Goal: Communication & Community: Answer question/provide support

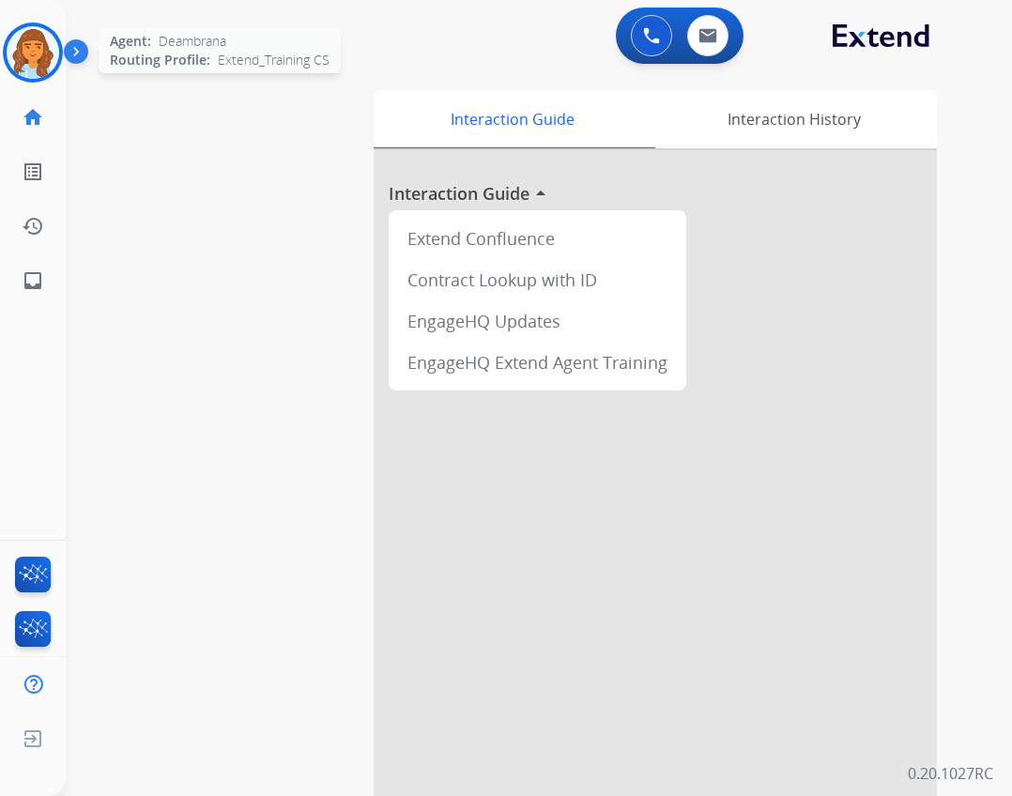
scroll to position [54, 0]
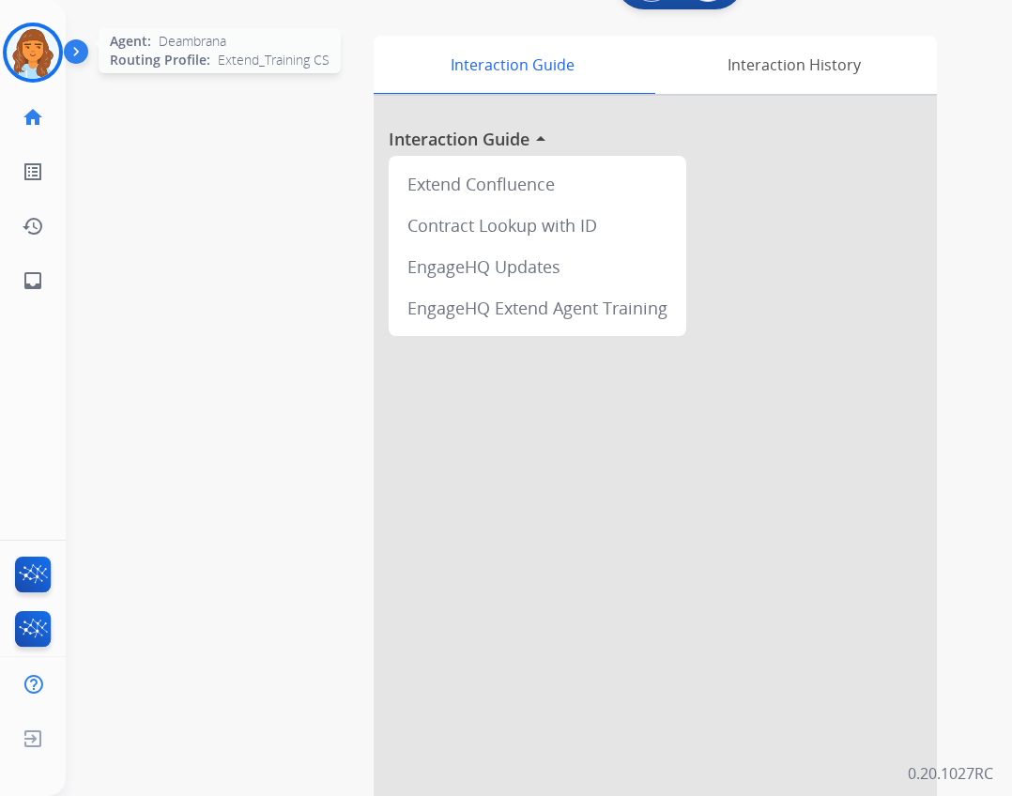
click at [34, 61] on img at bounding box center [33, 52] width 53 height 53
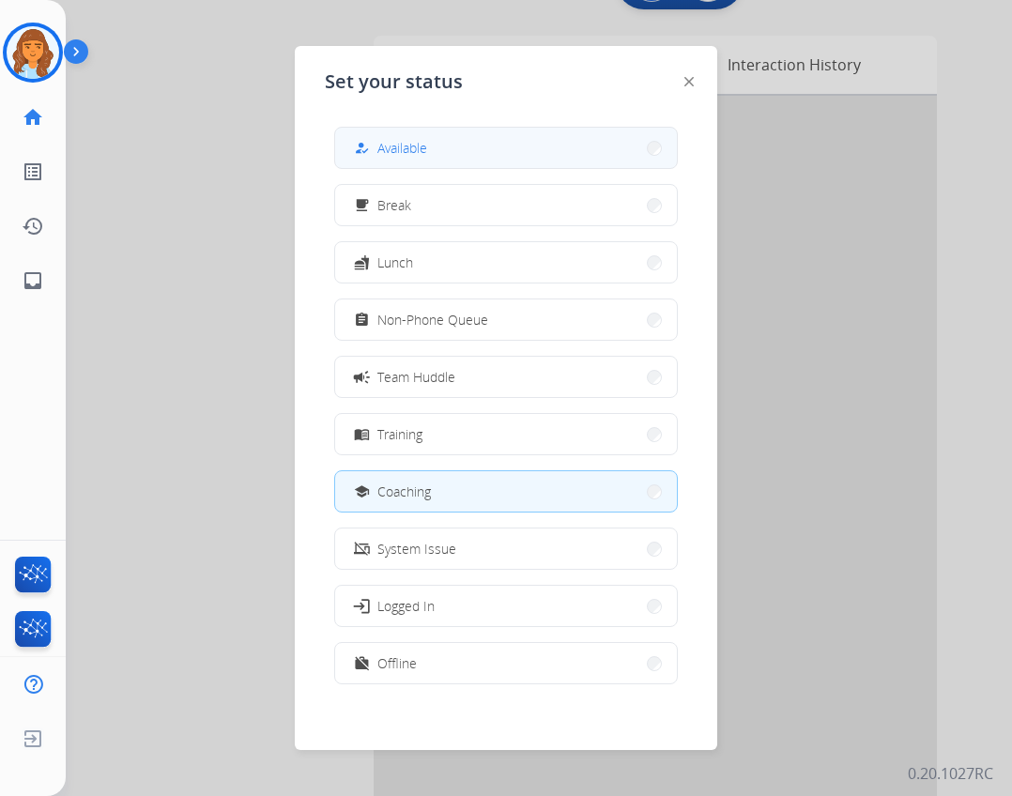
click at [374, 150] on div "how_to_reg" at bounding box center [363, 148] width 27 height 23
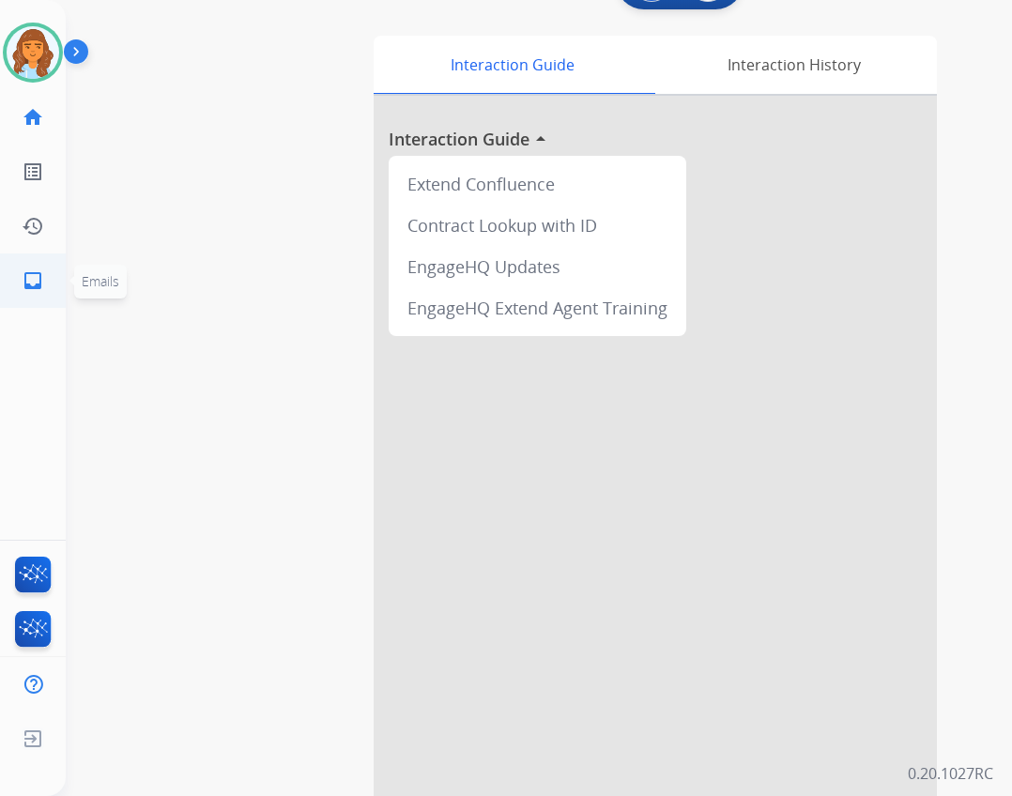
click at [44, 289] on link "inbox Emails" at bounding box center [33, 280] width 53 height 53
select select "**********"
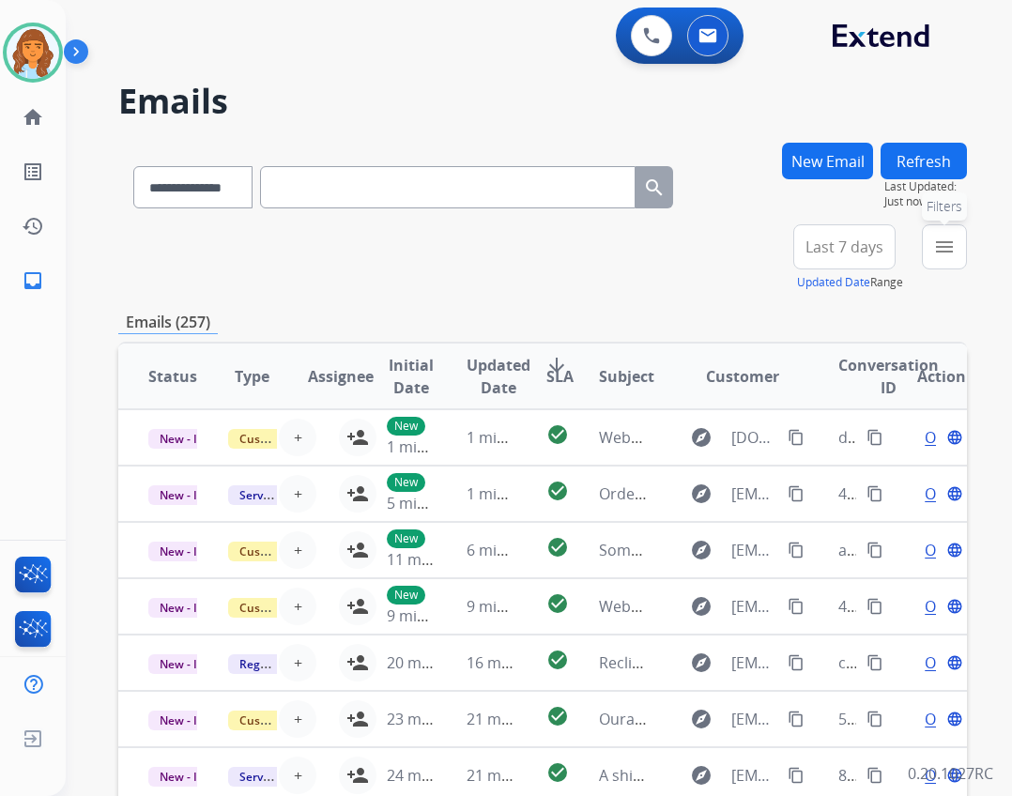
click at [929, 241] on button "menu Filters" at bounding box center [944, 246] width 45 height 45
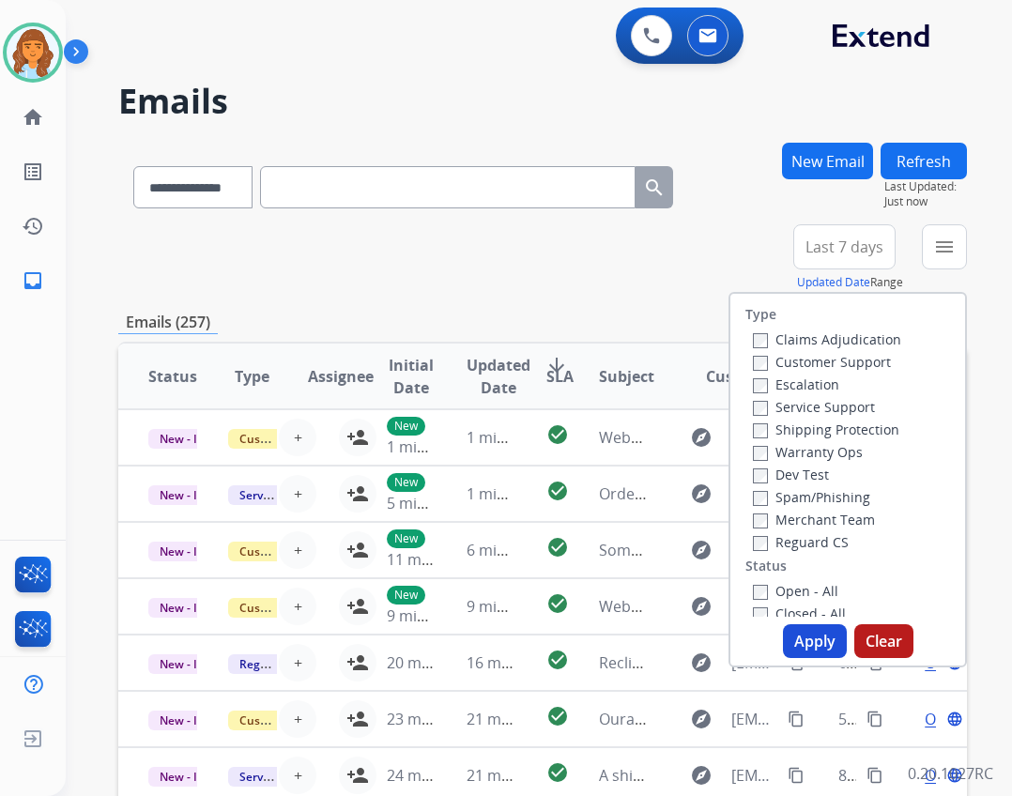
click at [762, 594] on label "Open - All" at bounding box center [795, 591] width 85 height 18
click at [753, 350] on div "Customer Support" at bounding box center [827, 361] width 148 height 23
click at [798, 644] on button "Apply" at bounding box center [815, 641] width 64 height 34
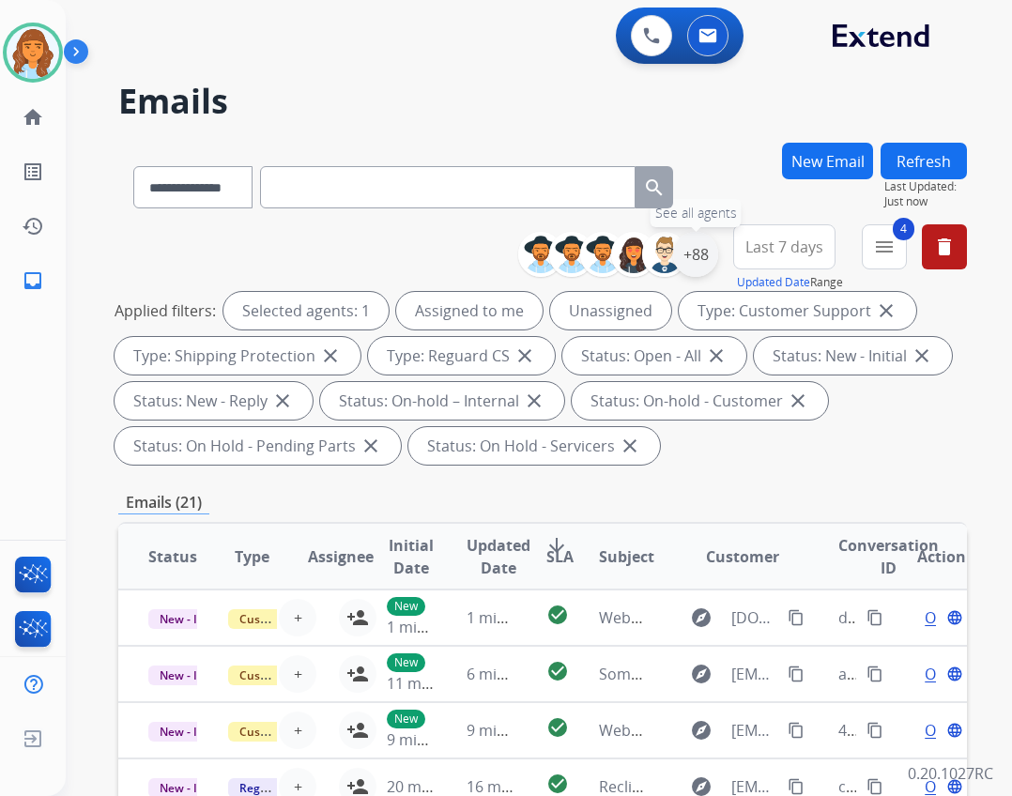
click at [696, 250] on div "+88" at bounding box center [695, 254] width 45 height 45
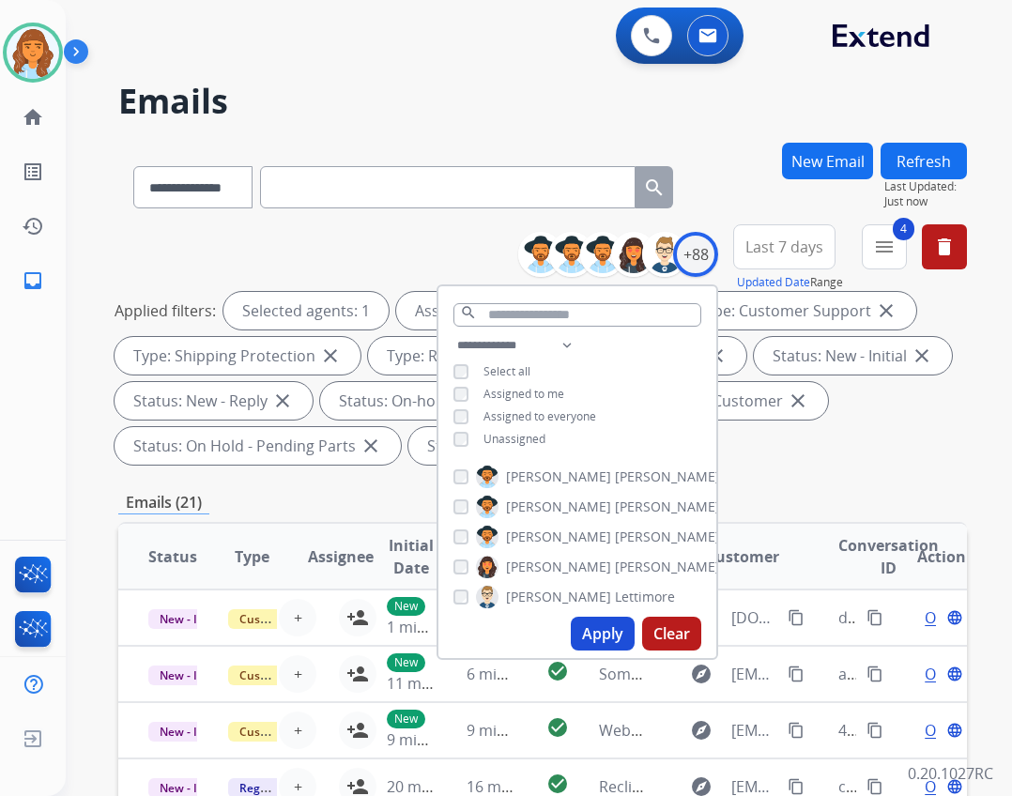
click at [509, 435] on span "Unassigned" at bounding box center [514, 439] width 62 height 16
click at [607, 630] on button "Apply" at bounding box center [603, 634] width 64 height 34
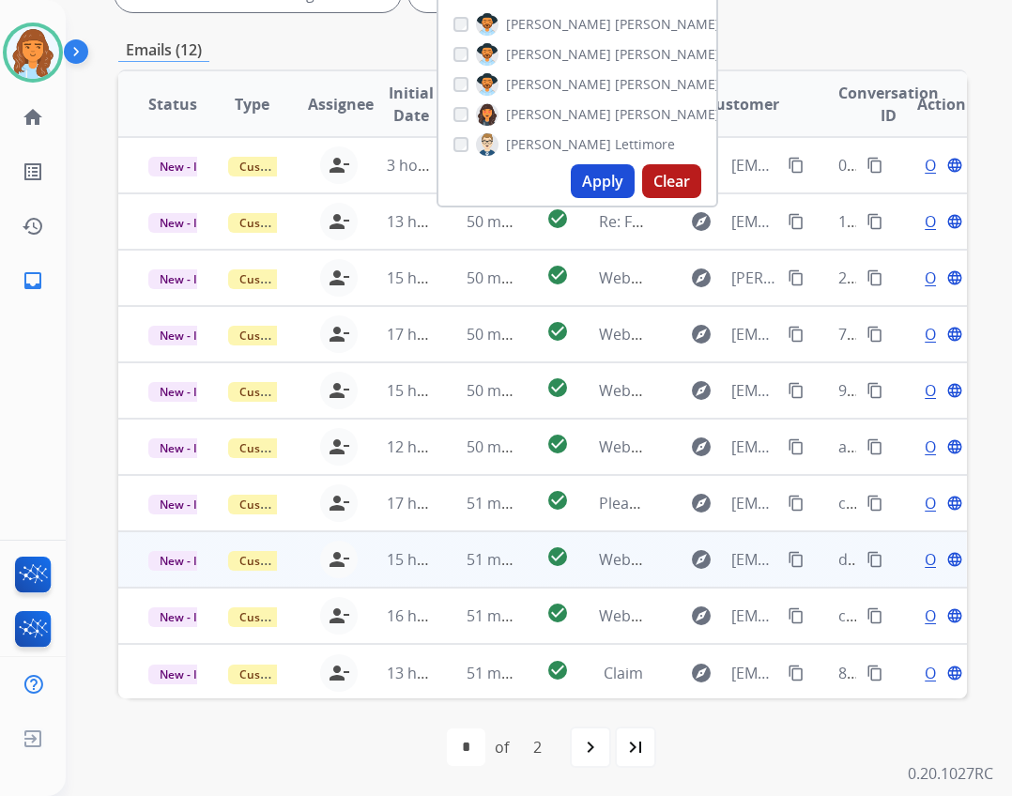
scroll to position [2, 0]
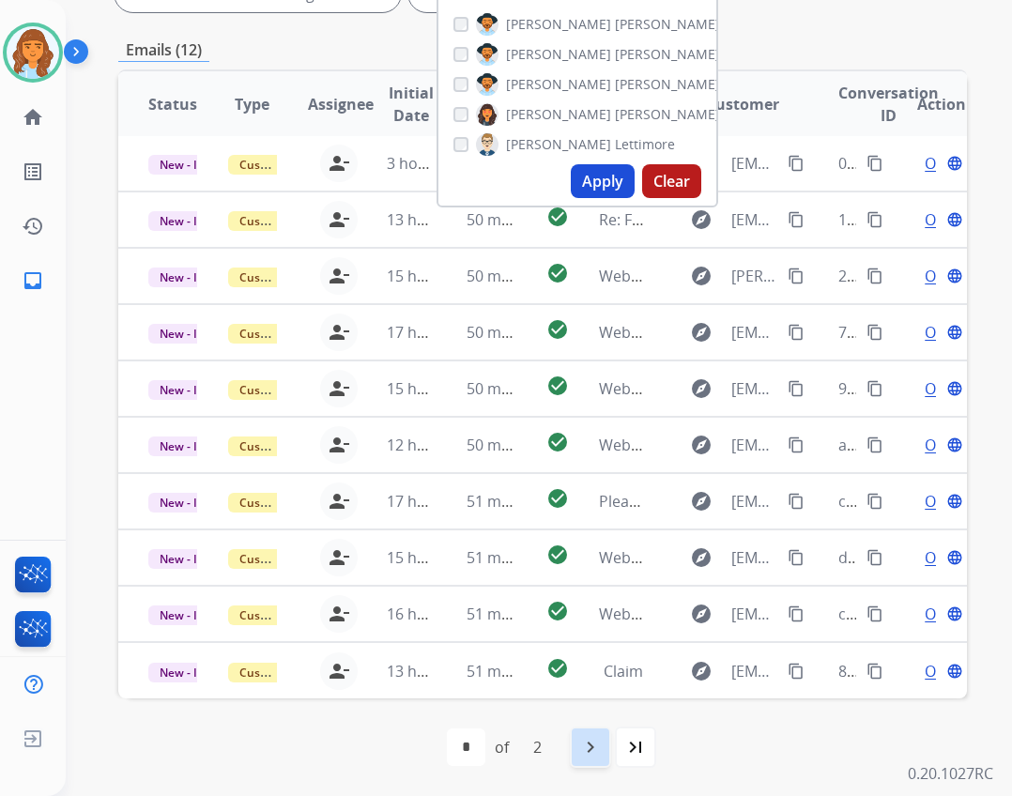
click at [595, 762] on div "navigate_next" at bounding box center [590, 746] width 41 height 41
select select "*"
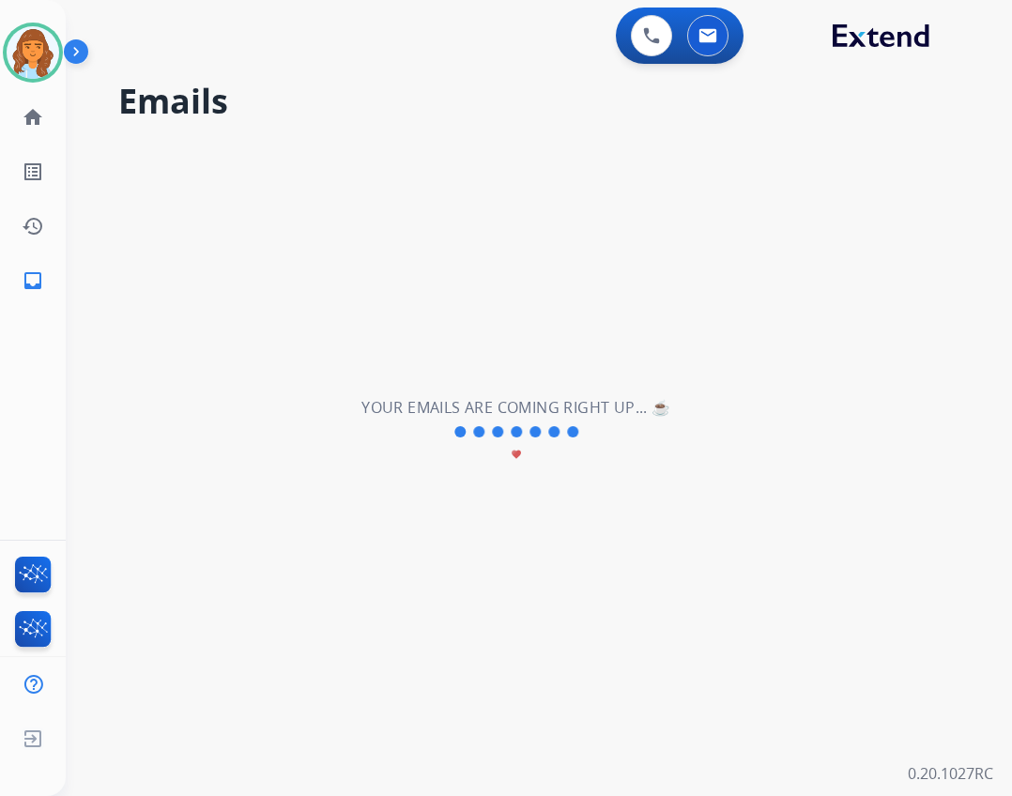
scroll to position [0, 0]
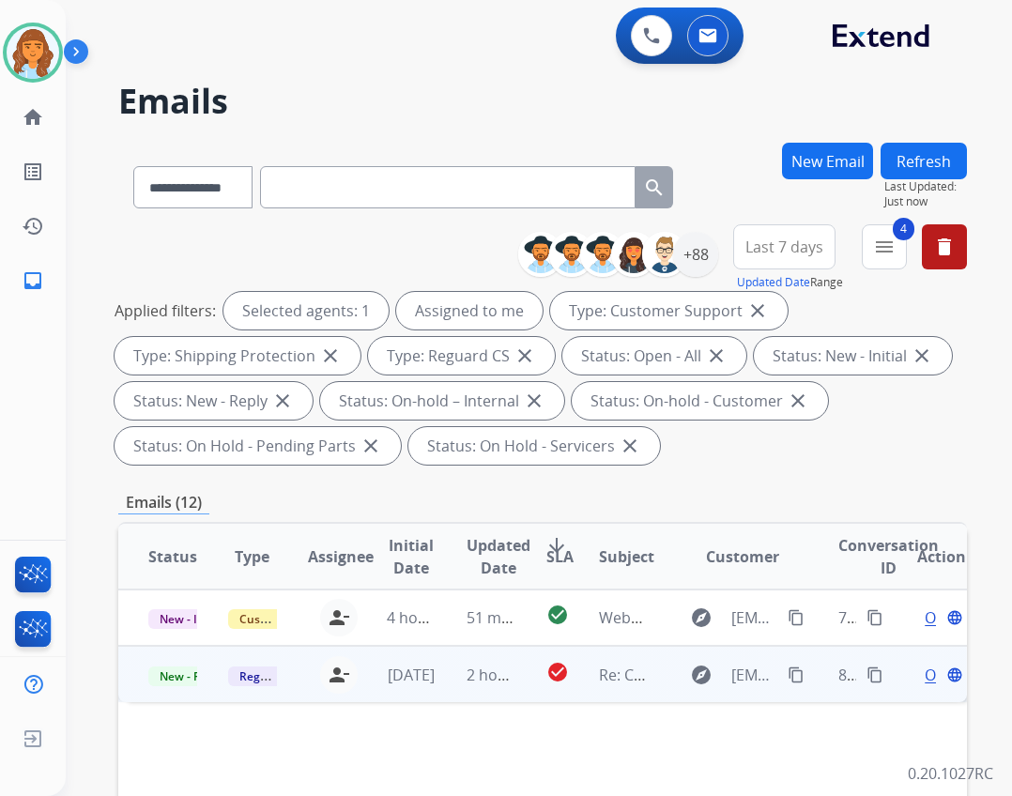
click at [436, 677] on td "2 hours ago" at bounding box center [476, 674] width 80 height 56
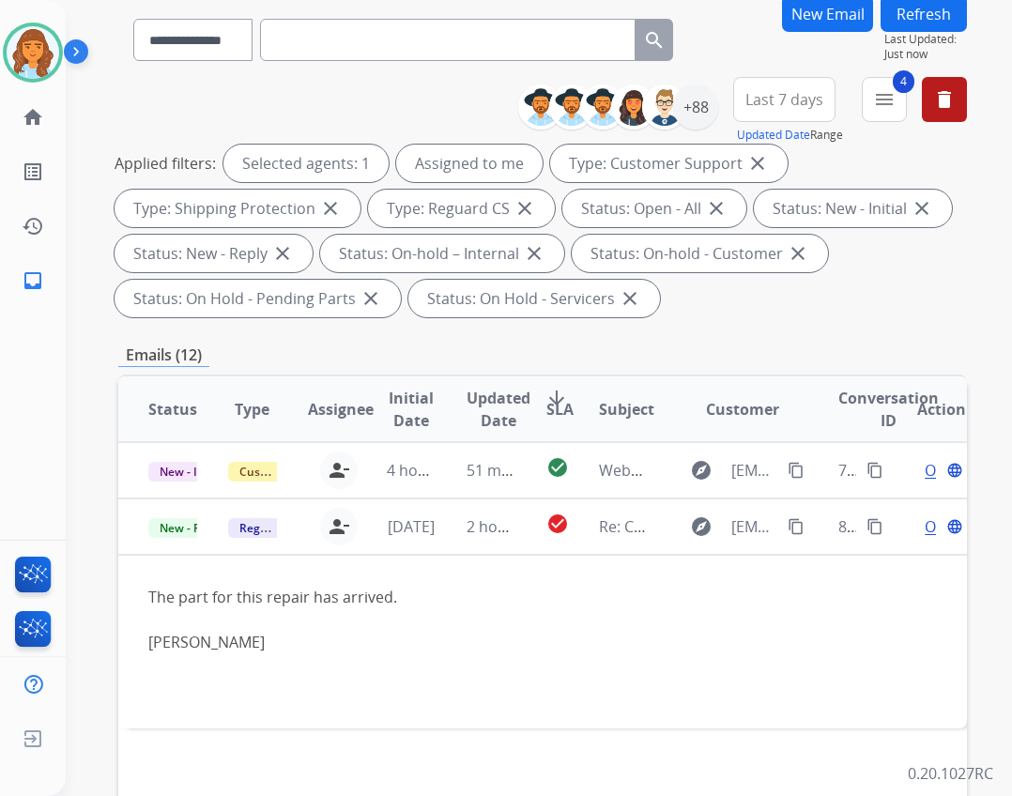
scroll to position [375, 0]
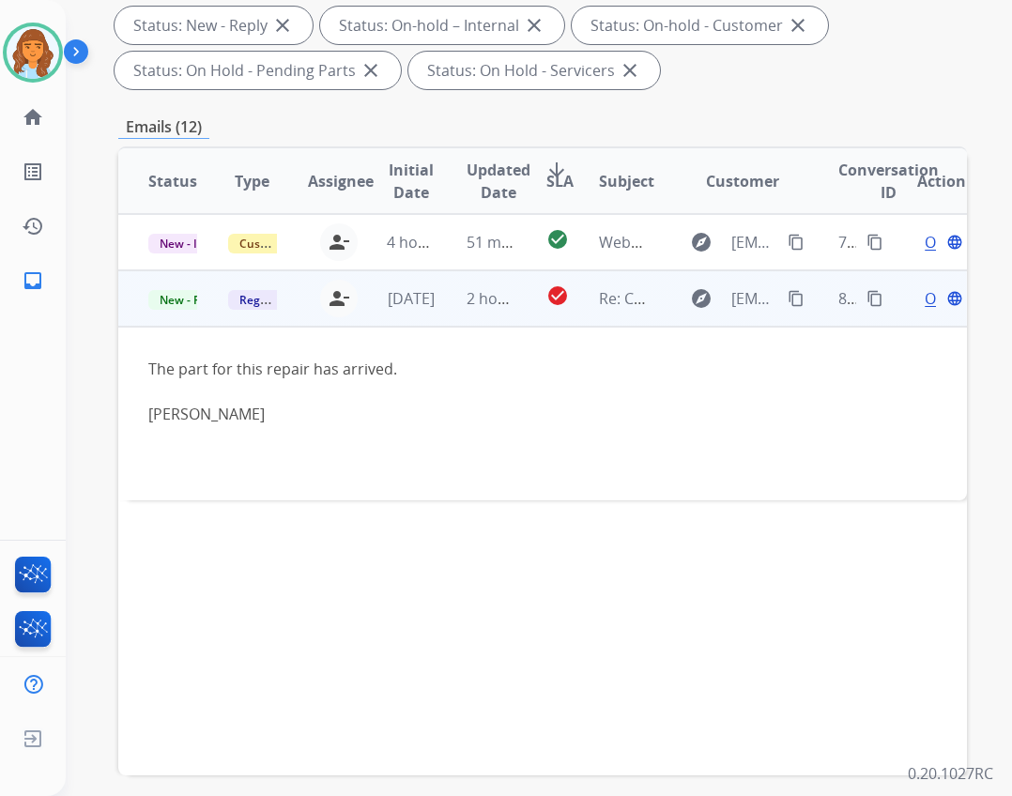
click at [925, 300] on span "Open" at bounding box center [944, 298] width 38 height 23
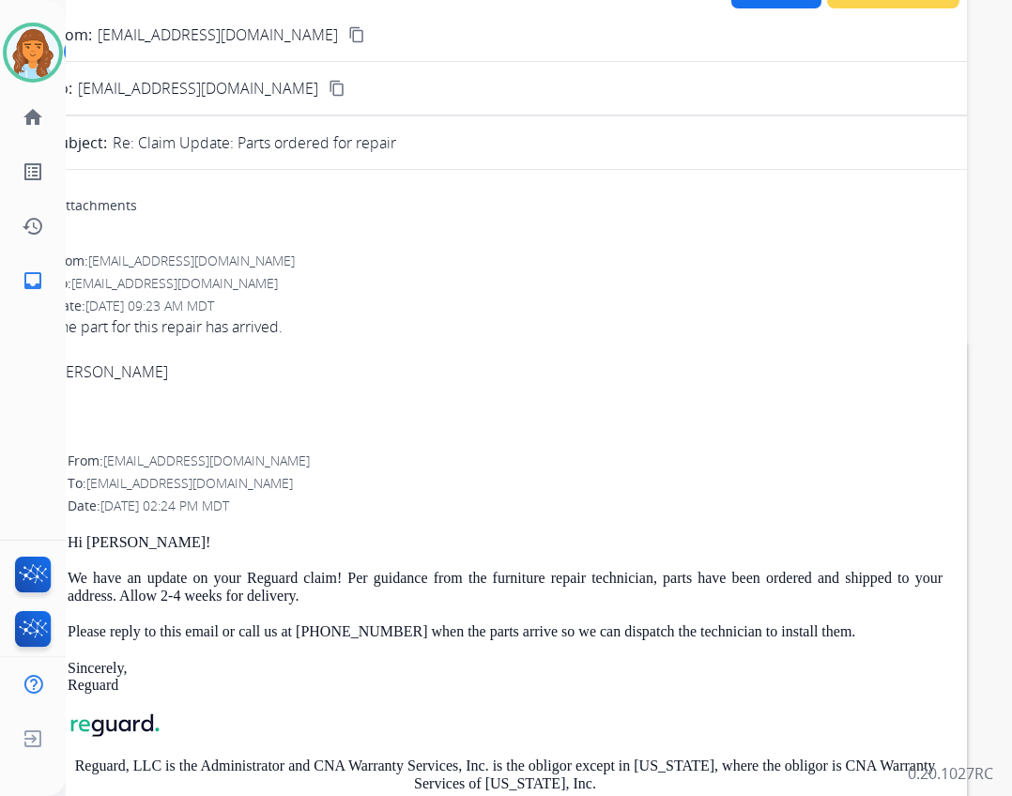
scroll to position [0, 0]
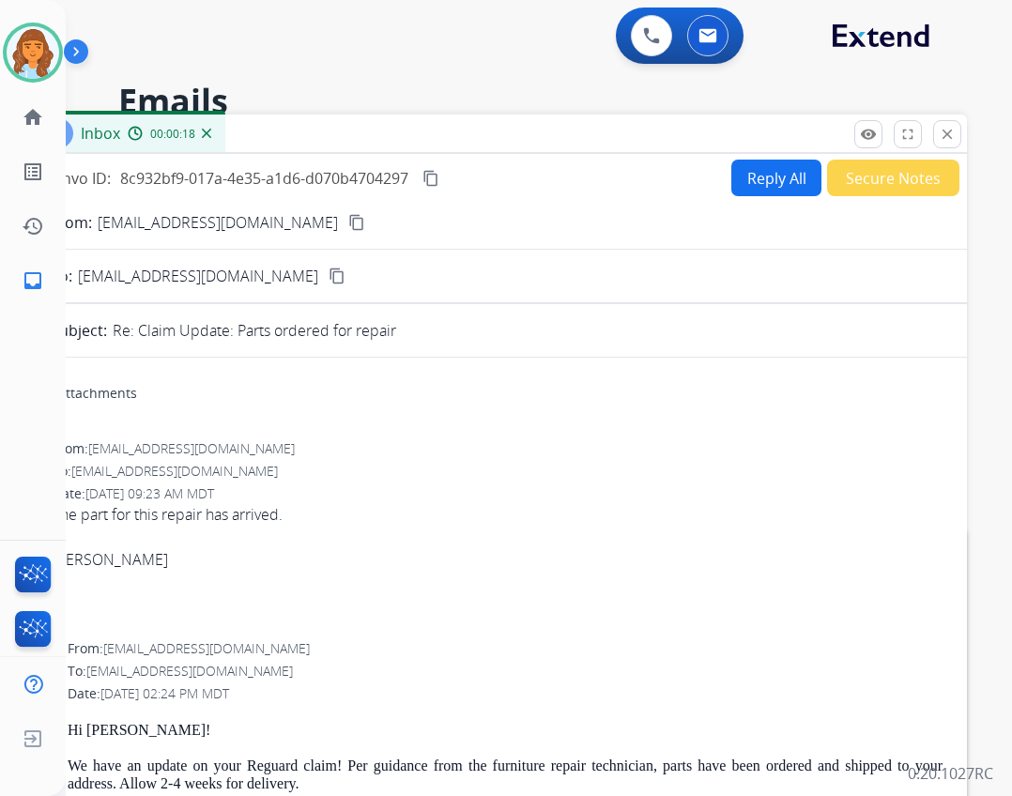
click at [765, 187] on button "Reply All" at bounding box center [776, 178] width 90 height 37
select select "**********"
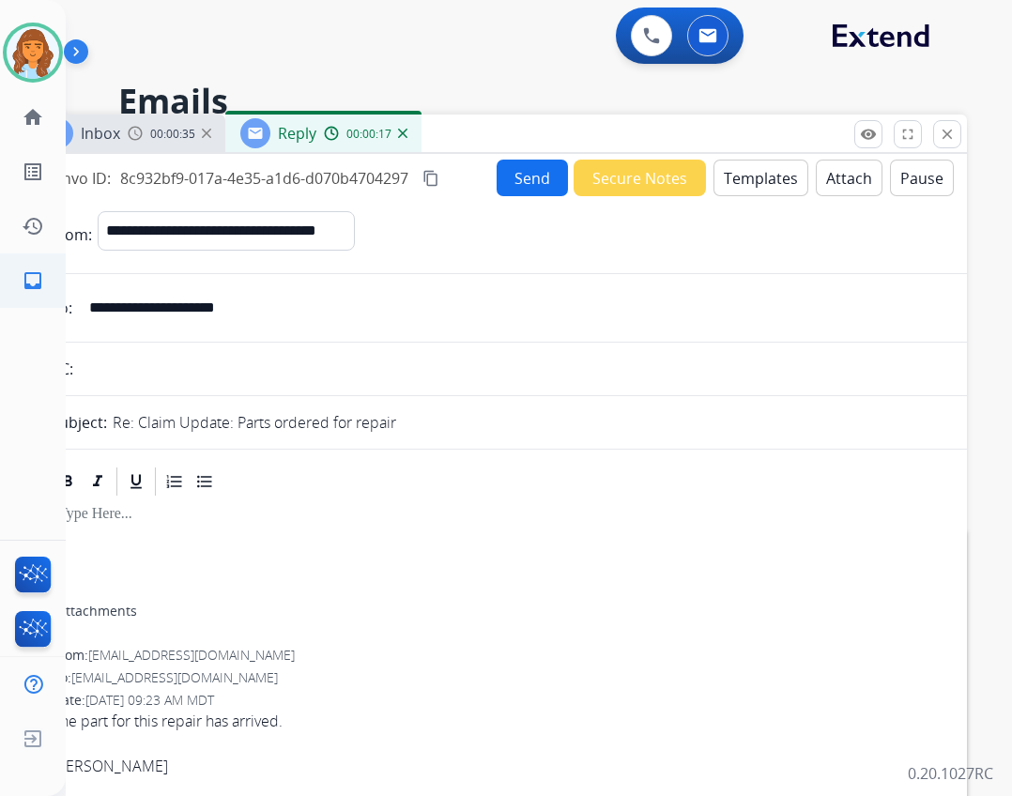
drag, startPoint x: 276, startPoint y: 307, endPoint x: 56, endPoint y: 307, distance: 219.6
click at [56, 307] on div "**********" at bounding box center [506, 398] width 1012 height 796
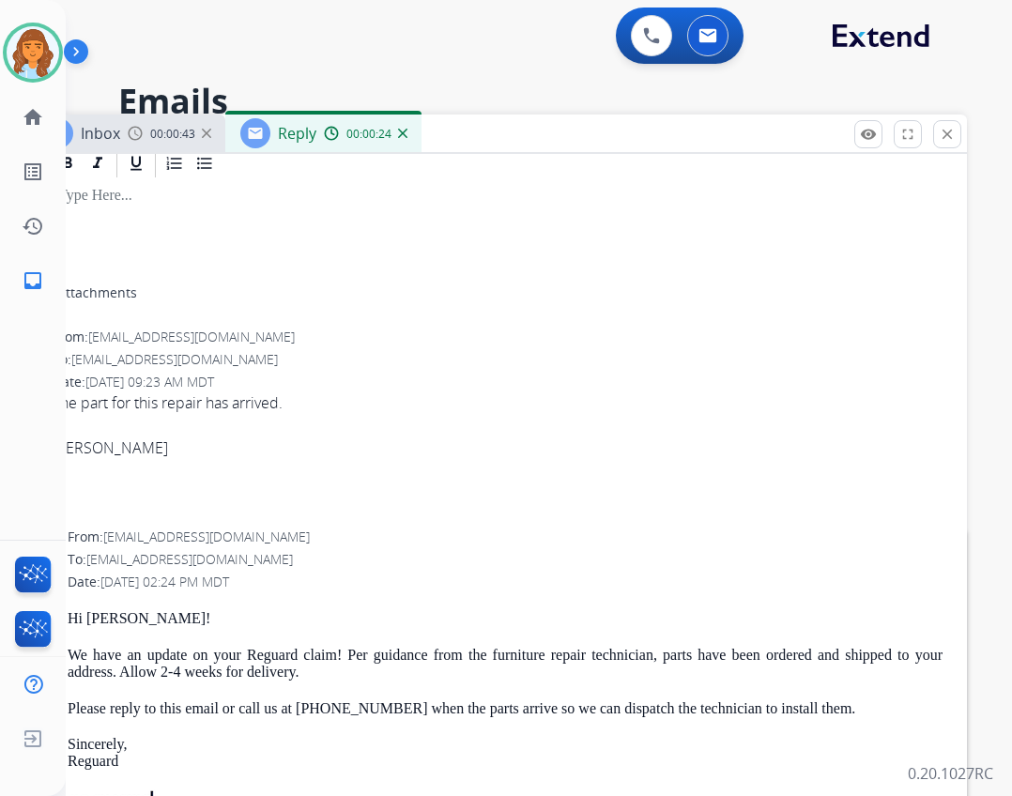
scroll to position [324, 0]
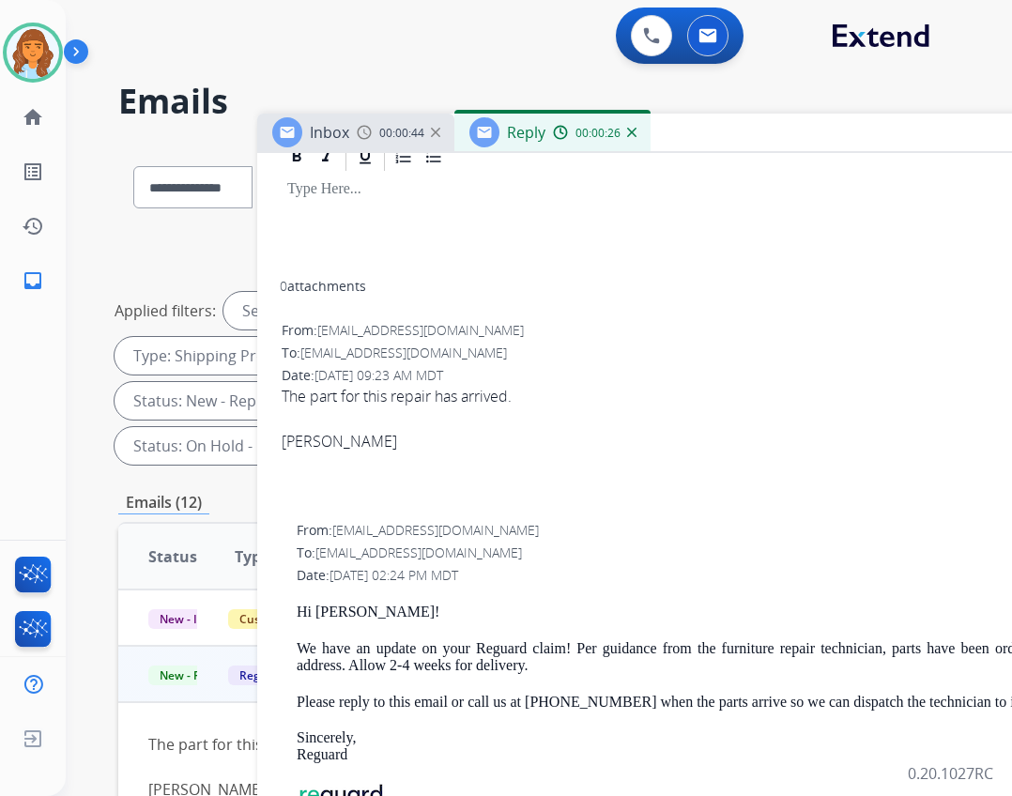
drag, startPoint x: 554, startPoint y: 126, endPoint x: 679, endPoint y: 126, distance: 124.8
click at [679, 126] on div "Inbox 00:00:44 Reply 00:00:26" at bounding box center [726, 133] width 939 height 39
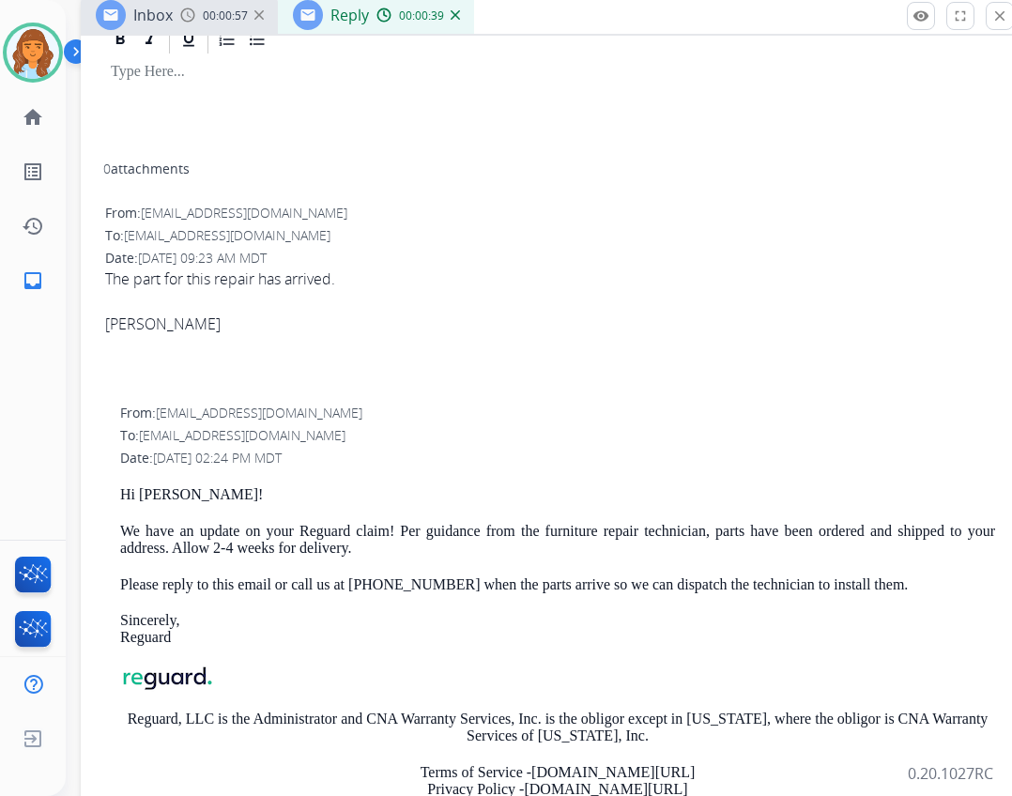
drag, startPoint x: 756, startPoint y: 128, endPoint x: 578, endPoint y: 10, distance: 212.7
click at [578, 10] on div "Inbox 00:00:57 Reply 00:00:39" at bounding box center [550, 15] width 939 height 39
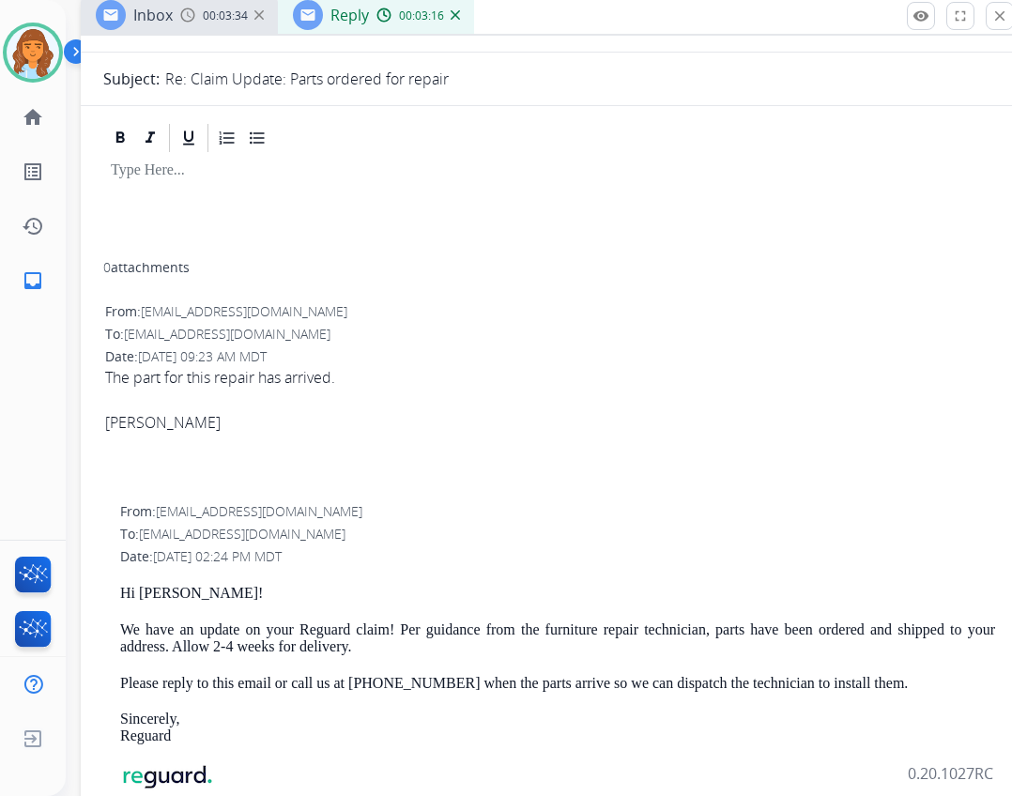
scroll to position [0, 0]
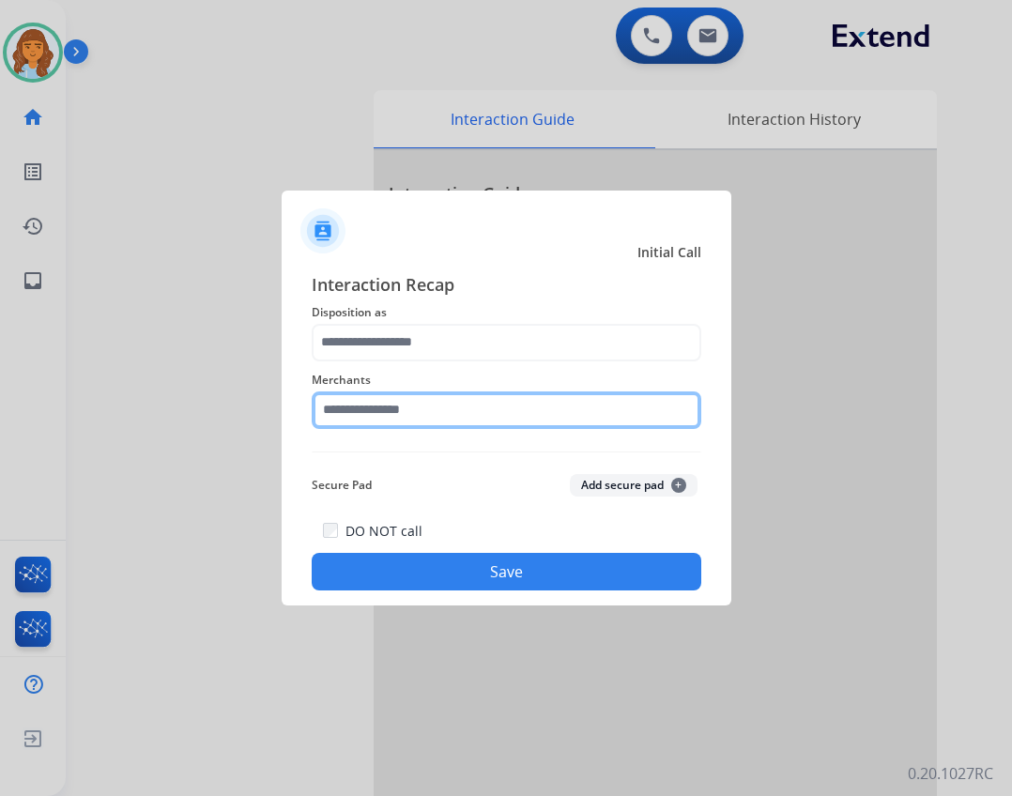
click at [360, 402] on input "text" at bounding box center [507, 410] width 390 height 38
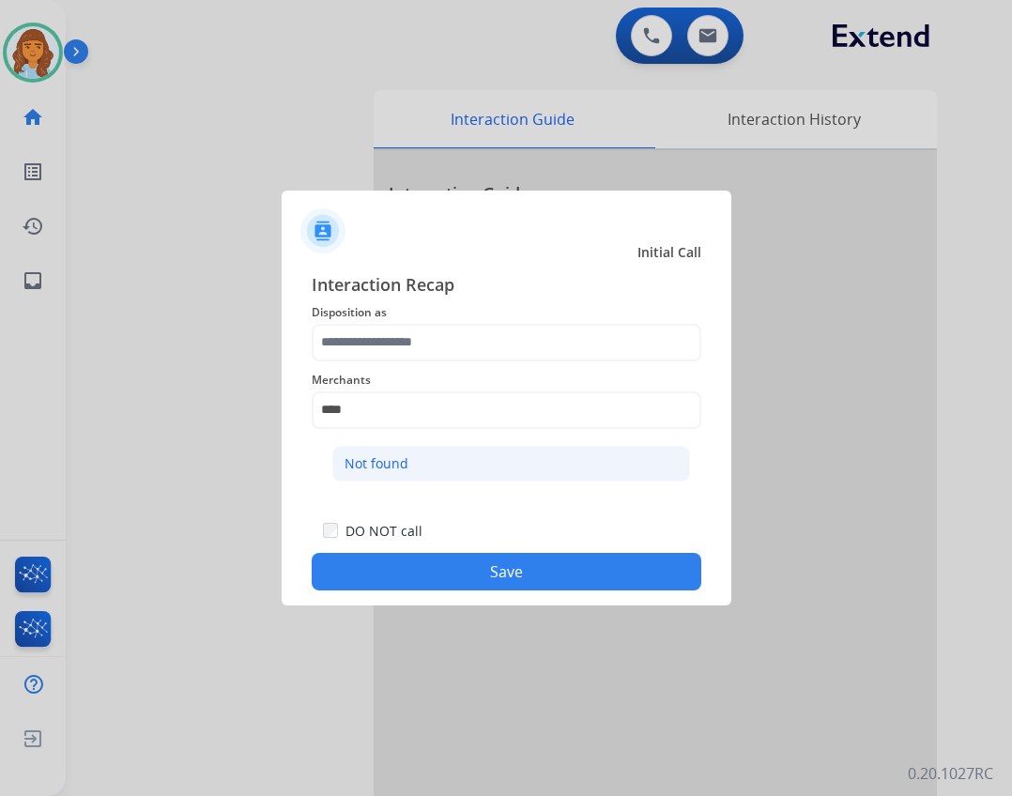
click at [356, 456] on div "Not found" at bounding box center [376, 463] width 64 height 19
type input "*********"
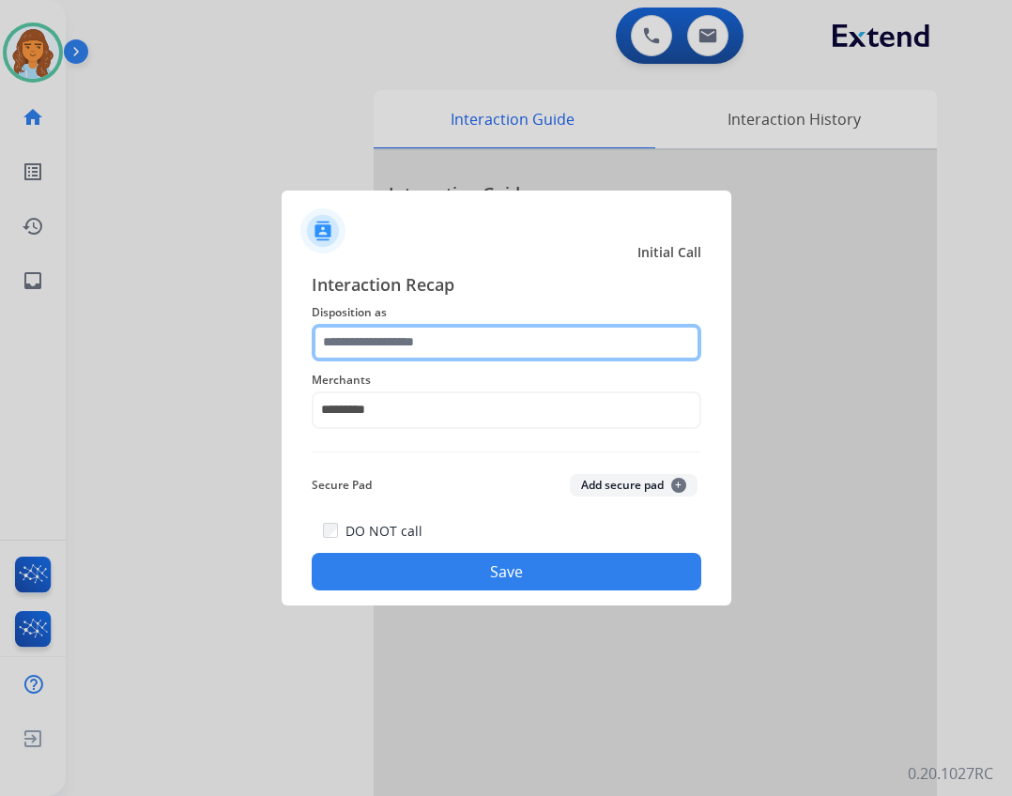
click at [389, 339] on input "text" at bounding box center [507, 343] width 390 height 38
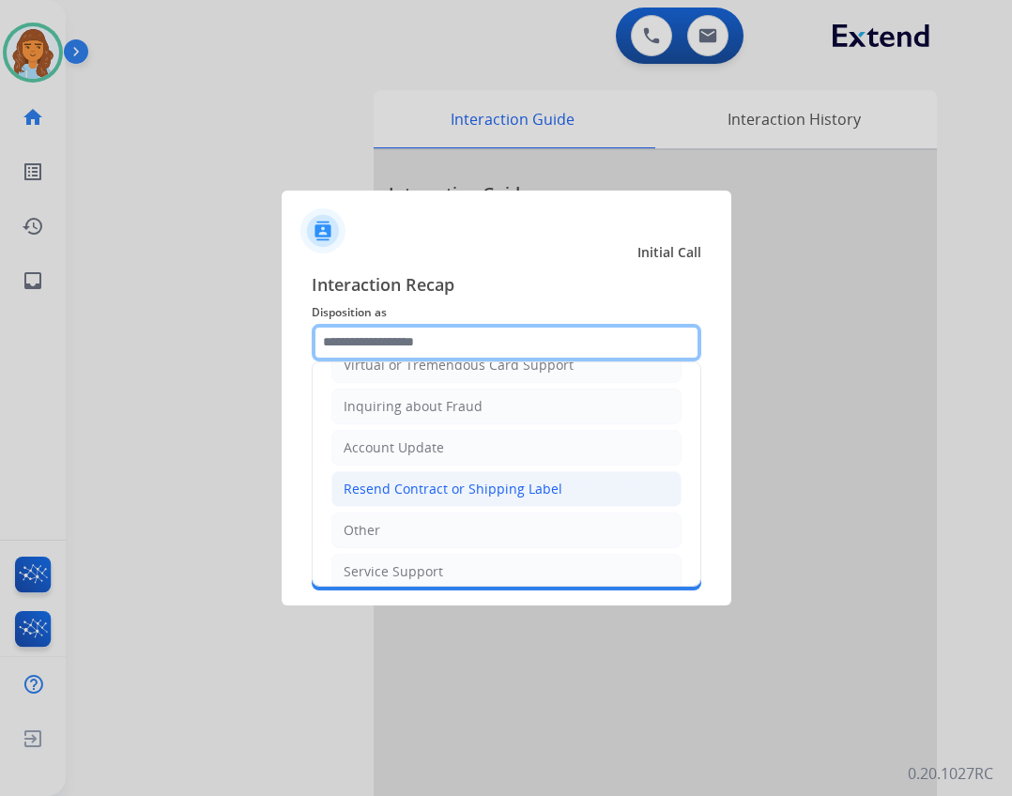
scroll to position [282, 0]
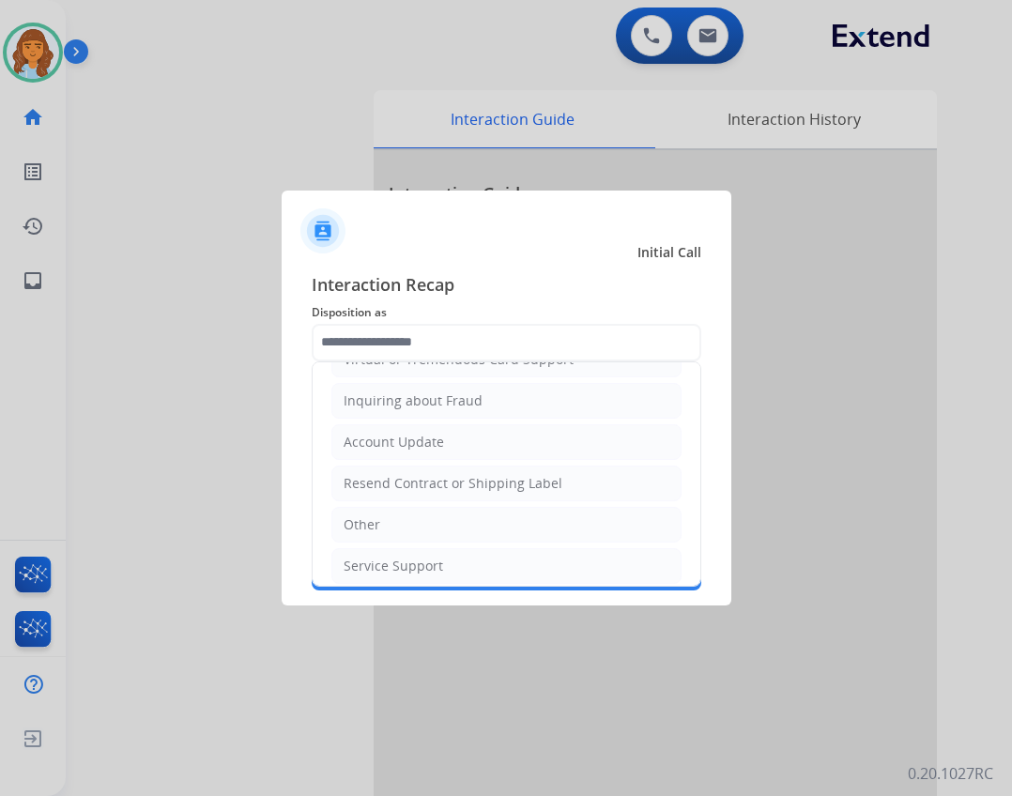
click at [380, 535] on li "Other" at bounding box center [506, 525] width 350 height 36
type input "*****"
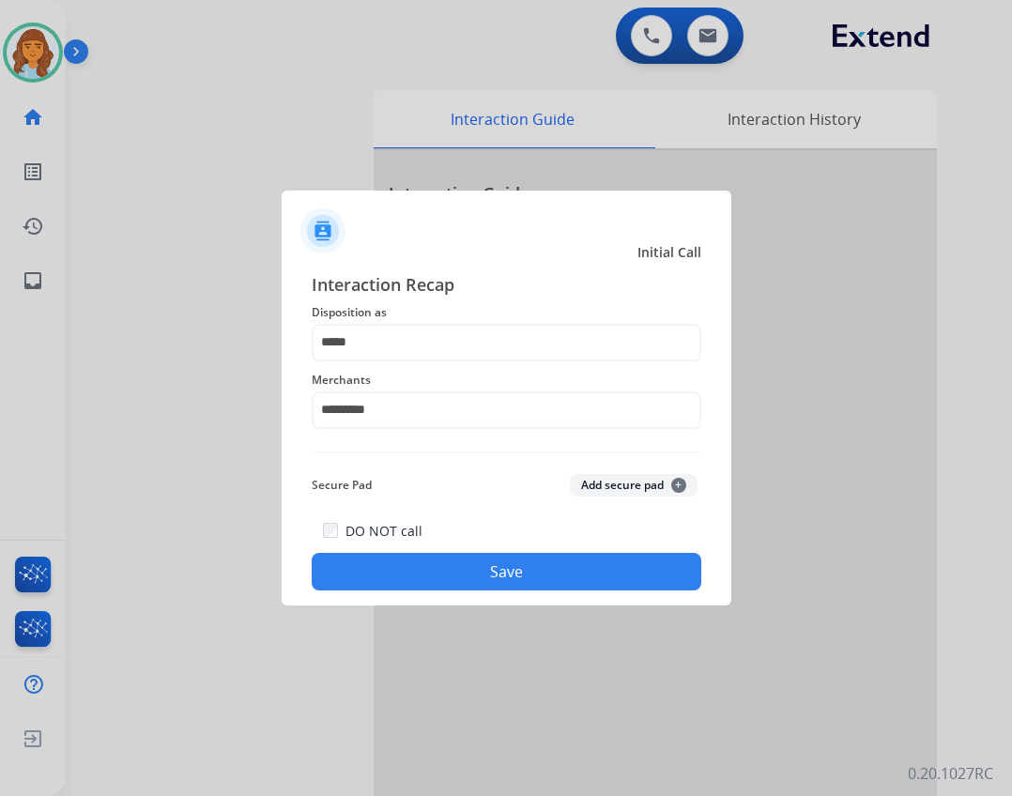
click at [472, 579] on button "Save" at bounding box center [507, 572] width 390 height 38
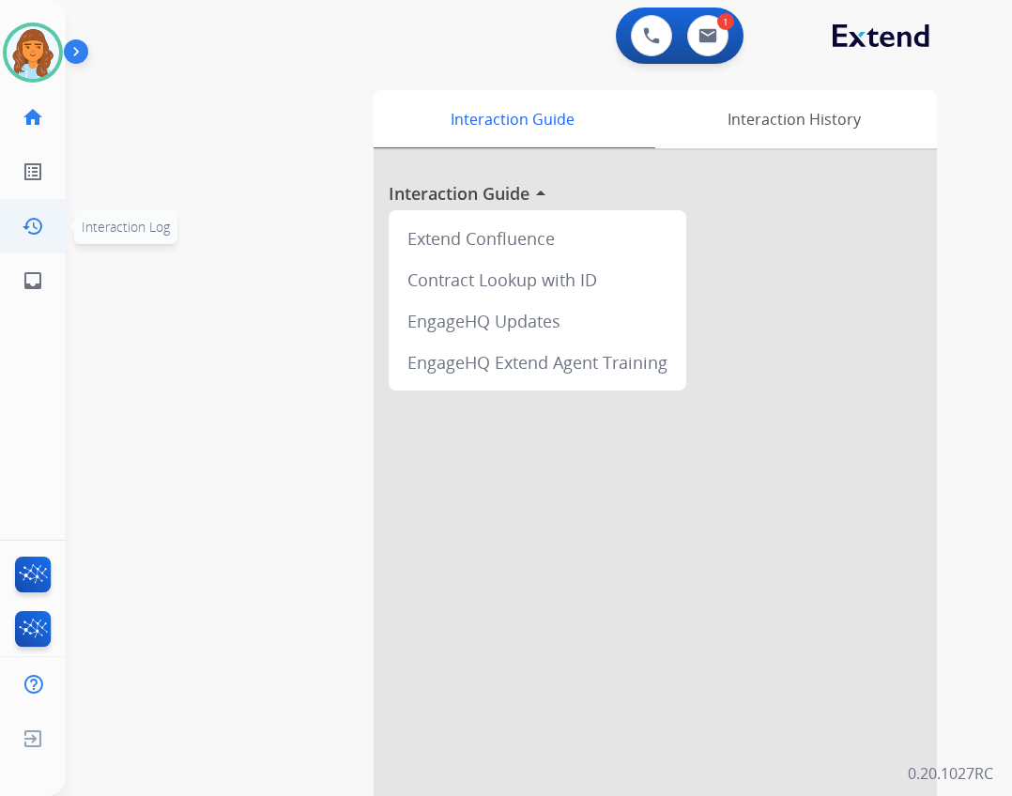
click at [15, 225] on link "history Interaction Log" at bounding box center [33, 226] width 53 height 53
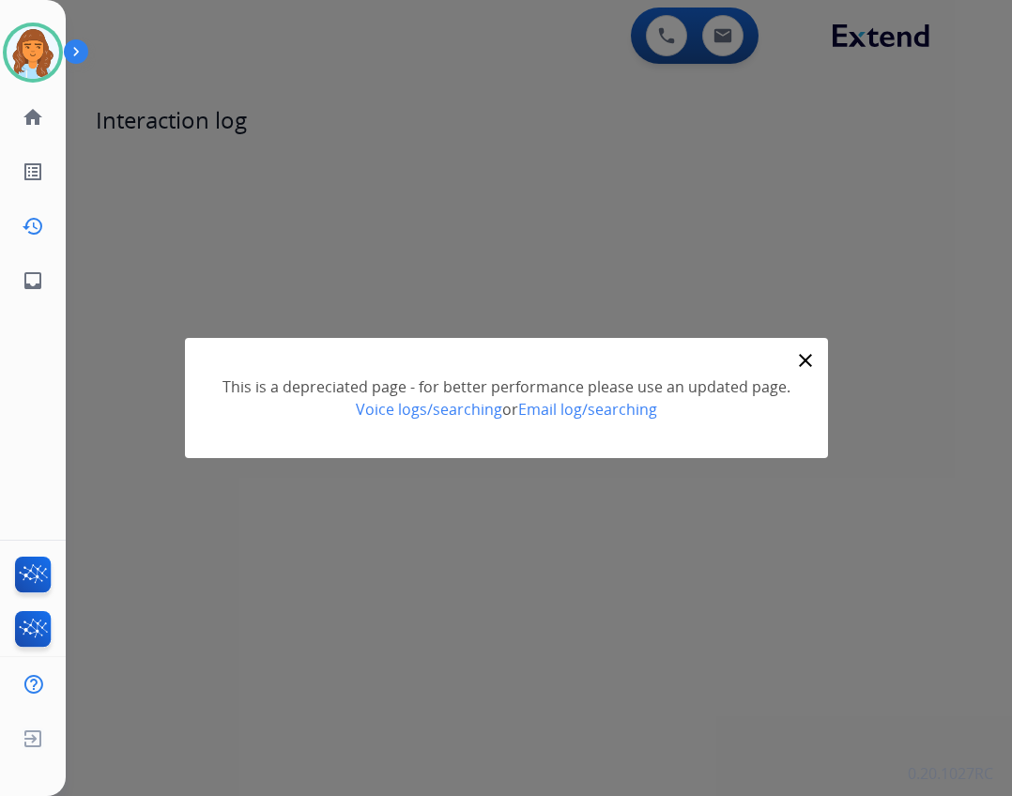
click at [825, 375] on div "> close This is a depreciated page - for better performance please use an updat…" at bounding box center [506, 398] width 1012 height 796
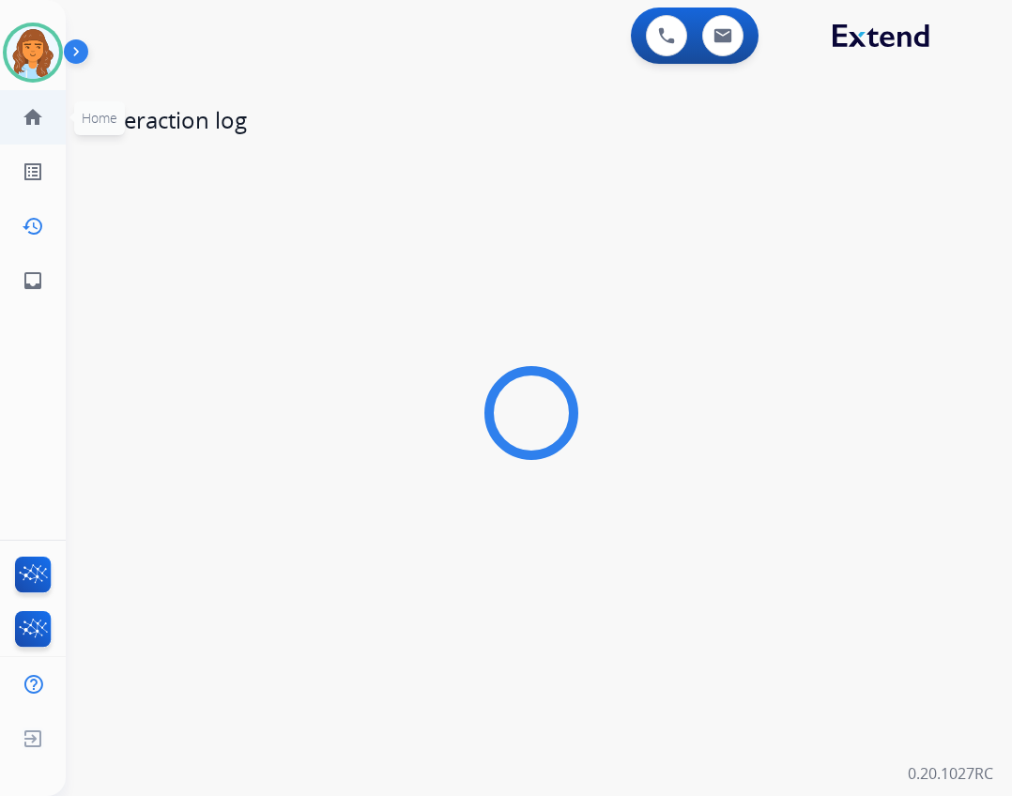
click at [27, 130] on link "home Home" at bounding box center [33, 117] width 53 height 53
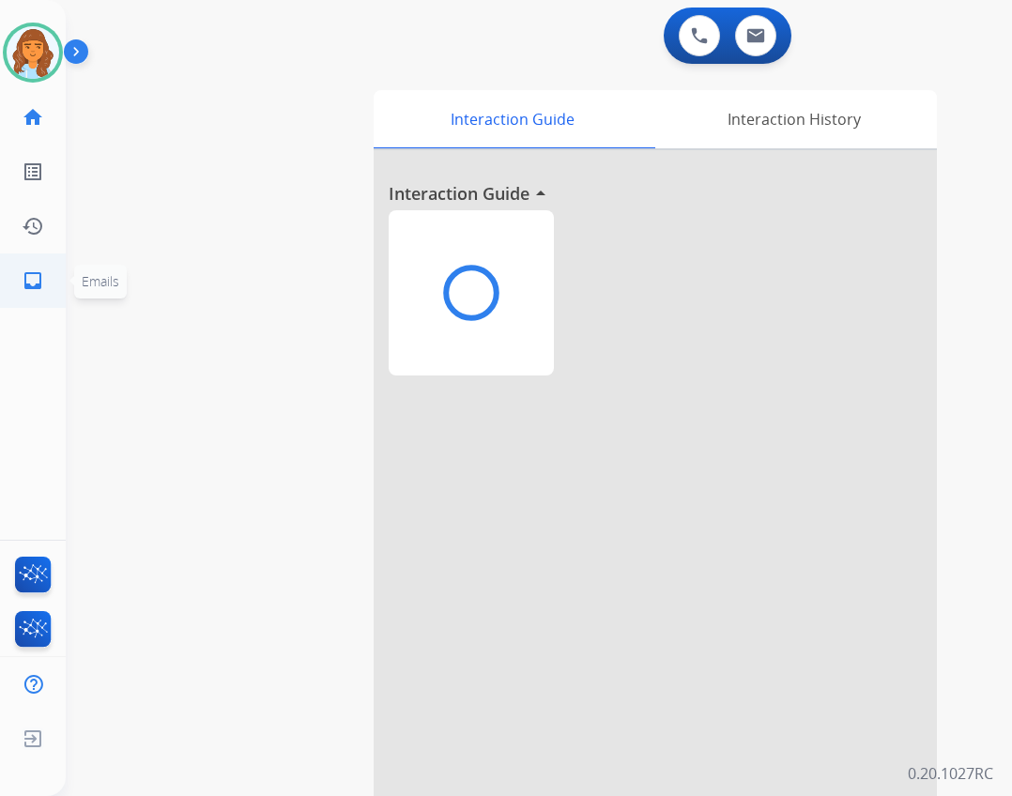
click at [46, 288] on link "inbox Emails" at bounding box center [33, 280] width 53 height 53
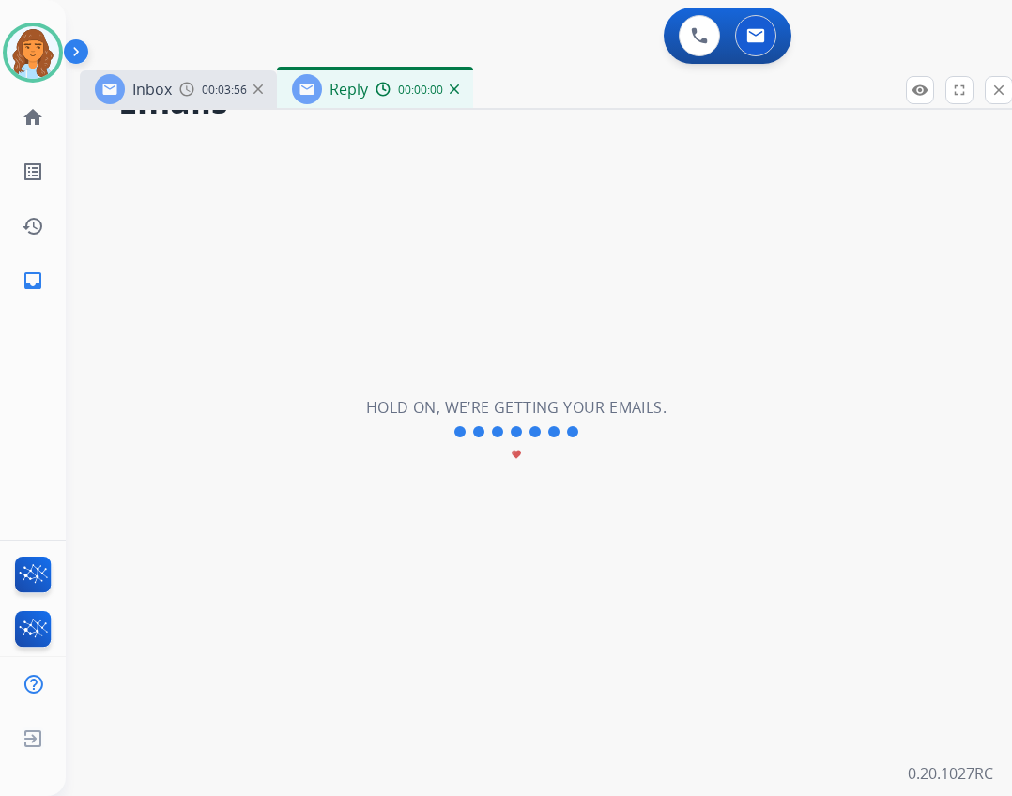
click at [549, 100] on div "Inbox 00:03:56 Reply 00:00:00" at bounding box center [549, 89] width 939 height 39
click at [530, 99] on div "Inbox 00:03:56 Reply 00:00:00" at bounding box center [549, 89] width 939 height 39
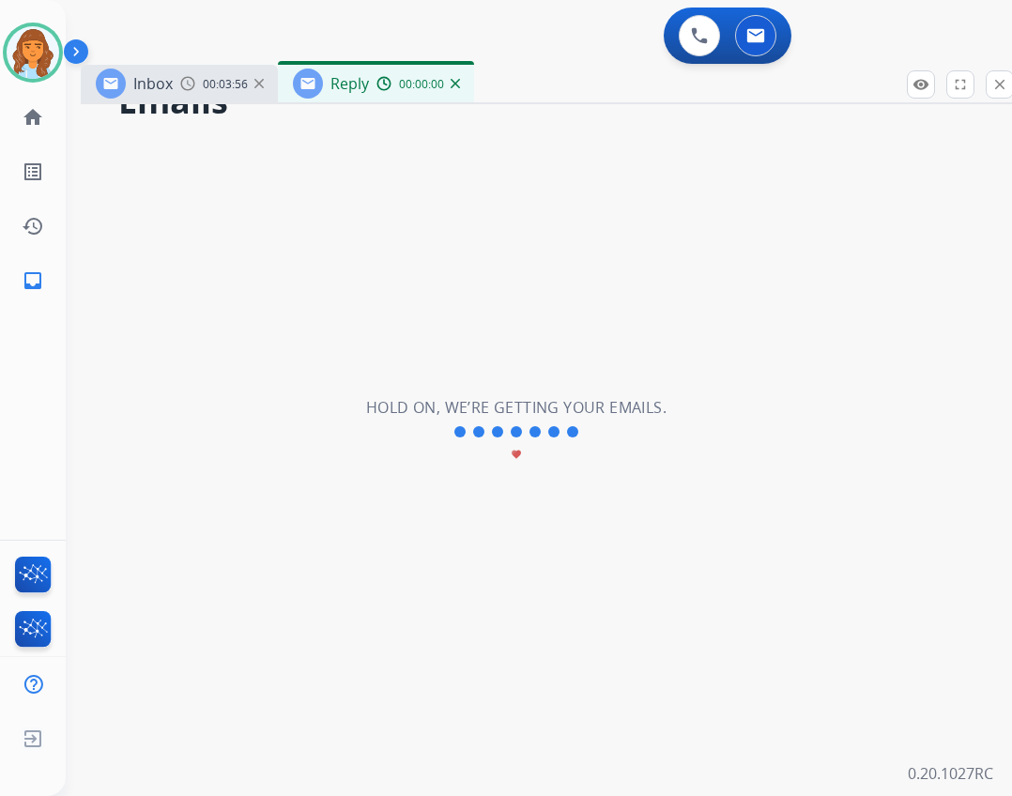
drag, startPoint x: 531, startPoint y: 96, endPoint x: 485, endPoint y: 70, distance: 52.5
click at [481, 61] on div "**********" at bounding box center [539, 398] width 946 height 796
click at [542, 88] on div "Inbox 00:03:56 Reply 00:00:00" at bounding box center [550, 84] width 939 height 39
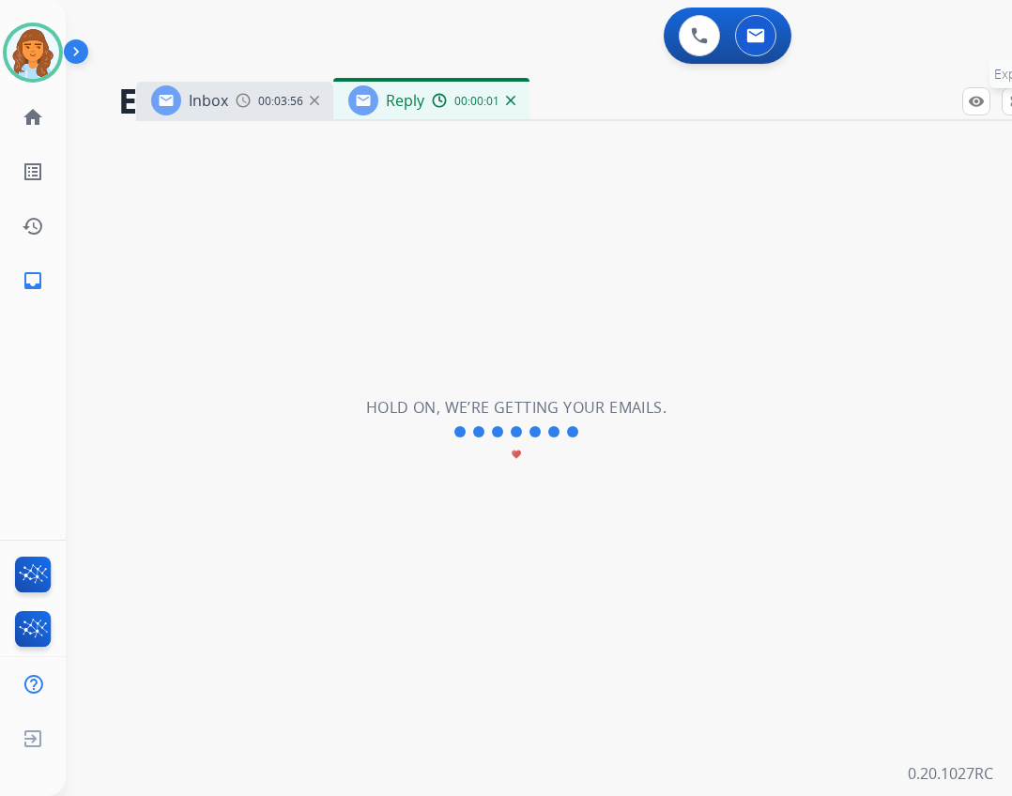
click at [1000, 103] on div "remove_red_eye Logs fullscreen Expand close Close" at bounding box center [1015, 101] width 107 height 28
click at [1003, 102] on button "fullscreen Expand" at bounding box center [1016, 101] width 28 height 28
click at [1003, 88] on p "Expand" at bounding box center [1015, 74] width 53 height 28
click at [755, 85] on div "Inbox 00:03:56 Reply 00:00:01" at bounding box center [605, 101] width 939 height 39
drag, startPoint x: 754, startPoint y: 85, endPoint x: 777, endPoint y: 103, distance: 29.5
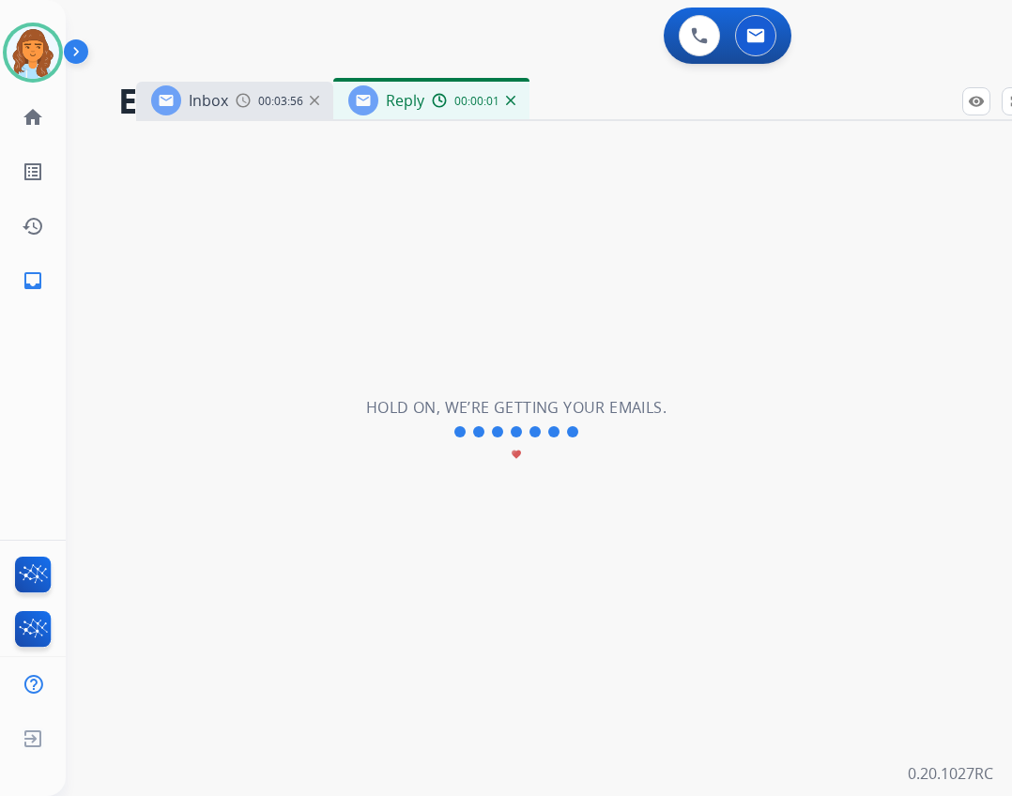
click at [626, 82] on div "Inbox 00:03:56 Reply 00:00:01" at bounding box center [605, 101] width 939 height 39
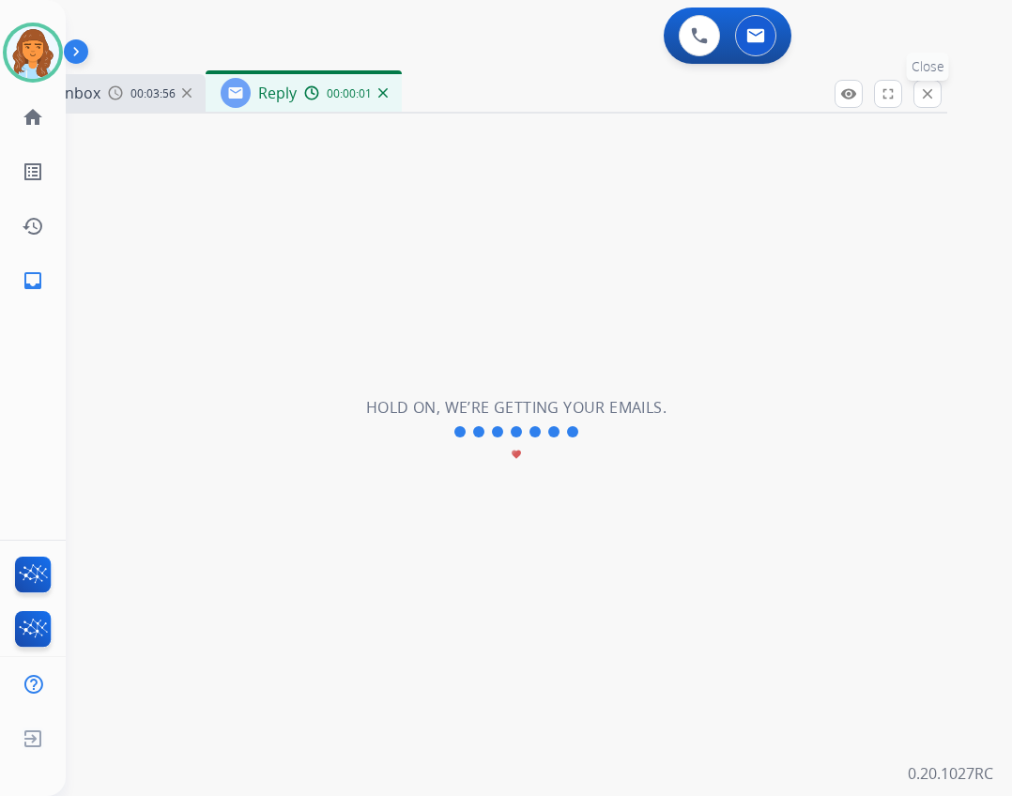
click at [925, 93] on mat-icon "close" at bounding box center [927, 93] width 17 height 17
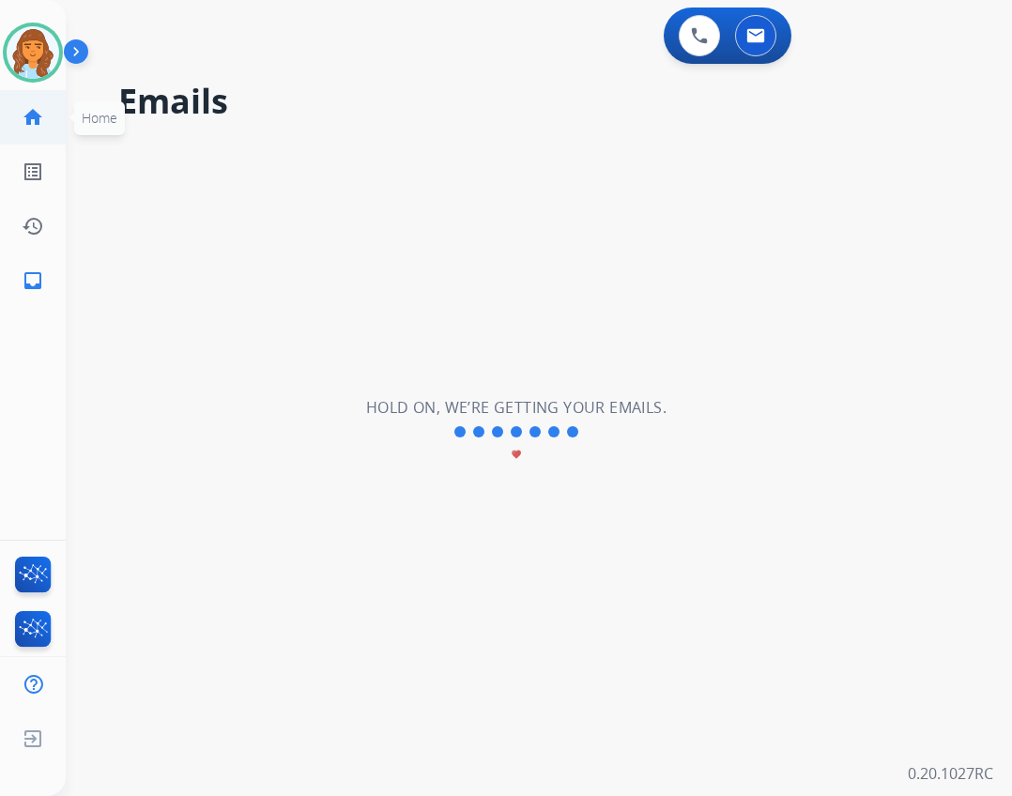
click at [54, 117] on link "home Home" at bounding box center [33, 117] width 53 height 53
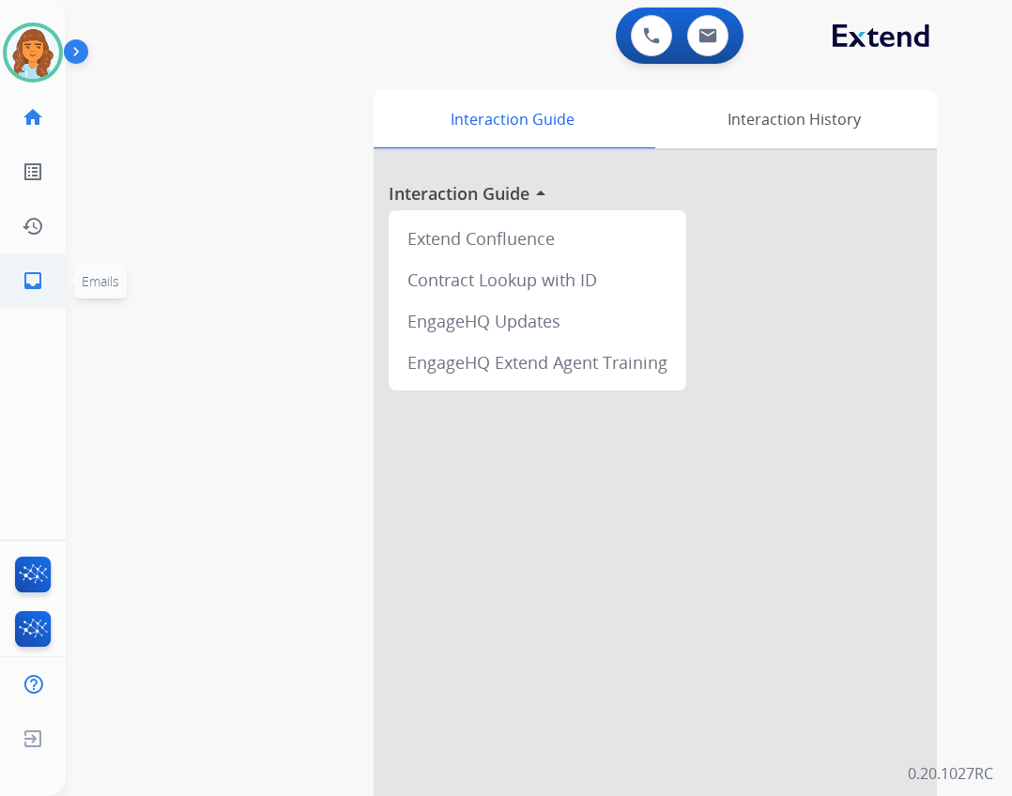
click at [53, 275] on link "inbox Emails" at bounding box center [33, 280] width 53 height 53
select select "**********"
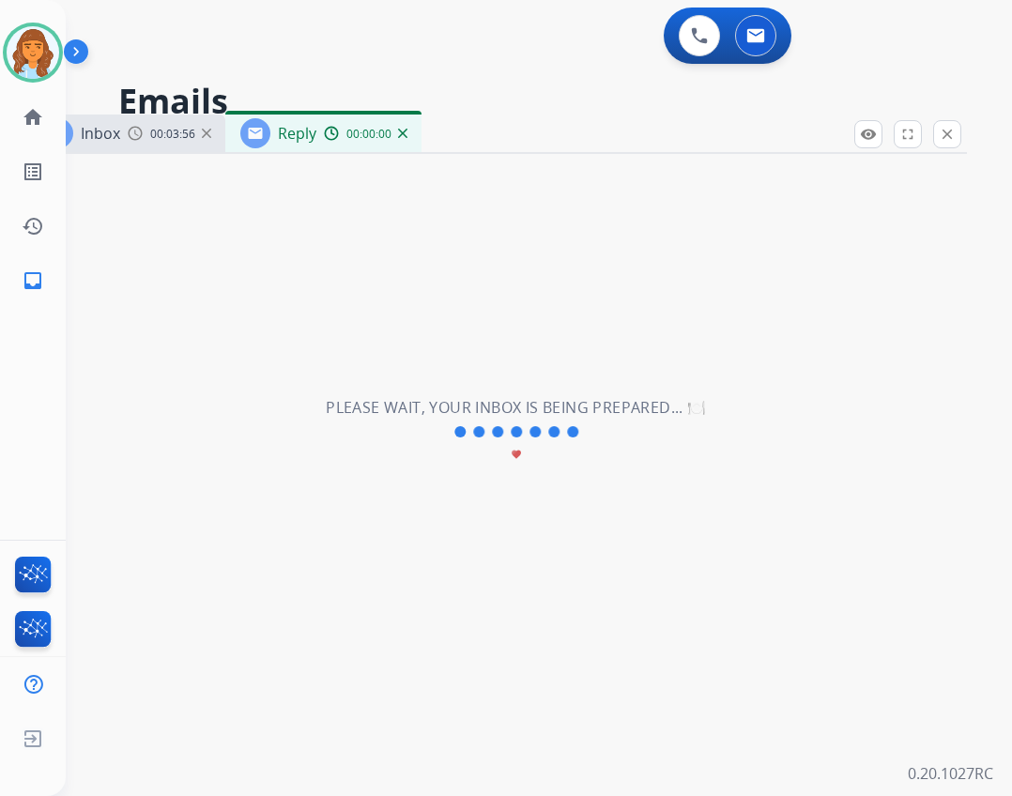
select select "**********"
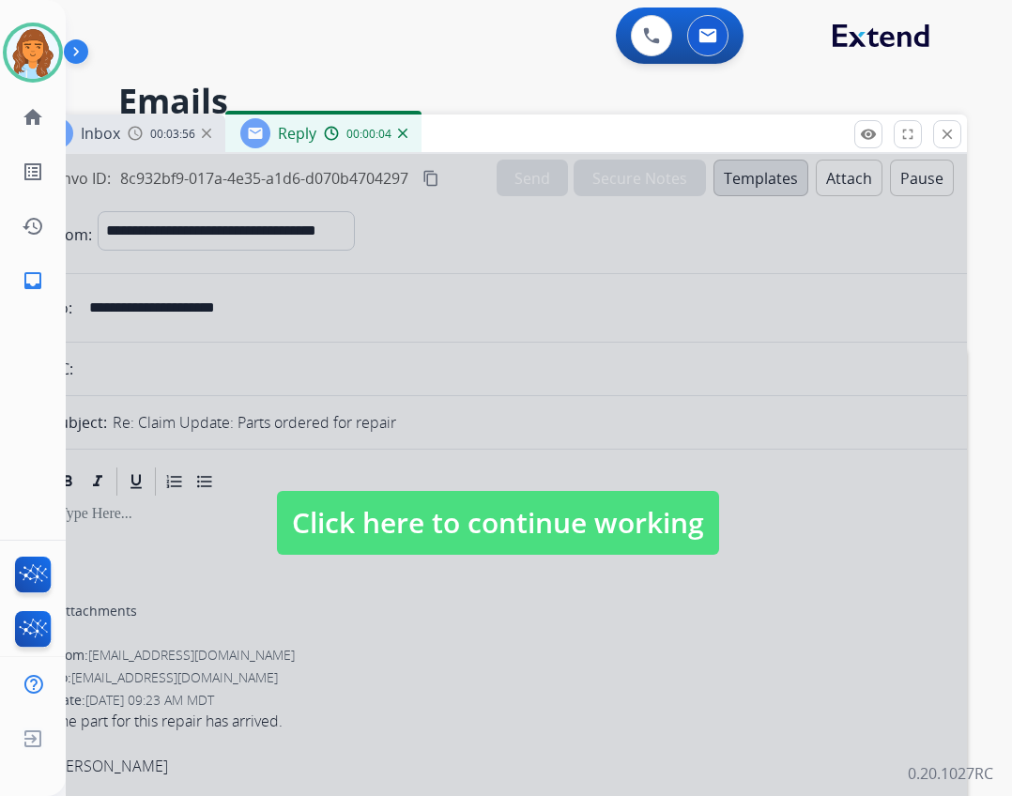
drag, startPoint x: 542, startPoint y: 528, endPoint x: 553, endPoint y: 428, distance: 101.1
click at [541, 528] on span "Click here to continue working" at bounding box center [498, 523] width 442 height 64
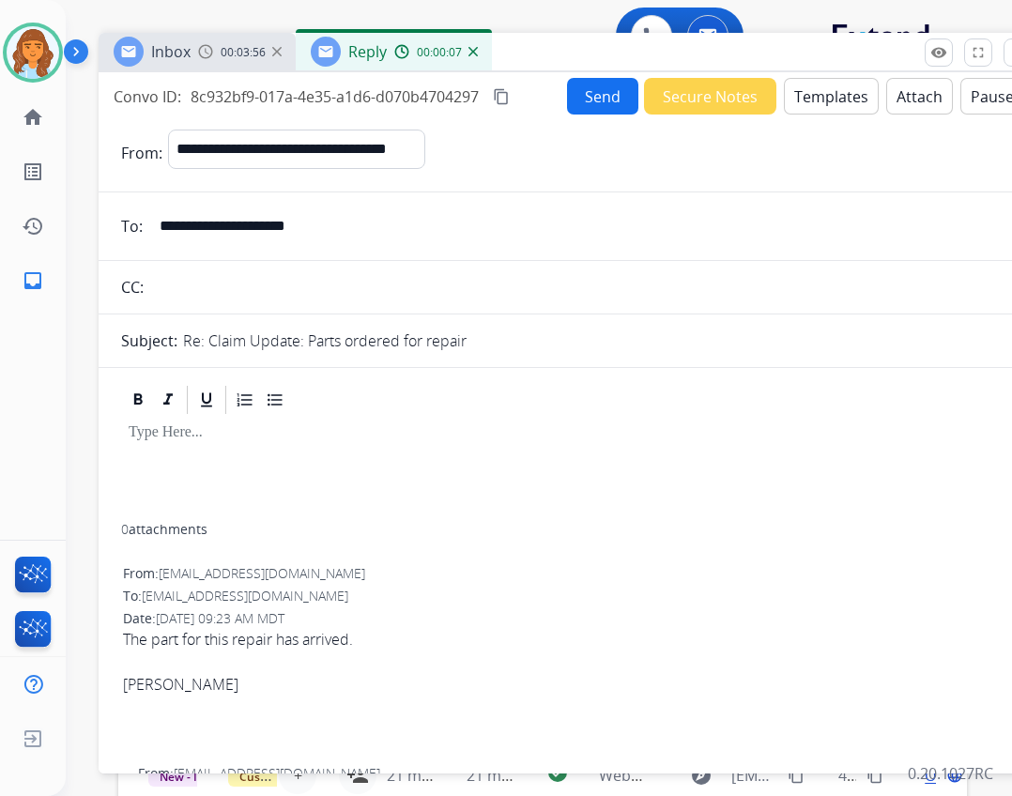
drag, startPoint x: 483, startPoint y: 124, endPoint x: 515, endPoint y: 34, distance: 95.6
click at [515, 34] on div "Inbox 00:03:56 Reply 00:00:07" at bounding box center [568, 52] width 939 height 39
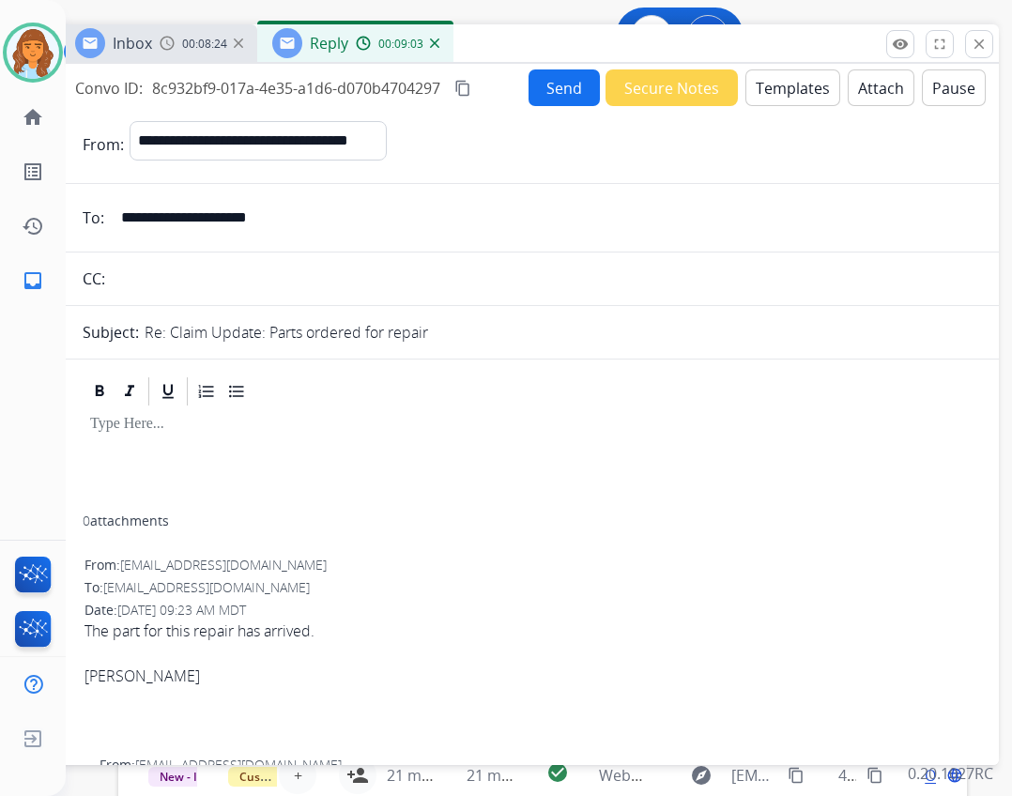
click at [461, 84] on mat-icon "content_copy" at bounding box center [462, 88] width 17 height 17
click at [800, 75] on button "Templates" at bounding box center [792, 87] width 95 height 37
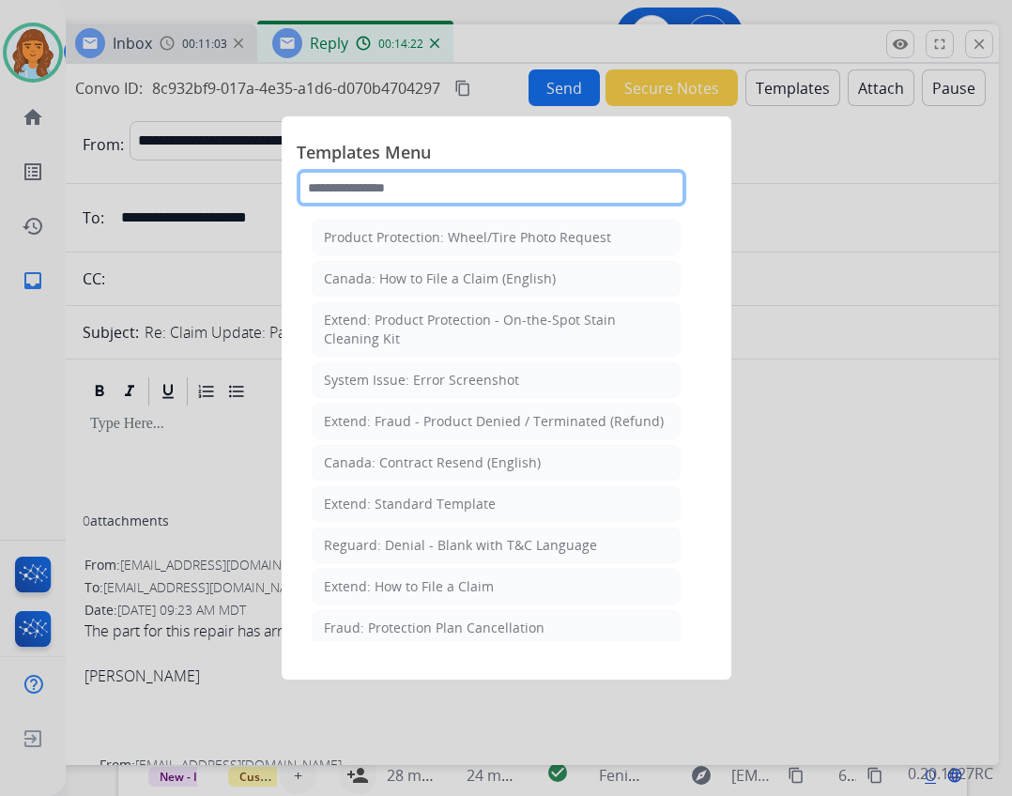
click at [416, 195] on input "text" at bounding box center [492, 188] width 390 height 38
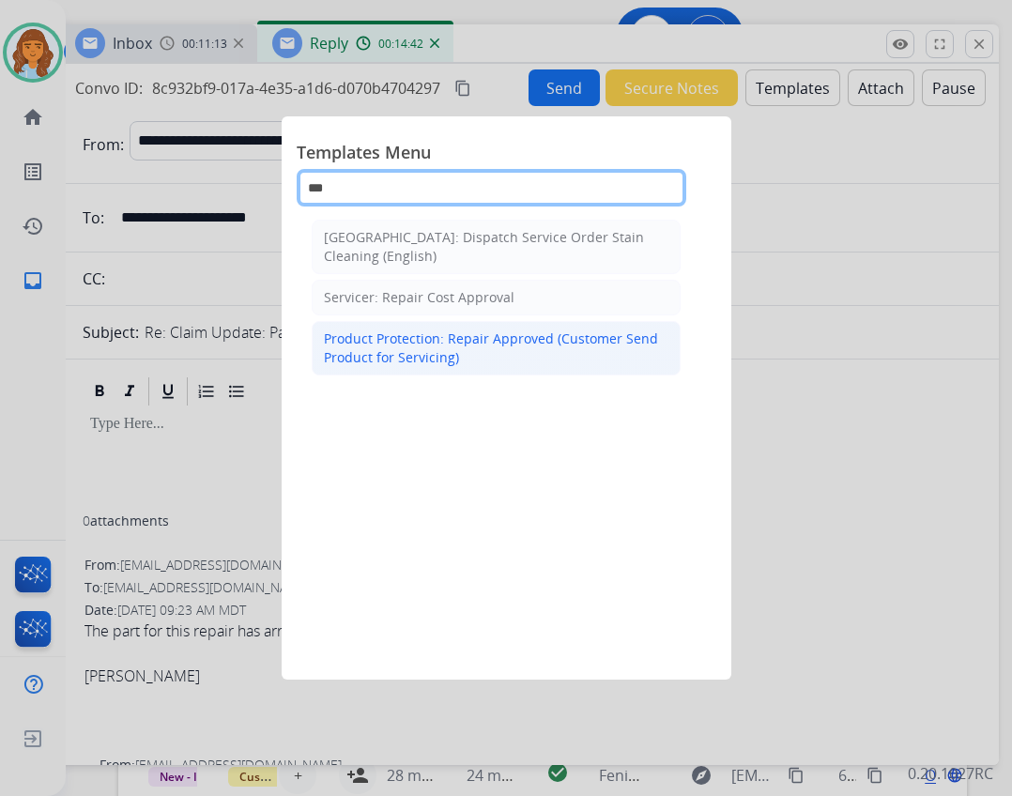
type input "***"
click at [475, 362] on div "Product Protection: Repair Approved (Customer Send Product for Servicing)" at bounding box center [496, 348] width 344 height 38
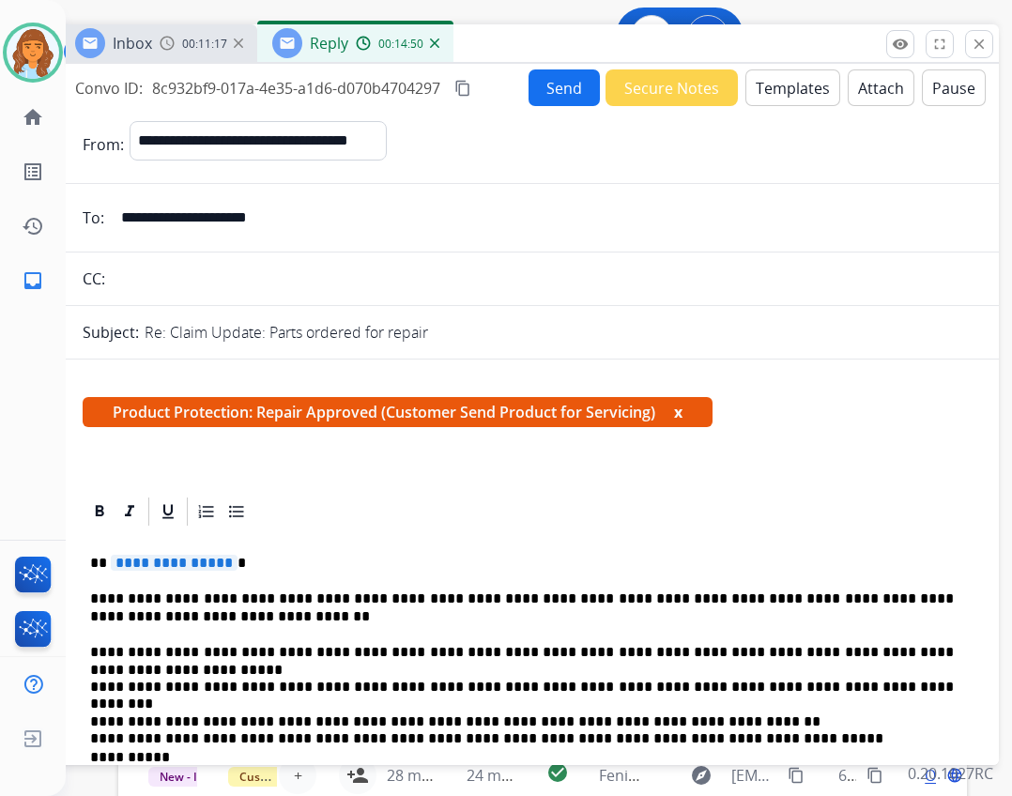
click at [780, 97] on button "Templates" at bounding box center [792, 87] width 95 height 37
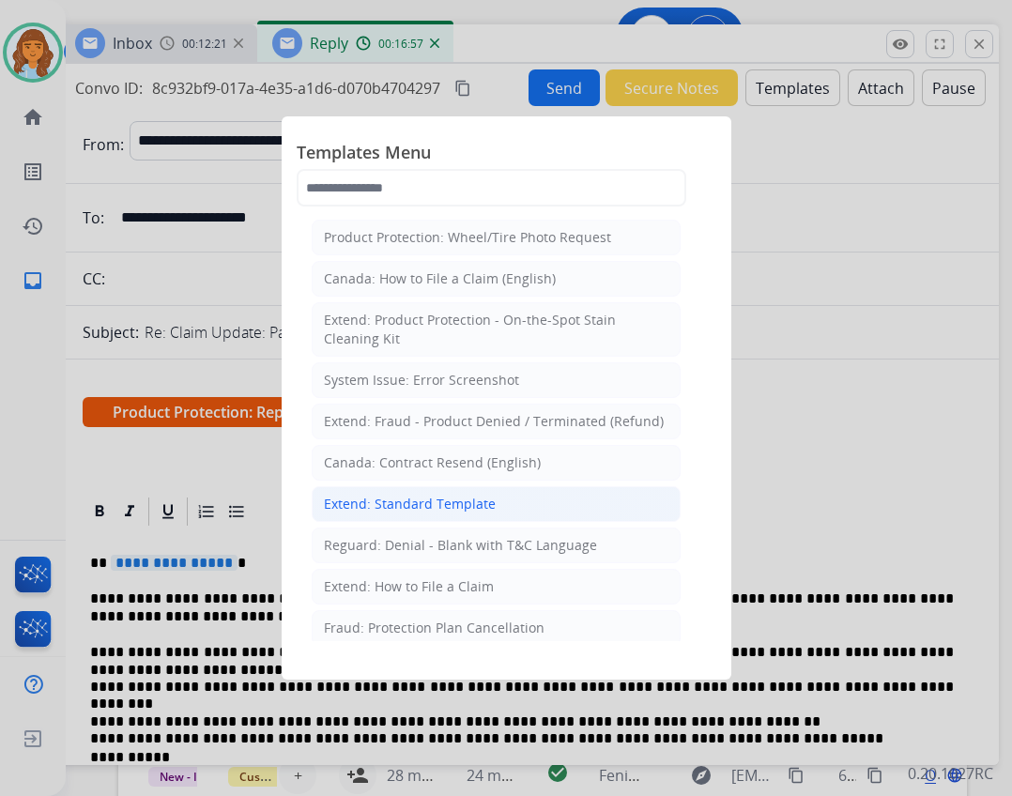
click at [427, 501] on div "Extend: Standard Template" at bounding box center [410, 504] width 172 height 19
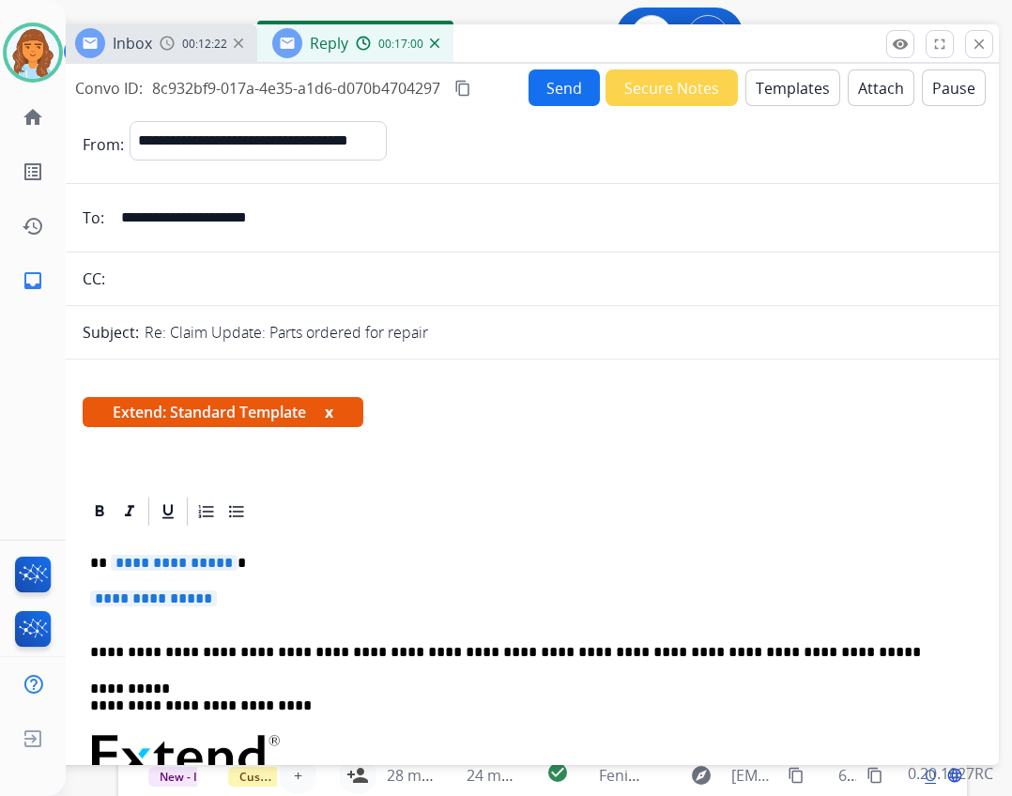
click at [154, 555] on span "**********" at bounding box center [174, 563] width 127 height 16
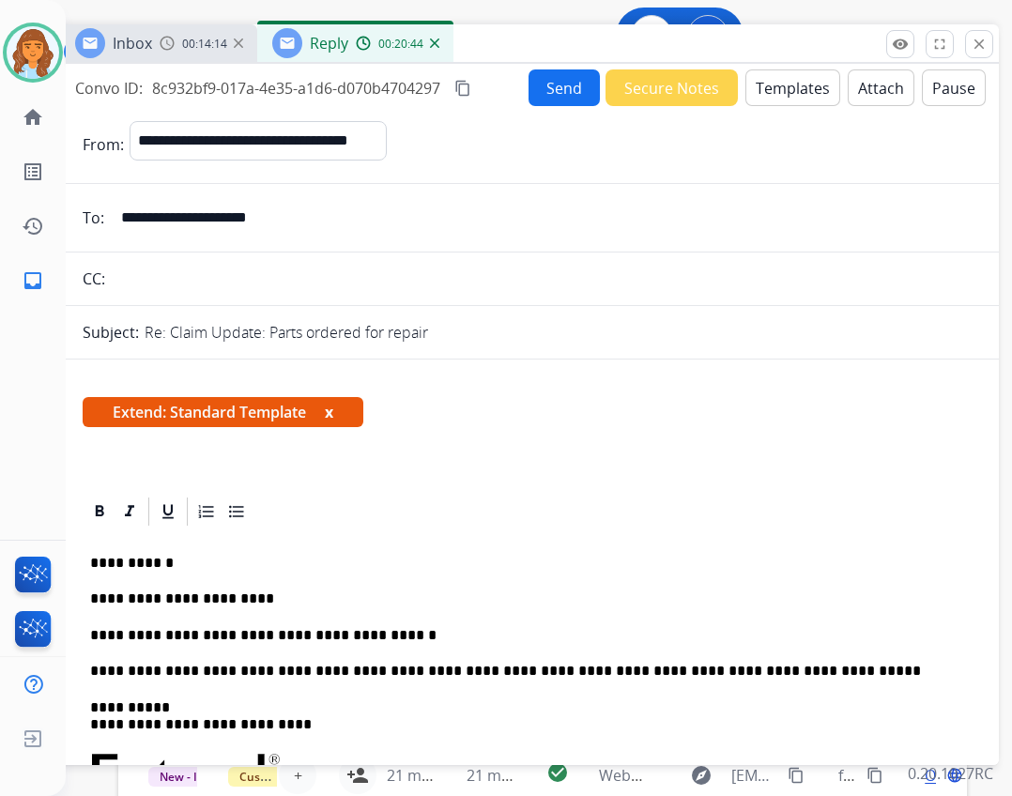
click at [398, 635] on p "**********" at bounding box center [522, 635] width 864 height 17
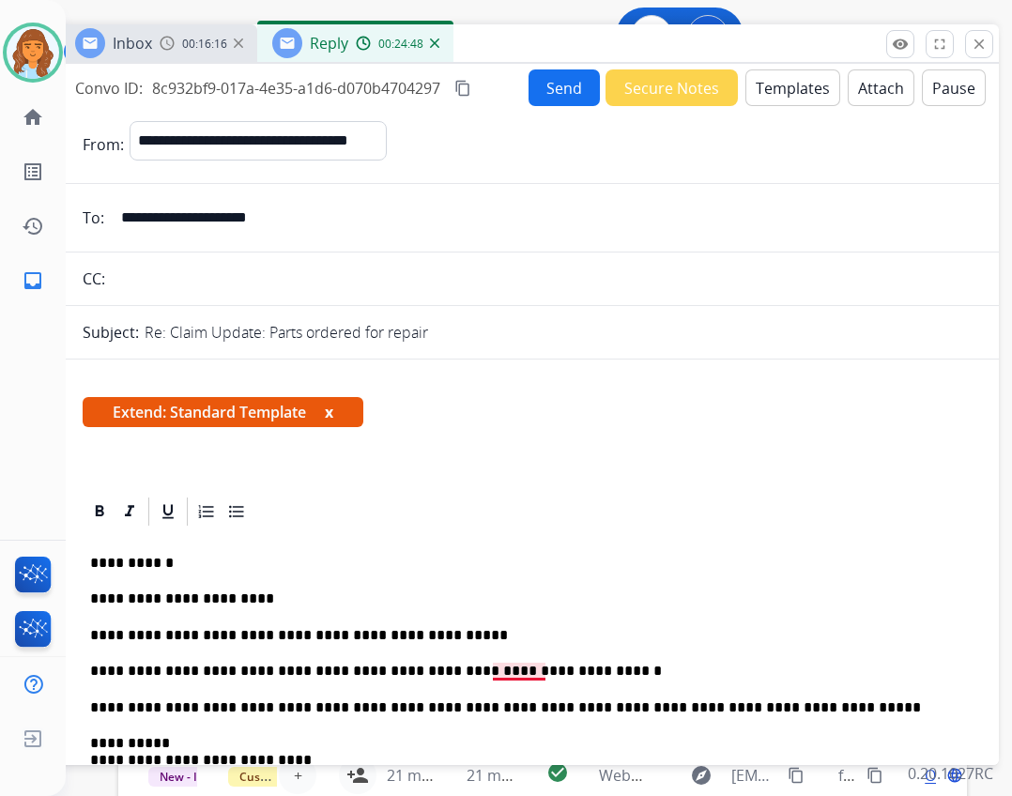
click at [522, 668] on p "**********" at bounding box center [522, 671] width 864 height 17
click at [559, 665] on p "**********" at bounding box center [522, 671] width 864 height 17
click at [573, 94] on button "Send" at bounding box center [563, 87] width 71 height 37
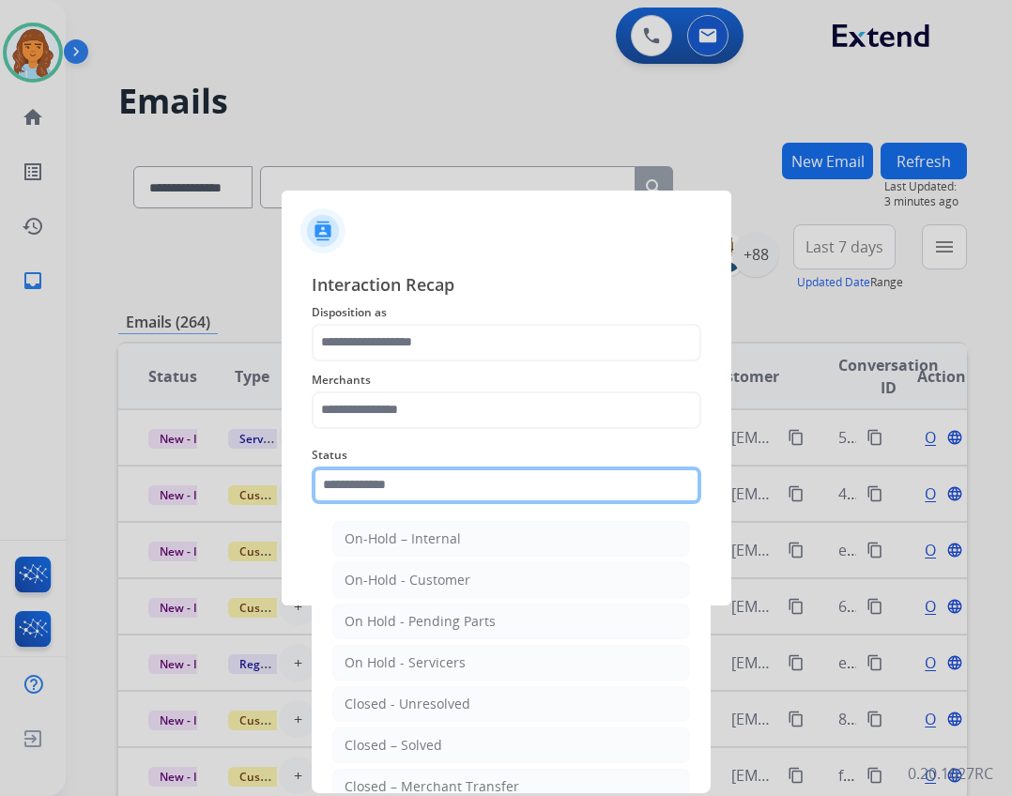
click at [529, 490] on input "text" at bounding box center [507, 485] width 390 height 38
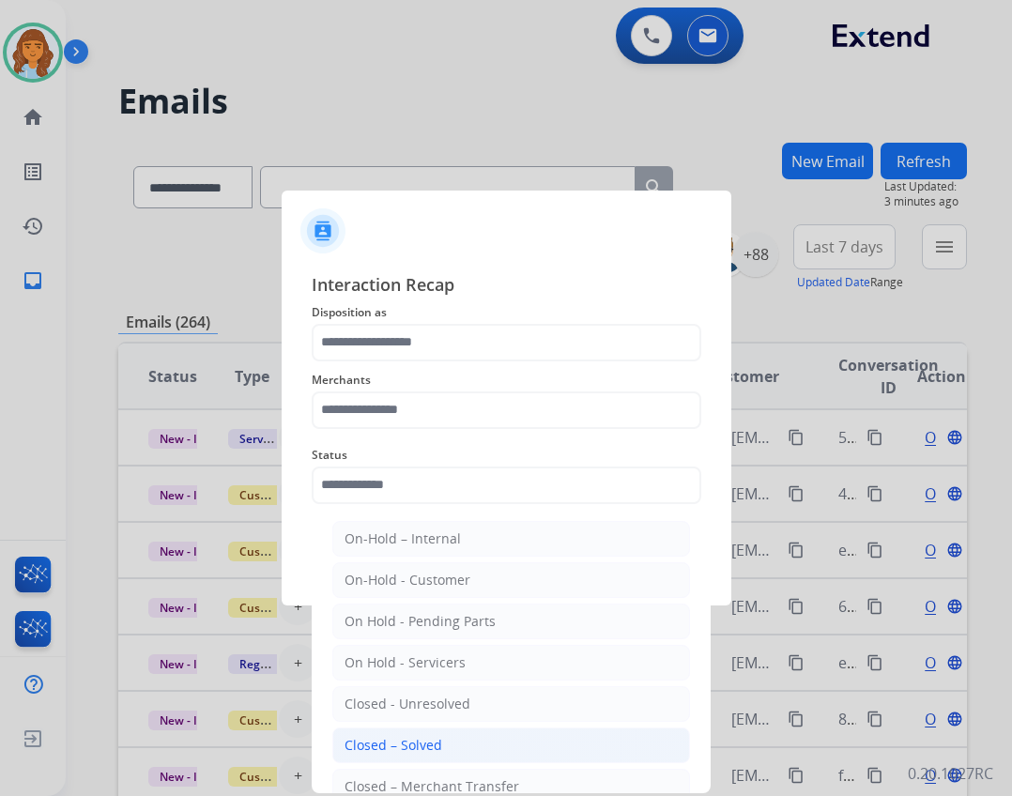
click at [427, 734] on li "Closed – Solved" at bounding box center [511, 745] width 358 height 36
type input "**********"
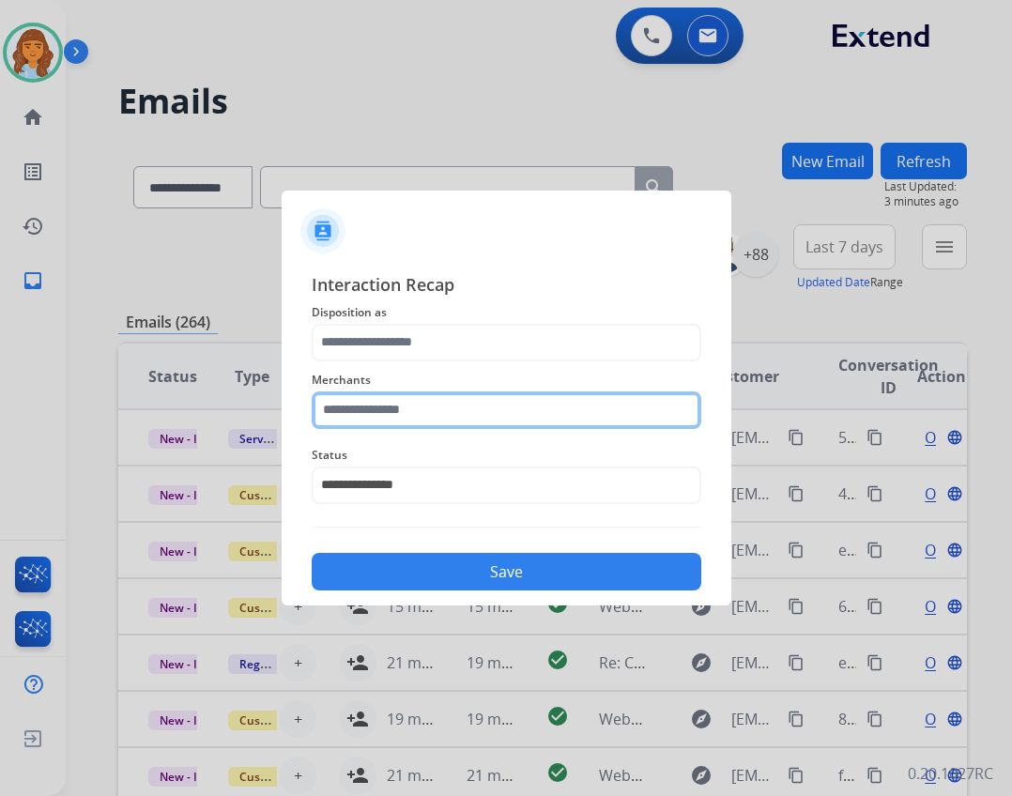
click at [431, 410] on input "text" at bounding box center [507, 410] width 390 height 38
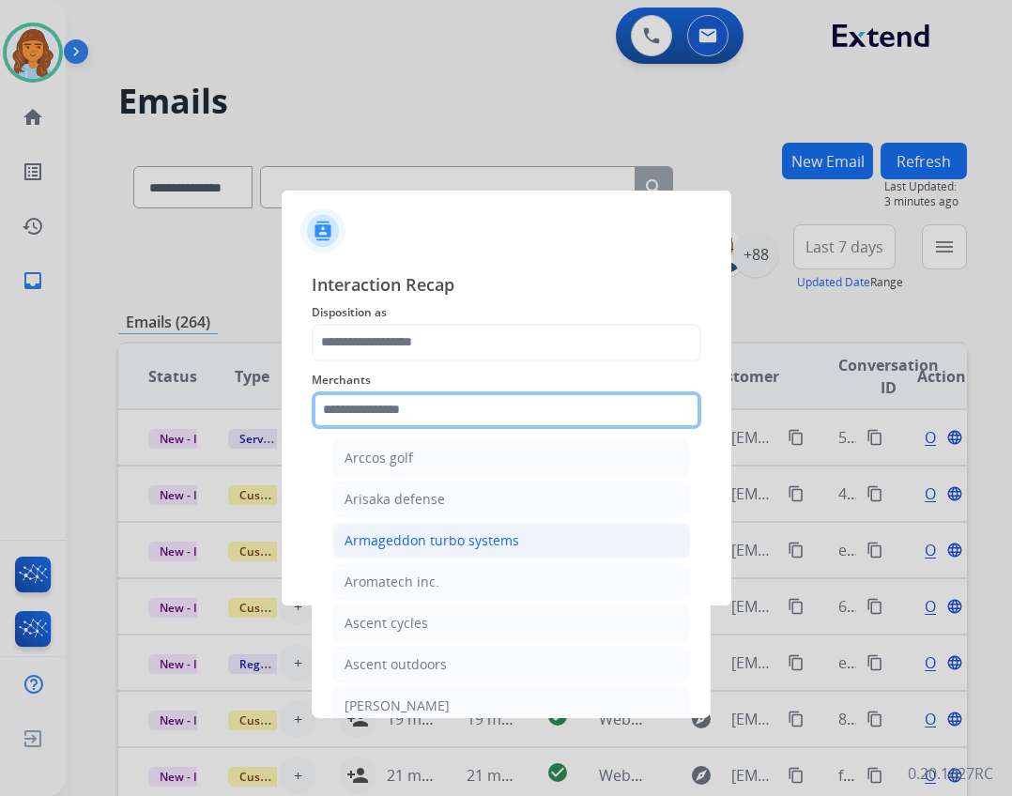
scroll to position [2722, 0]
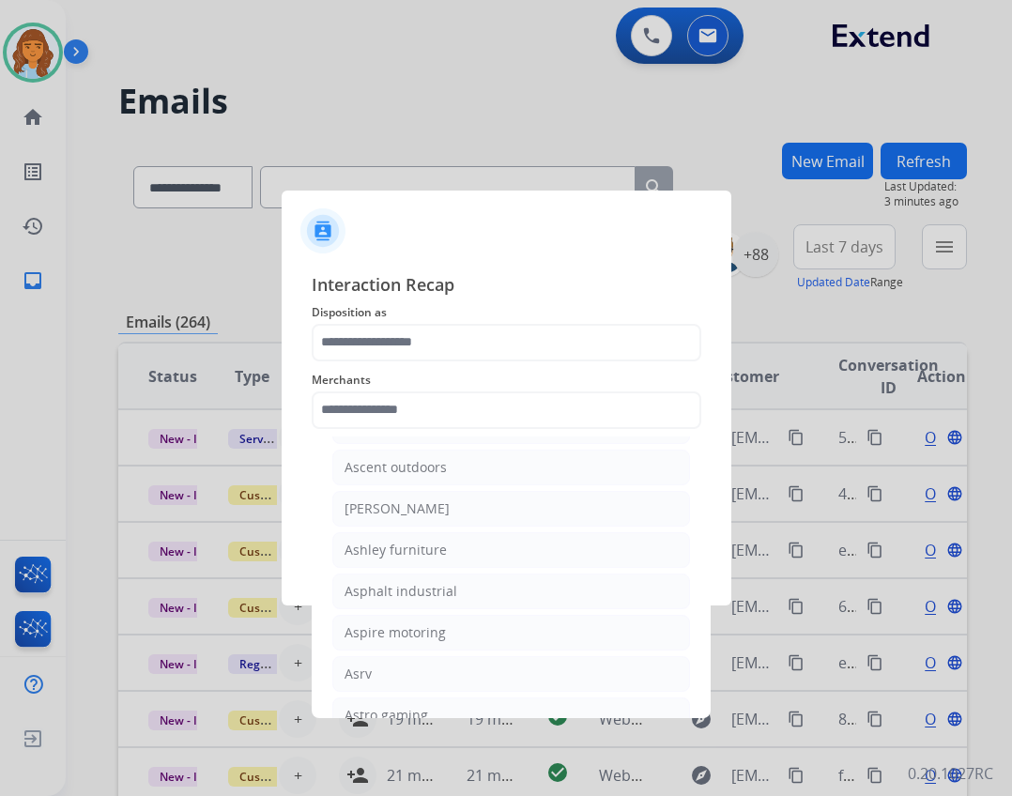
click at [437, 508] on div "[PERSON_NAME]" at bounding box center [396, 508] width 105 height 19
type input "**********"
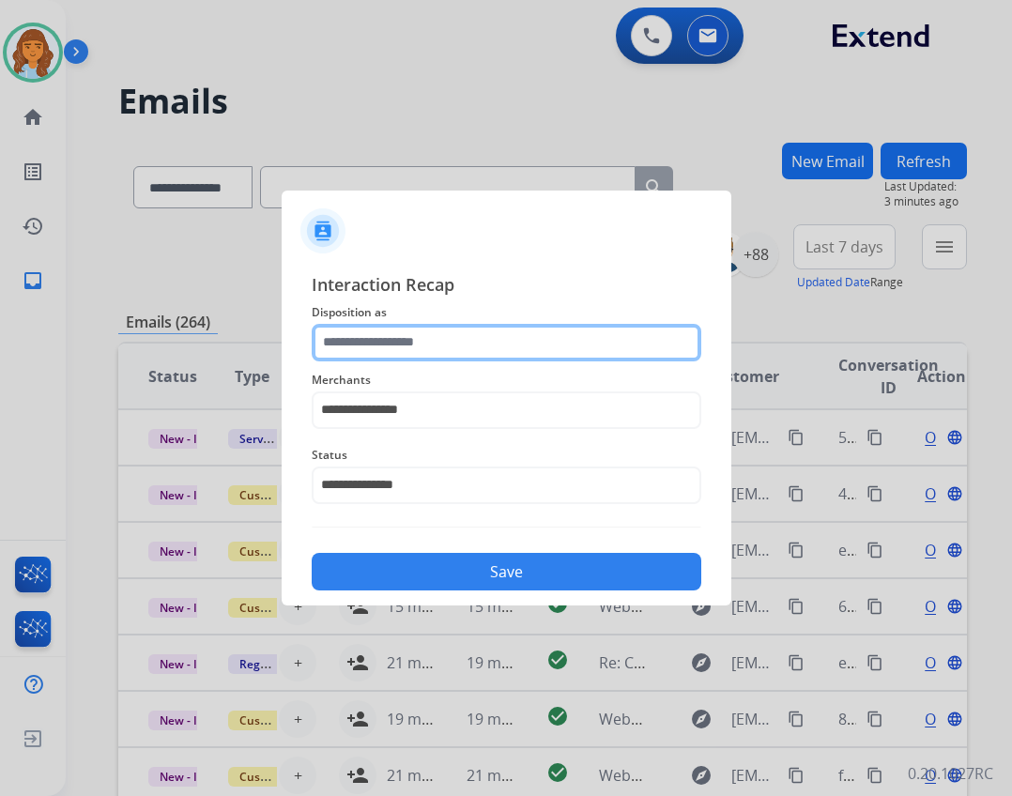
click at [500, 343] on input "text" at bounding box center [507, 343] width 390 height 38
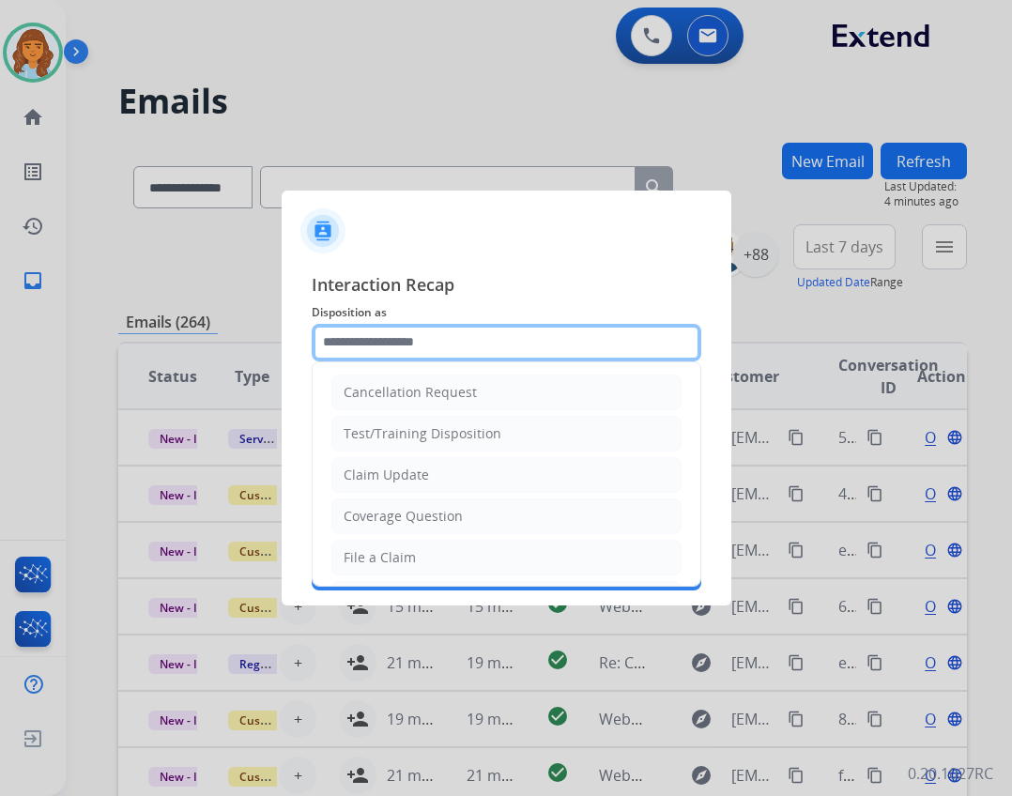
scroll to position [0, 0]
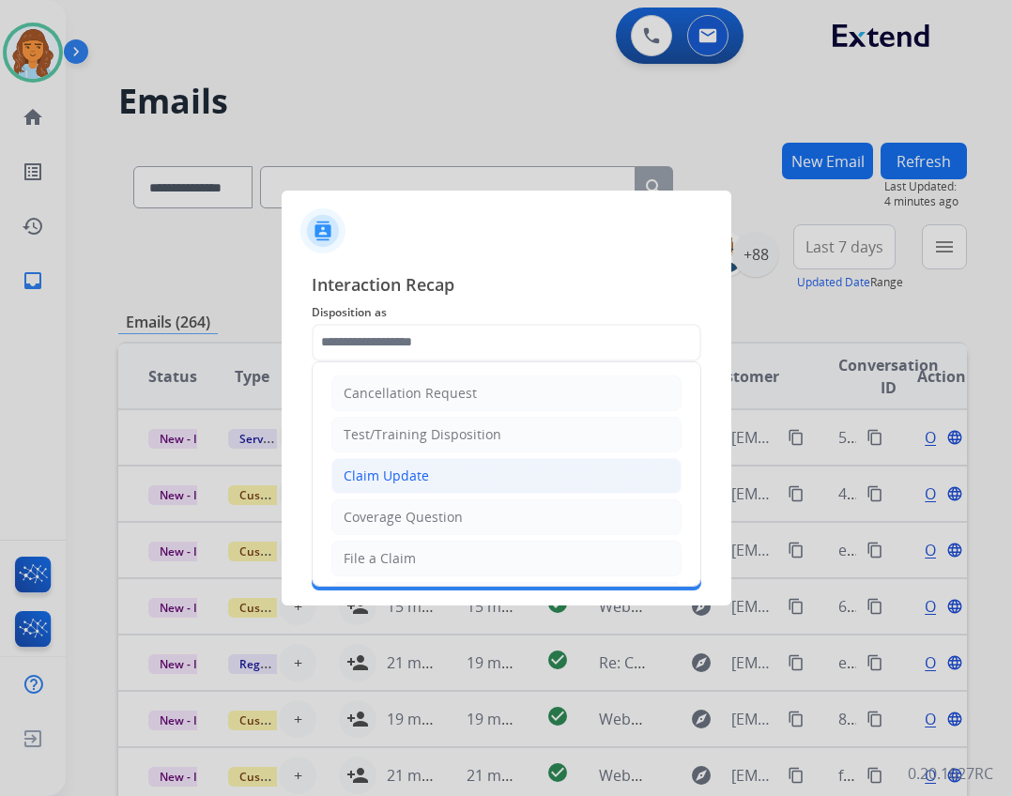
click at [456, 465] on li "Claim Update" at bounding box center [506, 476] width 350 height 36
type input "**********"
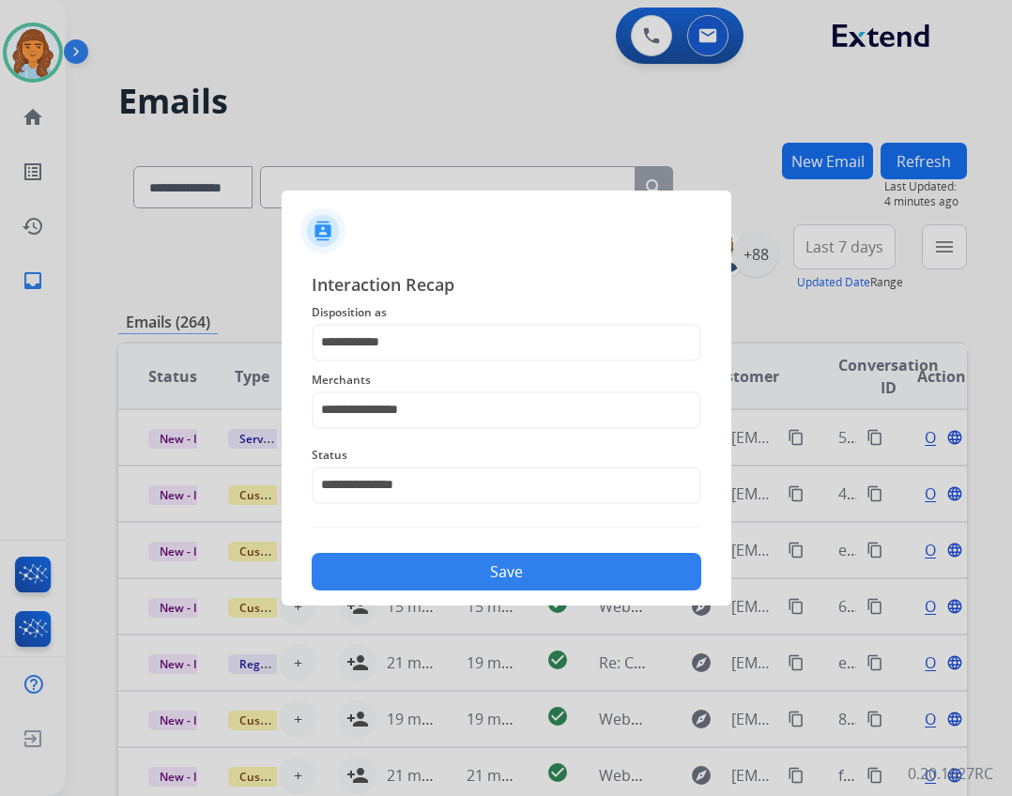
click at [502, 568] on button "Save" at bounding box center [507, 572] width 390 height 38
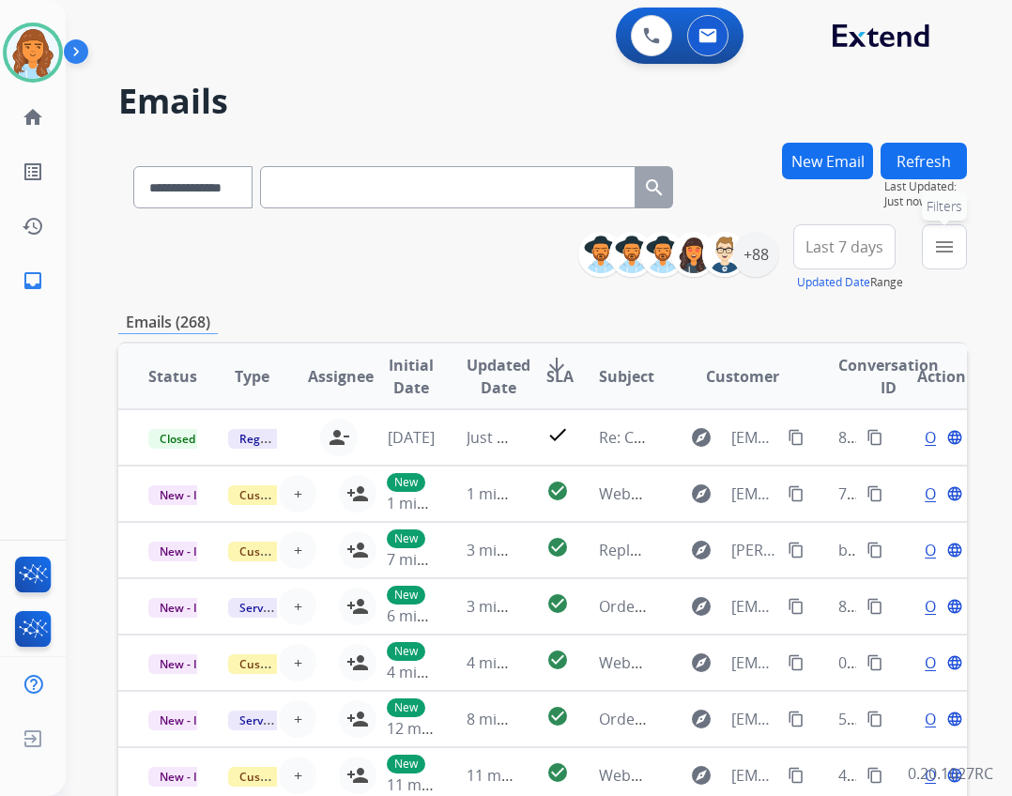
click at [939, 243] on mat-icon "menu" at bounding box center [944, 247] width 23 height 23
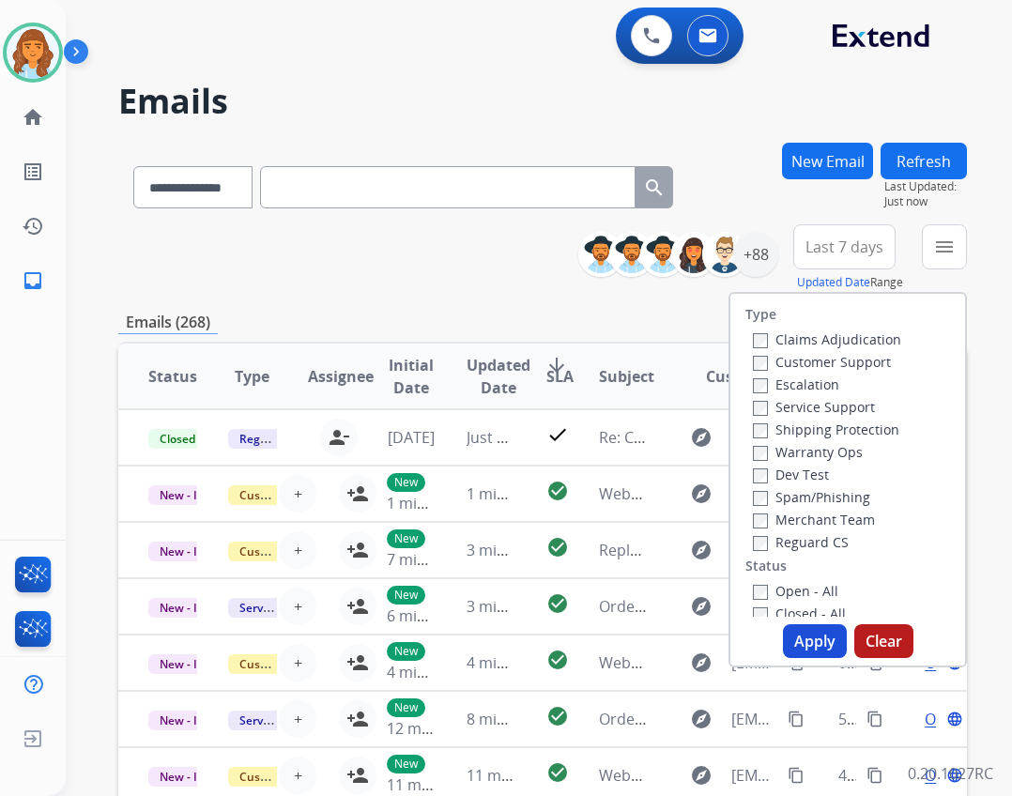
click at [804, 540] on label "Reguard CS" at bounding box center [801, 542] width 96 height 18
click at [791, 583] on label "Open - All" at bounding box center [795, 591] width 85 height 18
click at [770, 431] on label "Shipping Protection" at bounding box center [826, 429] width 146 height 18
click at [776, 364] on label "Customer Support" at bounding box center [822, 362] width 138 height 18
click at [788, 636] on button "Apply" at bounding box center [815, 641] width 64 height 34
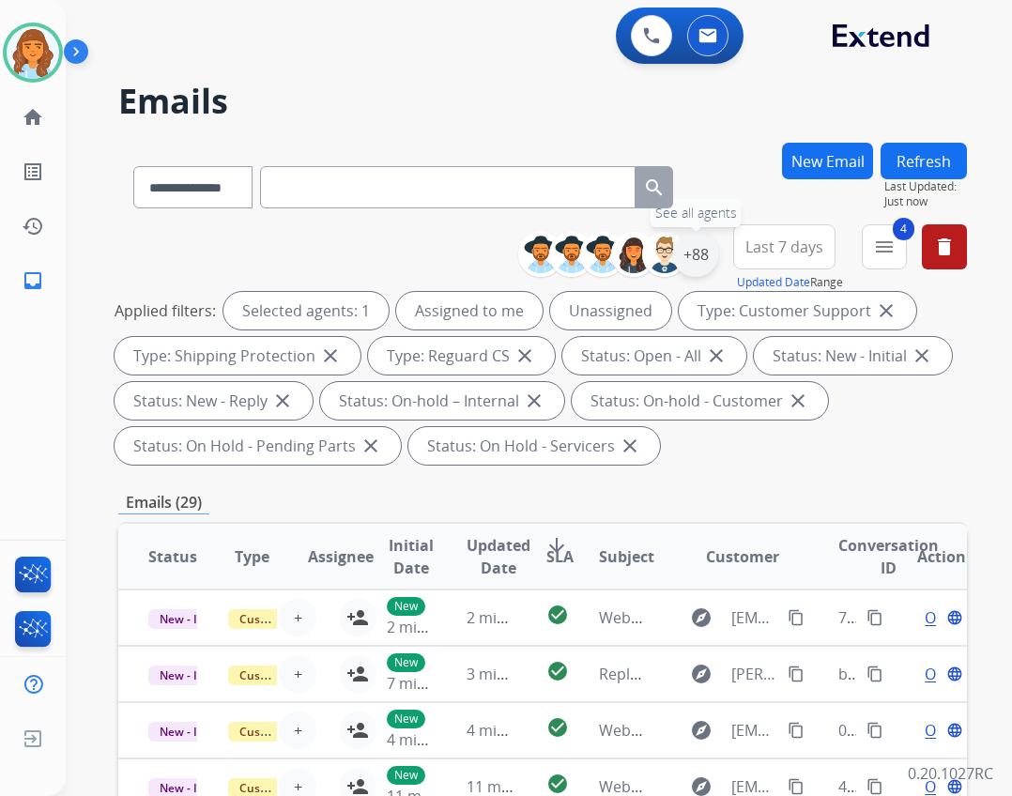
click at [693, 251] on div "+88" at bounding box center [695, 254] width 45 height 45
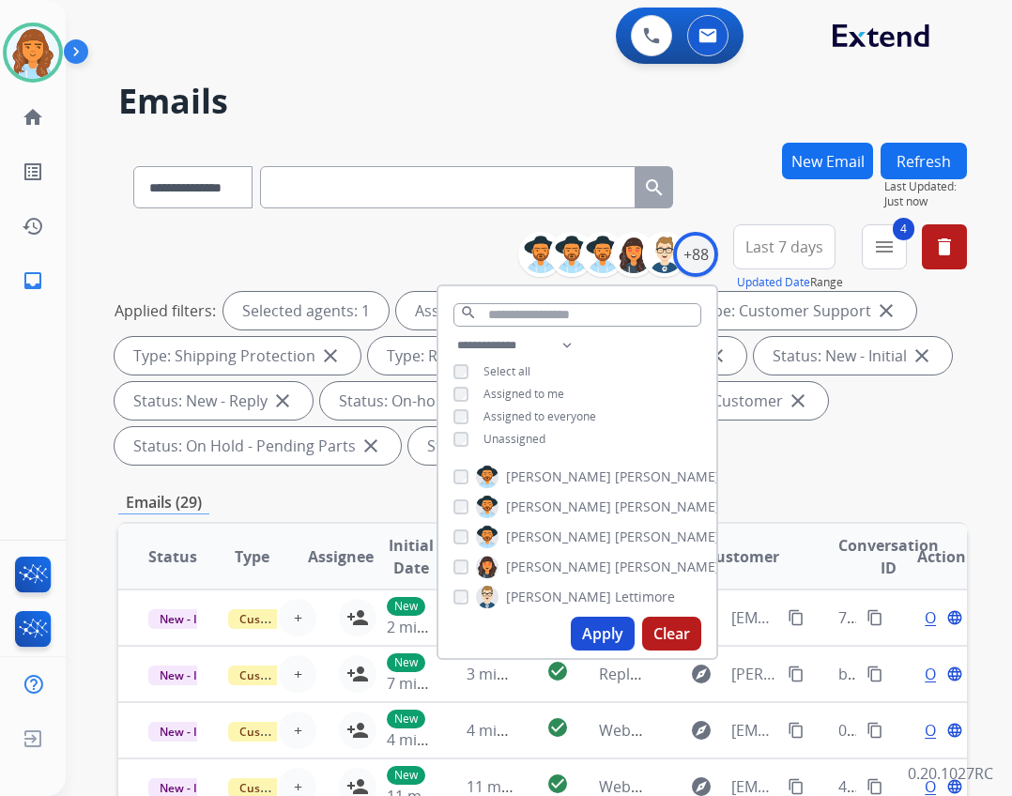
click at [533, 436] on span "Unassigned" at bounding box center [514, 439] width 62 height 16
click at [589, 629] on button "Apply" at bounding box center [603, 634] width 64 height 34
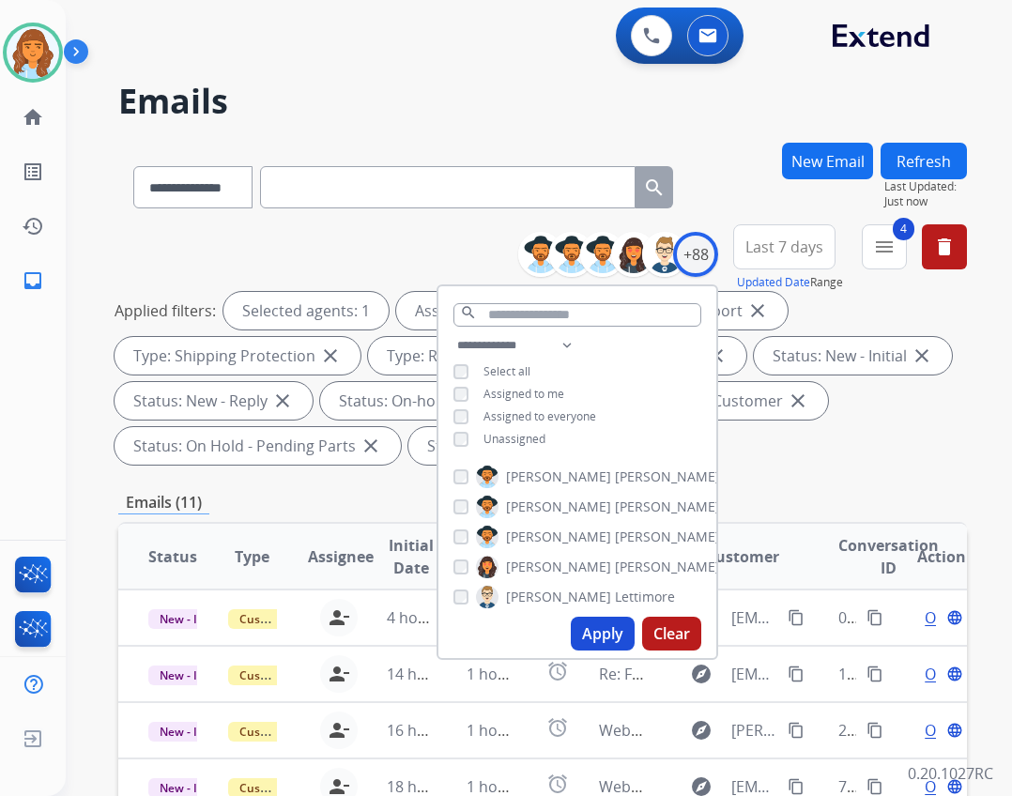
click at [781, 482] on div "**********" at bounding box center [542, 696] width 849 height 1106
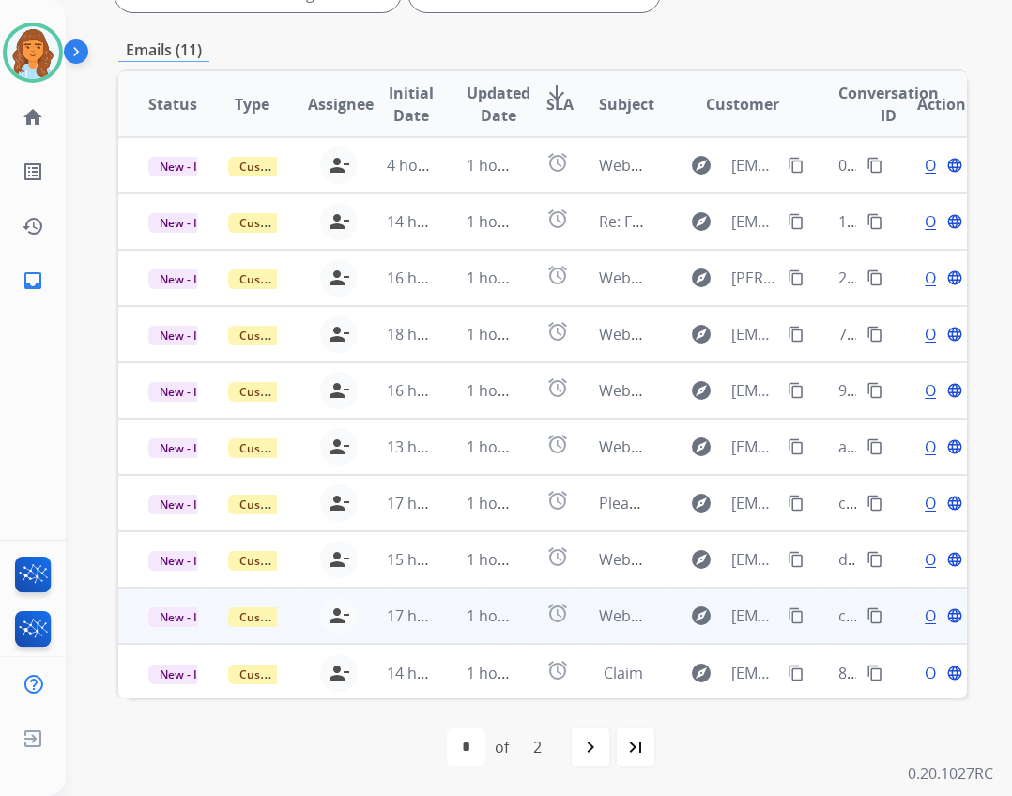
scroll to position [2, 0]
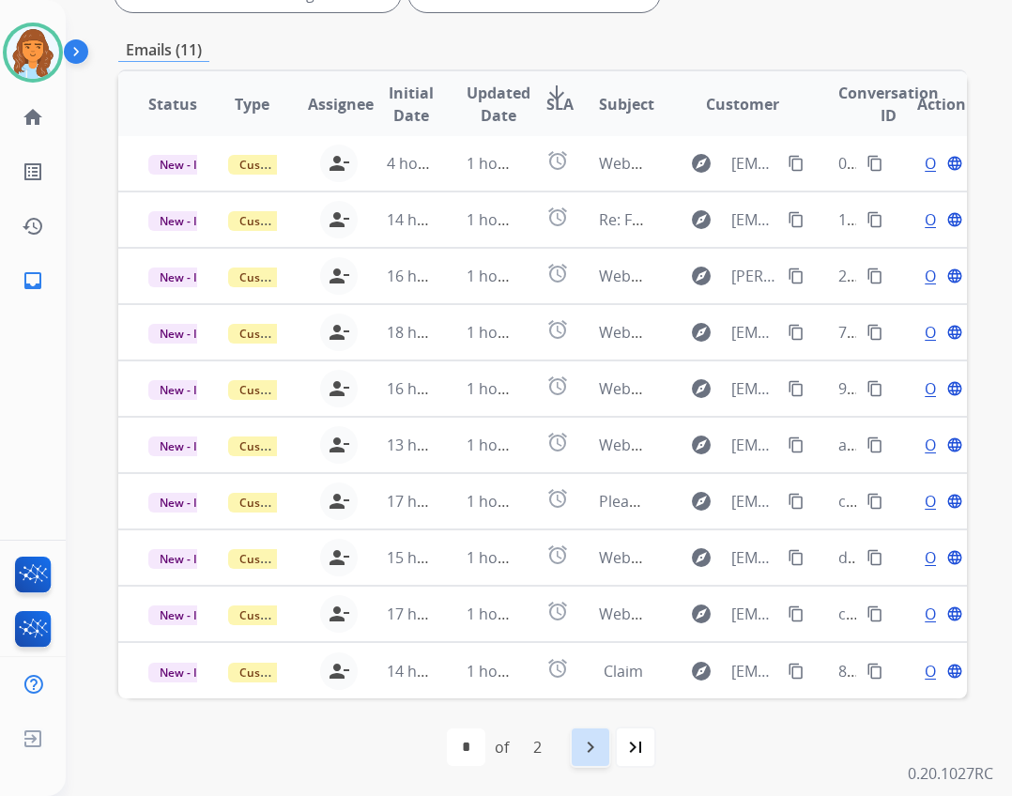
click at [581, 752] on mat-icon "navigate_next" at bounding box center [590, 747] width 23 height 23
select select "*"
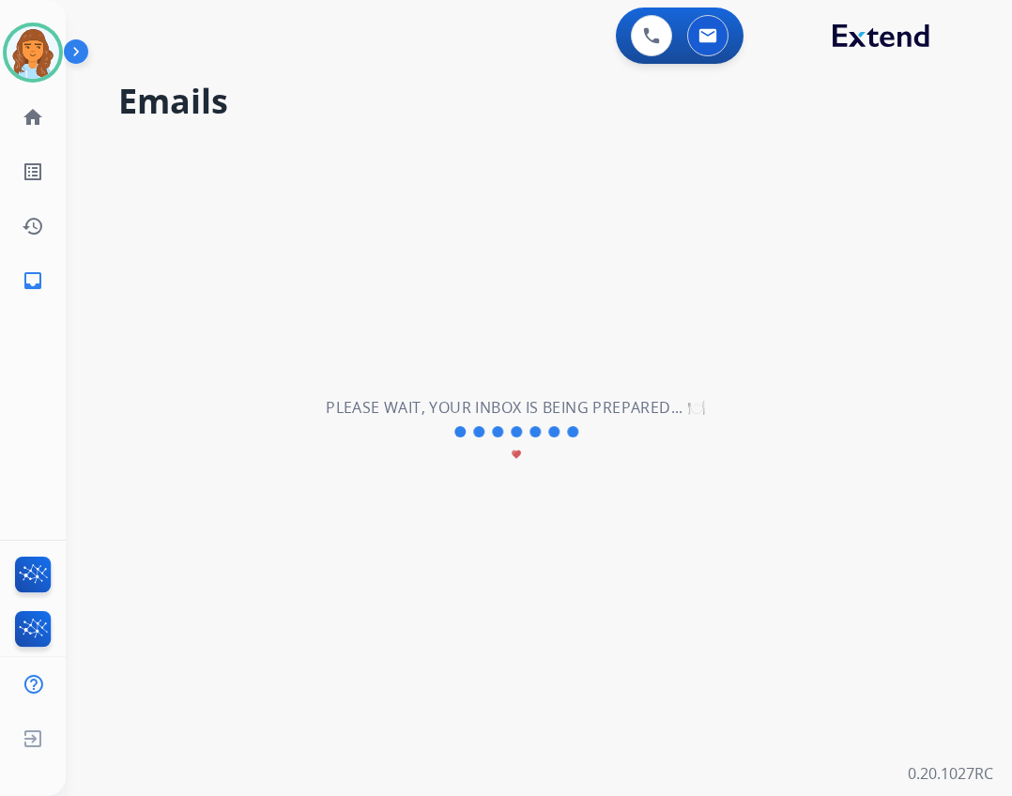
scroll to position [0, 0]
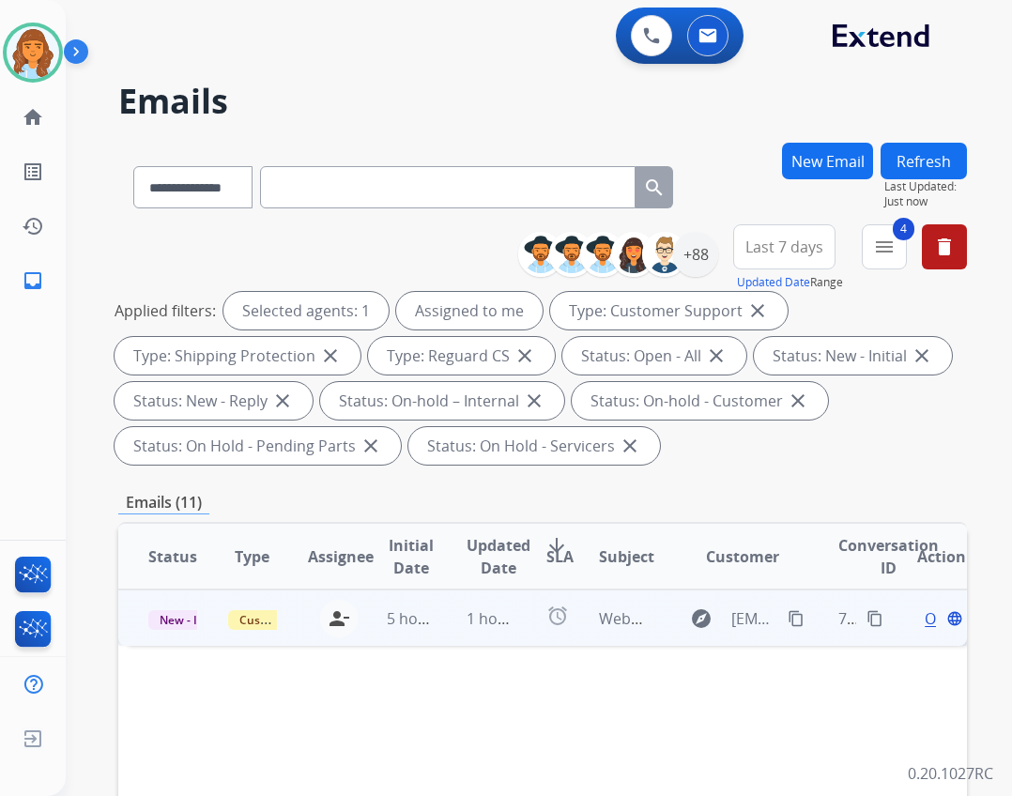
click at [516, 599] on td "alarm" at bounding box center [543, 617] width 54 height 56
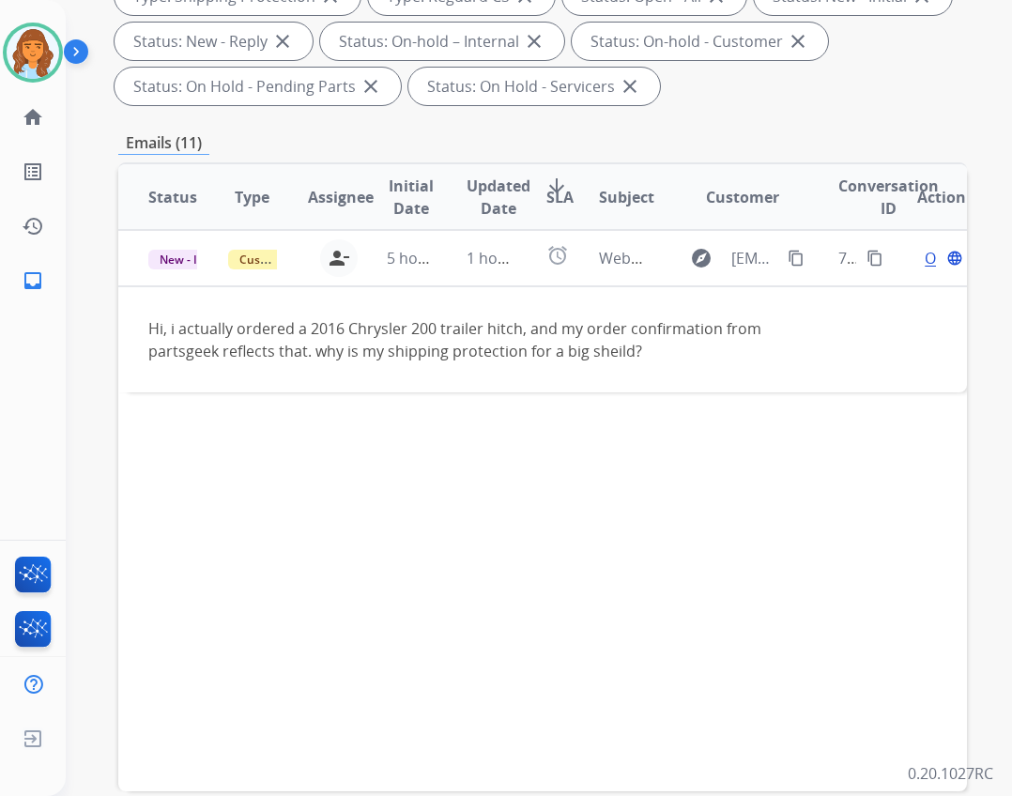
scroll to position [375, 0]
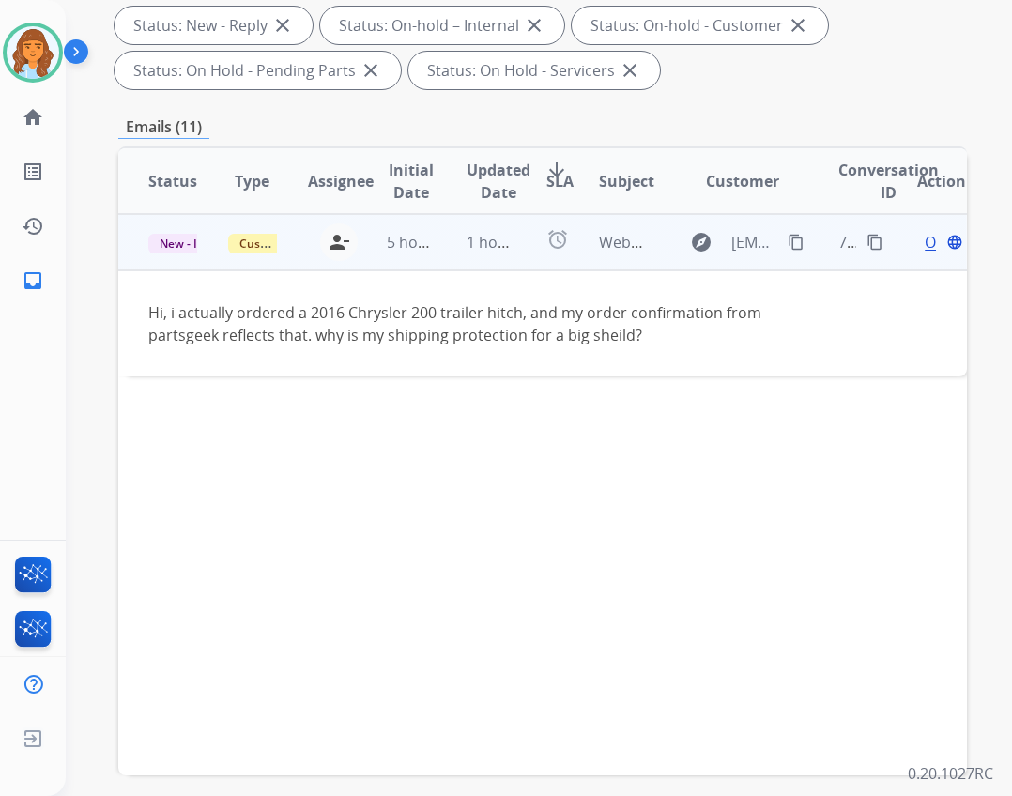
click at [925, 246] on span "Open" at bounding box center [944, 242] width 38 height 23
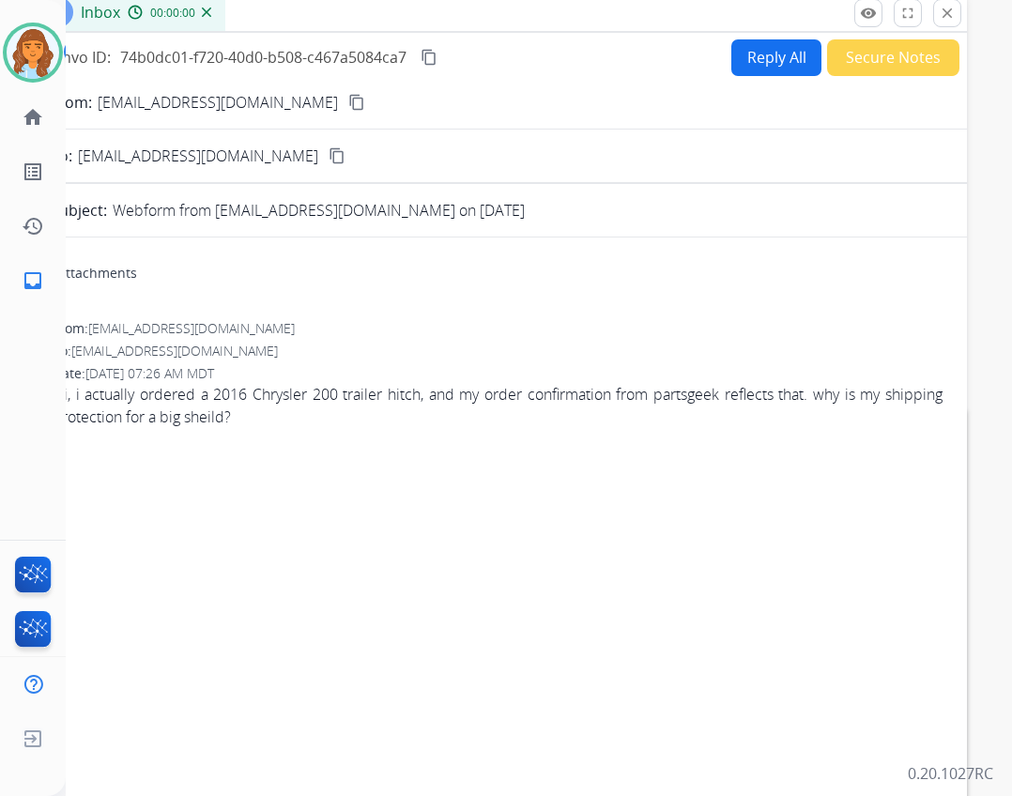
scroll to position [94, 0]
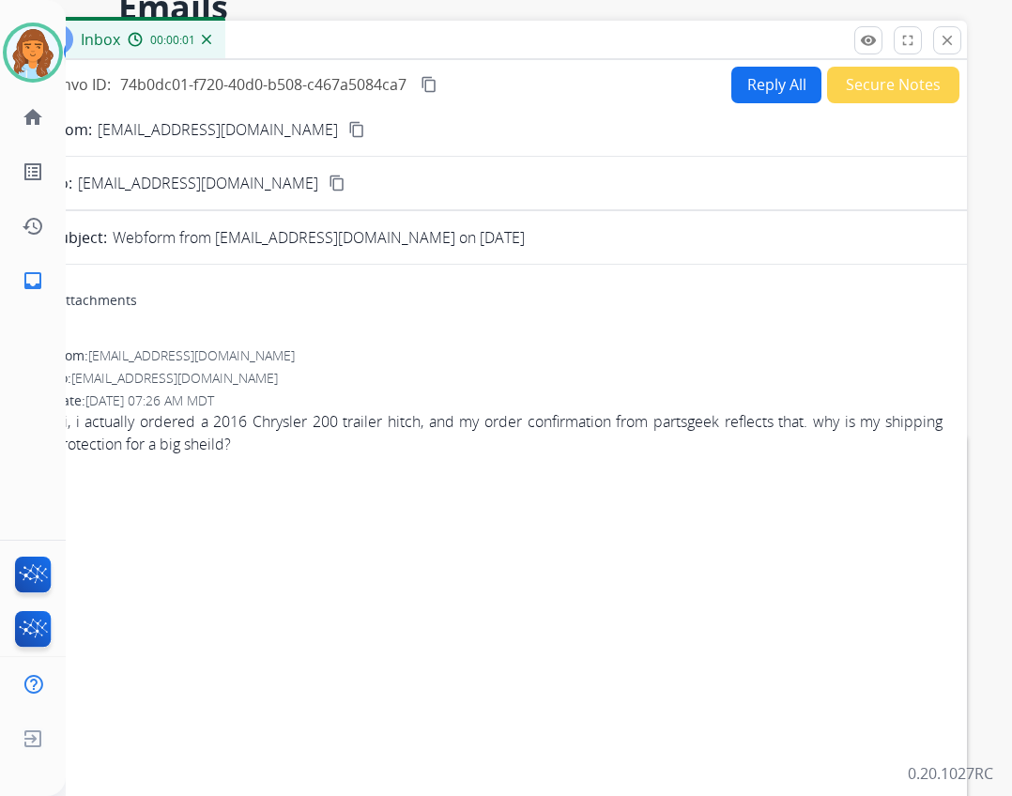
click at [763, 95] on button "Reply All" at bounding box center [776, 85] width 90 height 37
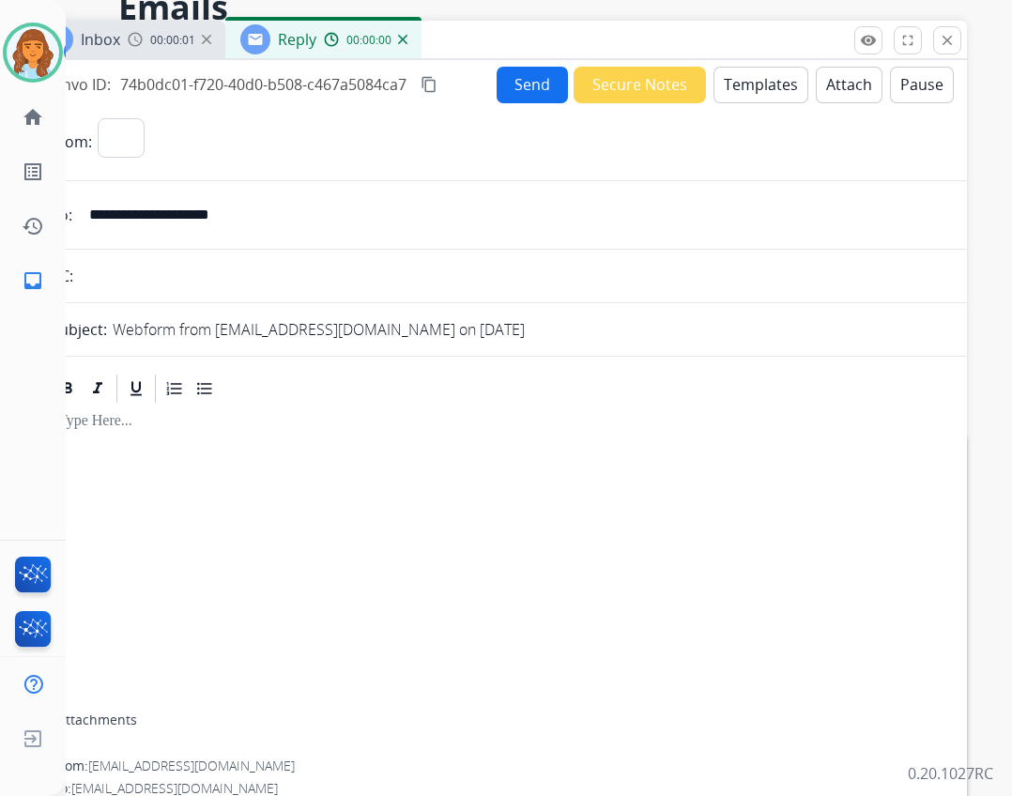
select select "**********"
click at [759, 99] on button "Templates" at bounding box center [760, 85] width 95 height 37
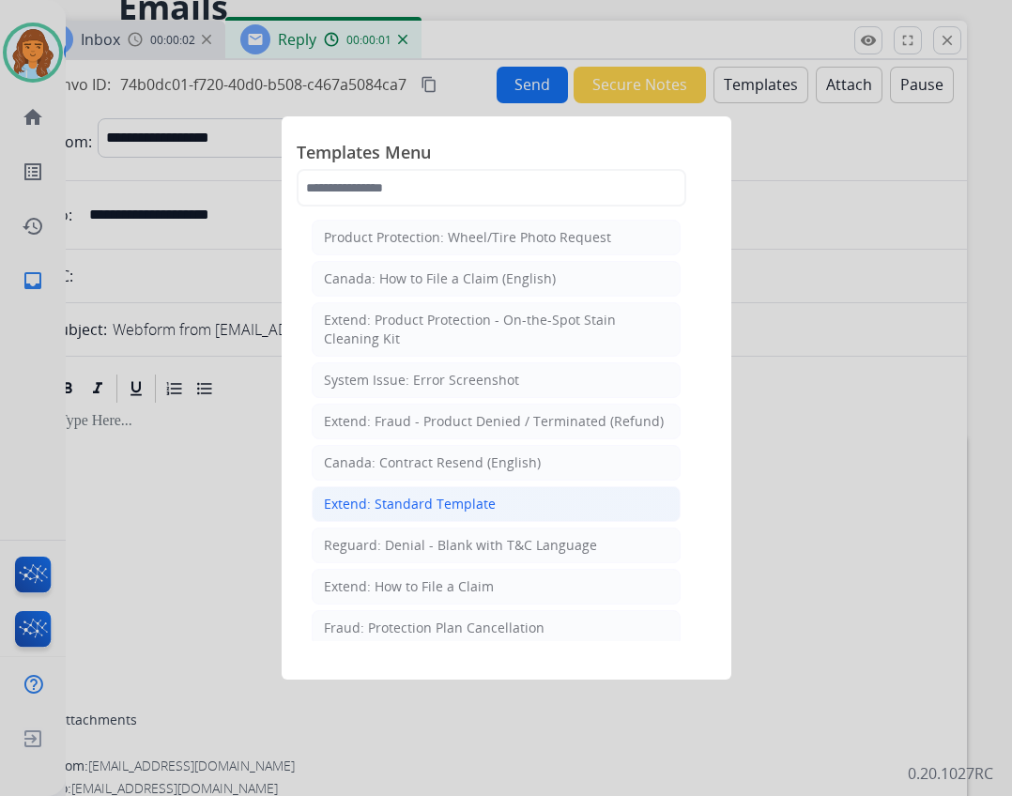
click at [454, 496] on div "Extend: Standard Template" at bounding box center [410, 504] width 172 height 19
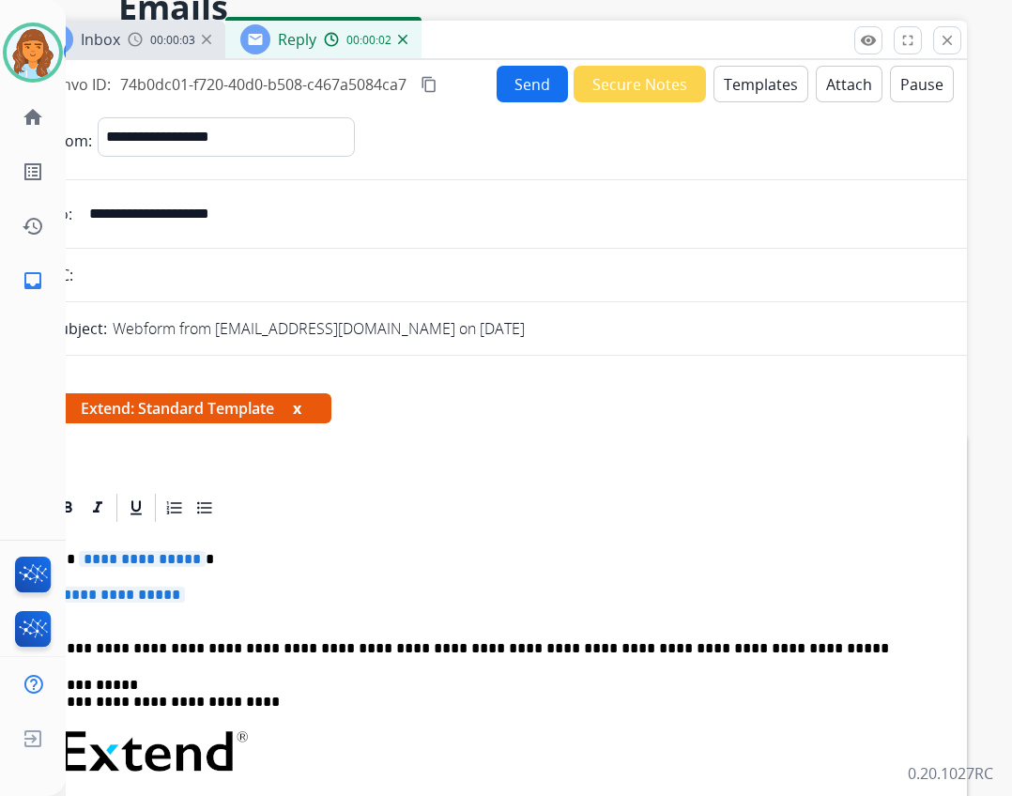
click at [107, 561] on span "**********" at bounding box center [142, 559] width 127 height 16
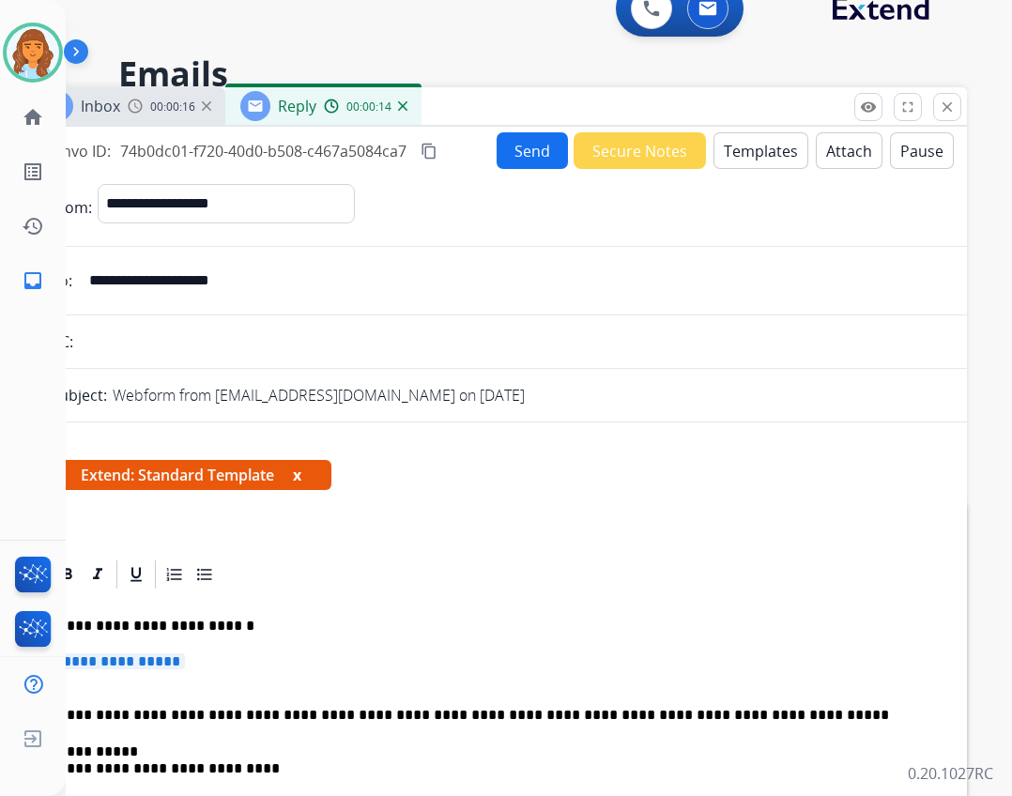
scroll to position [0, 0]
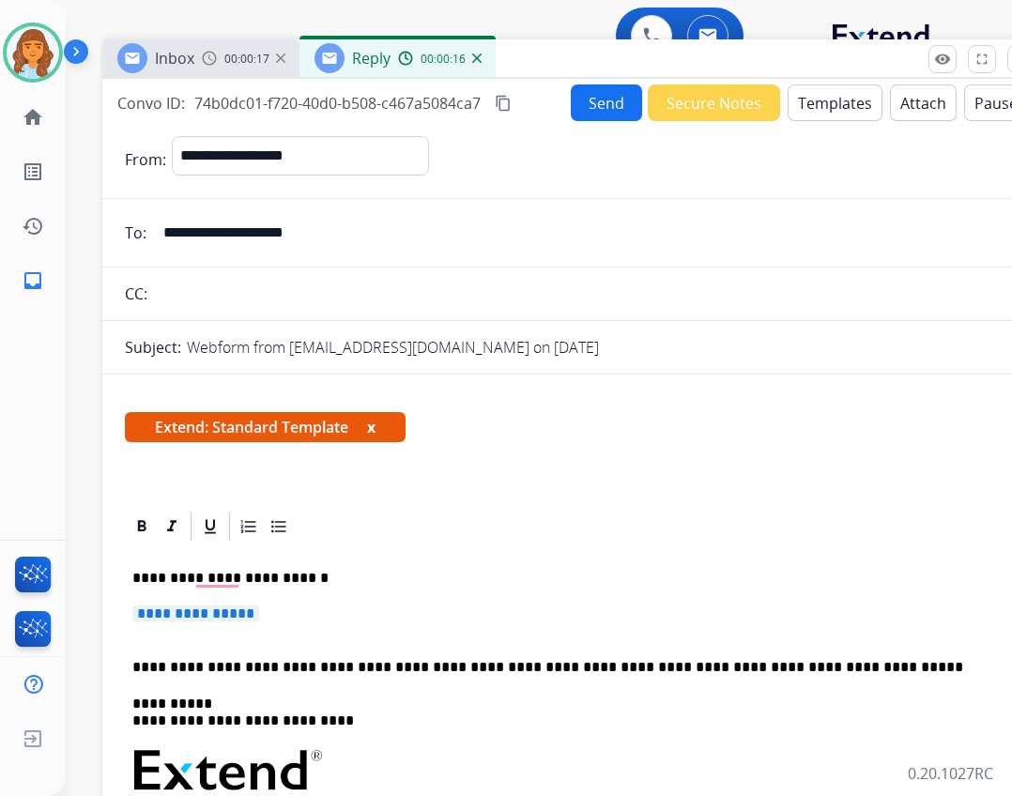
drag, startPoint x: 459, startPoint y: 139, endPoint x: 533, endPoint y: 64, distance: 105.5
click at [533, 64] on div "Inbox 00:00:17 Reply 00:00:16" at bounding box center [571, 58] width 939 height 39
click at [173, 615] on span "**********" at bounding box center [195, 613] width 127 height 16
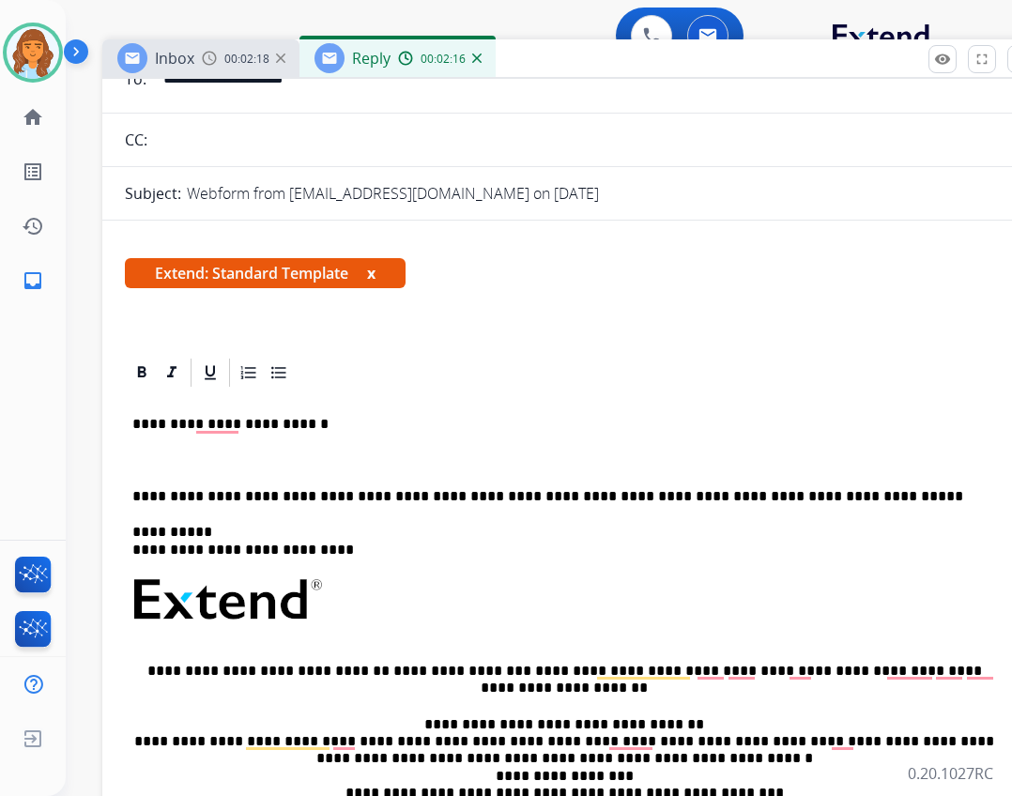
scroll to position [94, 0]
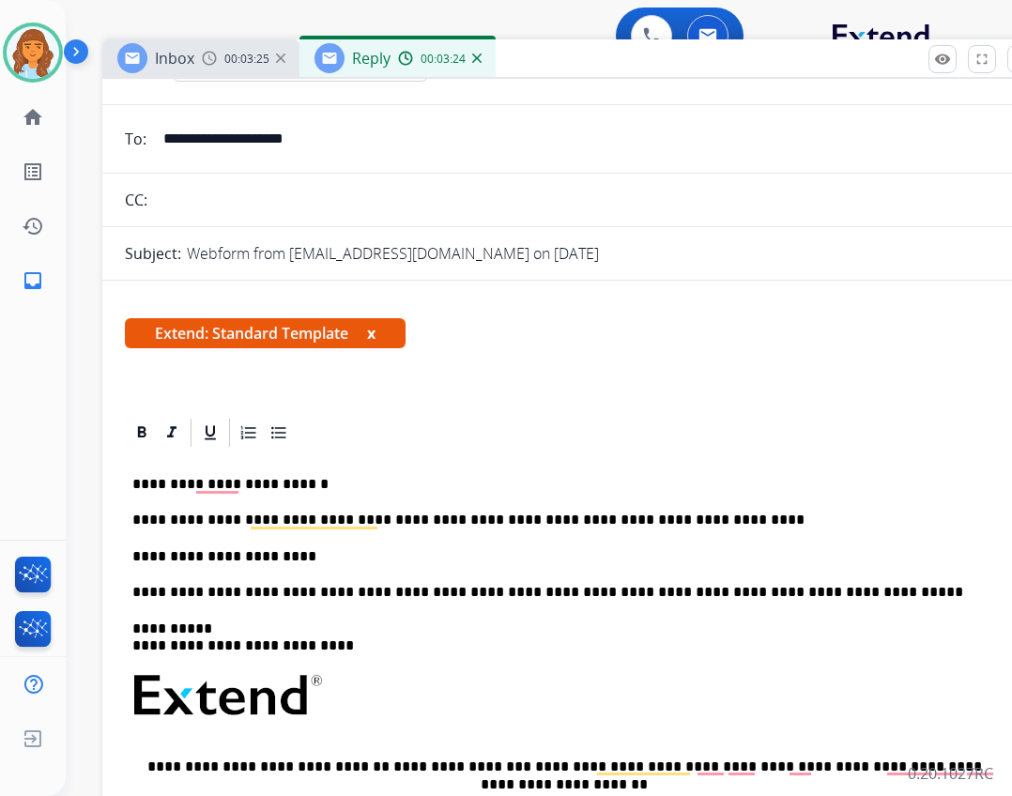
click at [335, 544] on div "**********" at bounding box center [572, 737] width 894 height 574
click at [405, 553] on p "**********" at bounding box center [564, 556] width 864 height 17
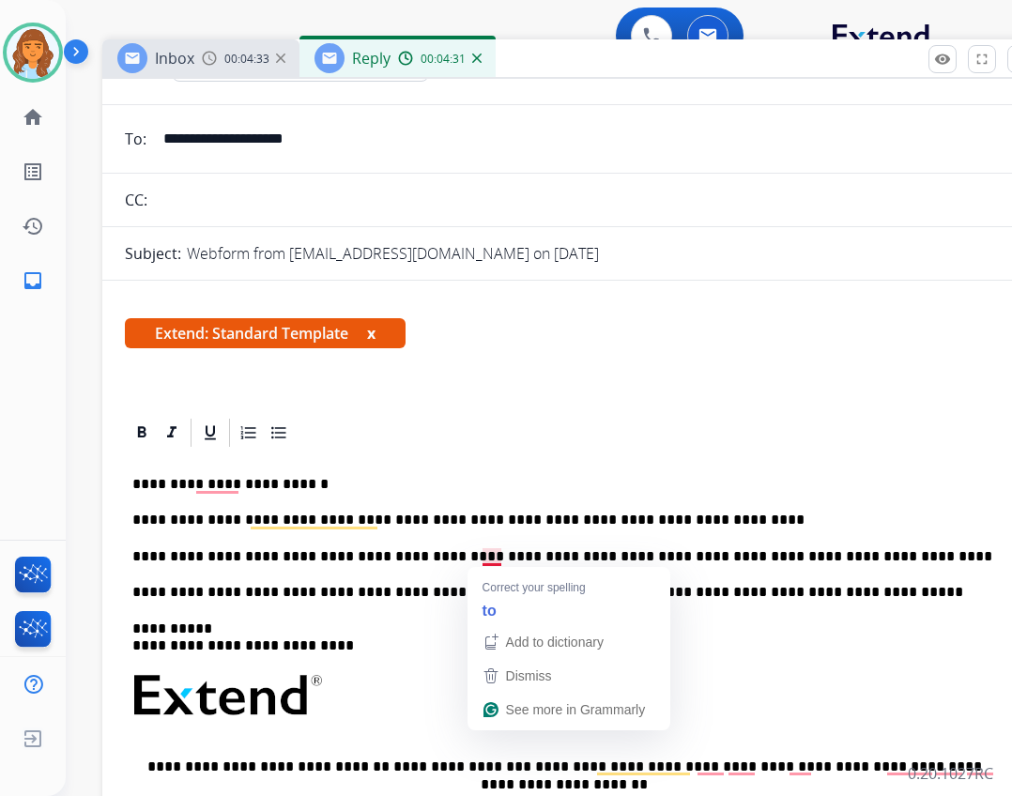
click at [494, 559] on p "**********" at bounding box center [564, 556] width 864 height 17
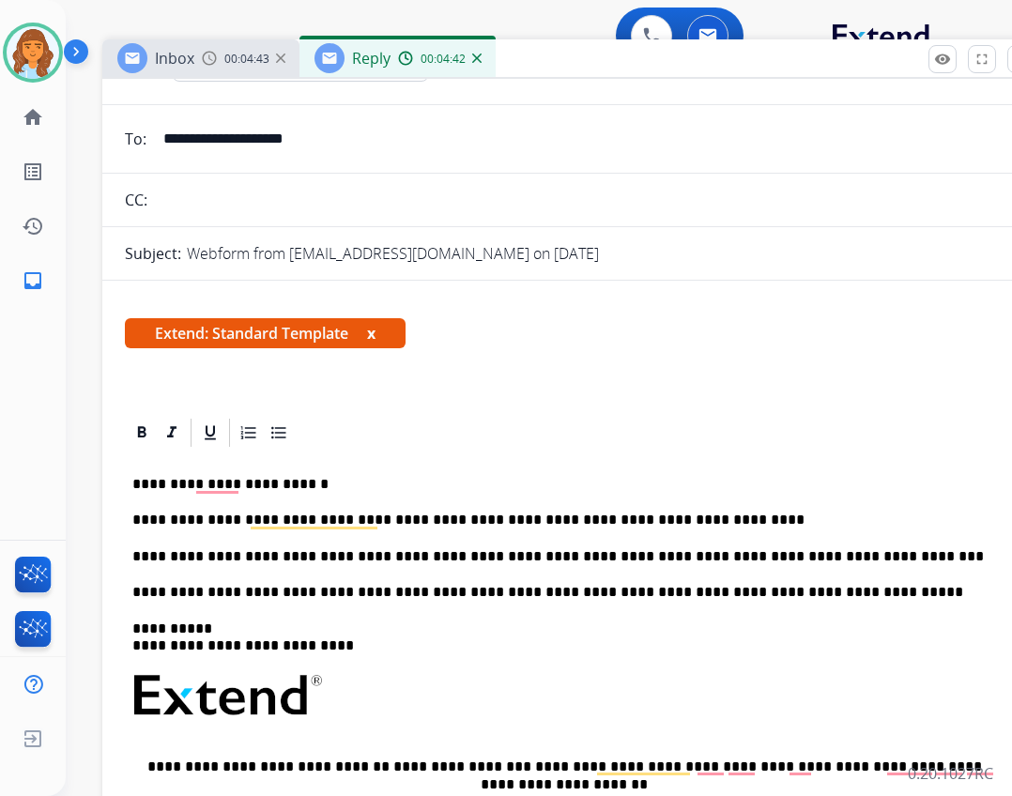
click at [795, 554] on p "**********" at bounding box center [564, 556] width 864 height 17
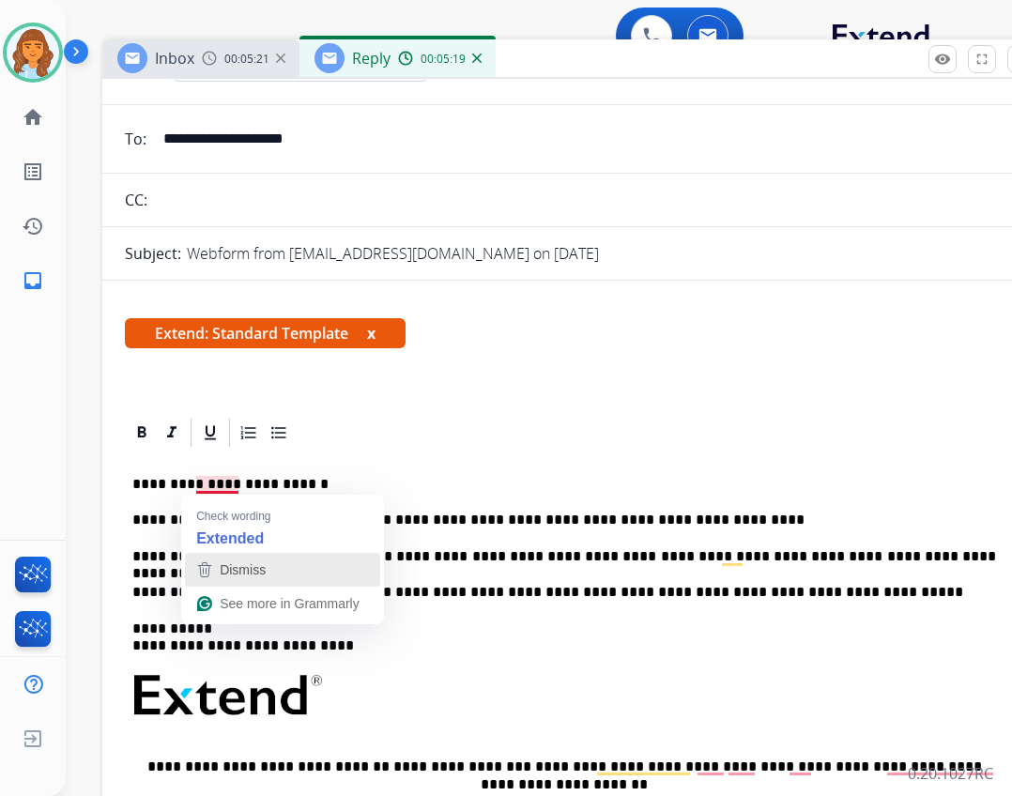
click at [230, 559] on div "Dismiss" at bounding box center [241, 570] width 50 height 28
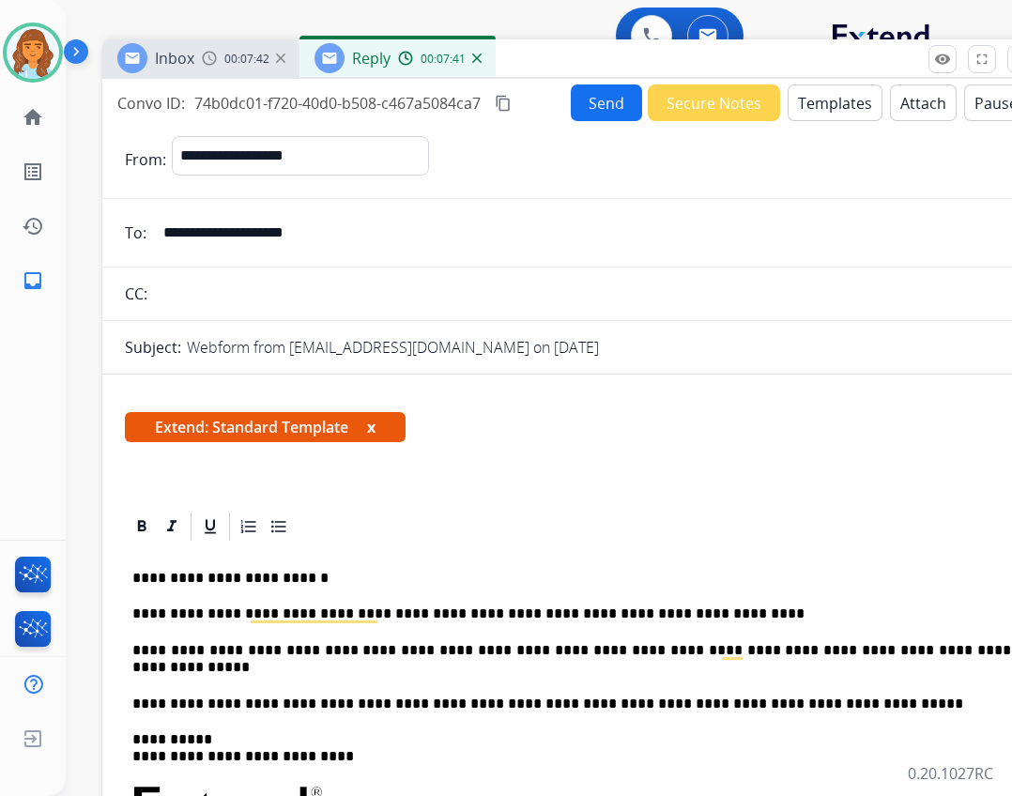
select select "**********"
select select "*"
select select "**********"
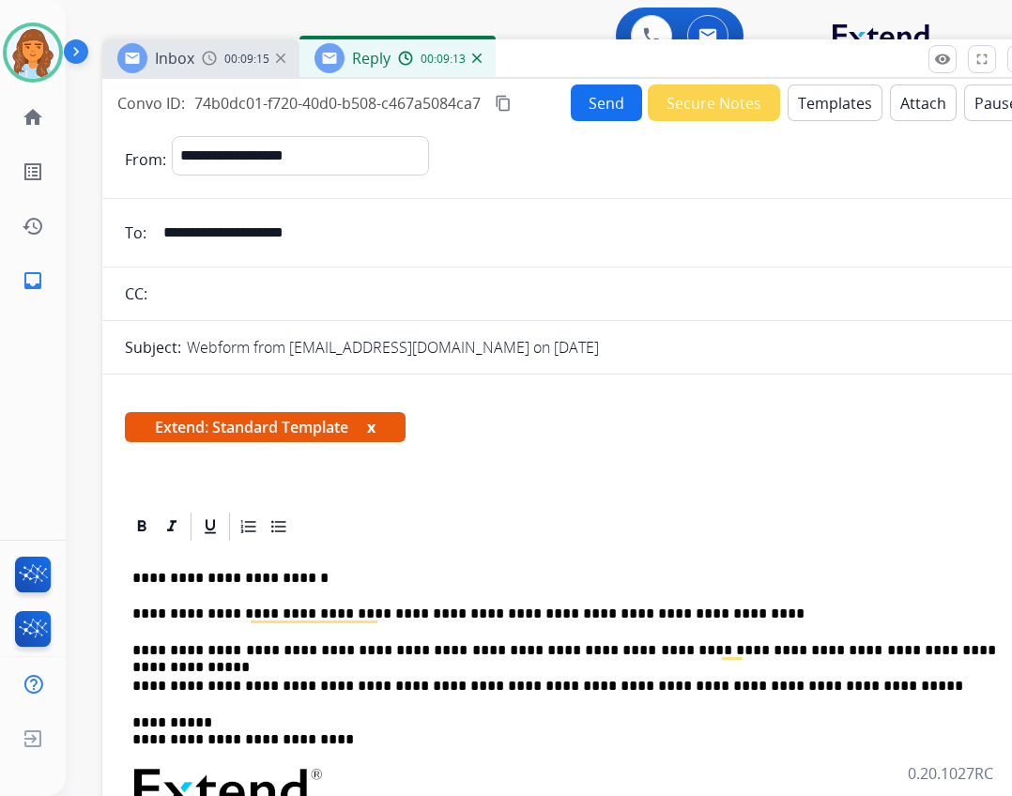
click at [944, 656] on p "**********" at bounding box center [564, 650] width 864 height 17
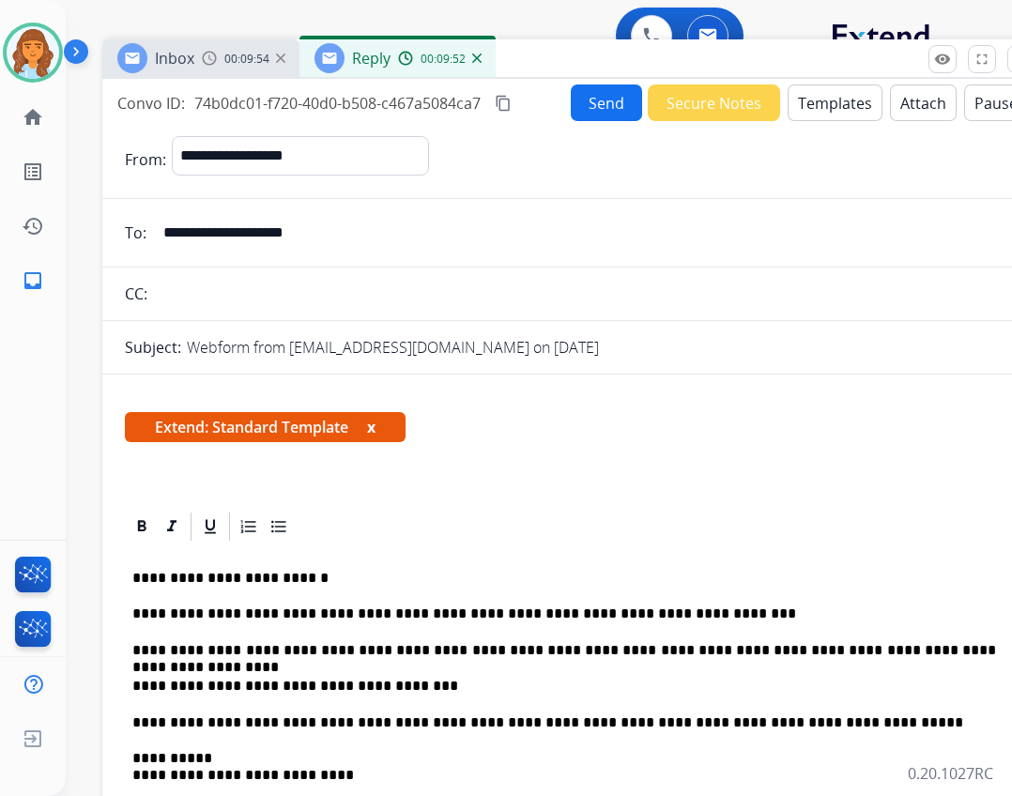
click at [589, 115] on button "Send" at bounding box center [606, 102] width 71 height 37
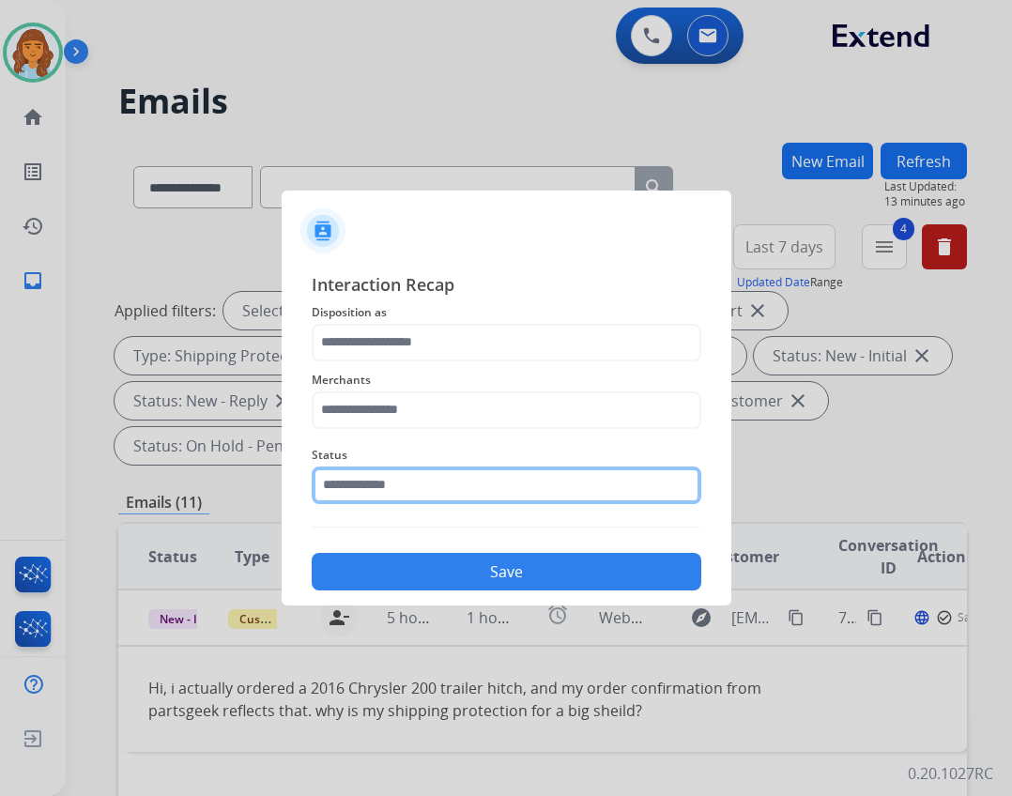
click at [426, 480] on input "text" at bounding box center [507, 485] width 390 height 38
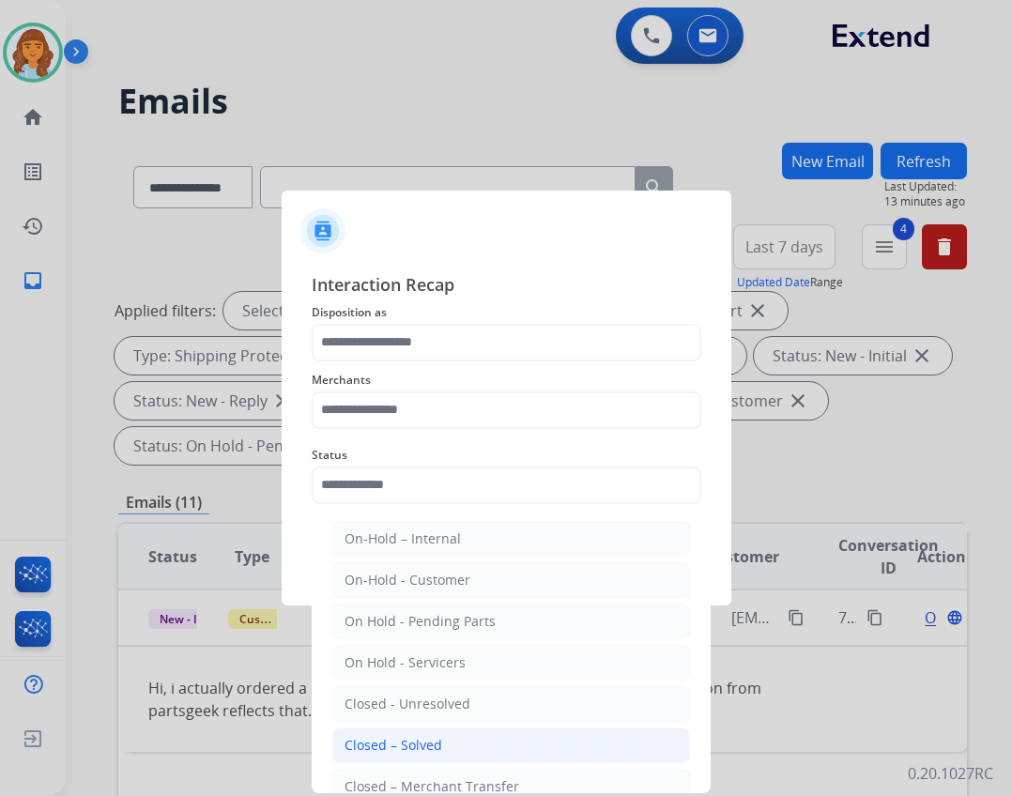
click at [370, 748] on div "Closed – Solved" at bounding box center [393, 745] width 98 height 19
type input "**********"
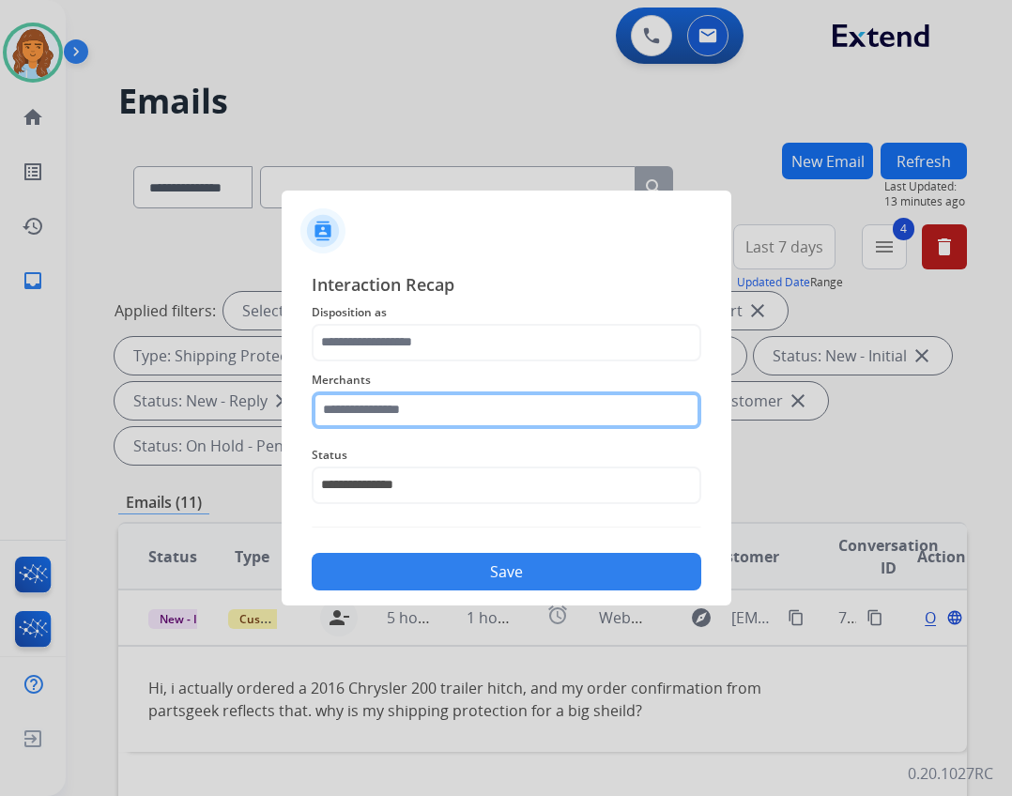
click at [395, 396] on input "text" at bounding box center [507, 410] width 390 height 38
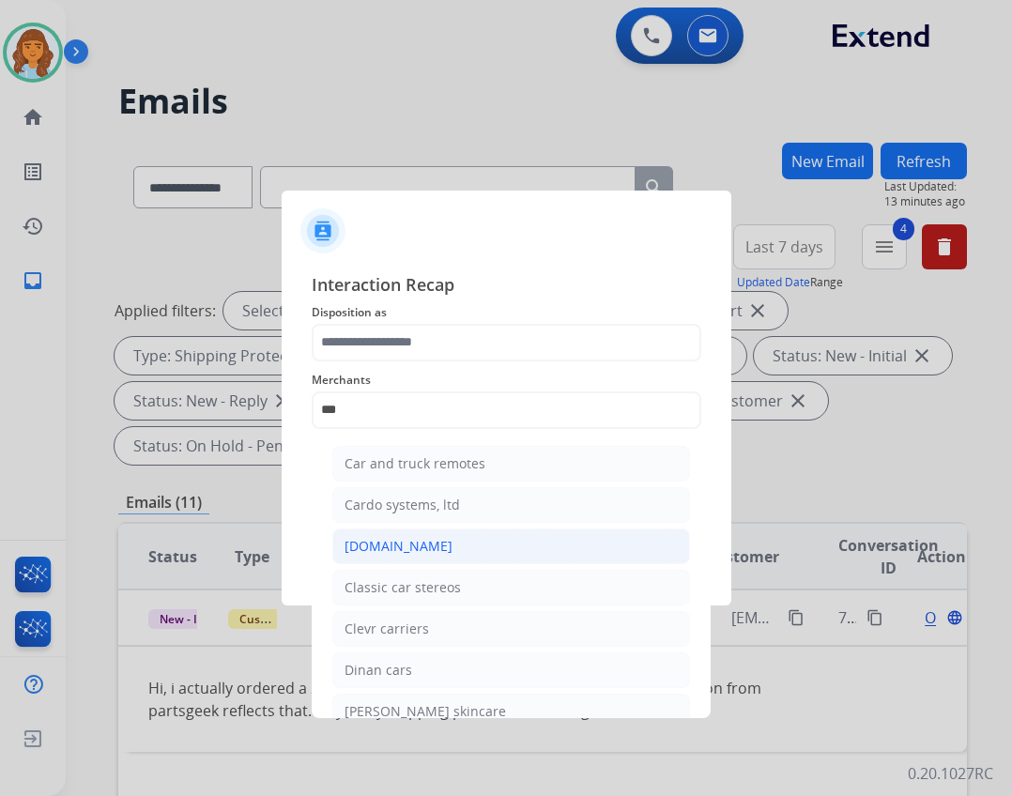
drag, startPoint x: 515, startPoint y: 554, endPoint x: 533, endPoint y: 519, distance: 39.0
click at [527, 536] on li "[DOMAIN_NAME]" at bounding box center [511, 546] width 358 height 36
type input "**********"
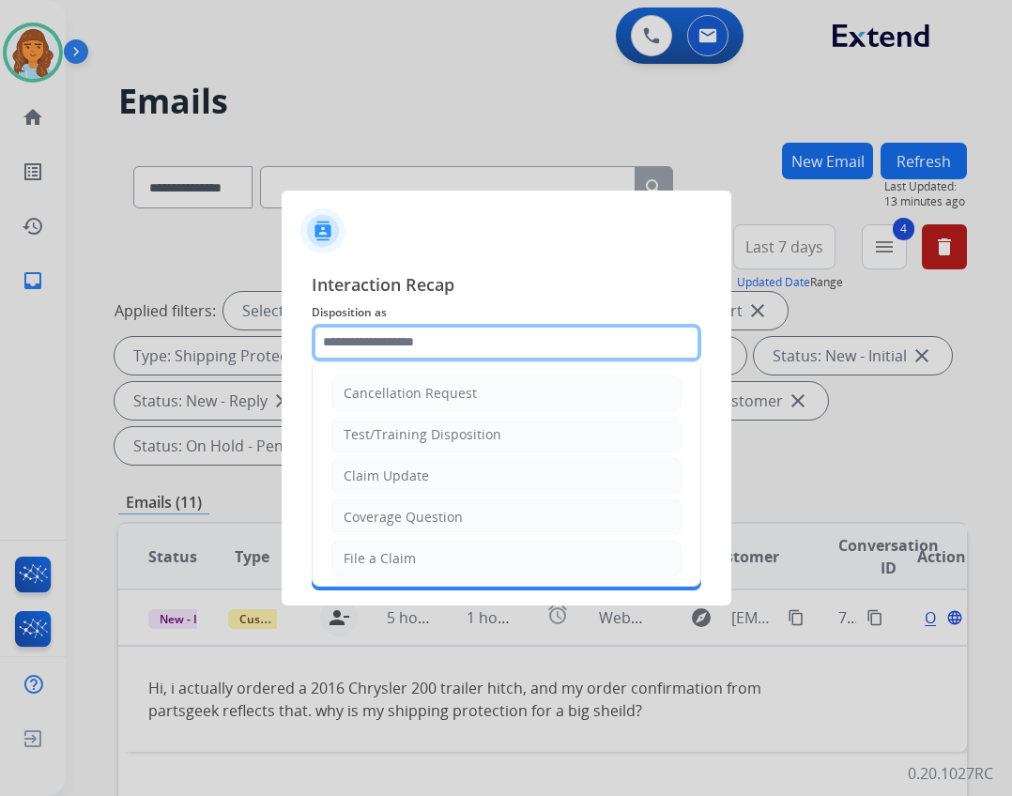
click at [436, 343] on input "text" at bounding box center [507, 343] width 390 height 38
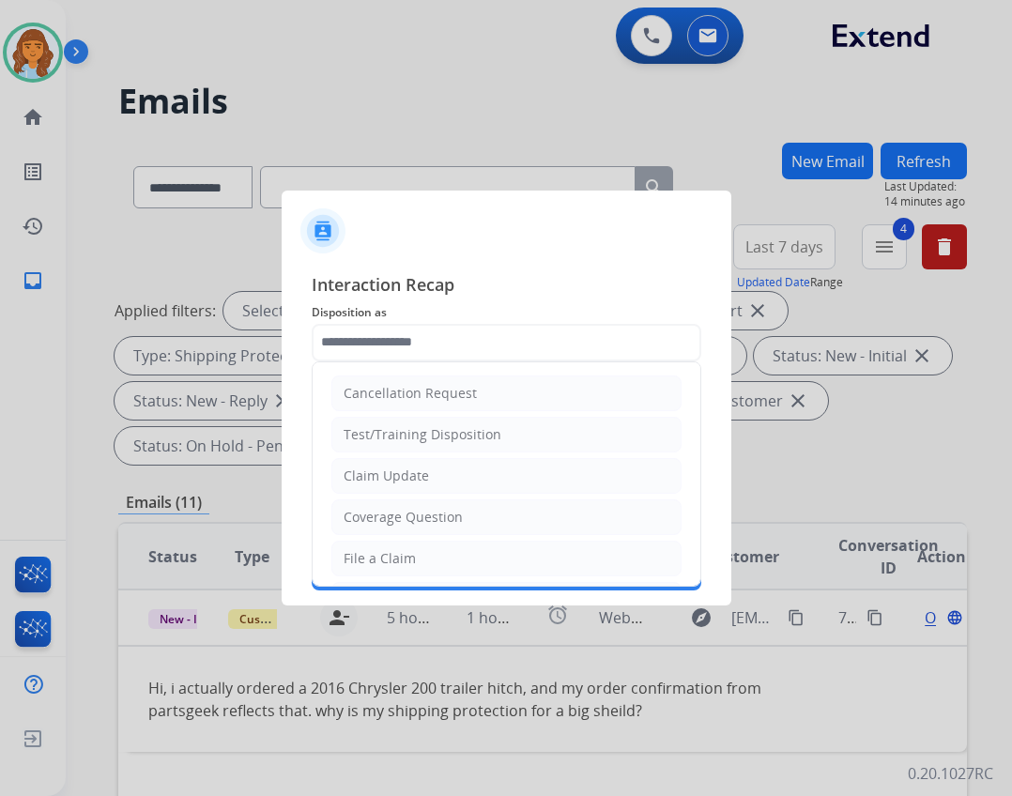
click at [432, 466] on li "Claim Update" at bounding box center [506, 476] width 350 height 36
type input "**********"
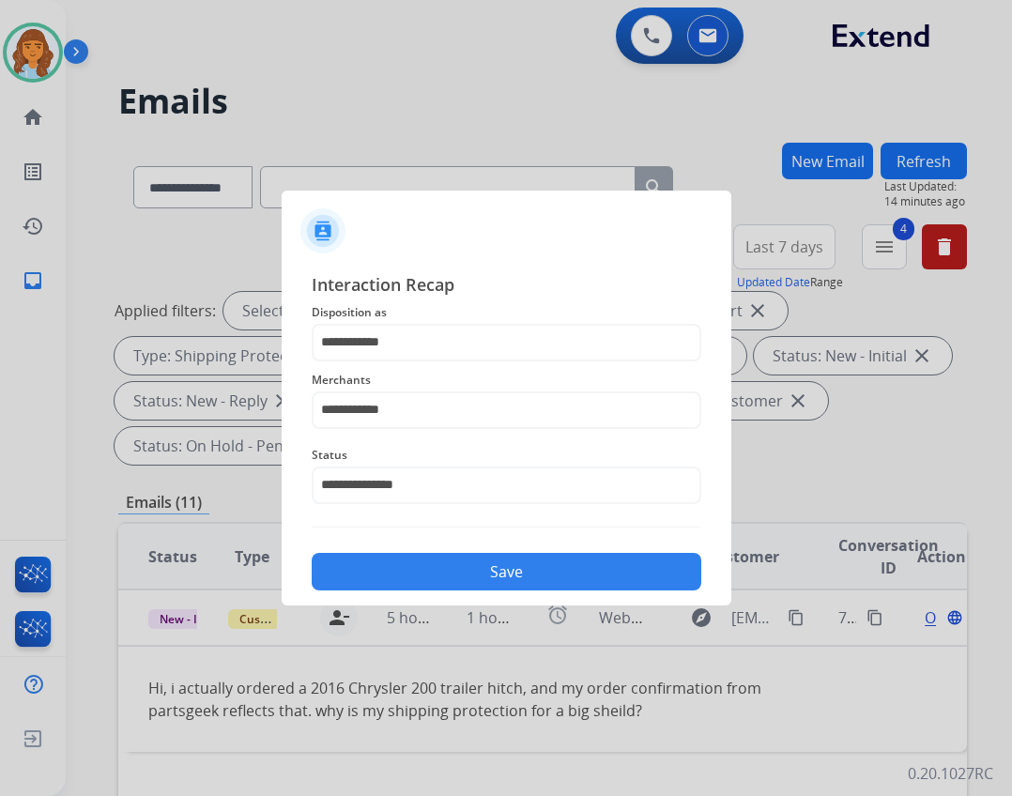
click at [440, 573] on button "Save" at bounding box center [507, 572] width 390 height 38
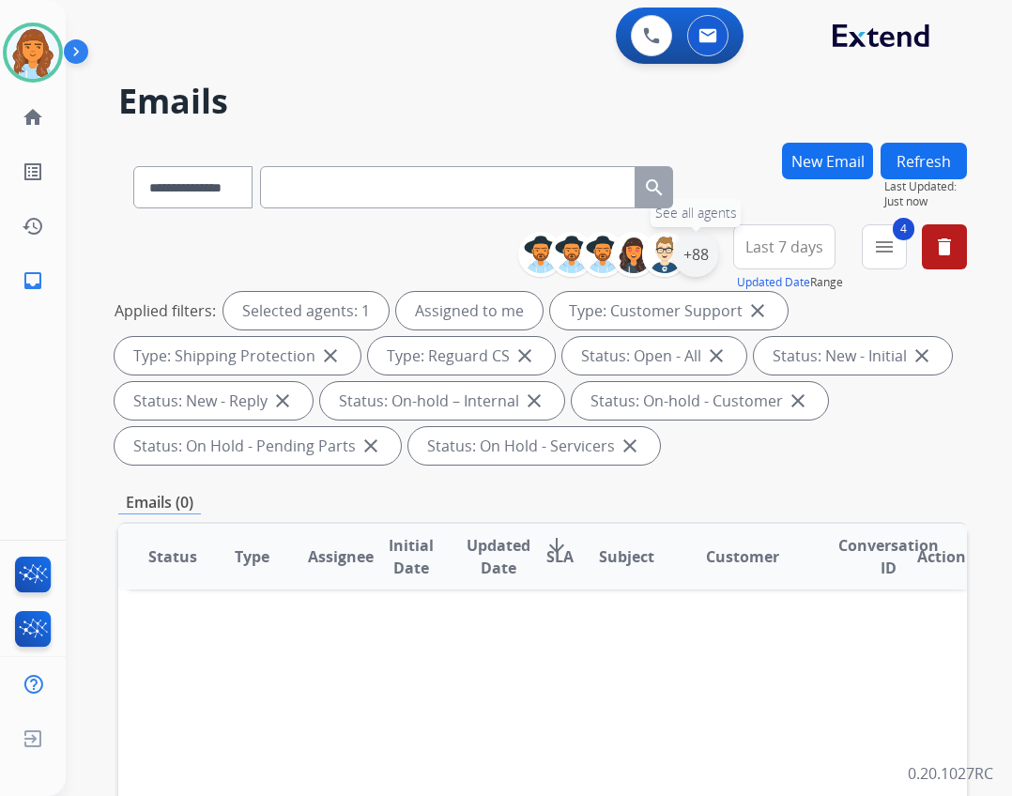
click at [693, 252] on div "+88" at bounding box center [695, 254] width 45 height 45
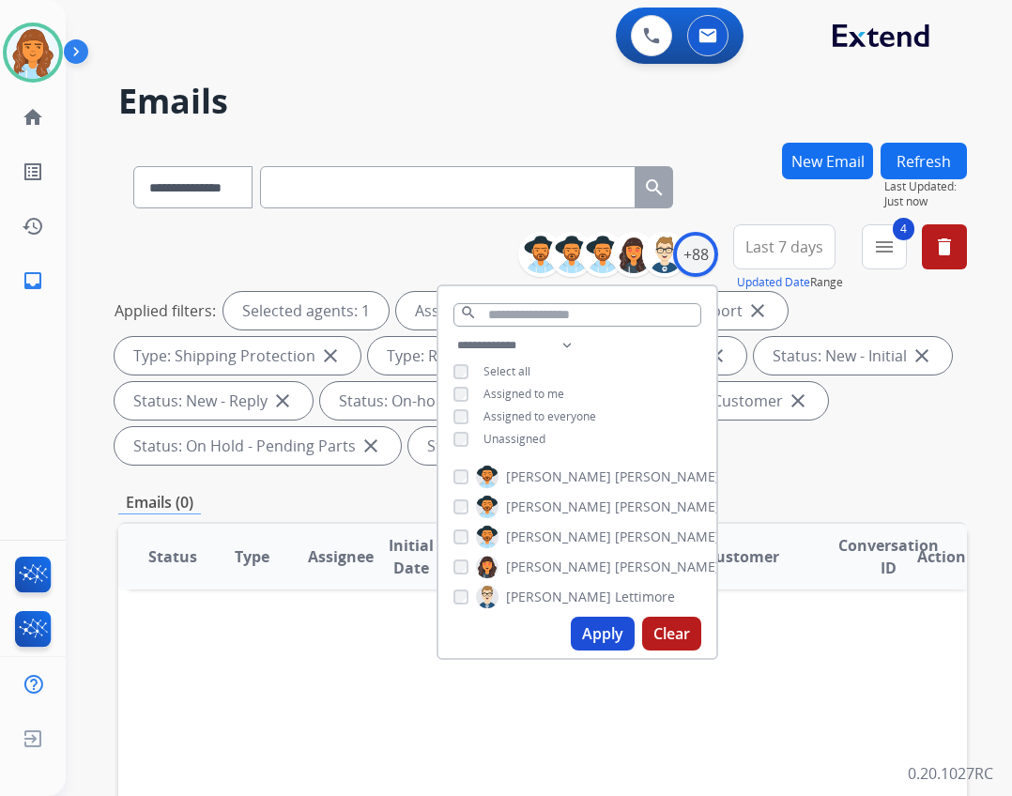
click at [606, 641] on button "Apply" at bounding box center [603, 634] width 64 height 34
select select "*"
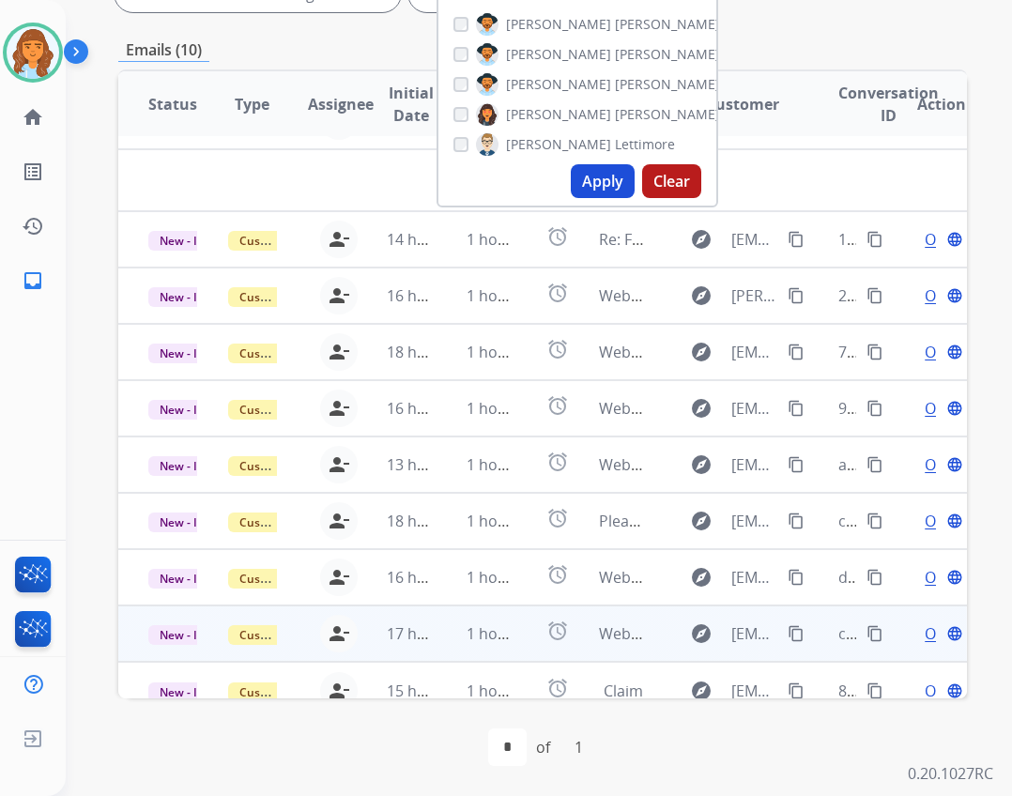
scroll to position [64, 0]
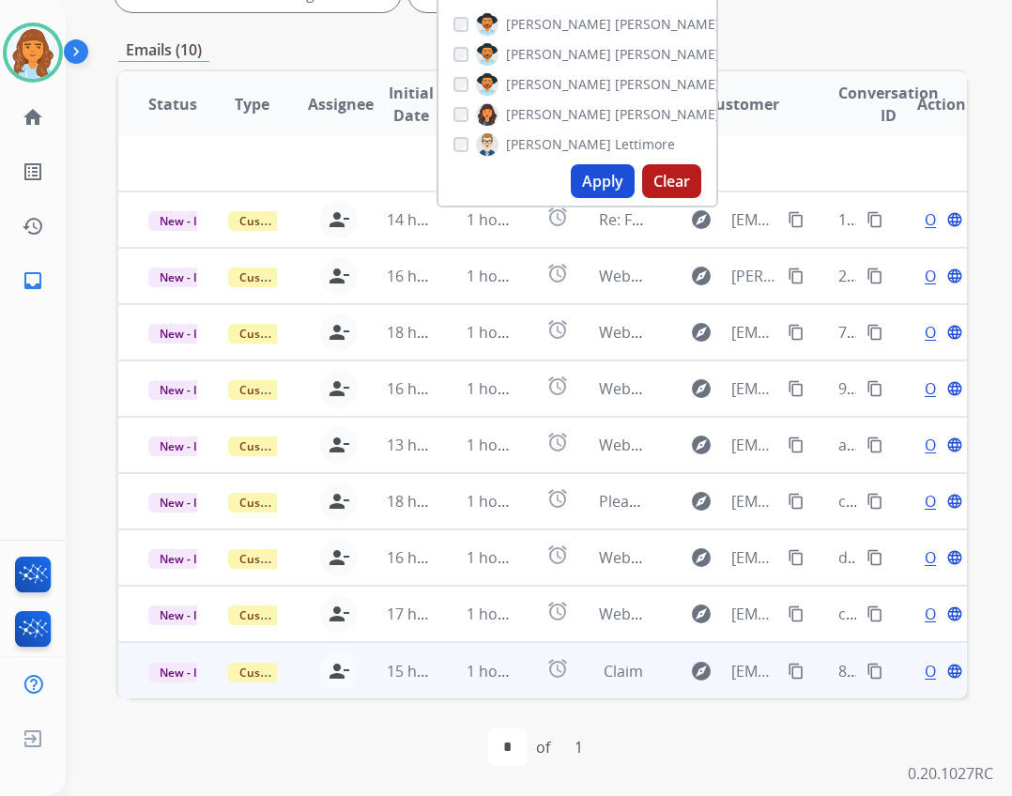
click at [583, 658] on td "Claim" at bounding box center [609, 670] width 80 height 56
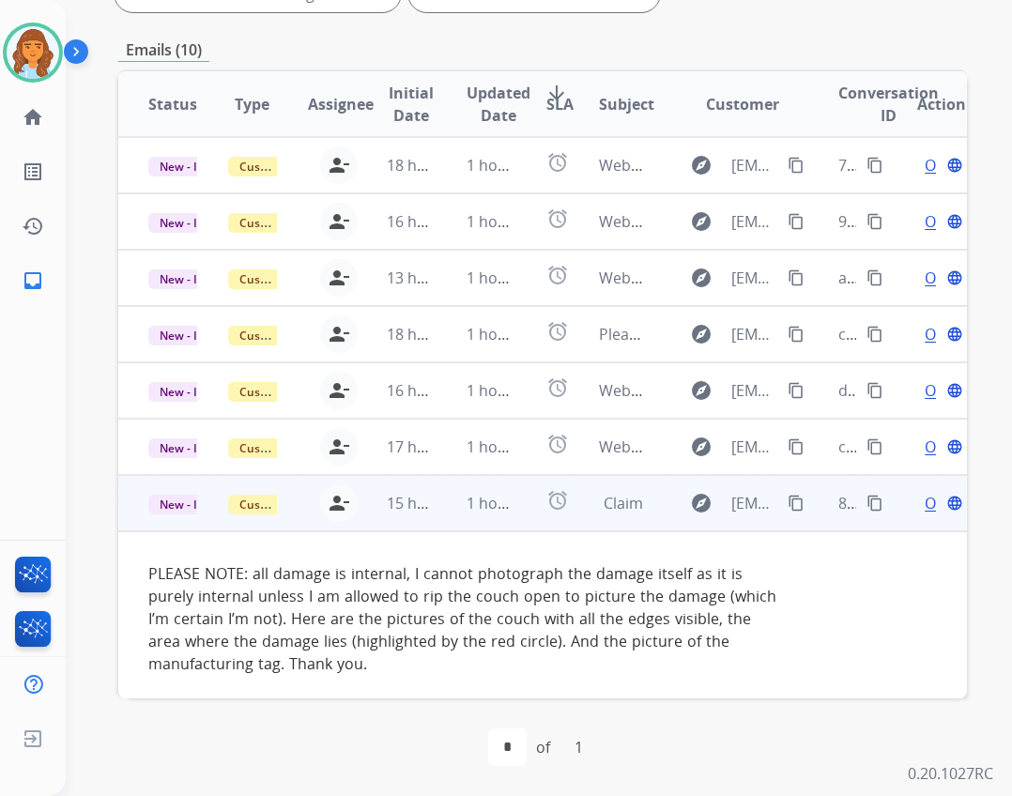
scroll to position [176, 0]
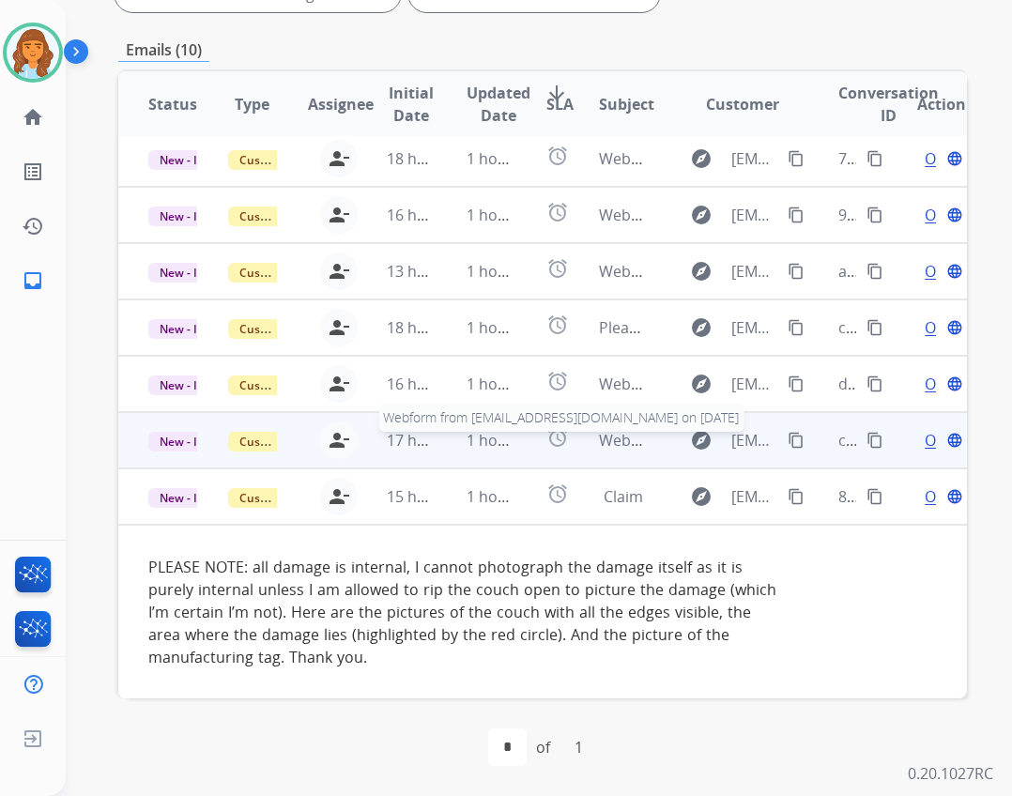
click at [627, 434] on span "Webform from oeschjcwm@aol.com on 10/04/2025" at bounding box center [811, 440] width 425 height 21
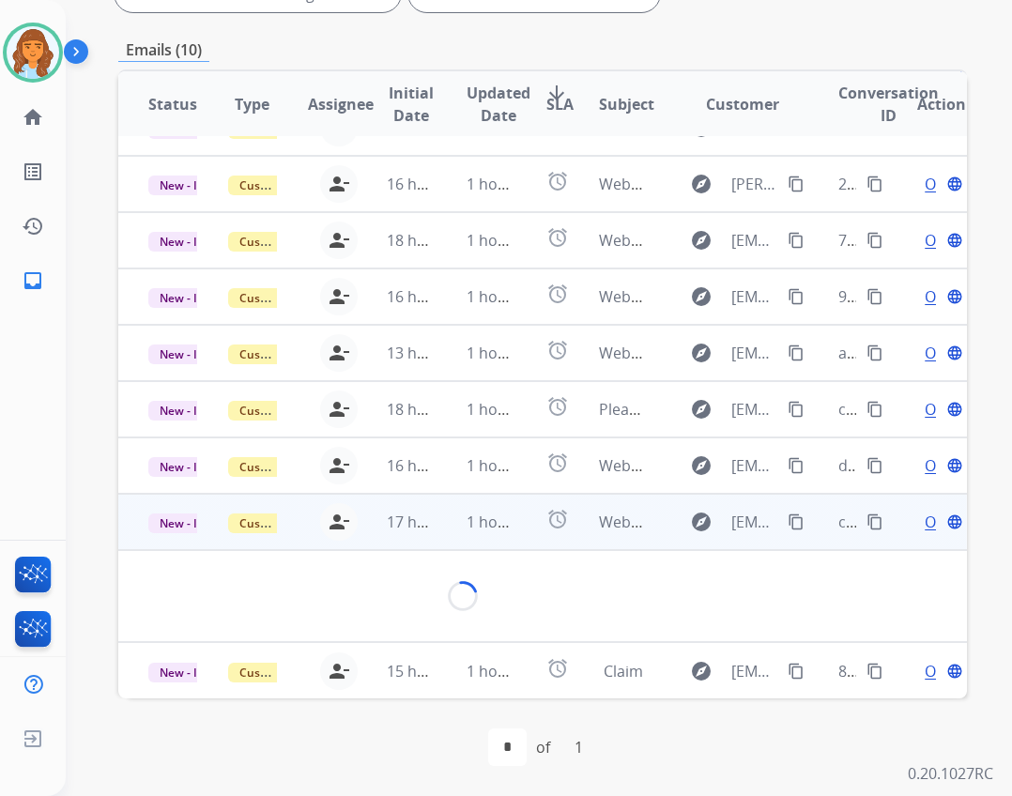
scroll to position [86, 0]
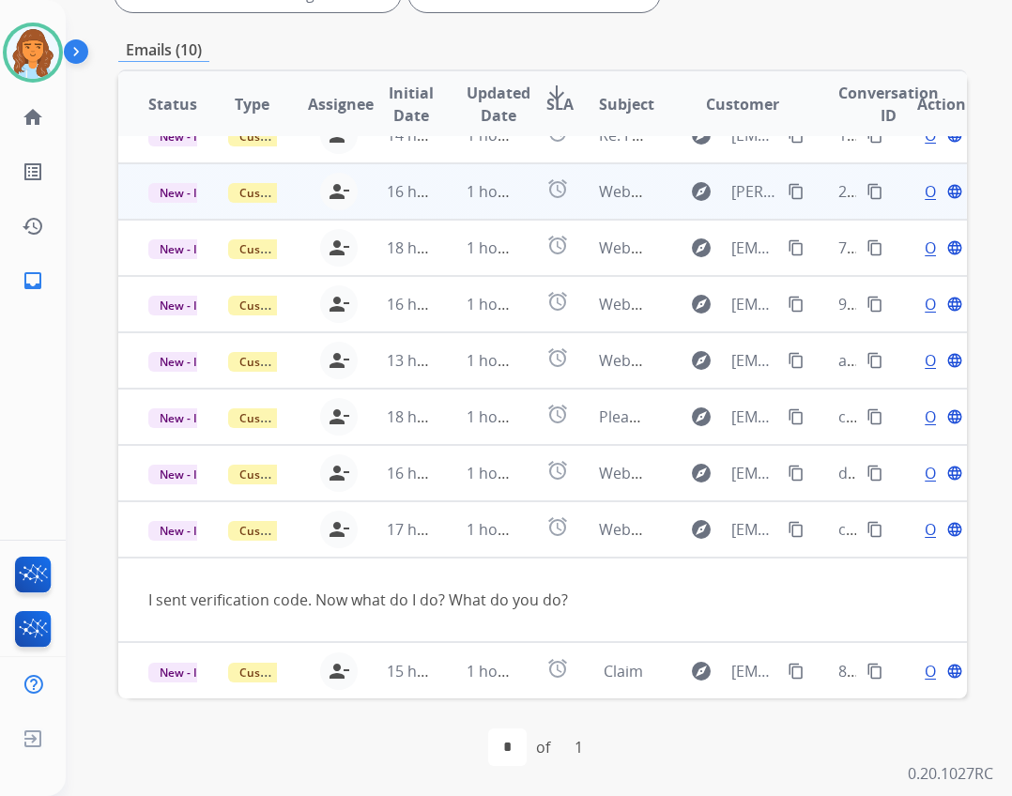
click at [472, 176] on td "1 hour ago" at bounding box center [476, 191] width 80 height 56
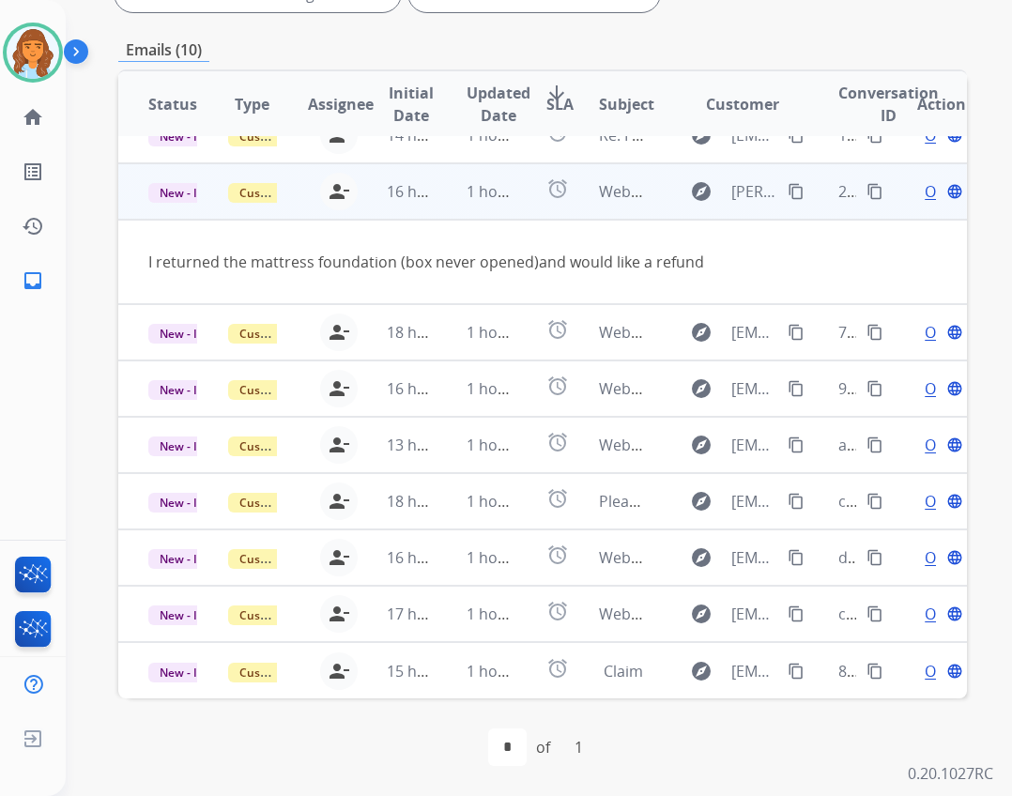
click at [917, 196] on div "Open language" at bounding box center [941, 191] width 49 height 23
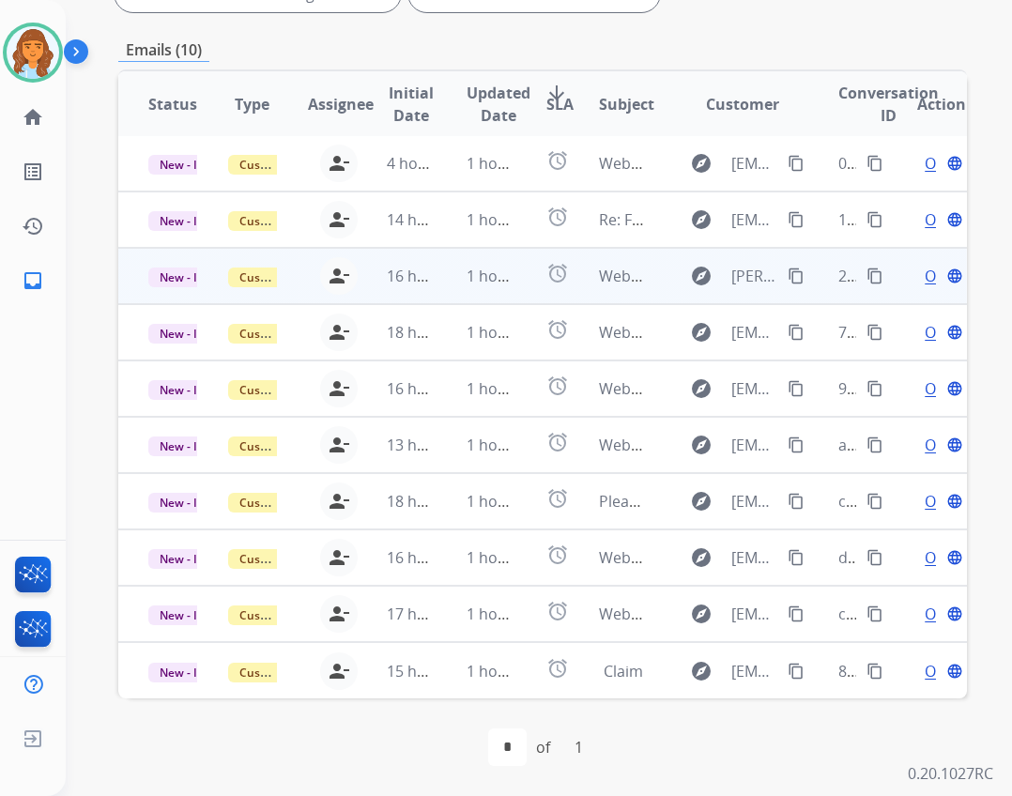
click at [917, 273] on div "Open language" at bounding box center [941, 276] width 49 height 23
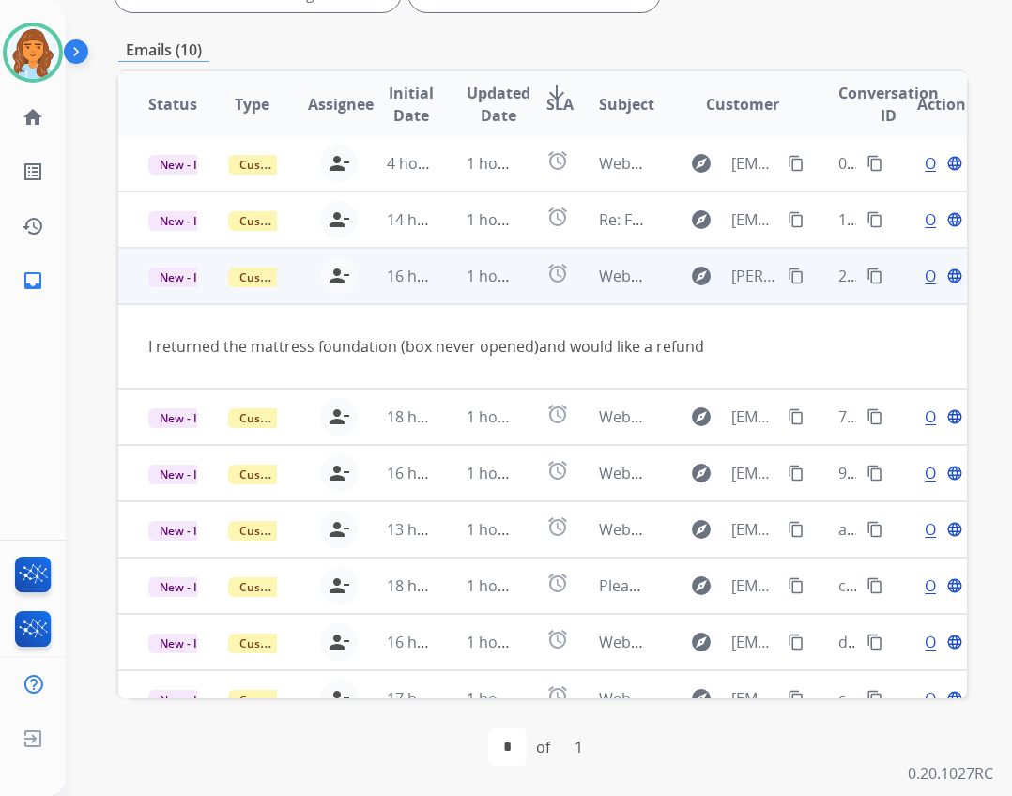
scroll to position [86, 0]
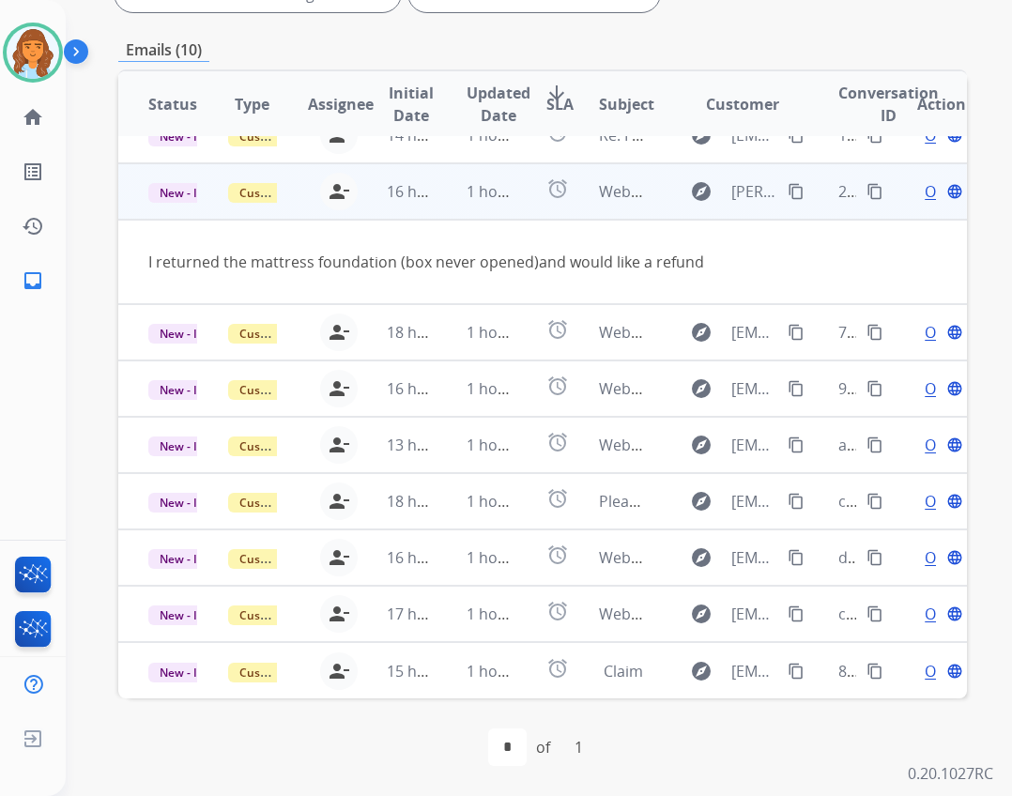
click at [925, 185] on span "Open" at bounding box center [944, 191] width 38 height 23
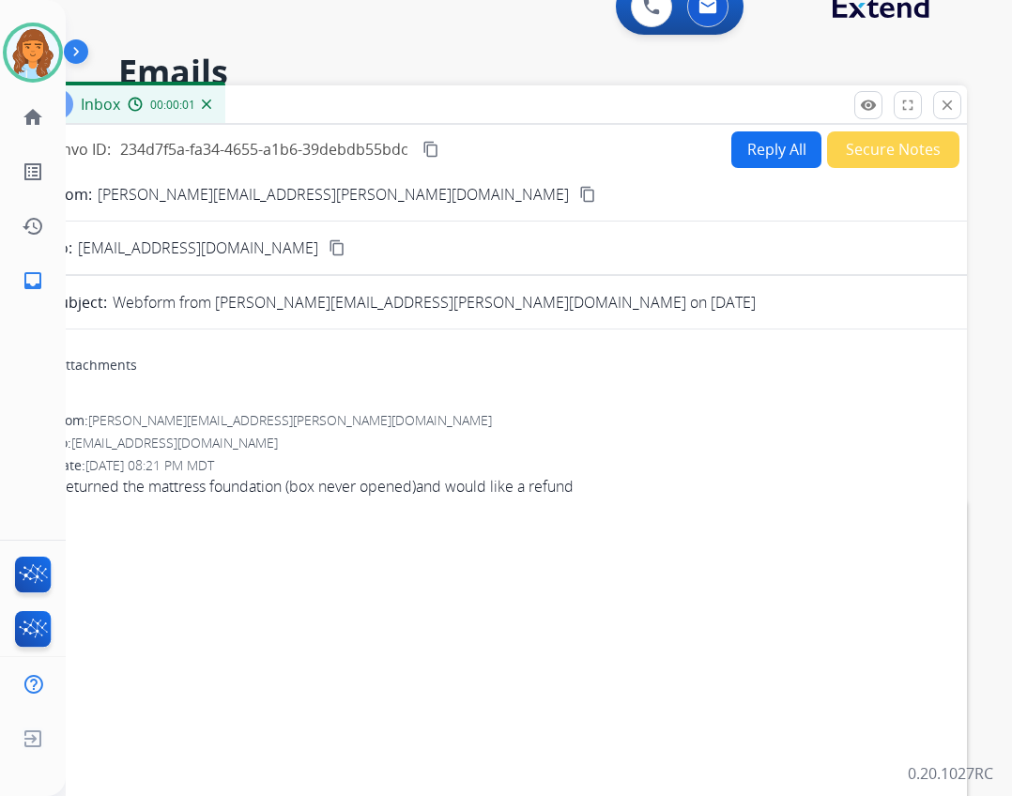
scroll to position [0, 0]
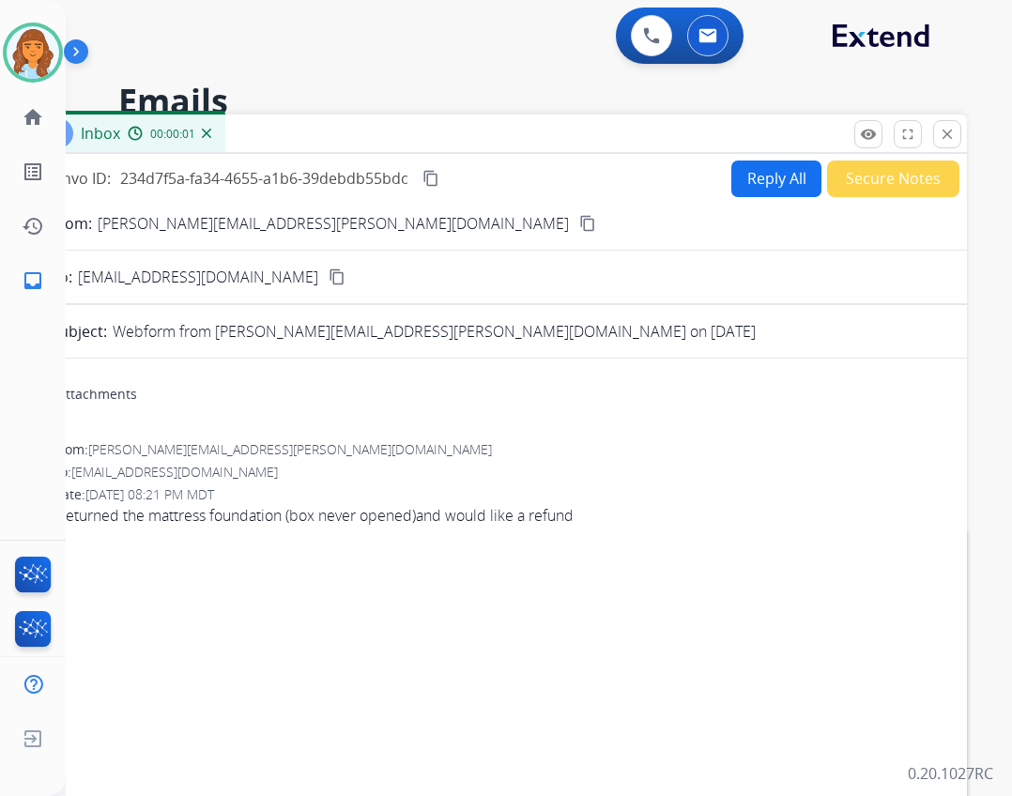
click at [731, 171] on button "Reply All" at bounding box center [776, 179] width 90 height 37
select select "**********"
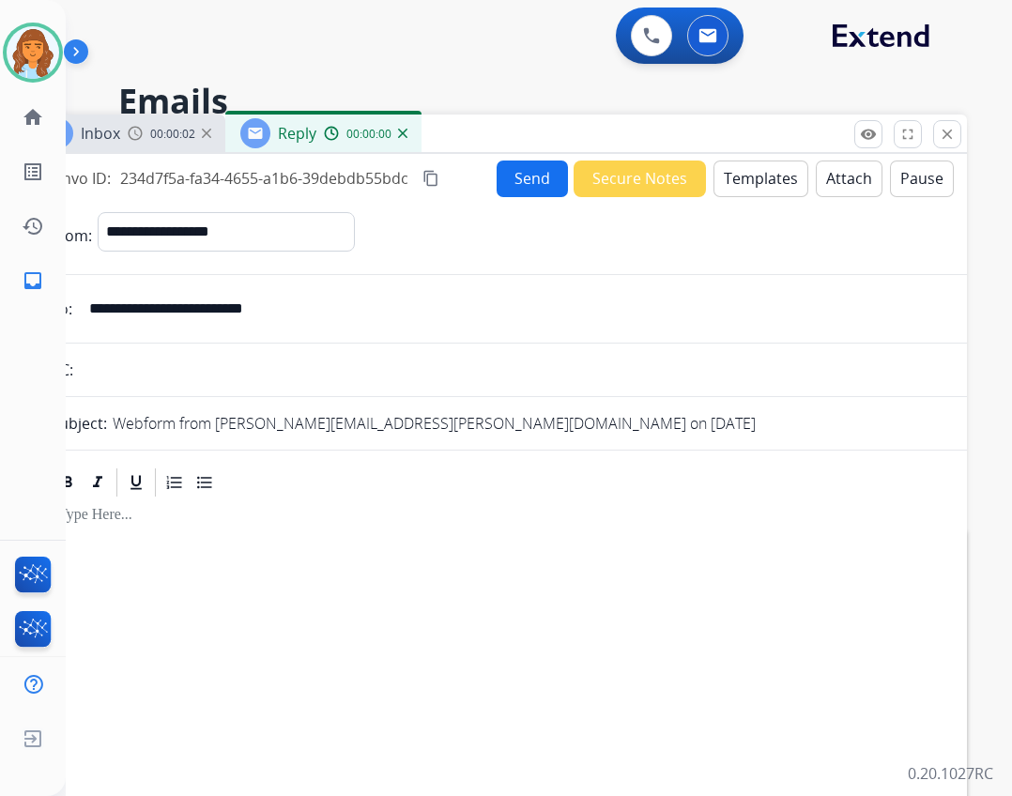
click at [731, 190] on button "Templates" at bounding box center [760, 179] width 95 height 37
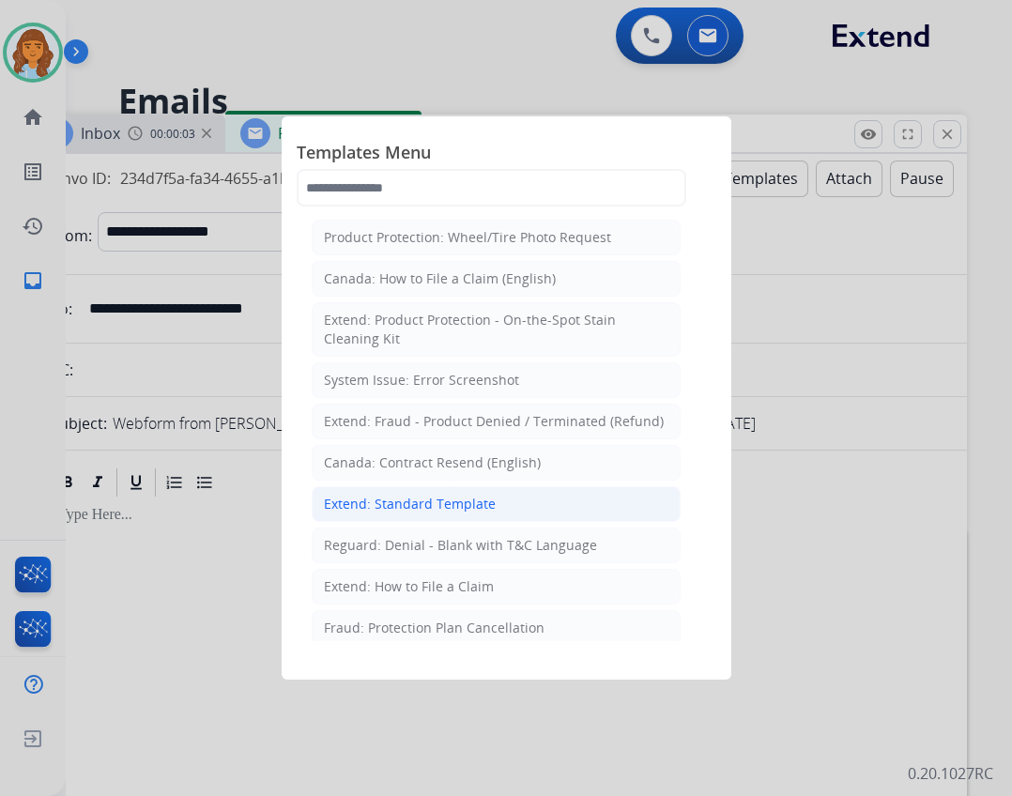
click at [470, 512] on div "Extend: Standard Template" at bounding box center [410, 504] width 172 height 19
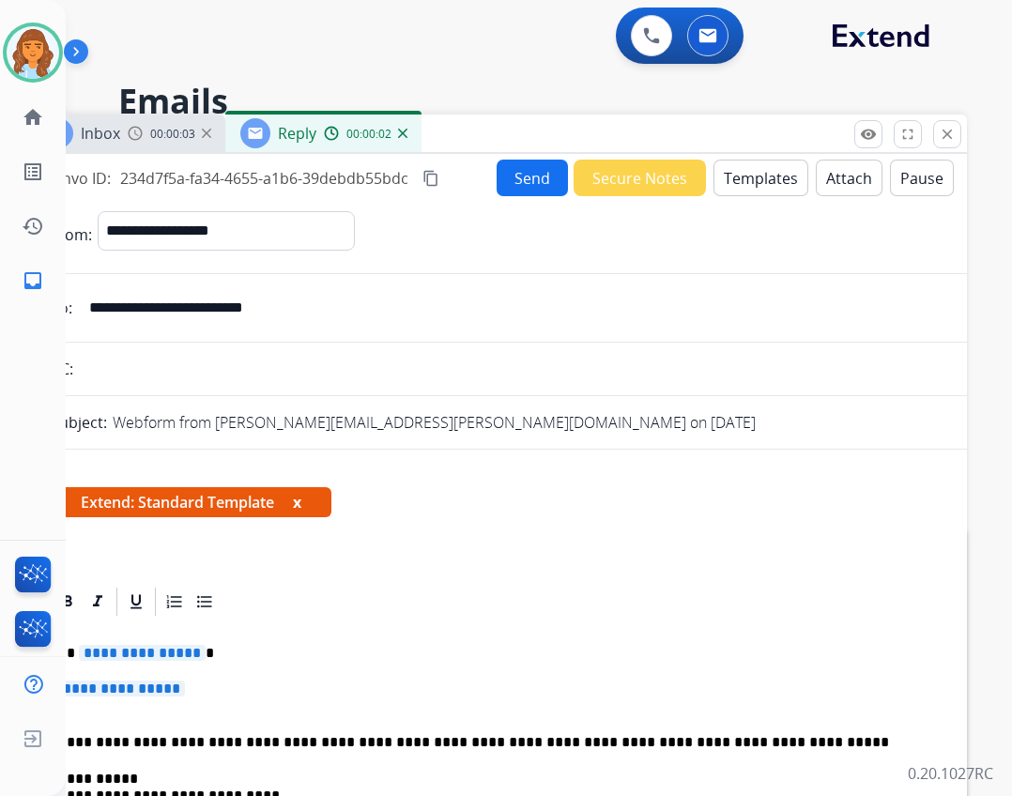
click at [164, 650] on span "**********" at bounding box center [142, 653] width 127 height 16
drag, startPoint x: 122, startPoint y: 683, endPoint x: 120, endPoint y: 657, distance: 26.3
click at [121, 683] on span "**********" at bounding box center [121, 688] width 127 height 16
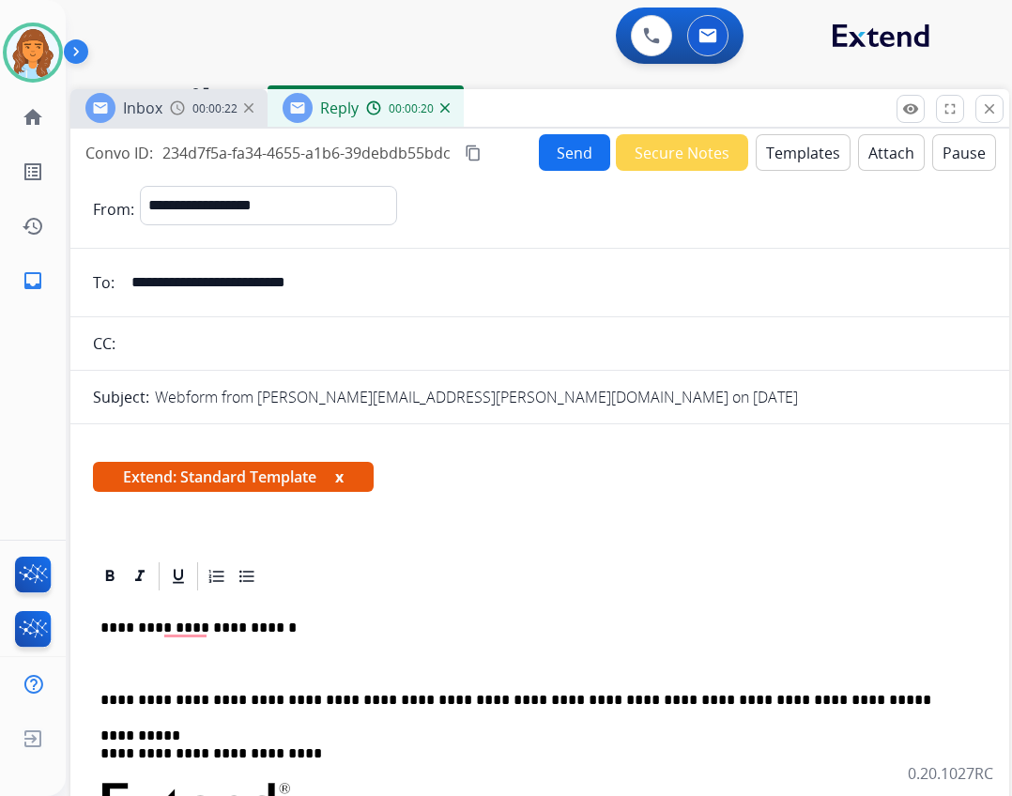
drag, startPoint x: 436, startPoint y: 148, endPoint x: 485, endPoint y: 99, distance: 69.7
click at [485, 102] on div "Inbox 00:00:22 Reply 00:00:20" at bounding box center [539, 108] width 939 height 39
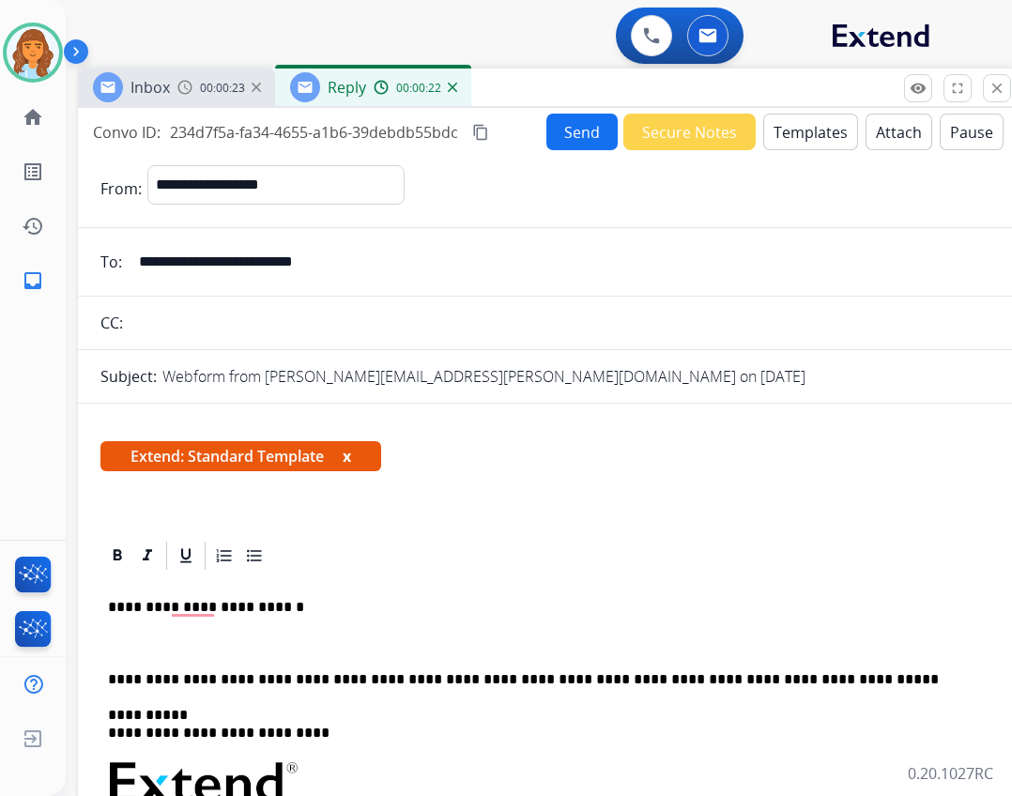
click at [178, 650] on p "To enrich screen reader interactions, please activate Accessibility in Grammarl…" at bounding box center [547, 643] width 879 height 17
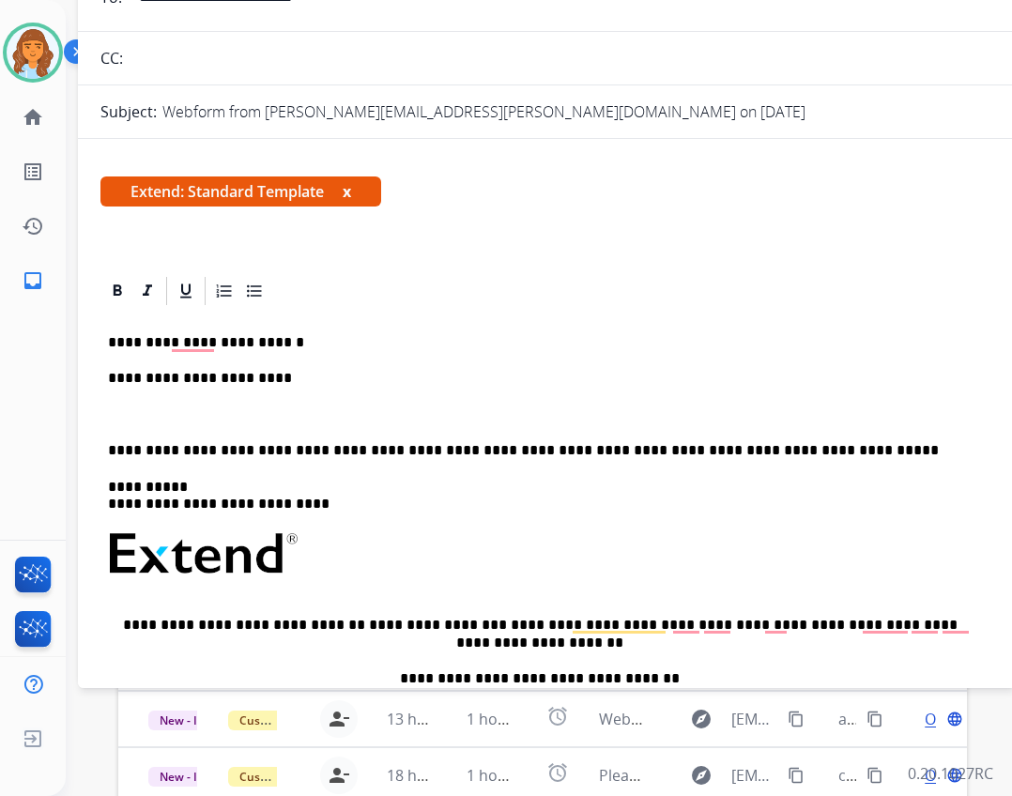
click at [254, 402] on div "**********" at bounding box center [547, 594] width 894 height 573
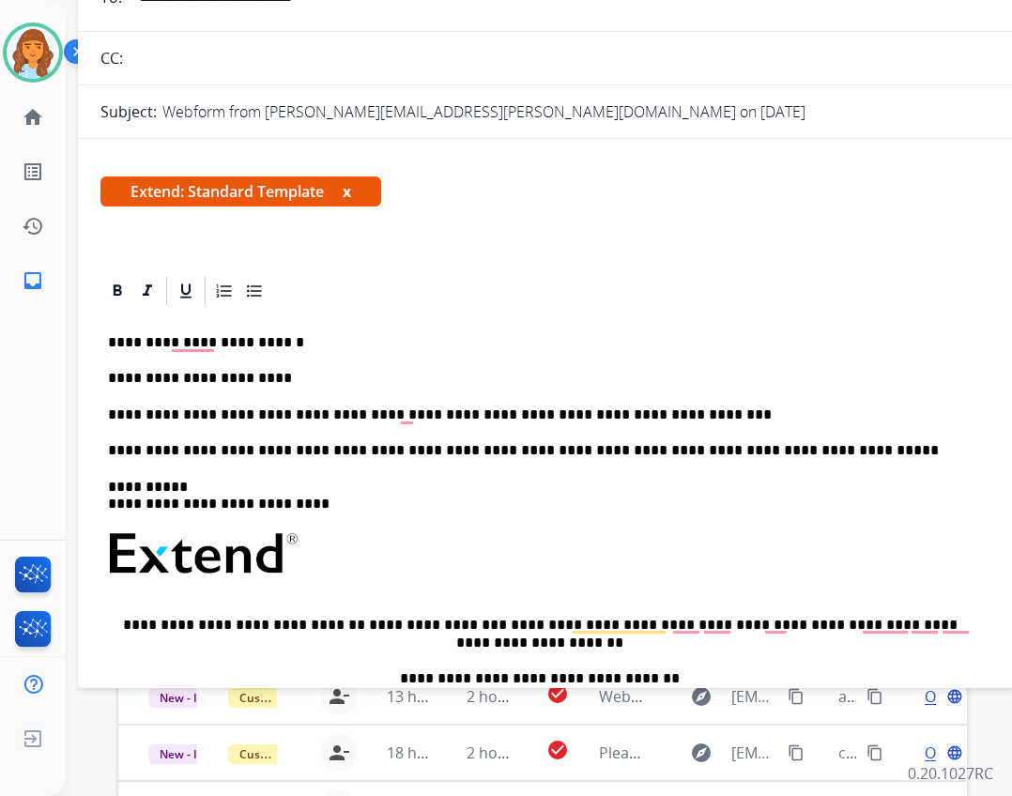
click at [553, 413] on p "**********" at bounding box center [540, 414] width 864 height 17
click at [615, 405] on div "**********" at bounding box center [547, 594] width 894 height 573
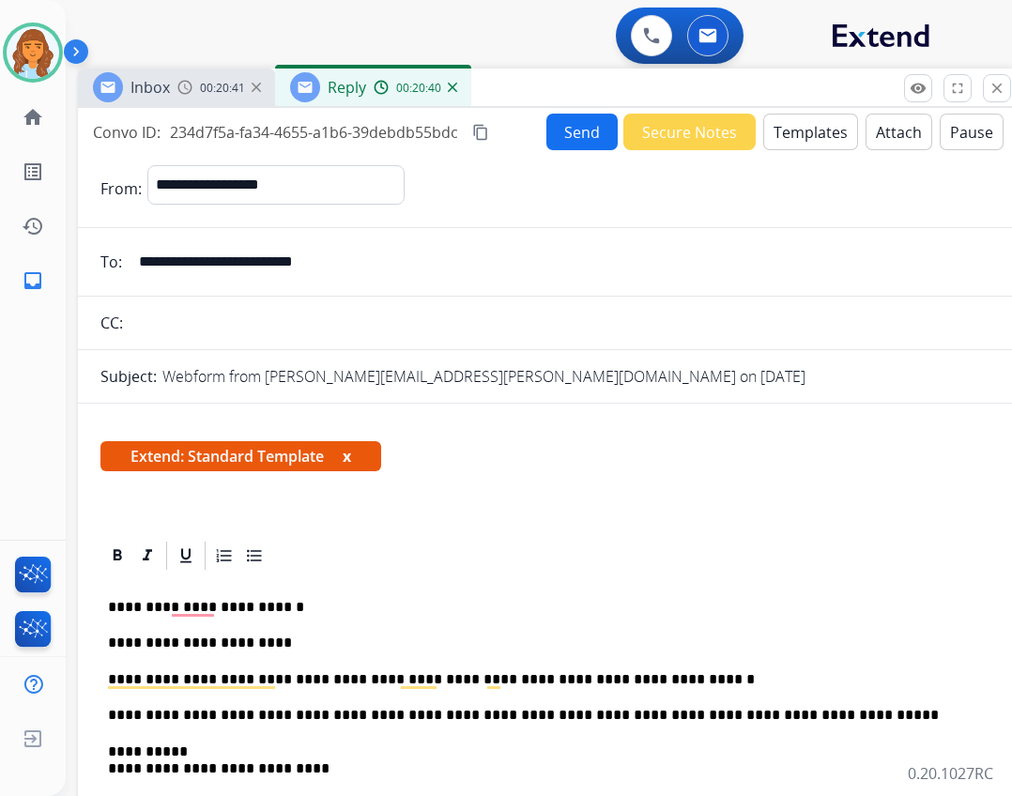
click at [575, 140] on button "Send" at bounding box center [581, 132] width 71 height 37
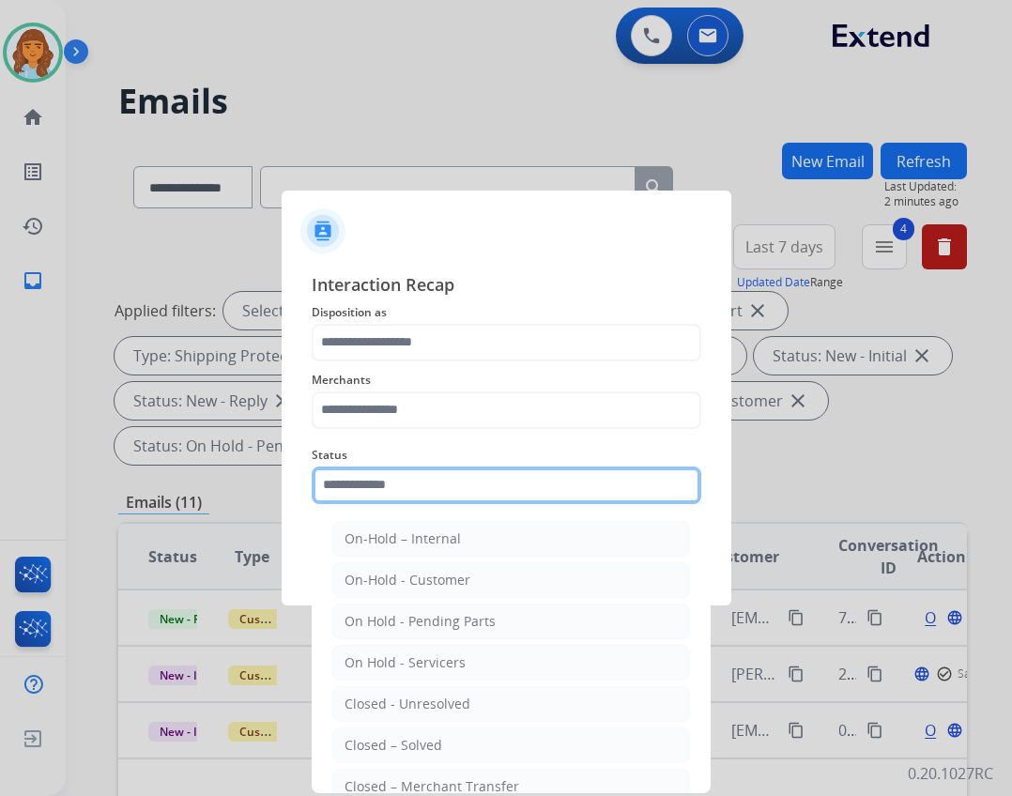
click at [555, 494] on input "text" at bounding box center [507, 485] width 390 height 38
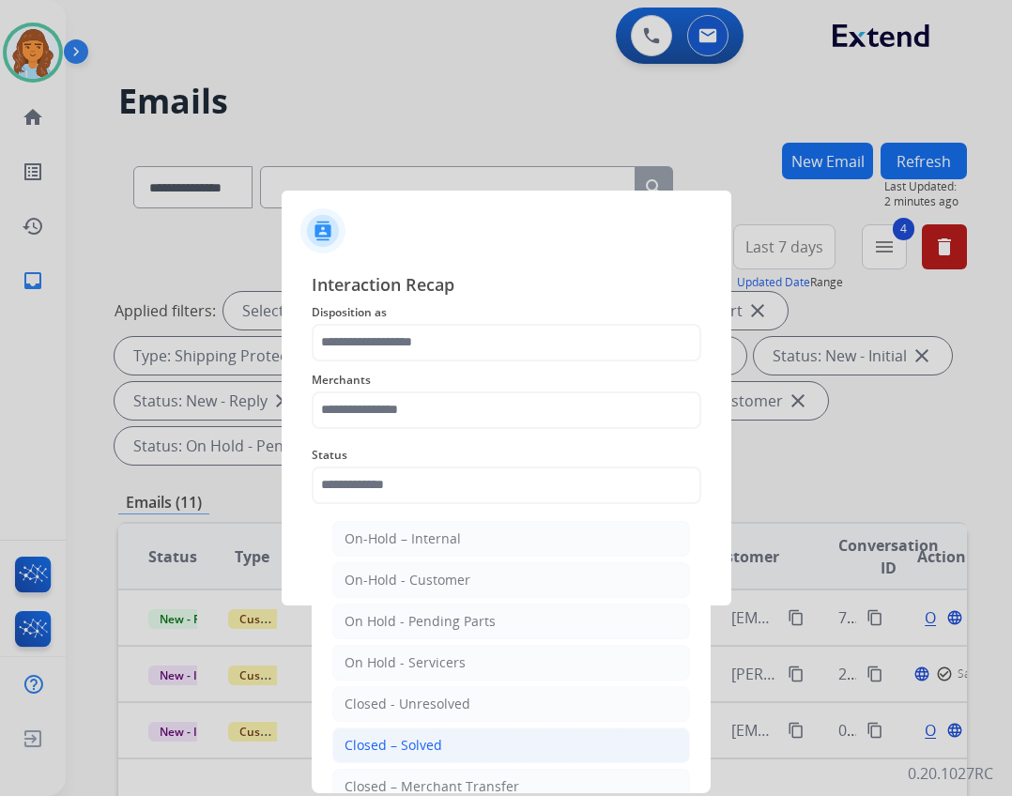
click at [483, 757] on li "Closed – Solved" at bounding box center [511, 745] width 358 height 36
type input "**********"
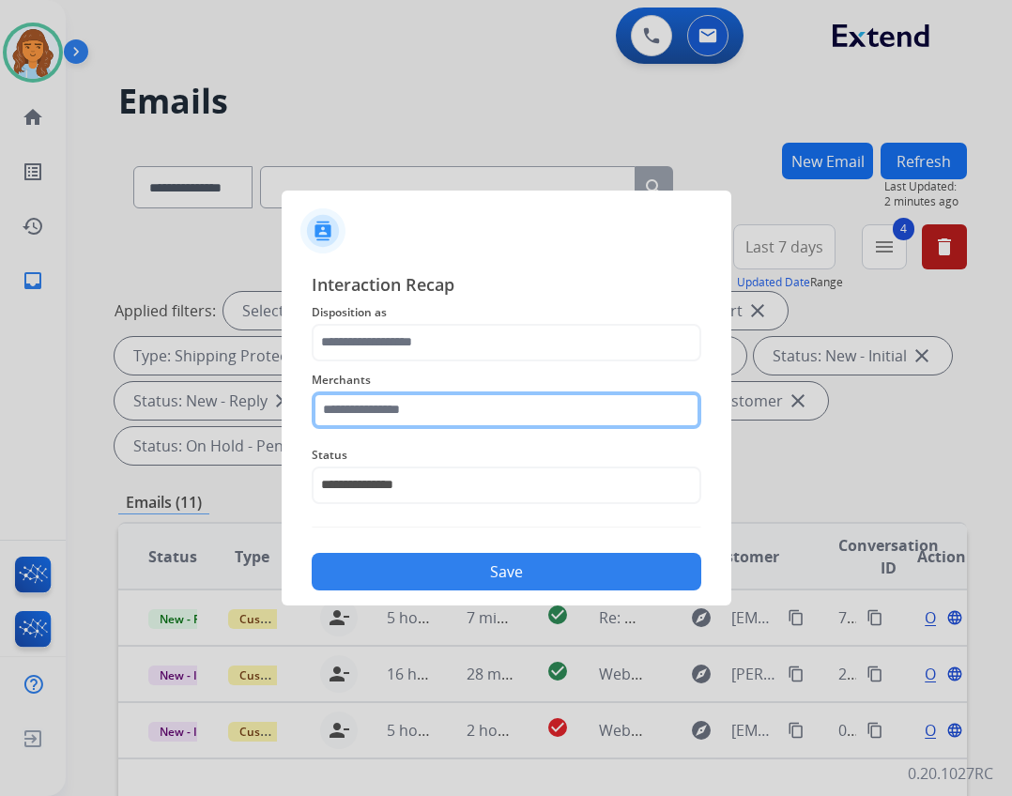
drag, startPoint x: 447, startPoint y: 401, endPoint x: 437, endPoint y: 405, distance: 10.5
click at [437, 409] on input "text" at bounding box center [507, 410] width 390 height 38
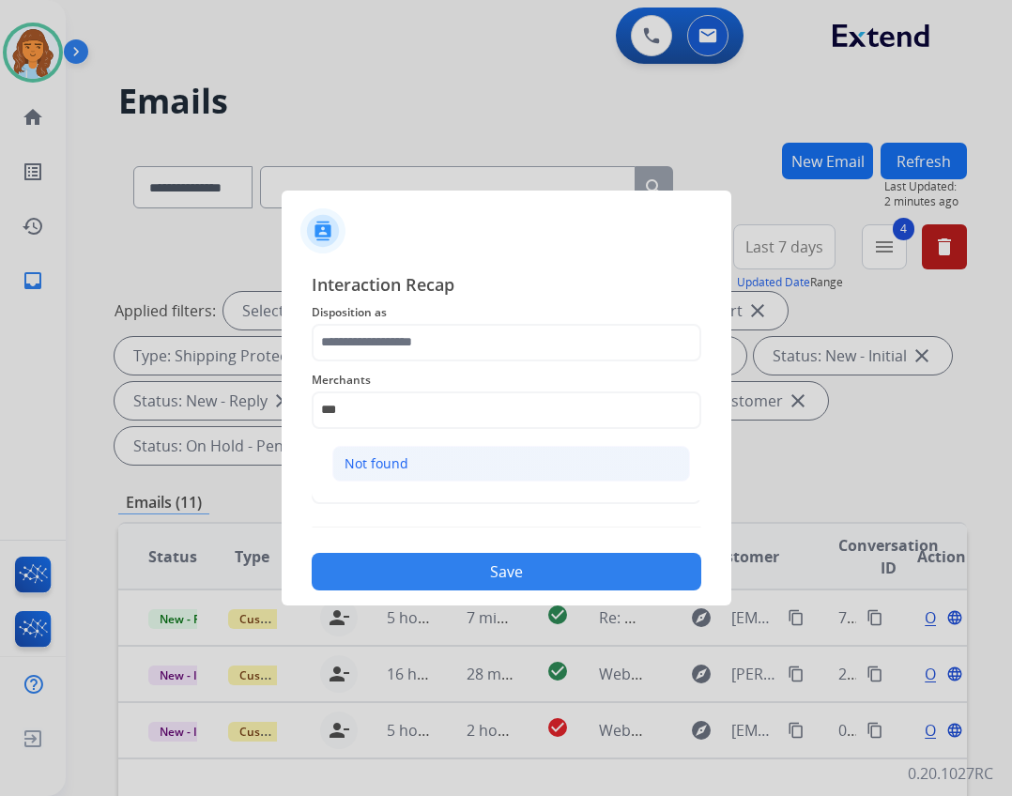
click at [423, 467] on li "Not found" at bounding box center [511, 464] width 358 height 36
type input "*********"
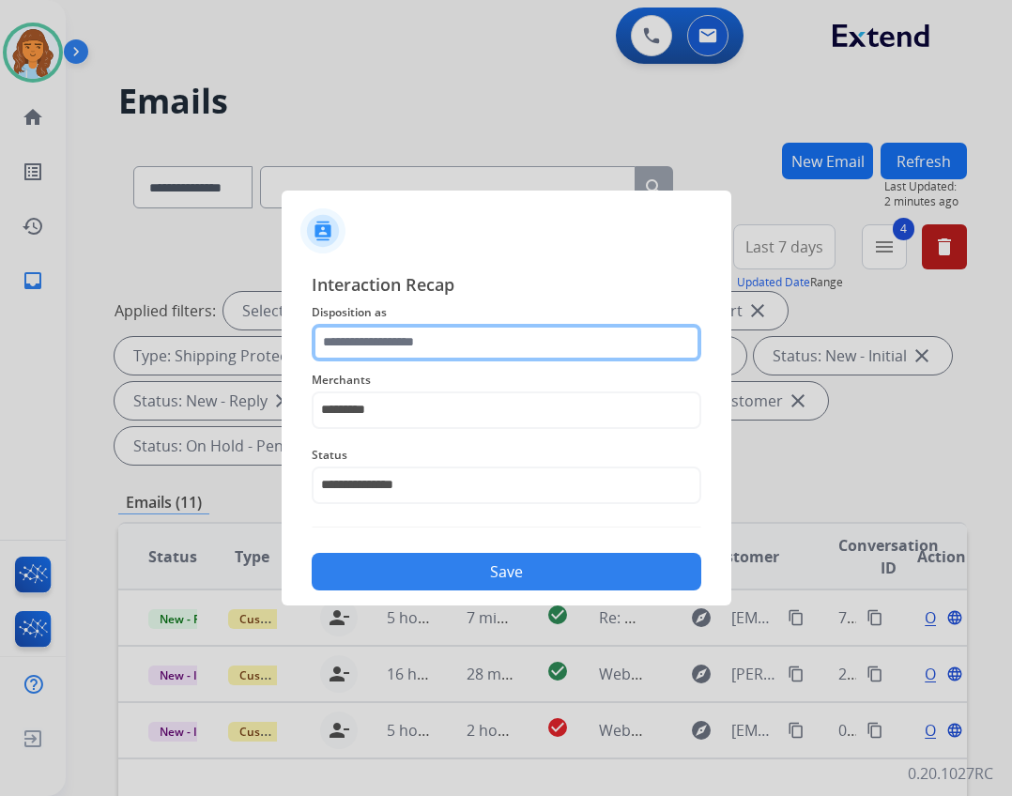
click at [433, 338] on input "text" at bounding box center [507, 343] width 390 height 38
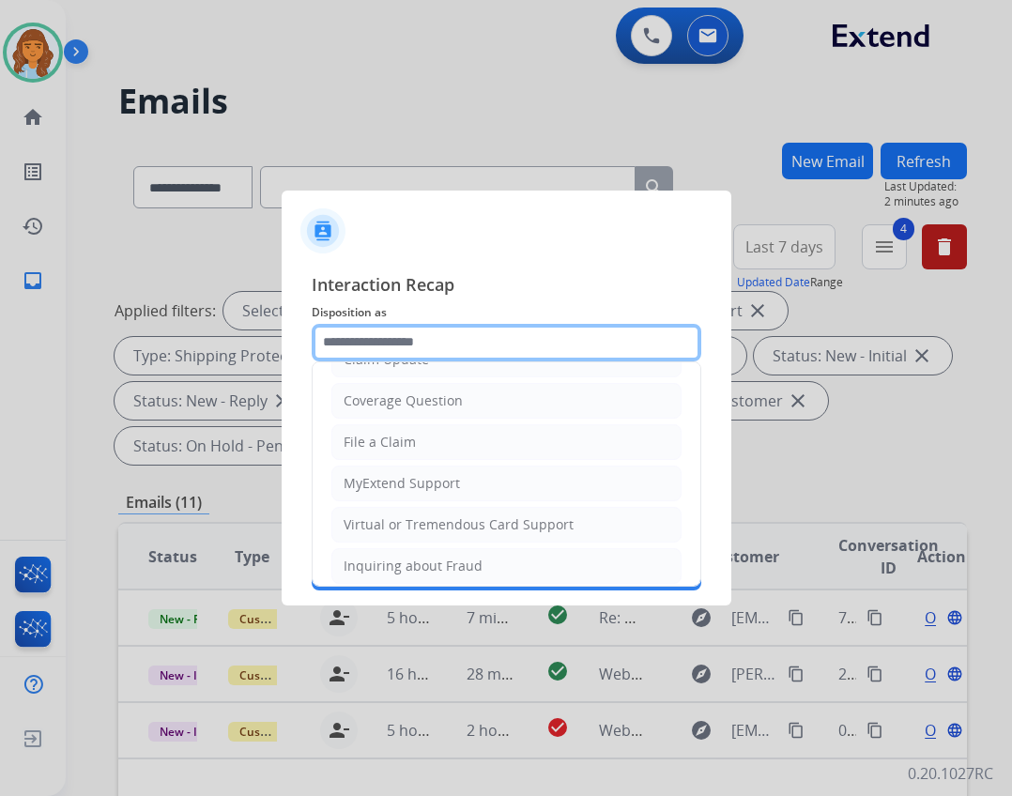
scroll to position [282, 0]
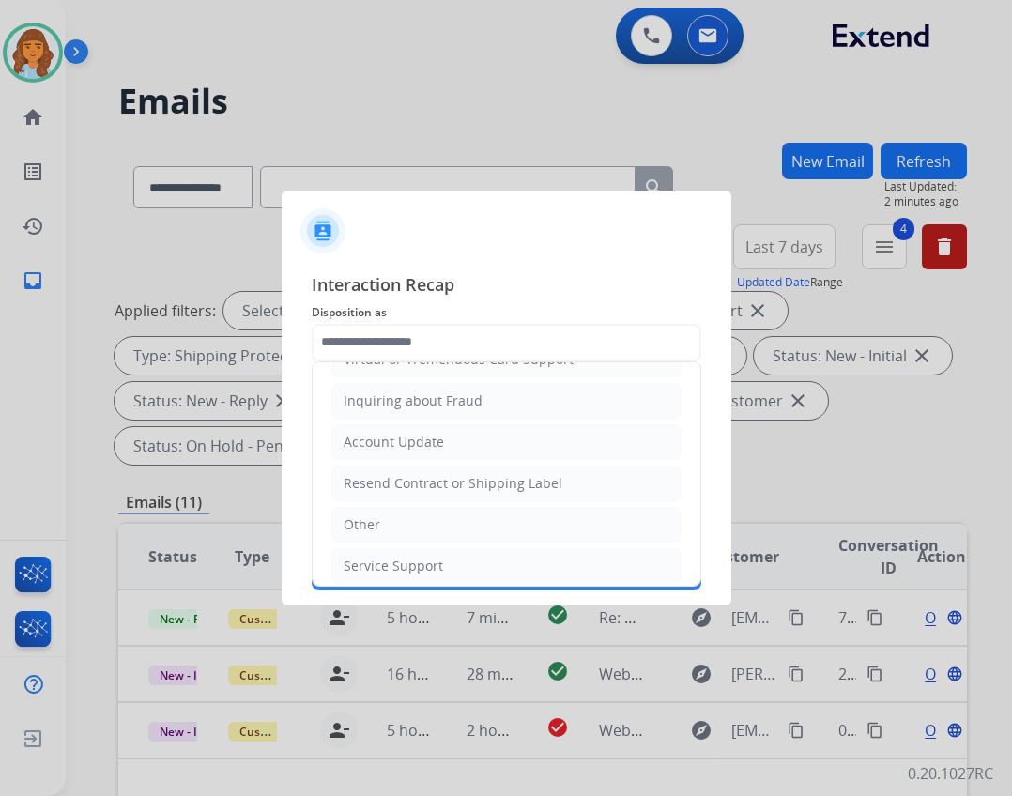
click at [442, 521] on li "Other" at bounding box center [506, 525] width 350 height 36
type input "*****"
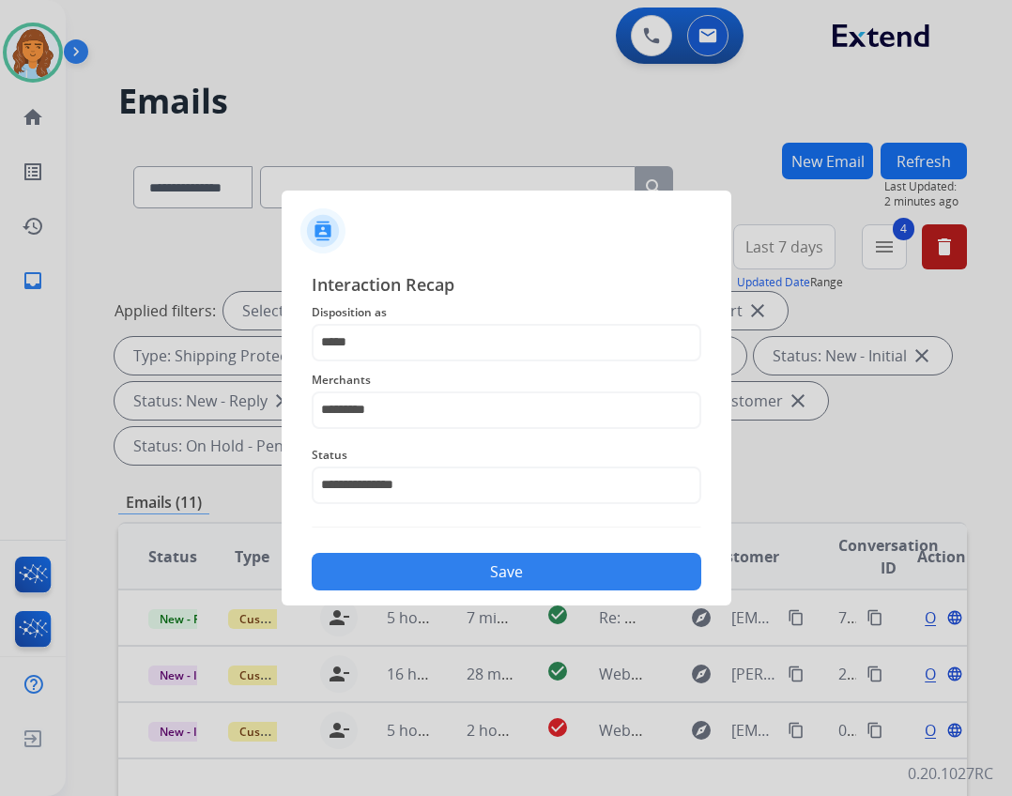
click at [453, 557] on button "Save" at bounding box center [507, 572] width 390 height 38
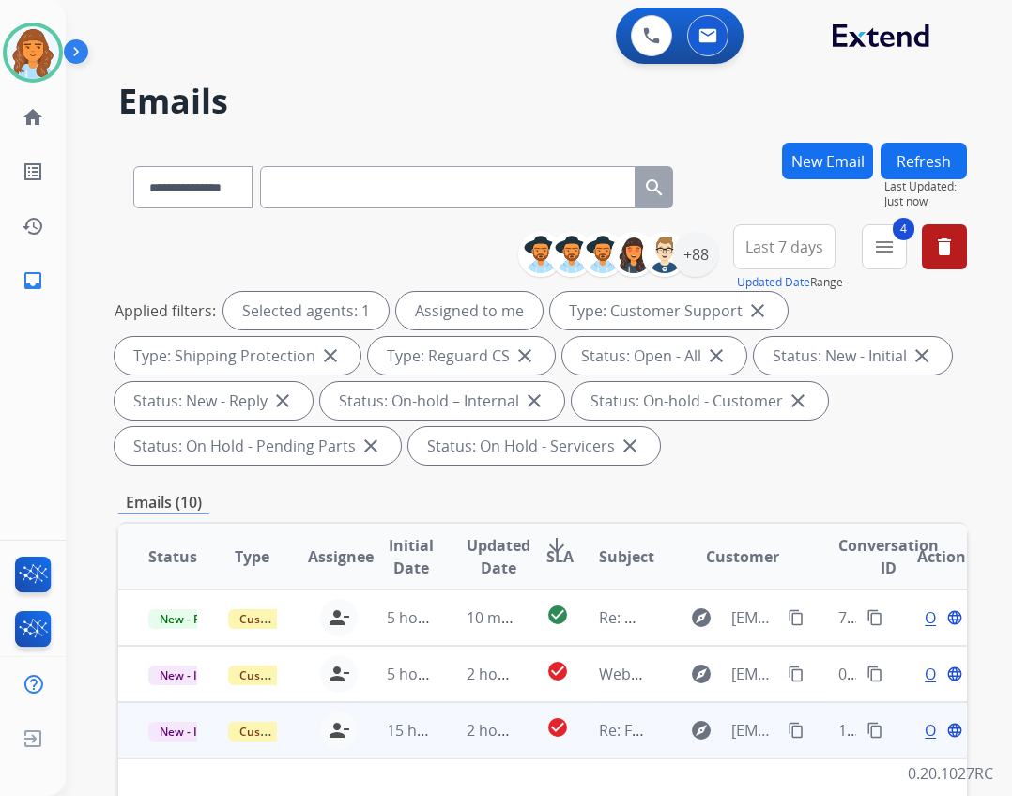
click at [537, 735] on td "check_circle" at bounding box center [543, 730] width 54 height 56
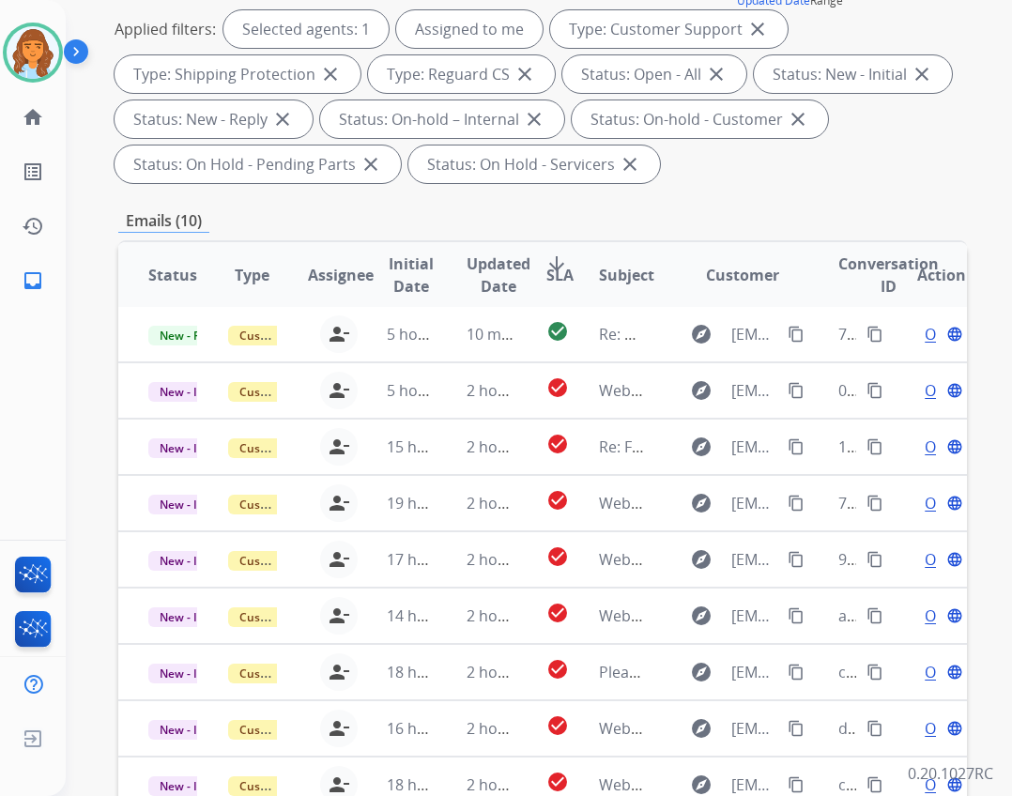
scroll to position [452, 0]
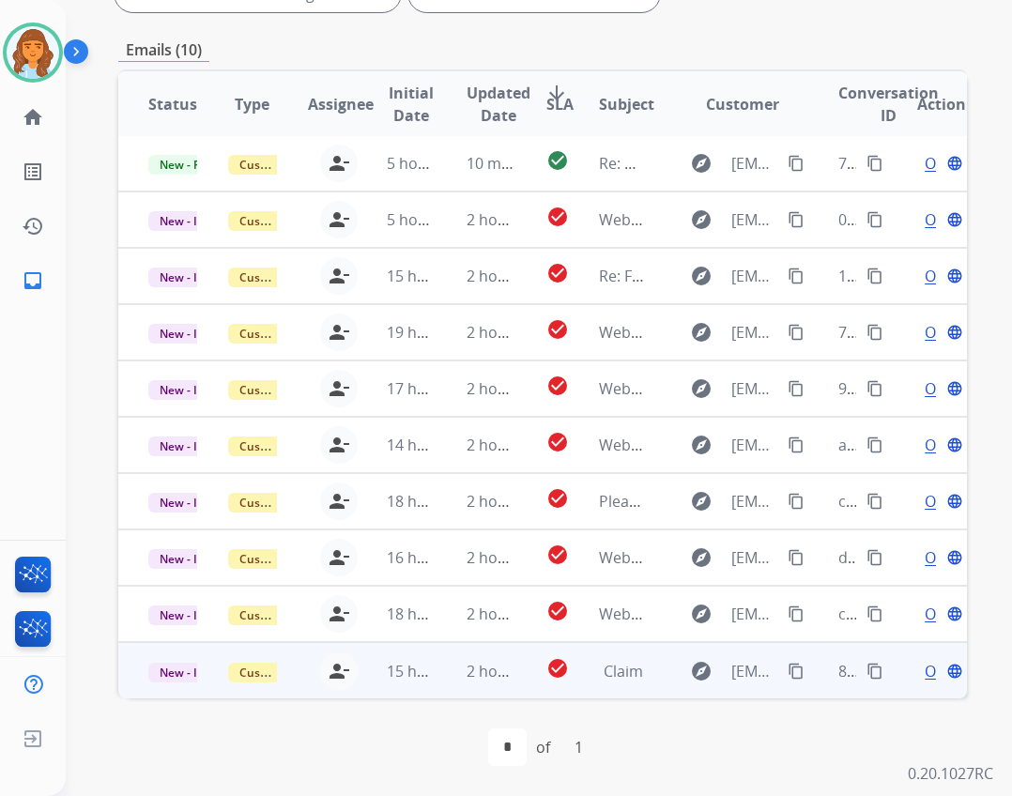
click at [573, 654] on td "Claim" at bounding box center [609, 670] width 80 height 56
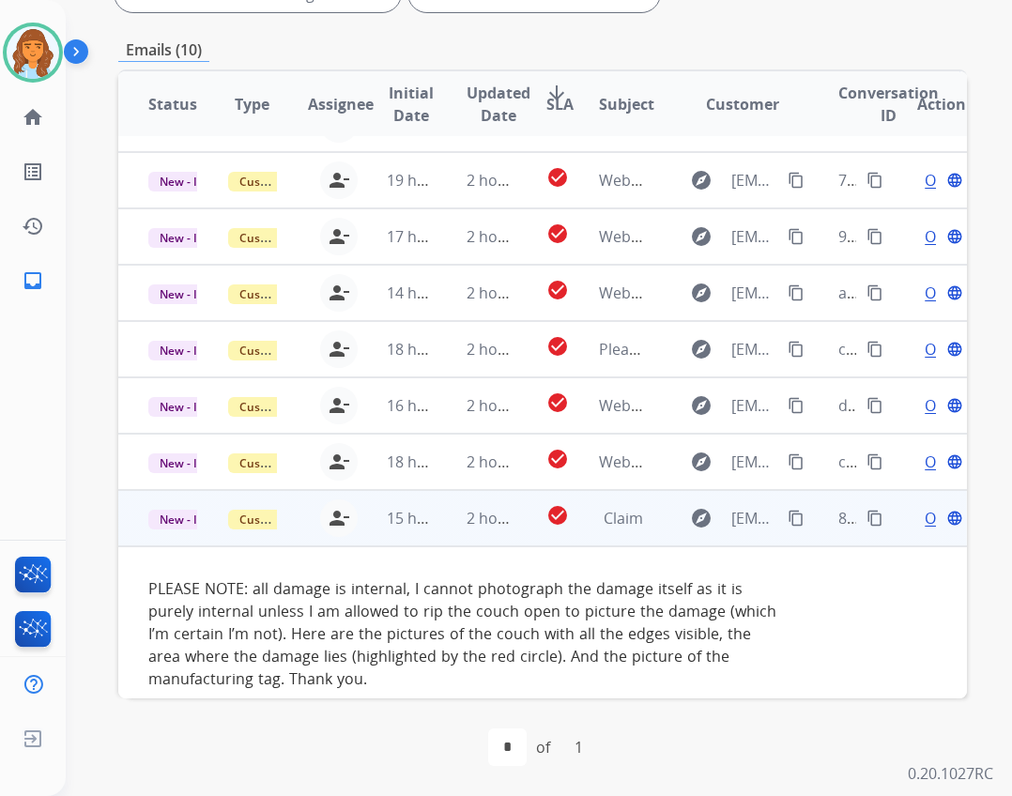
scroll to position [176, 0]
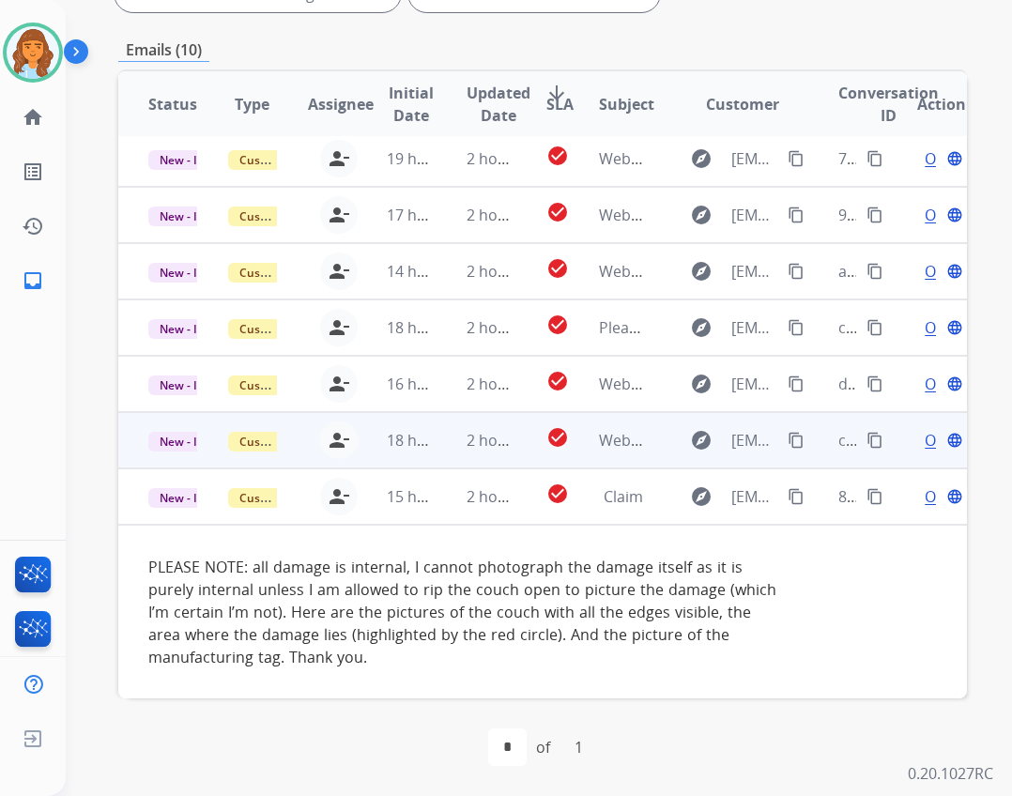
click at [450, 457] on td "2 hours ago" at bounding box center [476, 440] width 80 height 56
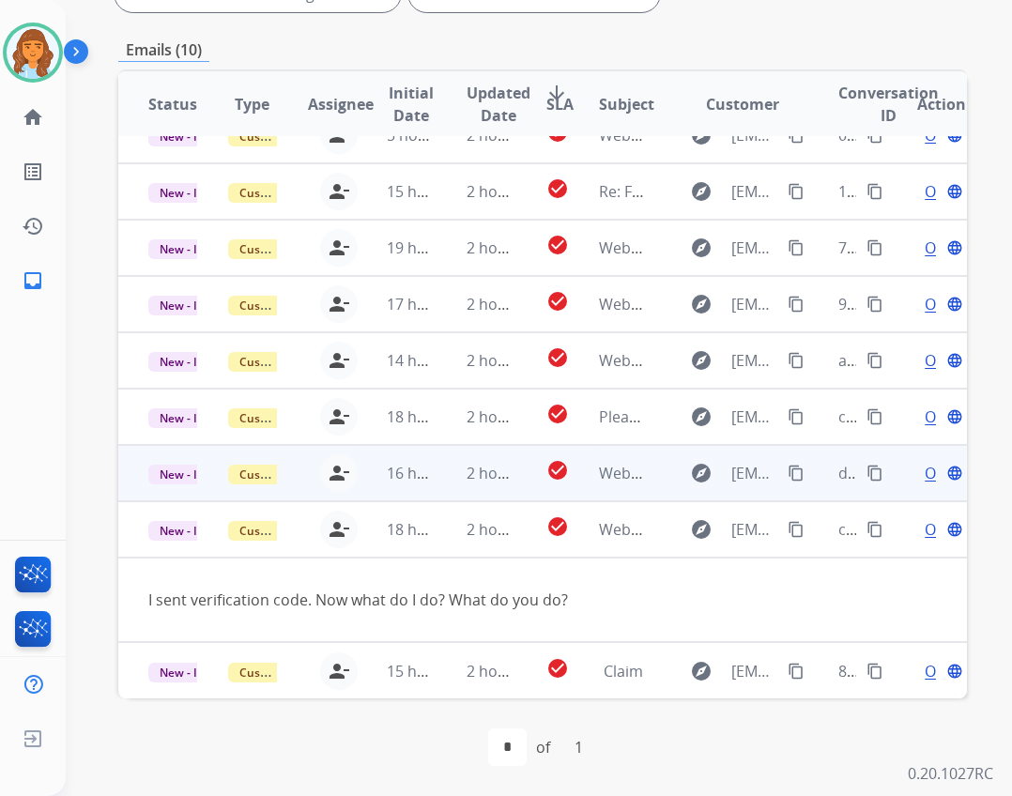
scroll to position [86, 0]
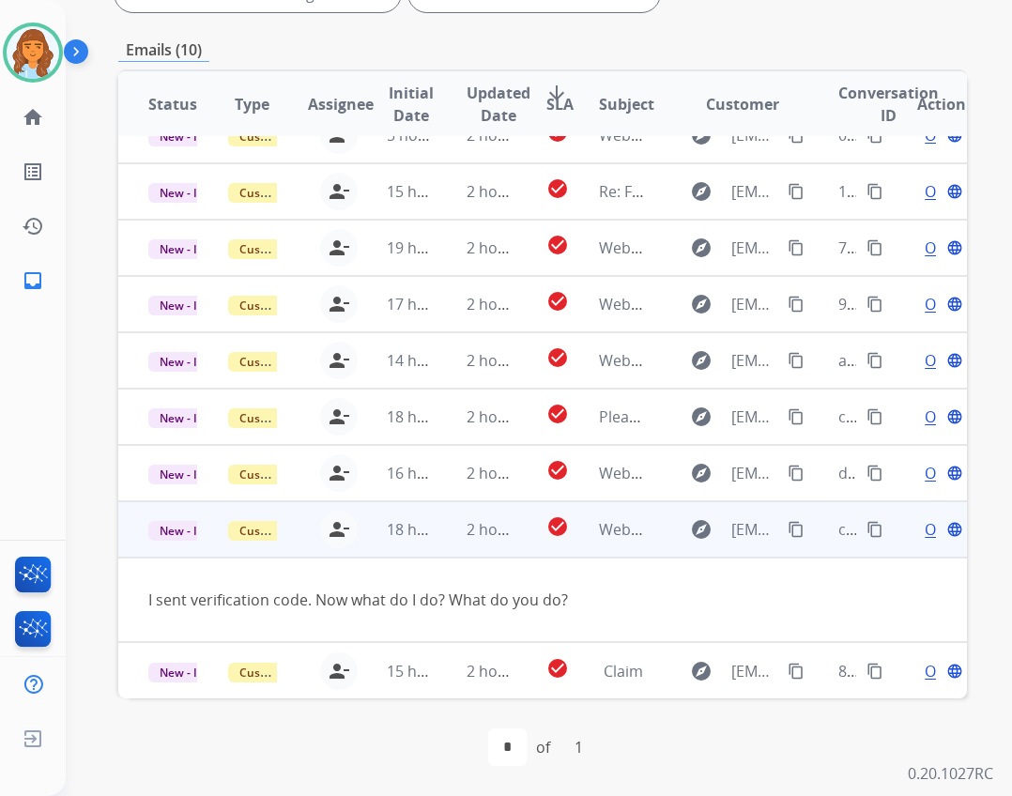
click at [787, 526] on mat-icon "content_copy" at bounding box center [795, 529] width 17 height 17
click at [925, 523] on span "Open" at bounding box center [944, 529] width 38 height 23
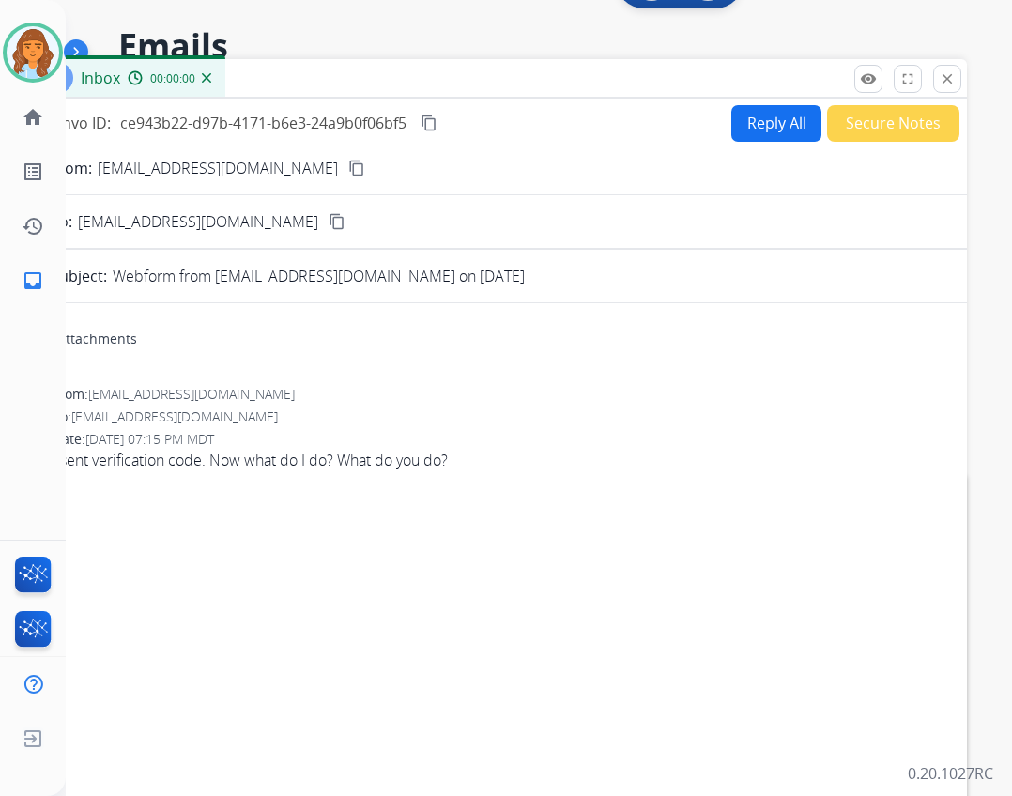
scroll to position [0, 0]
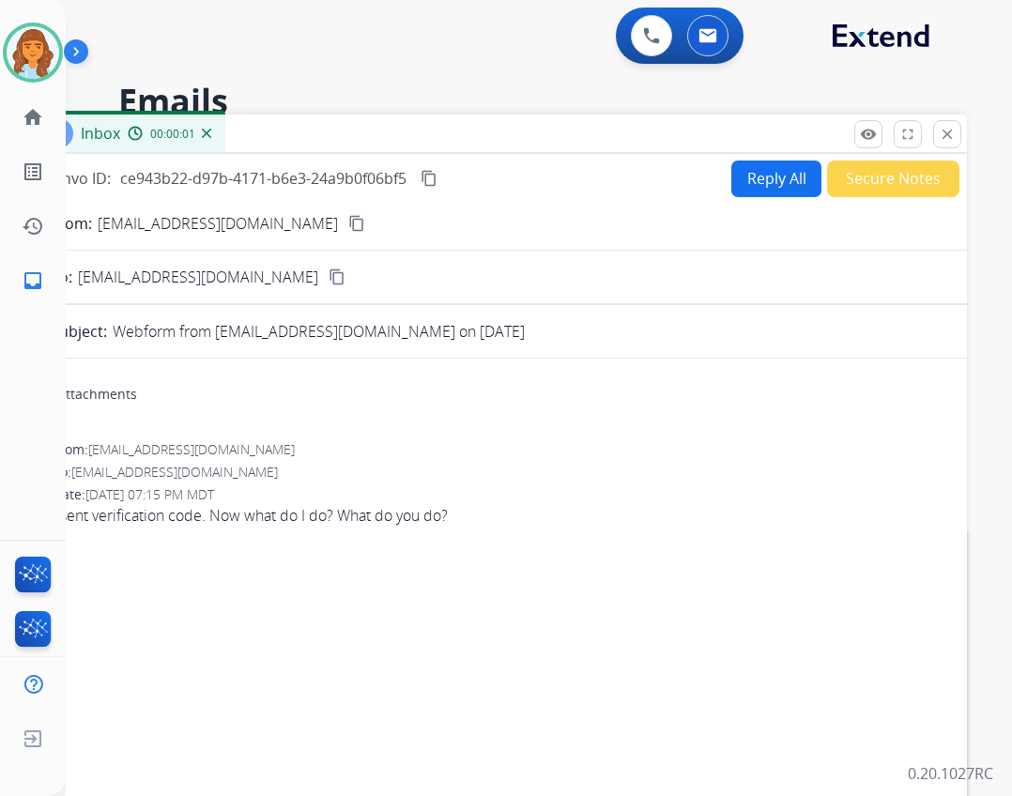
click at [744, 184] on button "Reply All" at bounding box center [776, 179] width 90 height 37
select select "**********"
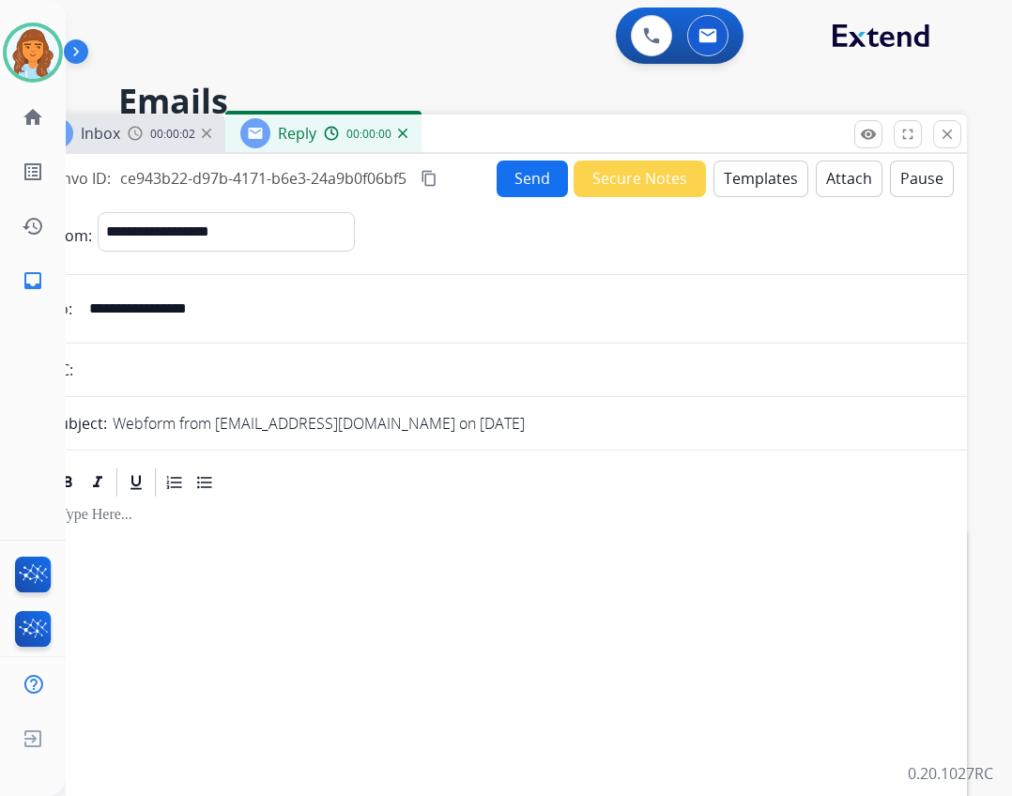
click at [729, 187] on button "Templates" at bounding box center [760, 179] width 95 height 37
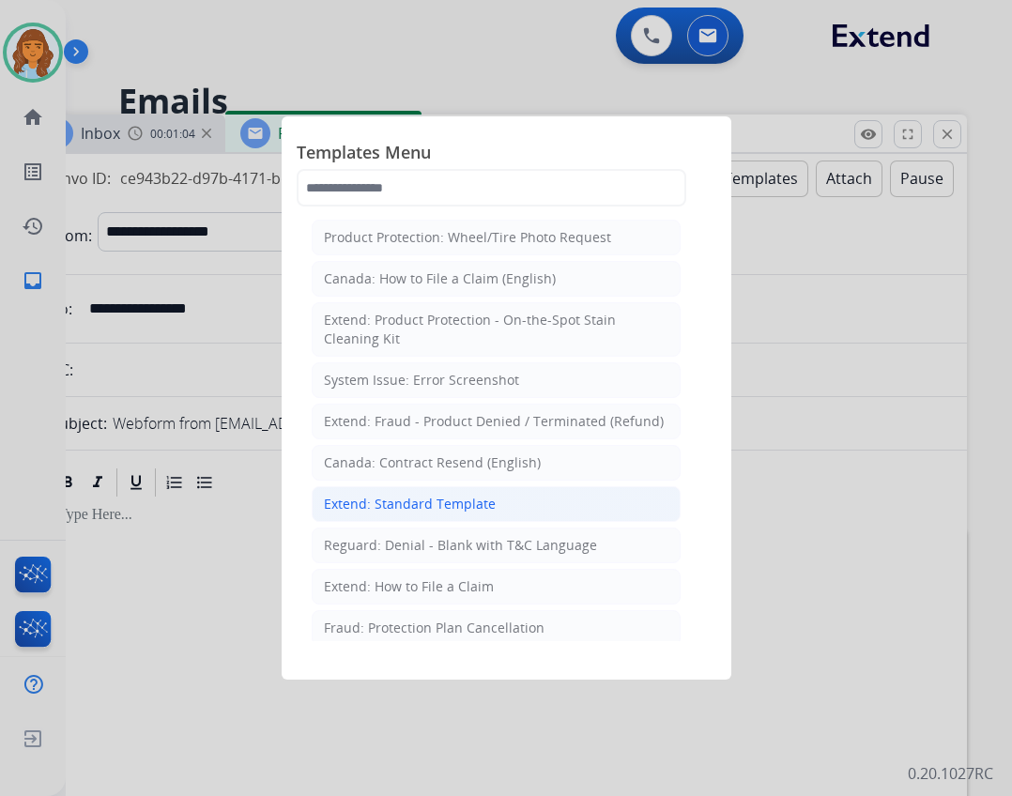
click at [485, 504] on div "Extend: Standard Template" at bounding box center [410, 504] width 172 height 19
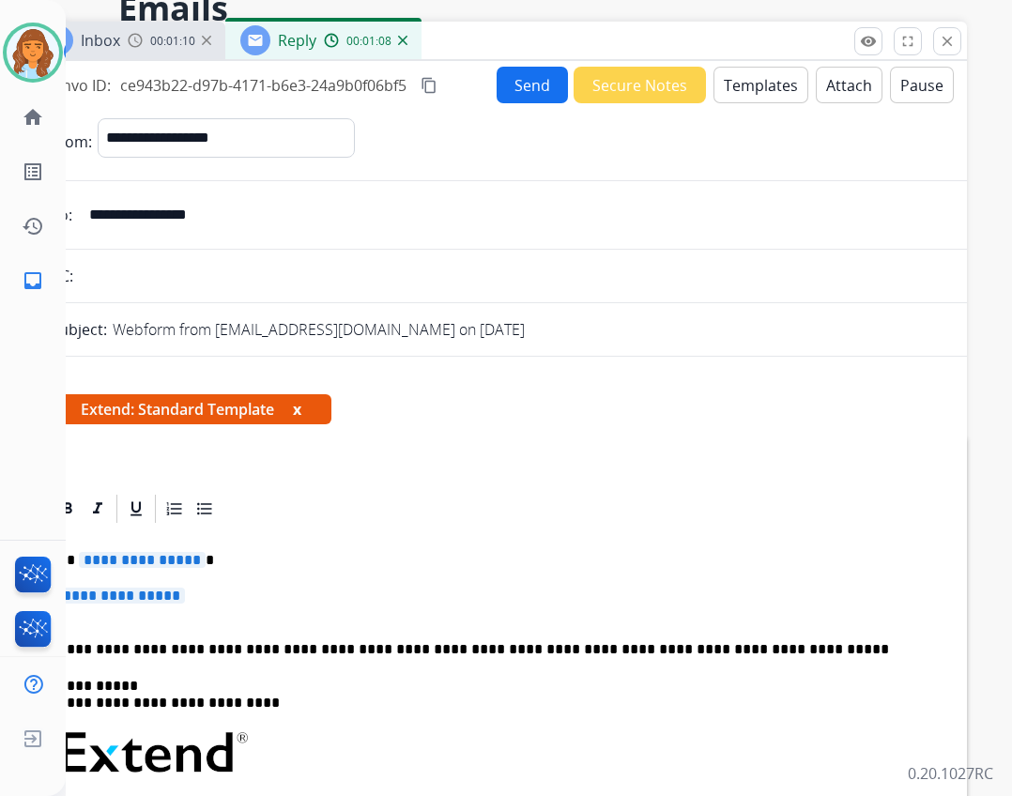
scroll to position [77, 0]
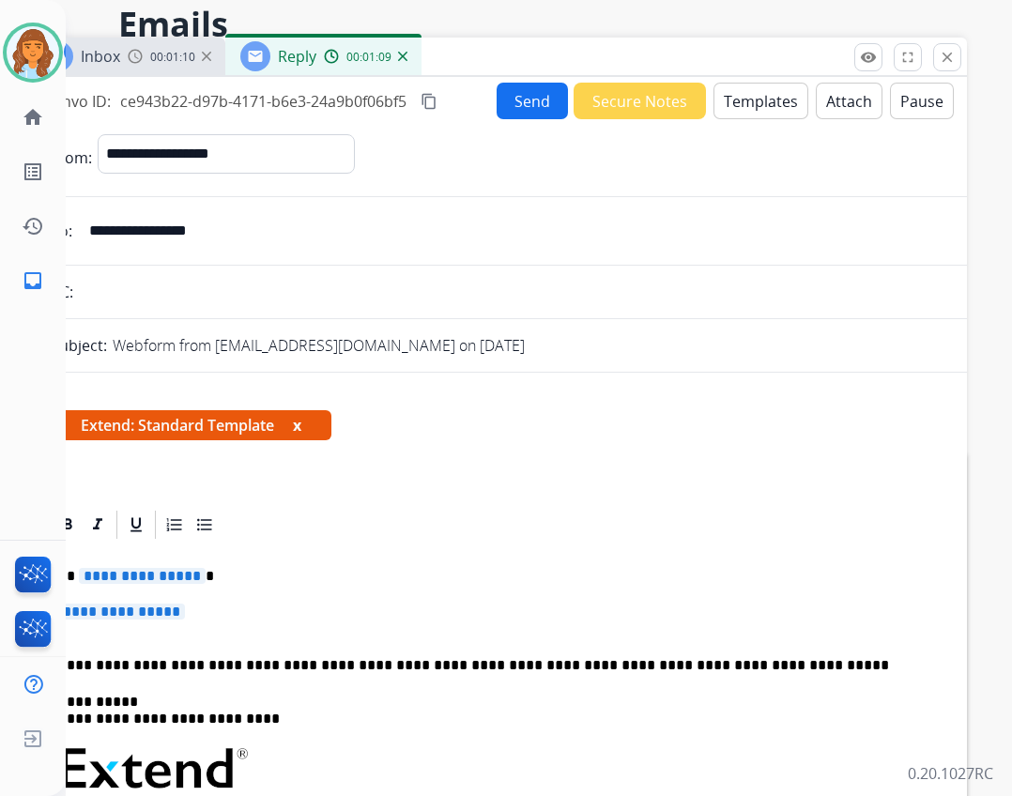
click at [775, 99] on button "Templates" at bounding box center [760, 101] width 95 height 37
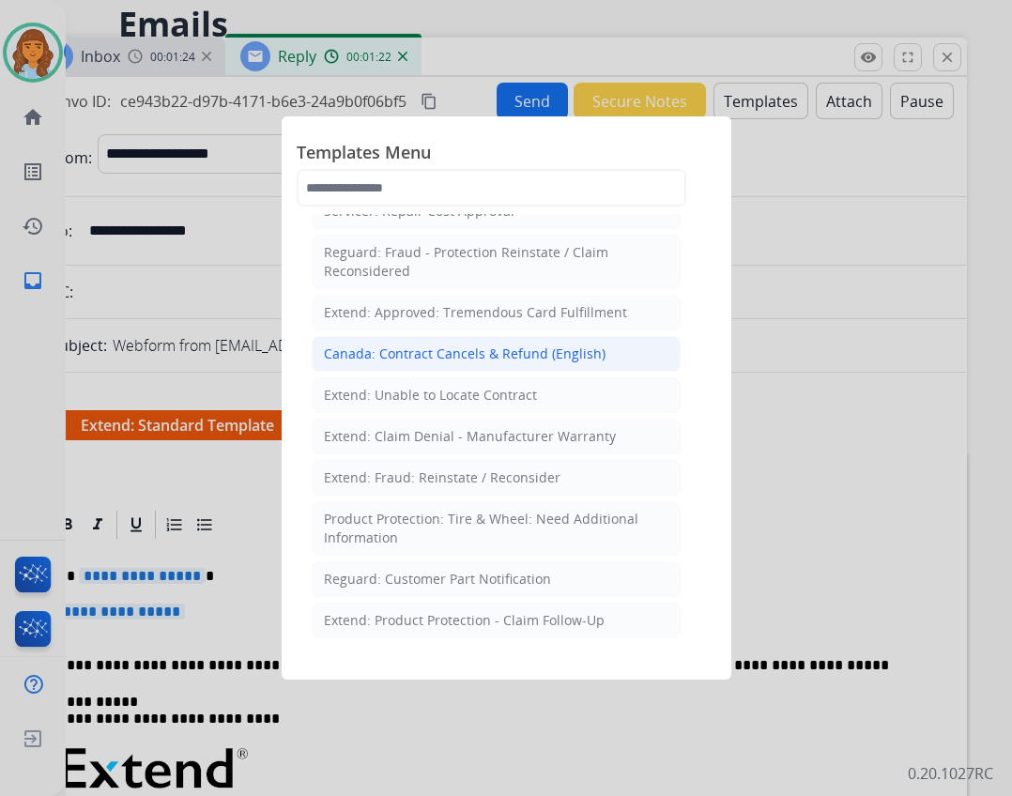
scroll to position [751, 0]
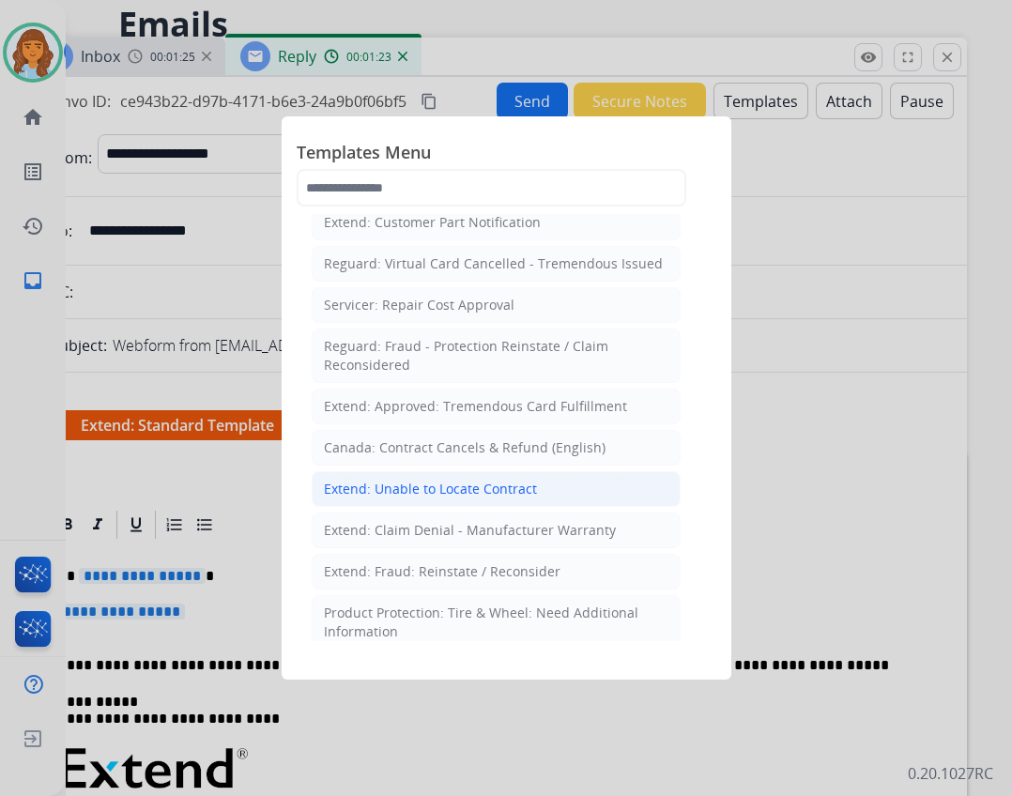
click at [521, 471] on li "Extend: Unable to Locate Contract" at bounding box center [496, 489] width 369 height 36
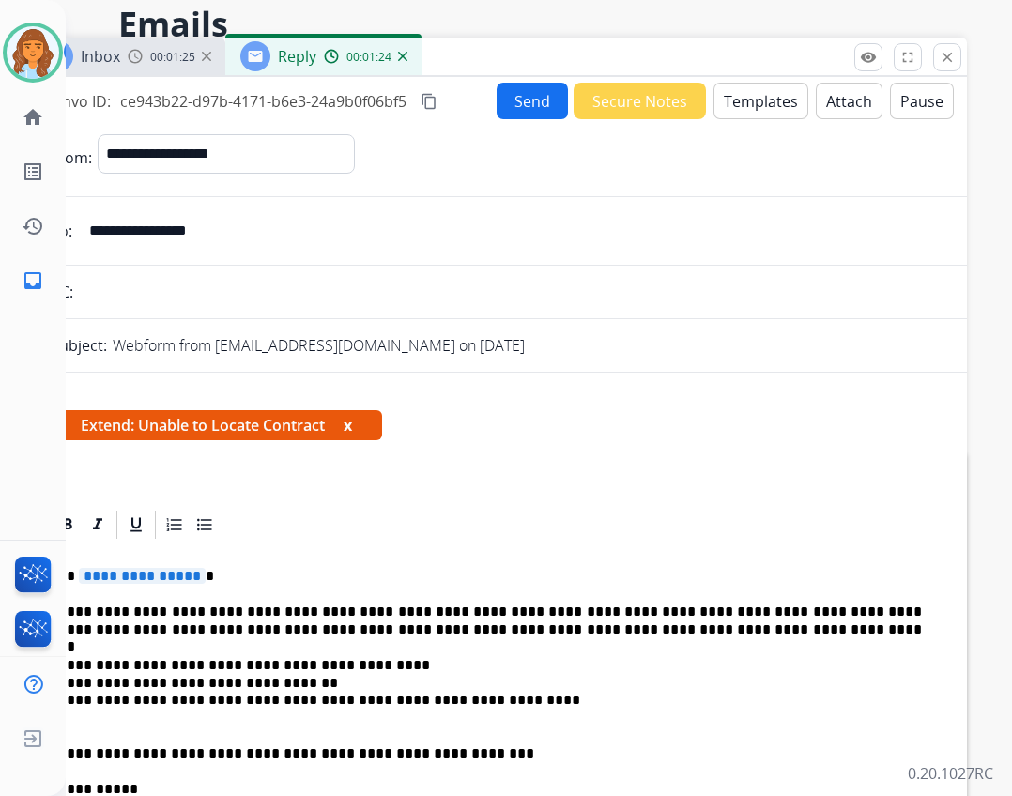
click at [139, 573] on span "**********" at bounding box center [142, 576] width 127 height 16
click at [519, 101] on button "Send" at bounding box center [532, 101] width 71 height 37
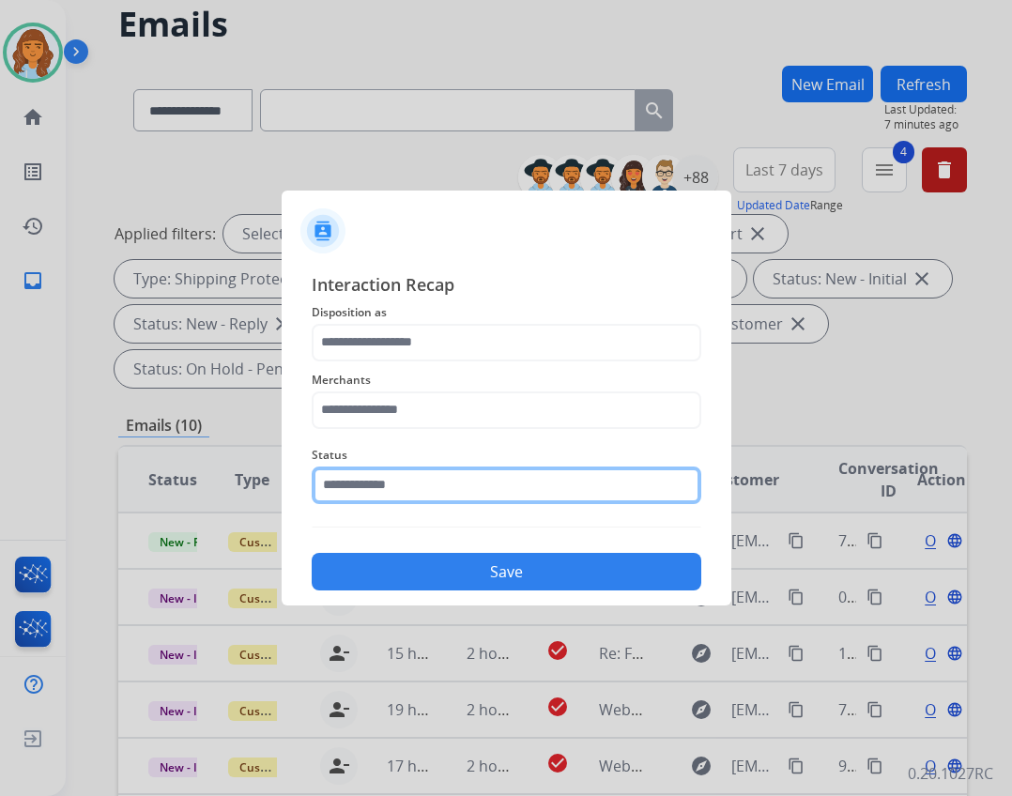
click at [422, 478] on input "text" at bounding box center [507, 485] width 390 height 38
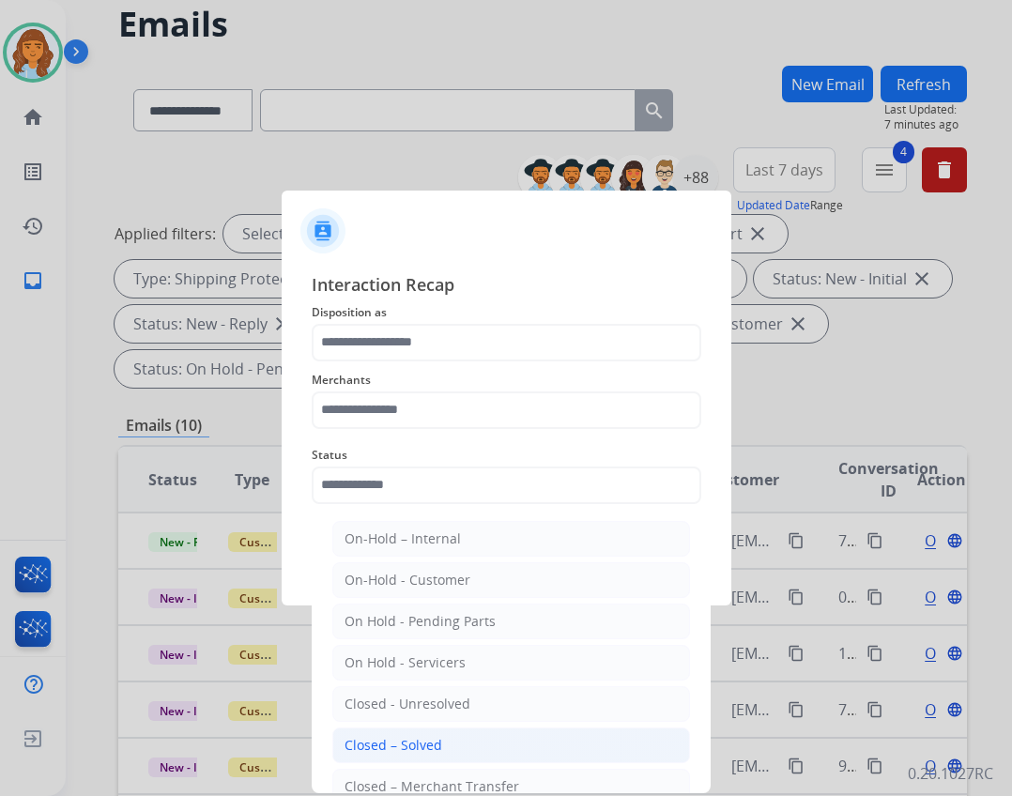
click at [376, 740] on div "Closed – Solved" at bounding box center [393, 745] width 98 height 19
type input "**********"
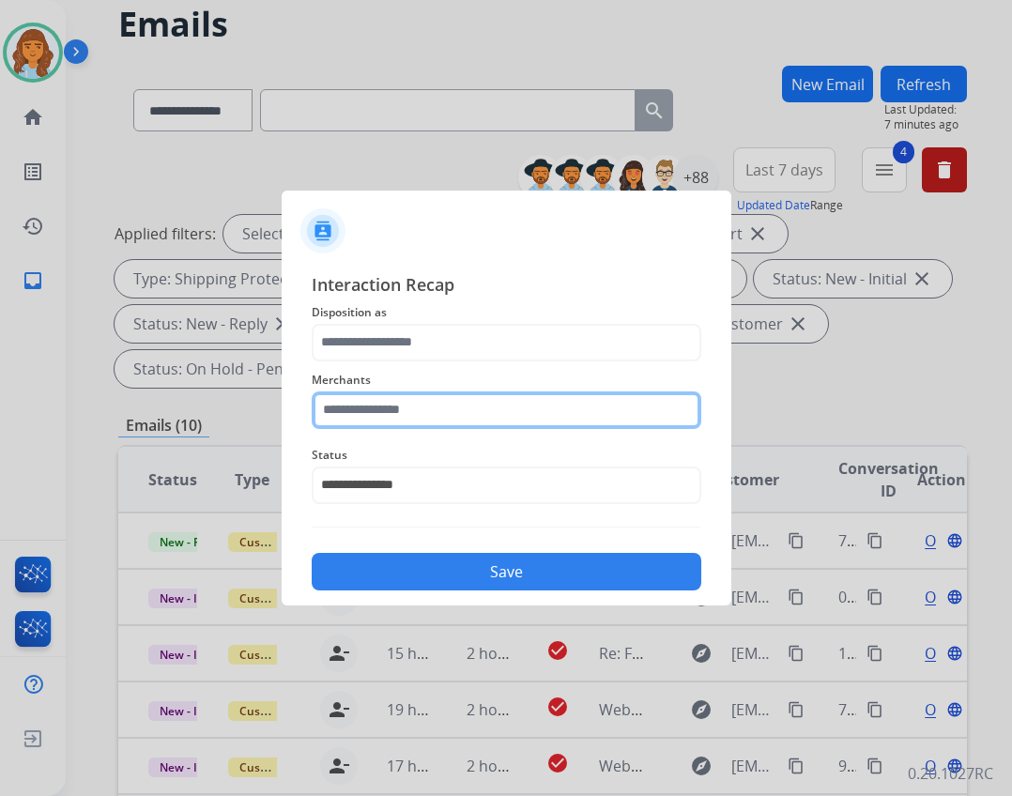
click at [365, 409] on input "text" at bounding box center [507, 410] width 390 height 38
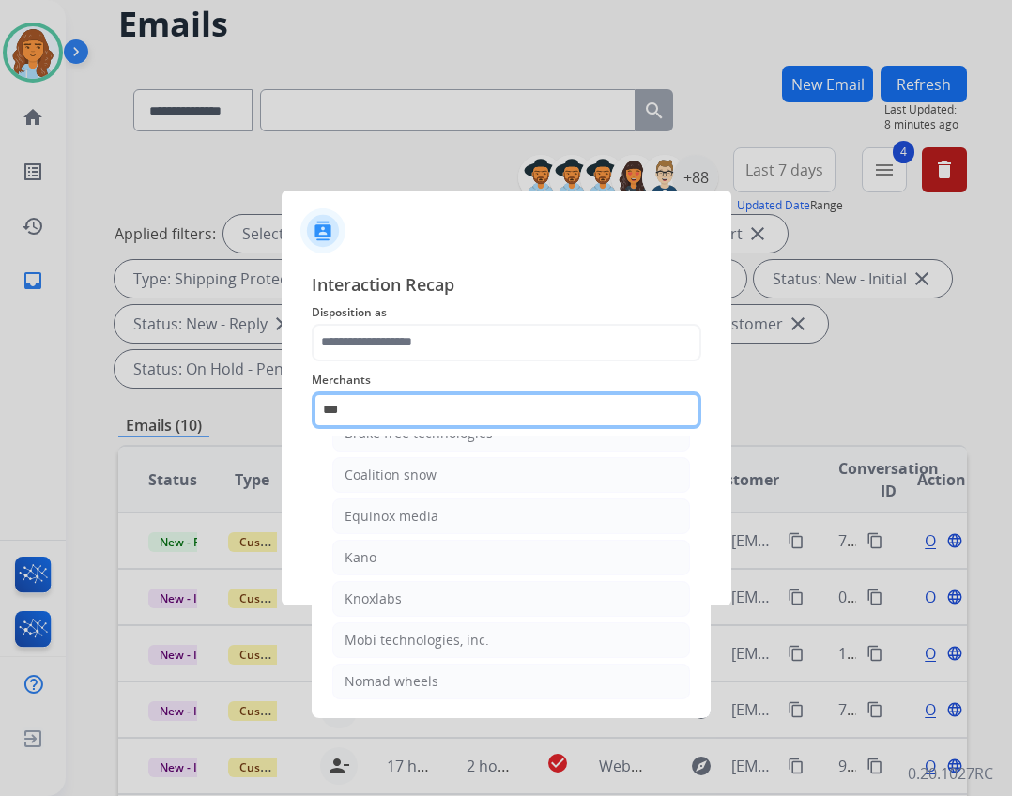
scroll to position [0, 0]
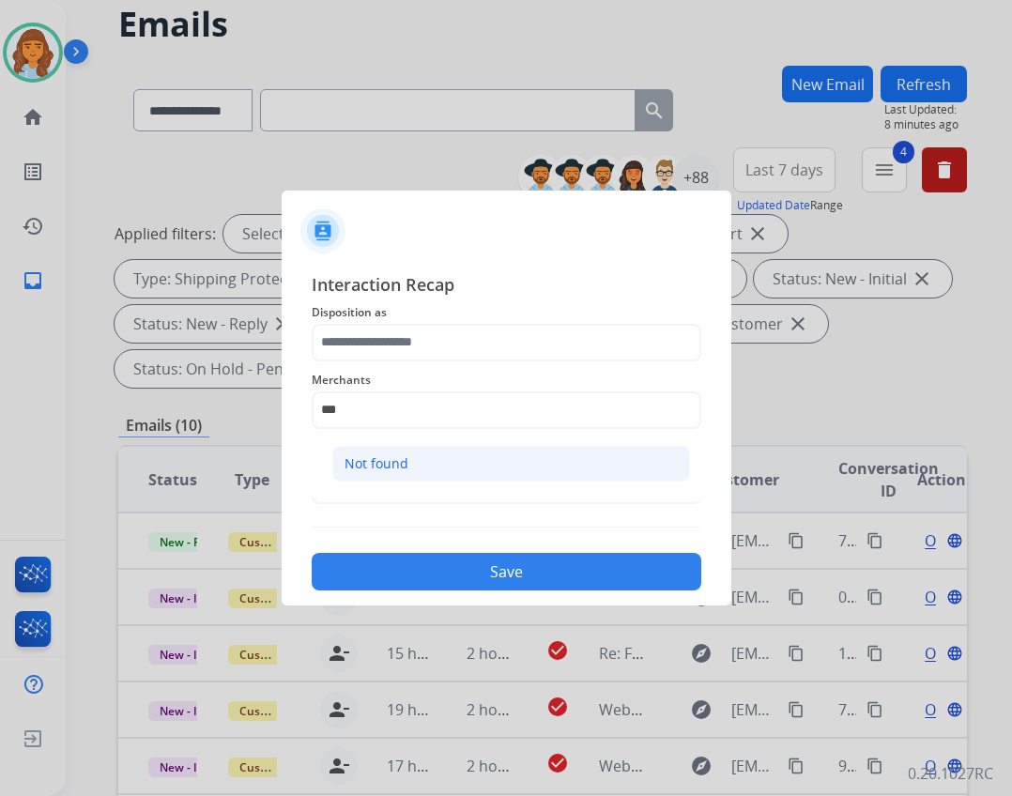
click at [368, 459] on div "Not found" at bounding box center [376, 463] width 64 height 19
type input "*********"
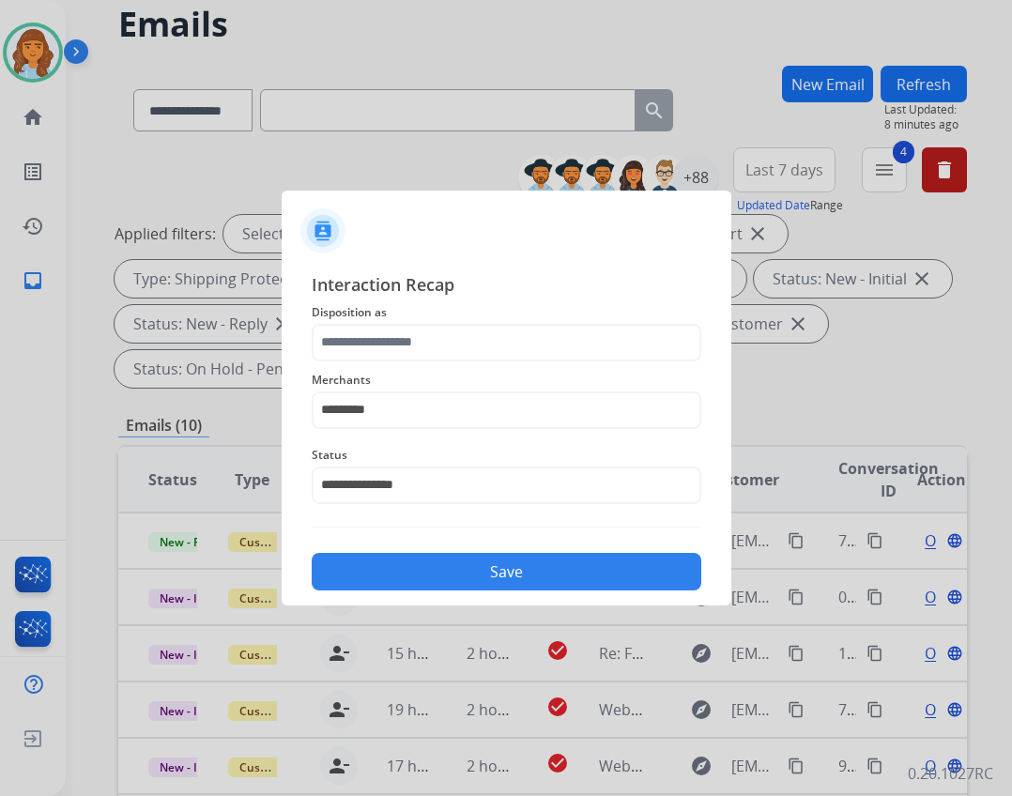
click at [389, 363] on div "Merchants *********" at bounding box center [507, 398] width 390 height 75
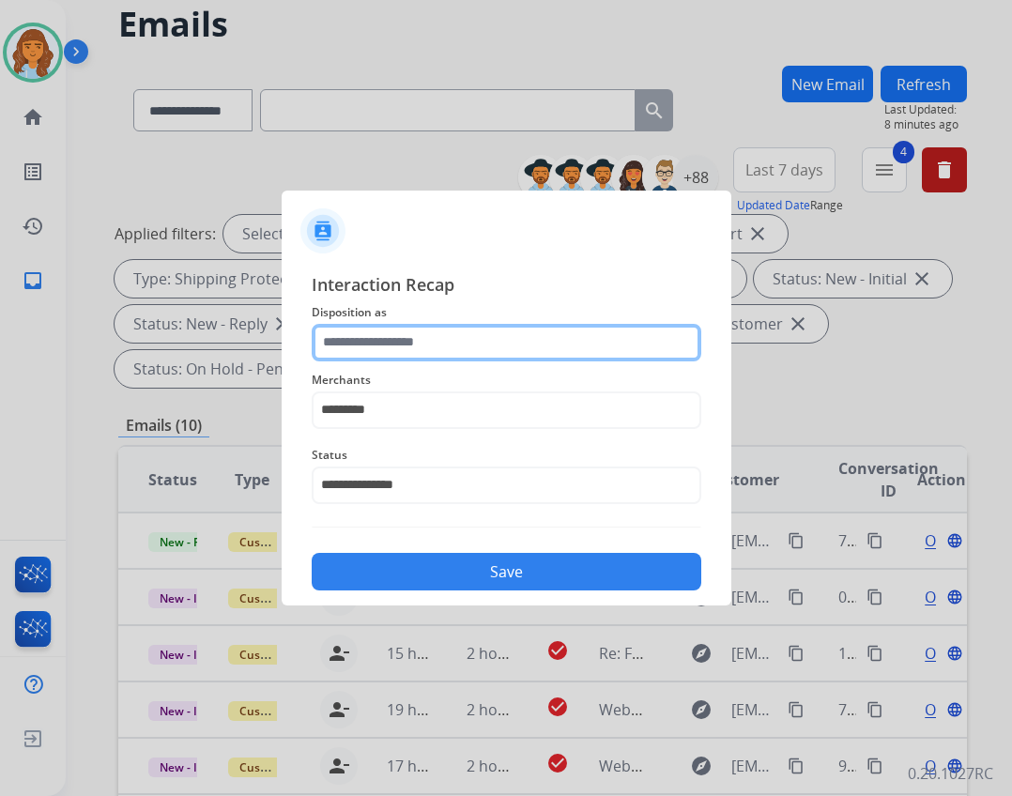
click at [397, 340] on input "text" at bounding box center [507, 343] width 390 height 38
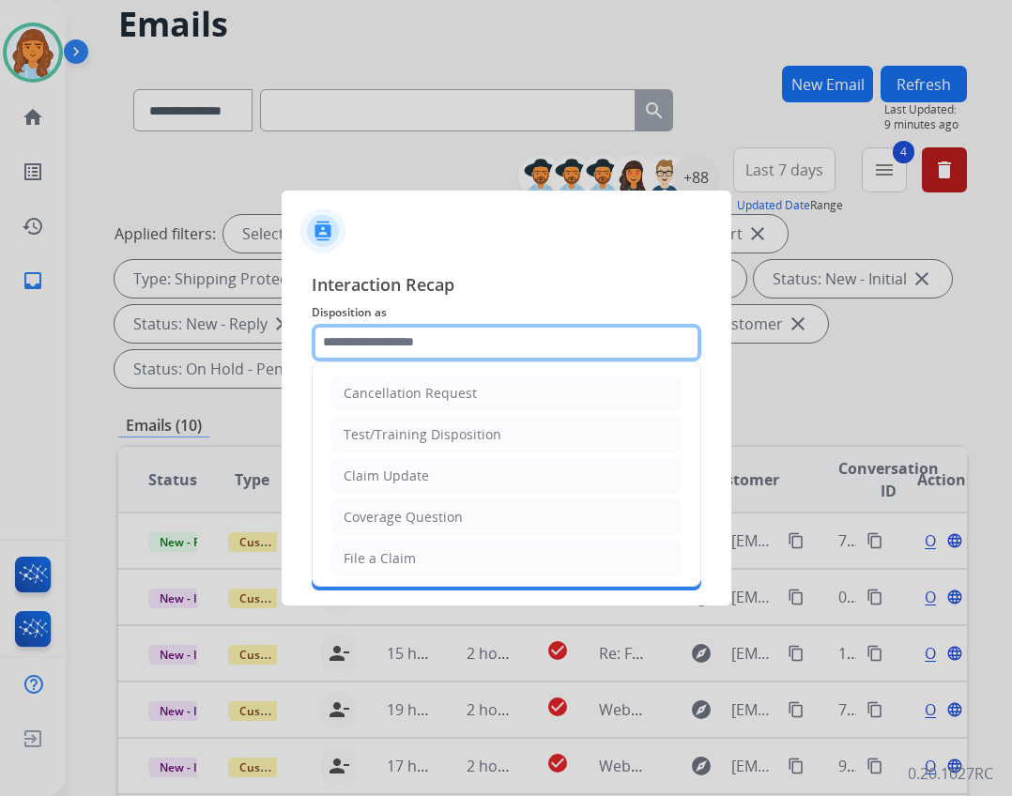
click at [410, 298] on div "**********" at bounding box center [507, 431] width 390 height 320
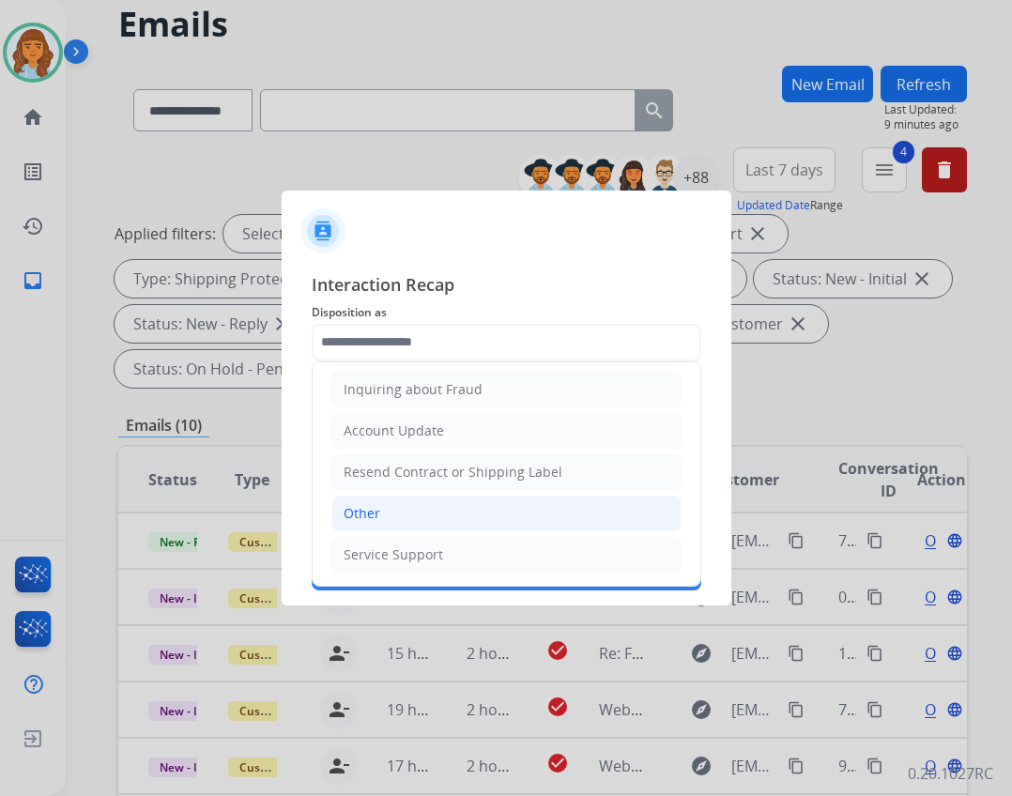
click at [377, 508] on div "Other" at bounding box center [362, 513] width 37 height 19
type input "*****"
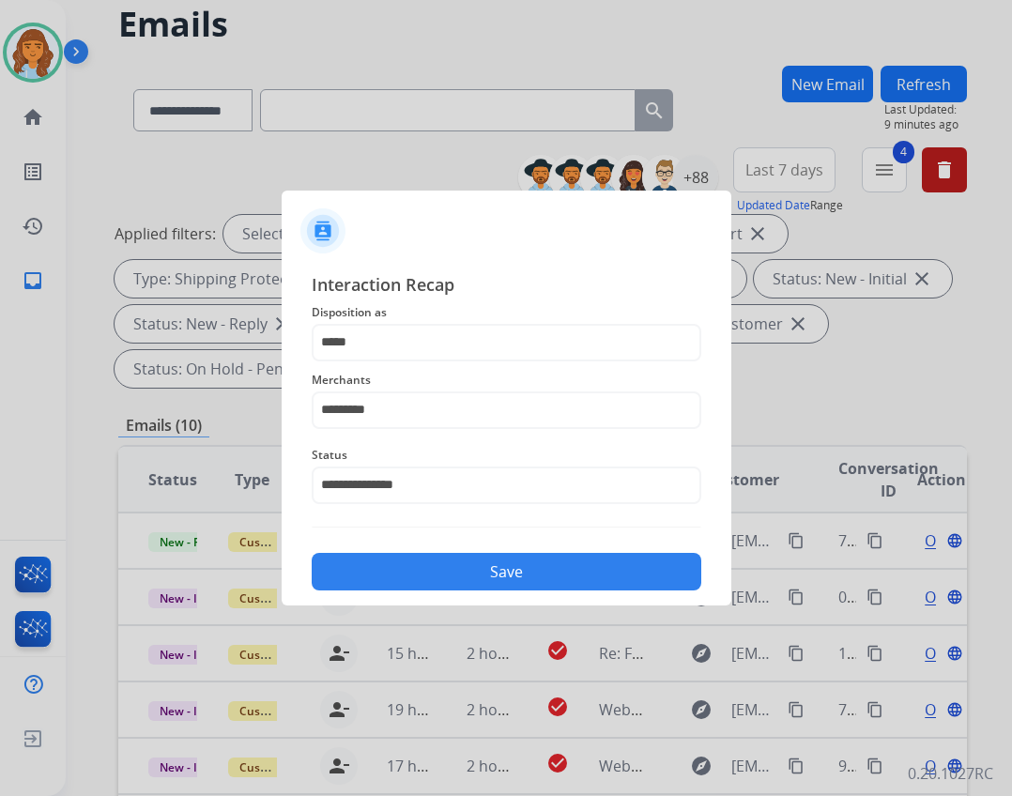
click at [420, 551] on div "Save" at bounding box center [507, 566] width 390 height 49
click at [420, 564] on button "Save" at bounding box center [507, 572] width 390 height 38
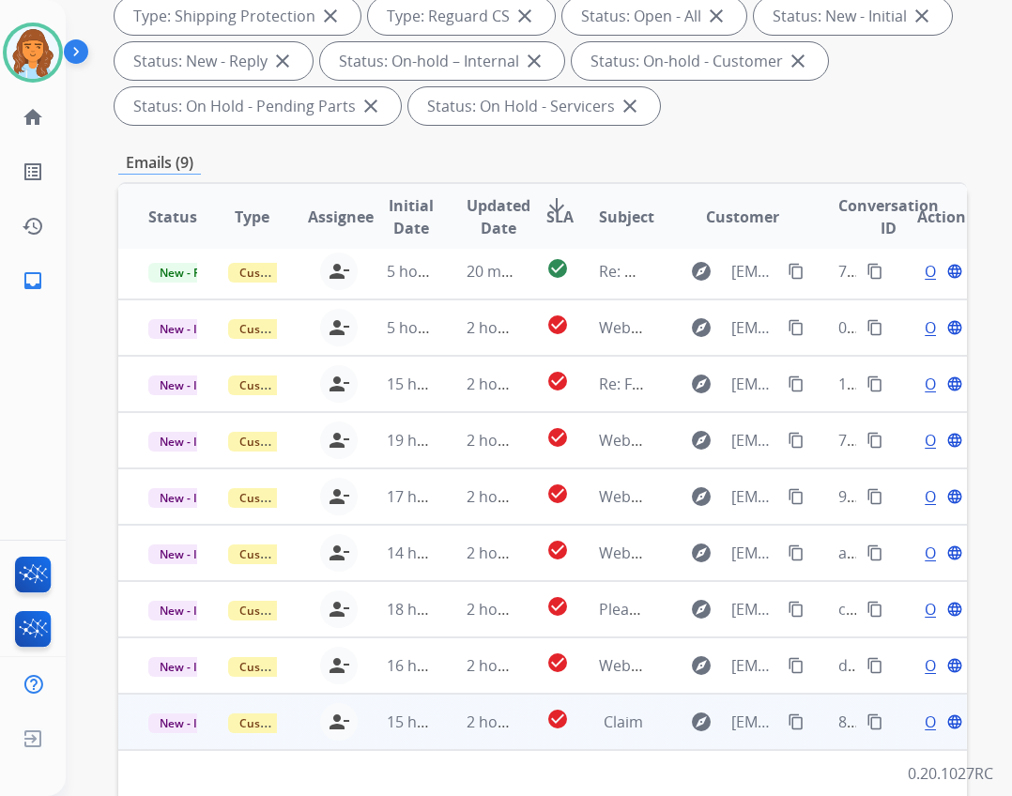
scroll to position [452, 0]
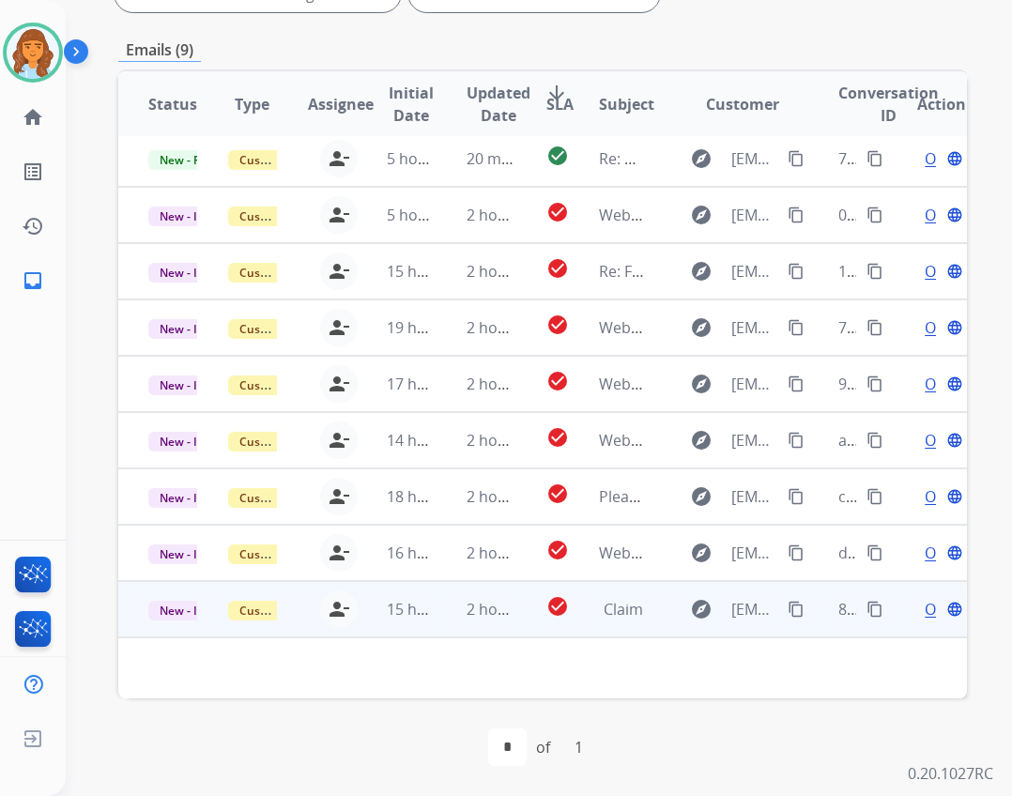
click at [604, 601] on span "Claim" at bounding box center [623, 609] width 39 height 21
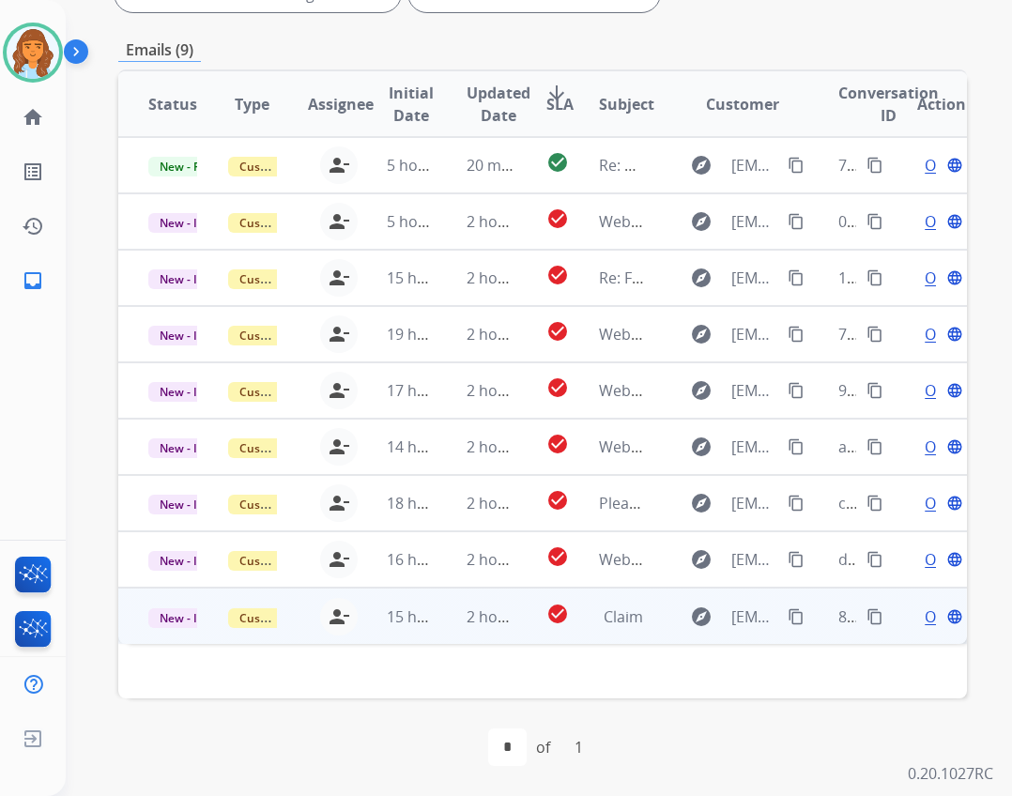
scroll to position [0, 0]
click at [604, 607] on span "Claim" at bounding box center [623, 616] width 39 height 21
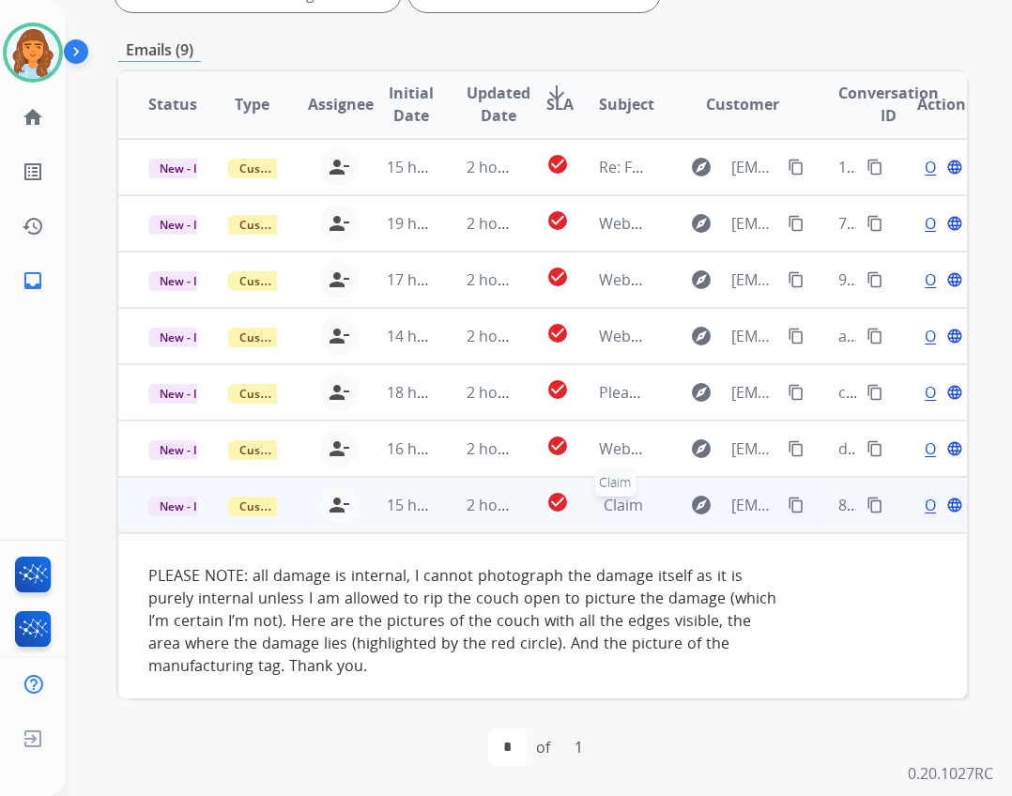
scroll to position [119, 0]
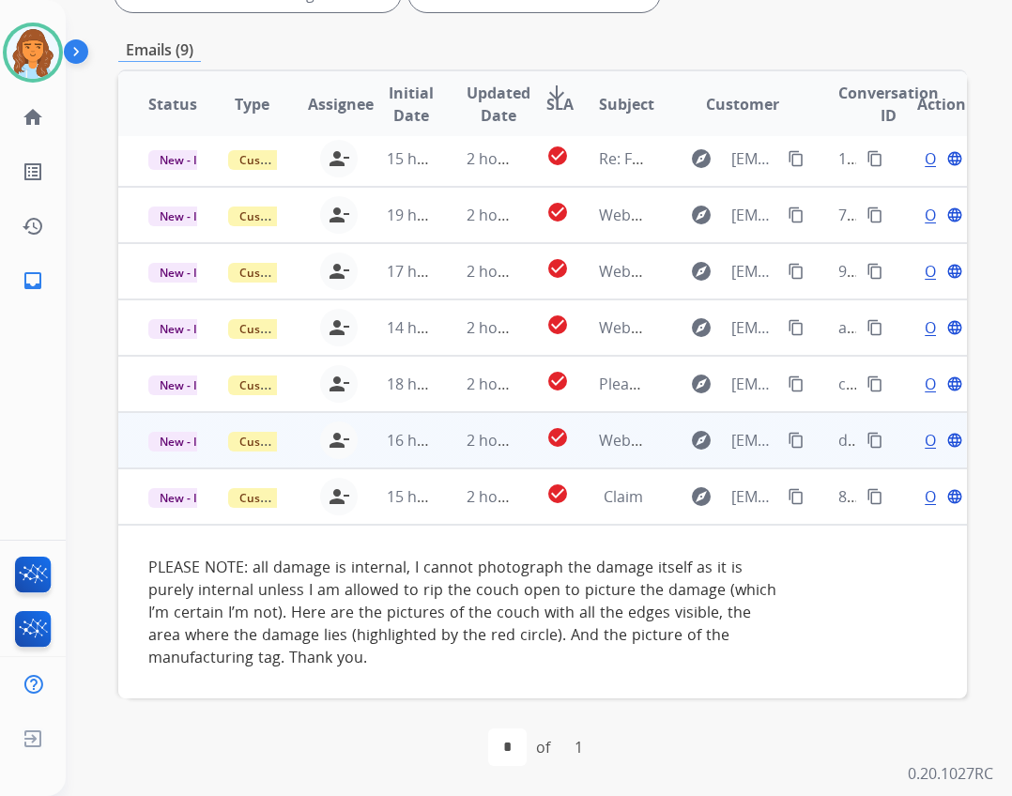
click at [616, 427] on td "Webform from dfly1972@yahoo.com on 10/04/2025" at bounding box center [609, 440] width 80 height 56
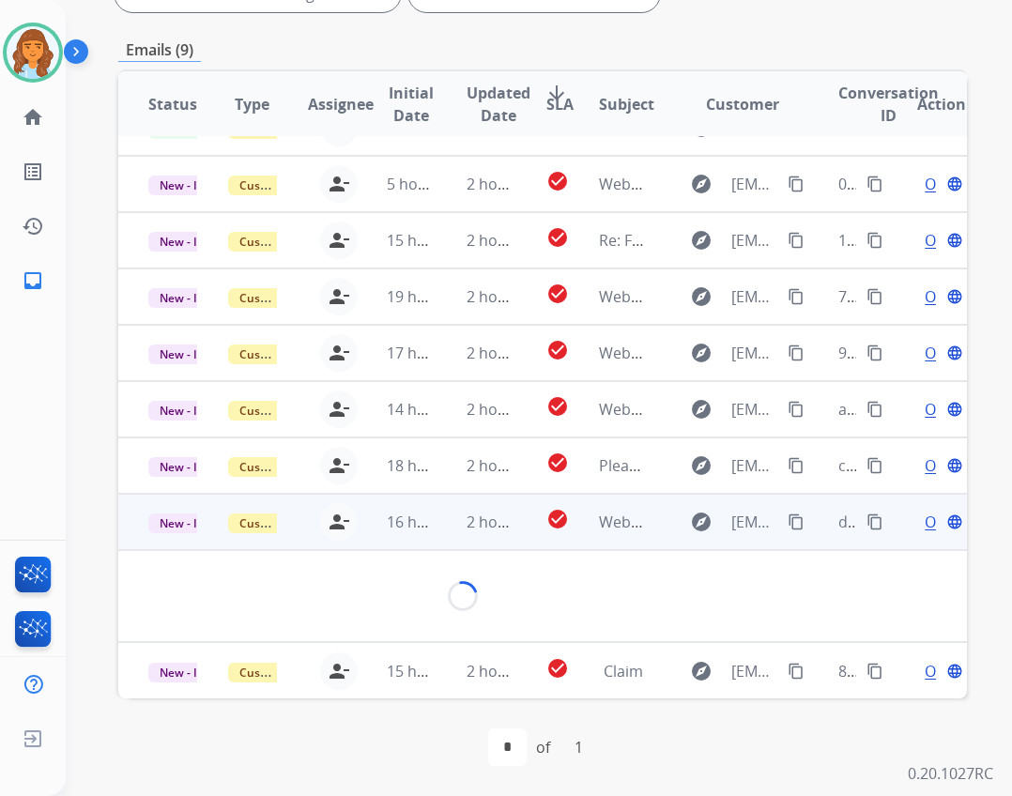
scroll to position [75, 0]
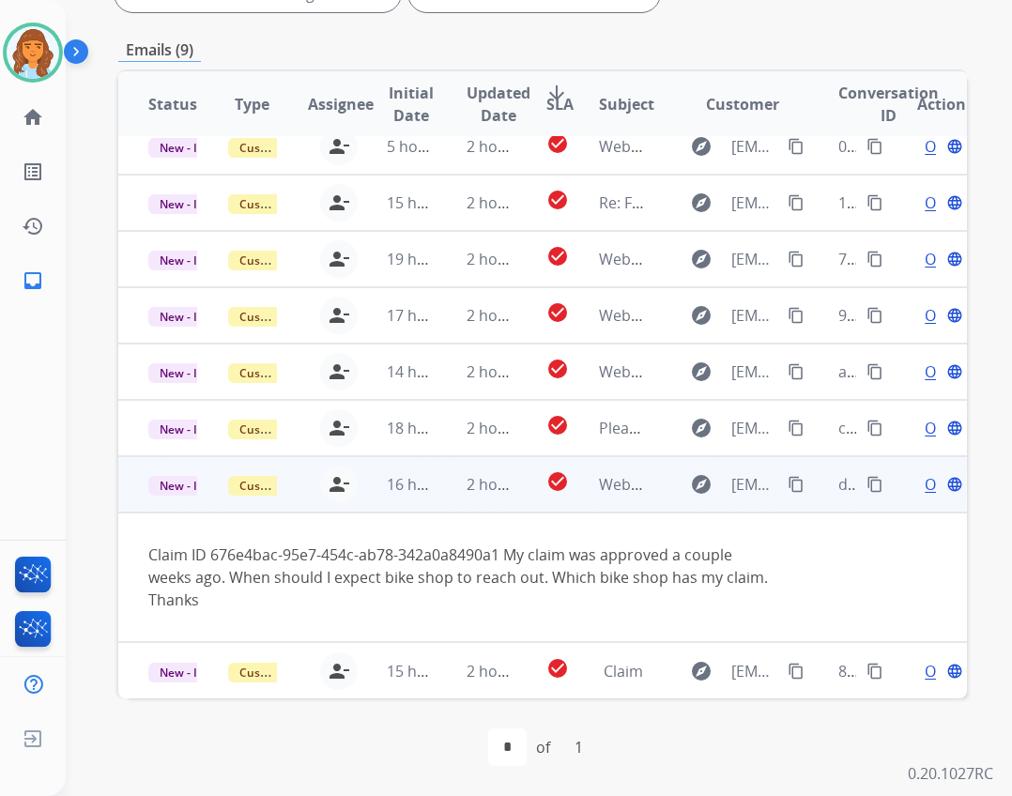
click at [785, 490] on button "content_copy" at bounding box center [796, 484] width 23 height 23
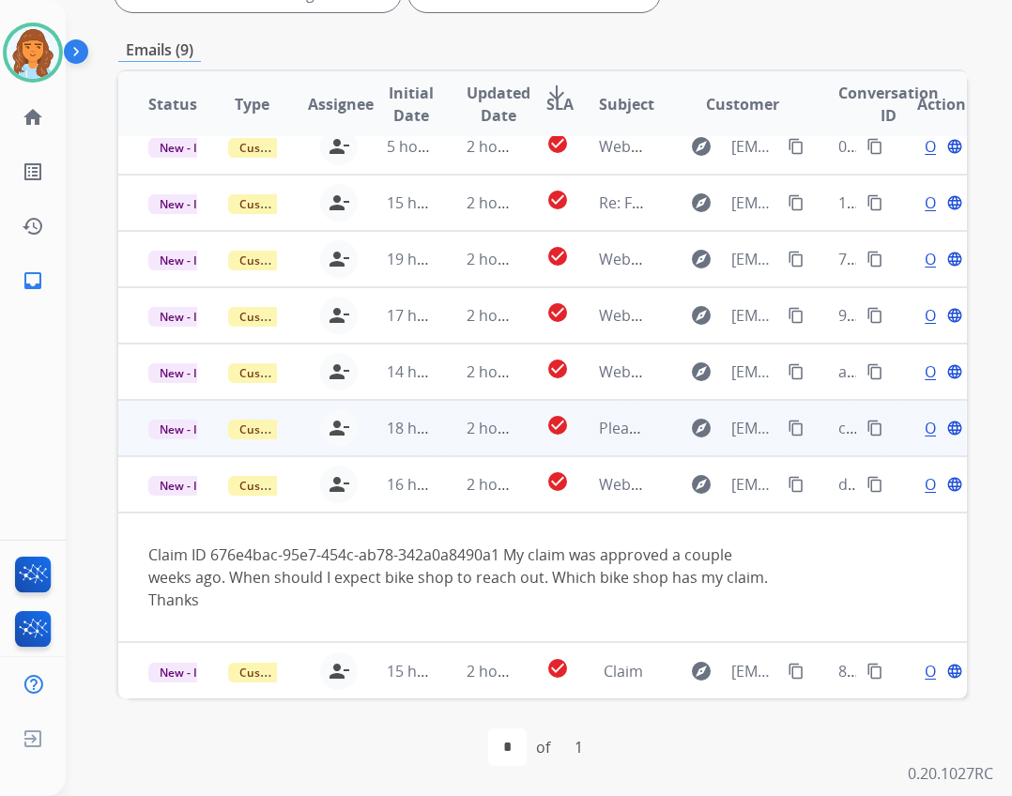
click at [603, 500] on td "Webform from dfly1972@yahoo.com on 10/04/2025" at bounding box center [609, 484] width 80 height 56
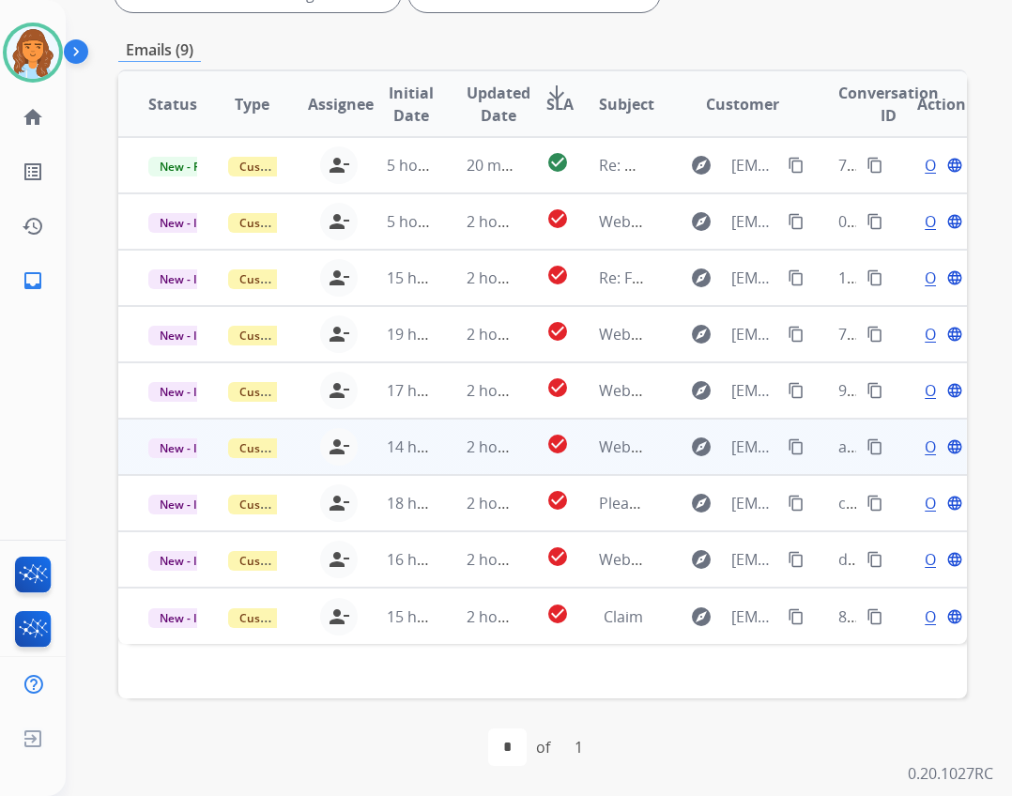
click at [569, 424] on td "Webform from emilygrabisch23@gmail.com on 10/04/2025" at bounding box center [609, 447] width 80 height 56
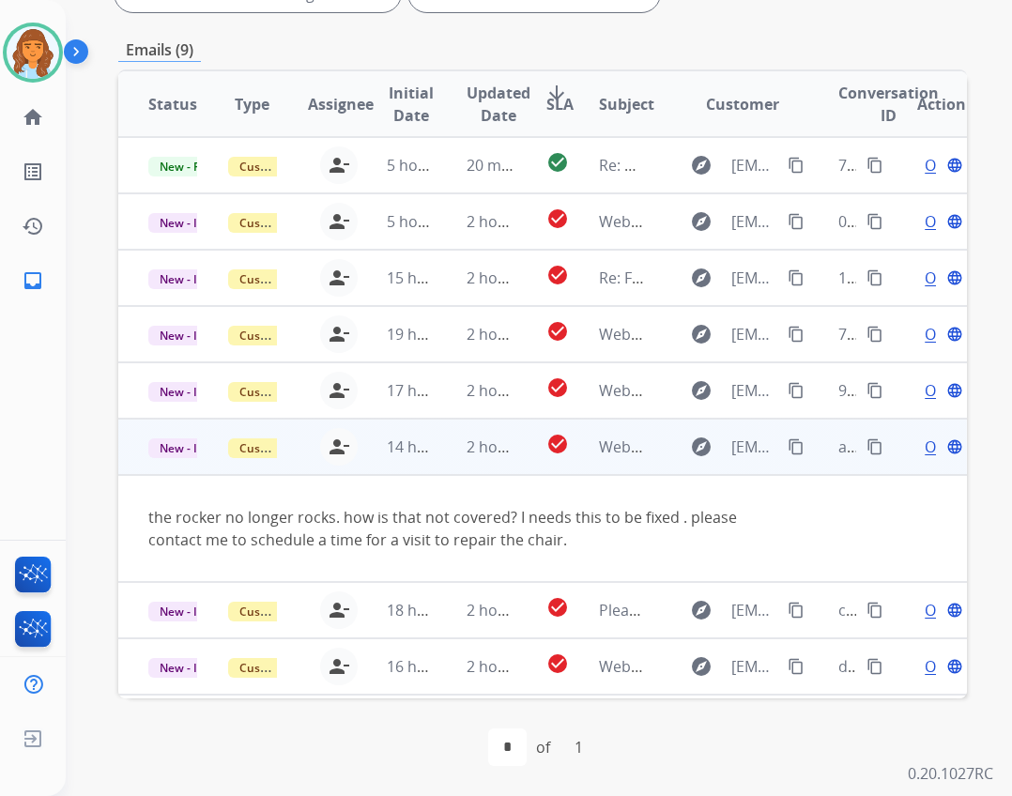
scroll to position [53, 0]
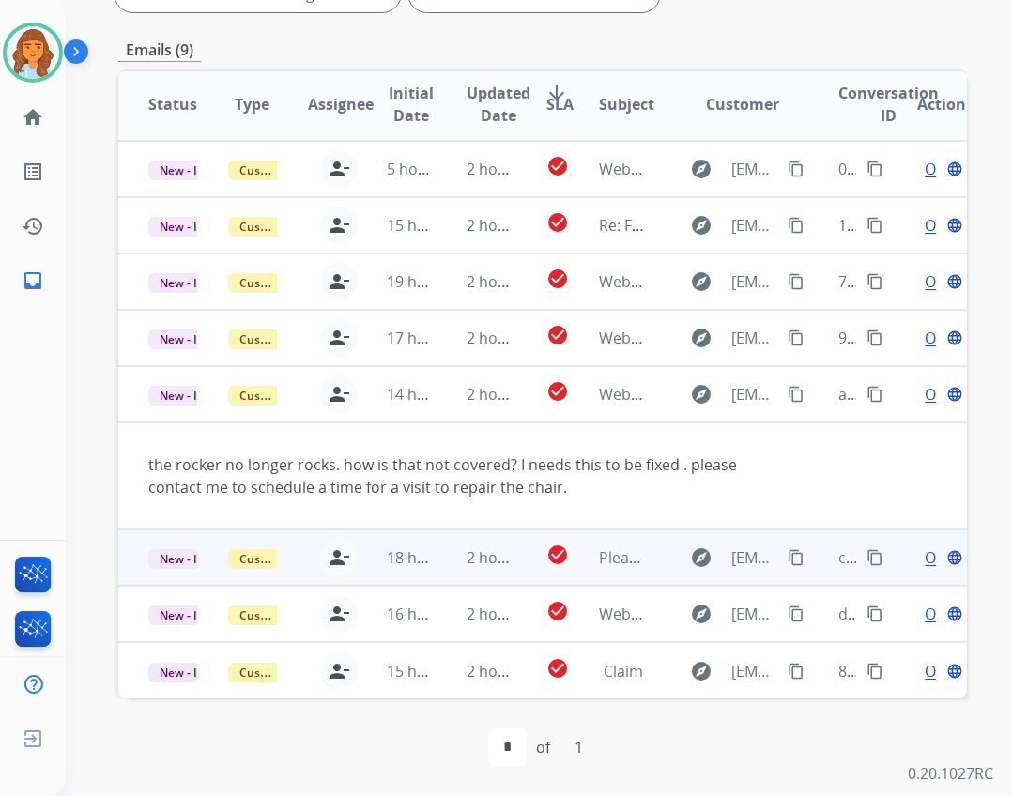
click at [468, 582] on td "2 hours ago" at bounding box center [476, 557] width 80 height 56
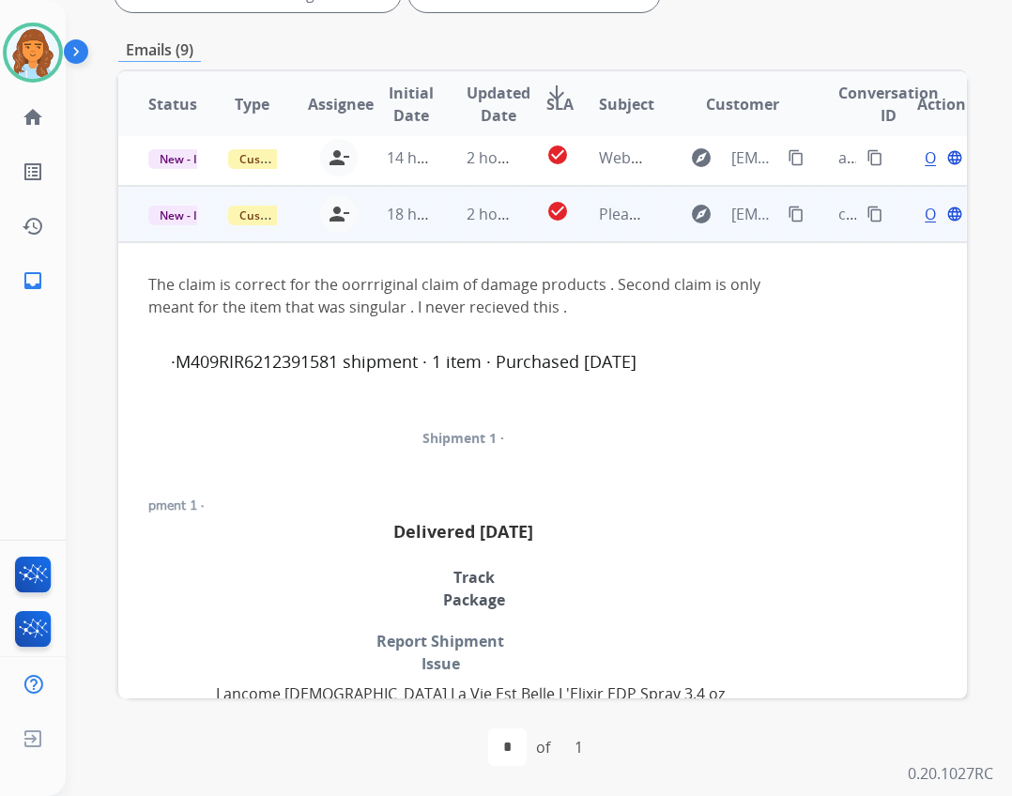
scroll to position [338, 0]
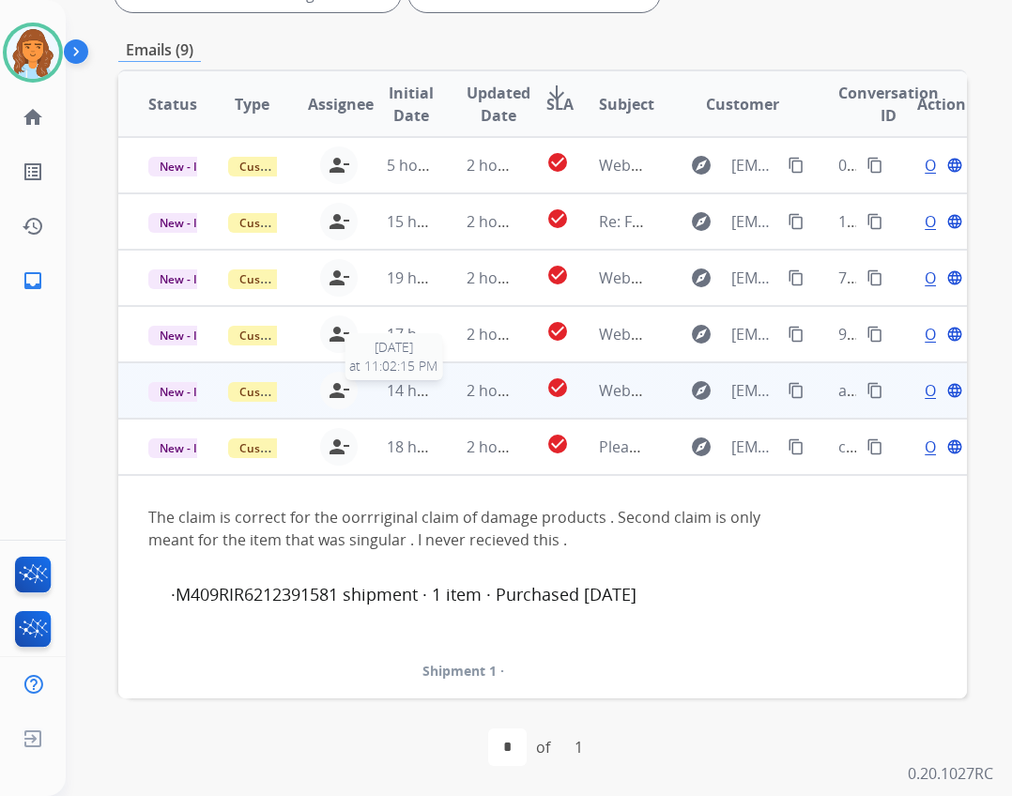
click at [388, 391] on span "14 hours ago" at bounding box center [433, 390] width 93 height 21
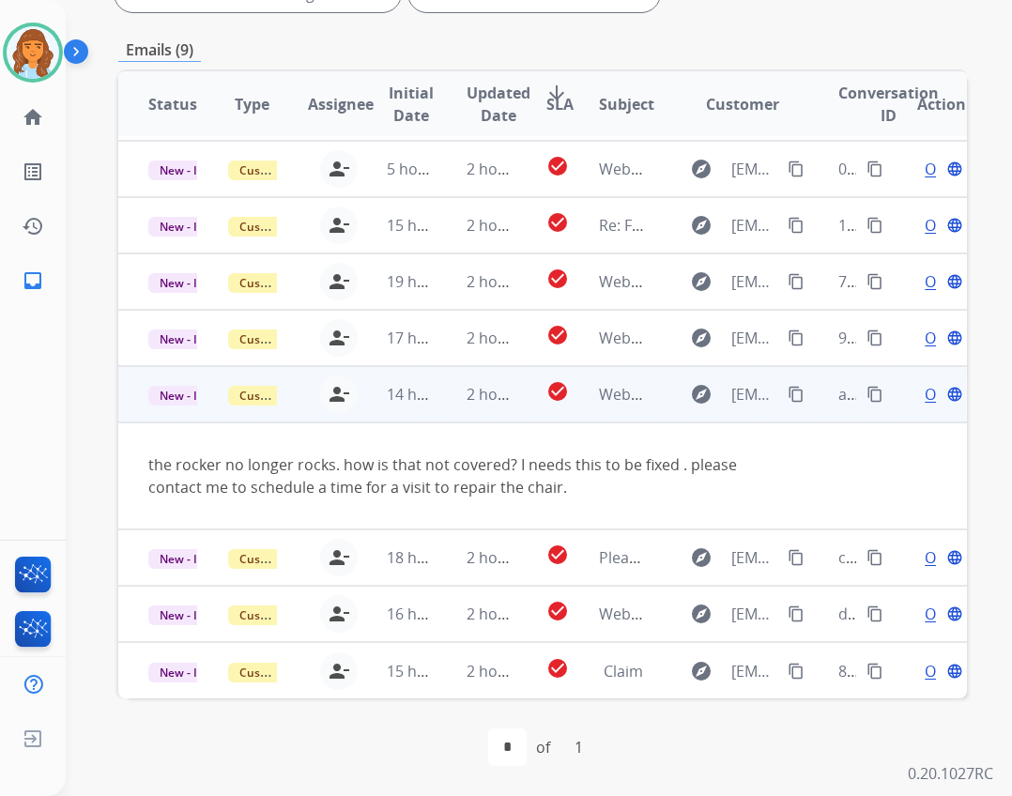
click at [516, 403] on td "check_circle" at bounding box center [543, 394] width 54 height 56
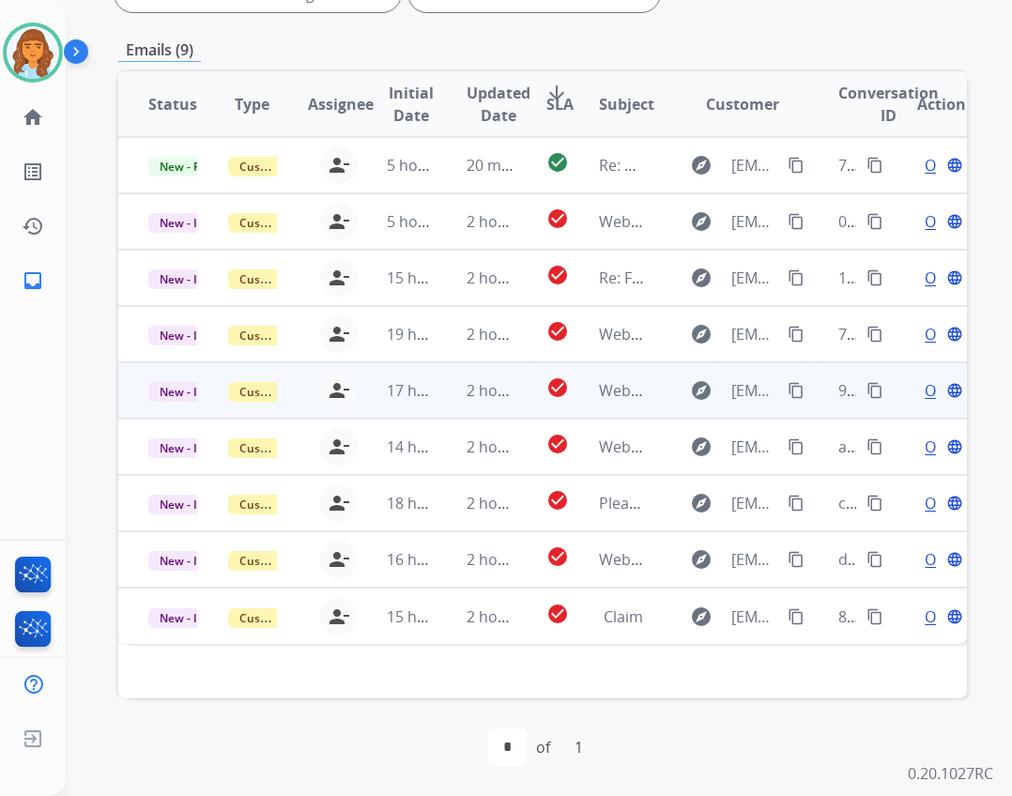
scroll to position [0, 0]
click at [516, 395] on td "check_circle" at bounding box center [543, 390] width 54 height 56
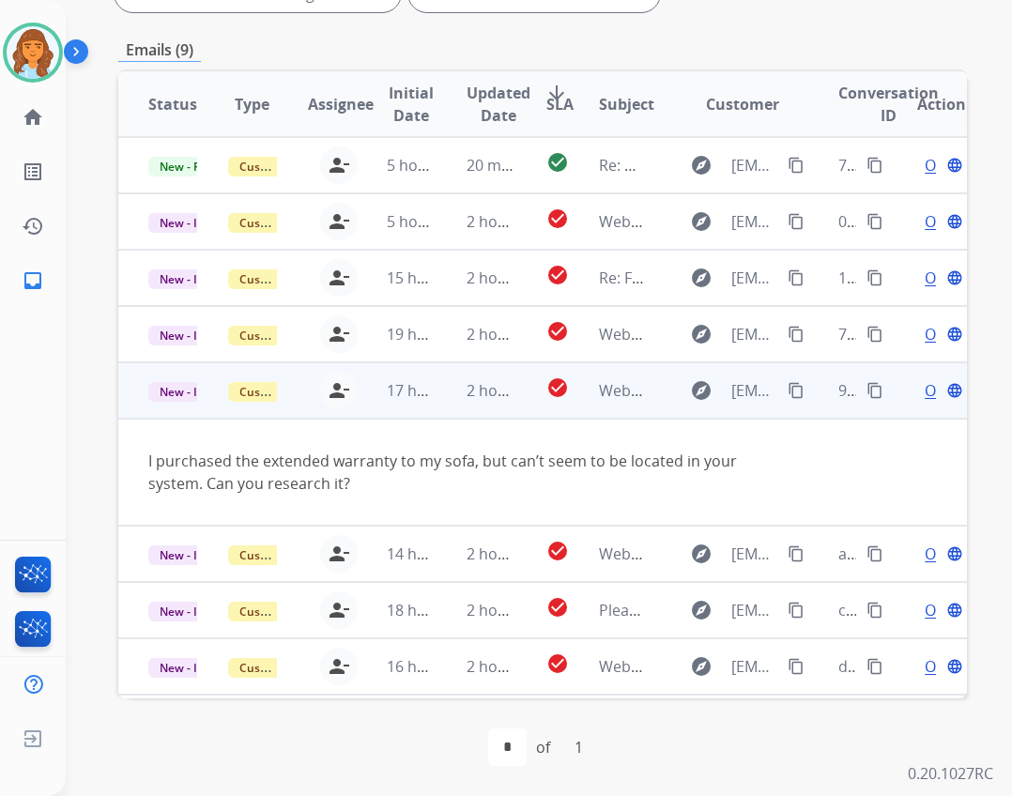
scroll to position [53, 0]
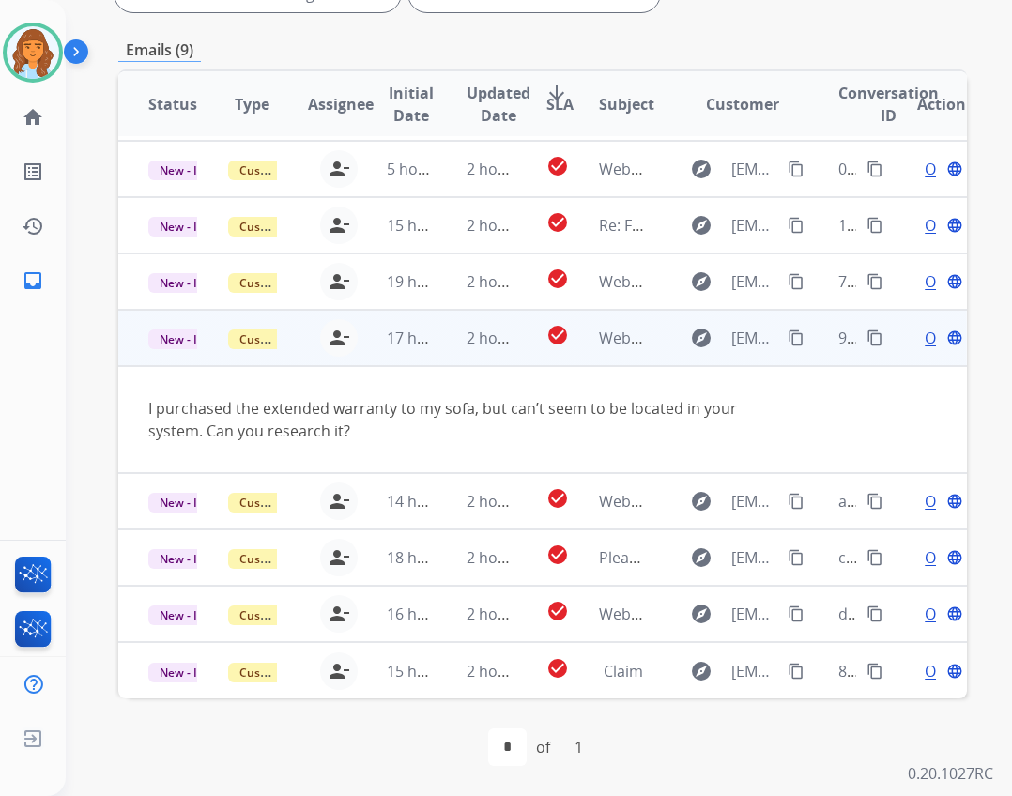
click at [921, 337] on div "Open language" at bounding box center [941, 338] width 49 height 23
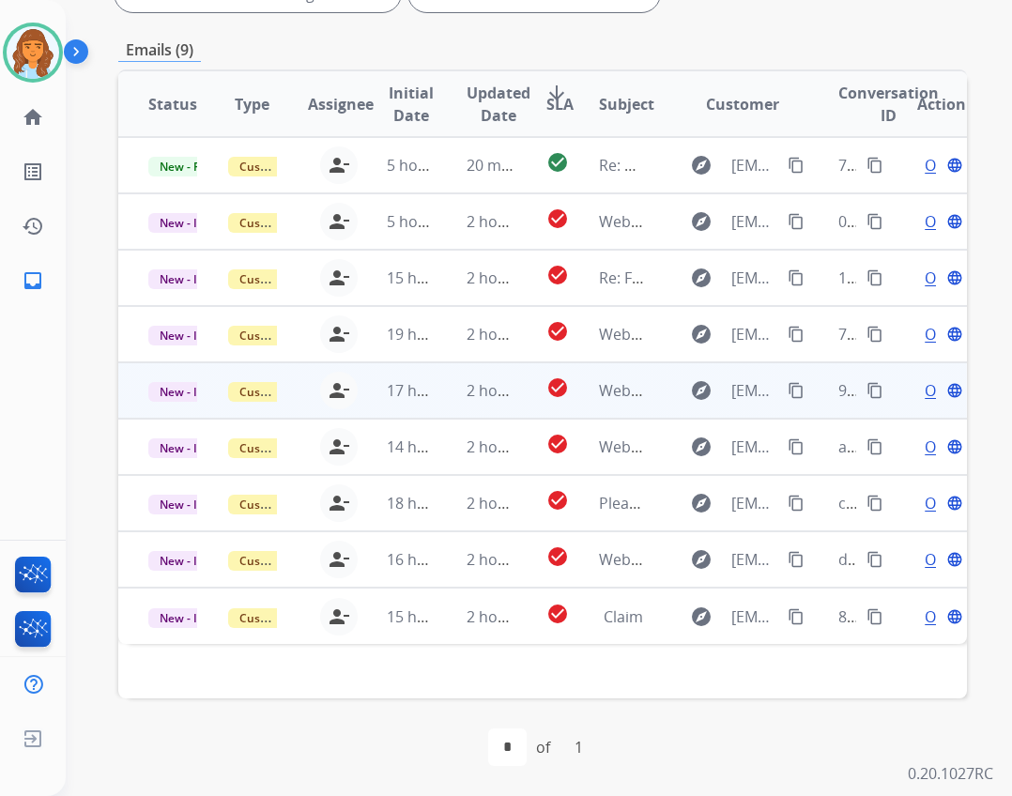
scroll to position [0, 0]
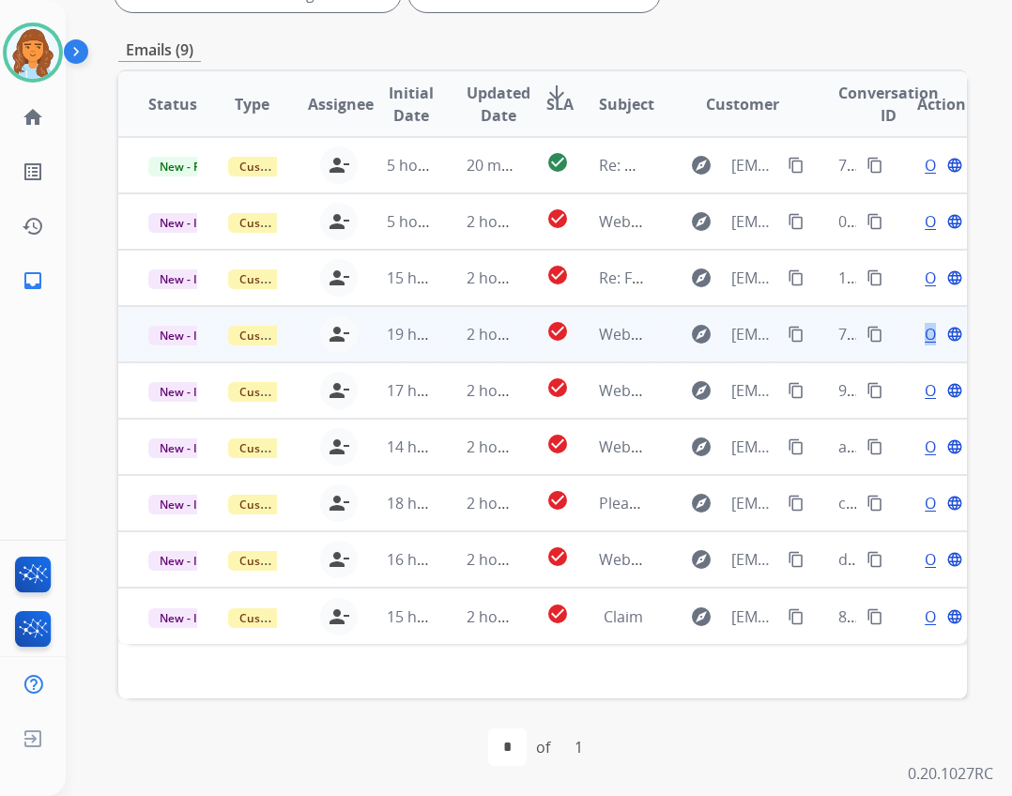
click at [925, 339] on span "Open" at bounding box center [944, 334] width 38 height 23
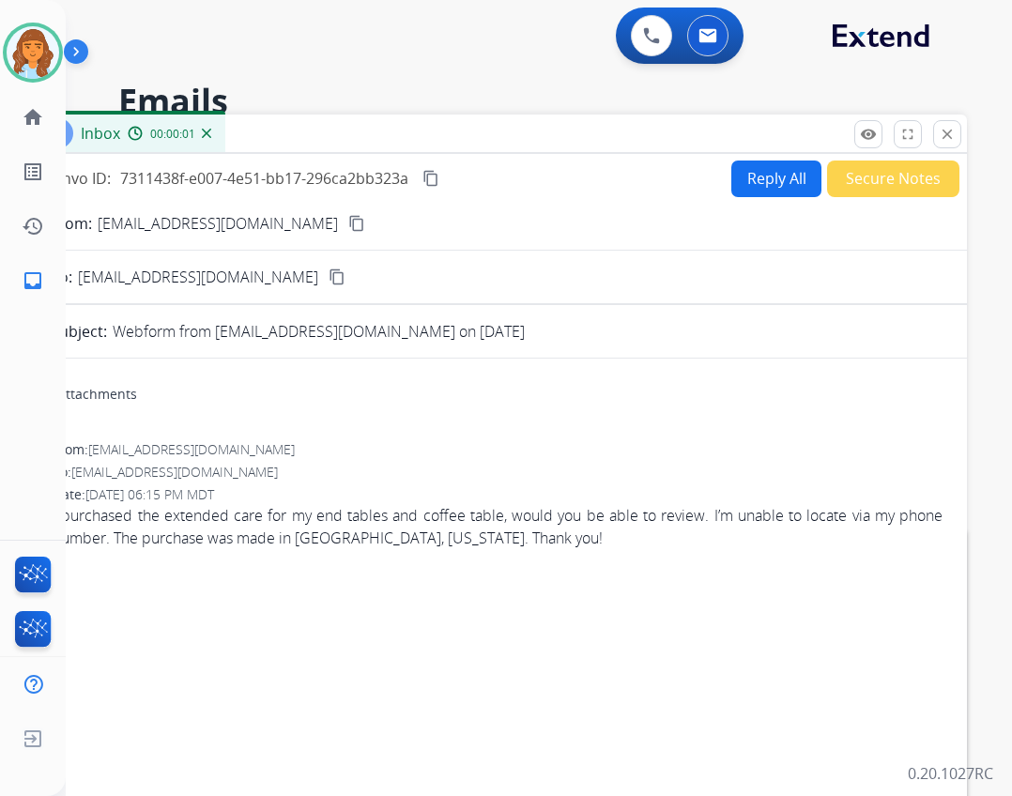
click at [755, 165] on button "Reply All" at bounding box center [776, 179] width 90 height 37
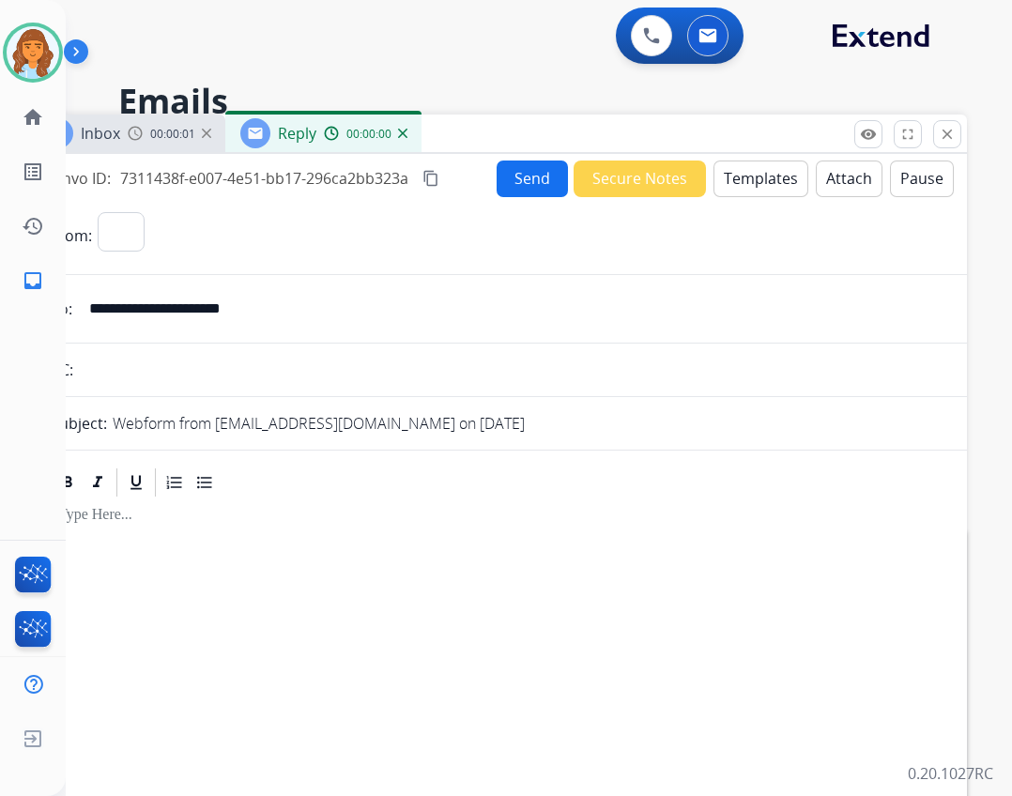
select select "**********"
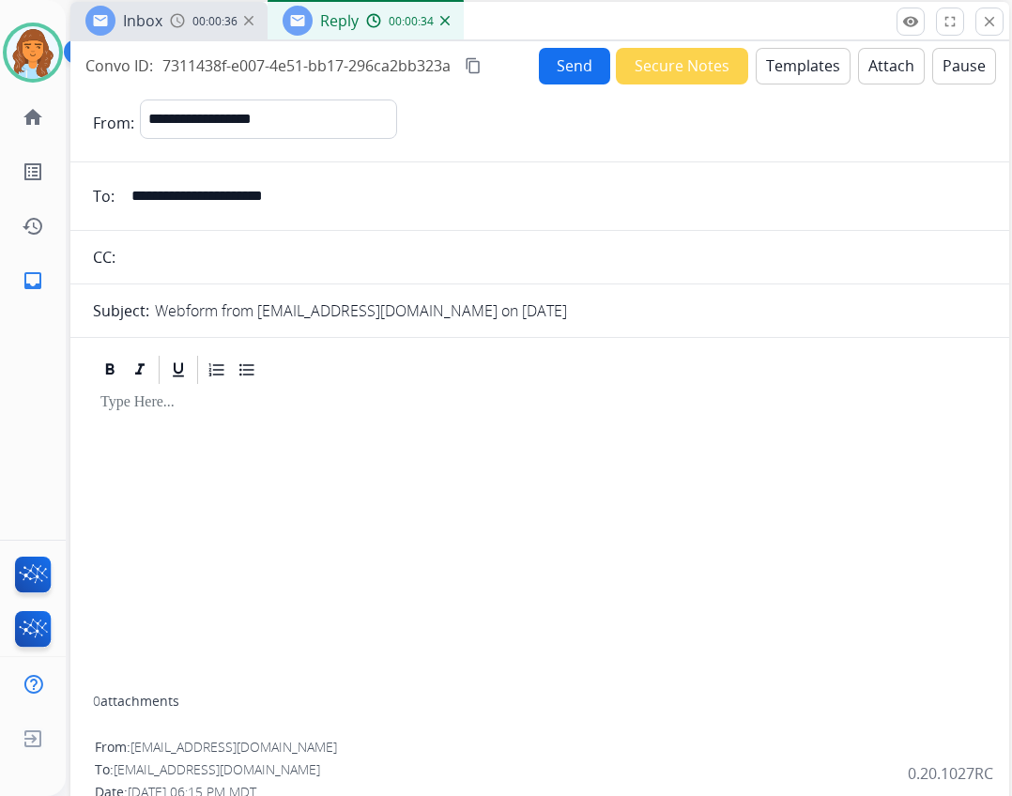
drag, startPoint x: 457, startPoint y: 124, endPoint x: 506, endPoint y: 3, distance: 130.5
click at [506, 3] on div "Inbox 00:00:36 Reply 00:00:34" at bounding box center [539, 21] width 939 height 39
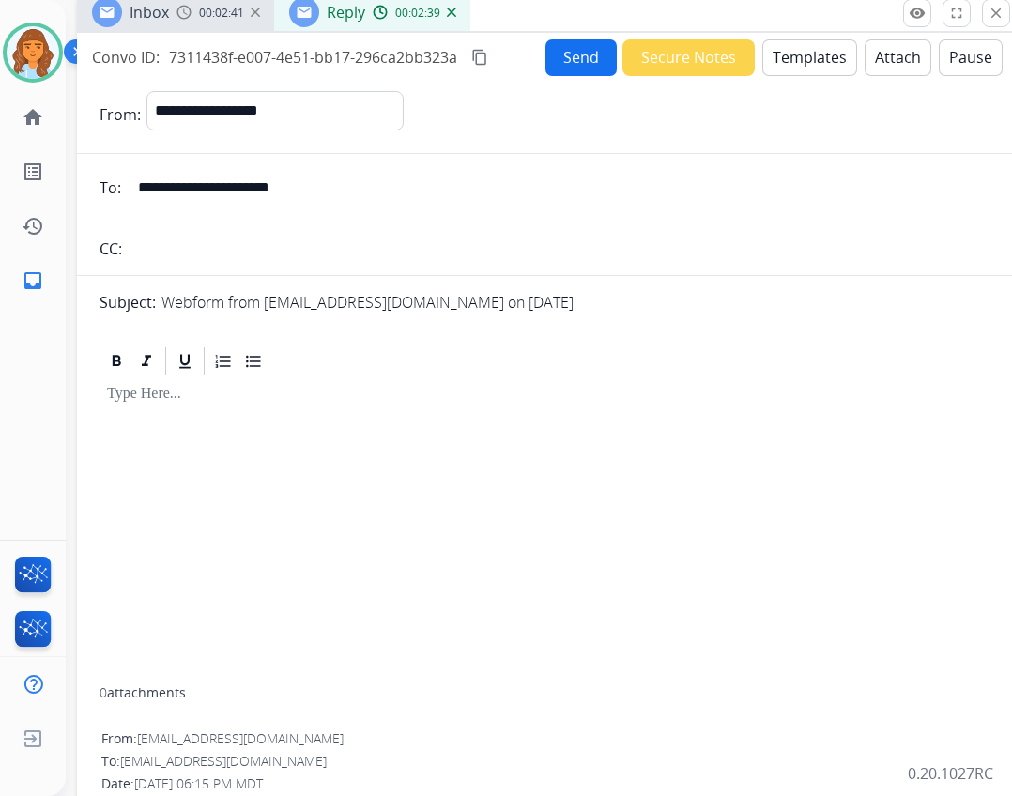
drag, startPoint x: 653, startPoint y: 164, endPoint x: 648, endPoint y: 115, distance: 49.1
drag, startPoint x: 252, startPoint y: 280, endPoint x: 405, endPoint y: 61, distance: 267.4
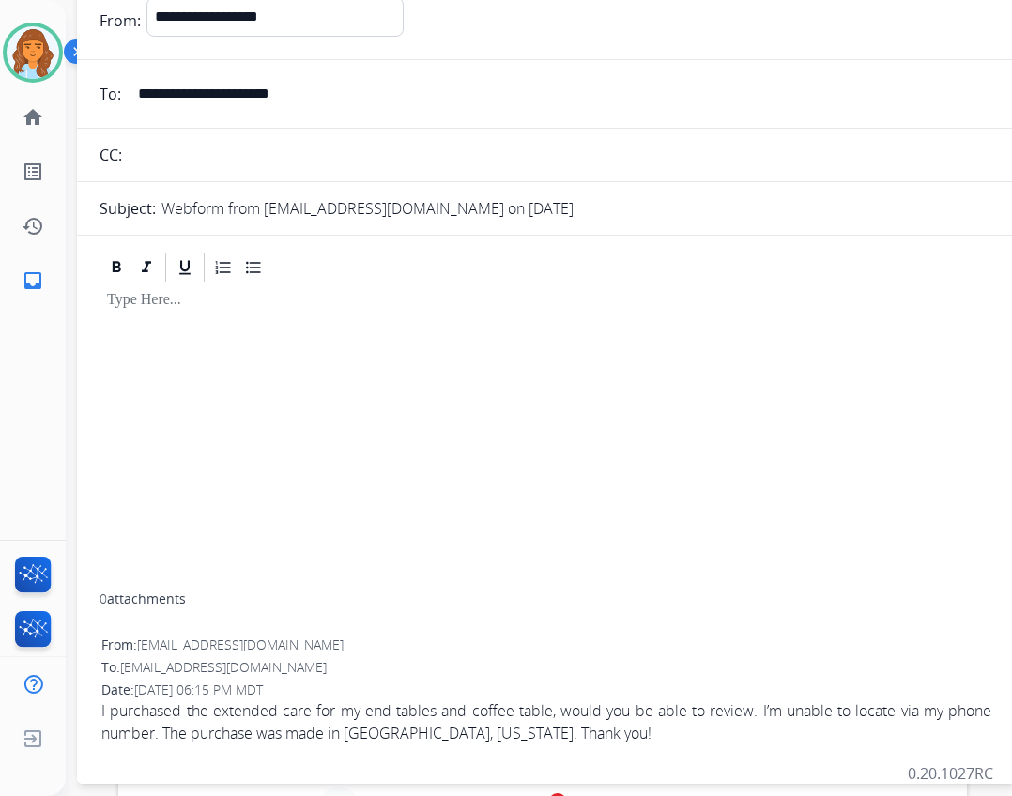
drag, startPoint x: 405, startPoint y: 61, endPoint x: 340, endPoint y: 398, distance: 343.3
click at [336, 398] on div at bounding box center [546, 437] width 894 height 307
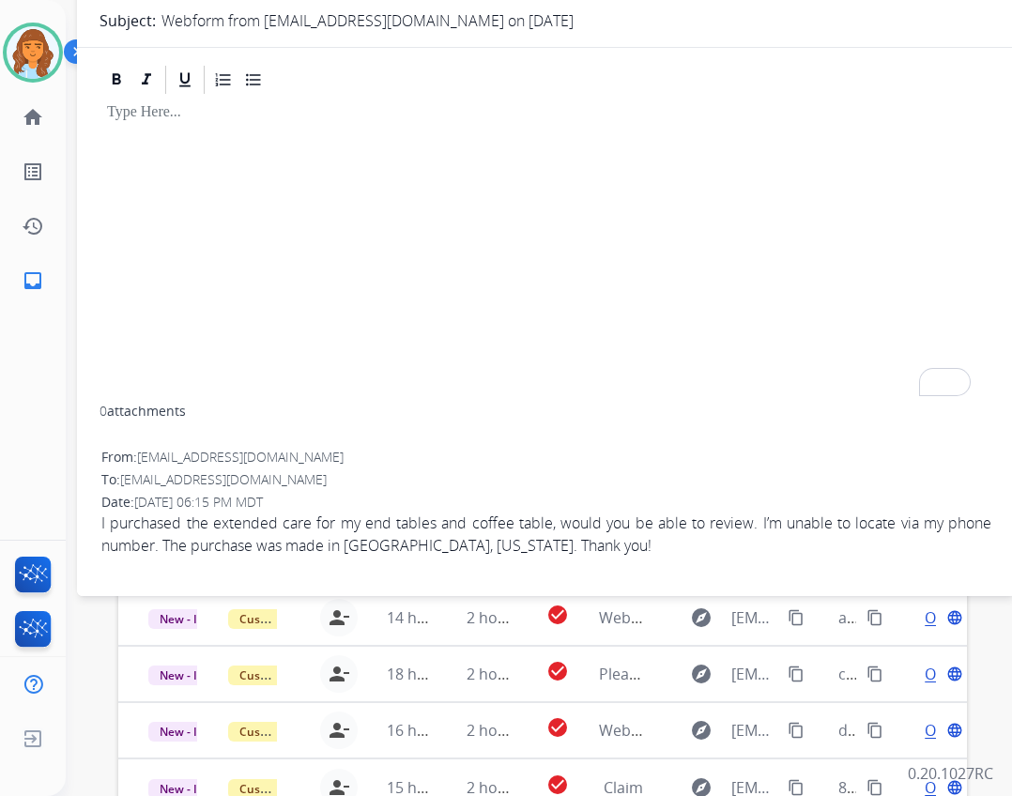
scroll to position [0, 0]
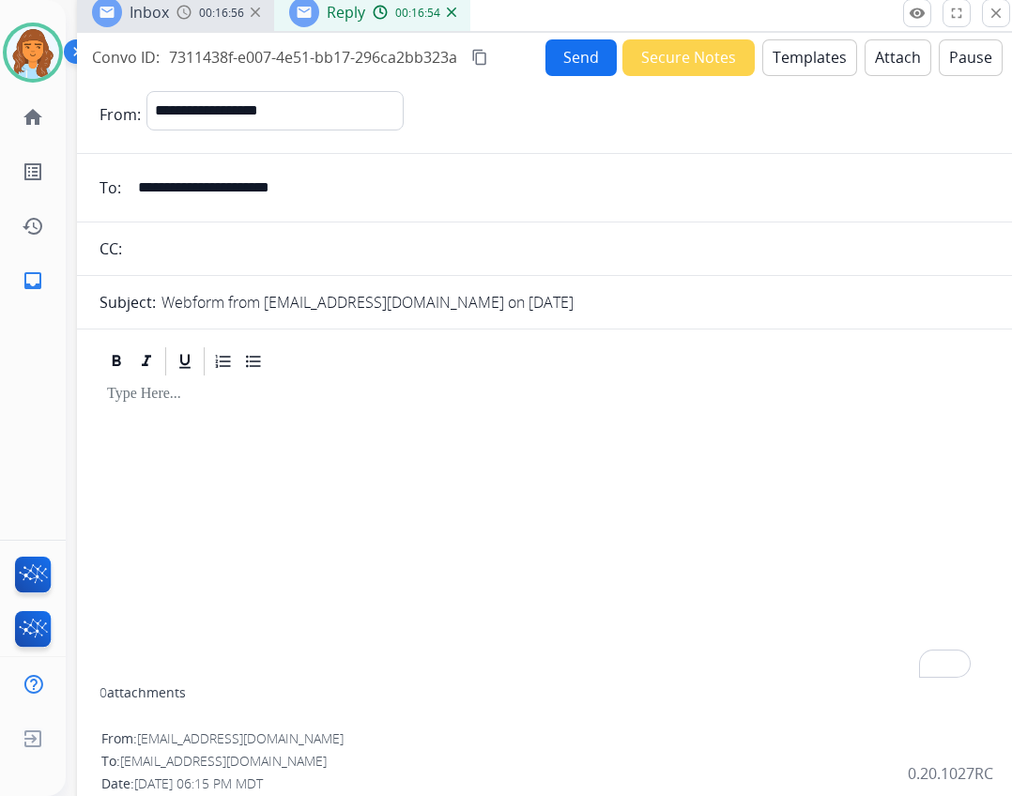
click at [272, 556] on div "To enrich screen reader interactions, please activate Accessibility in Grammarl…" at bounding box center [546, 531] width 894 height 307
drag, startPoint x: 672, startPoint y: 421, endPoint x: 658, endPoint y: 418, distance: 14.6
click at [658, 418] on div "To enrich screen reader interactions, please activate Accessibility in Grammarl…" at bounding box center [546, 531] width 894 height 307
click at [344, 411] on div "To enrich screen reader interactions, please activate Accessibility in Grammarl…" at bounding box center [546, 531] width 894 height 307
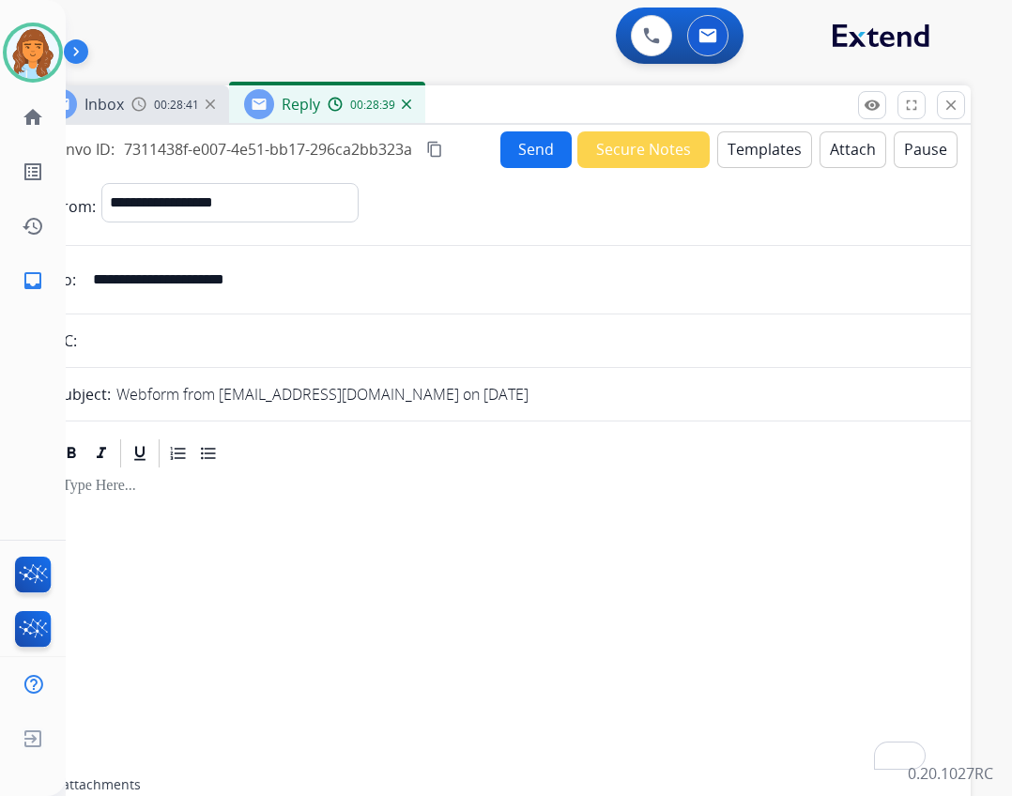
drag, startPoint x: 659, startPoint y: 11, endPoint x: 614, endPoint y: 103, distance: 102.4
click at [614, 103] on div "Inbox 00:28:41 Reply 00:28:39" at bounding box center [501, 104] width 939 height 39
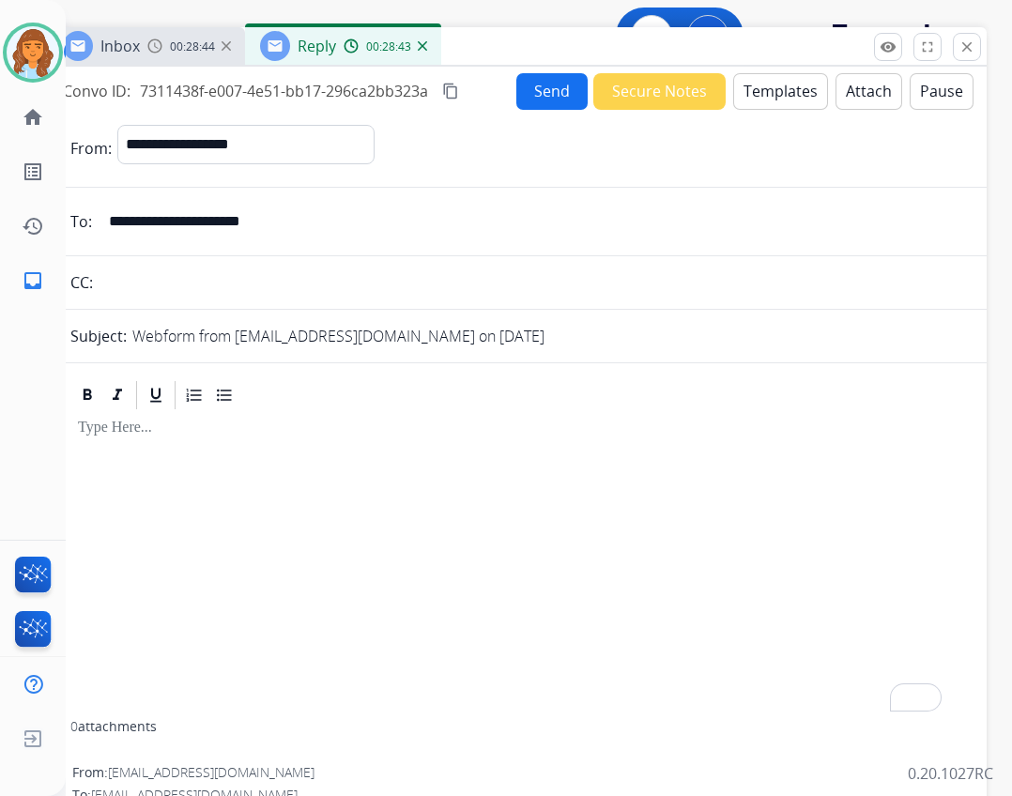
drag, startPoint x: 614, startPoint y: 103, endPoint x: 630, endPoint y: 45, distance: 60.3
click at [630, 45] on div "Inbox 00:28:44 Reply 00:28:43" at bounding box center [517, 46] width 939 height 39
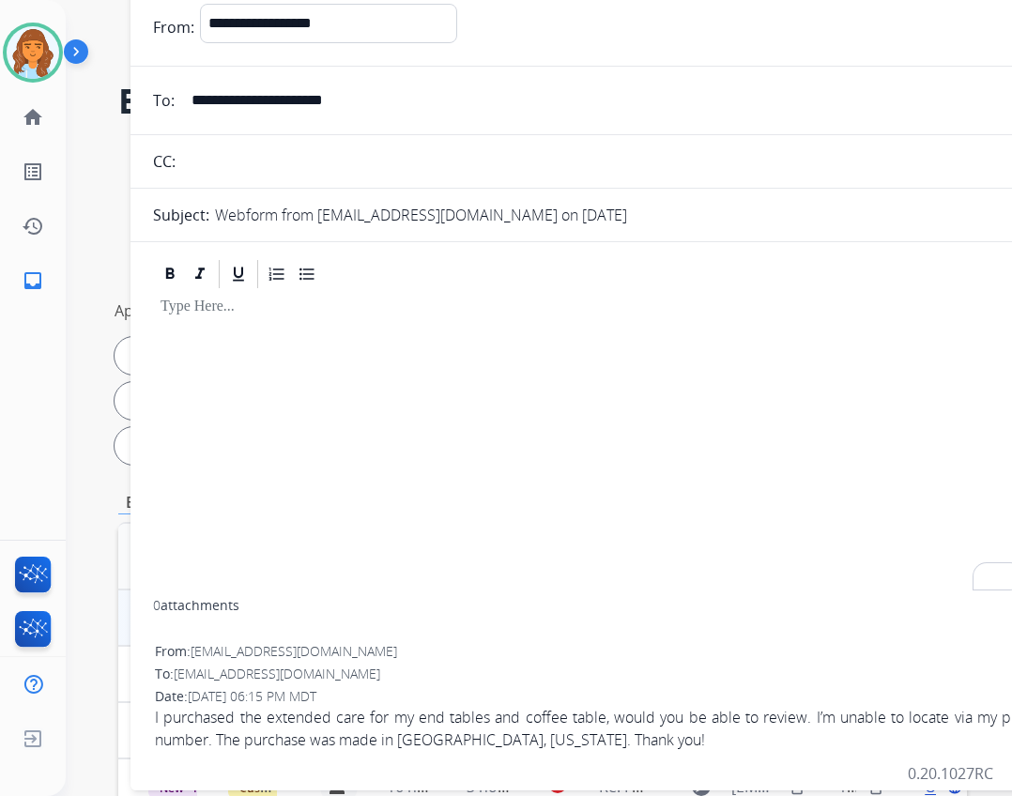
drag, startPoint x: 482, startPoint y: 39, endPoint x: 543, endPoint y: -82, distance: 135.6
click at [543, 0] on html "**********" at bounding box center [506, 398] width 1012 height 796
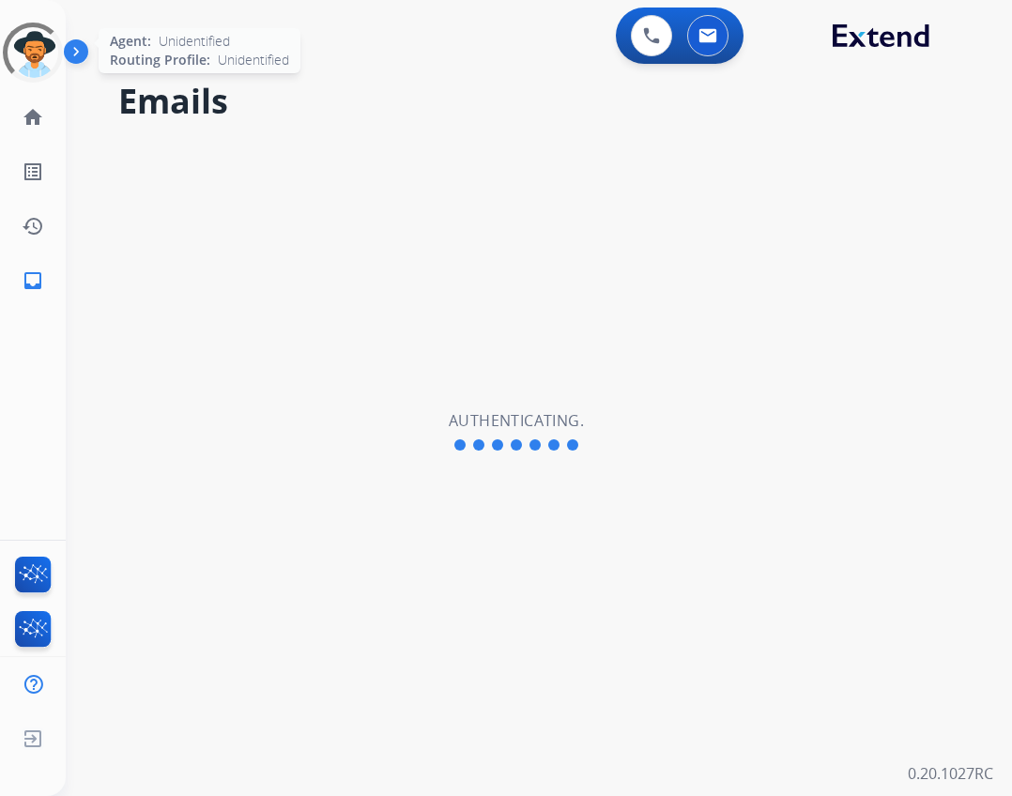
click at [18, 64] on div at bounding box center [32, 52] width 74 height 74
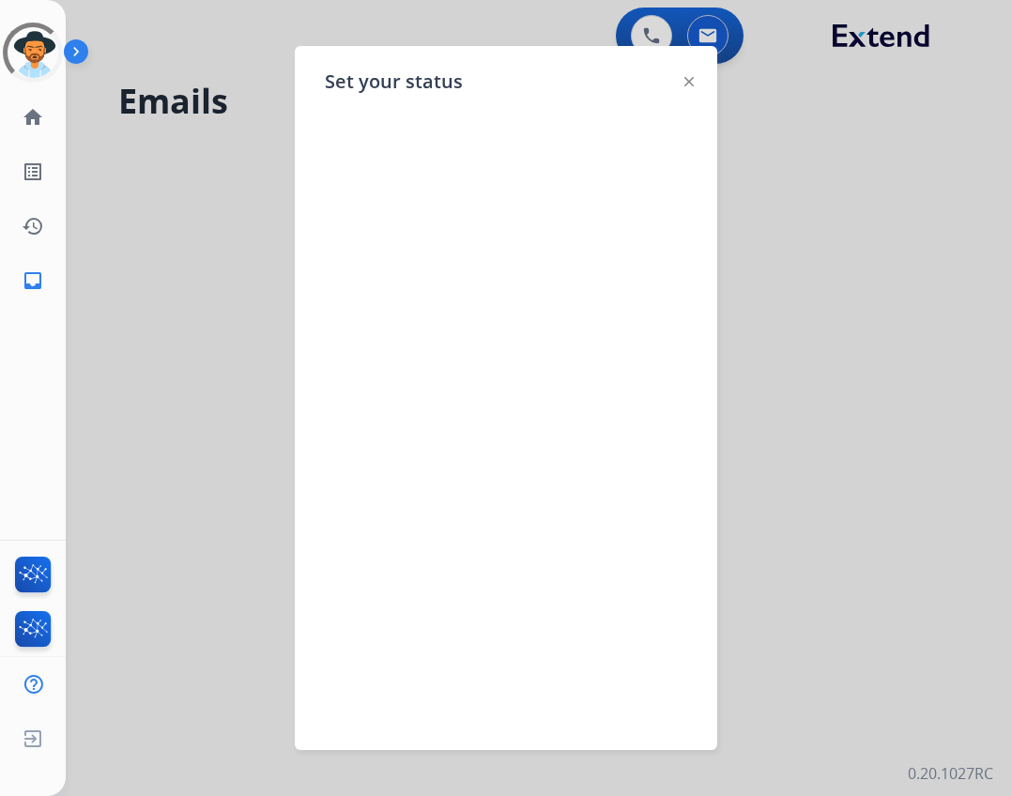
select select "**********"
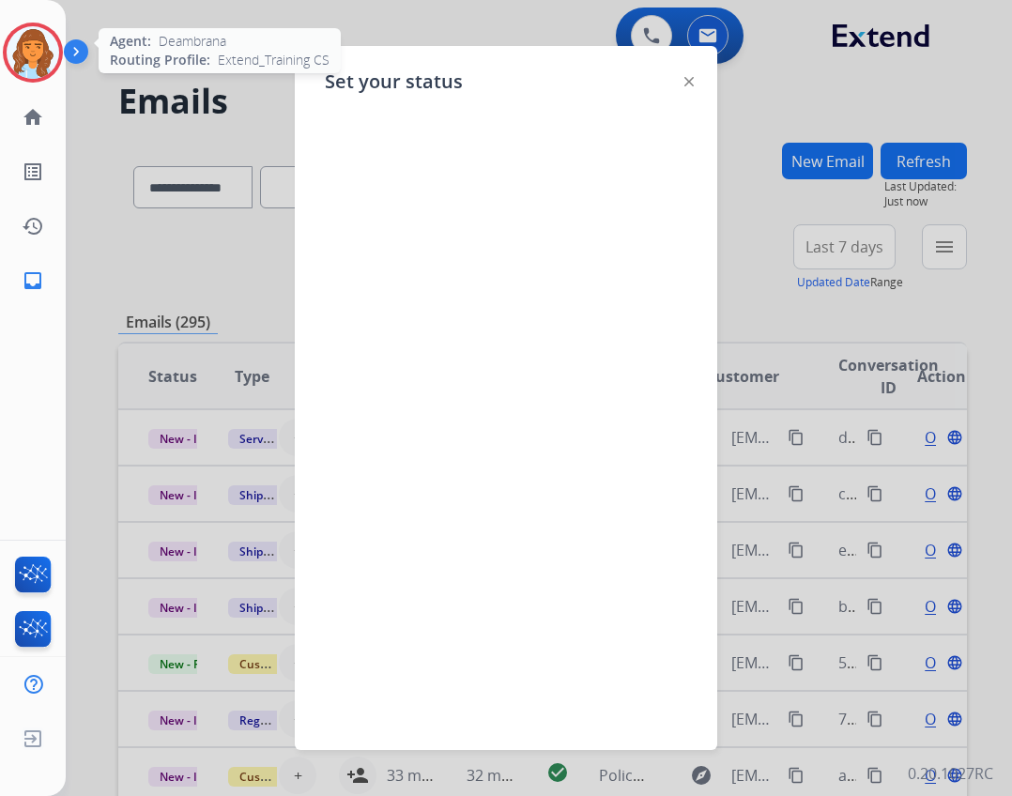
click at [27, 34] on img at bounding box center [33, 52] width 53 height 53
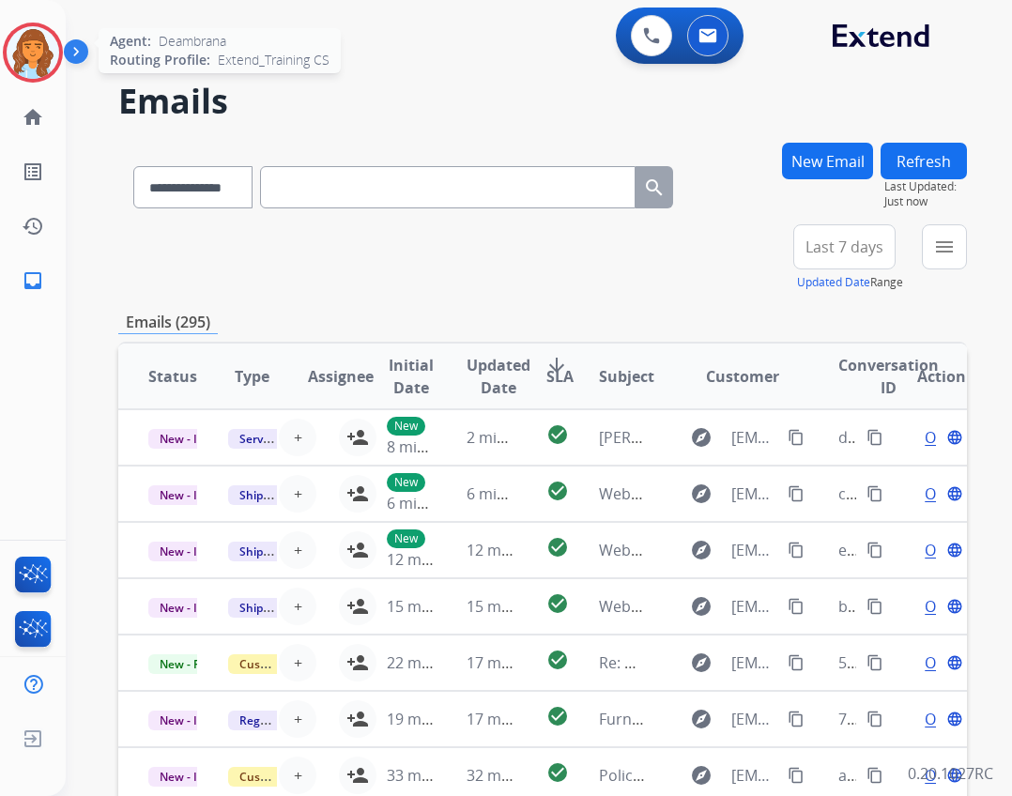
click at [46, 67] on img at bounding box center [33, 52] width 53 height 53
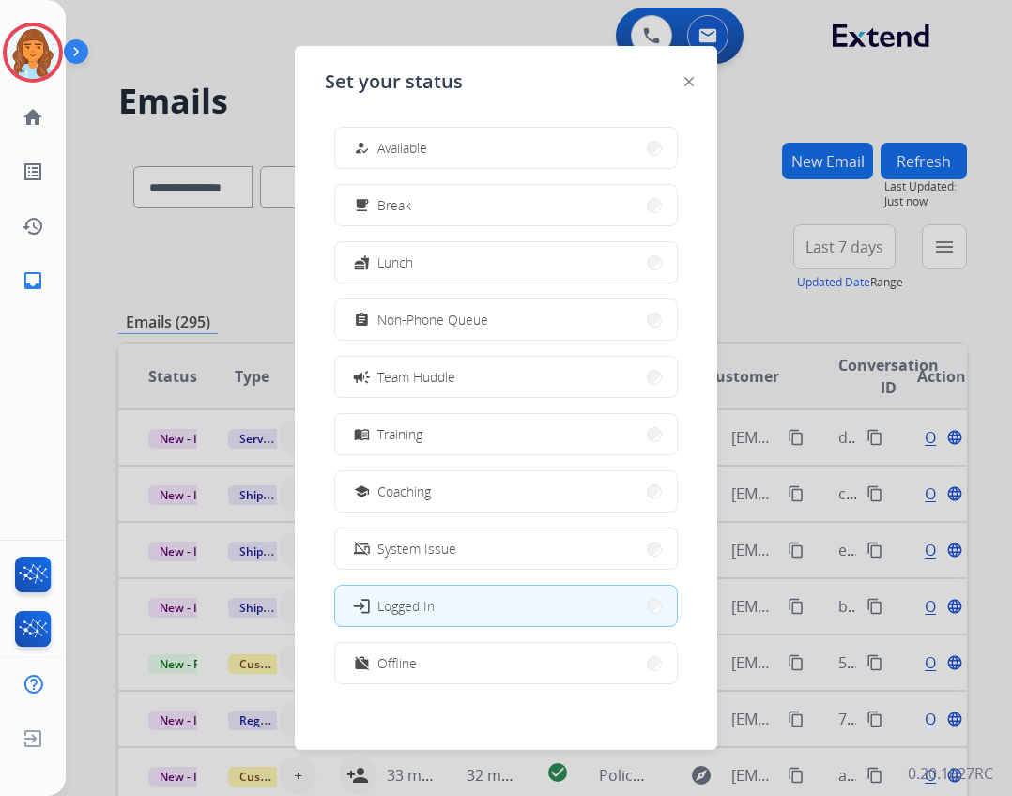
click at [487, 166] on button "how_to_reg Available" at bounding box center [506, 148] width 342 height 40
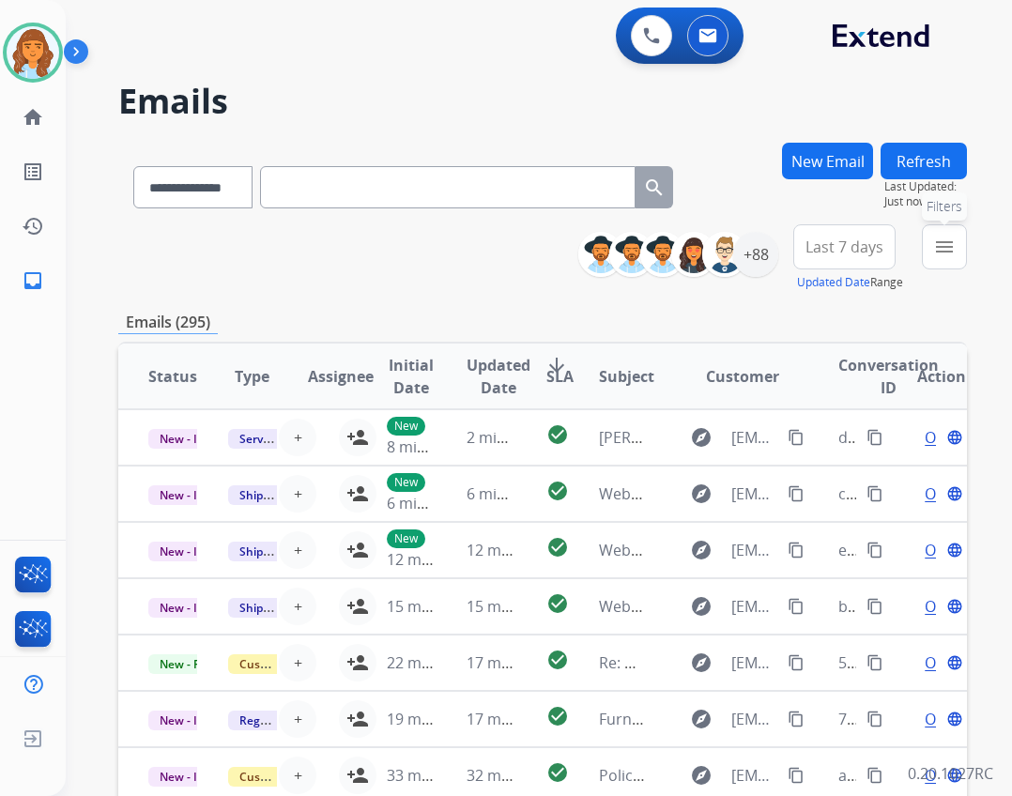
click at [935, 246] on mat-icon "menu" at bounding box center [944, 247] width 23 height 23
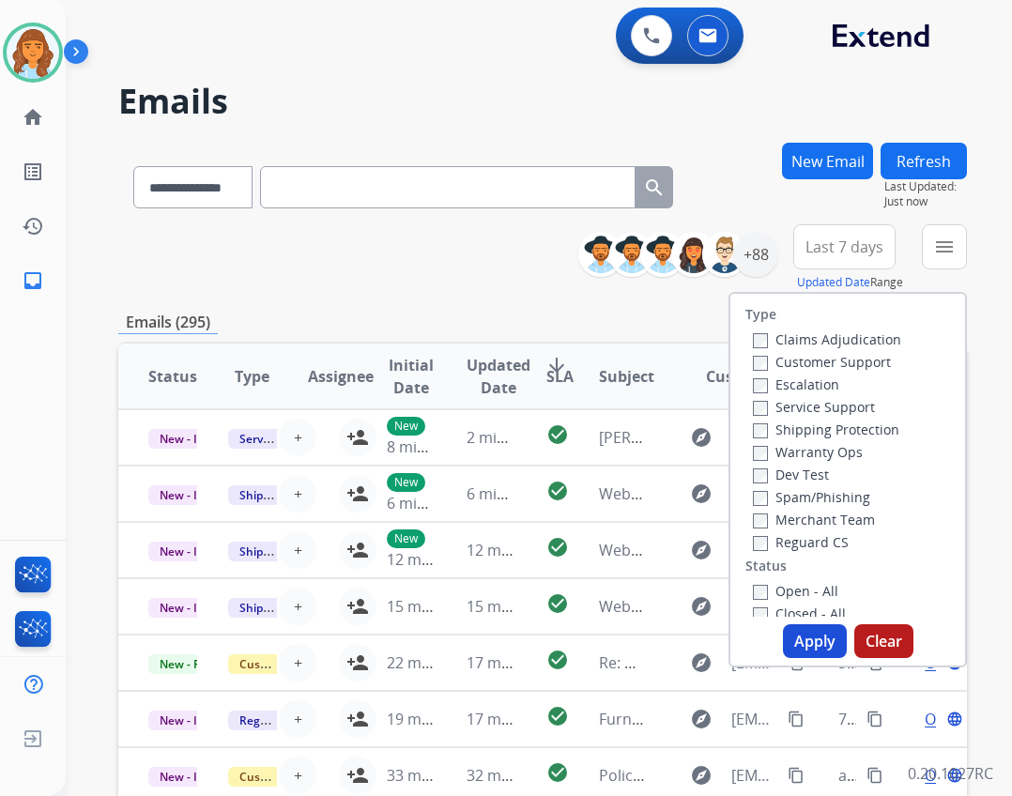
click at [819, 550] on label "Reguard CS" at bounding box center [801, 542] width 96 height 18
click at [802, 591] on label "Open - All" at bounding box center [795, 591] width 85 height 18
click at [805, 427] on label "Shipping Protection" at bounding box center [826, 429] width 146 height 18
click at [797, 362] on label "Customer Support" at bounding box center [822, 362] width 138 height 18
click at [784, 640] on button "Apply" at bounding box center [815, 641] width 64 height 34
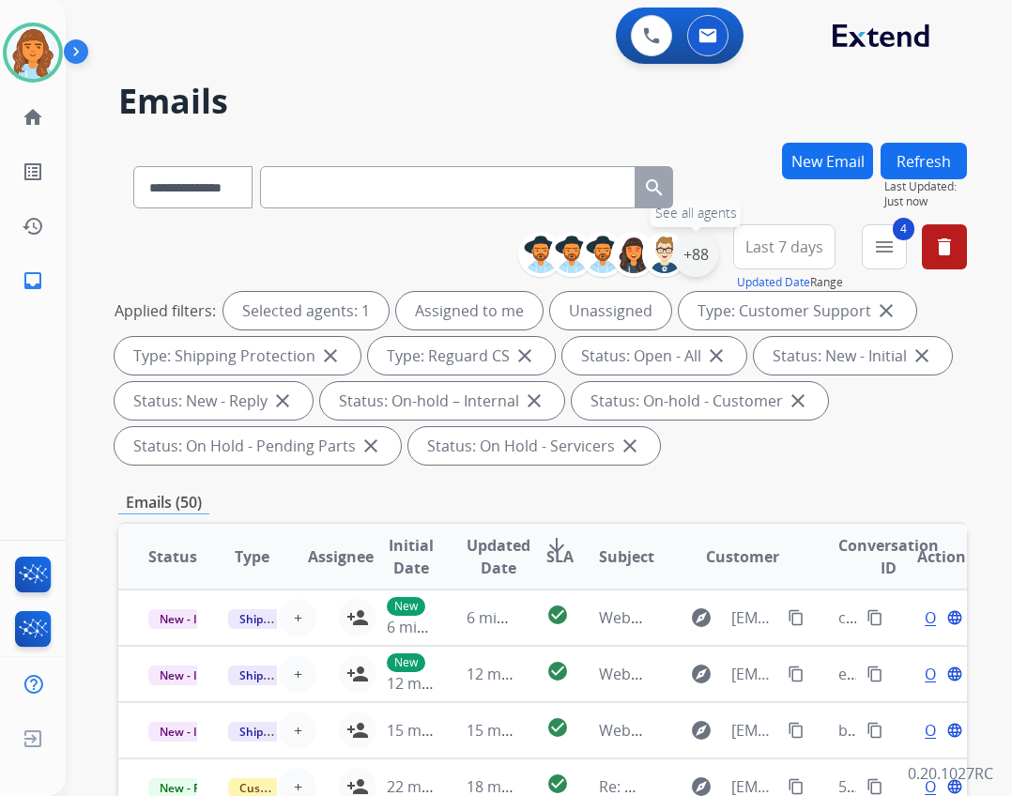
click at [685, 255] on div "+88" at bounding box center [695, 254] width 45 height 45
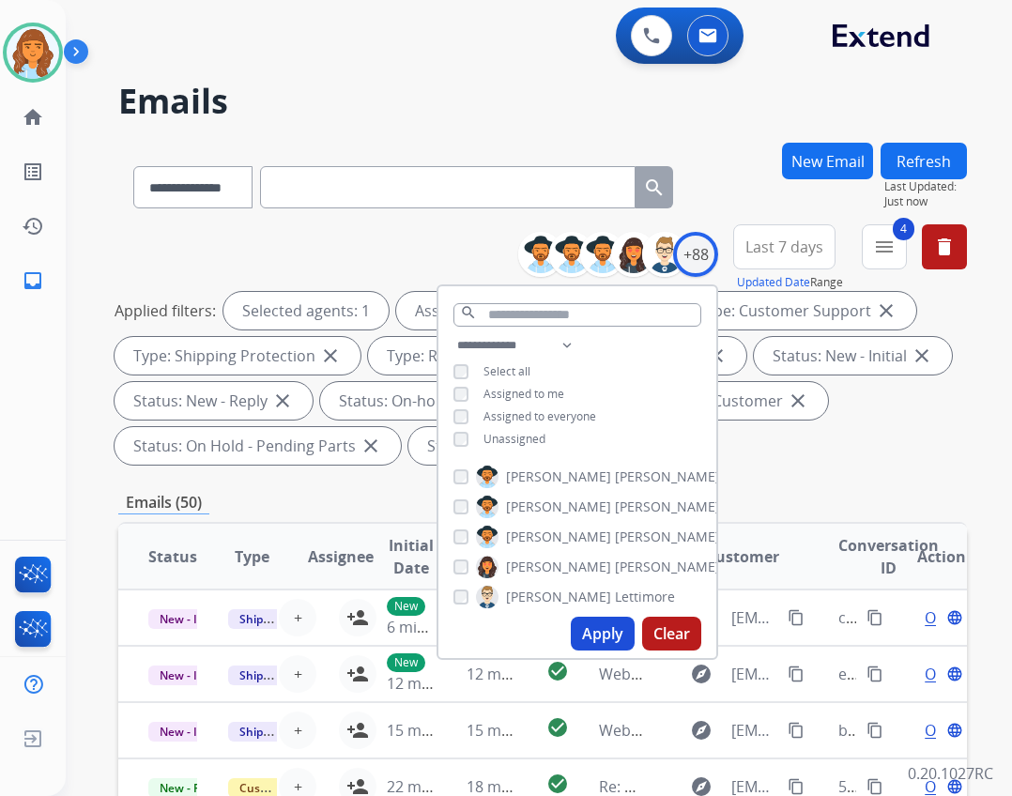
click at [542, 441] on span "Unassigned" at bounding box center [514, 439] width 62 height 16
click at [590, 637] on button "Apply" at bounding box center [603, 634] width 64 height 34
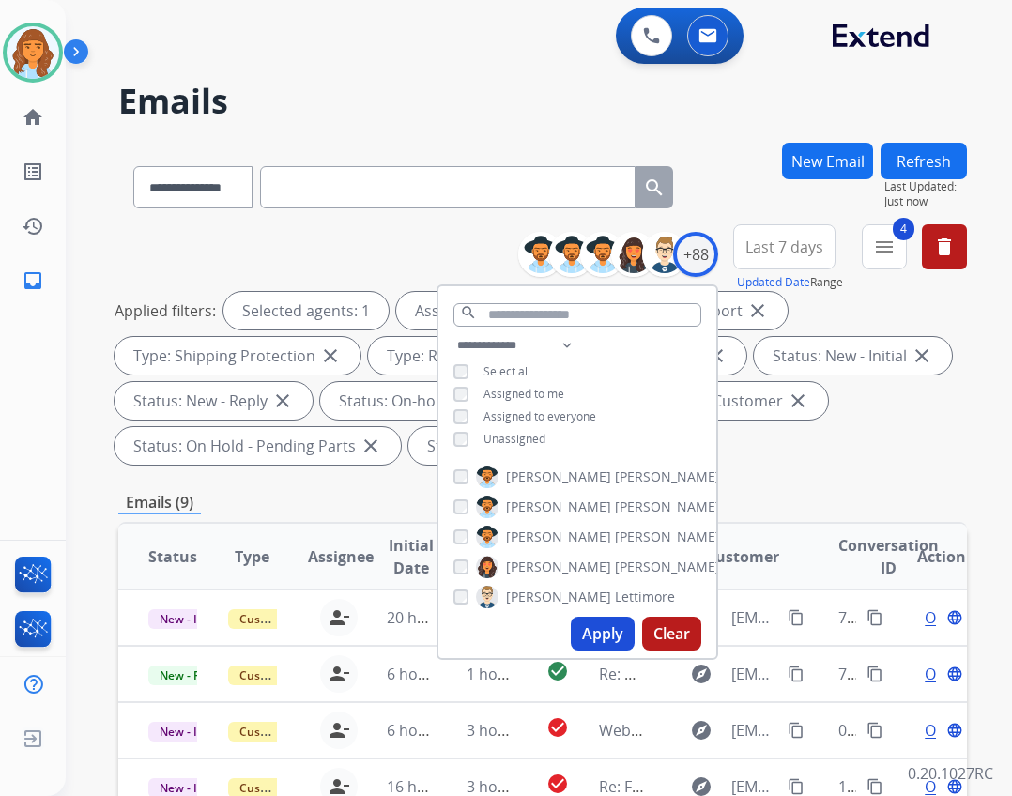
click at [927, 453] on div "Applied filters: Selected agents: 1 Assigned to me Type: Customer Support close…" at bounding box center [539, 378] width 849 height 173
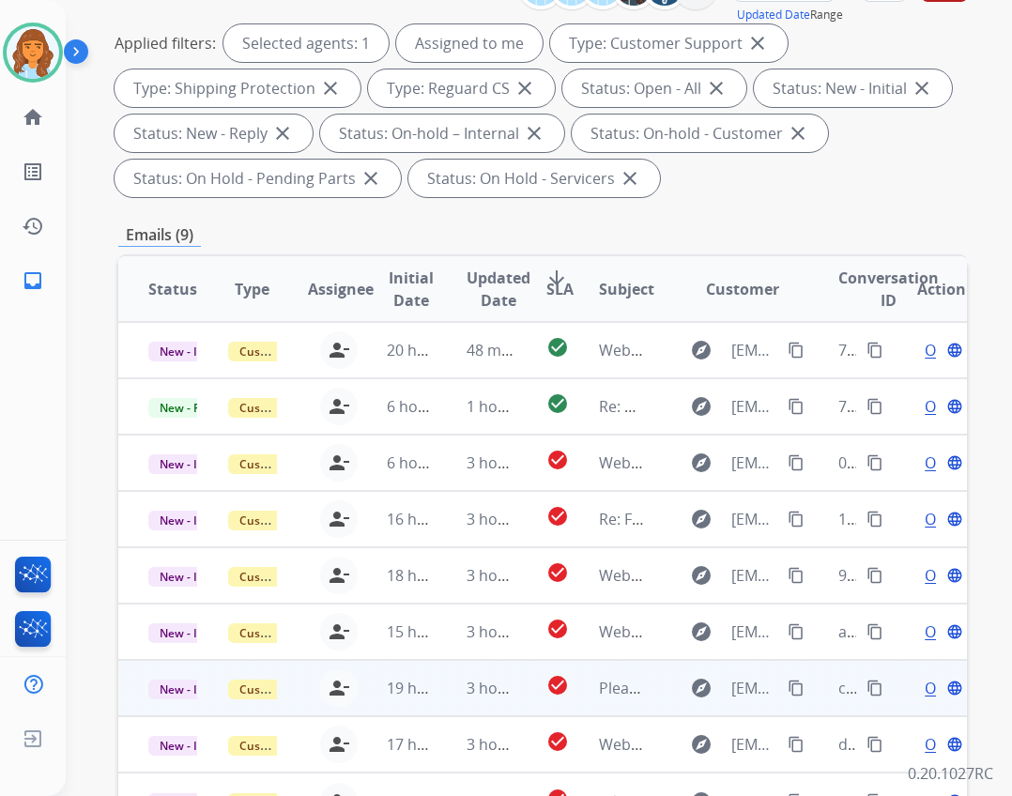
scroll to position [452, 0]
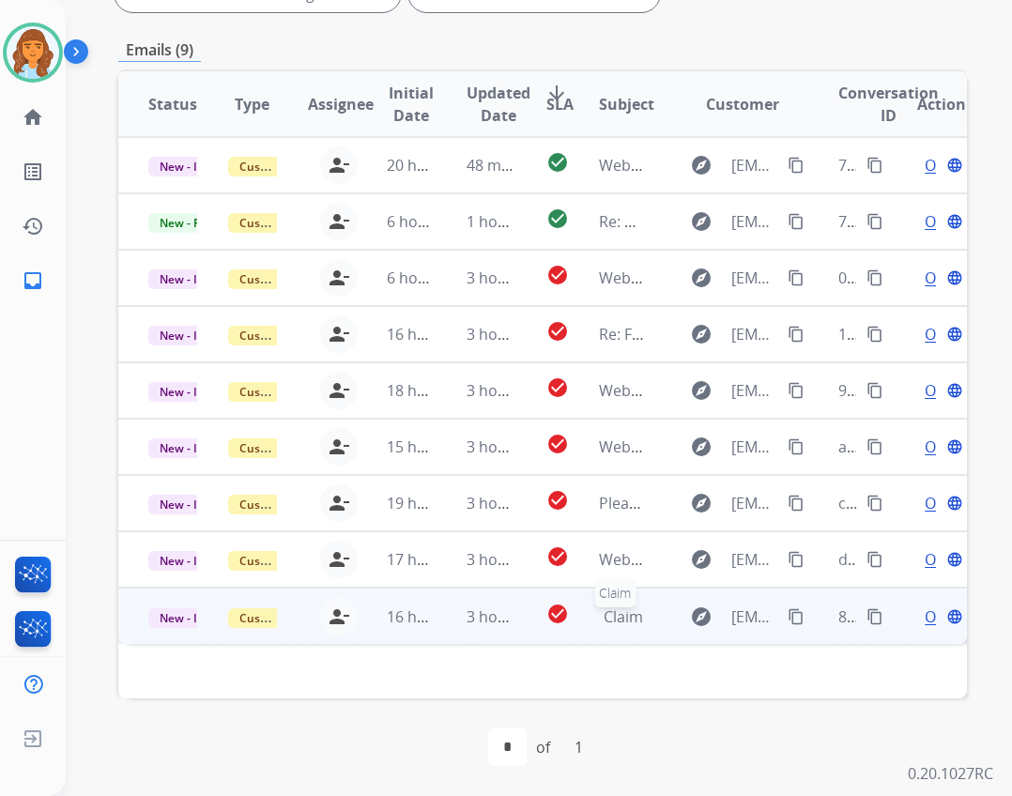
click at [620, 609] on span "Claim" at bounding box center [623, 616] width 39 height 21
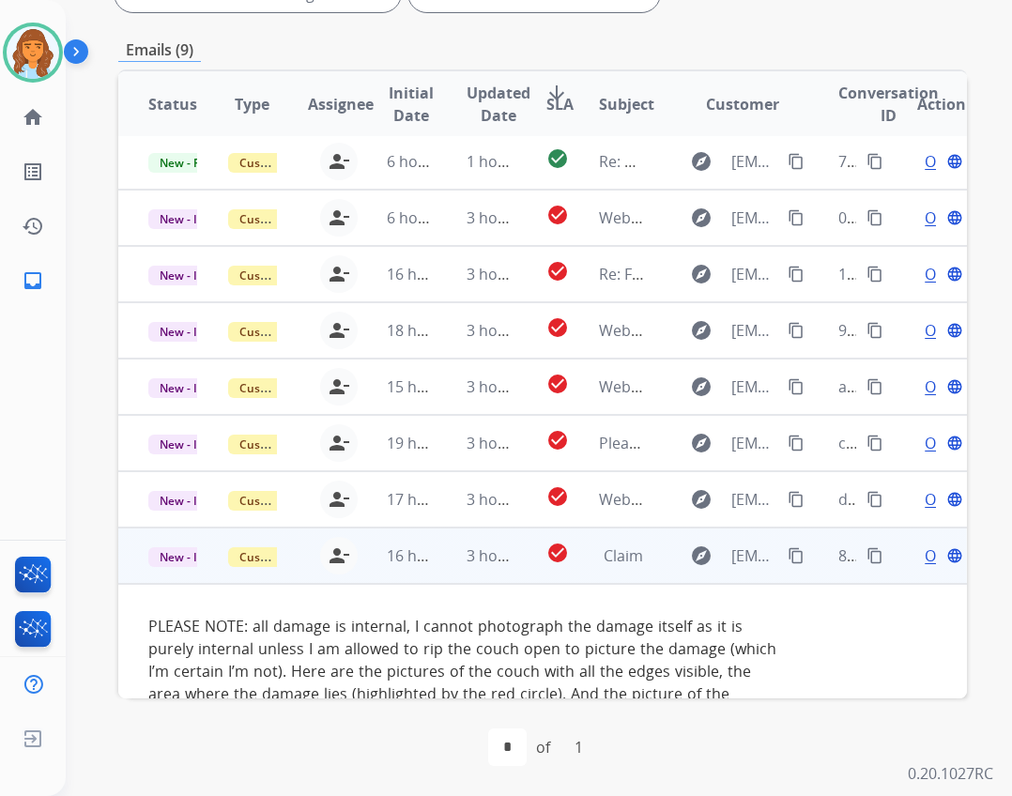
scroll to position [119, 0]
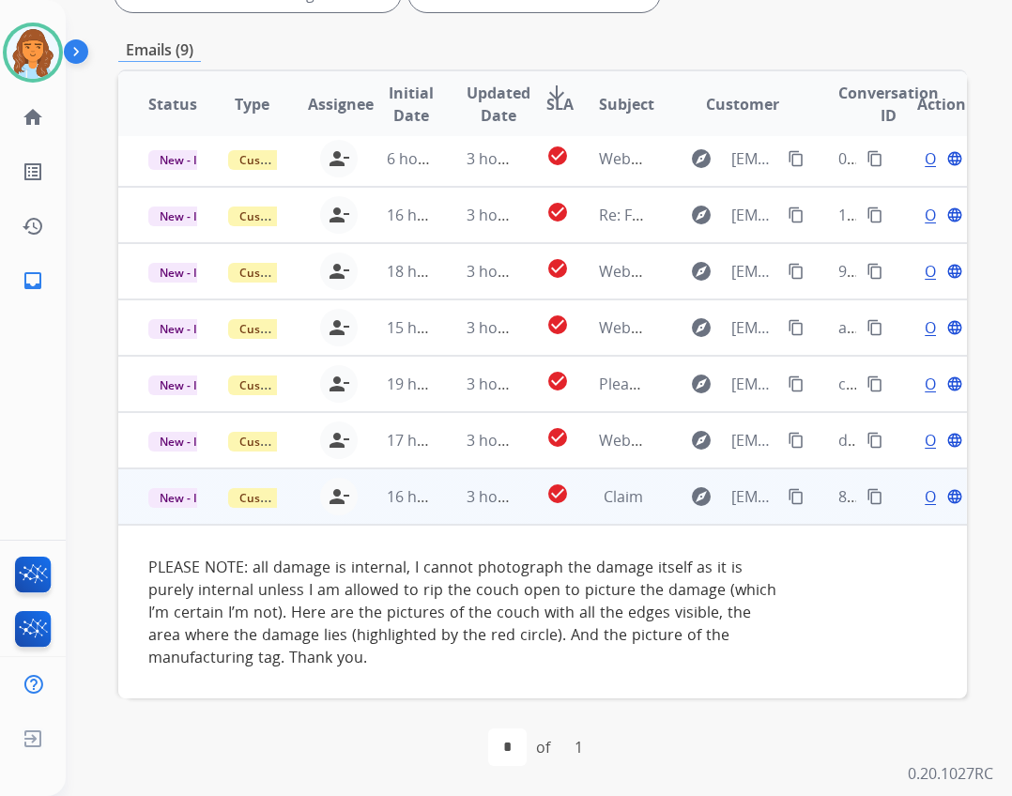
click at [925, 494] on span "Open" at bounding box center [944, 496] width 38 height 23
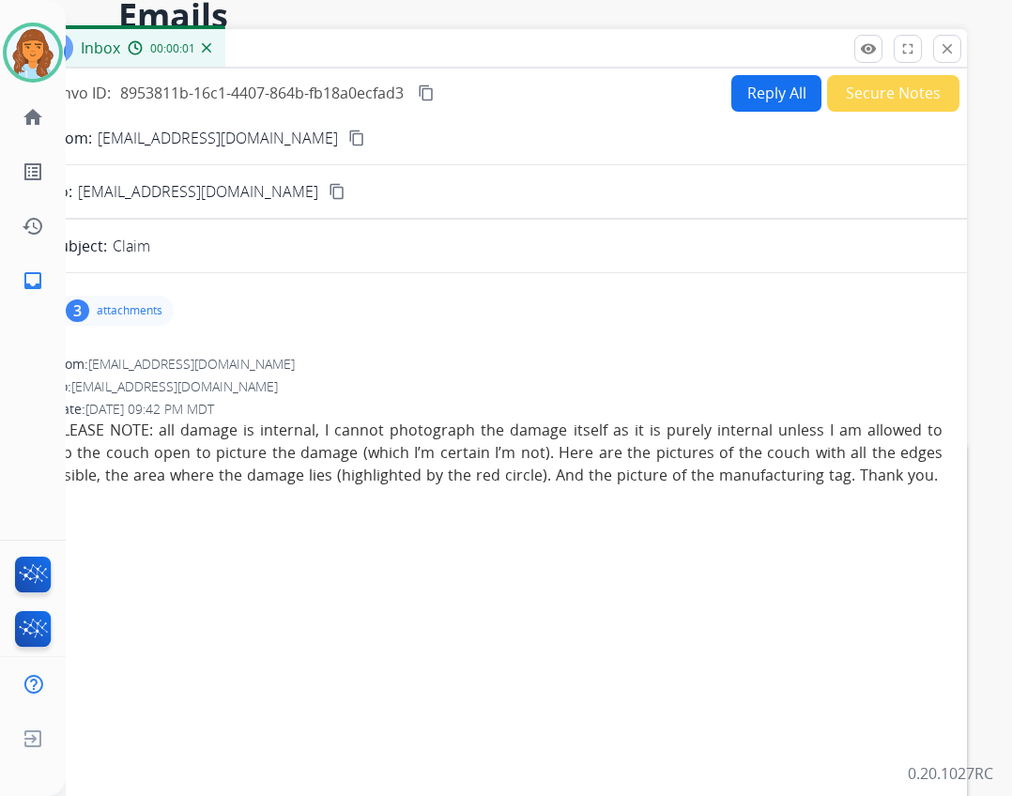
scroll to position [0, 0]
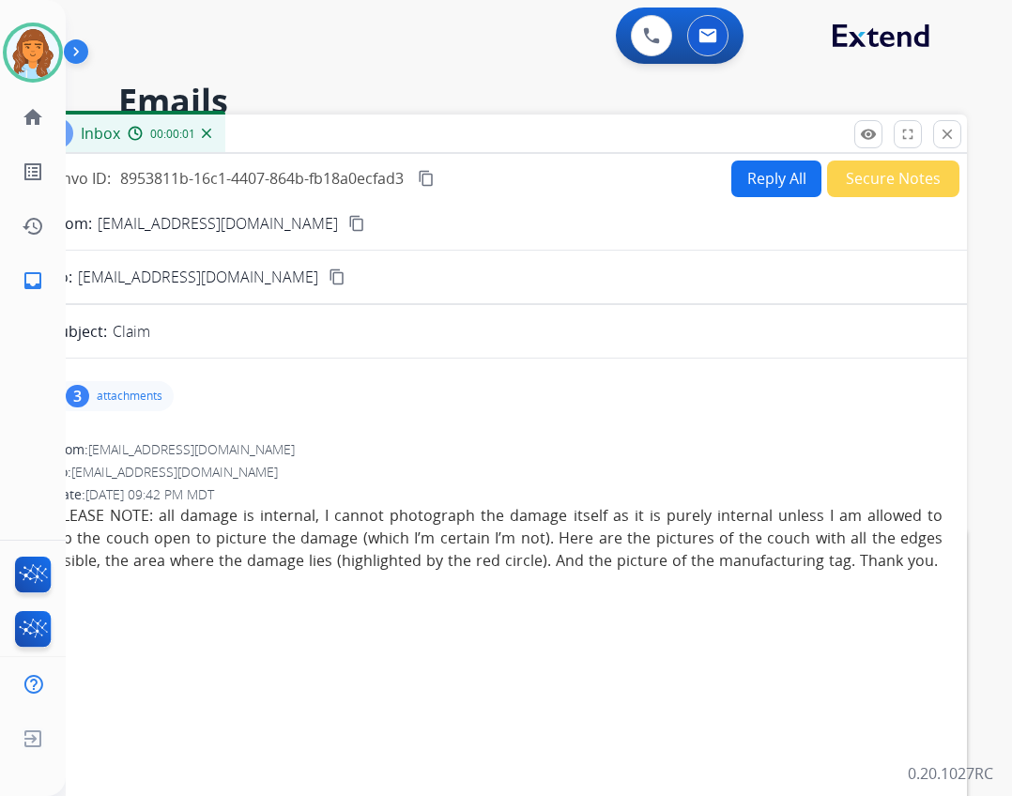
click at [757, 171] on button "Reply All" at bounding box center [776, 179] width 90 height 37
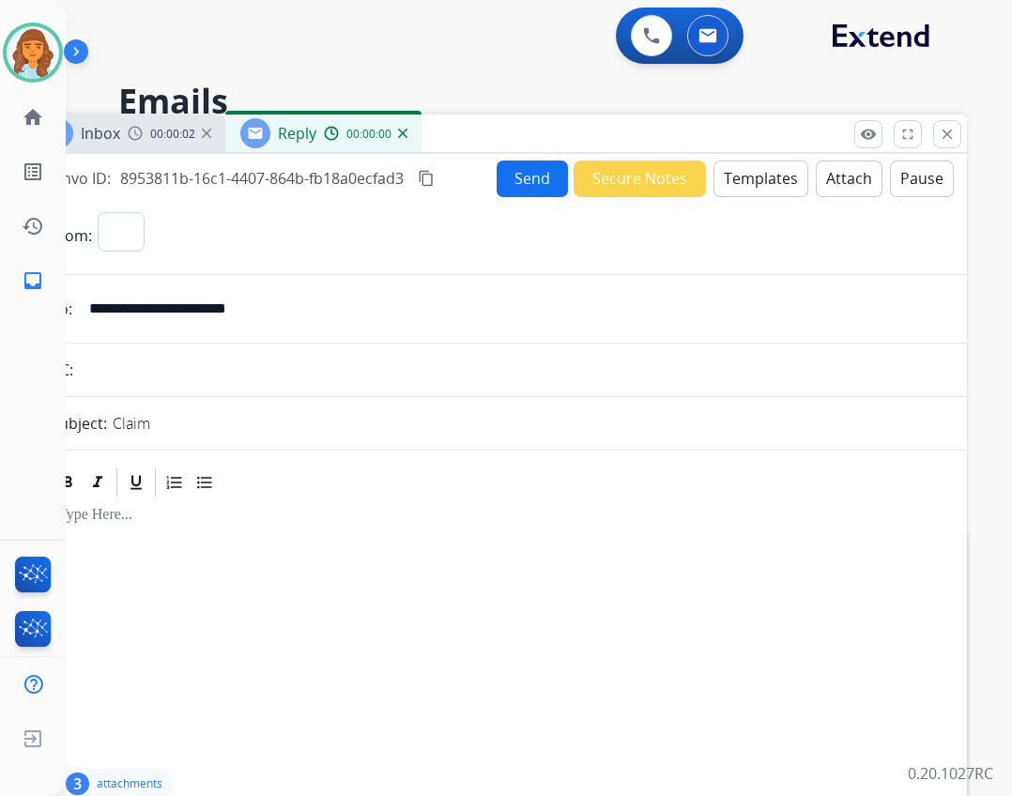
select select "**********"
click at [743, 171] on button "Templates" at bounding box center [760, 179] width 95 height 37
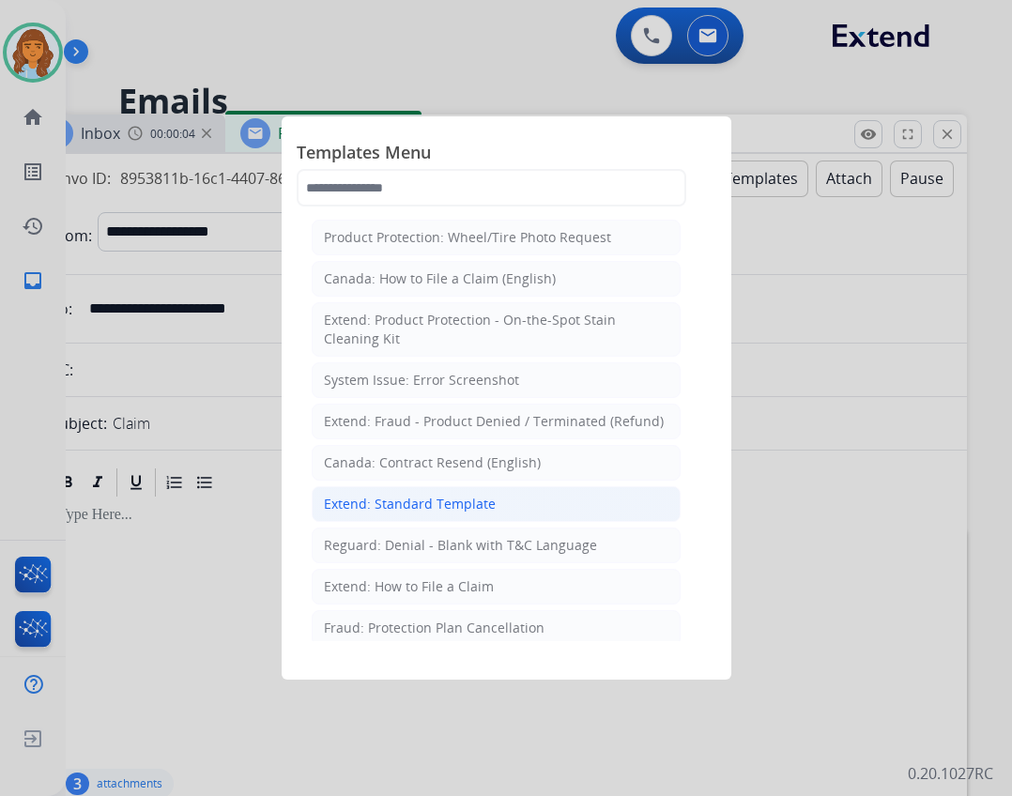
click at [480, 508] on div "Extend: Standard Template" at bounding box center [410, 504] width 172 height 19
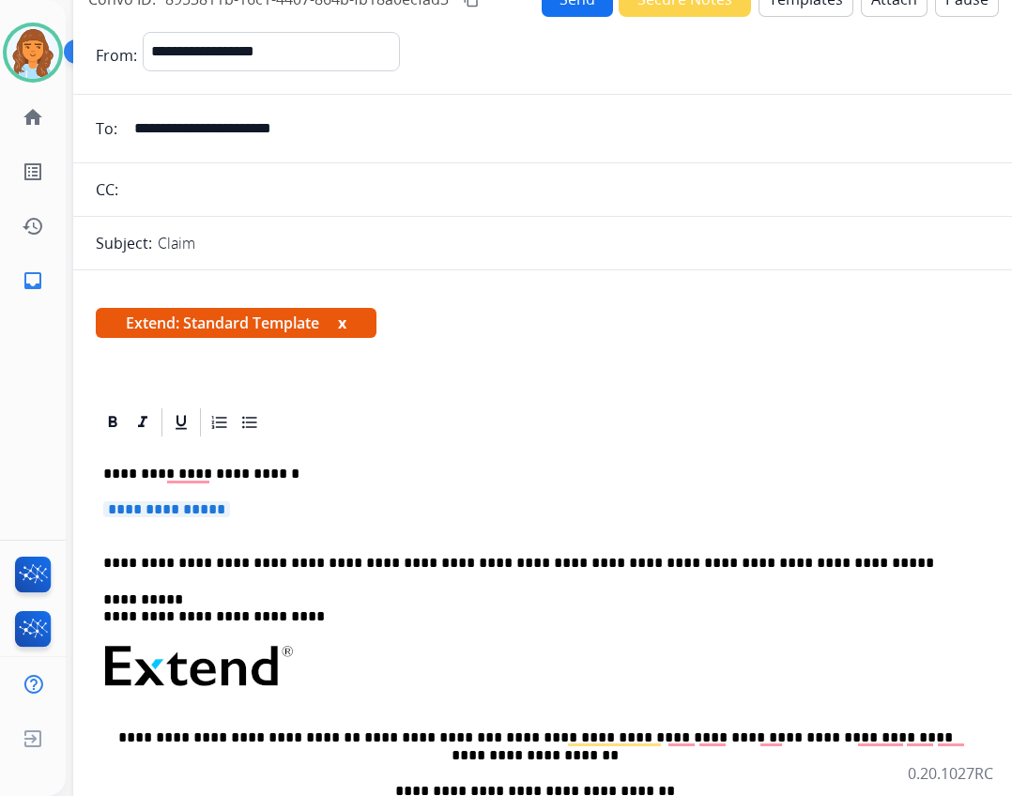
drag, startPoint x: 623, startPoint y: 119, endPoint x: 668, endPoint y: -54, distance: 178.5
click at [668, 0] on html "**********" at bounding box center [506, 398] width 1012 height 796
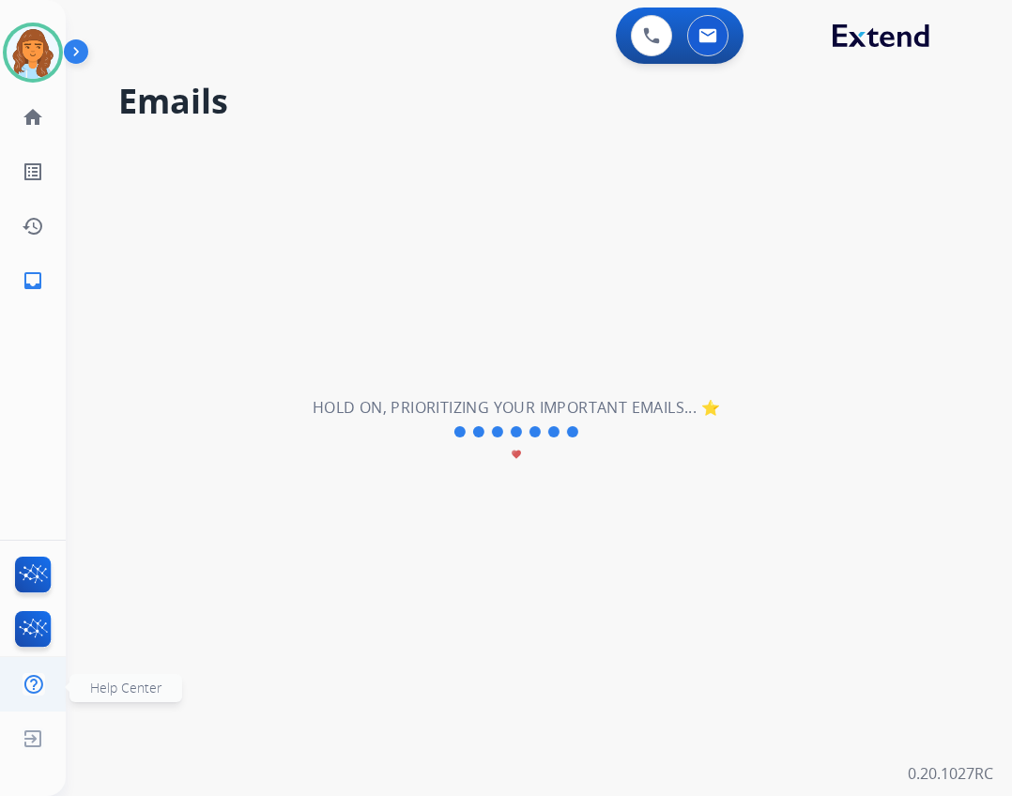
scroll to position [7, 0]
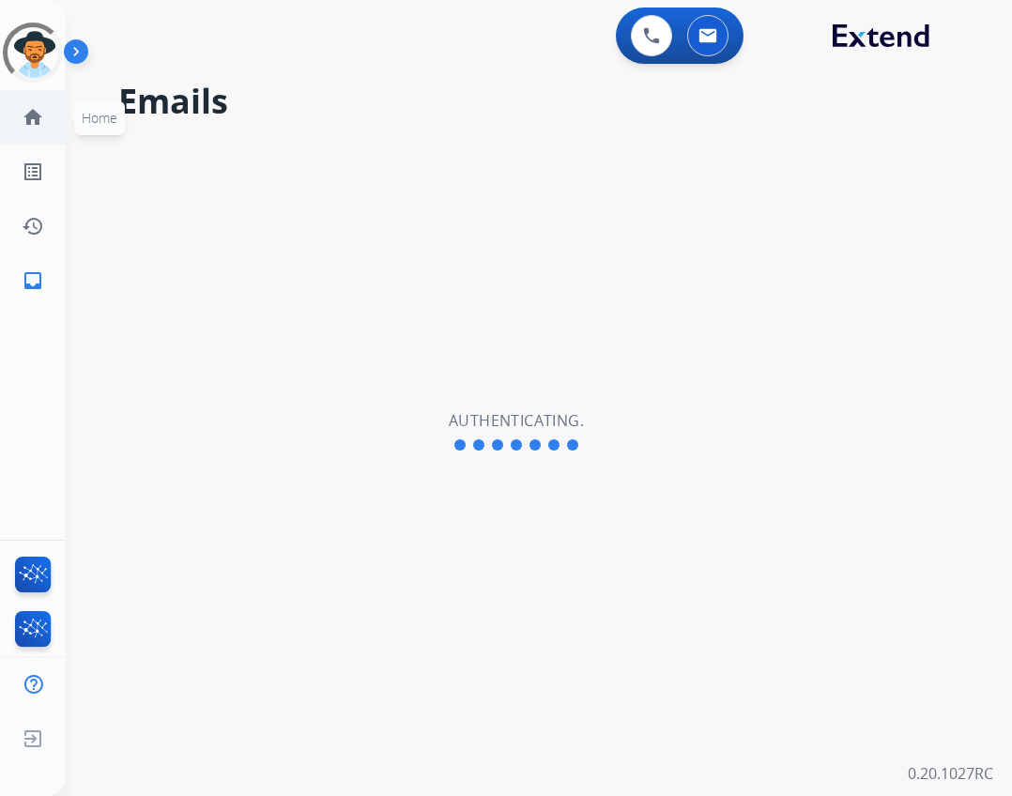
select select "**********"
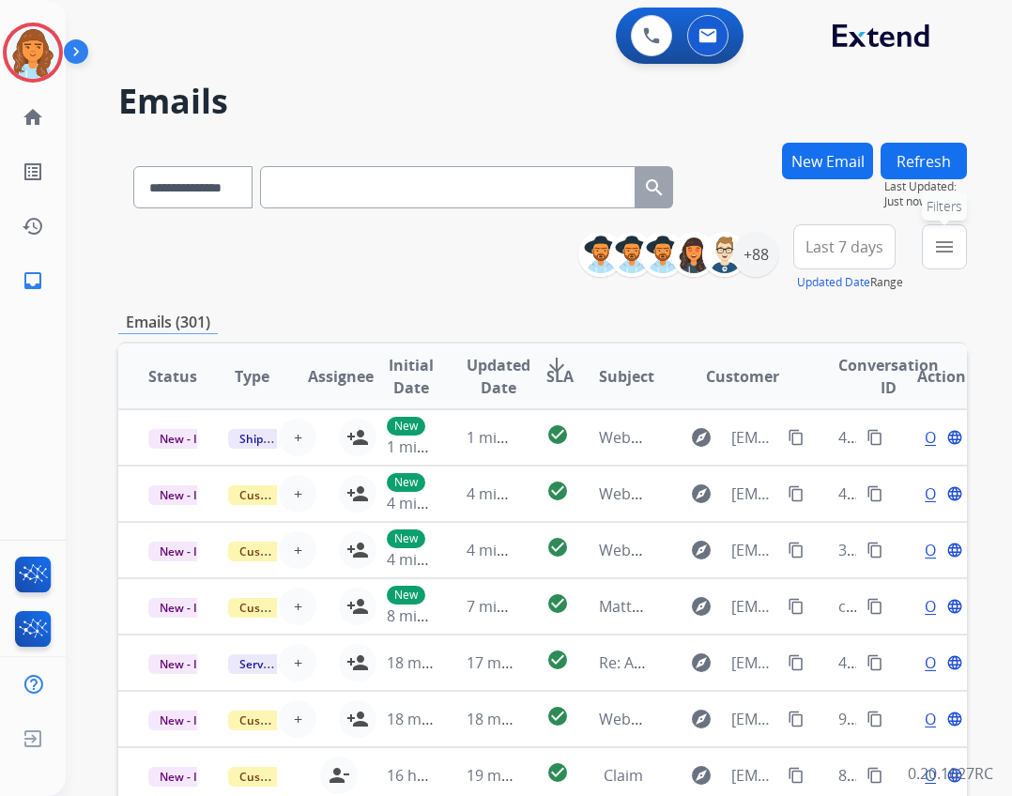
click at [952, 244] on mat-icon "menu" at bounding box center [944, 247] width 23 height 23
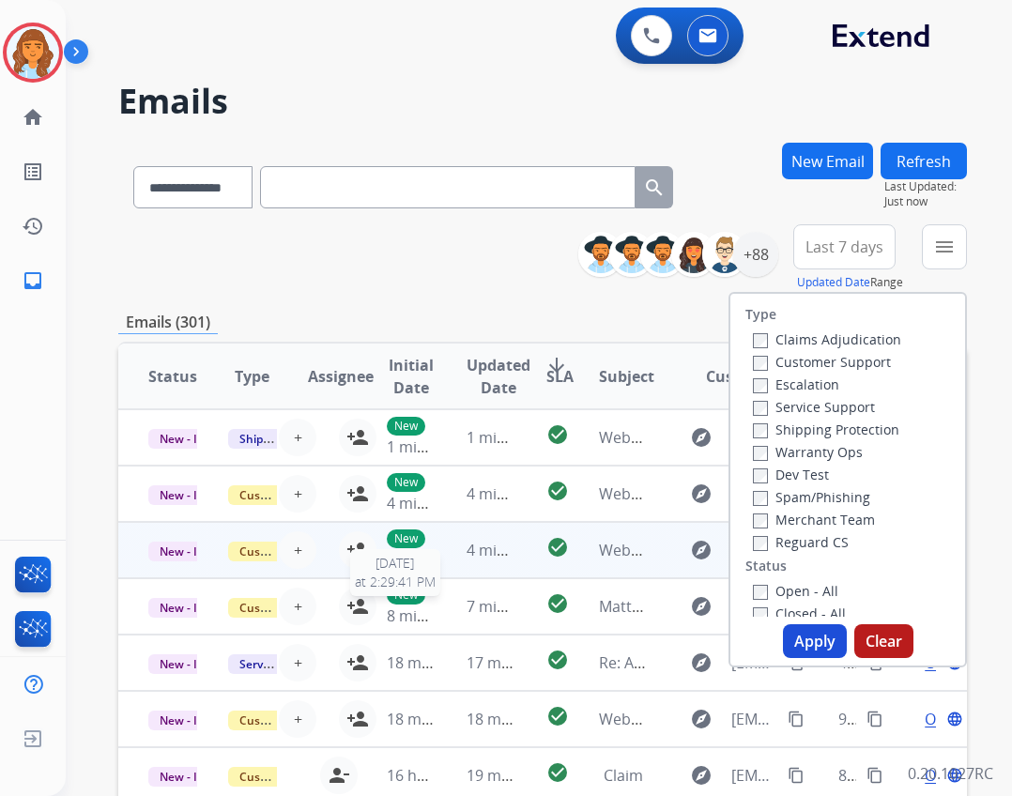
scroll to position [2, 0]
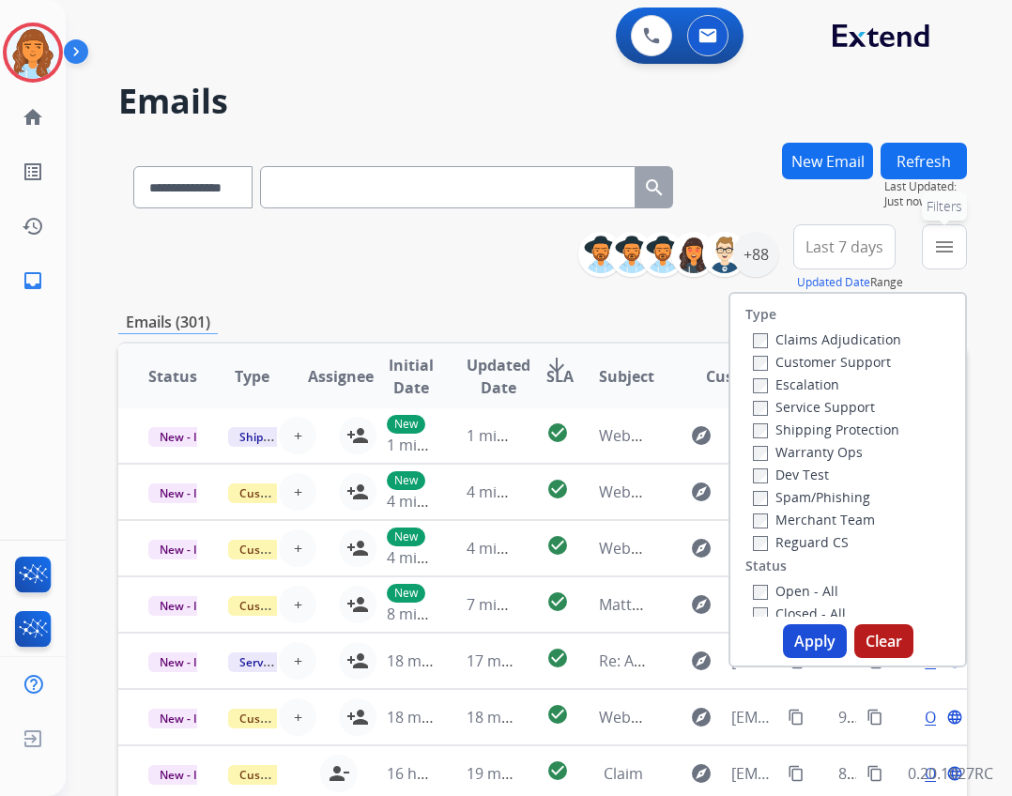
click at [957, 234] on button "menu Filters" at bounding box center [944, 246] width 45 height 45
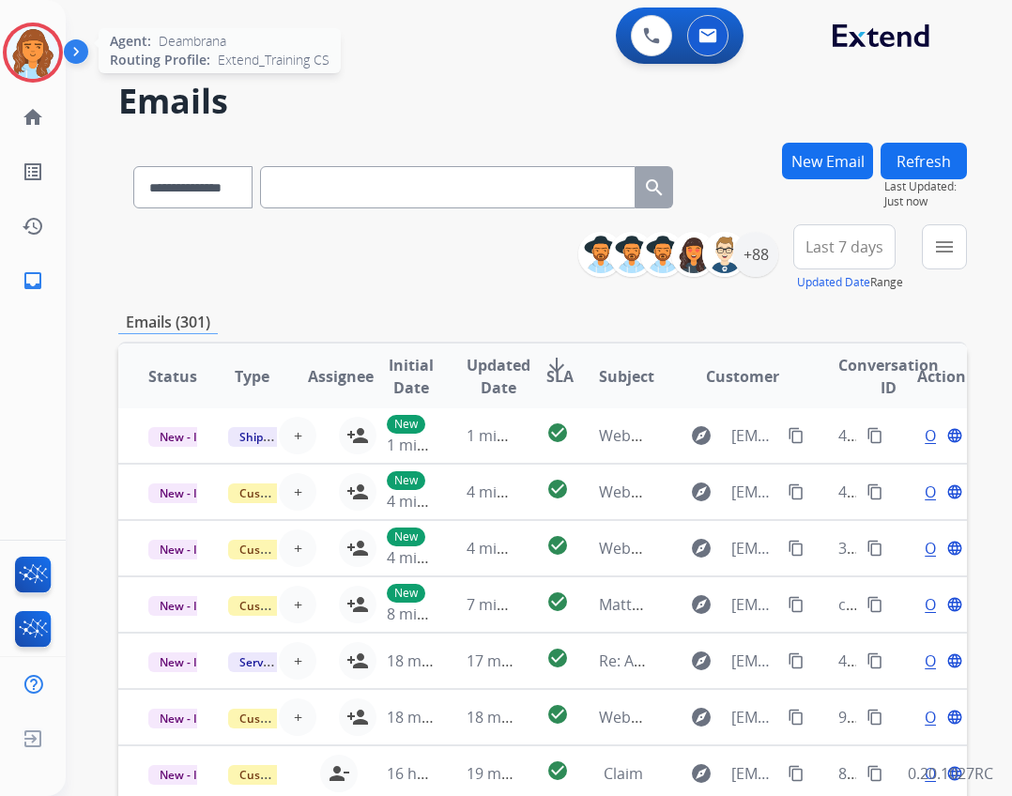
click at [39, 54] on img at bounding box center [33, 52] width 53 height 53
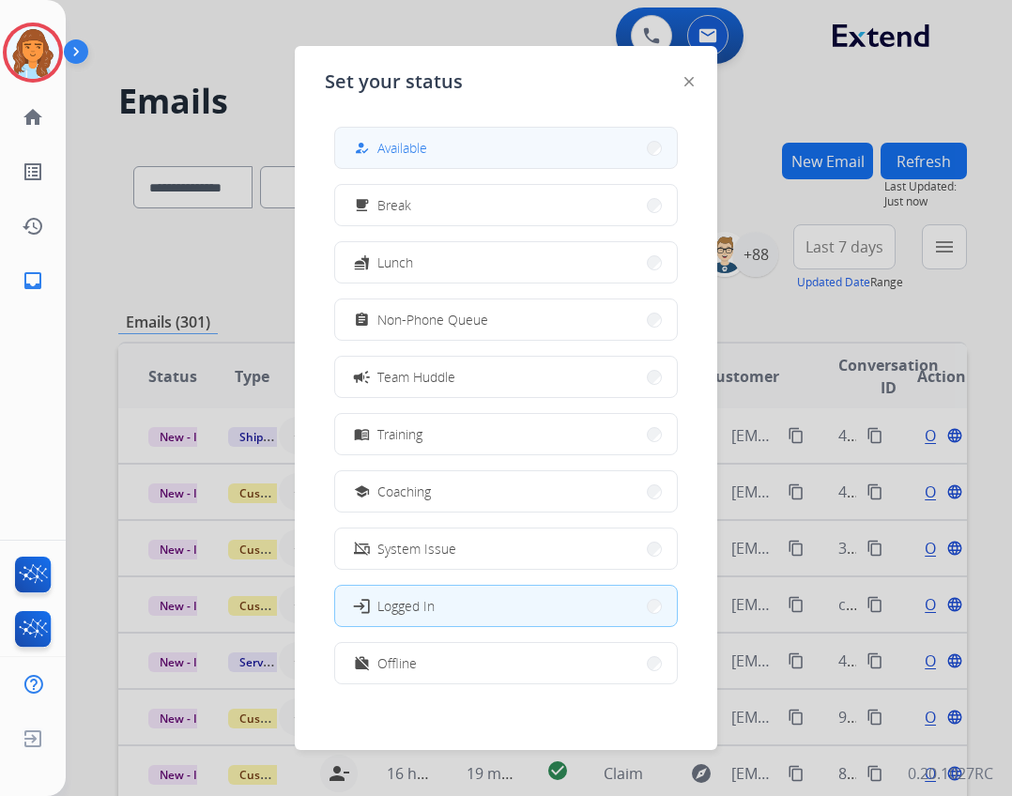
click at [478, 160] on button "how_to_reg Available" at bounding box center [506, 148] width 342 height 40
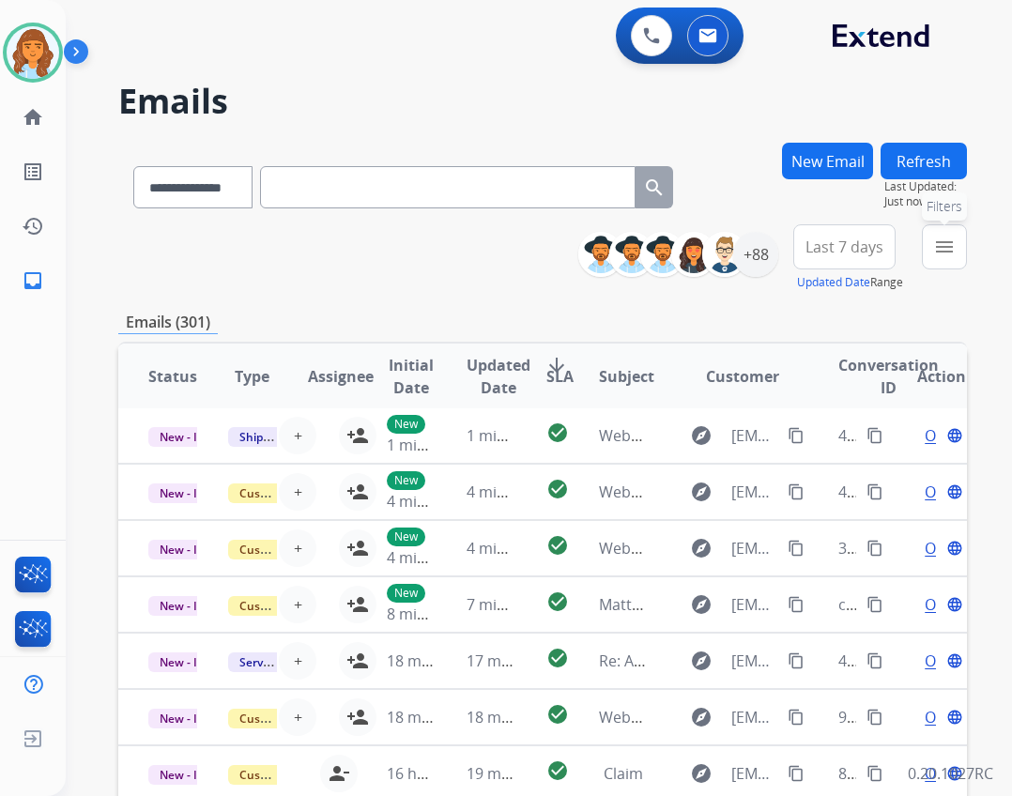
click at [948, 242] on mat-icon "menu" at bounding box center [944, 247] width 23 height 23
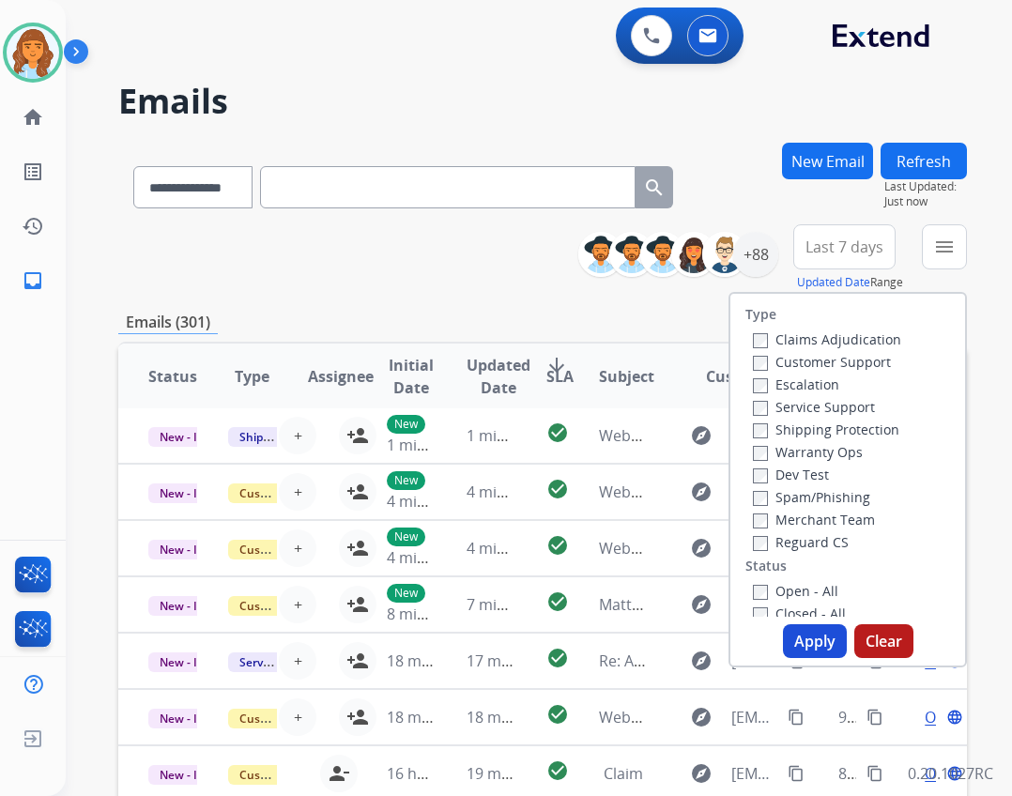
click at [788, 359] on label "Customer Support" at bounding box center [822, 362] width 138 height 18
drag, startPoint x: 761, startPoint y: 434, endPoint x: 794, endPoint y: 537, distance: 108.3
click at [794, 537] on label "Reguard CS" at bounding box center [801, 542] width 96 height 18
click at [787, 436] on label "Shipping Protection" at bounding box center [826, 429] width 146 height 18
drag, startPoint x: 766, startPoint y: 592, endPoint x: 756, endPoint y: 586, distance: 12.2
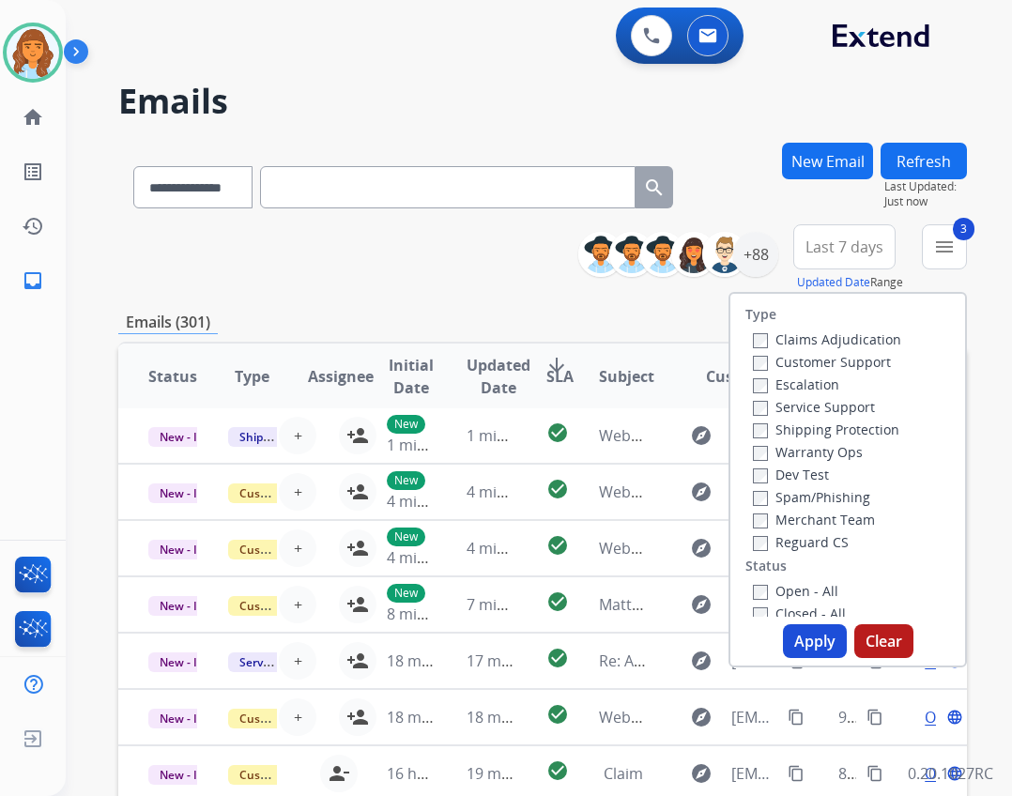
click at [764, 590] on label "Open - All" at bounding box center [795, 591] width 85 height 18
click at [753, 582] on label "Open - All" at bounding box center [795, 591] width 85 height 18
click at [796, 647] on button "Apply" at bounding box center [815, 641] width 64 height 34
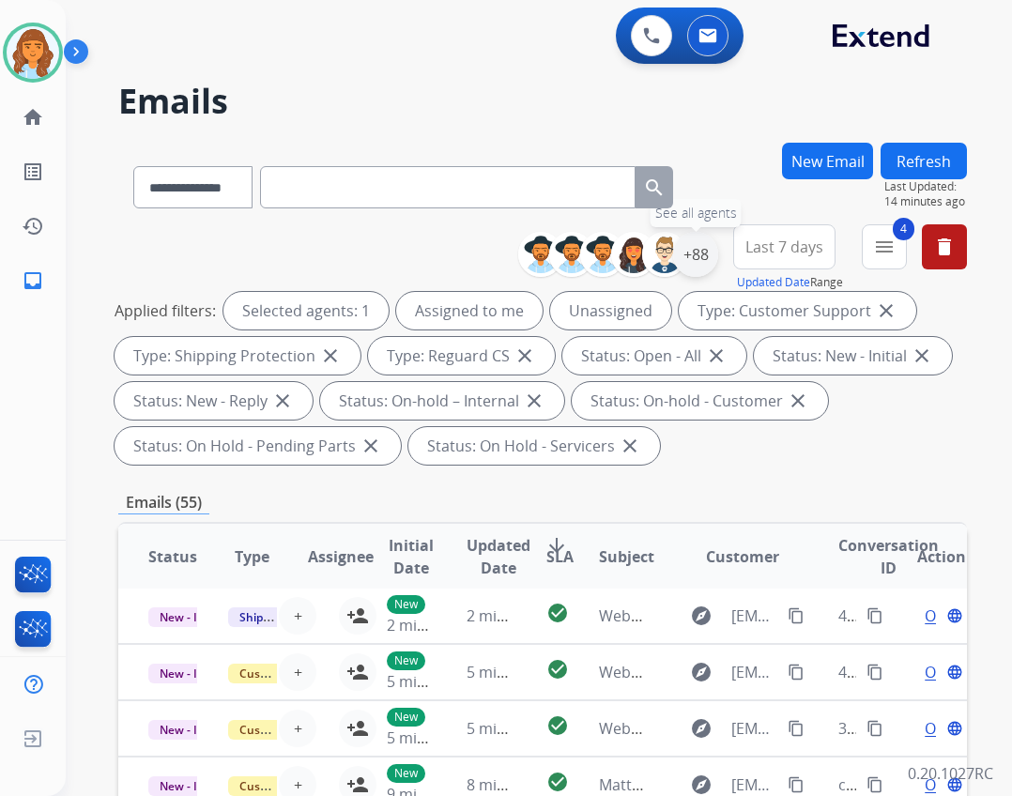
click at [703, 266] on div "+88" at bounding box center [695, 254] width 45 height 45
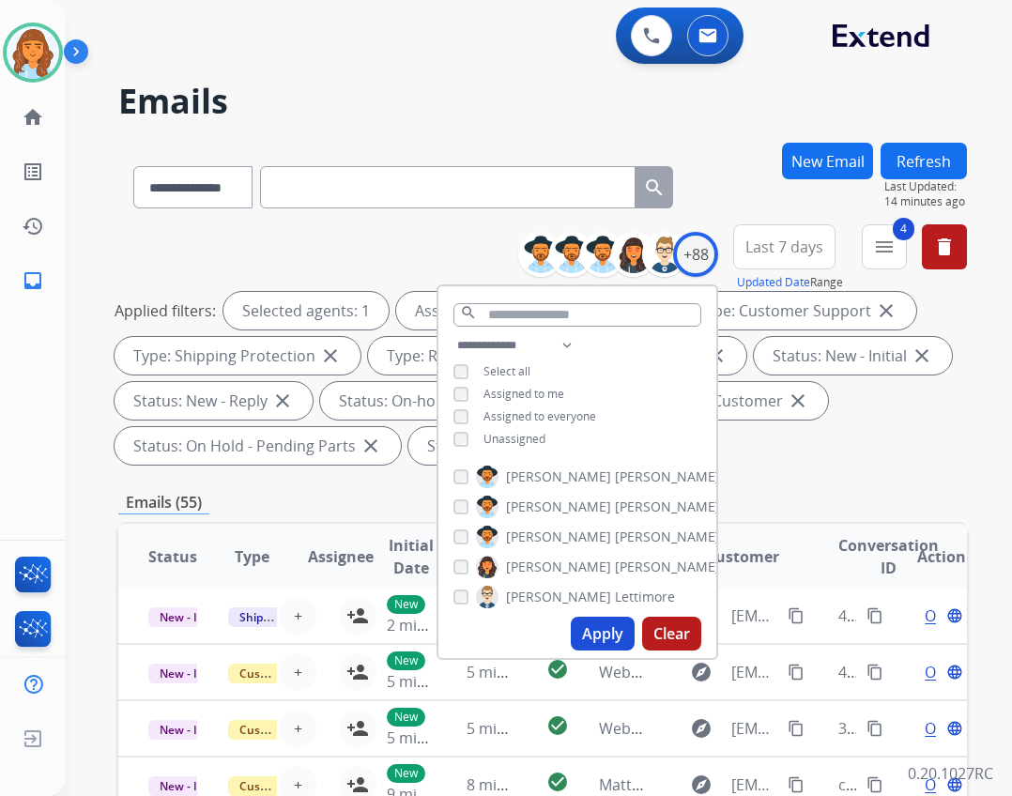
click at [493, 439] on span "Unassigned" at bounding box center [514, 439] width 62 height 16
drag, startPoint x: 585, startPoint y: 632, endPoint x: 572, endPoint y: 642, distance: 16.7
click at [575, 640] on button "Apply" at bounding box center [603, 634] width 64 height 34
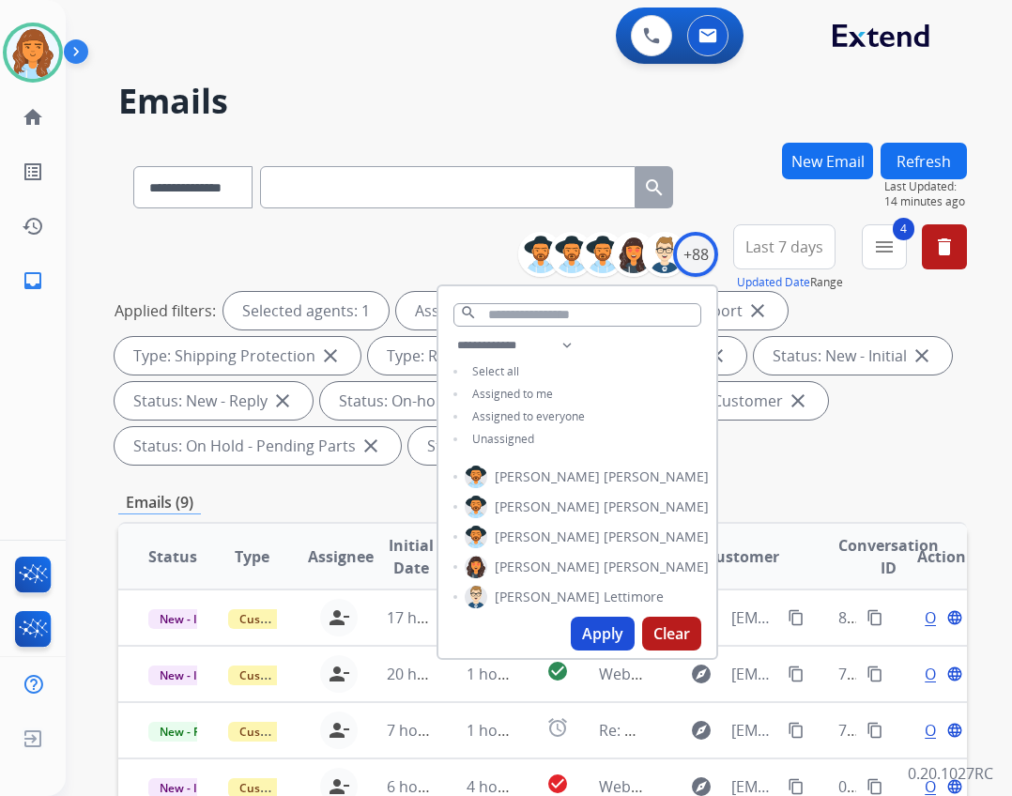
scroll to position [0, 0]
click at [813, 501] on div "Emails (9)" at bounding box center [542, 502] width 849 height 23
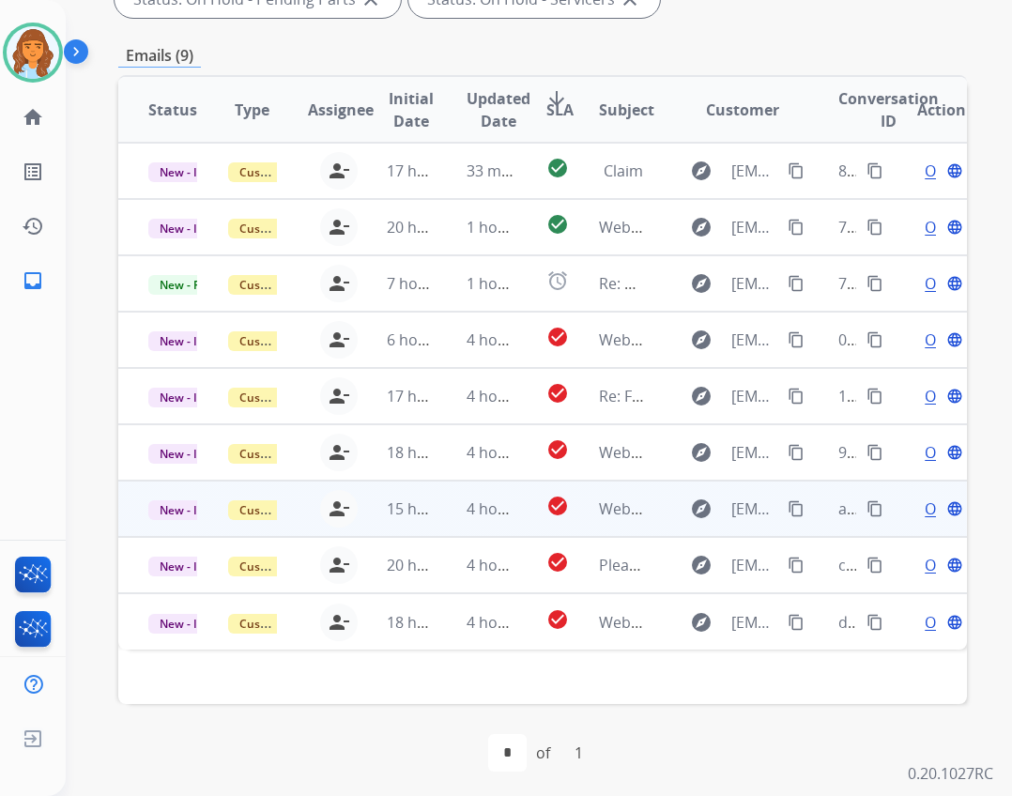
scroll to position [452, 0]
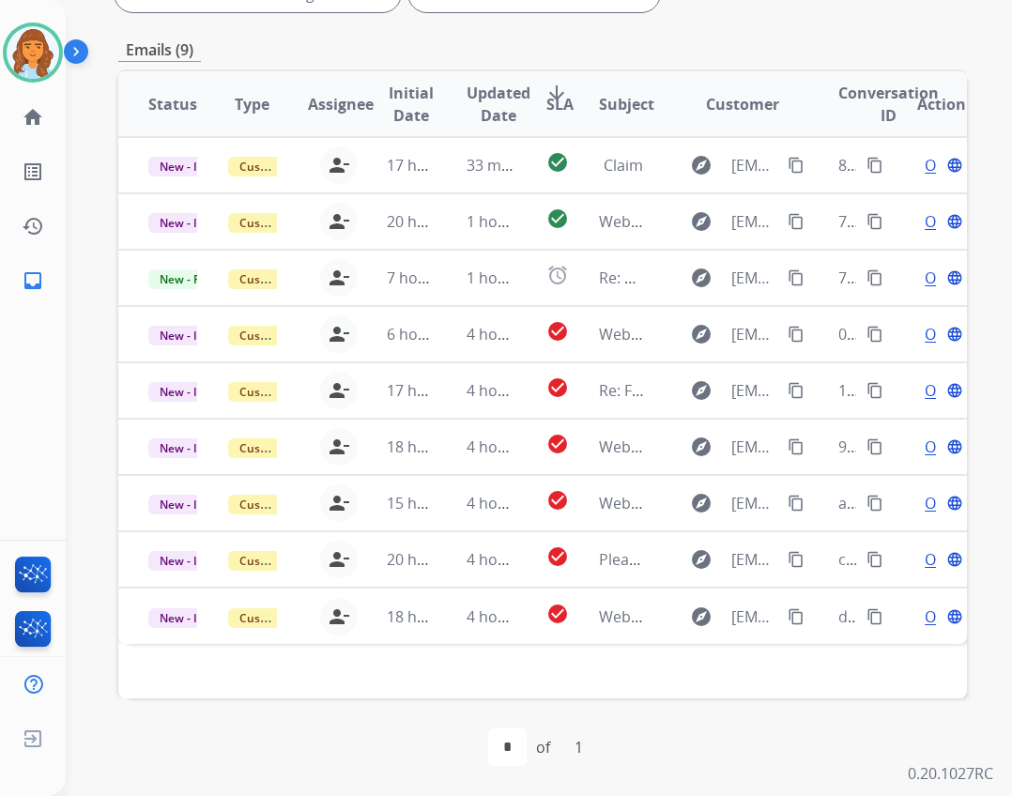
click at [573, 655] on div "Status Type Assignee Initial Date Updated Date arrow_downward SLA Subject Custo…" at bounding box center [542, 383] width 849 height 629
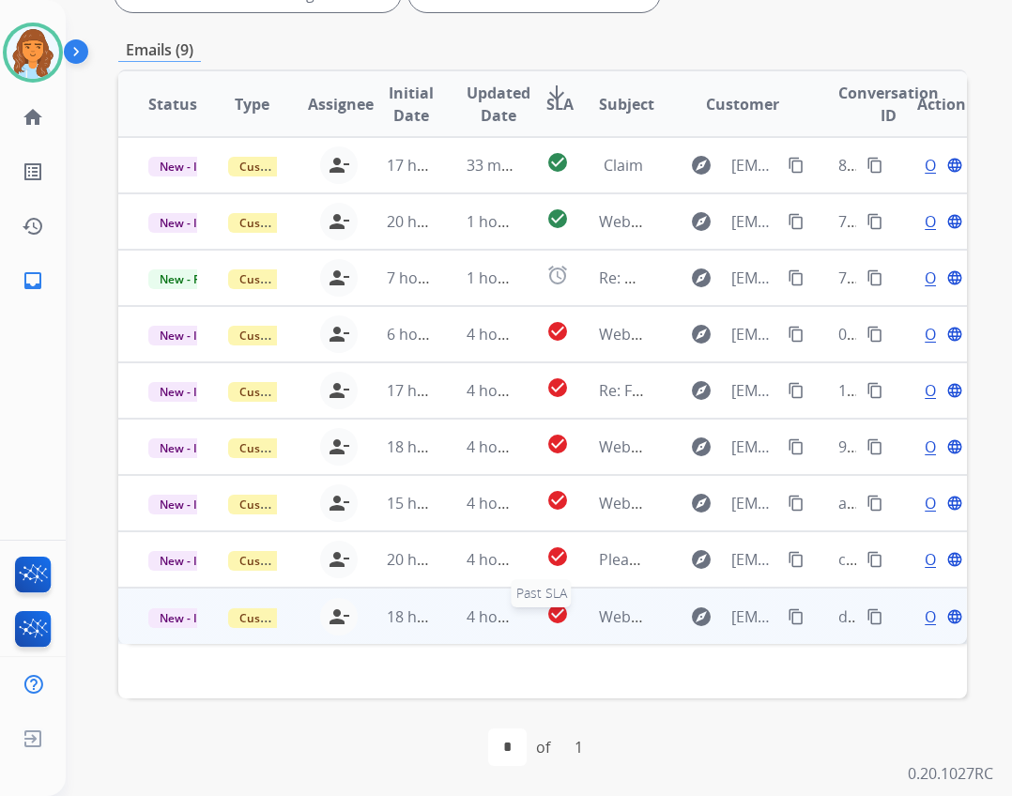
click at [546, 616] on mat-icon "check_circle" at bounding box center [557, 614] width 23 height 23
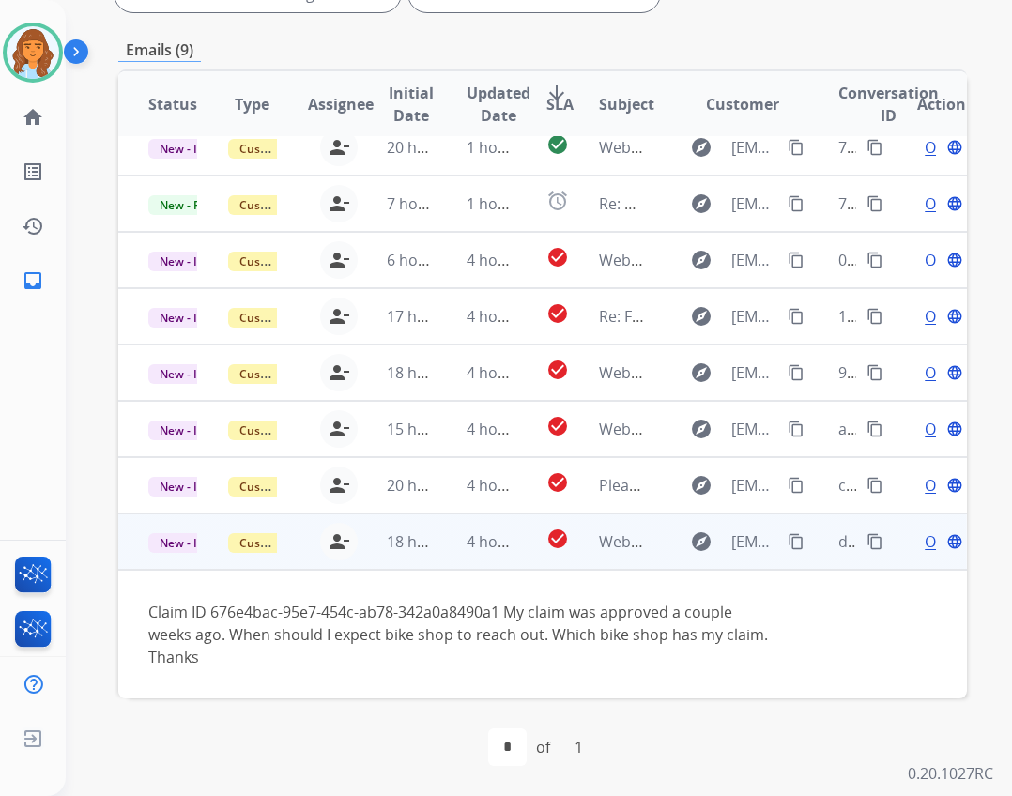
click at [917, 546] on div "Open language" at bounding box center [941, 541] width 49 height 23
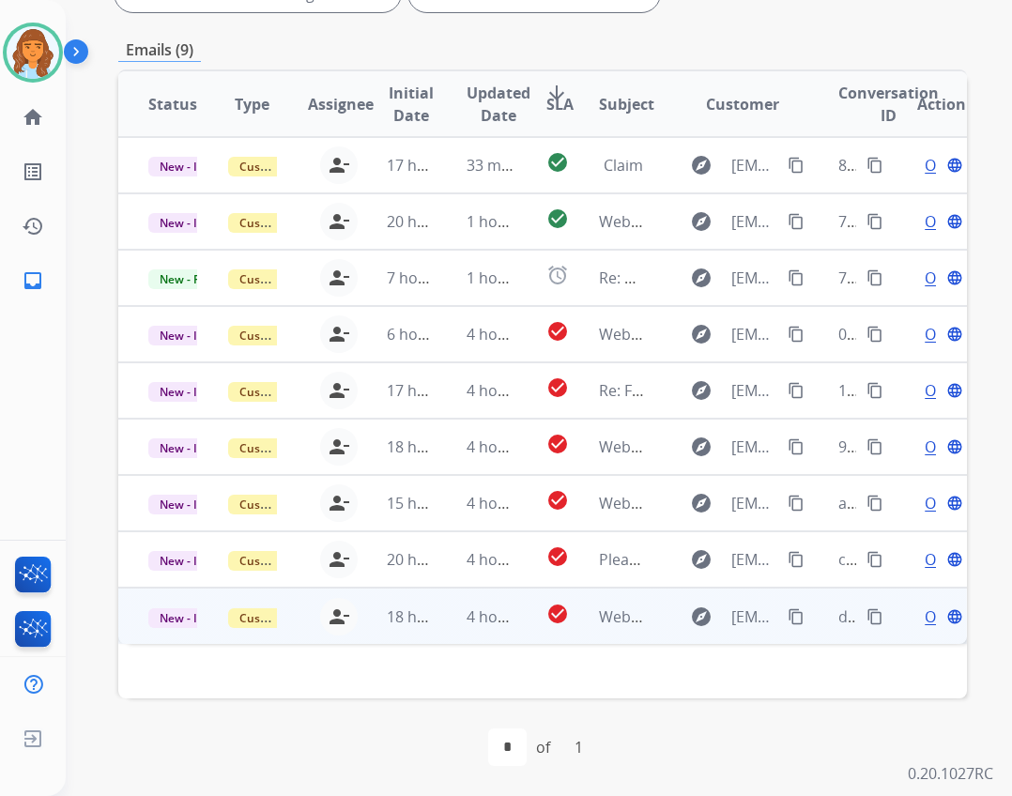
click at [917, 621] on div "Open language" at bounding box center [941, 616] width 49 height 23
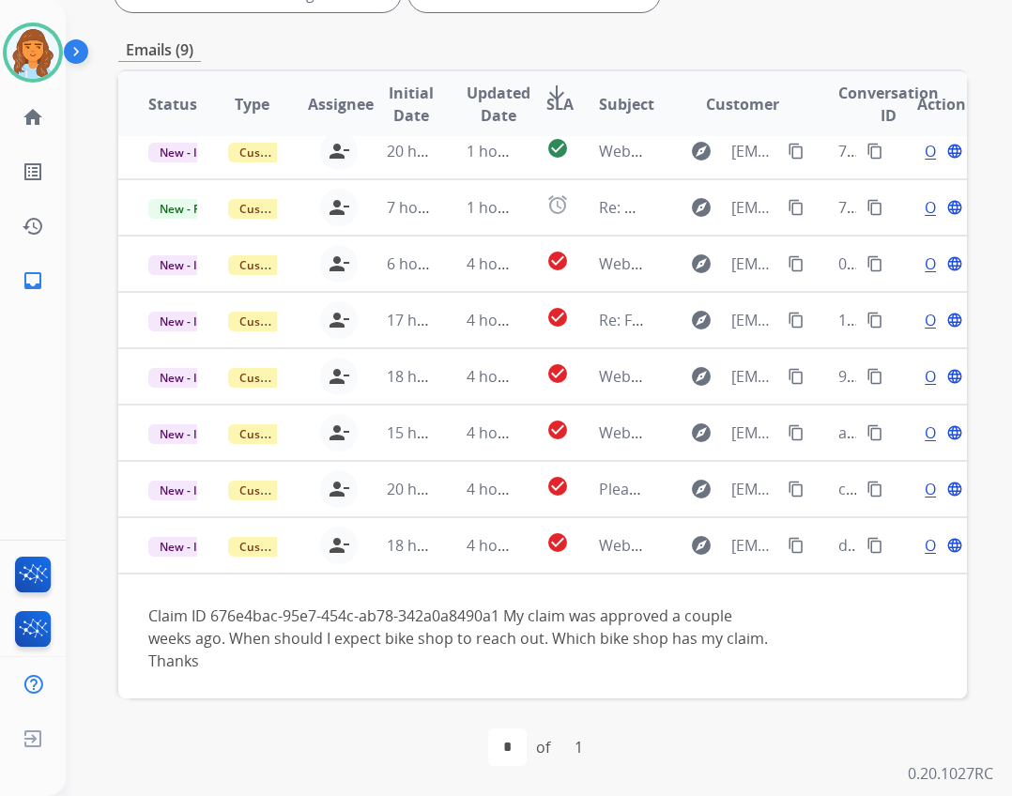
scroll to position [74, 0]
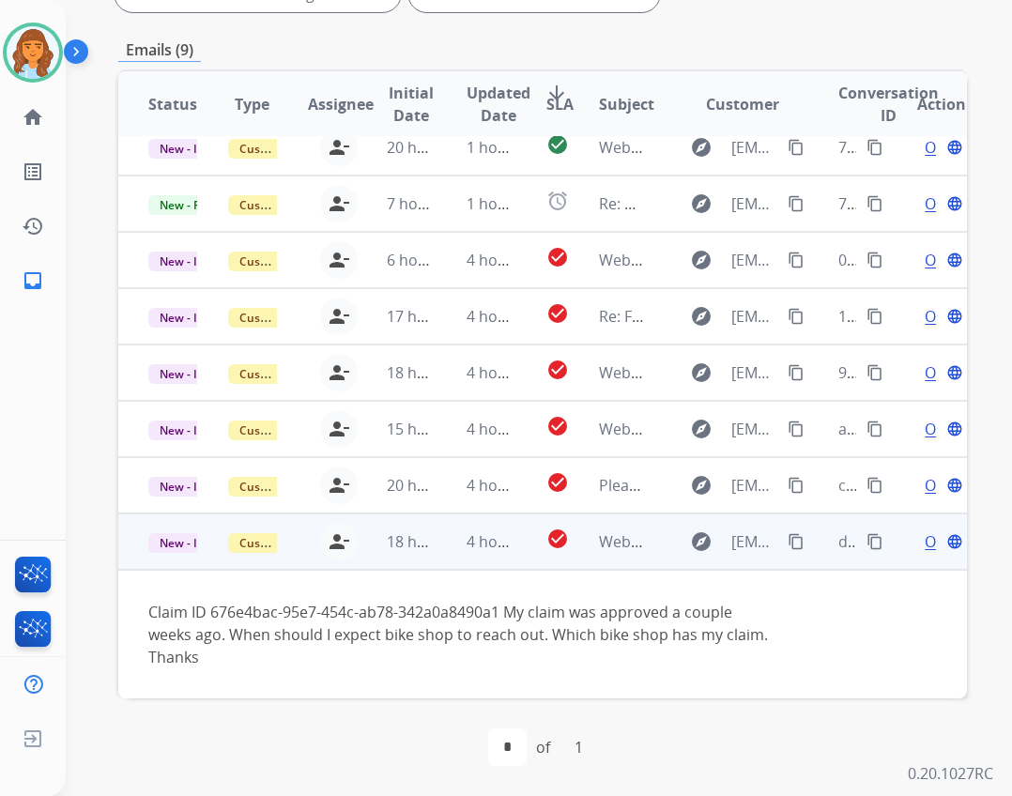
click at [925, 549] on span "Open" at bounding box center [944, 541] width 38 height 23
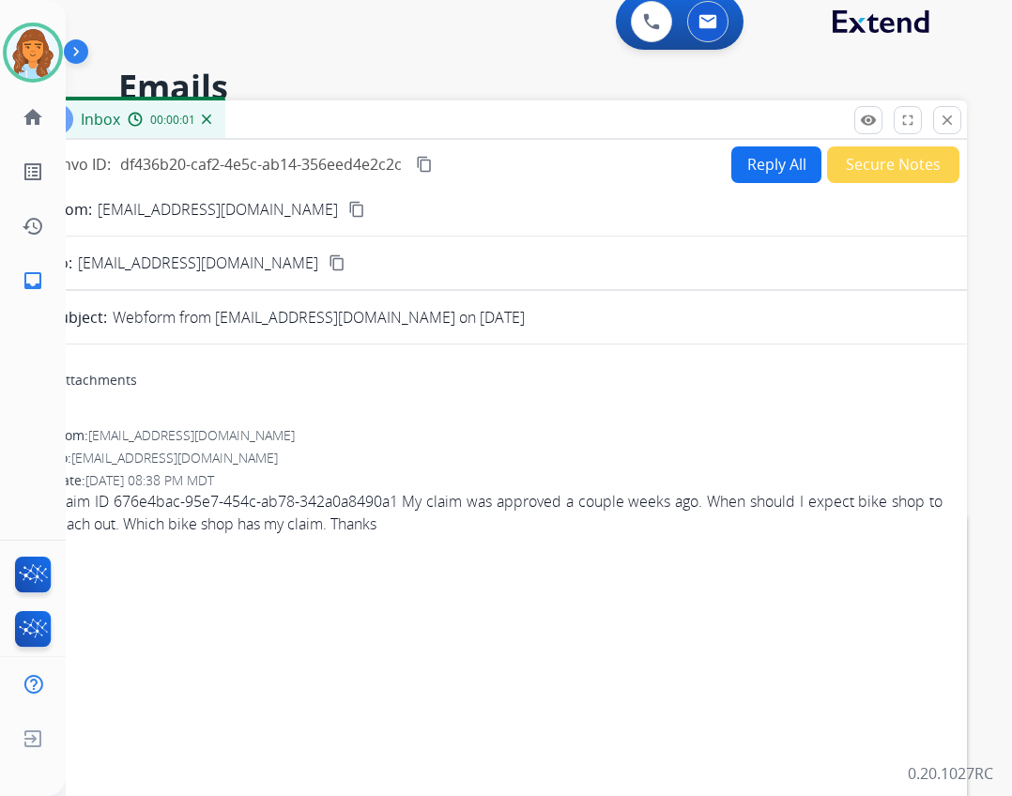
scroll to position [0, 0]
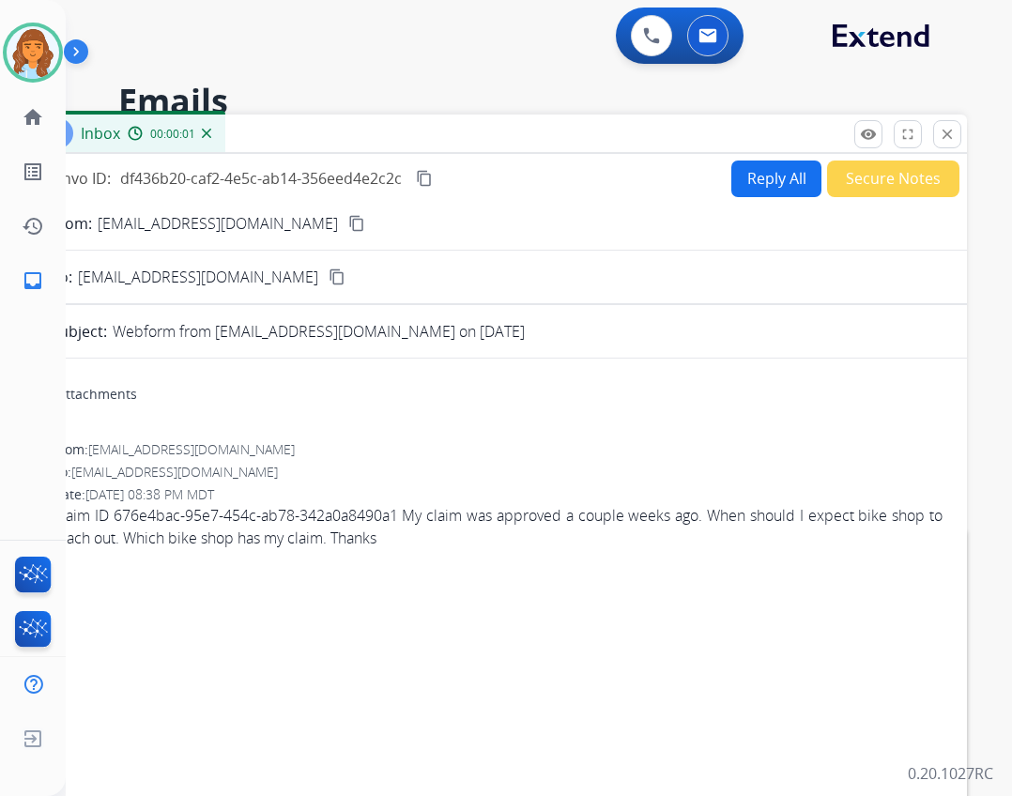
drag, startPoint x: 938, startPoint y: 138, endPoint x: 926, endPoint y: 159, distance: 23.5
click at [936, 143] on button "close Close" at bounding box center [947, 134] width 28 height 28
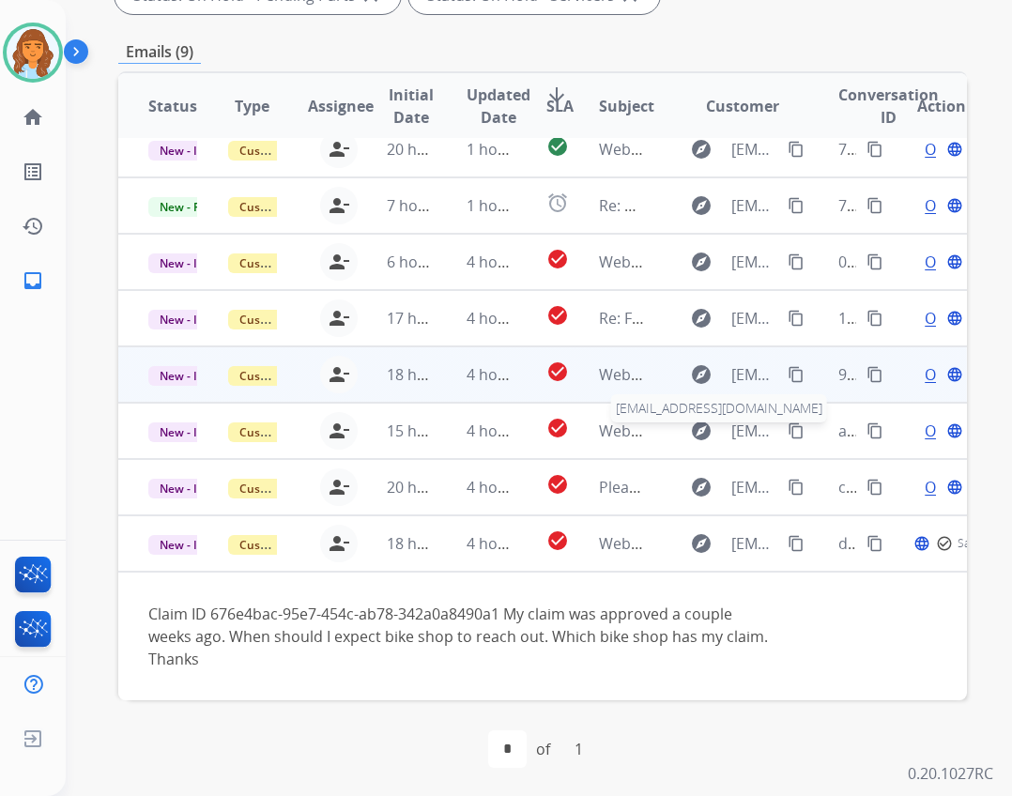
scroll to position [452, 0]
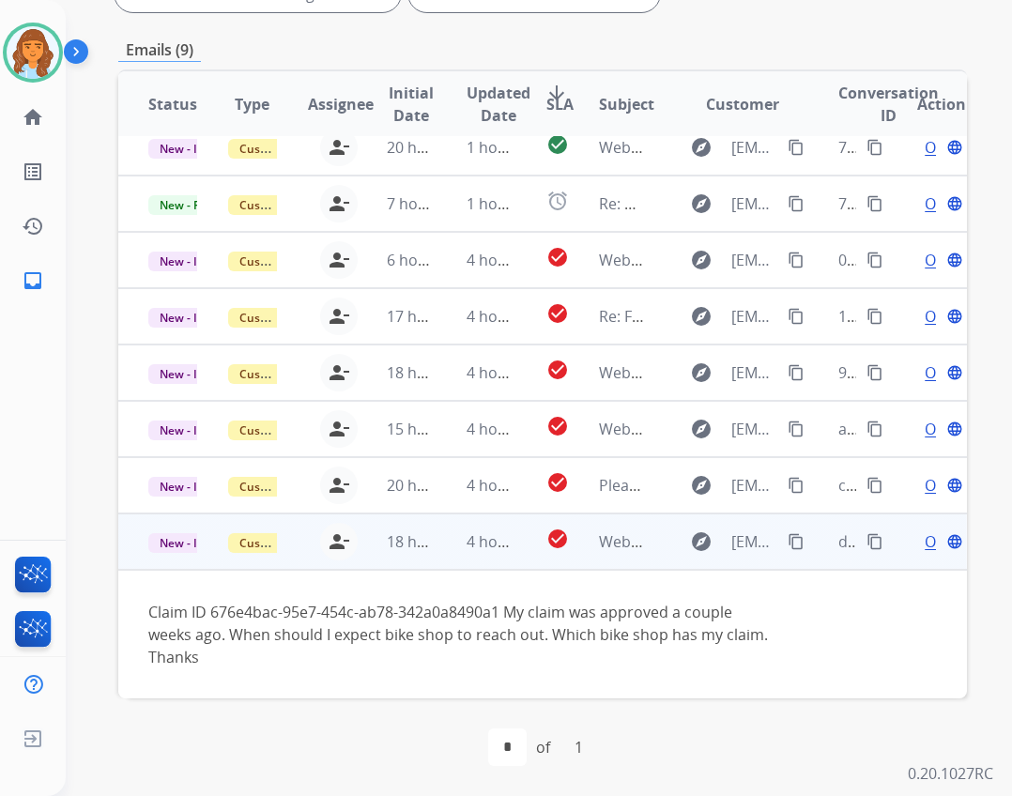
click at [332, 544] on mat-icon "person_remove" at bounding box center [339, 541] width 23 height 23
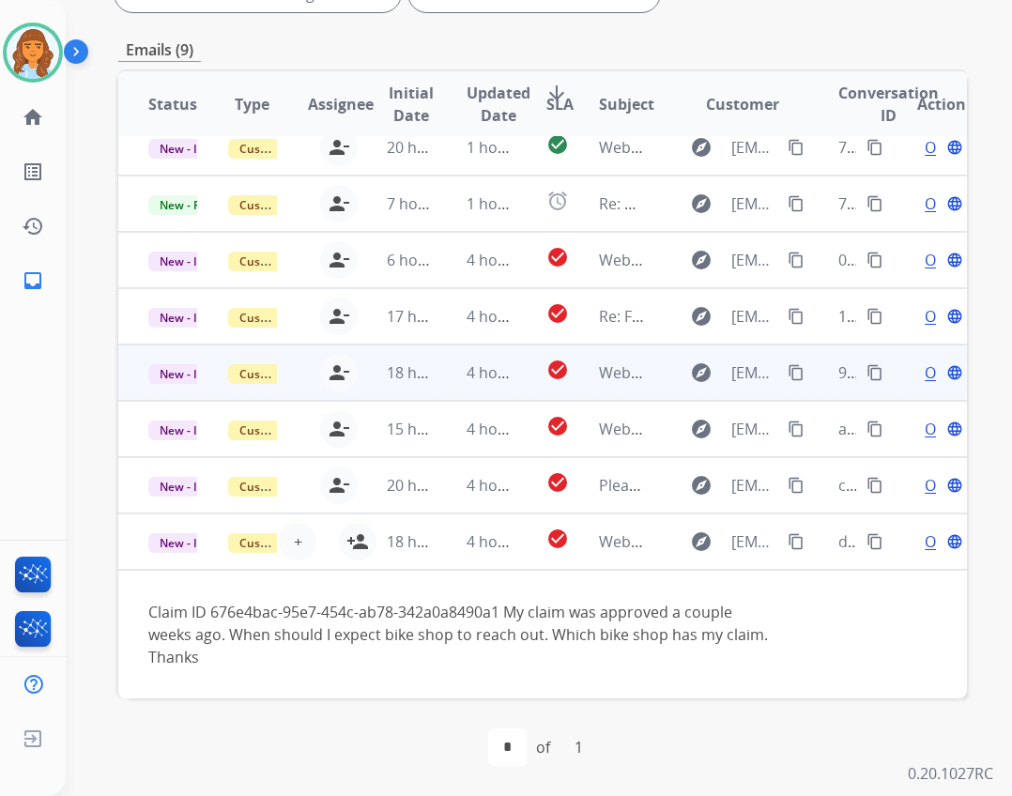
scroll to position [0, 0]
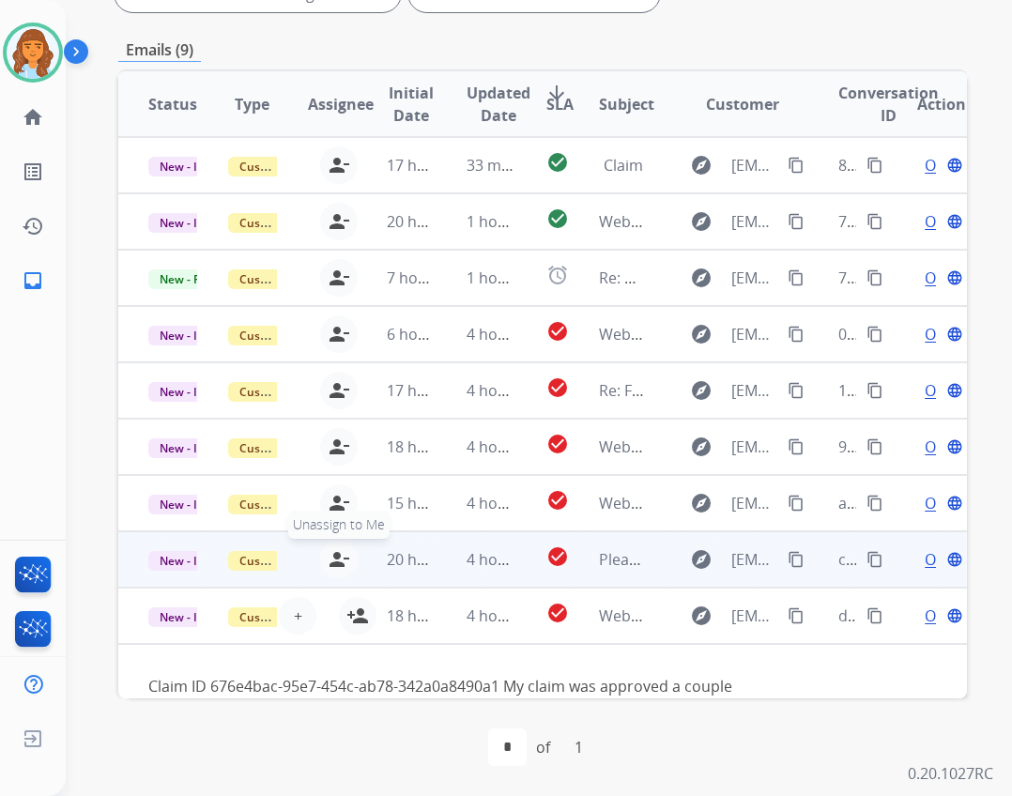
click at [336, 566] on mat-icon "person_remove" at bounding box center [339, 559] width 23 height 23
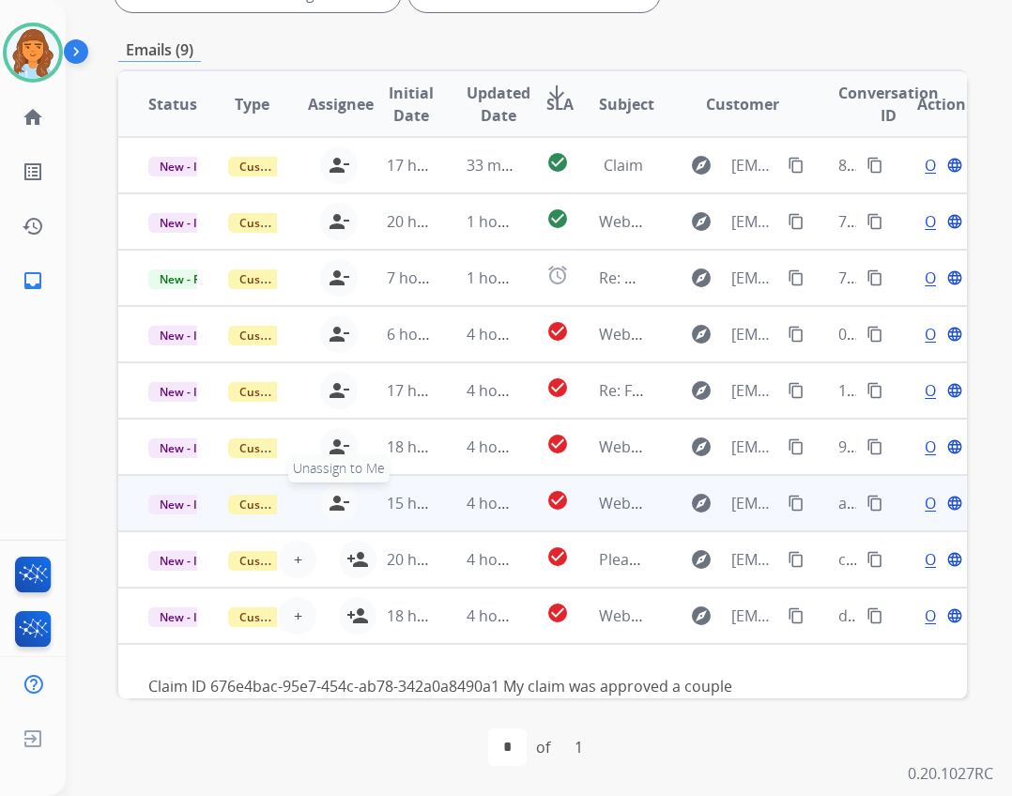
click at [348, 502] on button "person_remove Unassign to Me" at bounding box center [339, 503] width 38 height 38
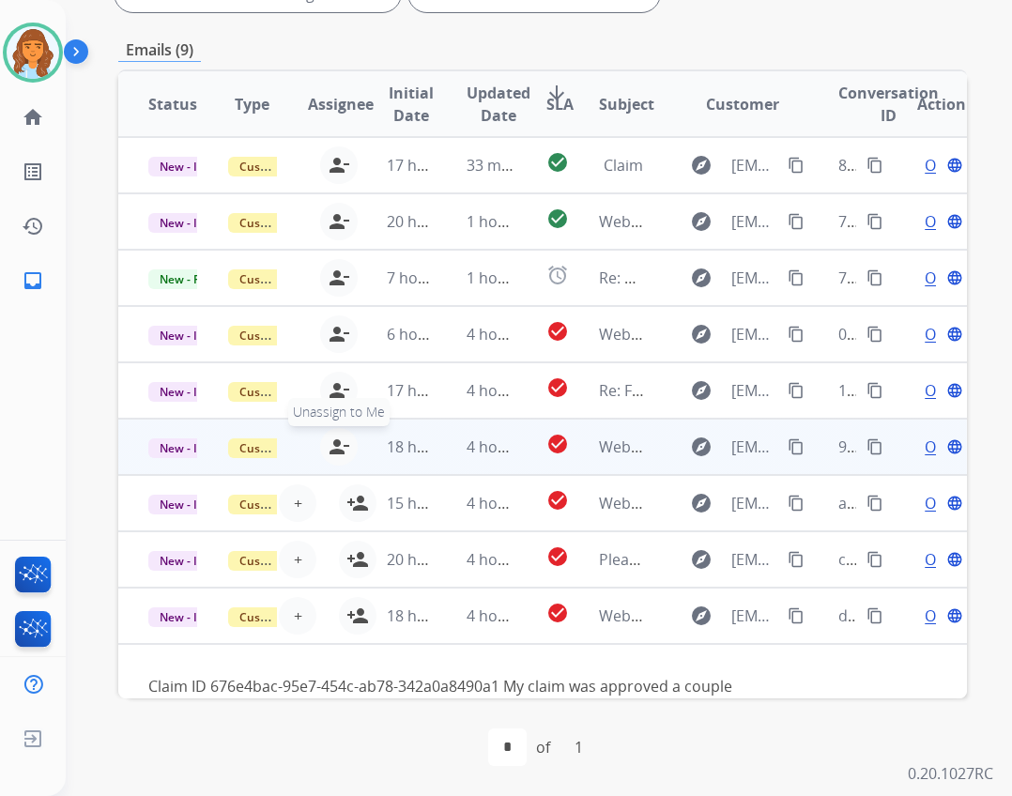
click at [344, 461] on button "person_remove Unassign to Me" at bounding box center [339, 447] width 38 height 38
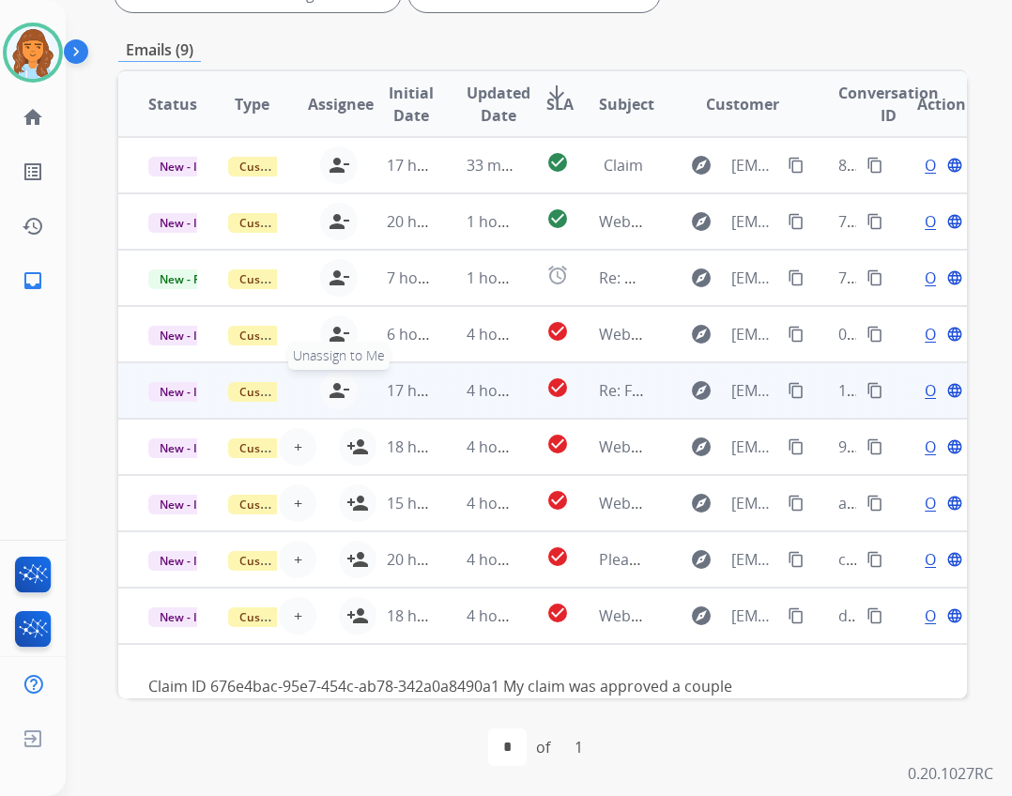
click at [340, 400] on mat-icon "person_remove" at bounding box center [339, 390] width 23 height 23
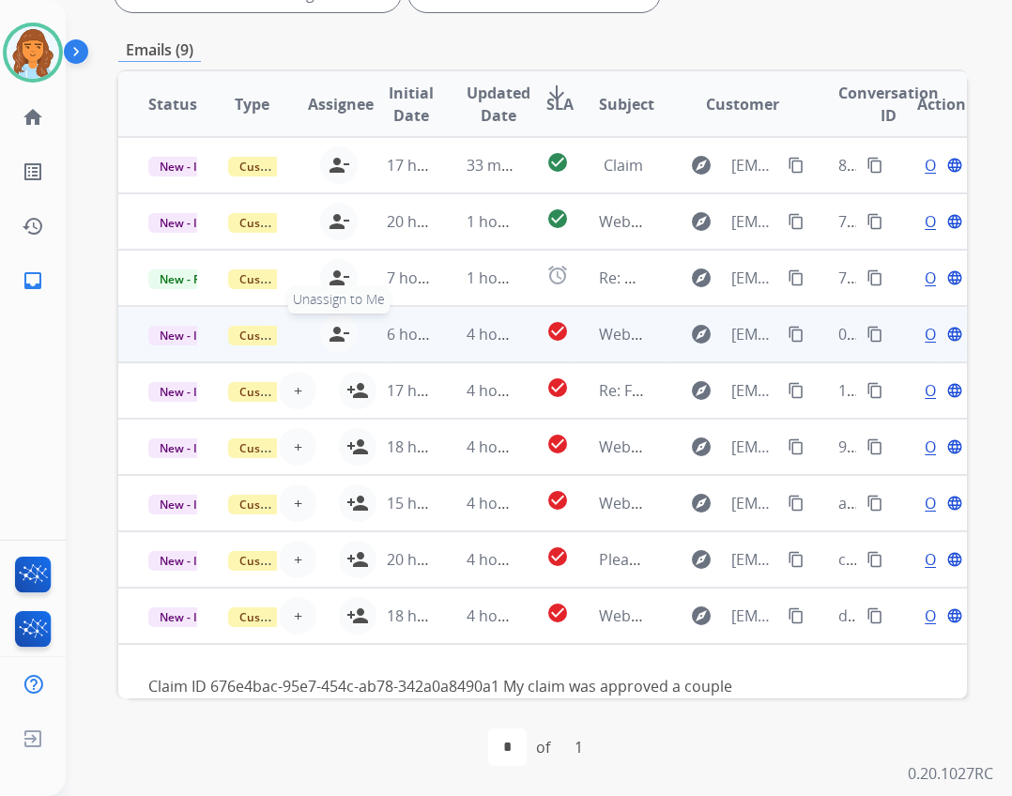
click at [344, 337] on mat-icon "person_remove" at bounding box center [339, 334] width 23 height 23
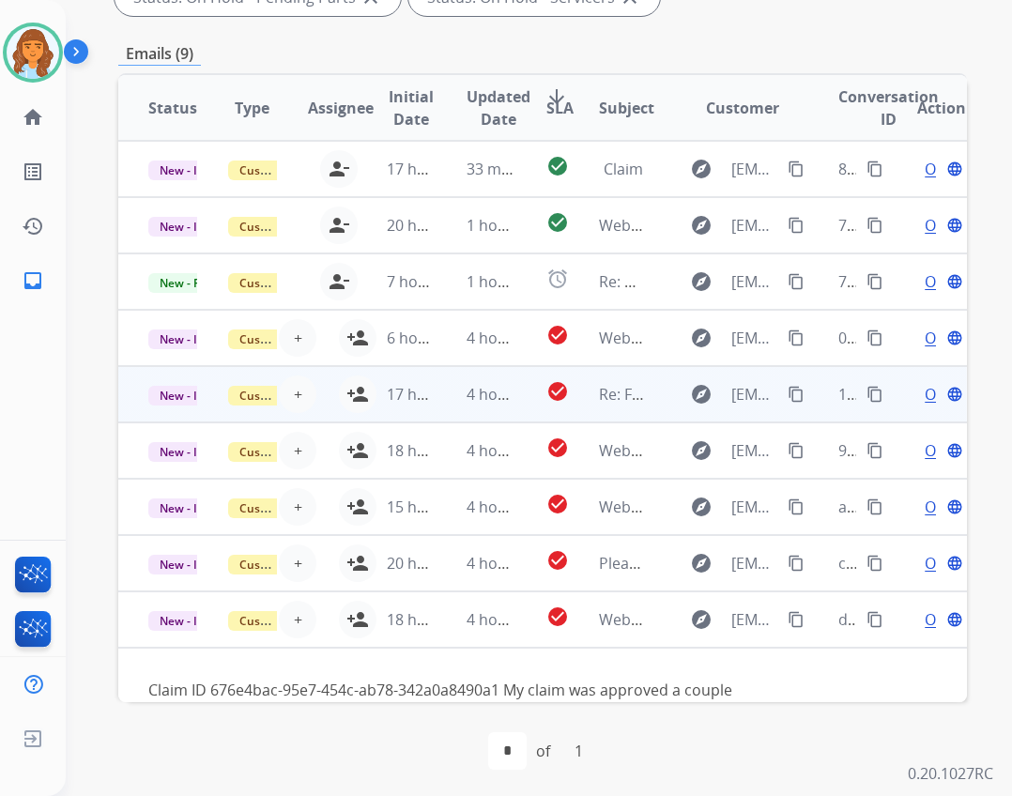
scroll to position [452, 0]
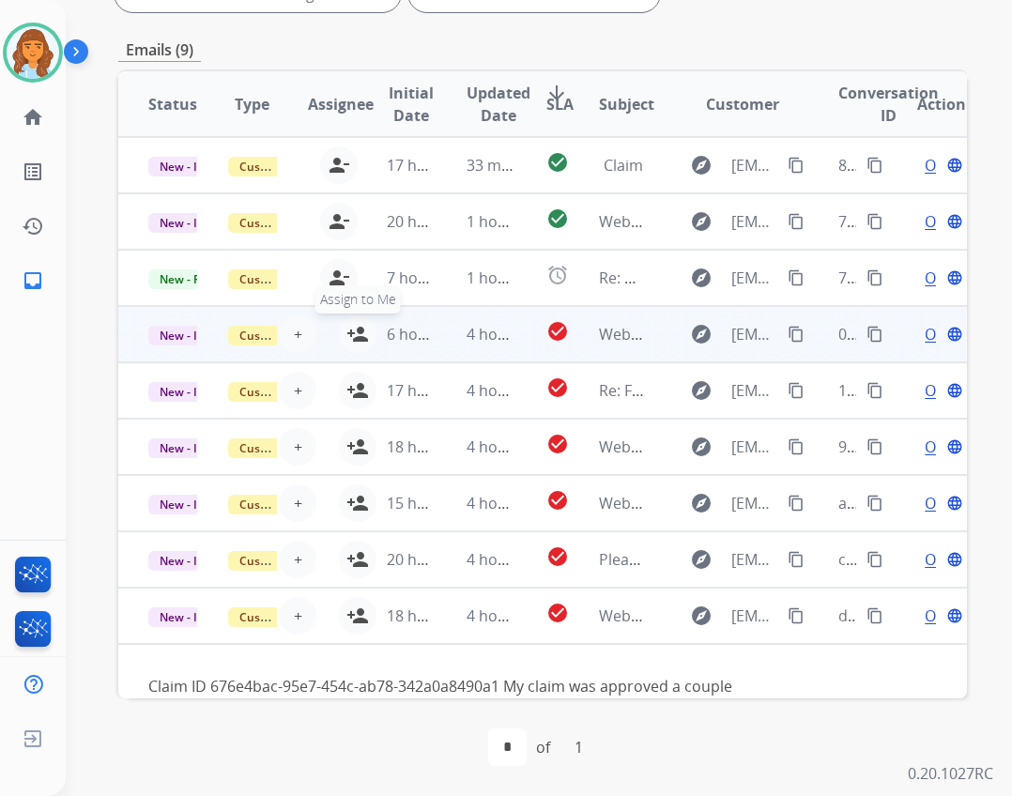
click at [350, 330] on mat-icon "person_add" at bounding box center [357, 334] width 23 height 23
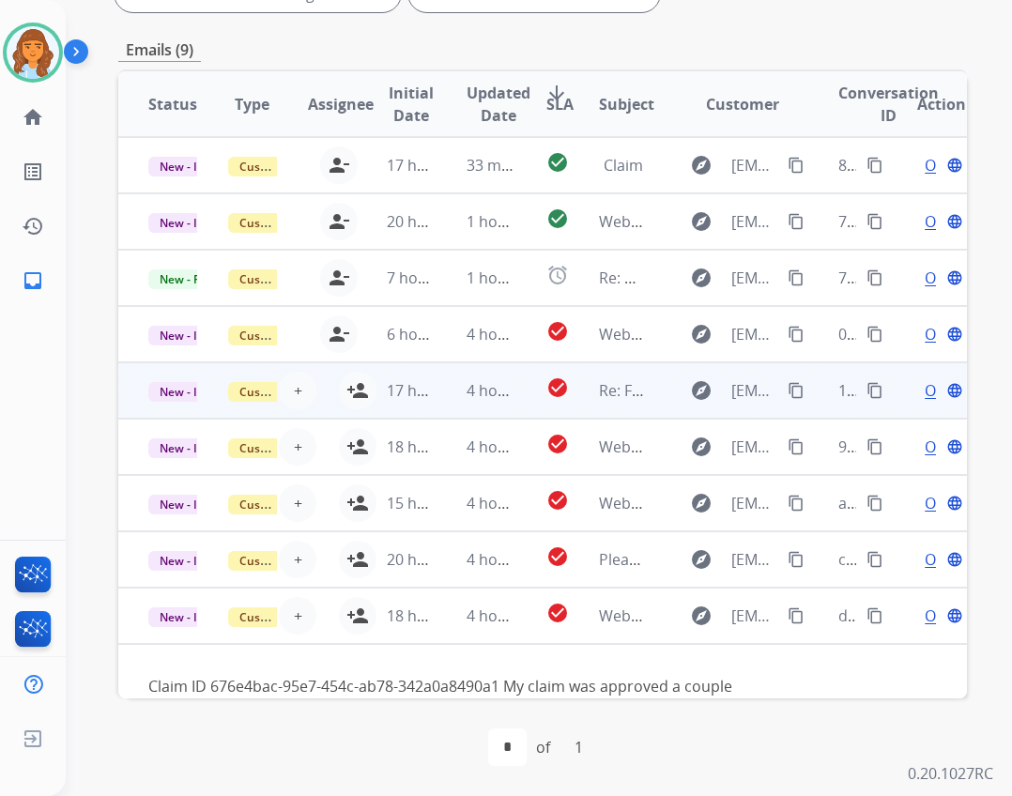
click at [357, 390] on td "17 hours ago" at bounding box center [397, 390] width 80 height 56
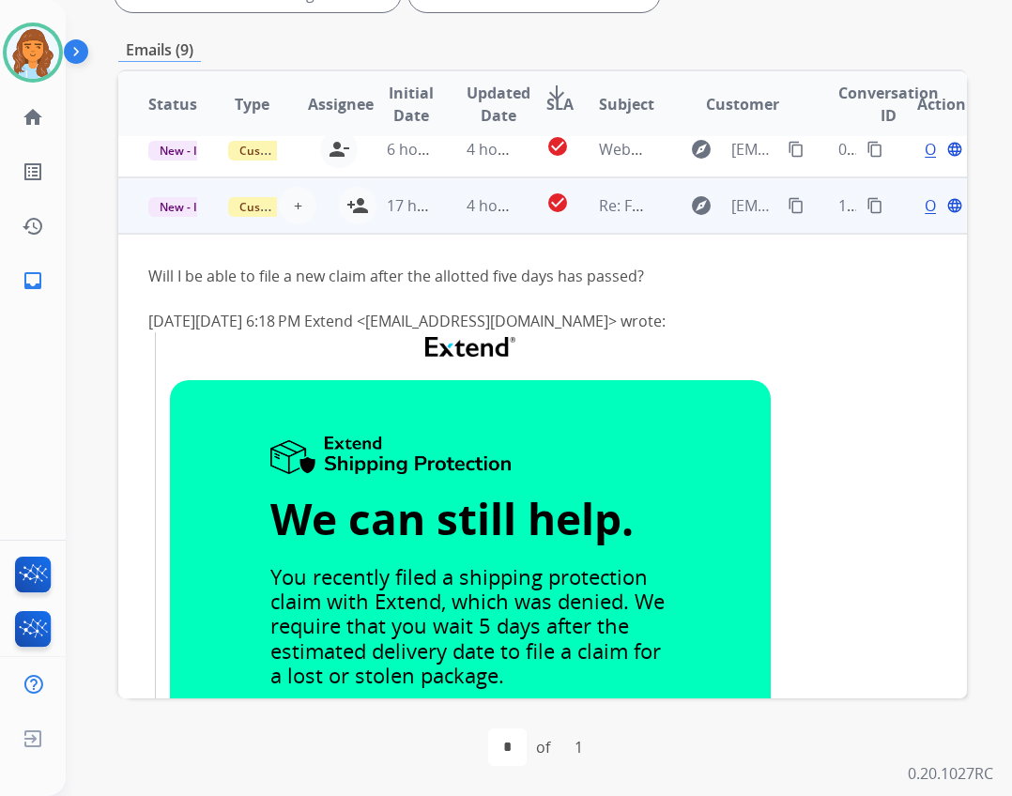
scroll to position [225, 0]
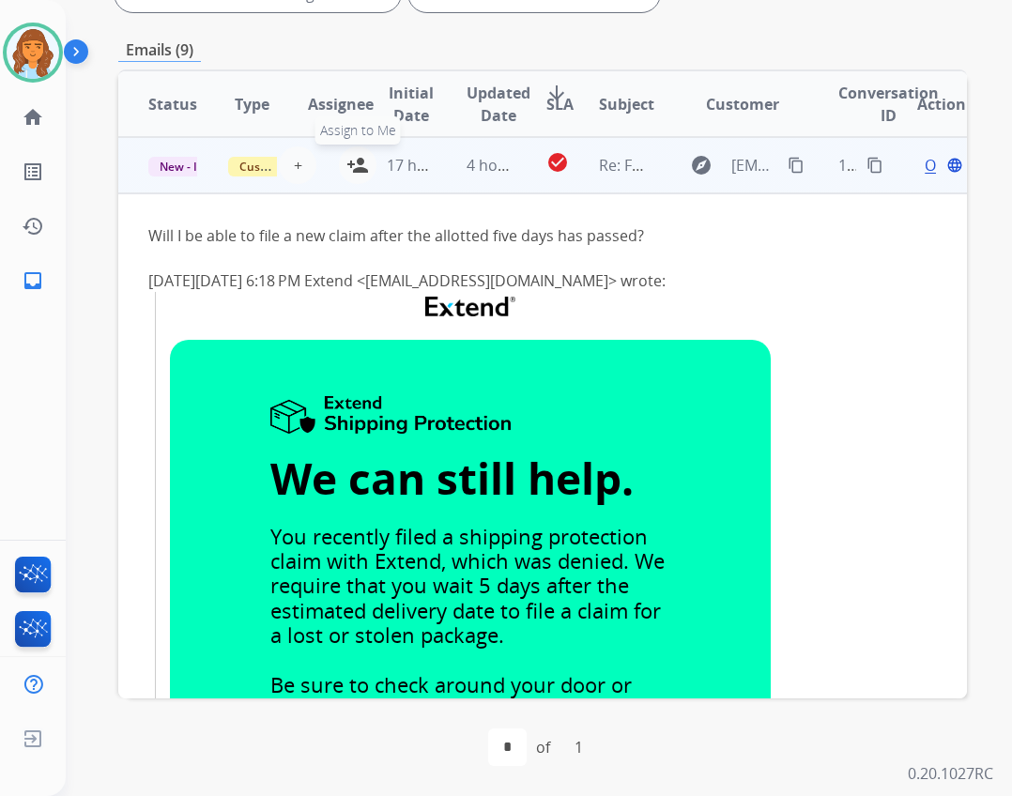
click at [346, 161] on mat-icon "person_add" at bounding box center [357, 165] width 23 height 23
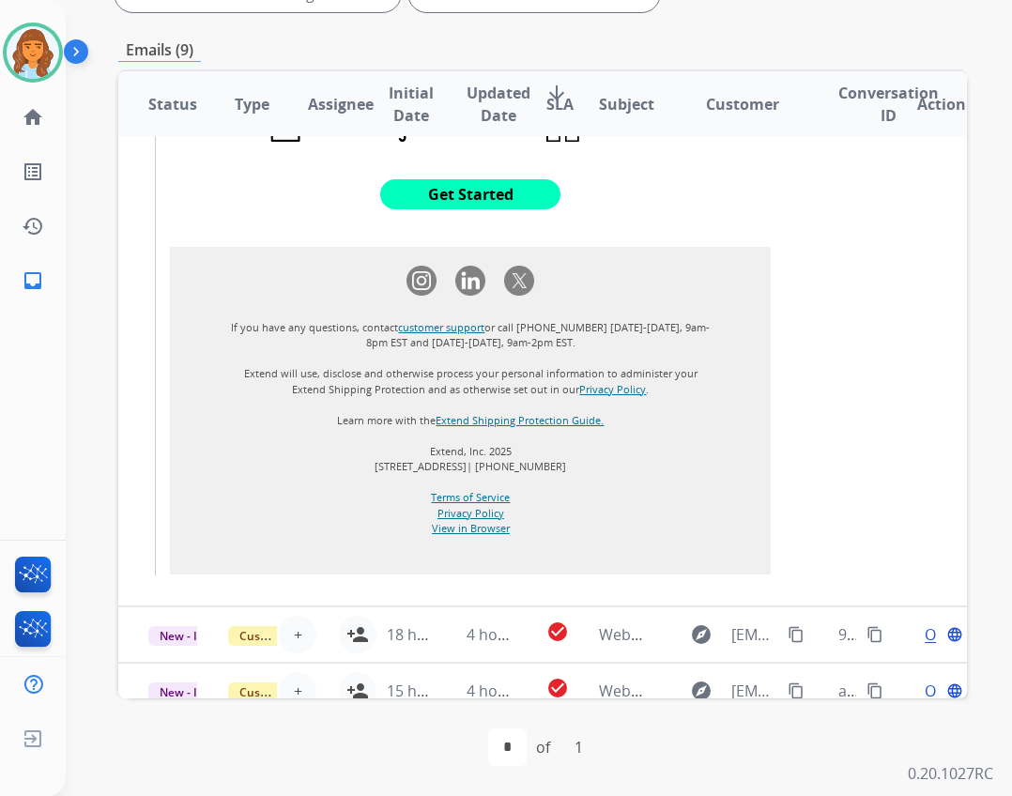
scroll to position [1428, 0]
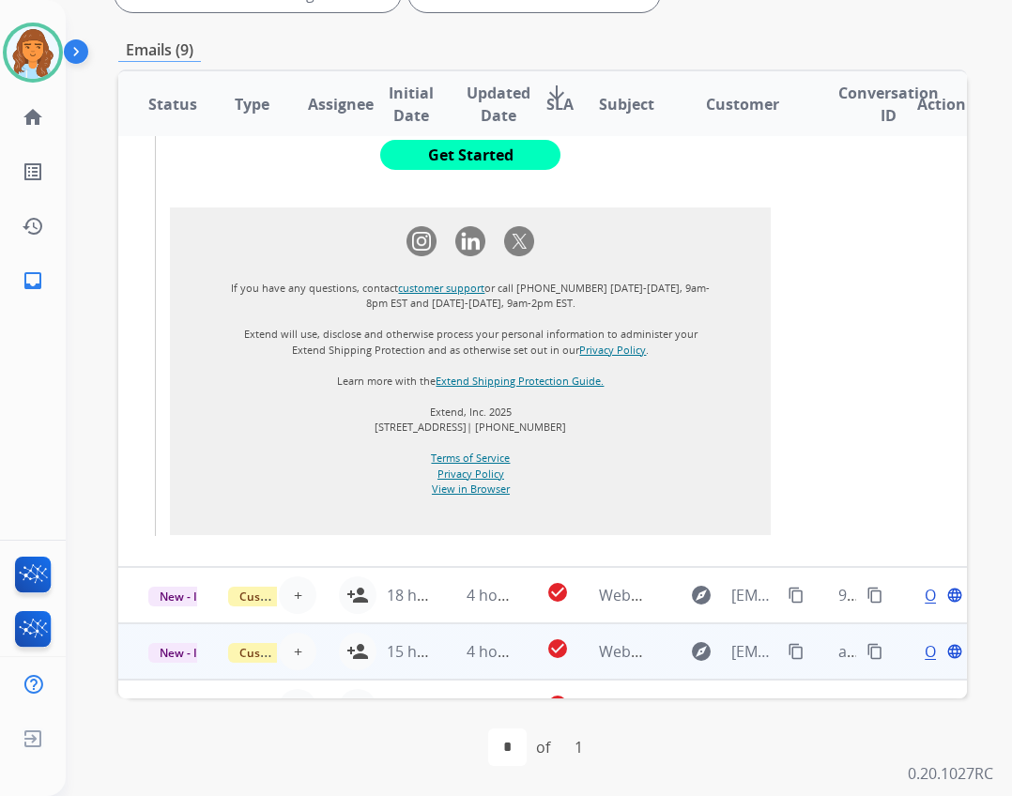
click at [357, 573] on td "18 hours ago" at bounding box center [397, 595] width 80 height 56
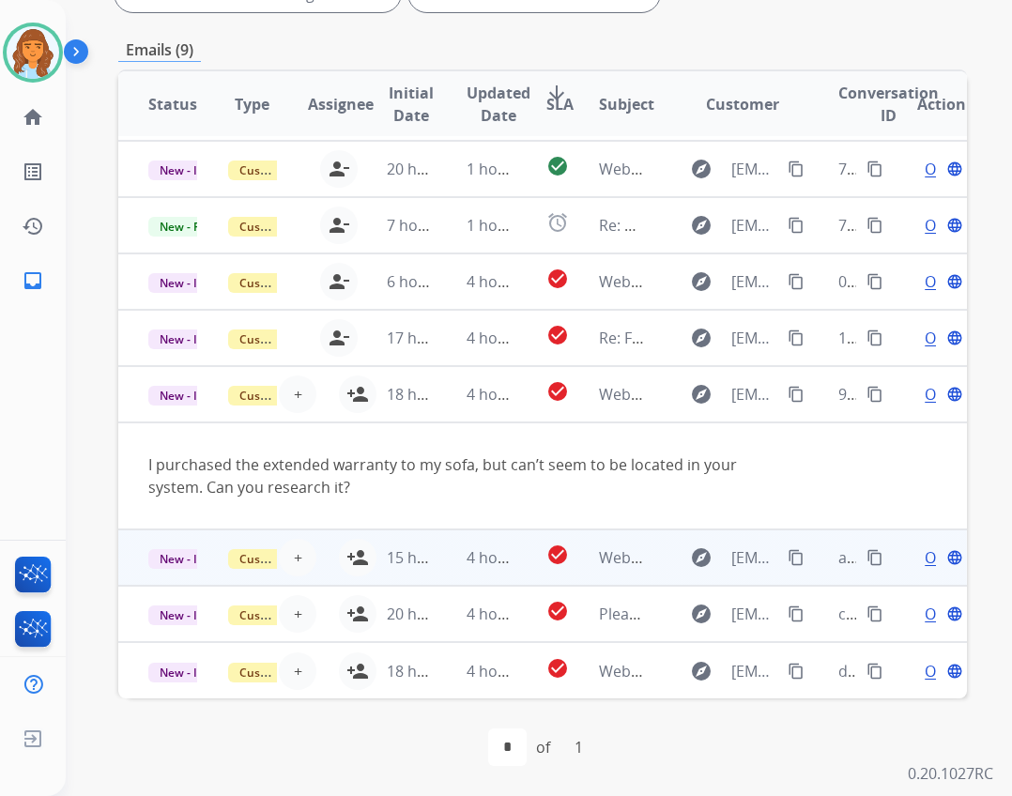
click at [357, 548] on td "15 hours ago" at bounding box center [397, 557] width 80 height 56
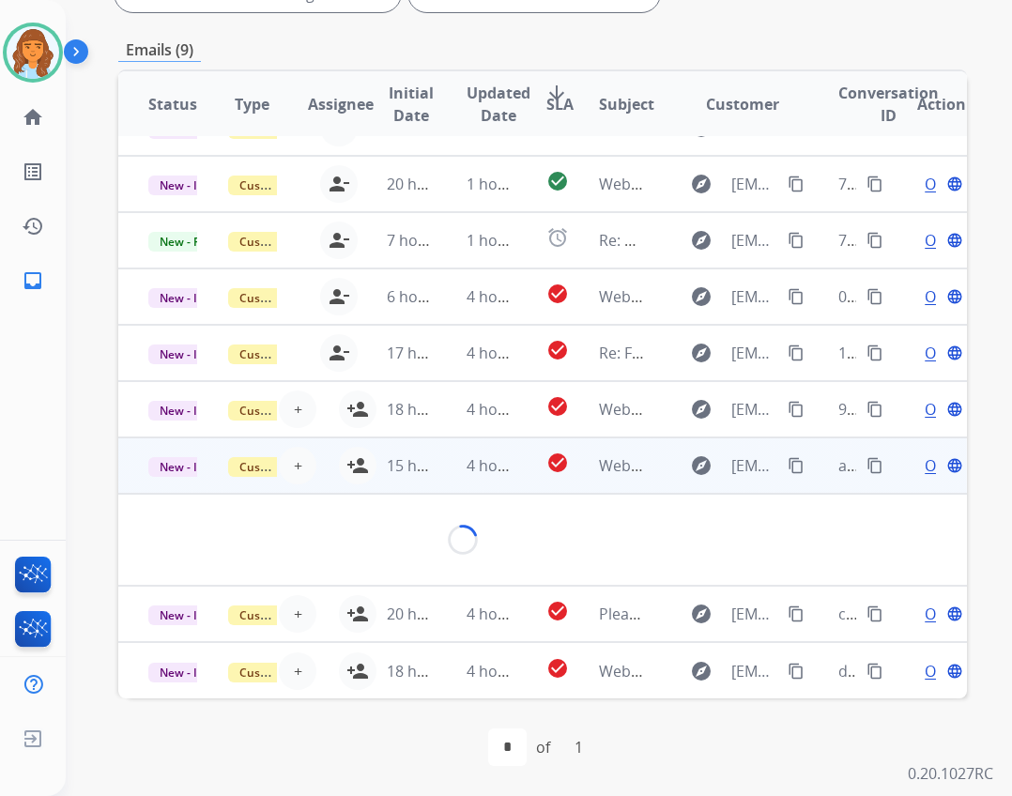
scroll to position [53, 0]
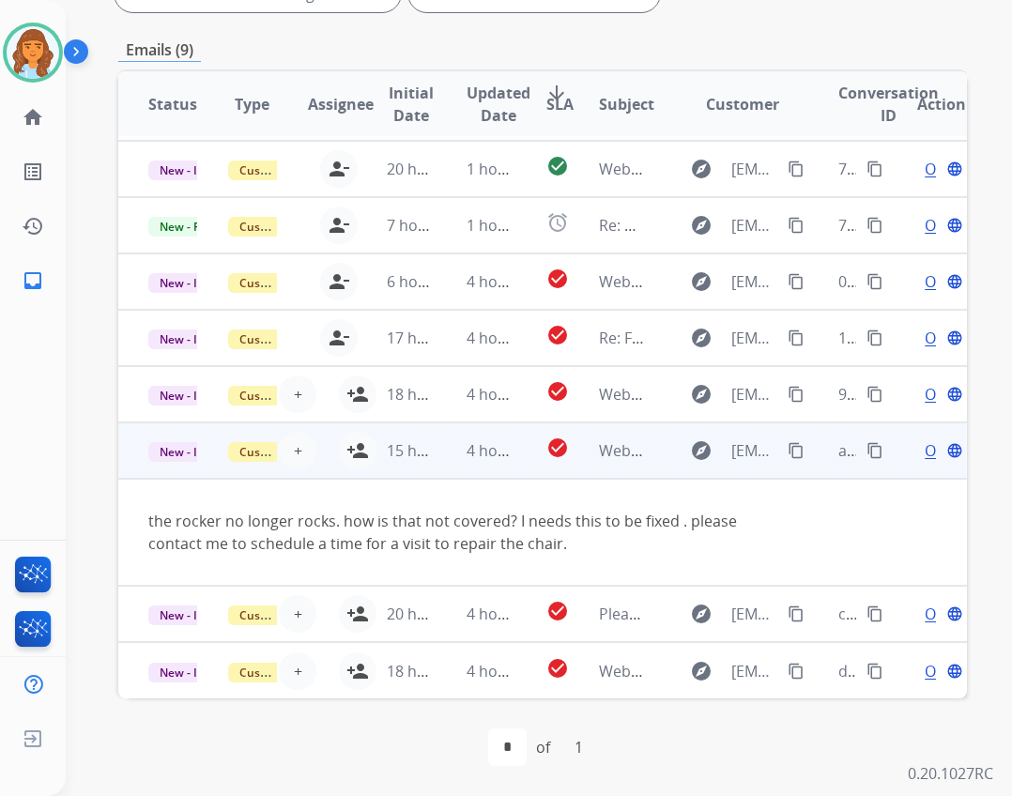
click at [357, 437] on td "15 hours ago" at bounding box center [397, 450] width 80 height 56
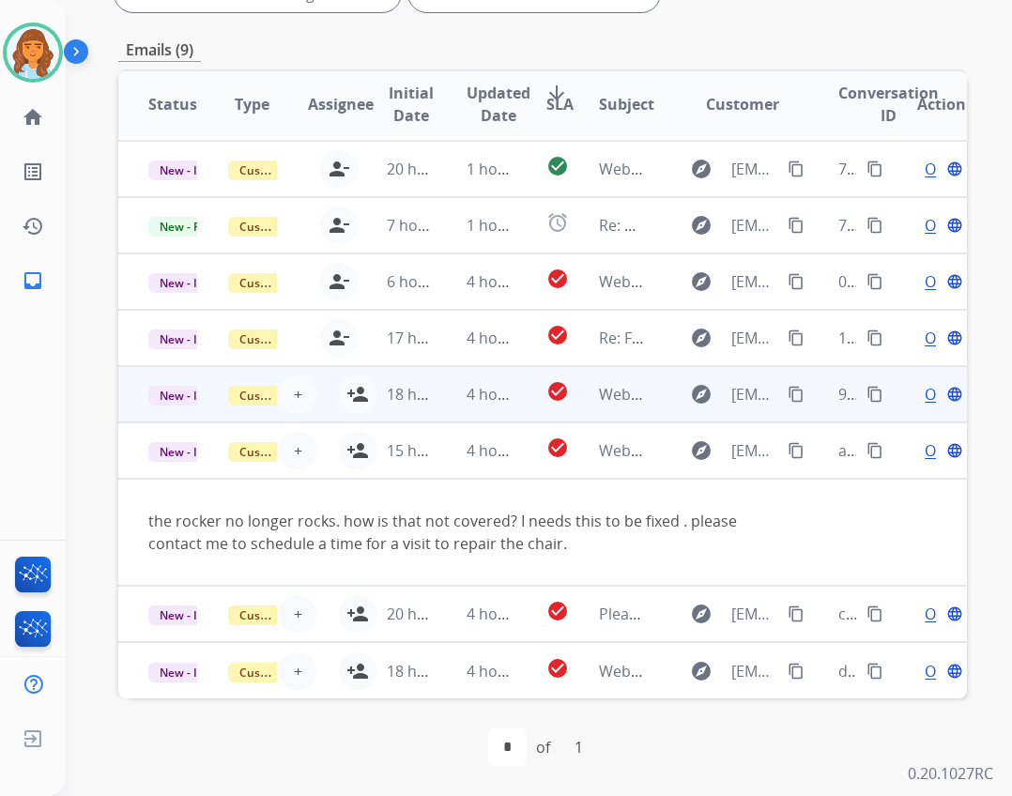
scroll to position [0, 0]
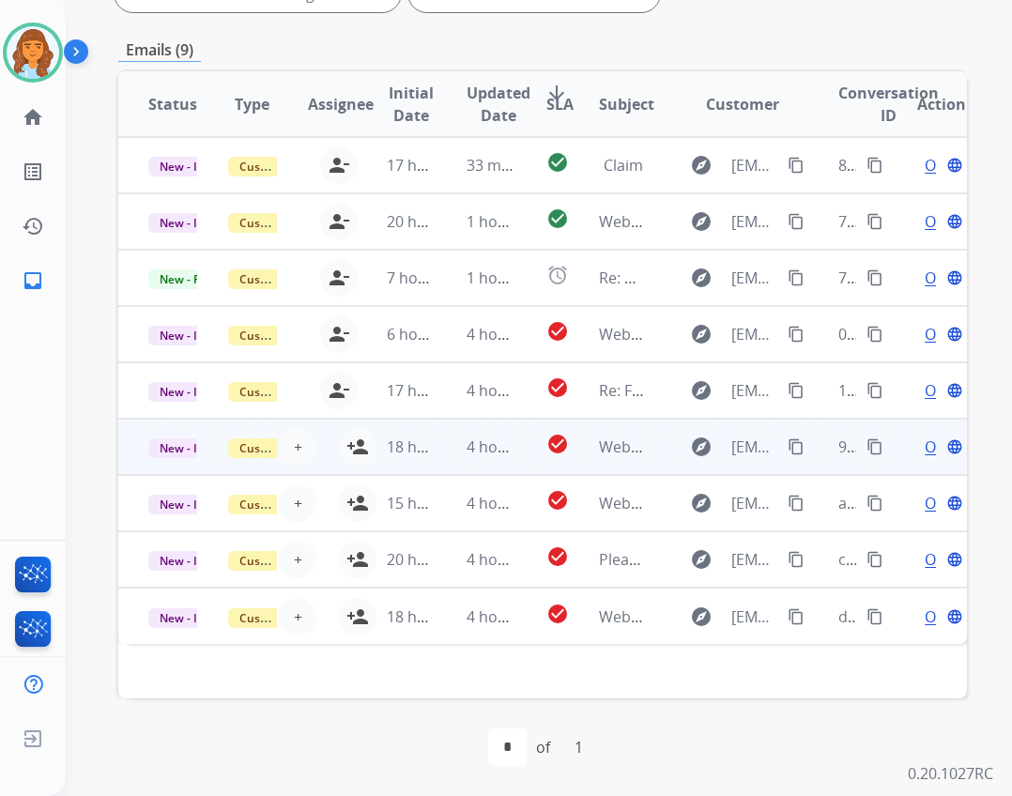
click at [357, 444] on td "18 hours ago" at bounding box center [397, 447] width 80 height 56
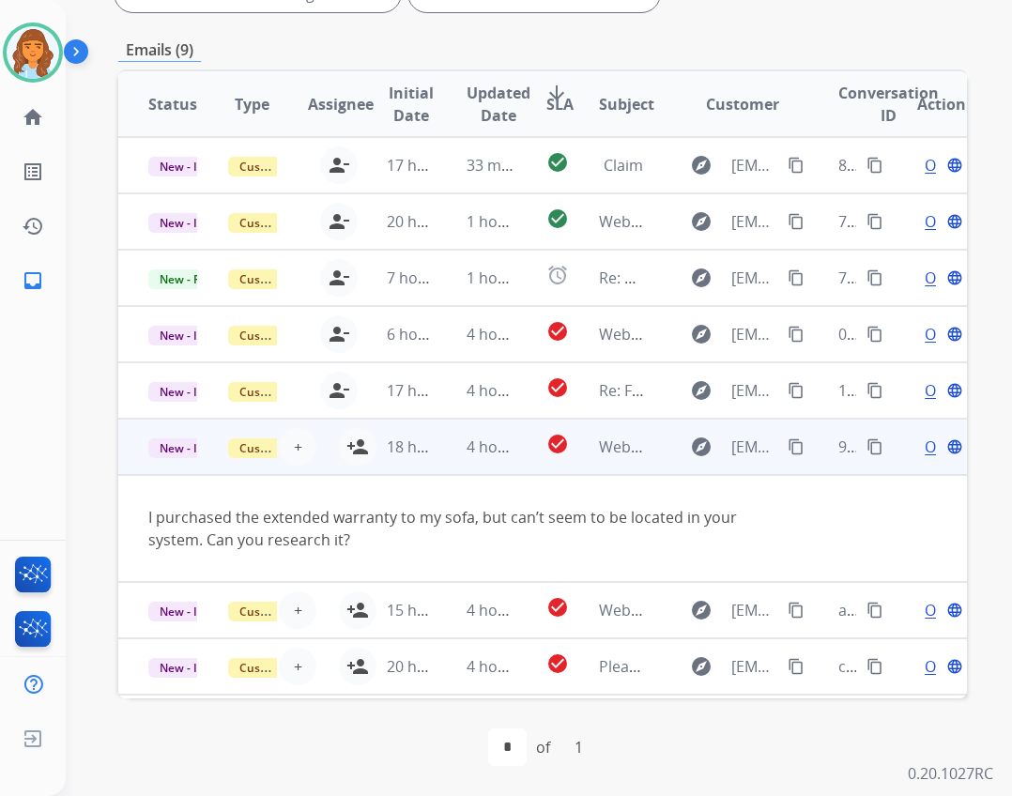
scroll to position [53, 0]
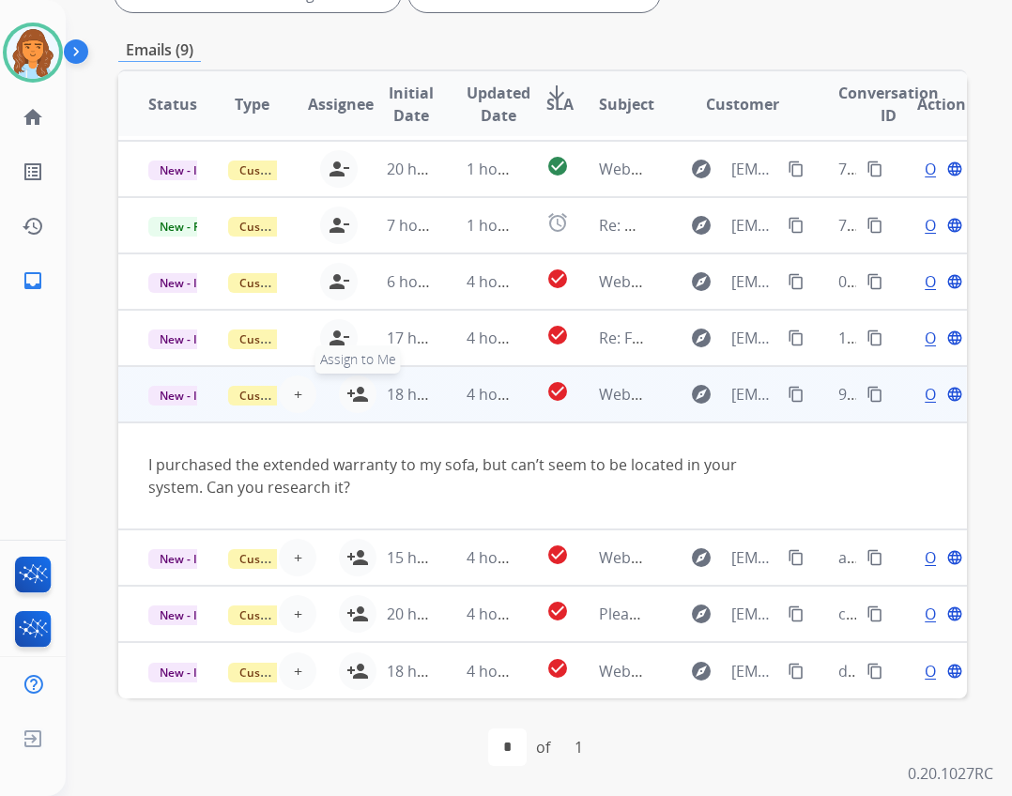
click at [341, 394] on button "person_add Assign to Me" at bounding box center [358, 394] width 38 height 38
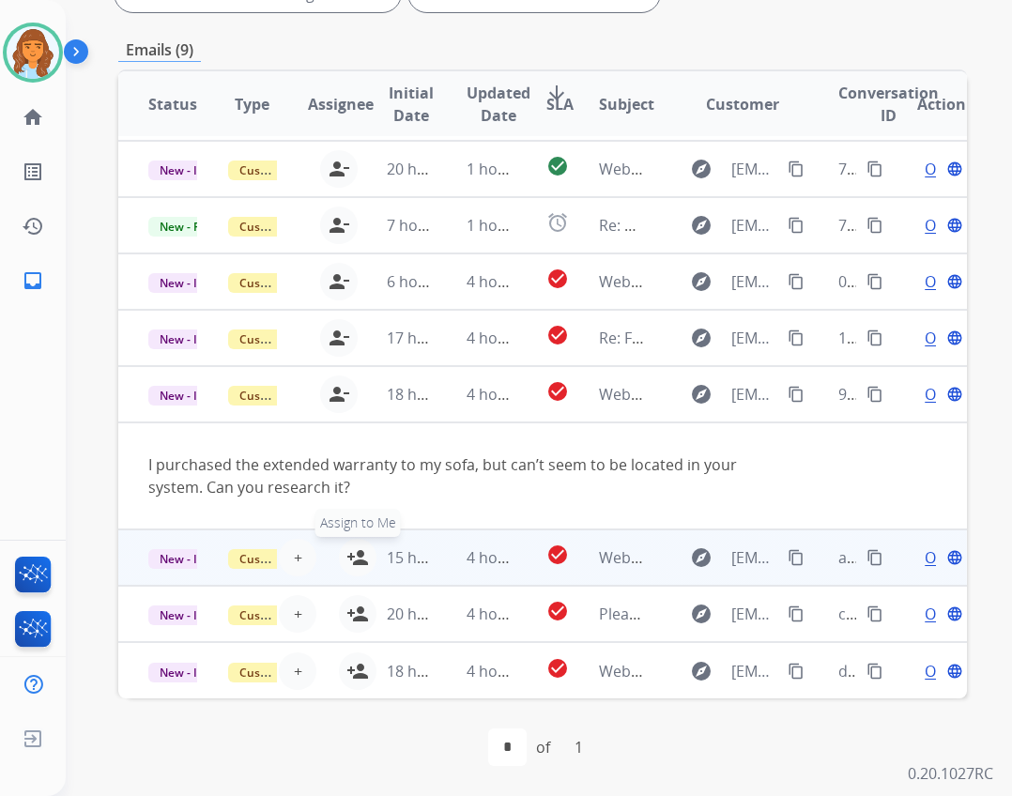
click at [339, 552] on button "person_add Assign to Me" at bounding box center [358, 558] width 38 height 38
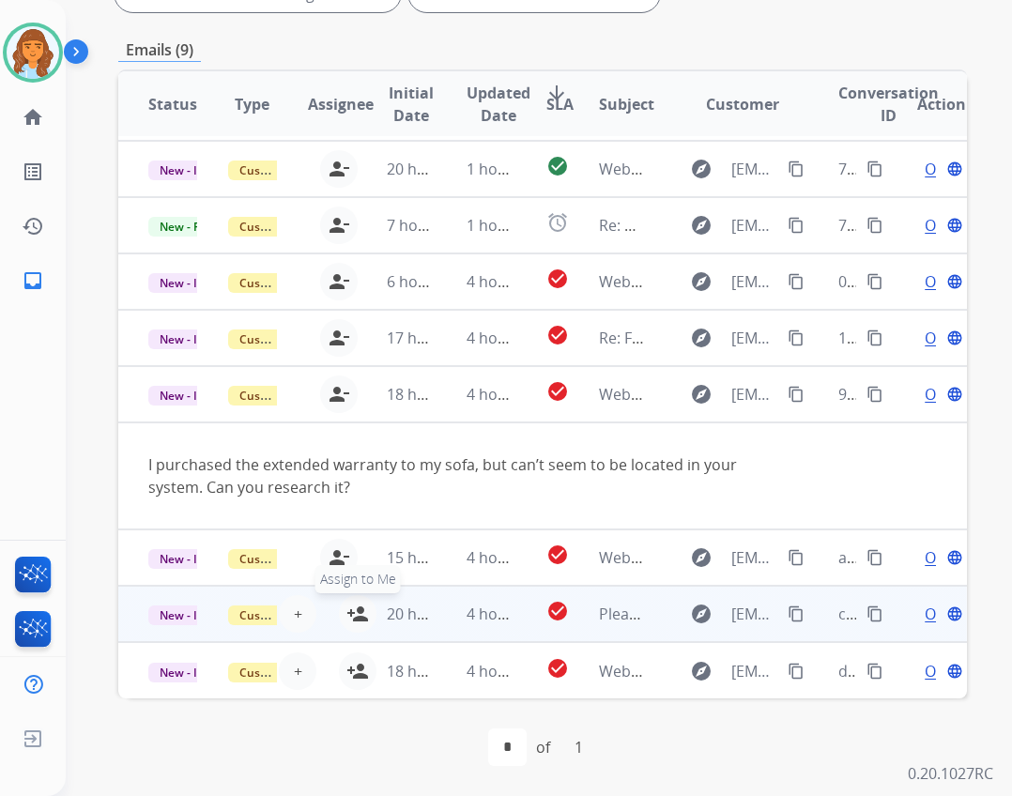
drag, startPoint x: 349, startPoint y: 607, endPoint x: 347, endPoint y: 621, distance: 14.2
click at [348, 607] on mat-icon "person_add" at bounding box center [357, 614] width 23 height 23
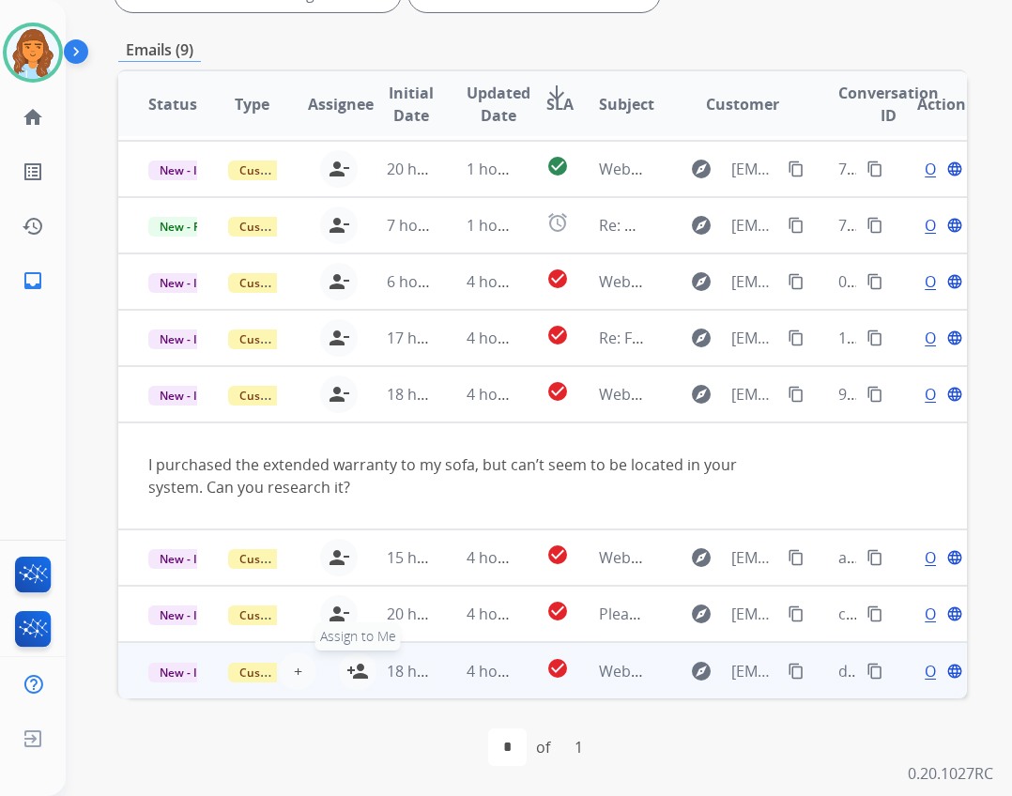
click at [349, 661] on mat-icon "person_add" at bounding box center [357, 671] width 23 height 23
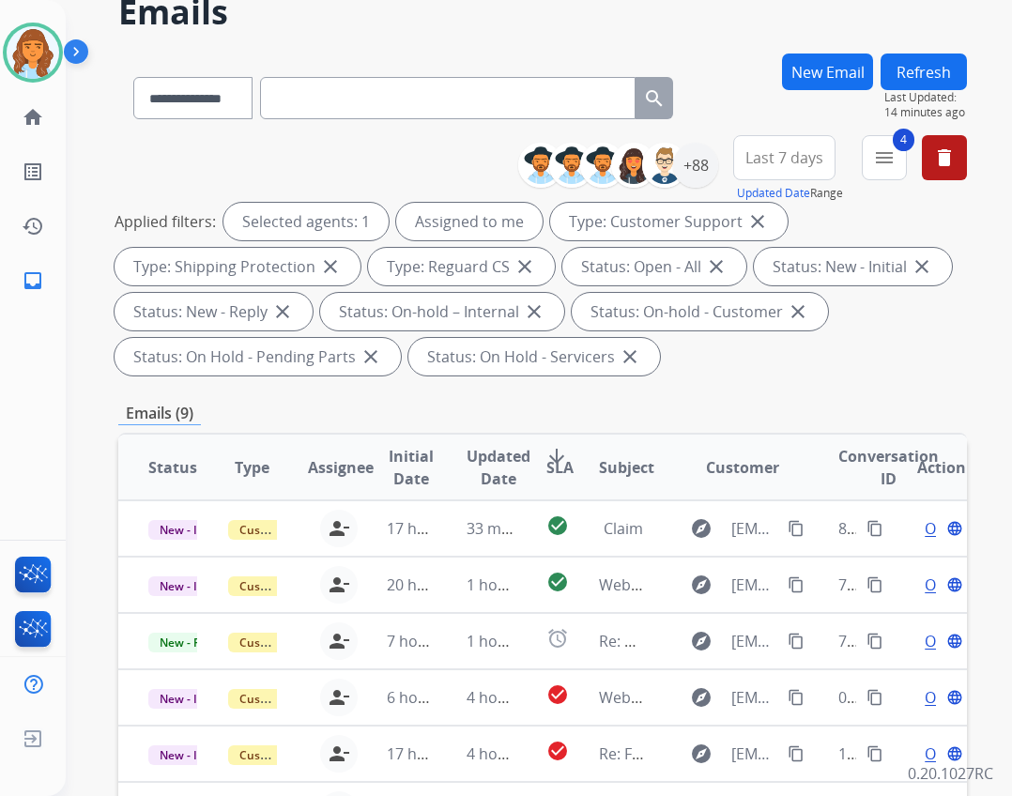
scroll to position [0, 0]
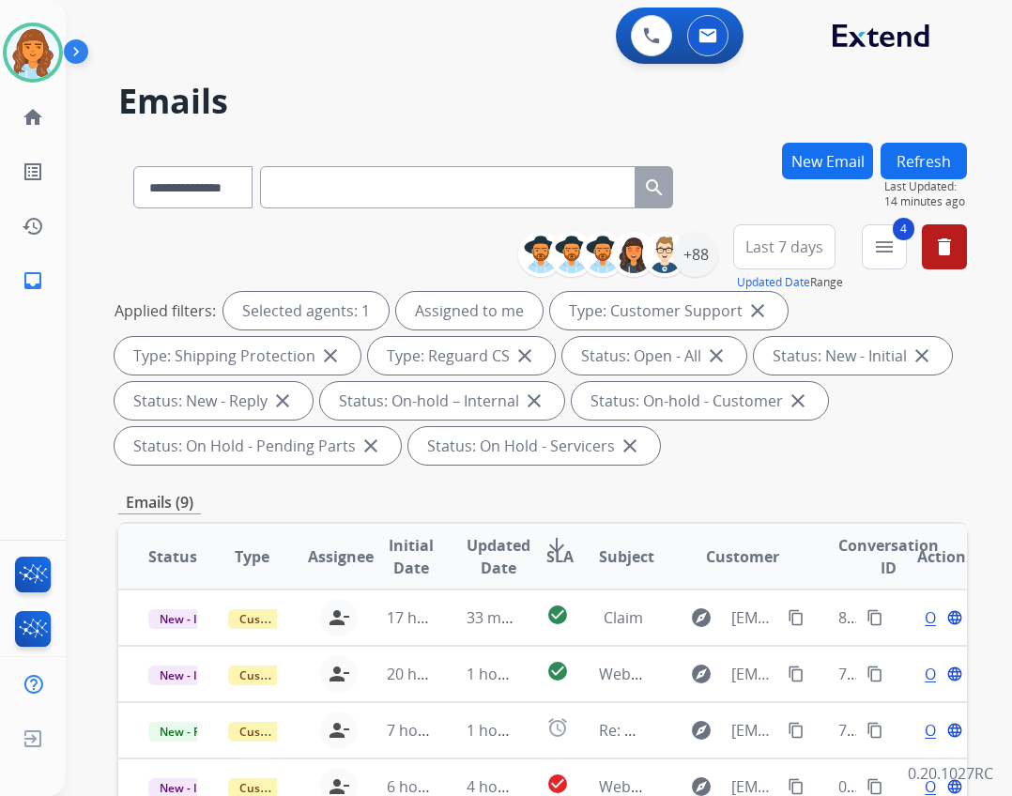
drag, startPoint x: 919, startPoint y: 146, endPoint x: 900, endPoint y: 163, distance: 25.3
click at [912, 153] on button "Refresh" at bounding box center [923, 161] width 86 height 37
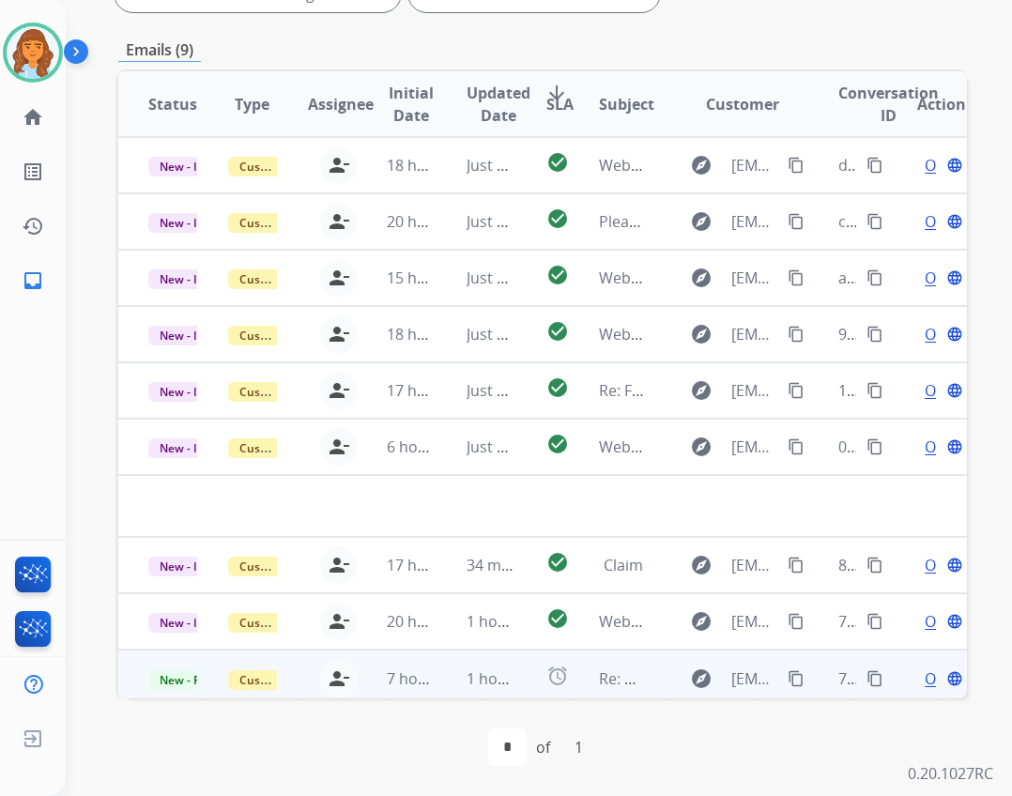
click at [331, 686] on mat-icon "person_remove" at bounding box center [339, 678] width 23 height 23
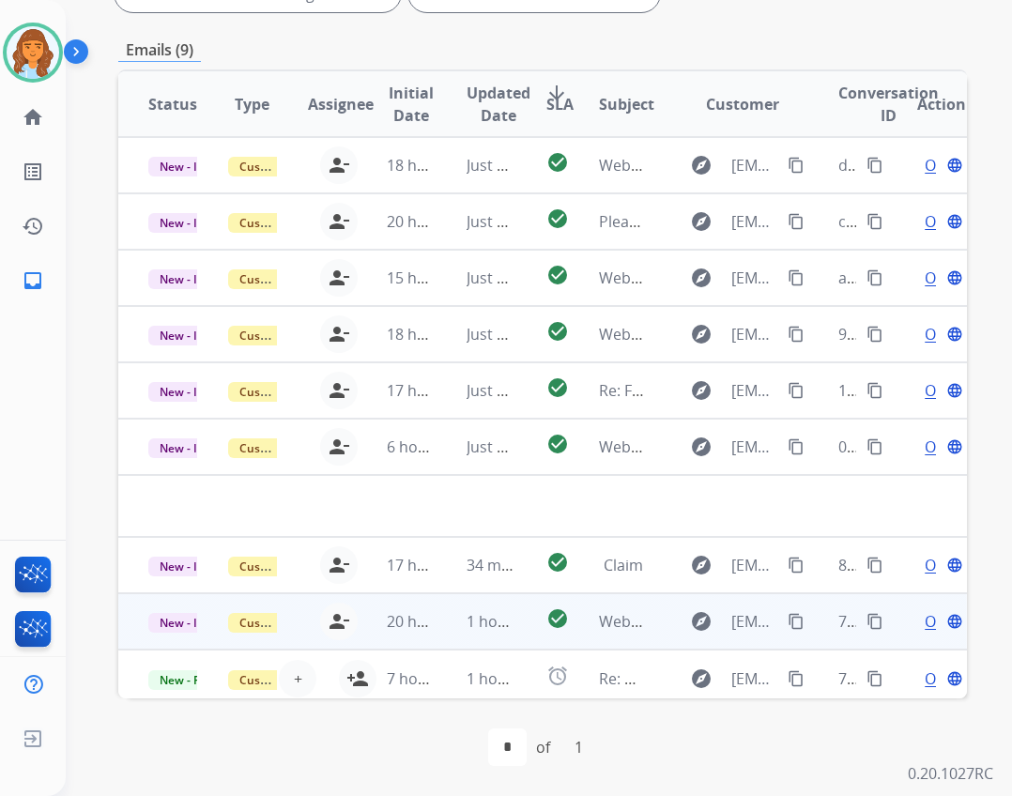
click at [346, 639] on div "person_remove Unassign to Me" at bounding box center [328, 622] width 60 height 38
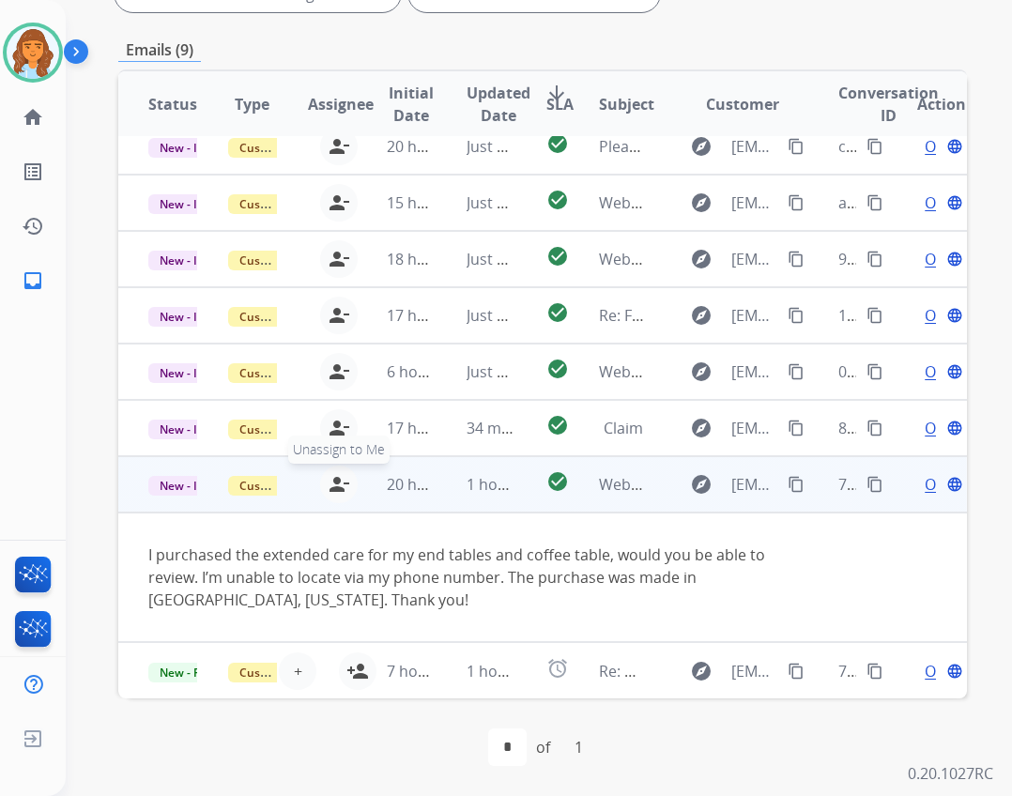
click at [330, 467] on button "person_remove Unassign to Me" at bounding box center [339, 485] width 38 height 38
click at [347, 482] on mat-icon "person_add" at bounding box center [357, 484] width 23 height 23
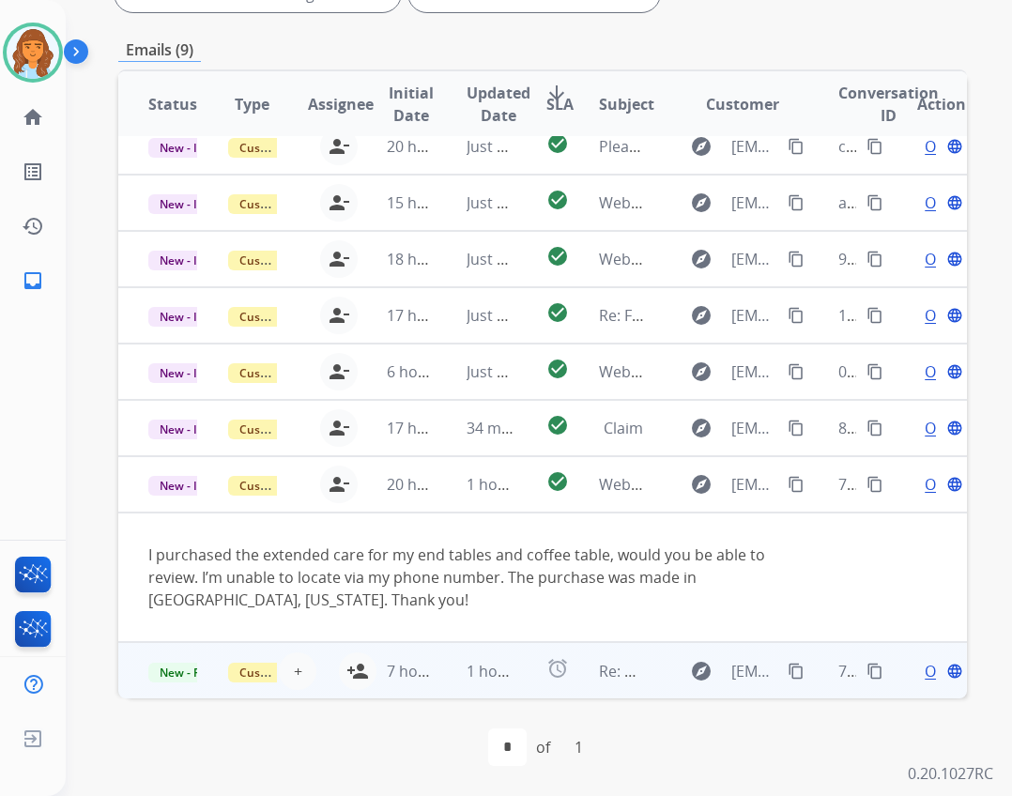
click at [359, 678] on td "7 hours ago" at bounding box center [397, 670] width 80 height 56
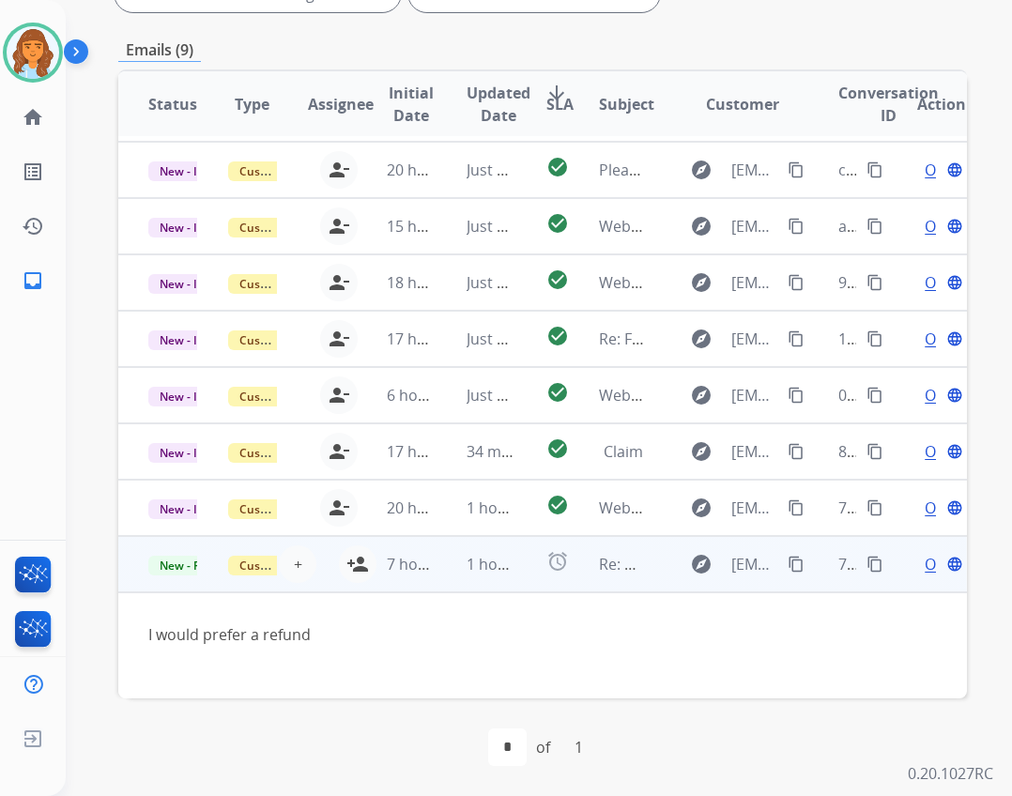
click at [925, 570] on span "Open" at bounding box center [944, 564] width 38 height 23
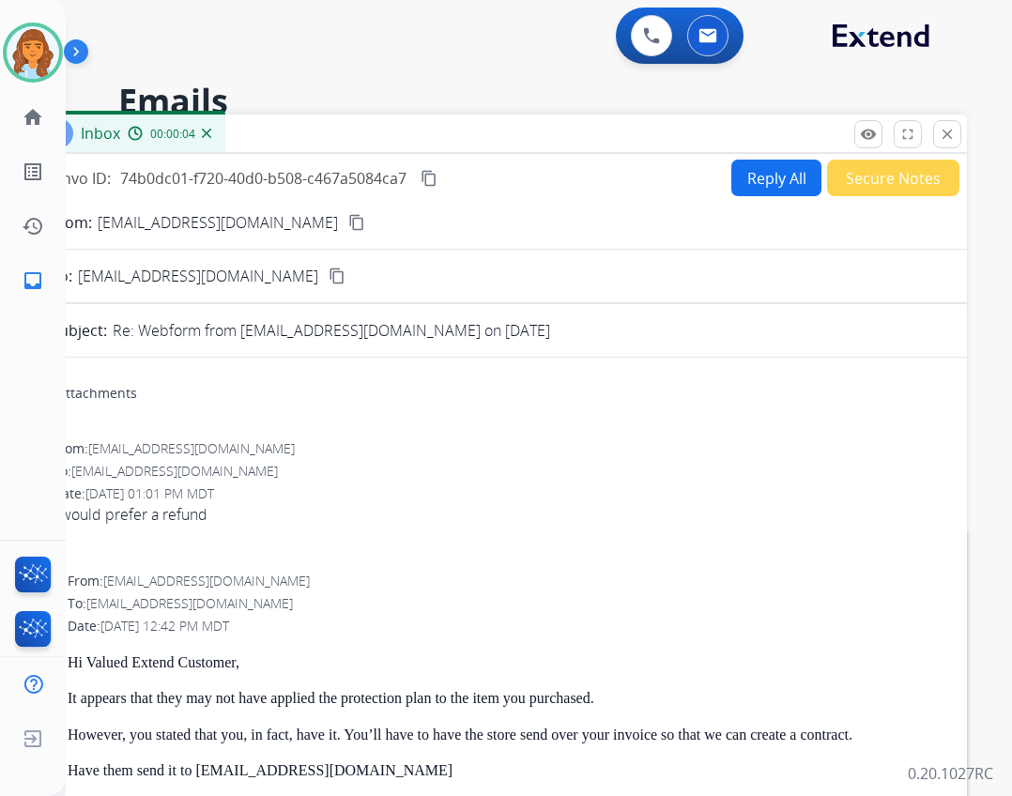
click at [761, 191] on button "Reply All" at bounding box center [776, 178] width 90 height 37
select select "**********"
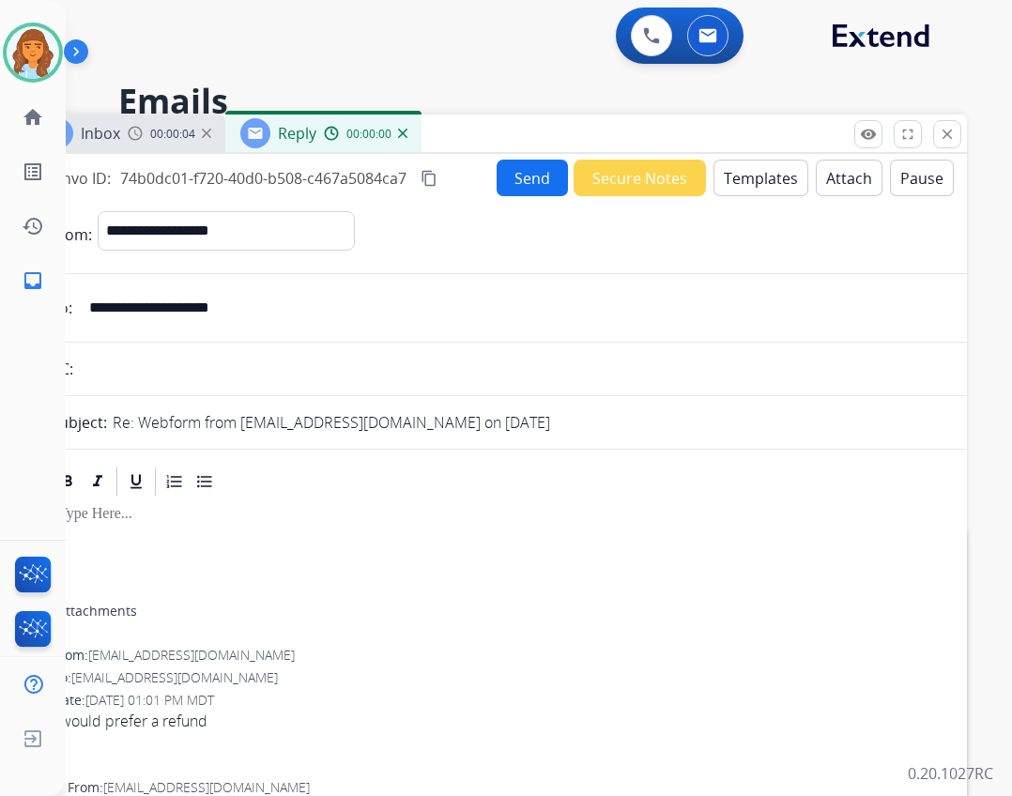
click at [758, 190] on button "Templates" at bounding box center [760, 178] width 95 height 37
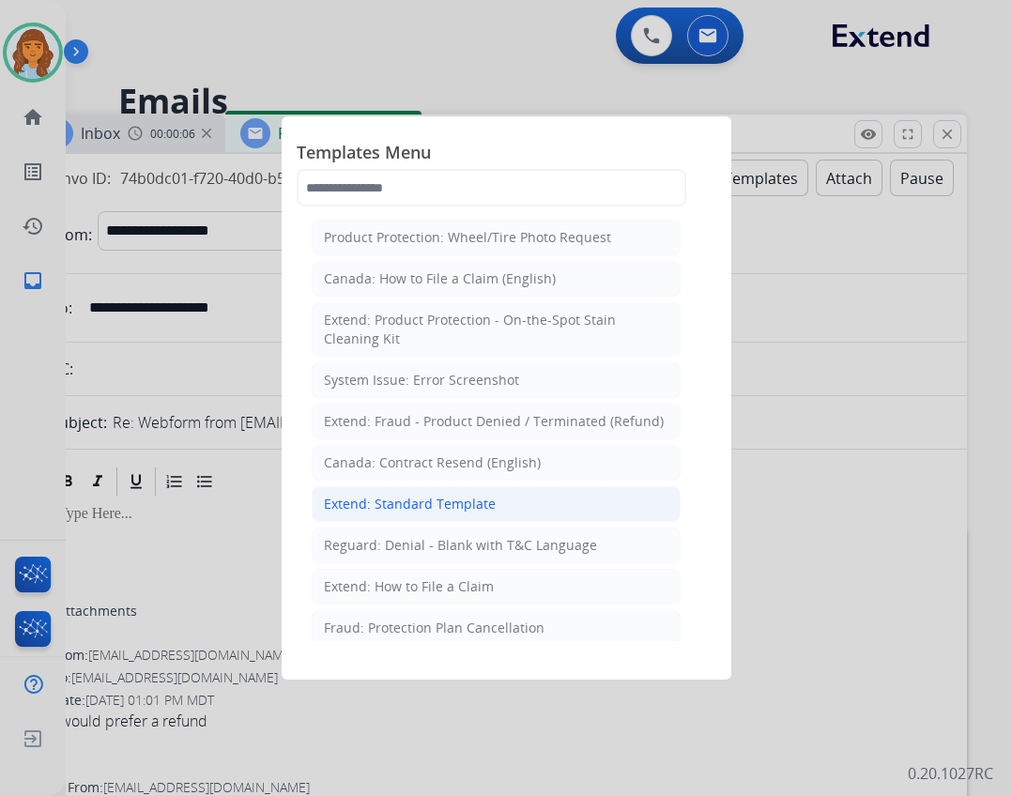
click at [438, 515] on li "Extend: Standard Template" at bounding box center [496, 504] width 369 height 36
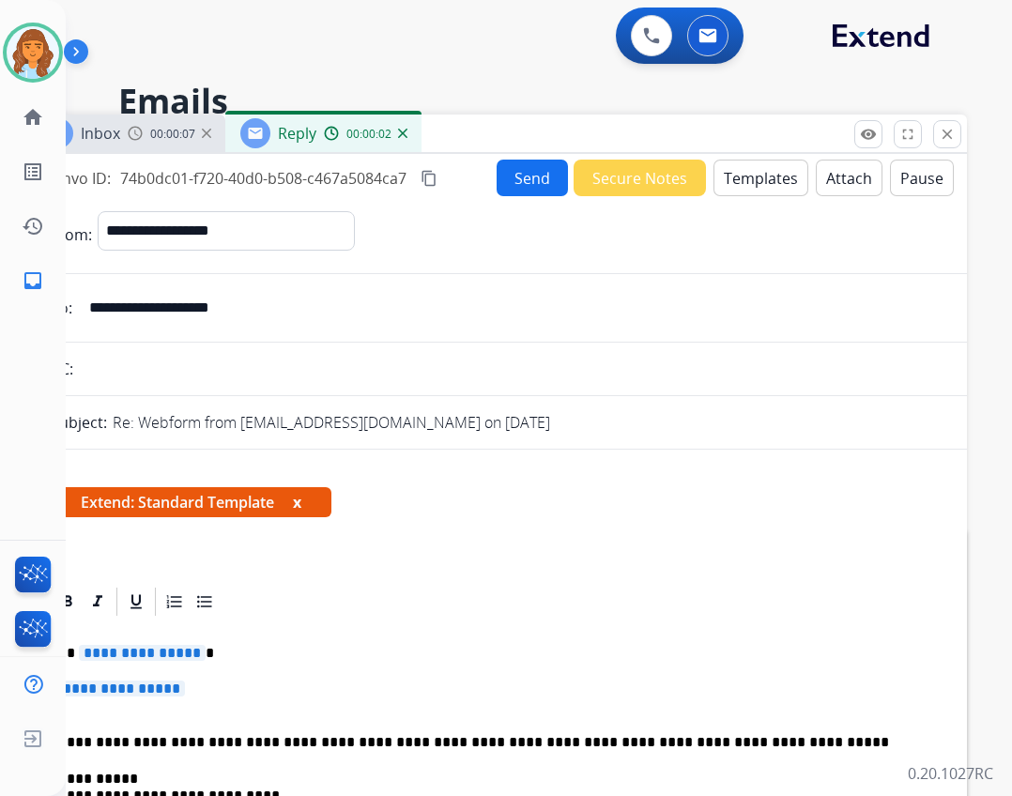
click at [146, 647] on span "**********" at bounding box center [142, 653] width 127 height 16
drag, startPoint x: 141, startPoint y: 689, endPoint x: 134, endPoint y: 680, distance: 11.5
click at [142, 690] on span "**********" at bounding box center [121, 688] width 127 height 16
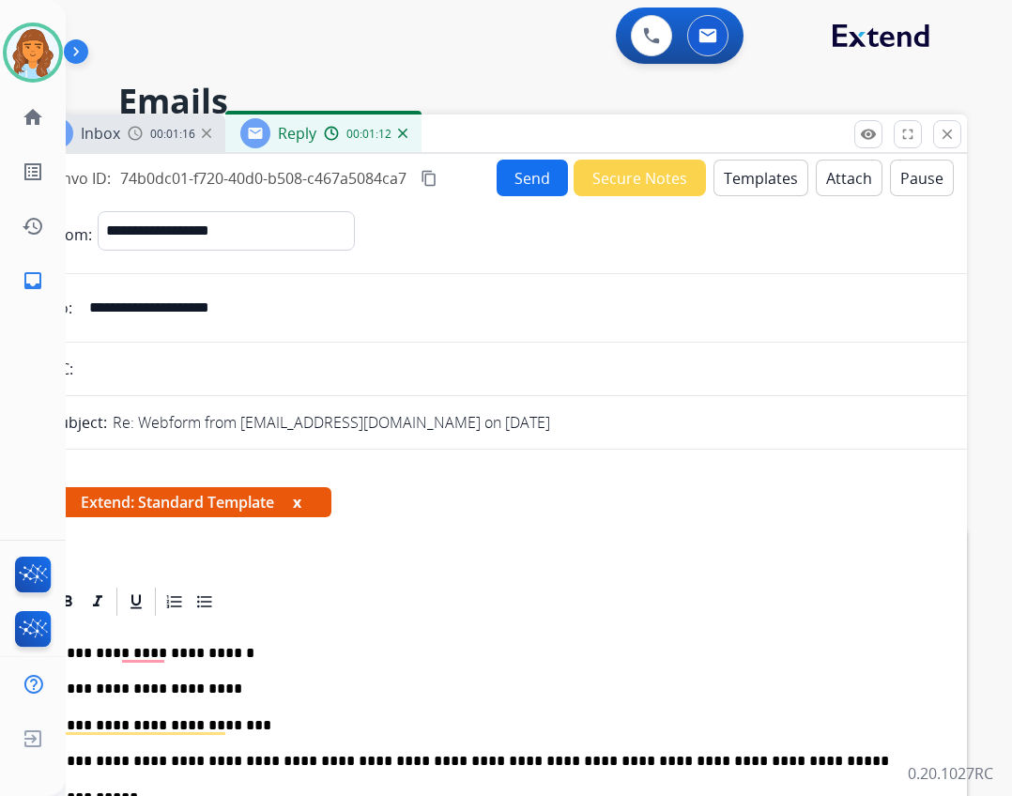
click at [520, 160] on button "Send" at bounding box center [532, 178] width 71 height 37
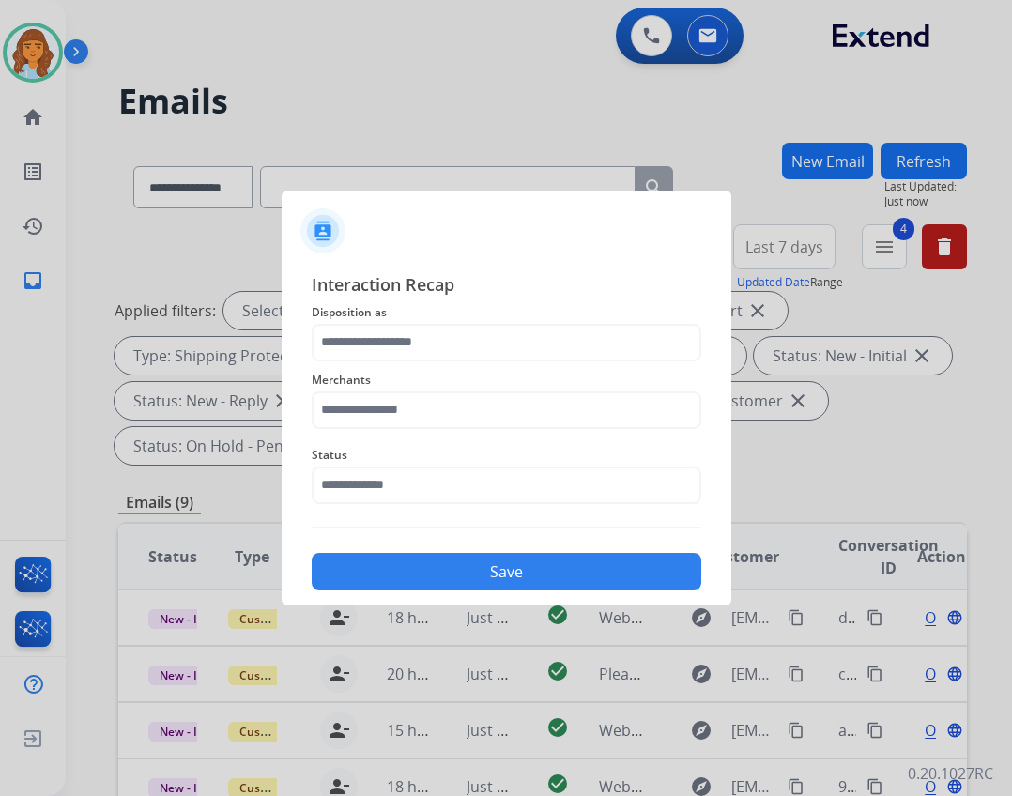
drag, startPoint x: 534, startPoint y: 443, endPoint x: 518, endPoint y: 488, distance: 47.8
click at [532, 461] on div "Status" at bounding box center [507, 473] width 390 height 75
click at [404, 436] on div "Status" at bounding box center [507, 473] width 390 height 75
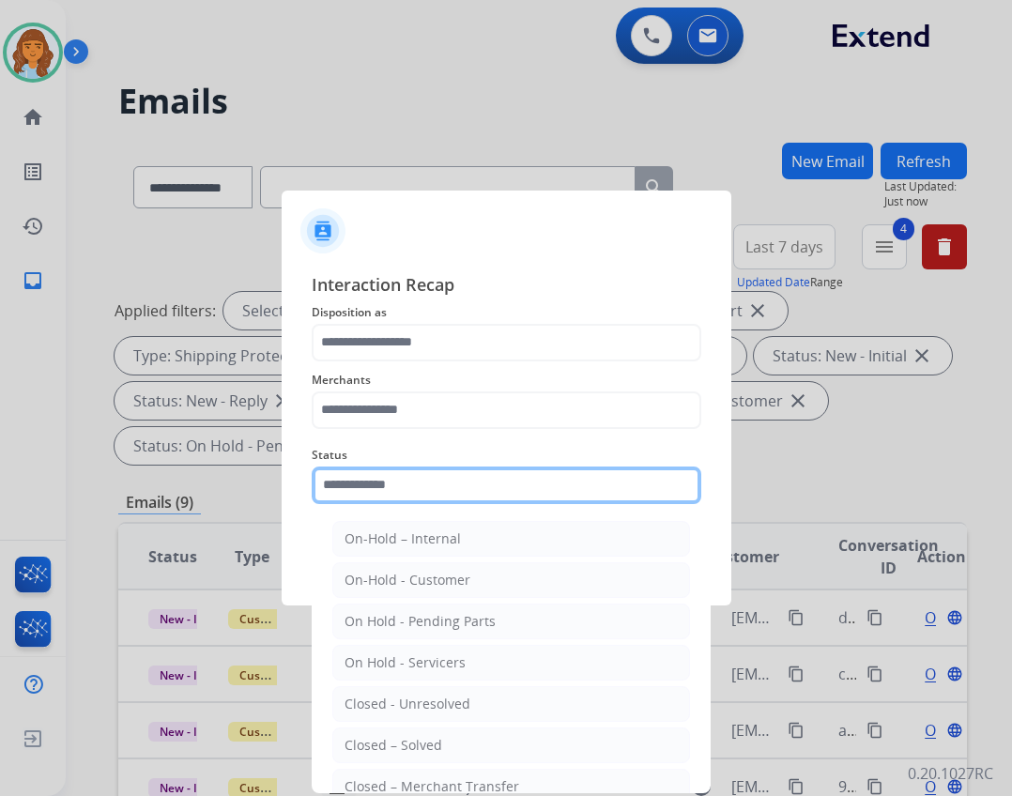
drag, startPoint x: 386, startPoint y: 470, endPoint x: 378, endPoint y: 484, distance: 16.0
click at [386, 473] on input "text" at bounding box center [507, 485] width 390 height 38
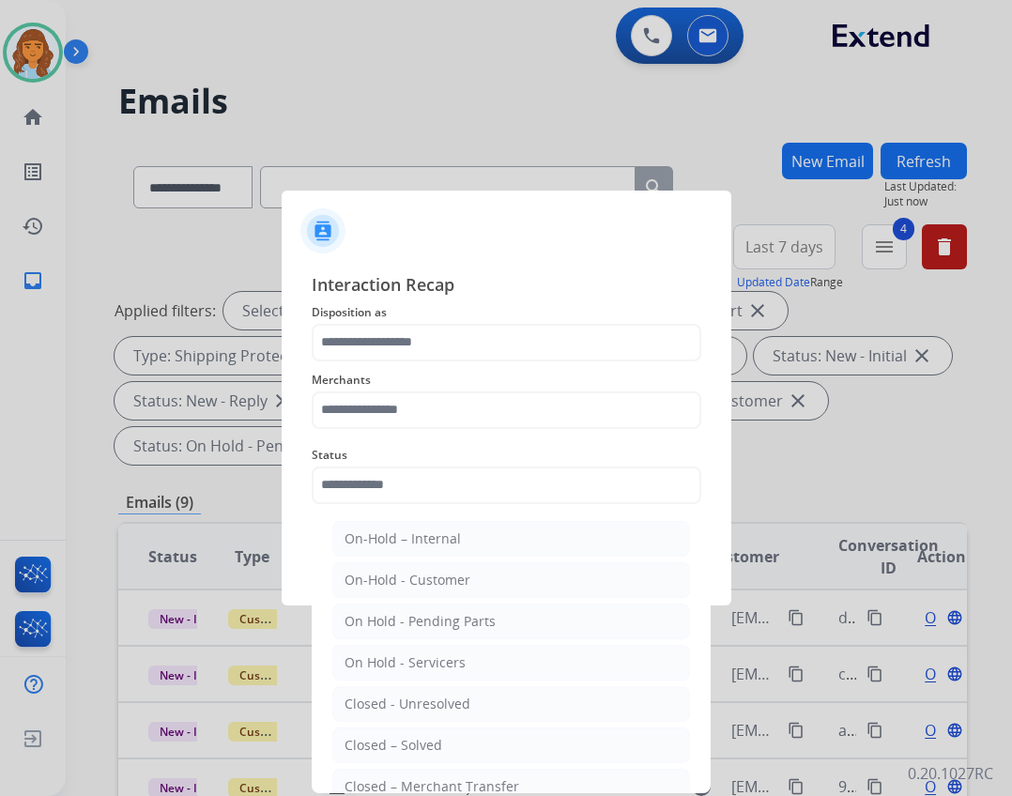
click at [345, 764] on ul "On-Hold – Internal On-Hold - Customer On Hold - Pending Parts On Hold - Service…" at bounding box center [511, 709] width 369 height 394
click at [345, 761] on li "Closed – Solved" at bounding box center [511, 745] width 358 height 36
type input "**********"
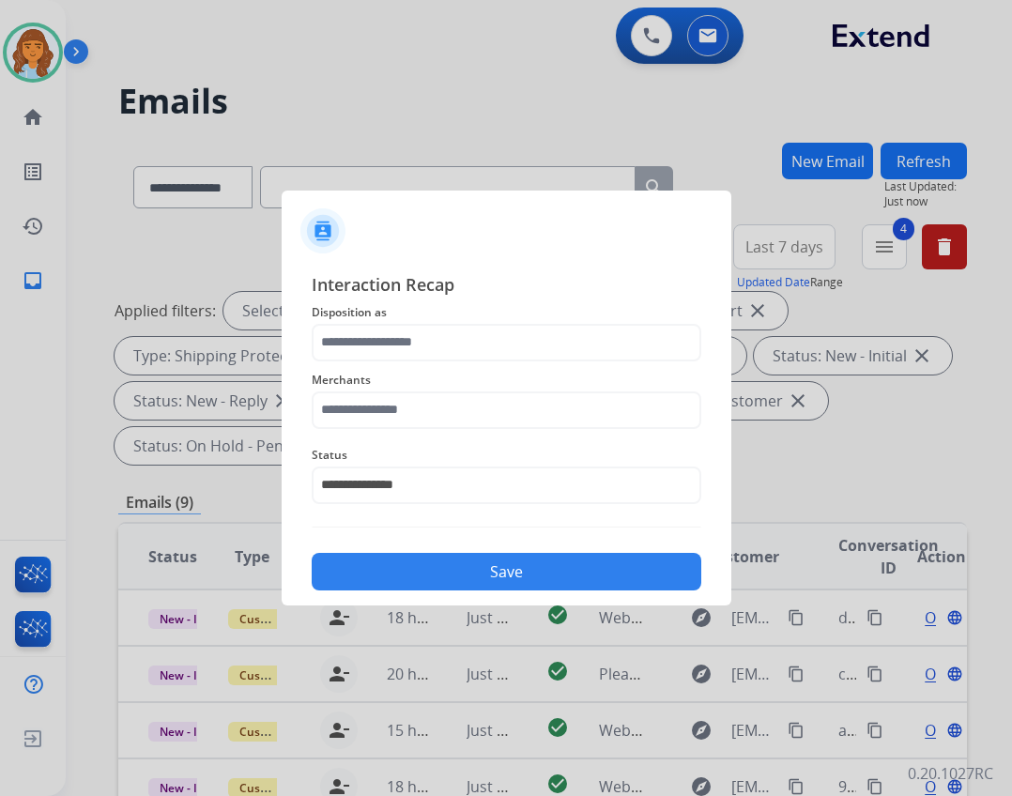
drag, startPoint x: 344, startPoint y: 457, endPoint x: 348, endPoint y: 435, distance: 22.8
click at [347, 450] on span "Status" at bounding box center [507, 455] width 390 height 23
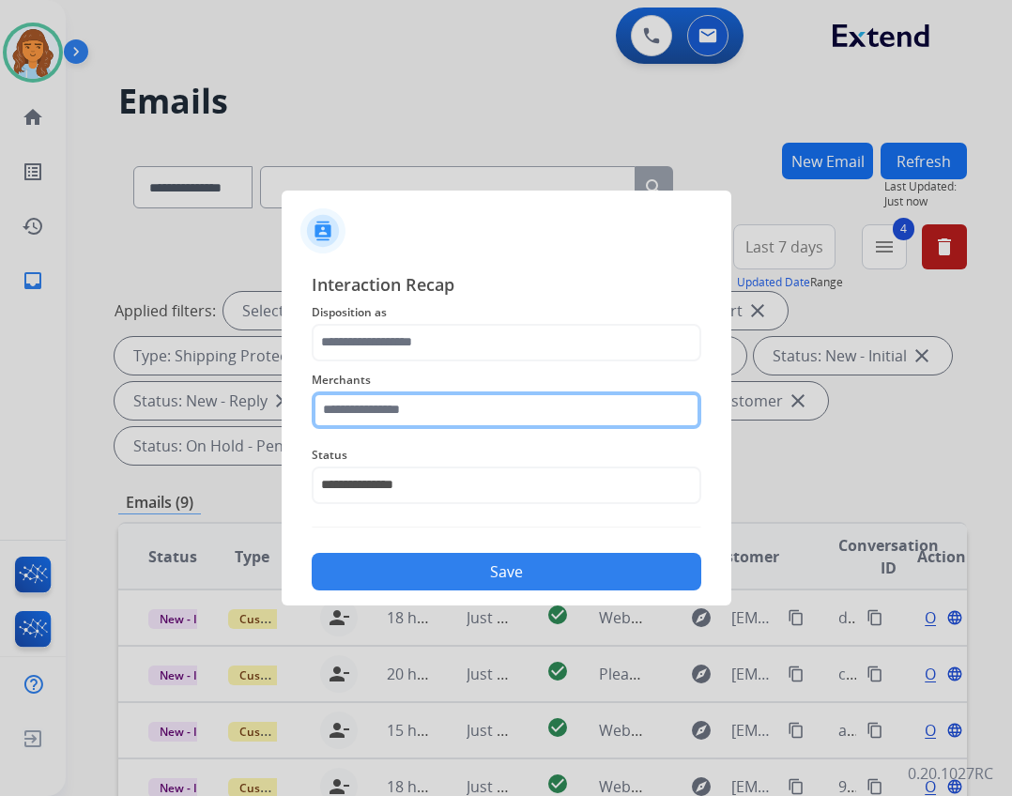
click at [361, 414] on input "text" at bounding box center [507, 410] width 390 height 38
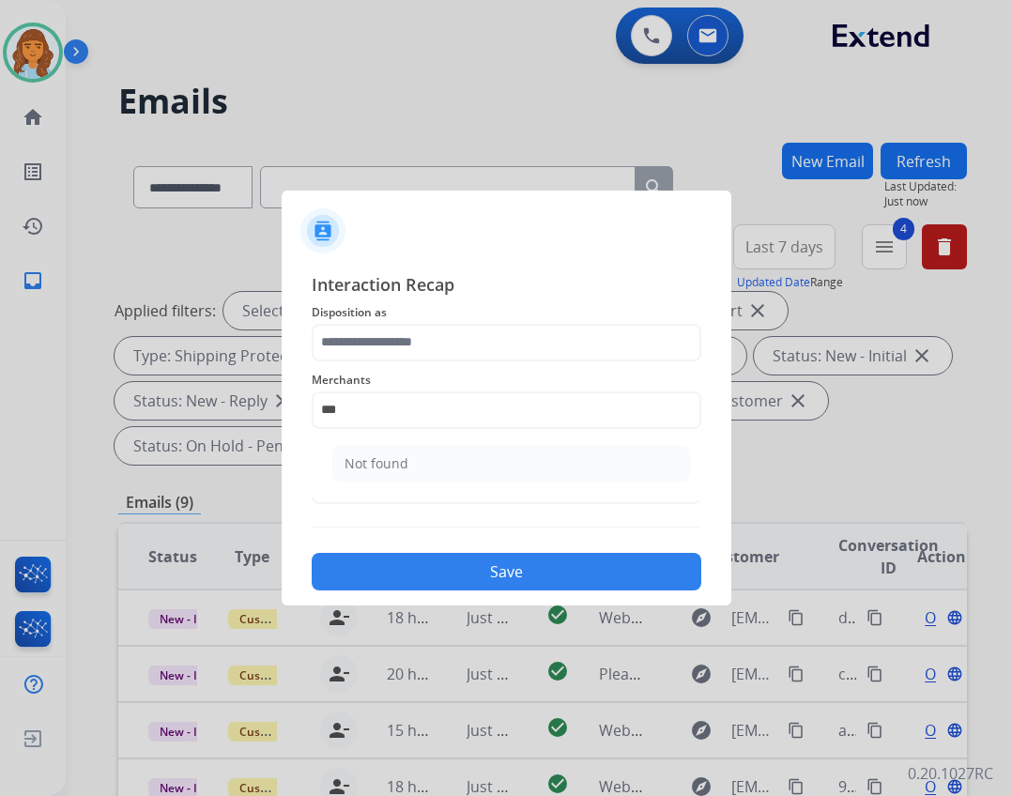
click at [398, 451] on li "Not found" at bounding box center [511, 464] width 358 height 36
type input "*********"
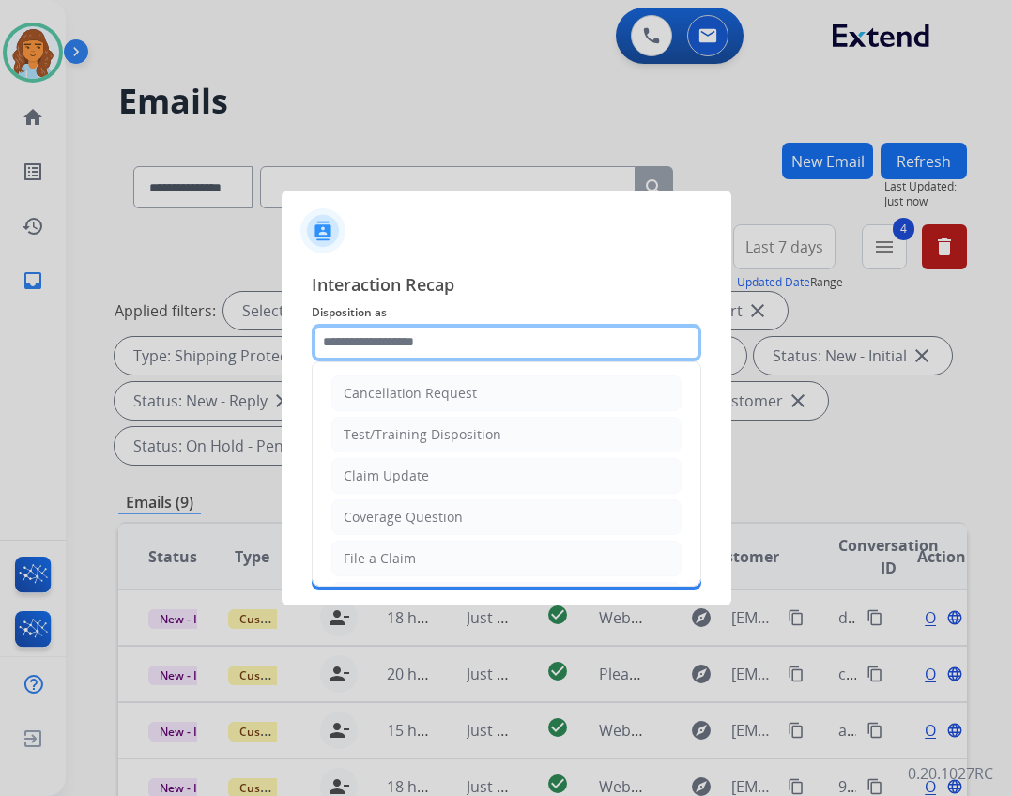
click at [398, 324] on input "text" at bounding box center [507, 343] width 390 height 38
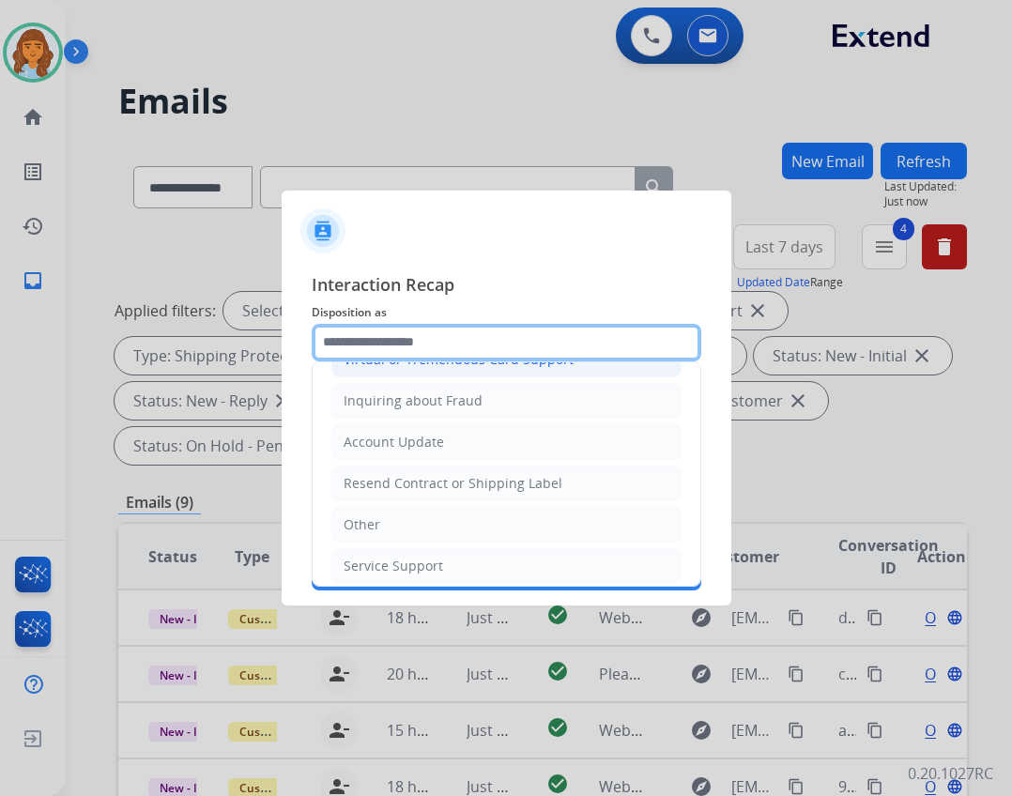
scroll to position [293, 0]
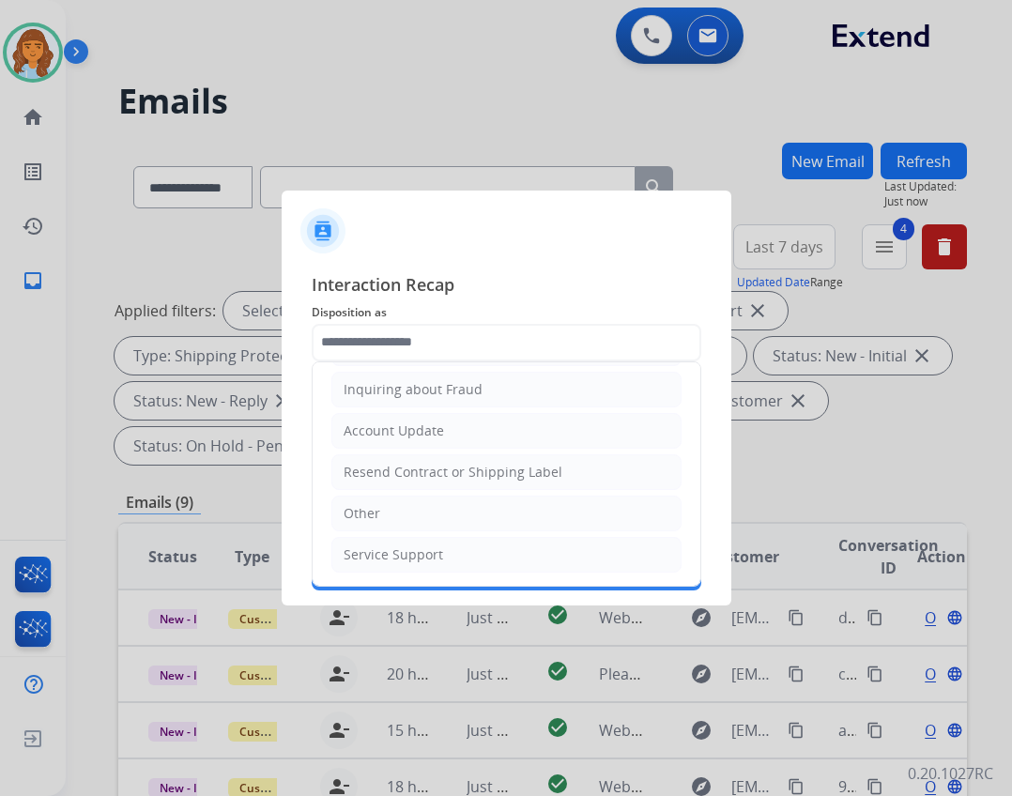
click at [500, 506] on li "Other" at bounding box center [506, 514] width 350 height 36
type input "*****"
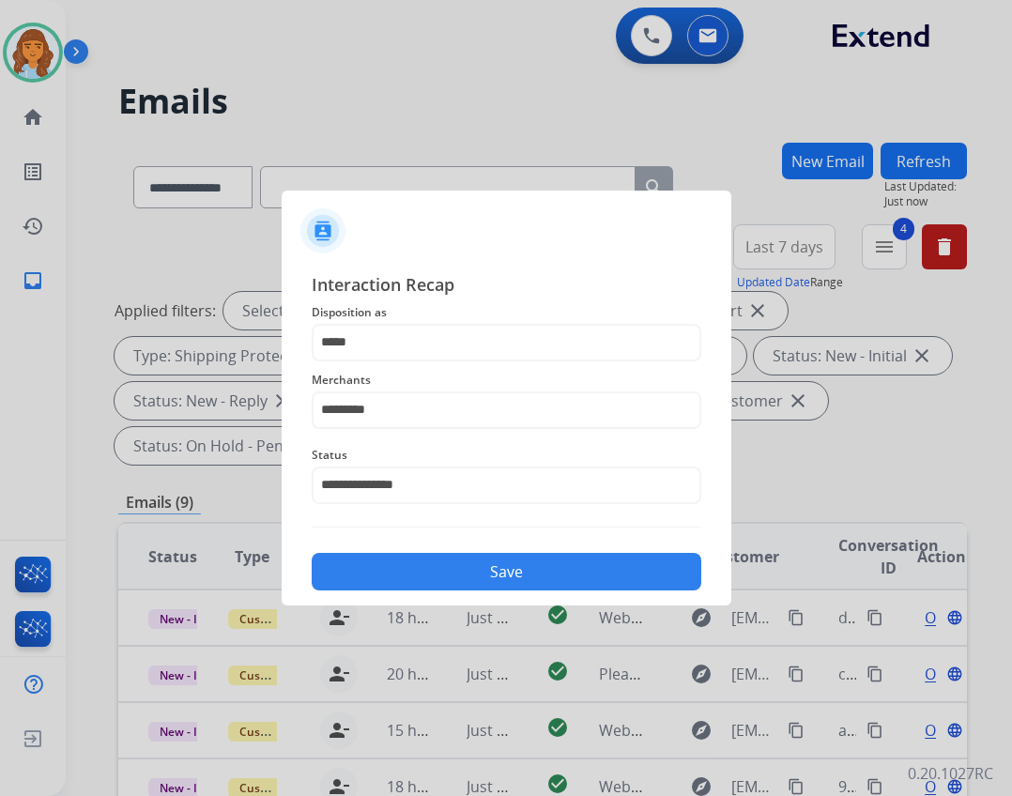
click at [494, 559] on button "Save" at bounding box center [507, 572] width 390 height 38
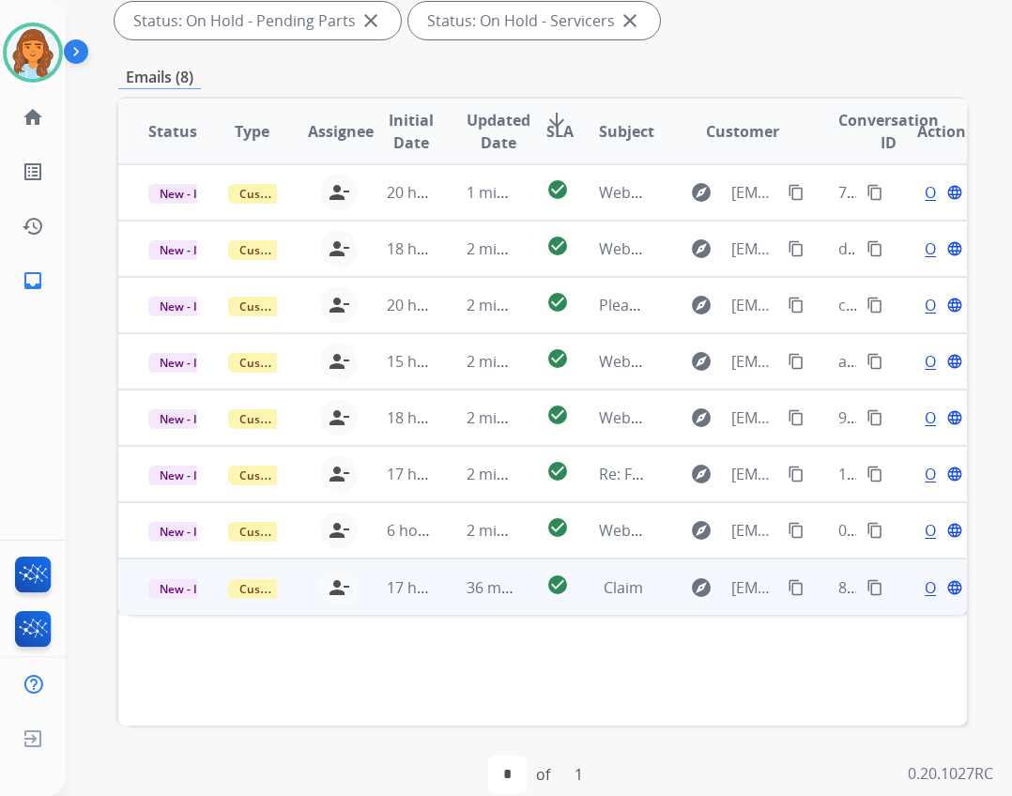
scroll to position [452, 0]
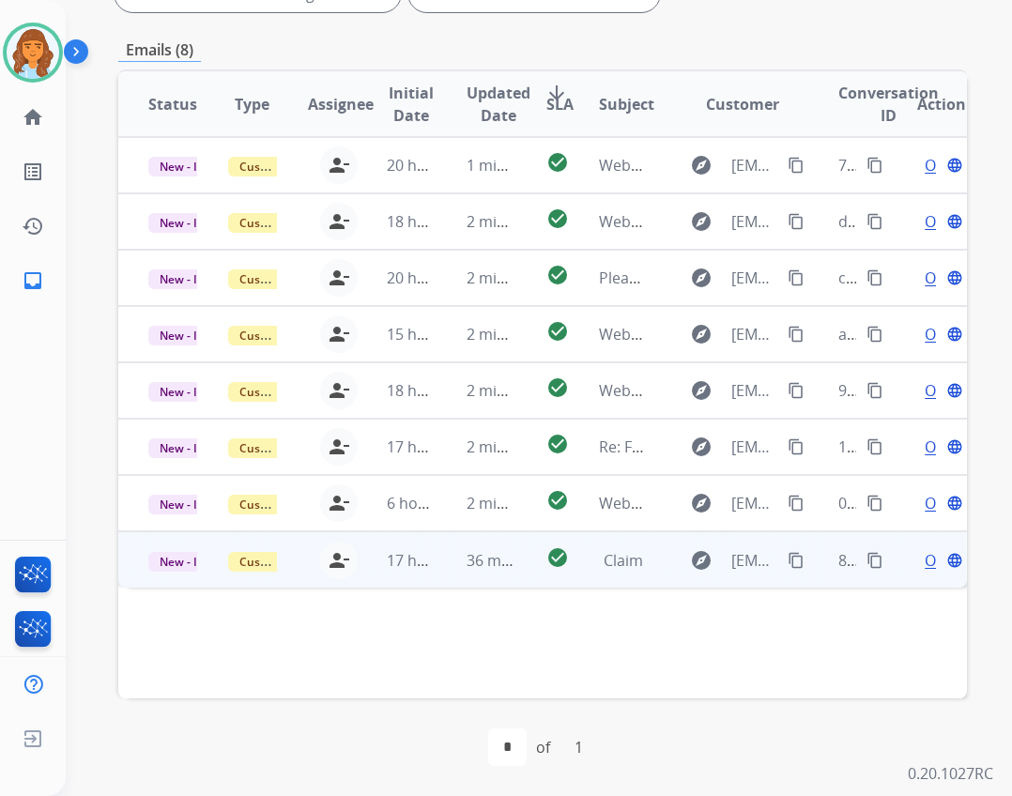
click at [582, 550] on td "Claim" at bounding box center [609, 559] width 80 height 56
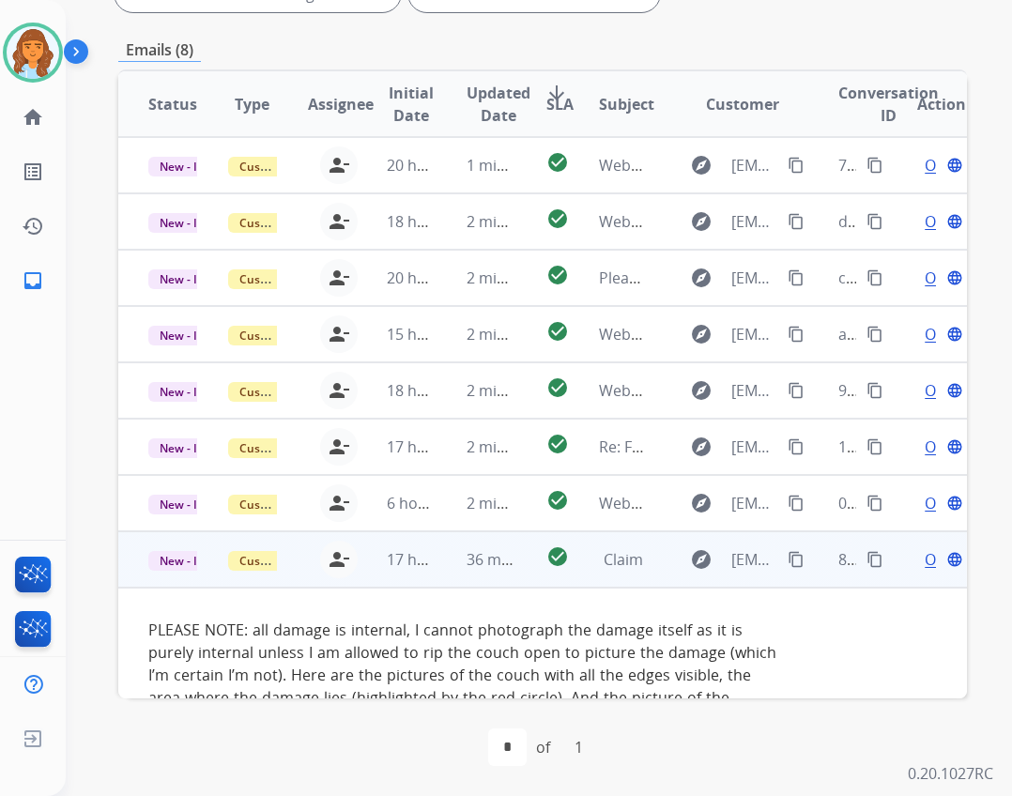
scroll to position [63, 0]
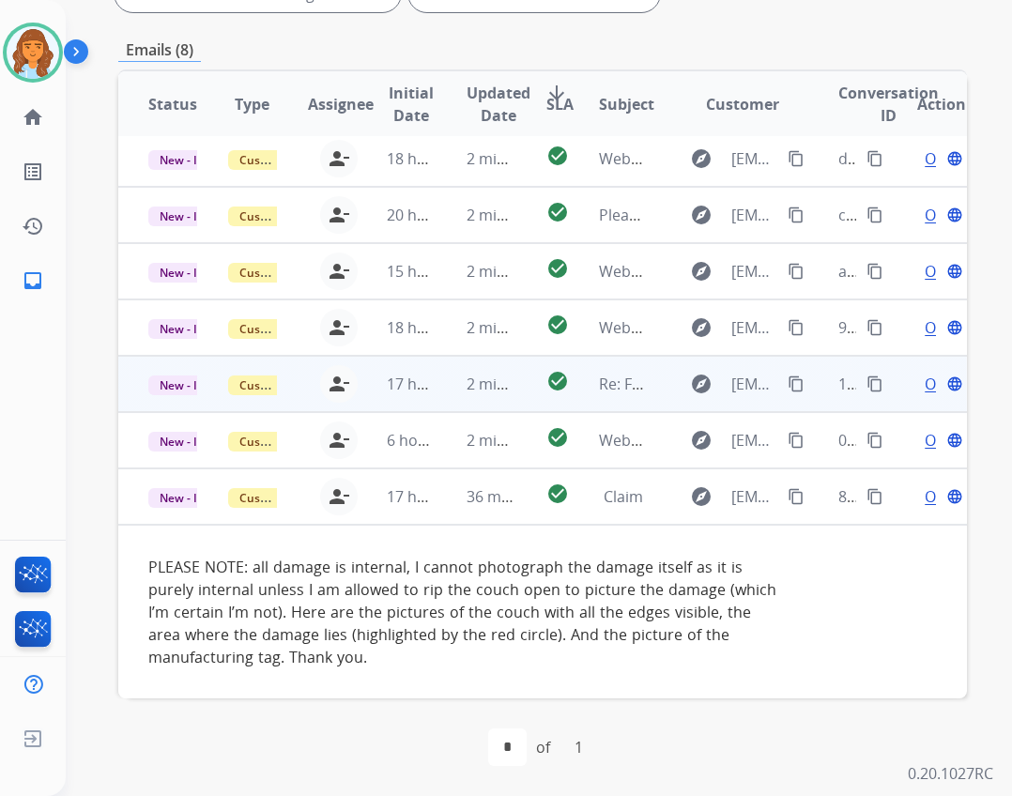
click at [607, 459] on td "Webform from barribelnap@protonmail.com on 10/04/2025" at bounding box center [609, 440] width 80 height 56
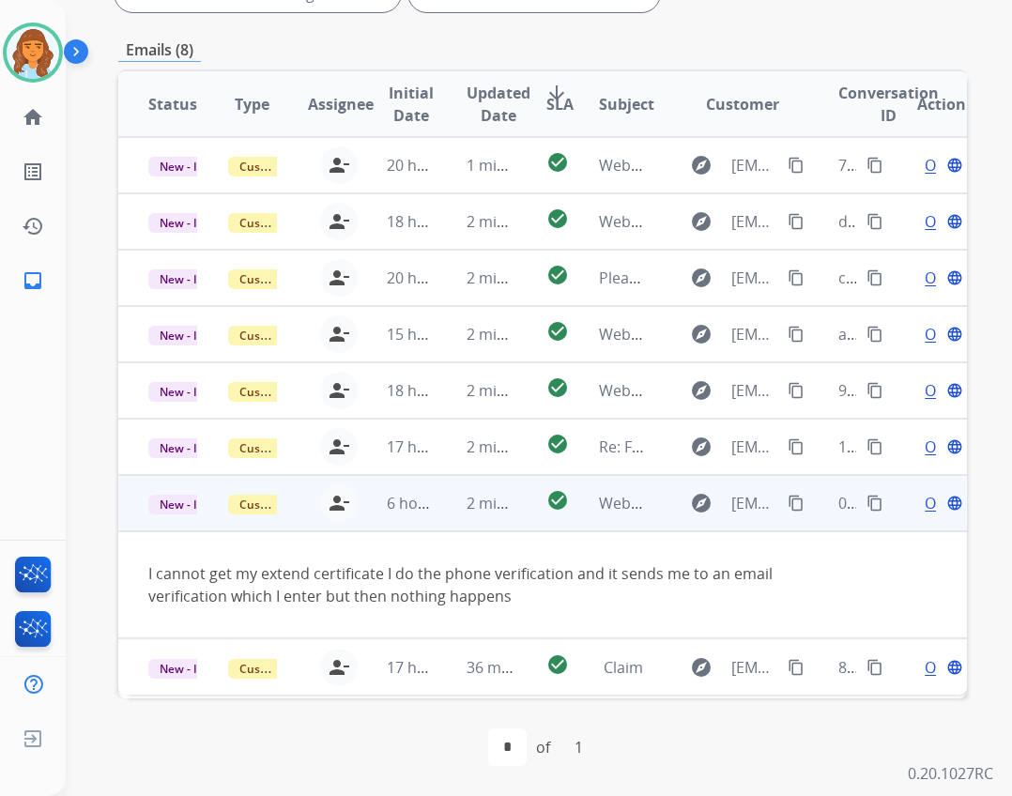
click at [925, 505] on span "Open" at bounding box center [944, 503] width 38 height 23
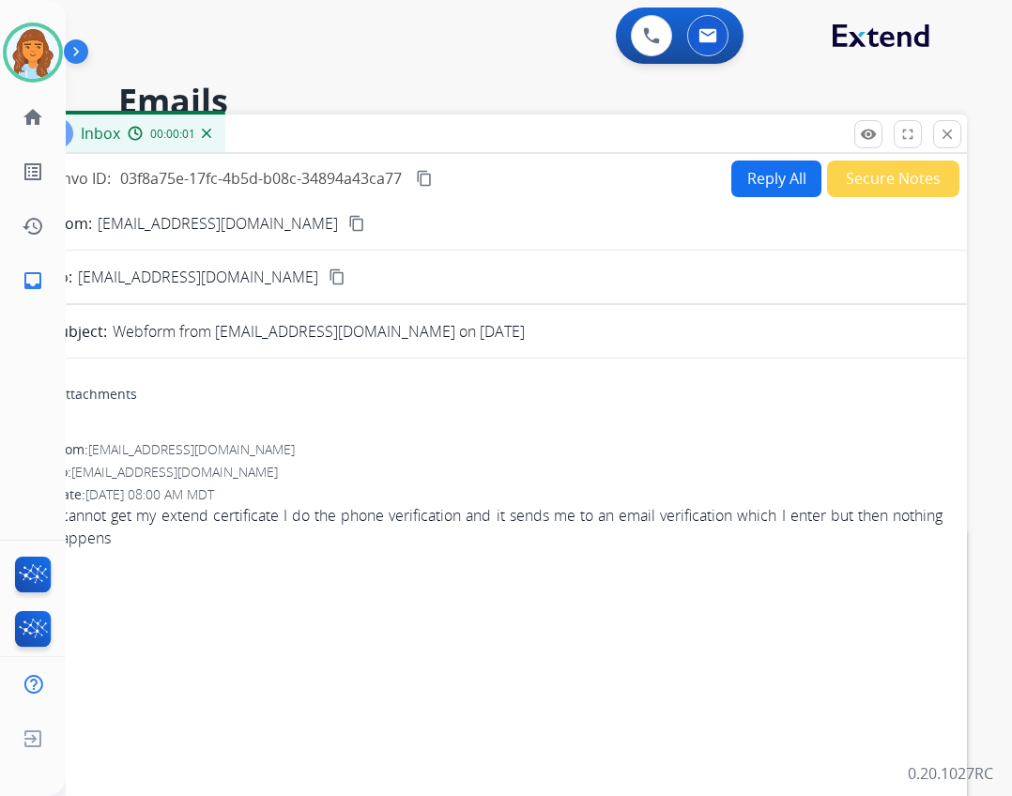
click at [749, 177] on button "Reply All" at bounding box center [776, 179] width 90 height 37
select select "**********"
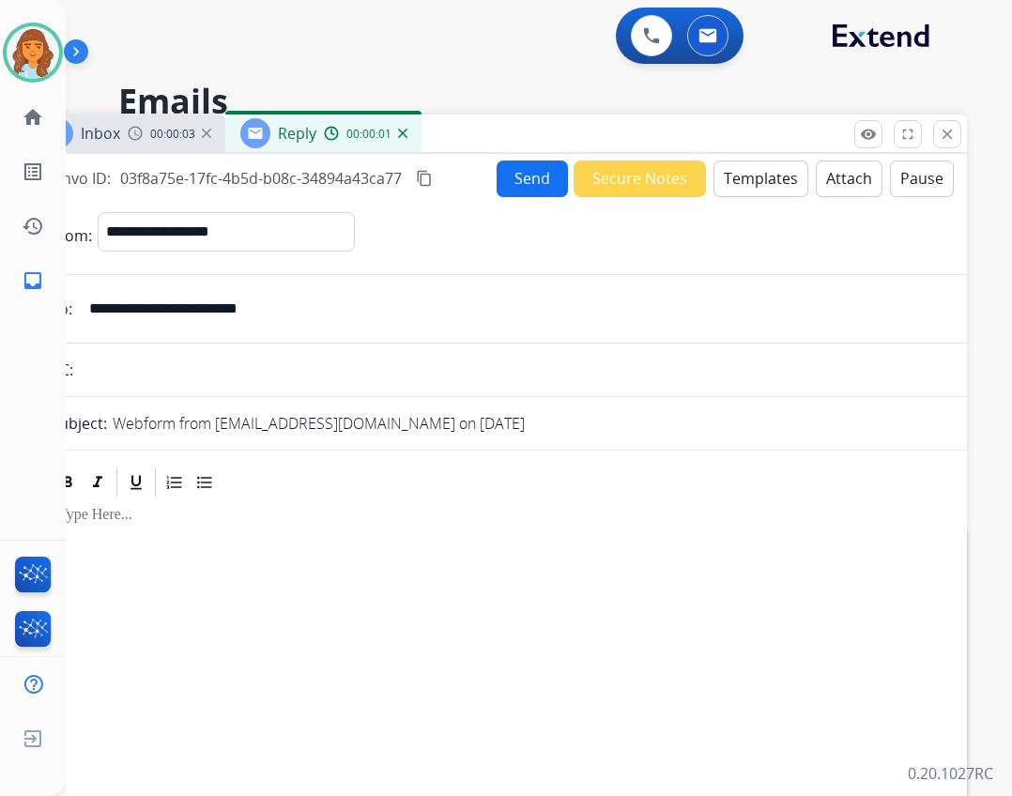
click at [745, 192] on button "Templates" at bounding box center [760, 179] width 95 height 37
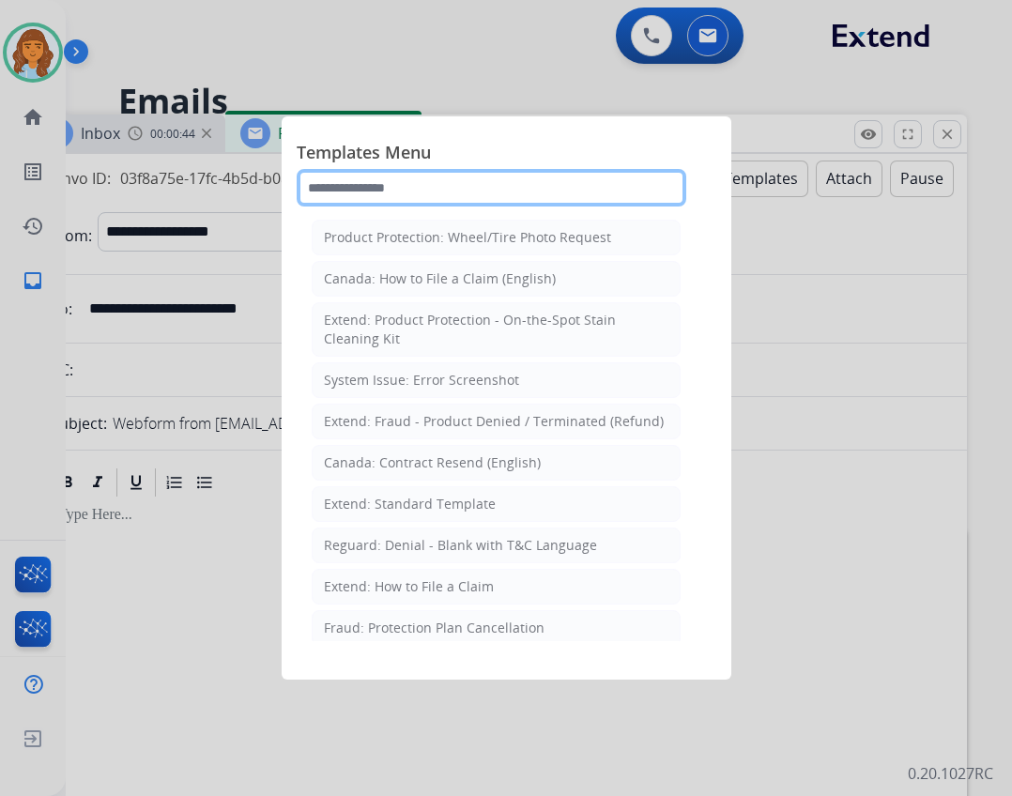
click at [589, 202] on input "text" at bounding box center [492, 188] width 390 height 38
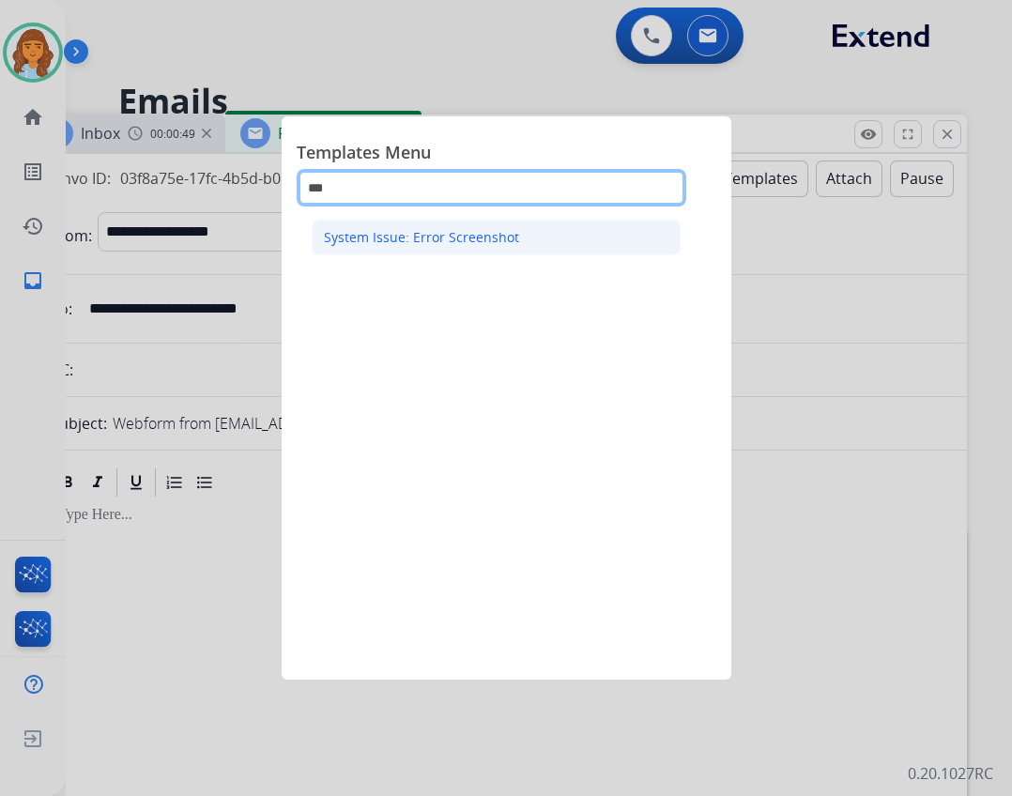
type input "***"
click at [583, 237] on li "System Issue: Error Screenshot" at bounding box center [496, 238] width 369 height 36
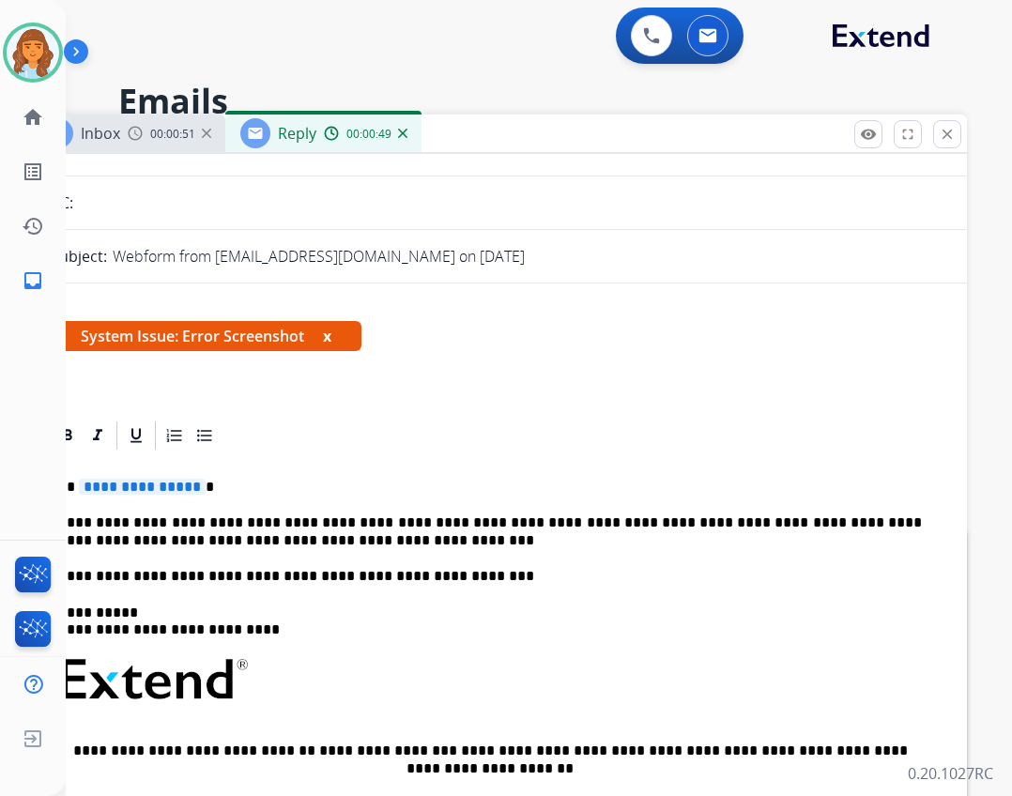
scroll to position [282, 0]
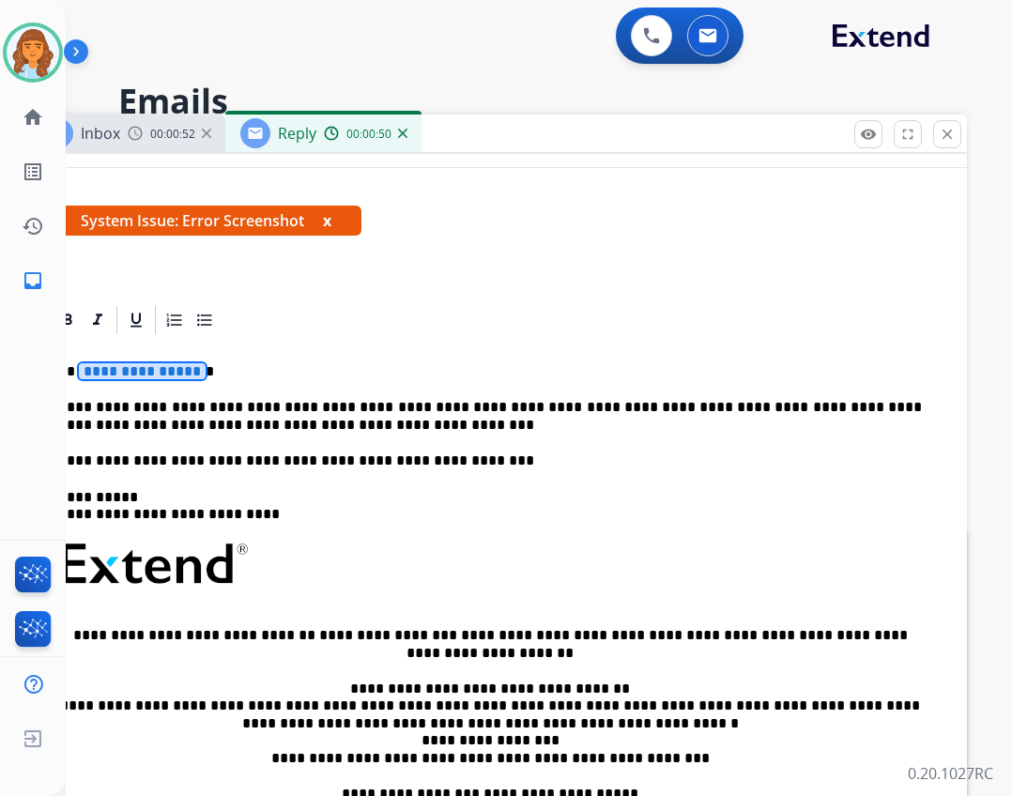
drag, startPoint x: 146, startPoint y: 362, endPoint x: 160, endPoint y: 369, distance: 14.7
click at [145, 363] on span "**********" at bounding box center [142, 371] width 127 height 16
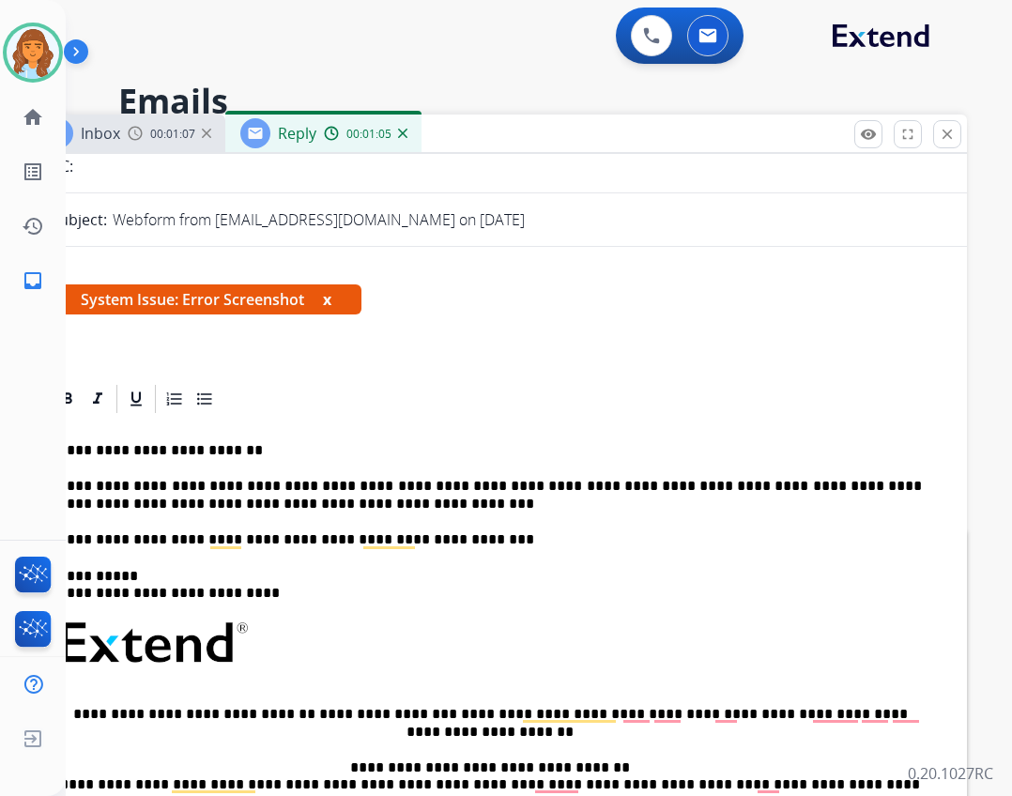
scroll to position [0, 0]
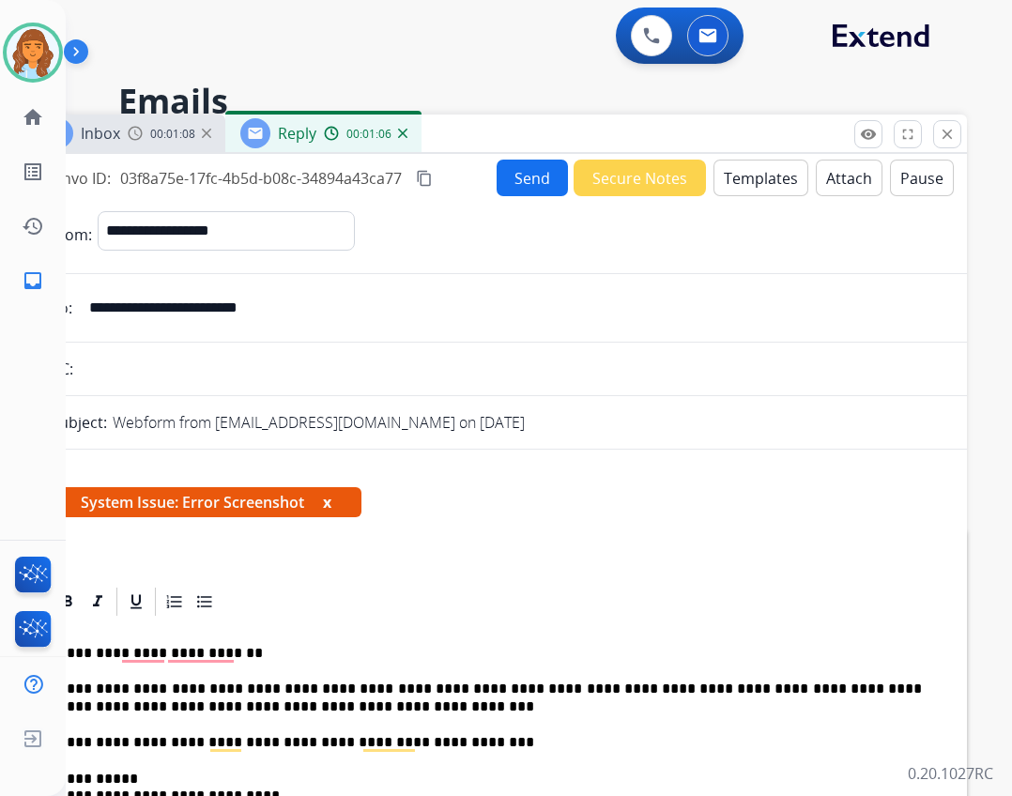
click at [512, 188] on button "Send" at bounding box center [532, 178] width 71 height 37
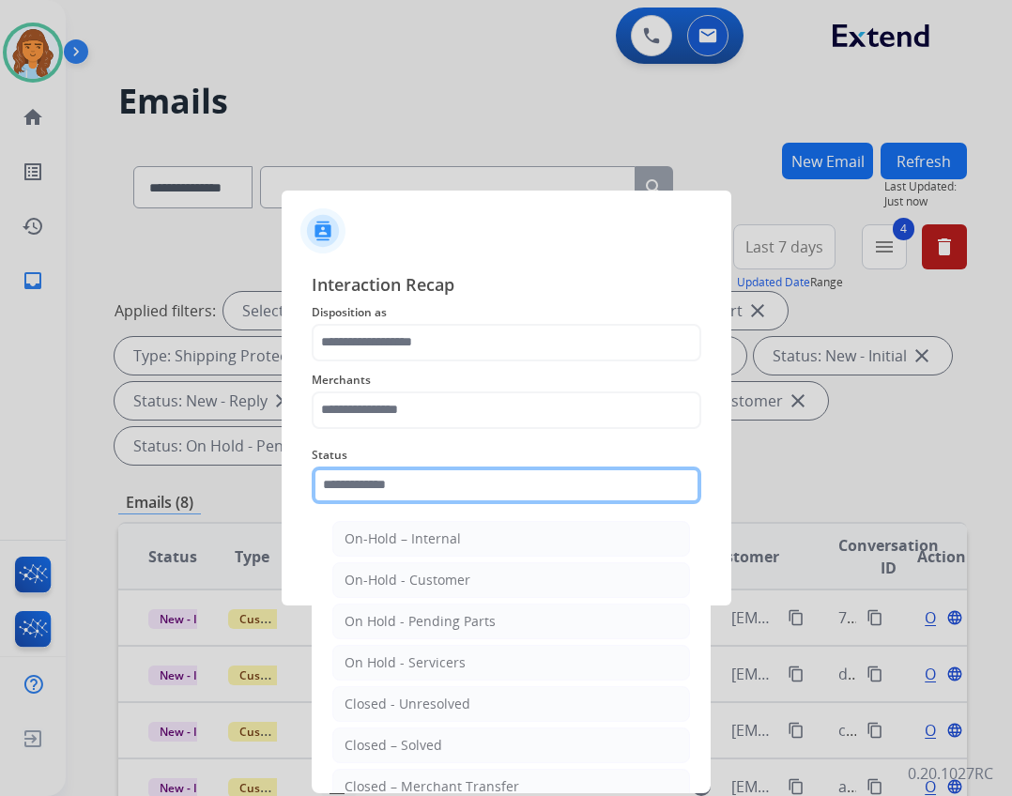
drag, startPoint x: 696, startPoint y: 484, endPoint x: 658, endPoint y: 503, distance: 42.0
click at [693, 486] on input "text" at bounding box center [507, 485] width 390 height 38
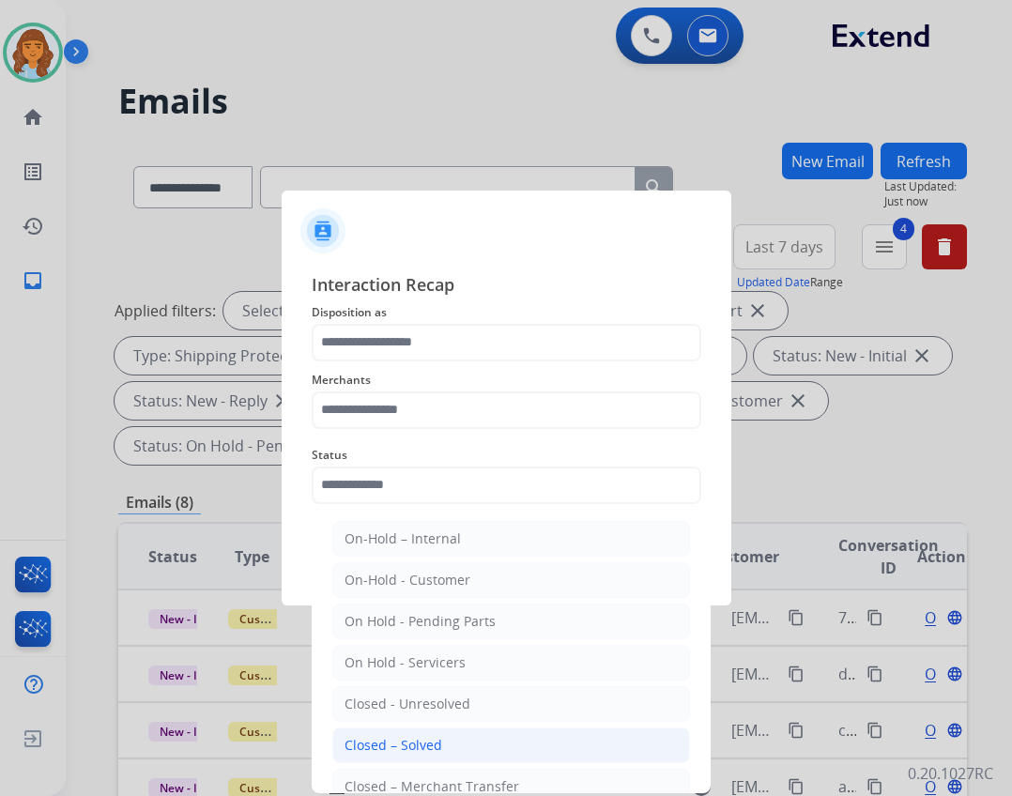
click at [492, 737] on li "Closed – Solved" at bounding box center [511, 745] width 358 height 36
type input "**********"
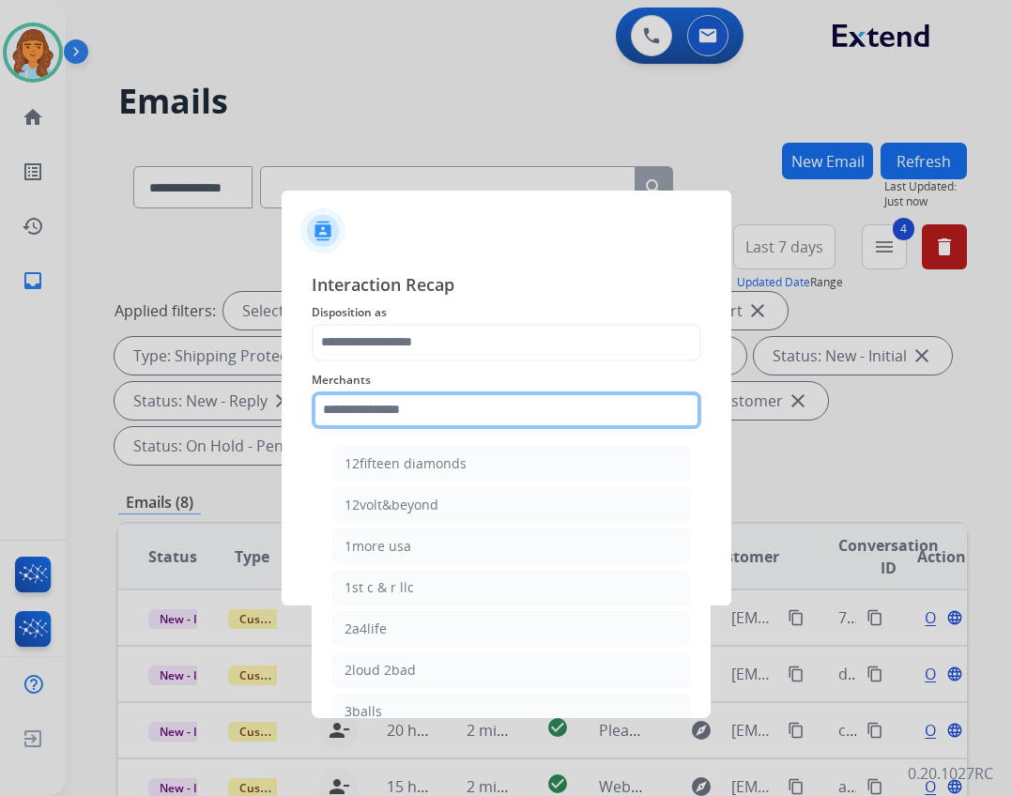
drag, startPoint x: 452, startPoint y: 392, endPoint x: 452, endPoint y: 403, distance: 10.3
click at [451, 396] on input "text" at bounding box center [507, 410] width 390 height 38
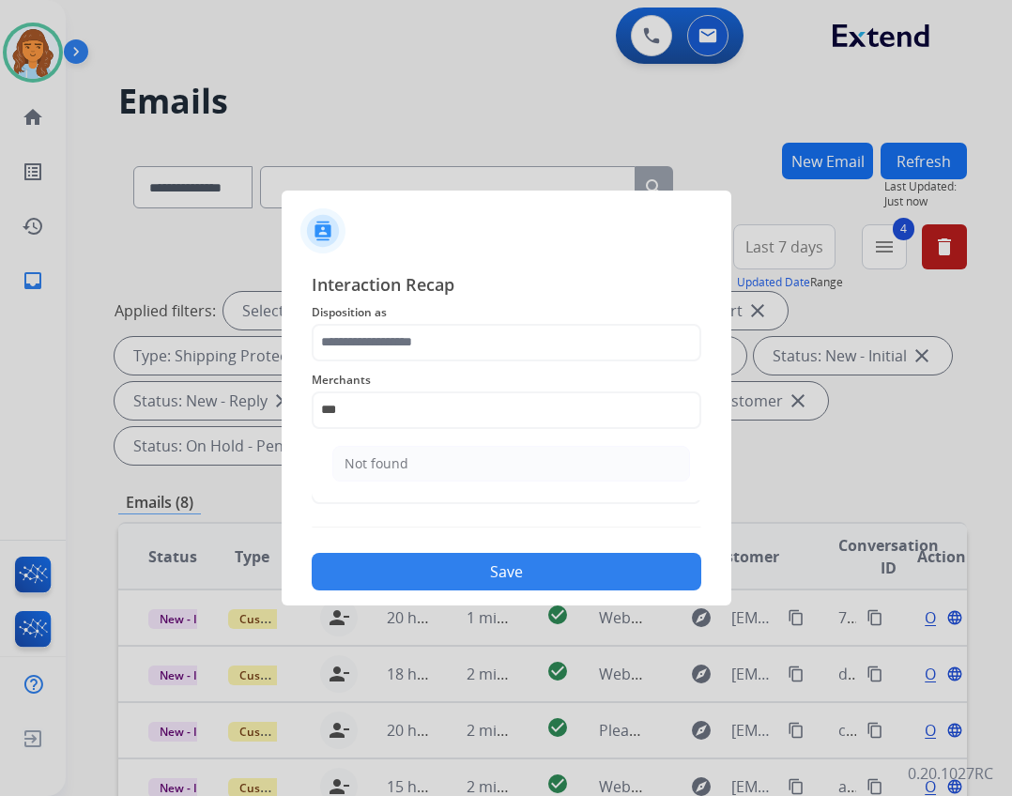
click at [618, 490] on ul "Not found" at bounding box center [511, 468] width 369 height 64
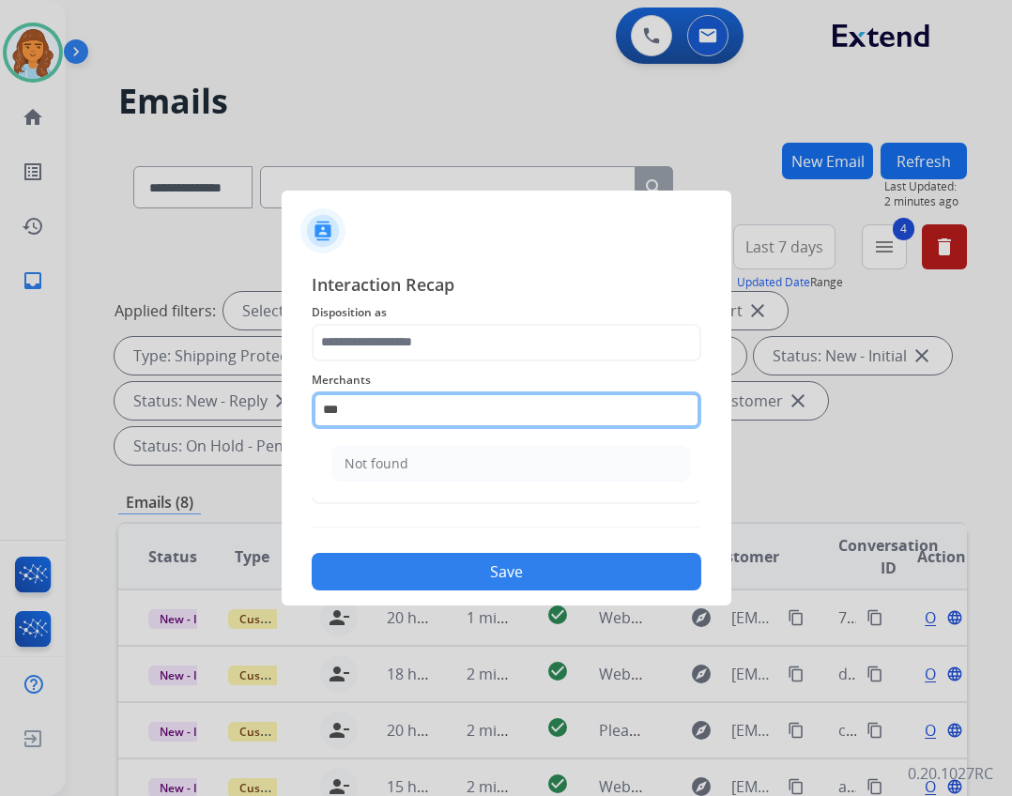
click at [360, 414] on input "***" at bounding box center [507, 410] width 390 height 38
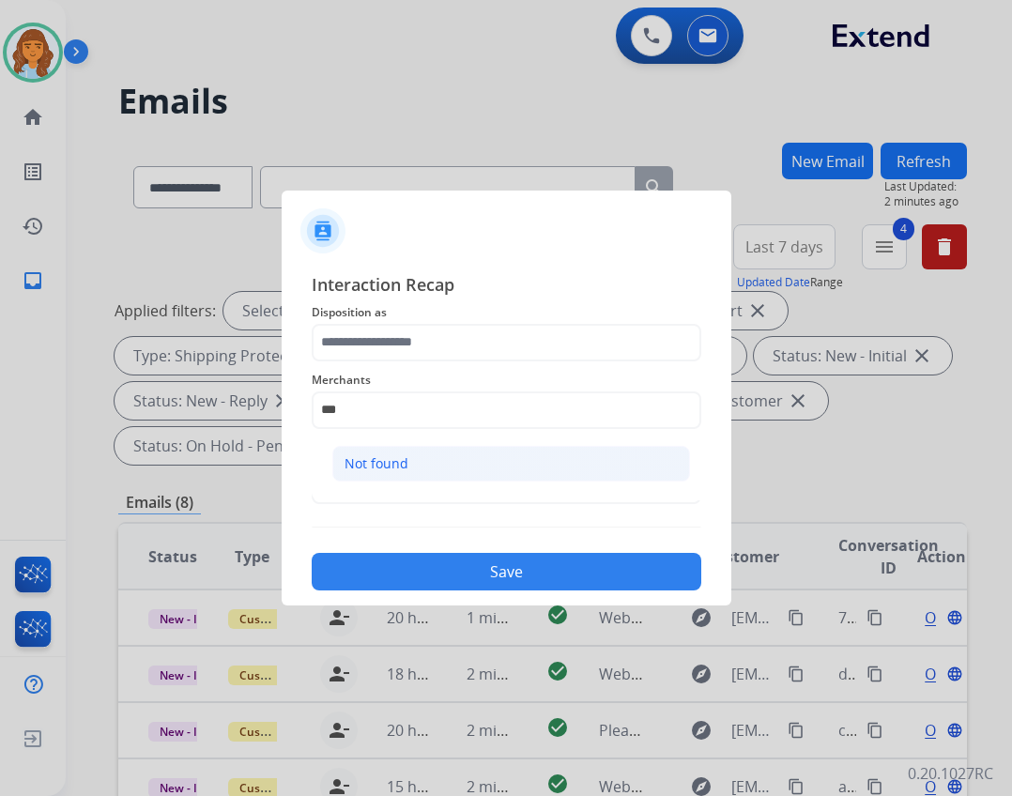
click at [371, 447] on li "Not found" at bounding box center [511, 464] width 358 height 36
type input "*********"
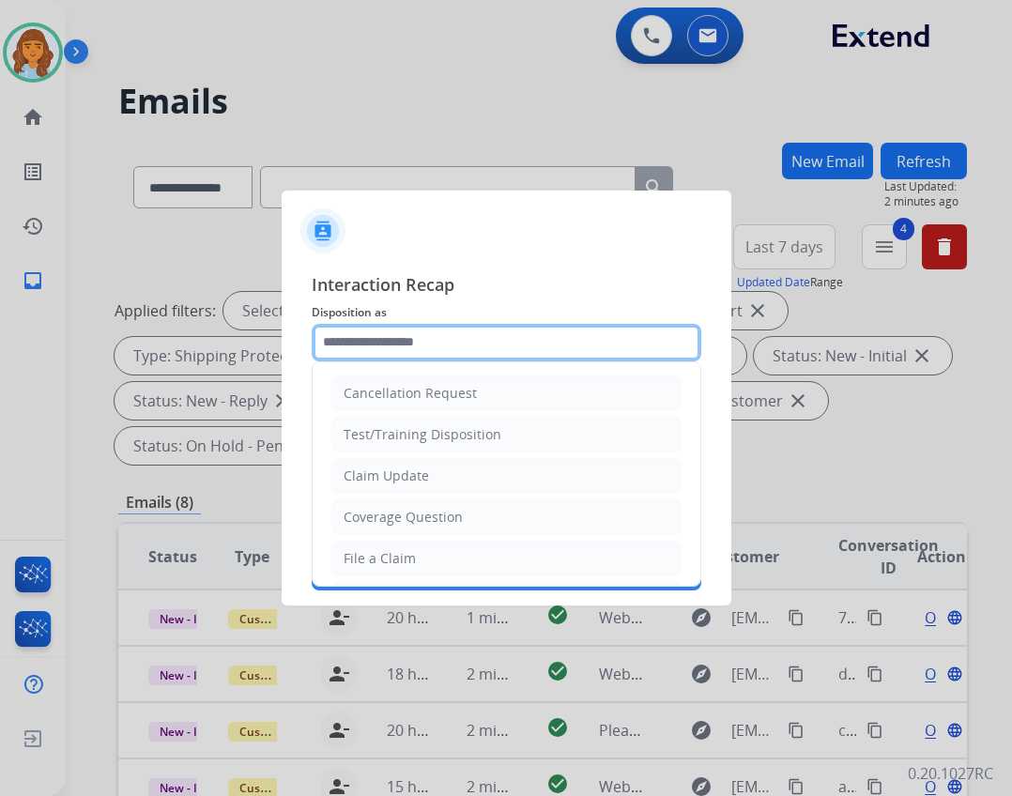
click at [390, 357] on input "text" at bounding box center [507, 343] width 390 height 38
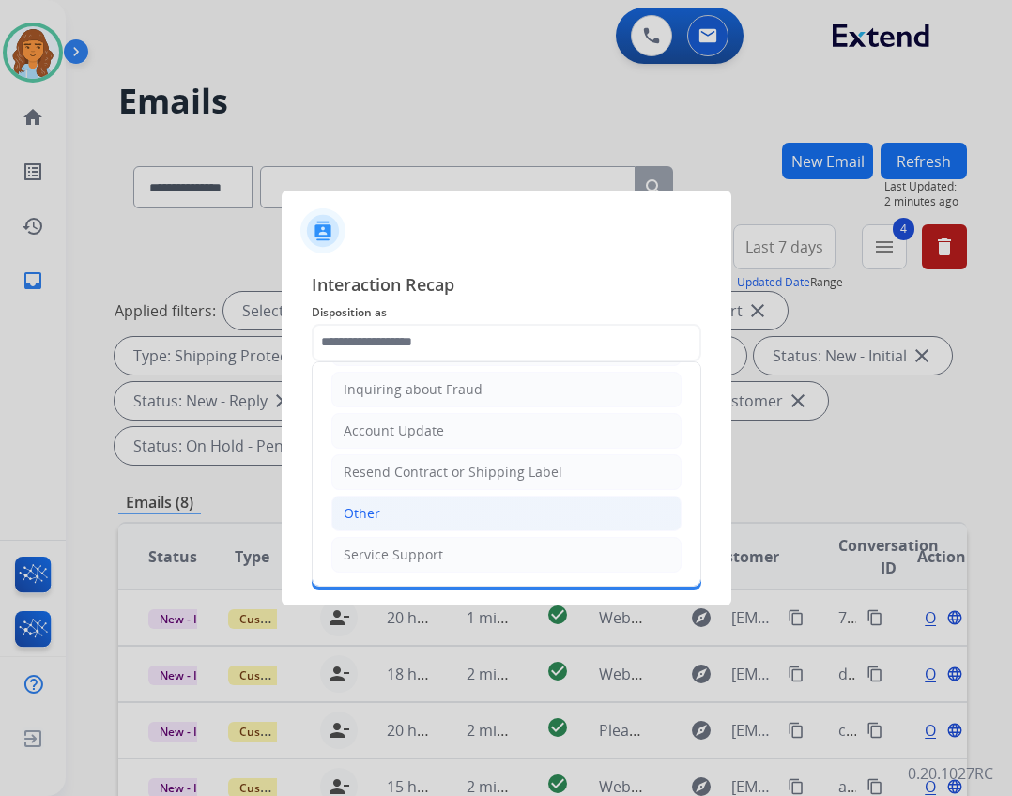
click at [397, 510] on li "Other" at bounding box center [506, 514] width 350 height 36
type input "*****"
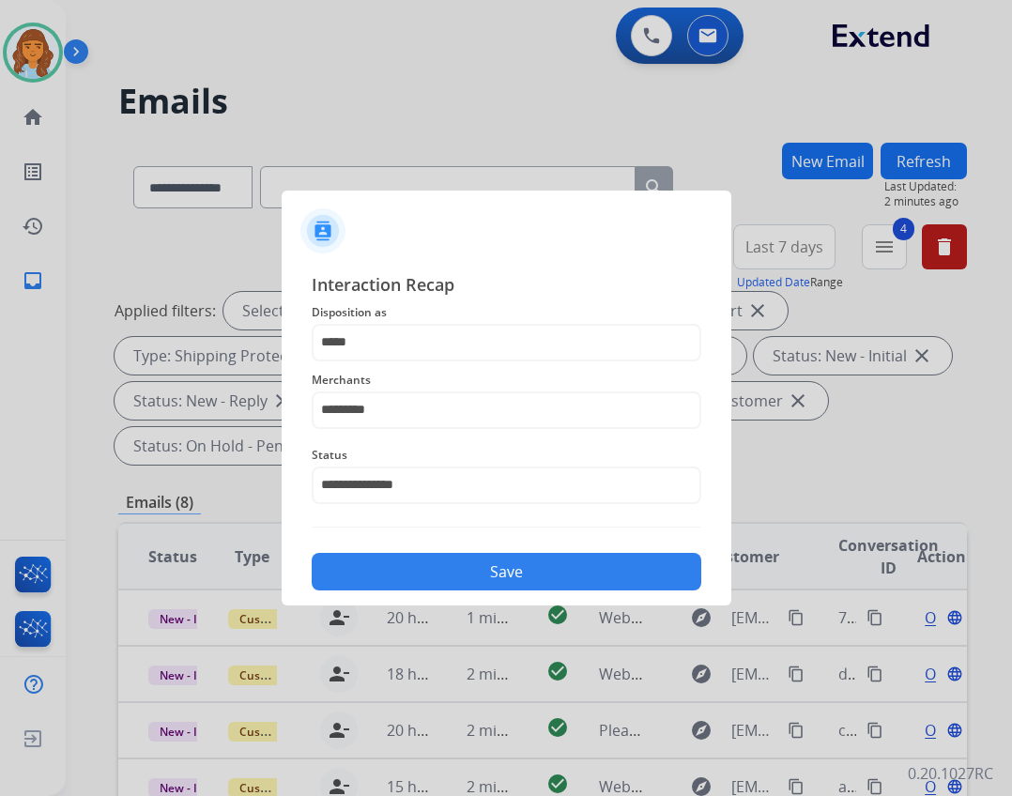
click at [393, 550] on div "Save" at bounding box center [507, 566] width 390 height 49
click at [386, 570] on button "Save" at bounding box center [507, 572] width 390 height 38
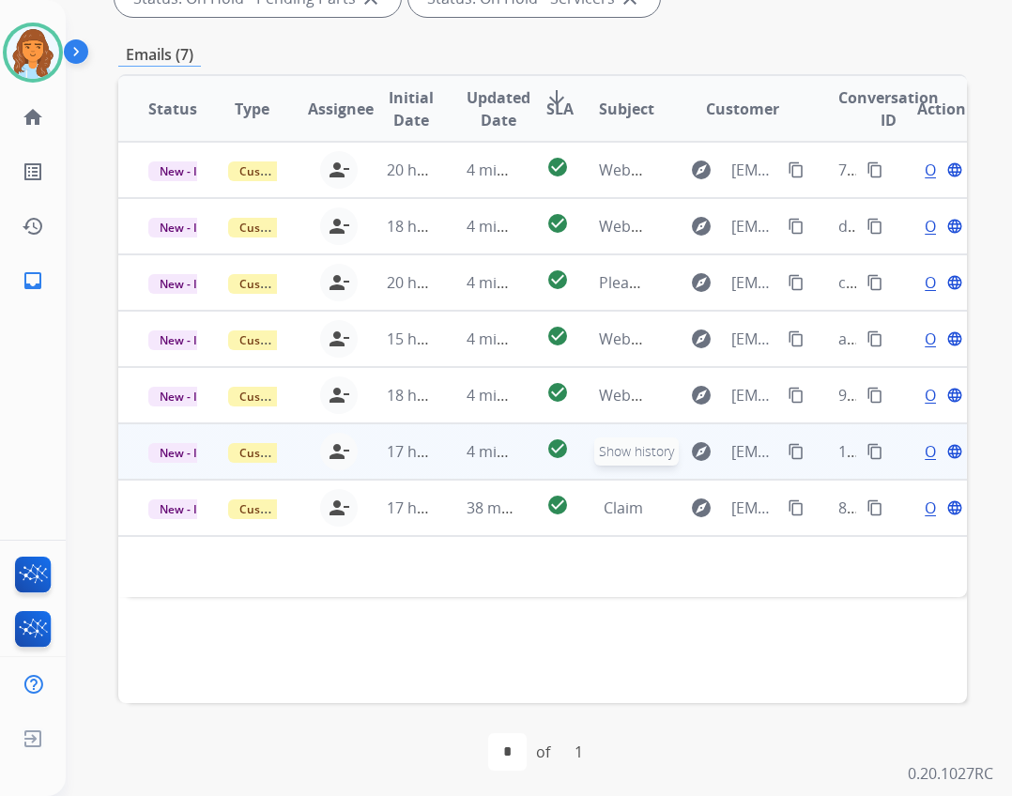
scroll to position [452, 0]
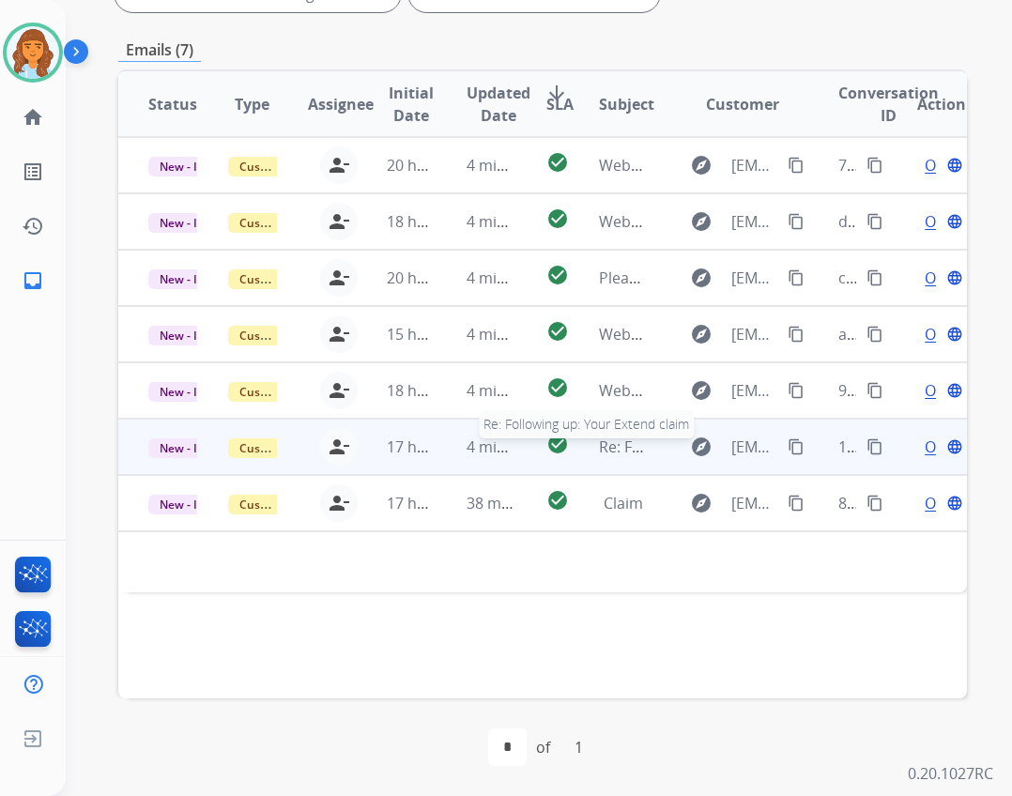
click at [609, 445] on span "Re: Following up: Your Extend claim" at bounding box center [724, 446] width 250 height 21
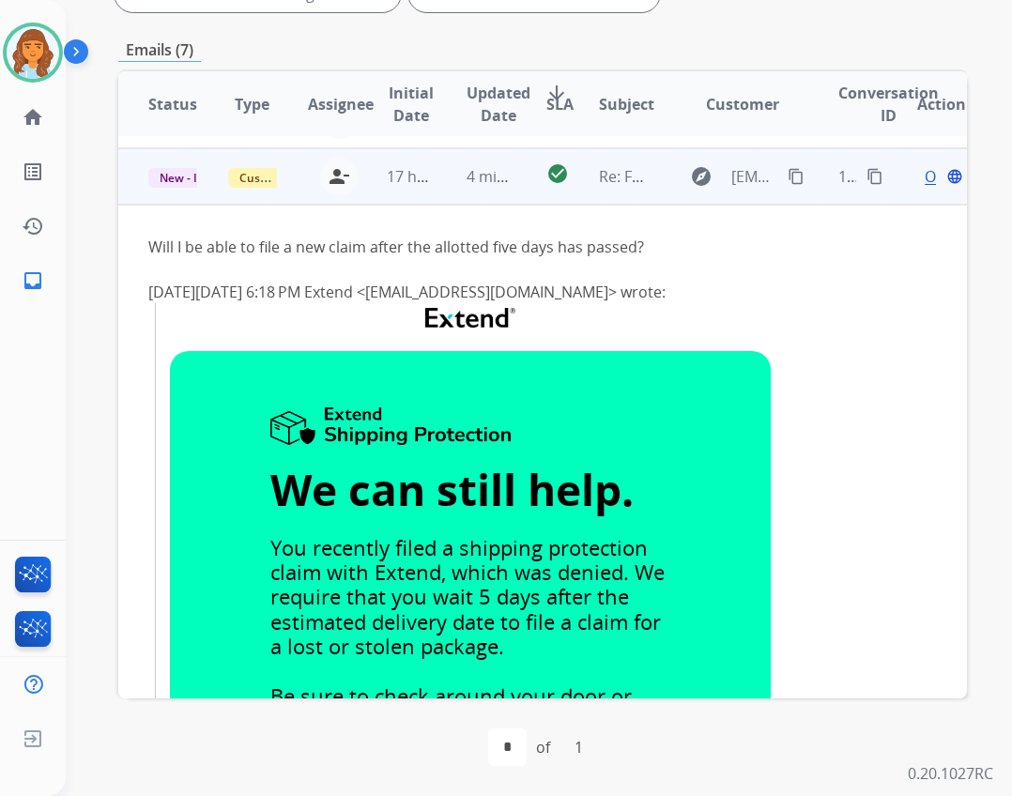
scroll to position [282, 0]
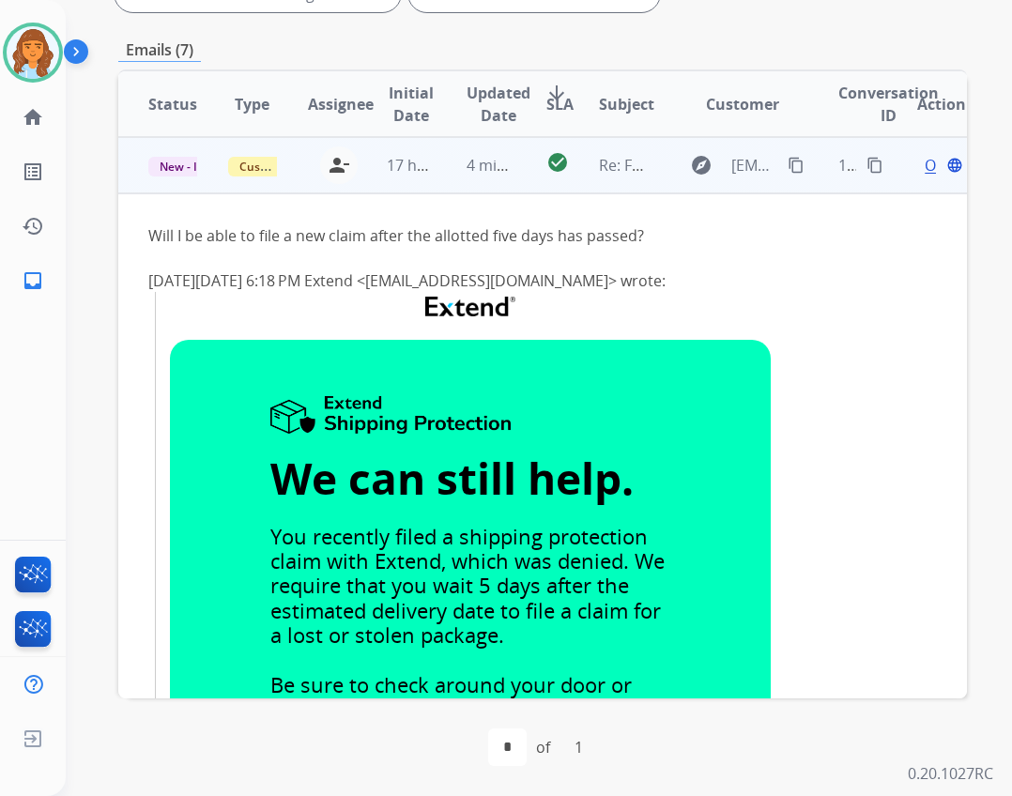
click at [925, 169] on span "Open" at bounding box center [944, 165] width 38 height 23
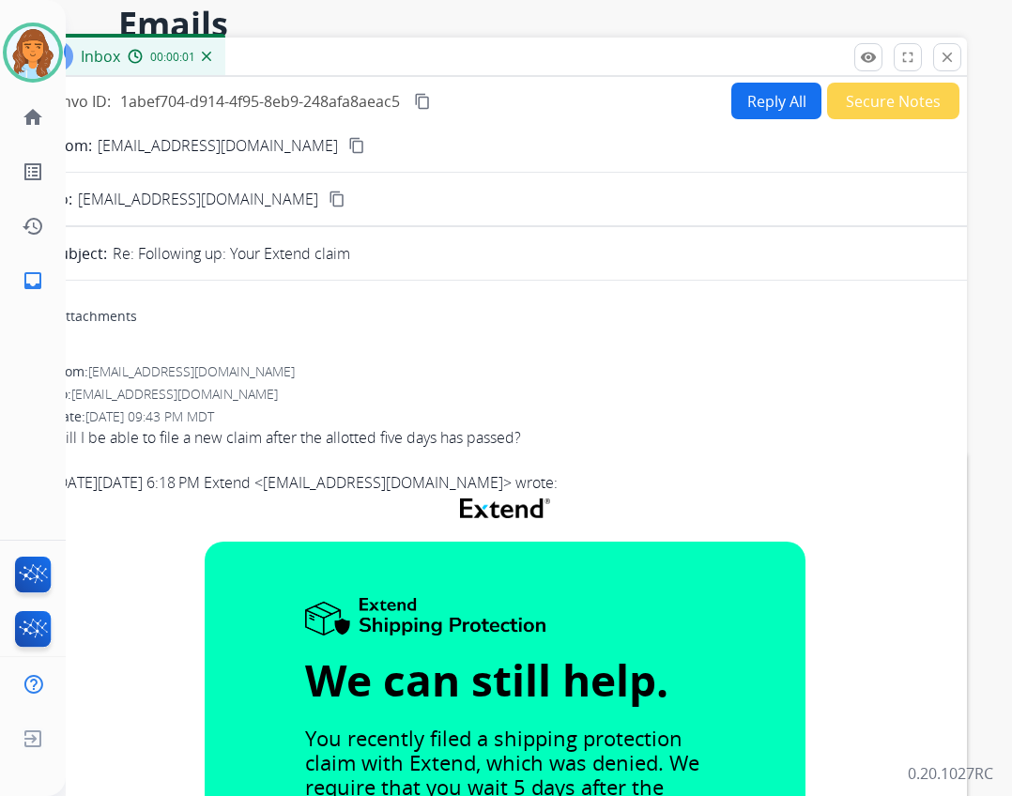
scroll to position [0, 0]
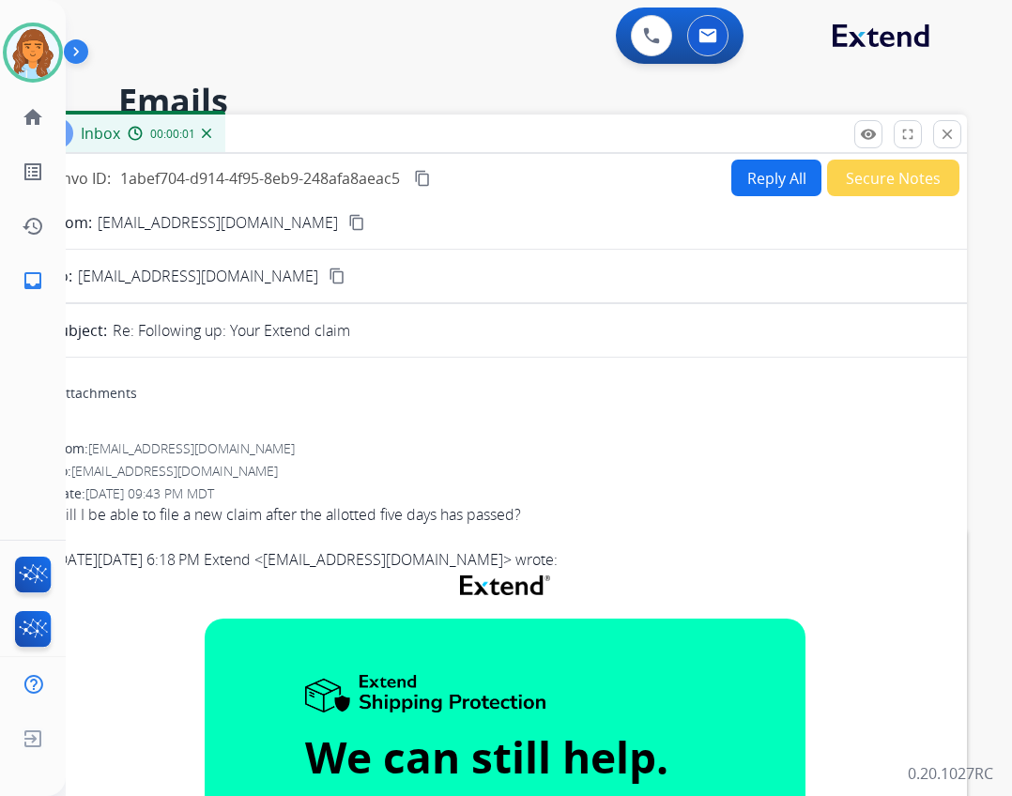
click at [734, 169] on button "Reply All" at bounding box center [776, 178] width 90 height 37
select select "**********"
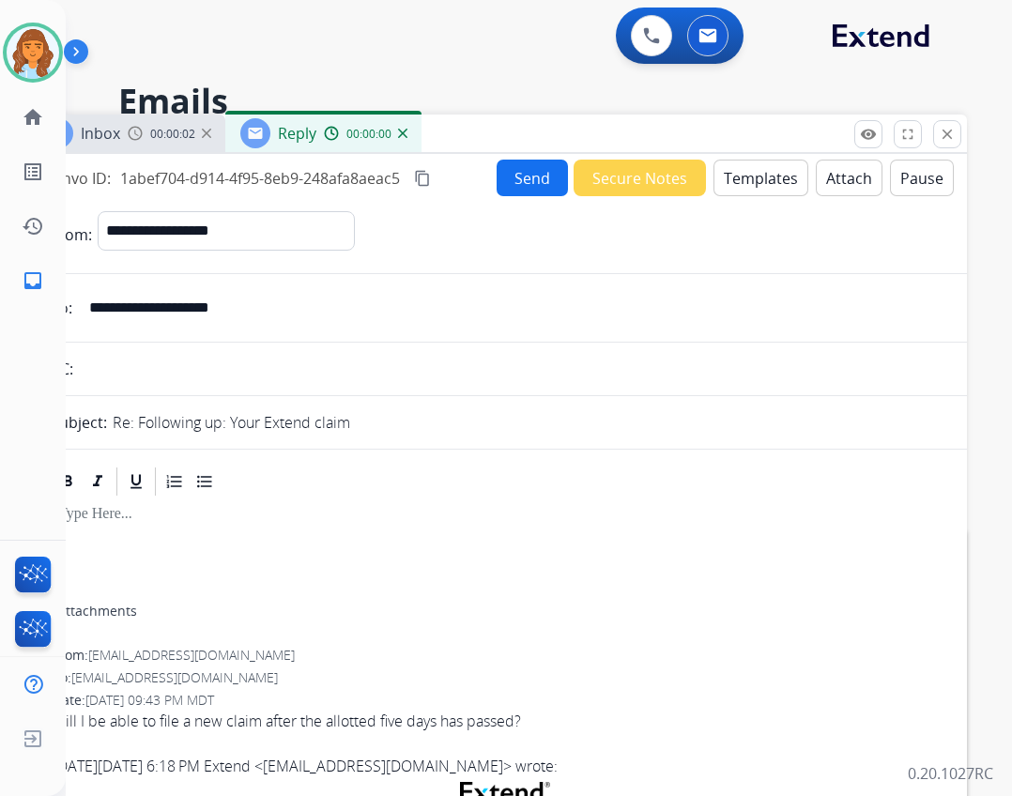
click at [756, 176] on button "Templates" at bounding box center [760, 178] width 95 height 37
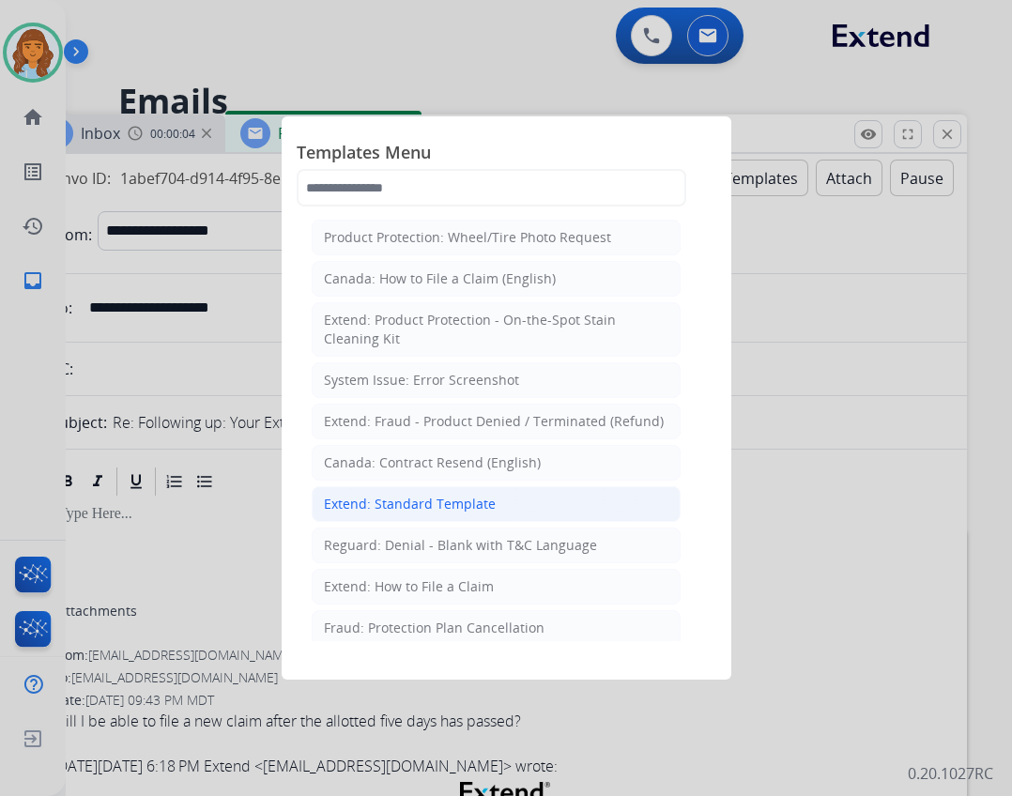
click at [453, 507] on div "Extend: Standard Template" at bounding box center [410, 504] width 172 height 19
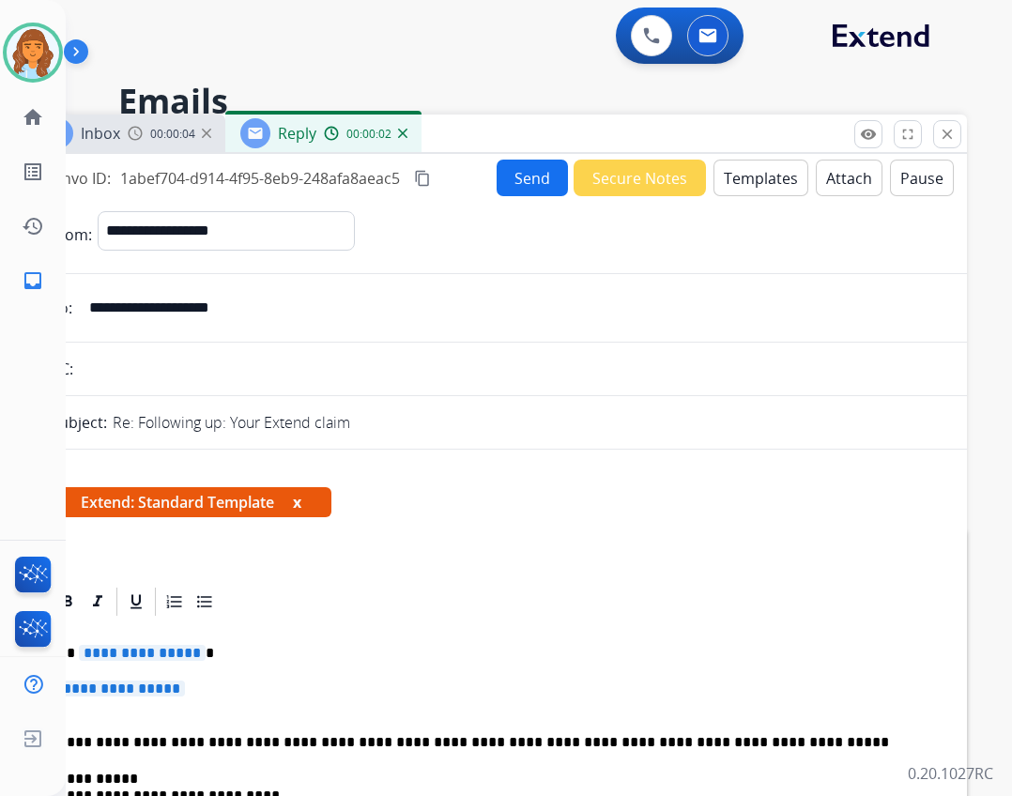
click at [128, 695] on span "**********" at bounding box center [121, 688] width 127 height 16
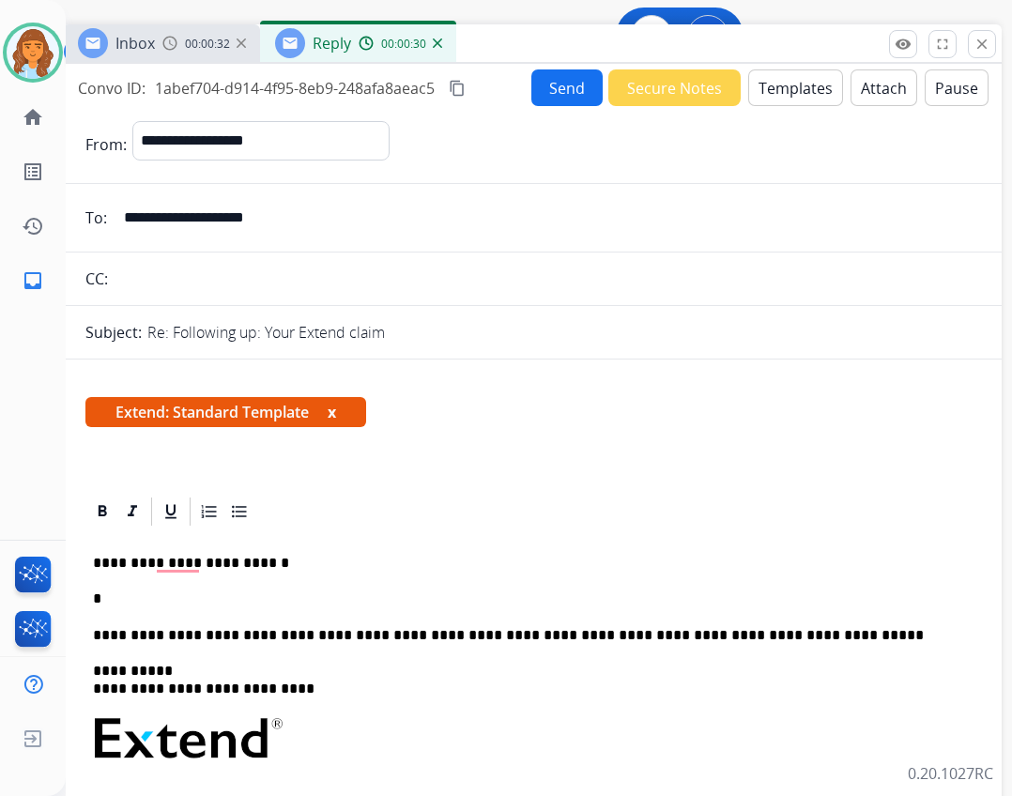
drag, startPoint x: 507, startPoint y: 138, endPoint x: 542, endPoint y: 48, distance: 96.6
click at [542, 48] on div "Inbox 00:00:32 Reply 00:00:30" at bounding box center [532, 43] width 939 height 39
click at [141, 604] on p "*" at bounding box center [525, 598] width 864 height 17
click at [568, 93] on button "Send" at bounding box center [566, 87] width 71 height 37
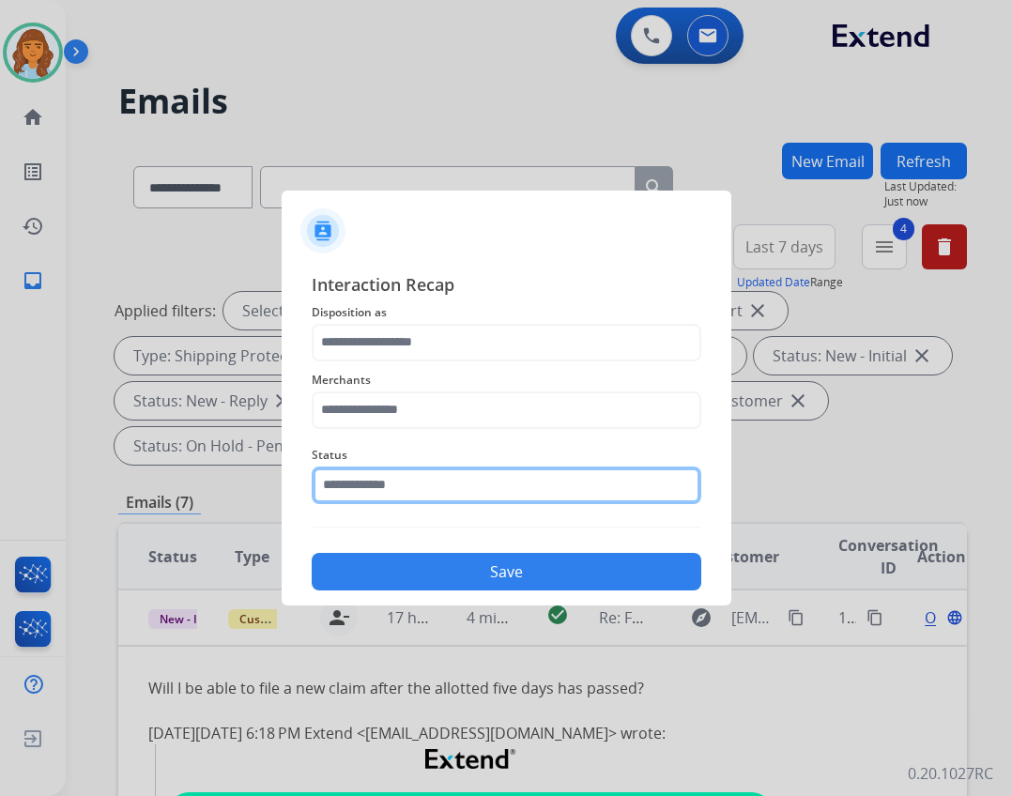
click at [628, 488] on input "text" at bounding box center [507, 485] width 390 height 38
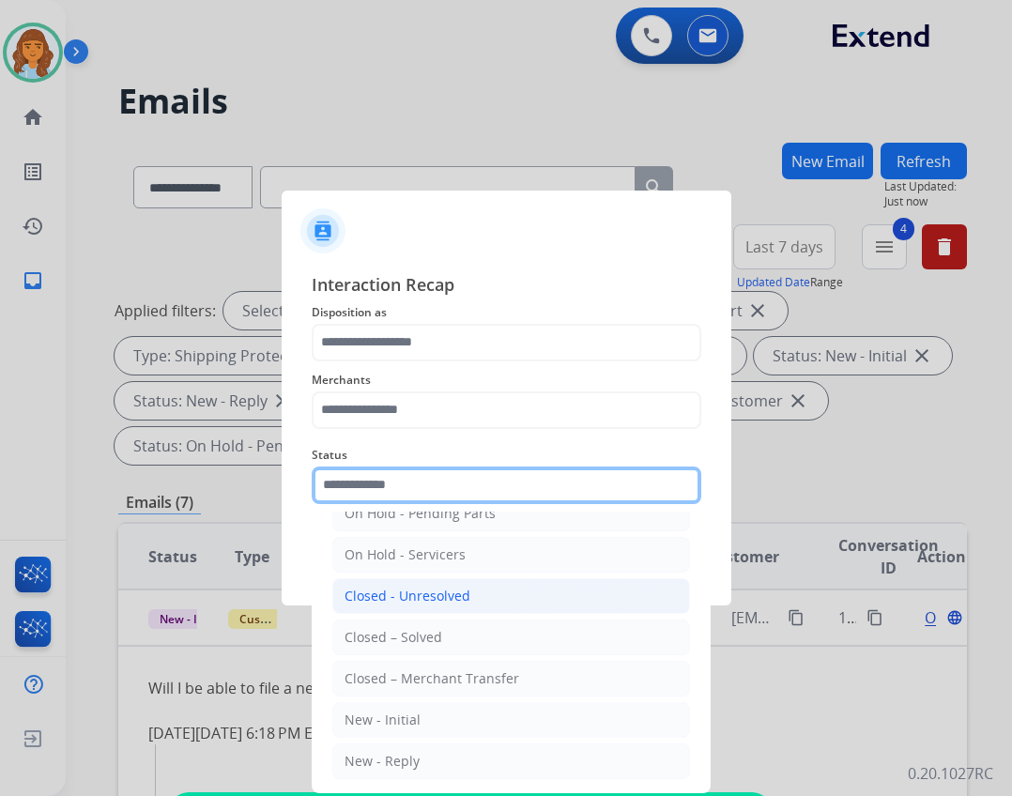
scroll to position [113, 0]
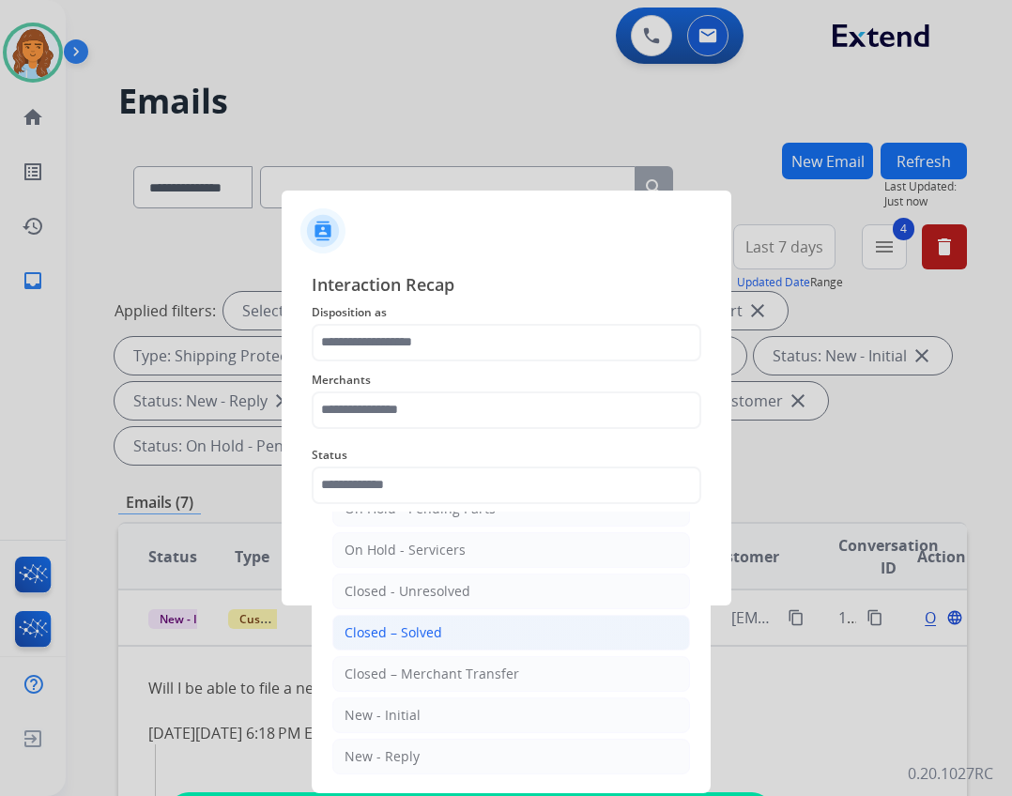
click at [484, 627] on li "Closed – Solved" at bounding box center [511, 633] width 358 height 36
type input "**********"
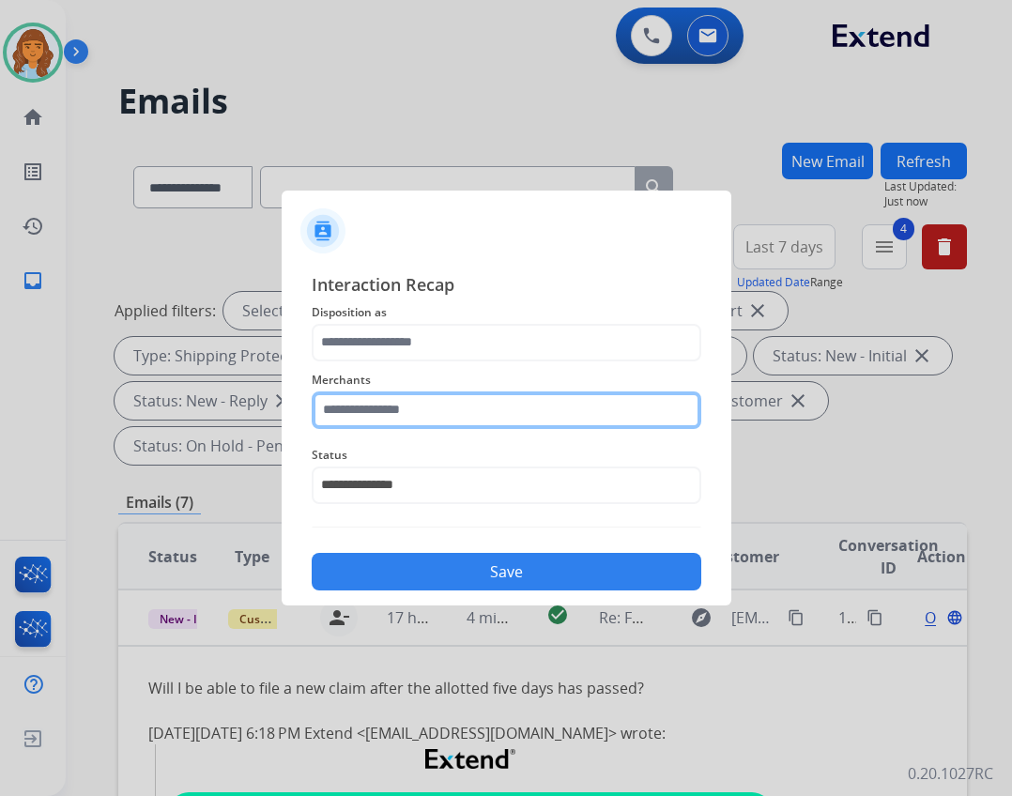
click at [459, 406] on input "text" at bounding box center [507, 410] width 390 height 38
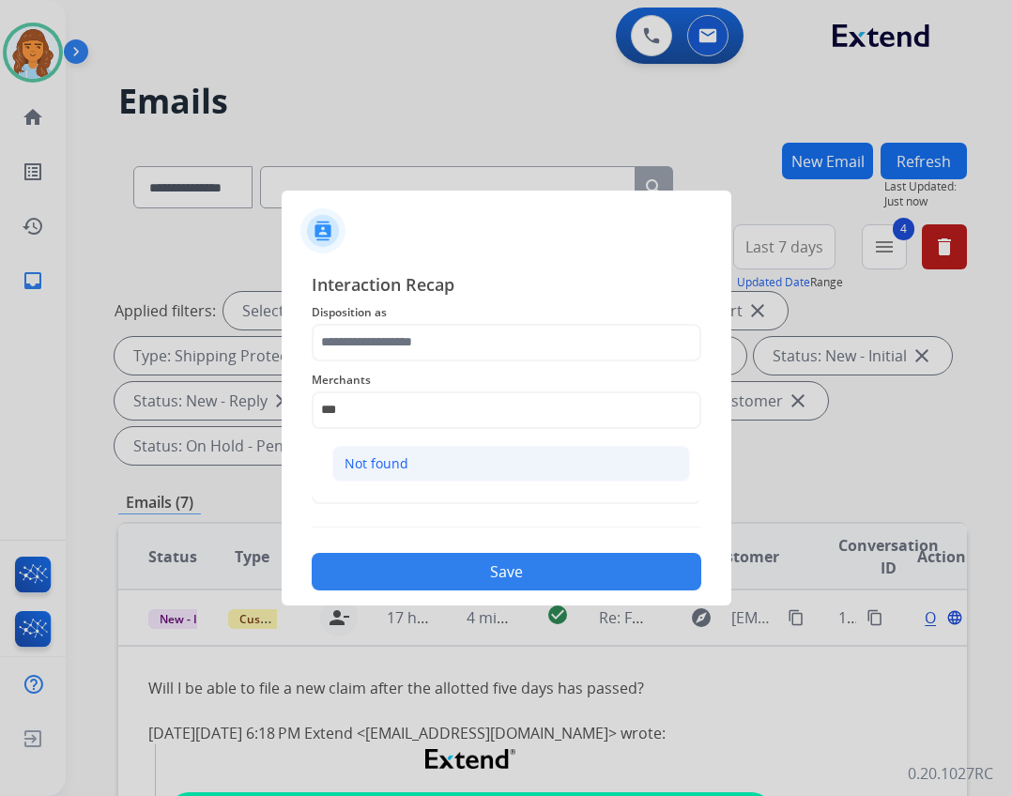
click at [554, 460] on li "Not found" at bounding box center [511, 464] width 358 height 36
type input "*********"
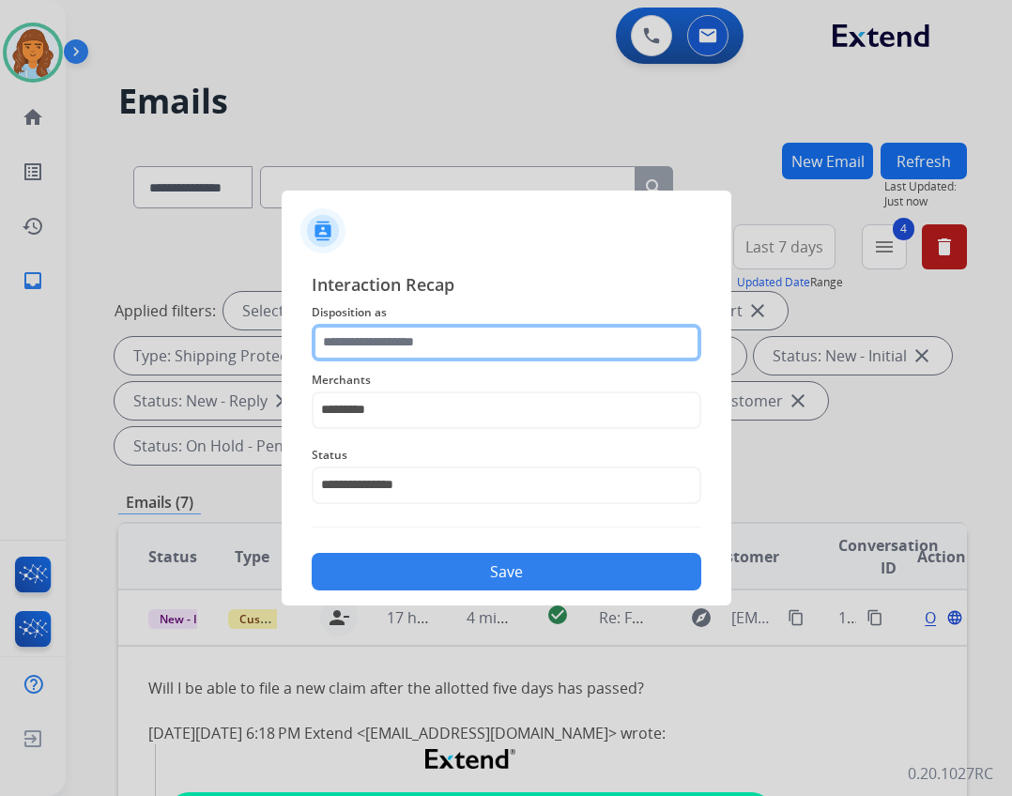
click at [561, 344] on input "text" at bounding box center [507, 343] width 390 height 38
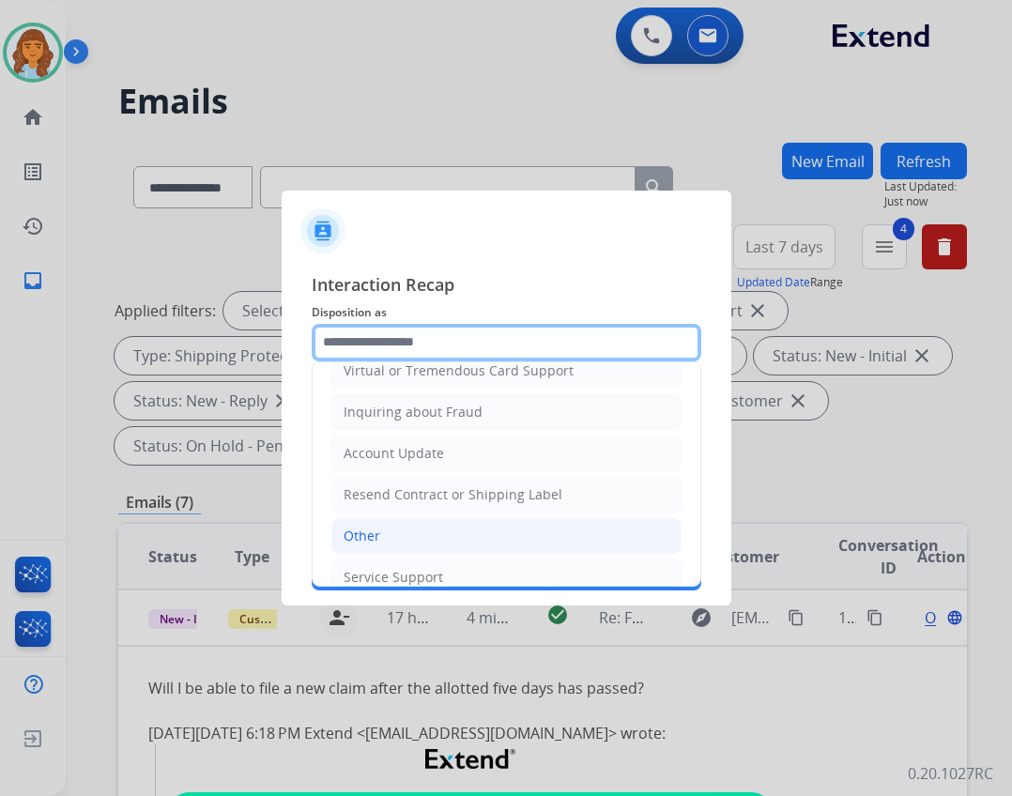
scroll to position [282, 0]
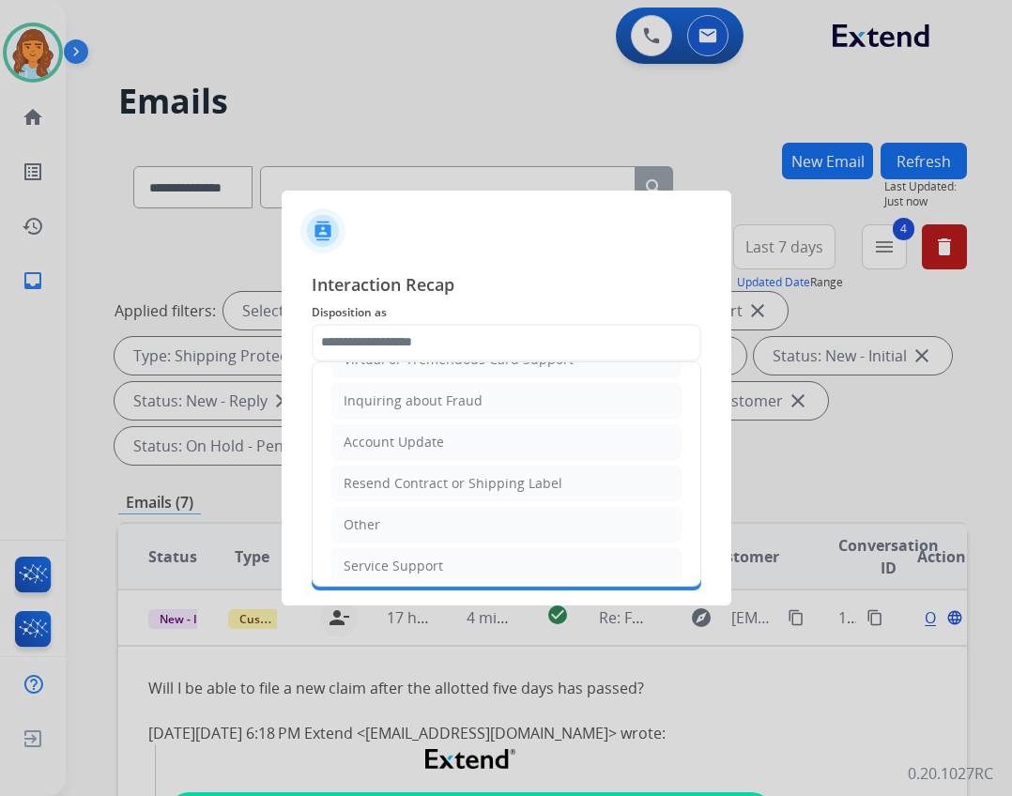
click at [520, 535] on li "Other" at bounding box center [506, 525] width 350 height 36
type input "*****"
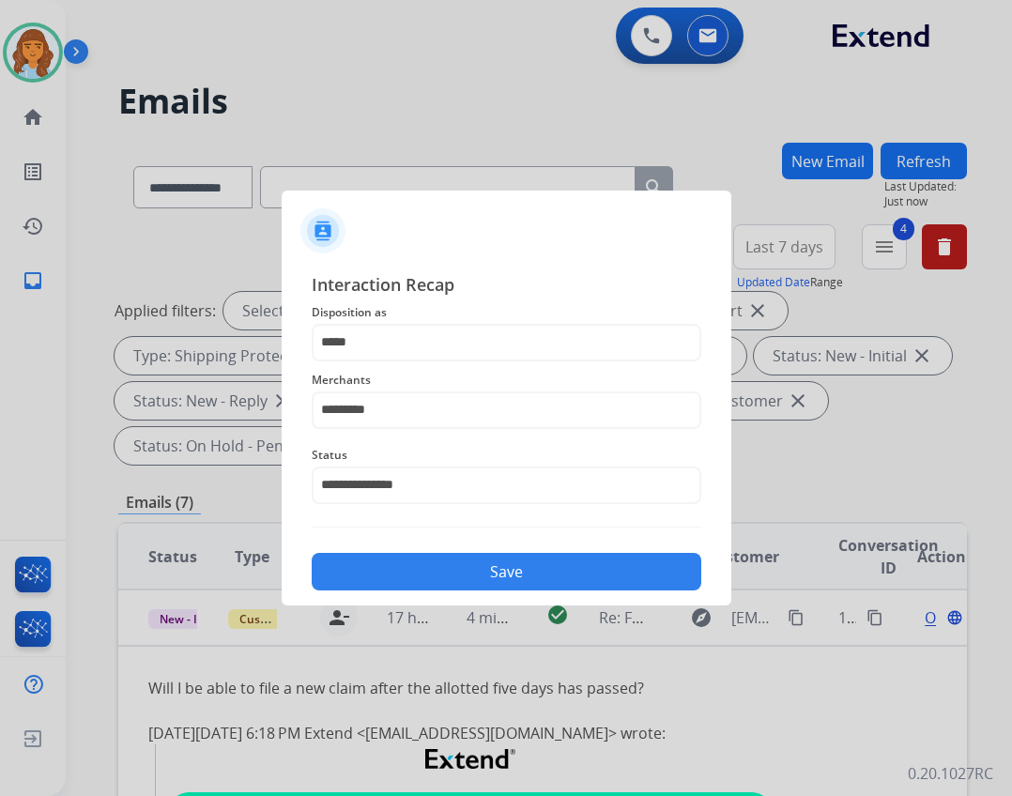
click at [527, 574] on button "Save" at bounding box center [507, 572] width 390 height 38
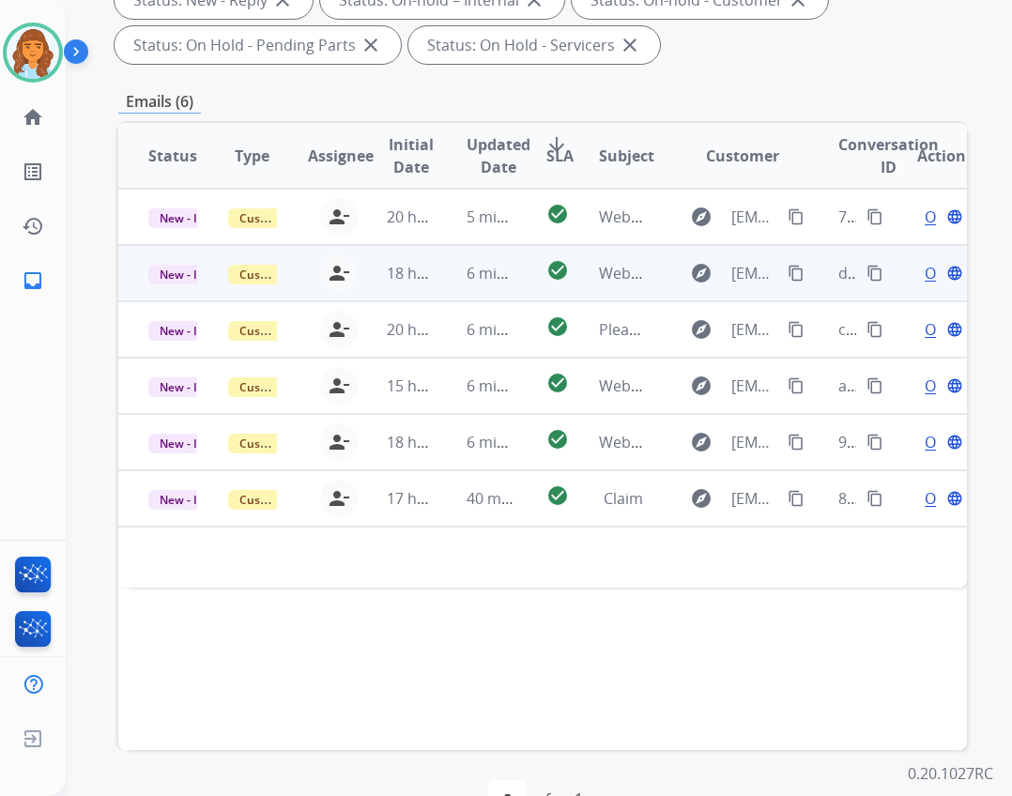
scroll to position [452, 0]
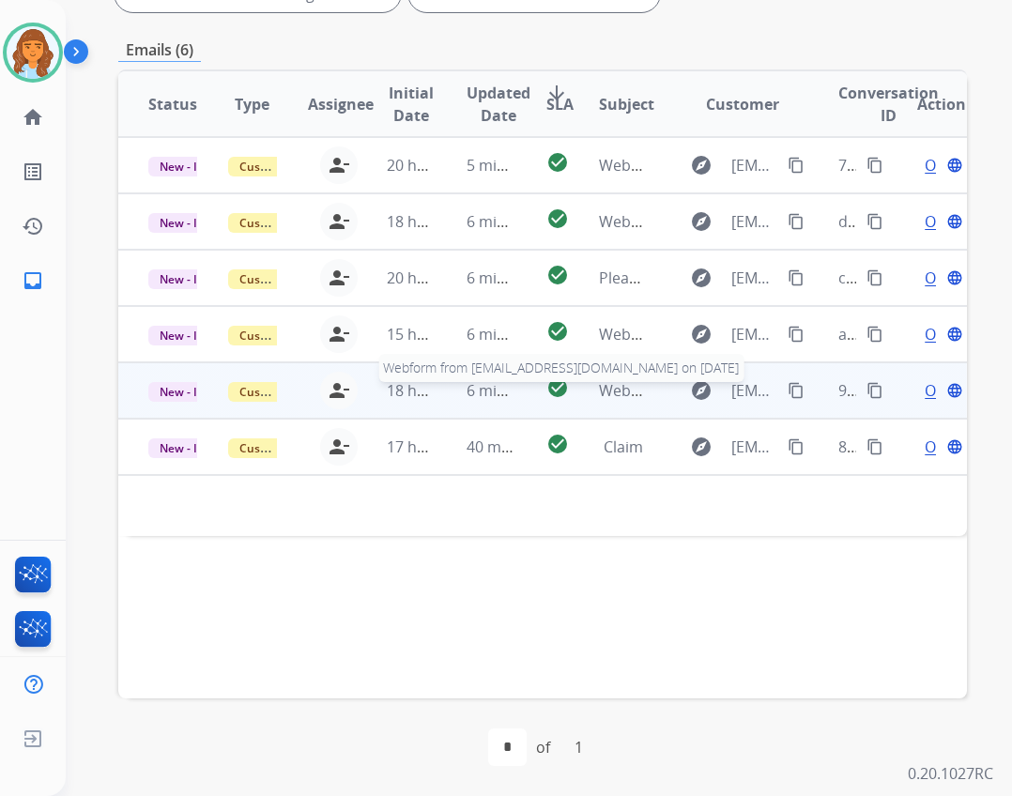
click at [607, 400] on span "Webform from Denkw74@aol.com on 10/04/2025" at bounding box center [811, 390] width 425 height 21
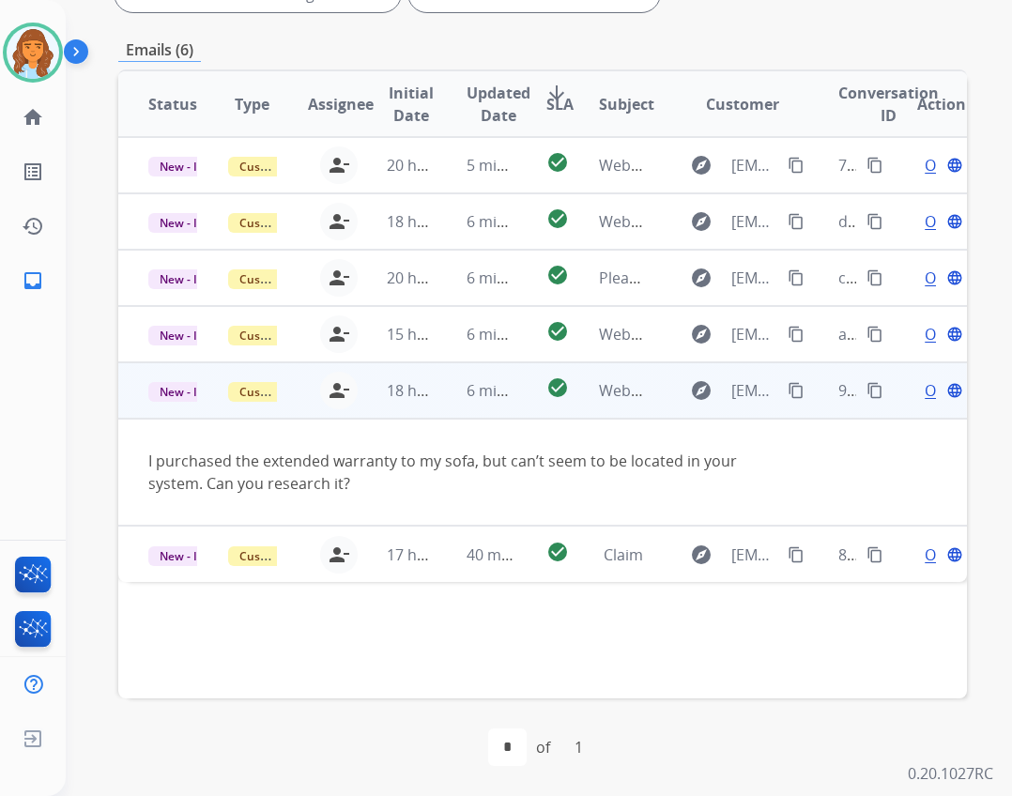
click at [922, 389] on div "Open language" at bounding box center [941, 390] width 49 height 23
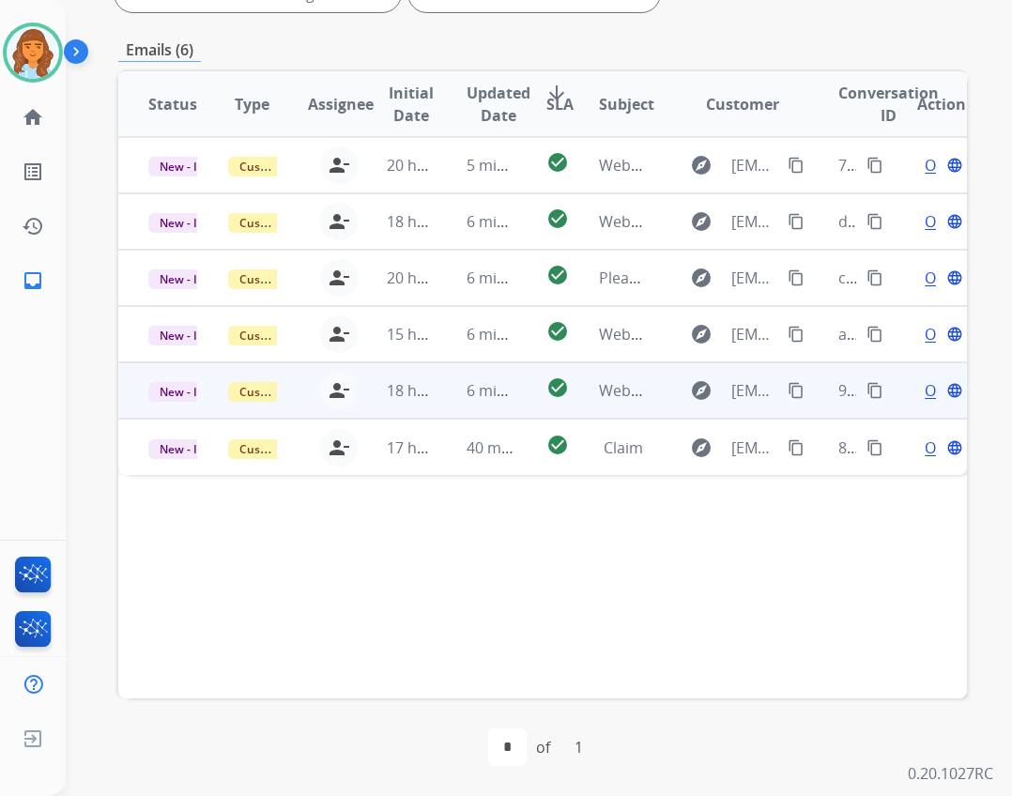
click at [922, 389] on div "Open language" at bounding box center [941, 390] width 49 height 23
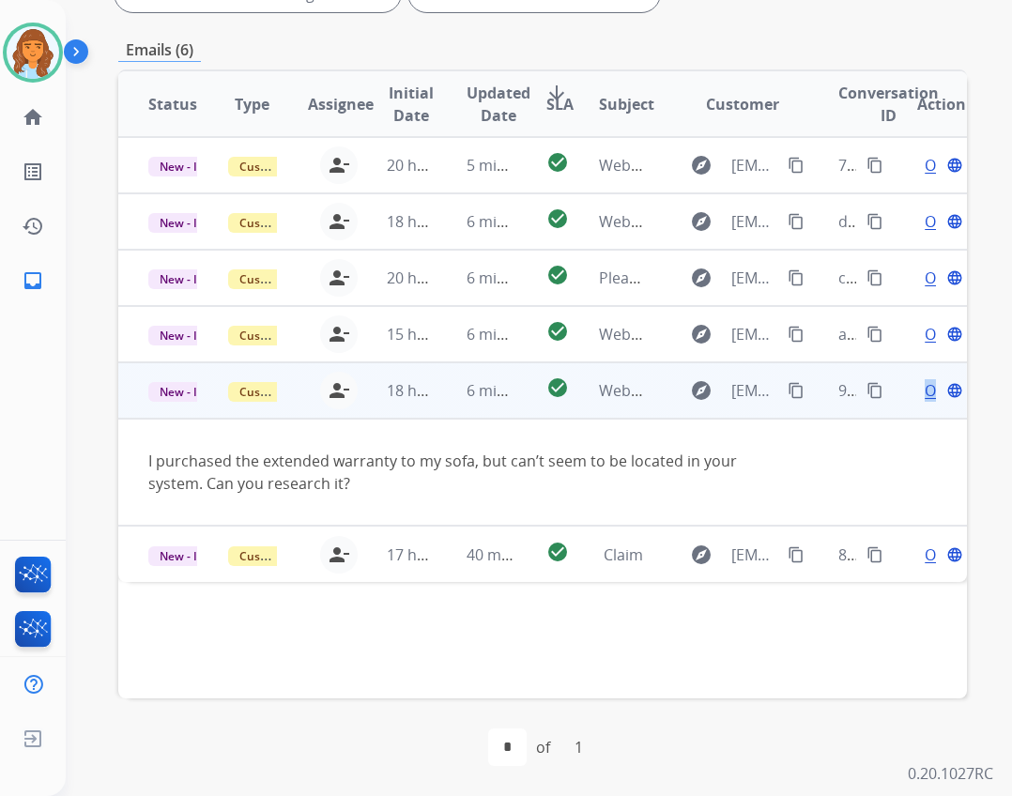
click at [925, 392] on span "Open" at bounding box center [944, 390] width 38 height 23
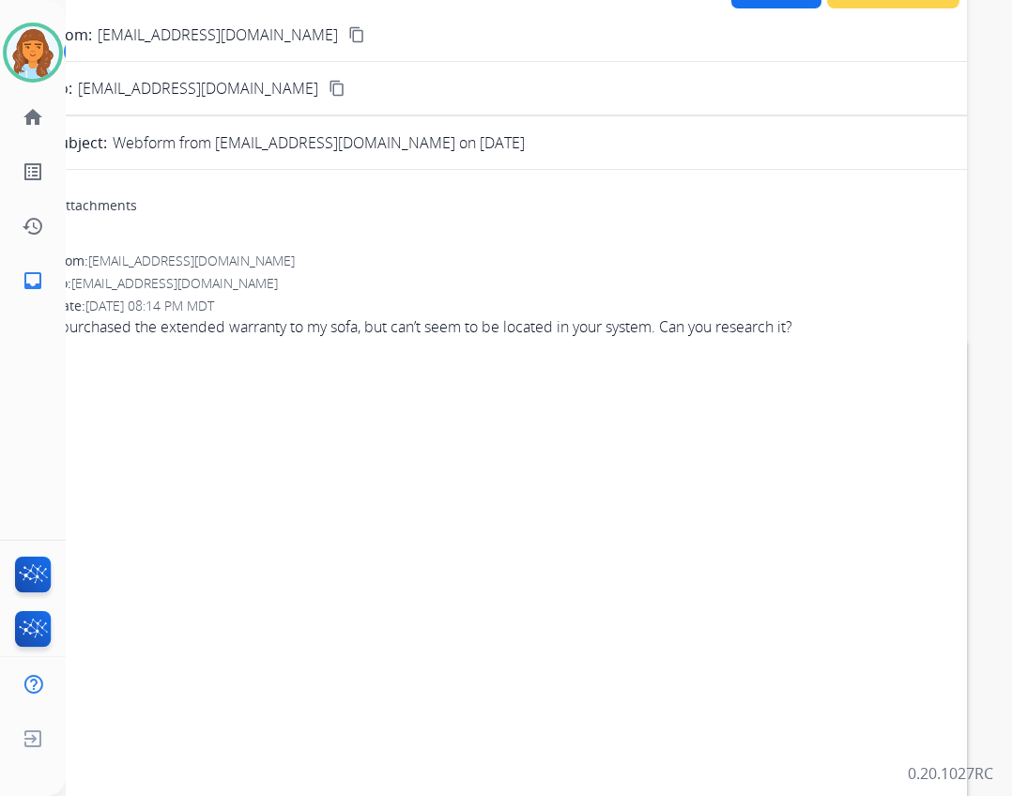
scroll to position [0, 0]
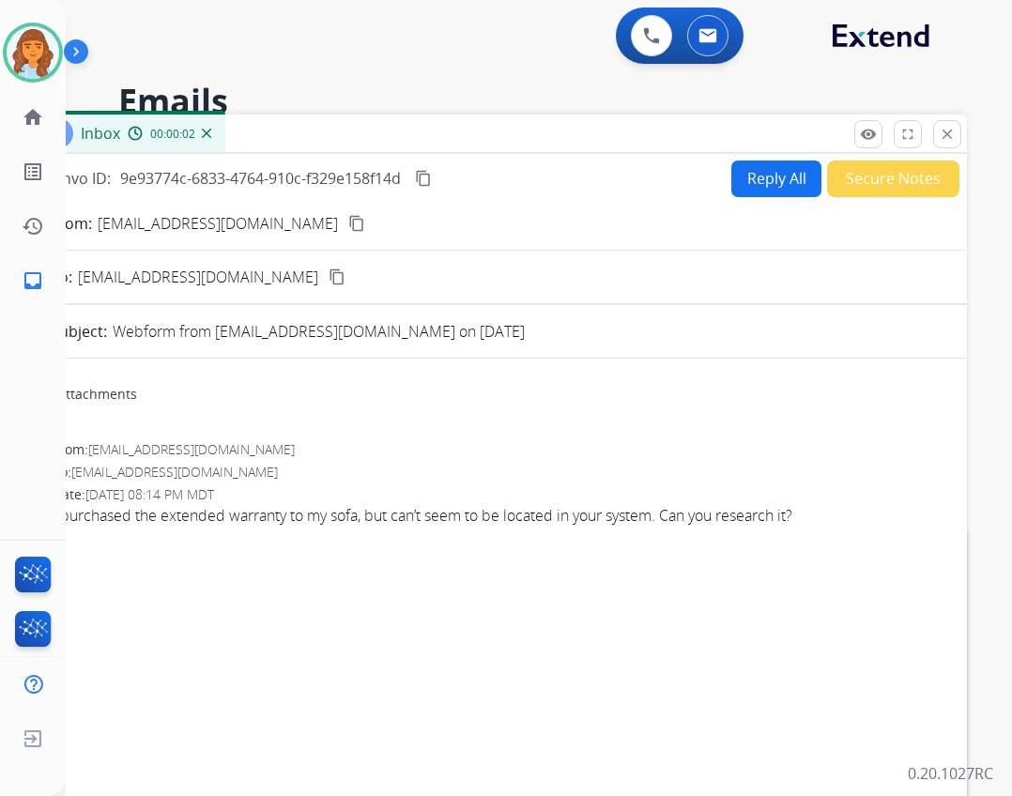
click at [777, 166] on button "Reply All" at bounding box center [776, 179] width 90 height 37
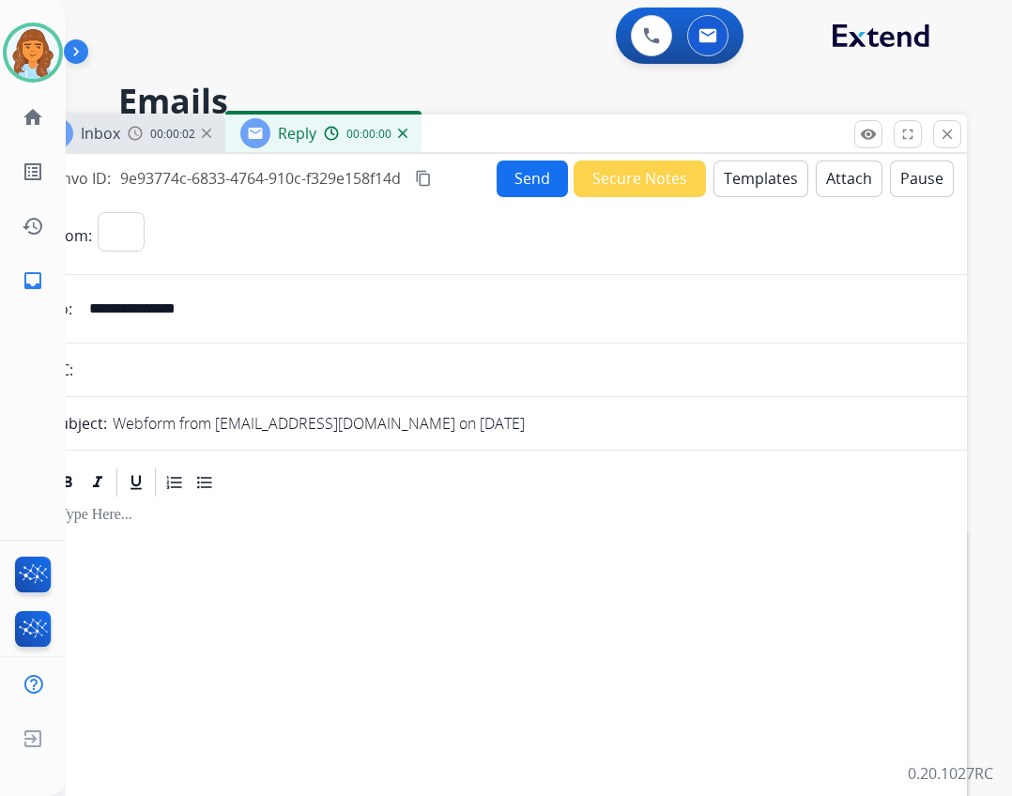
select select "**********"
click at [739, 184] on button "Templates" at bounding box center [760, 179] width 95 height 37
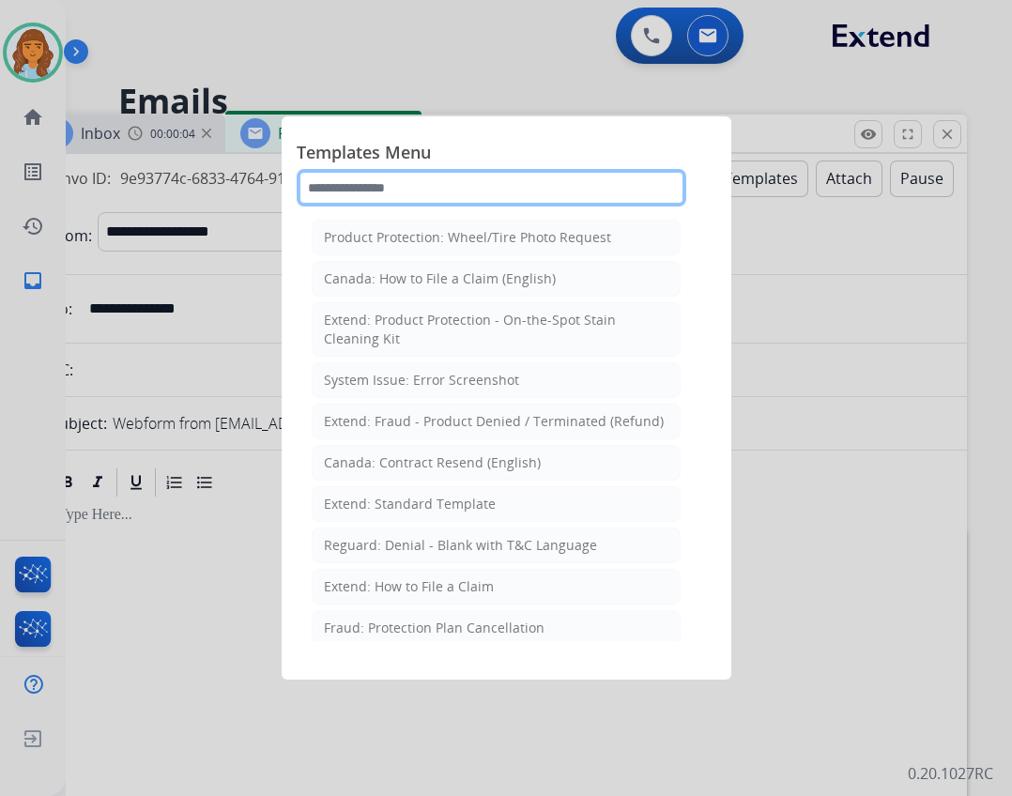
click at [483, 184] on input "text" at bounding box center [492, 188] width 390 height 38
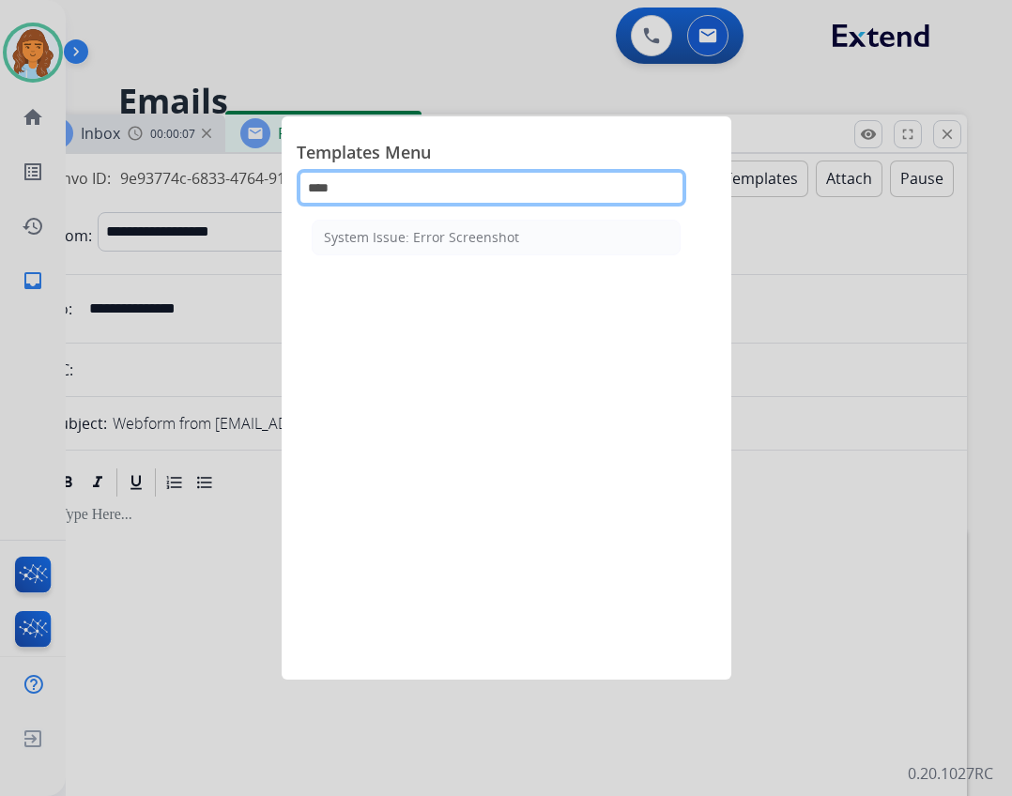
type input "****"
click at [548, 256] on div "System Issue: Error Screenshot" at bounding box center [496, 427] width 399 height 427
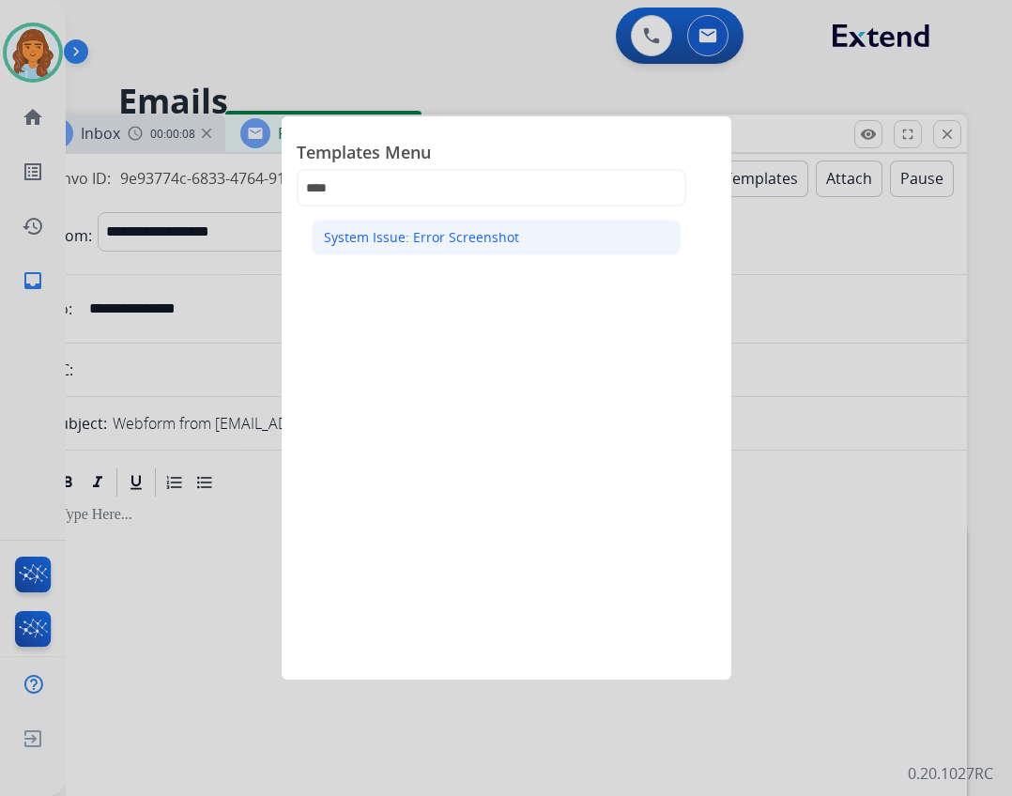
click at [558, 252] on li "System Issue: Error Screenshot" at bounding box center [496, 238] width 369 height 36
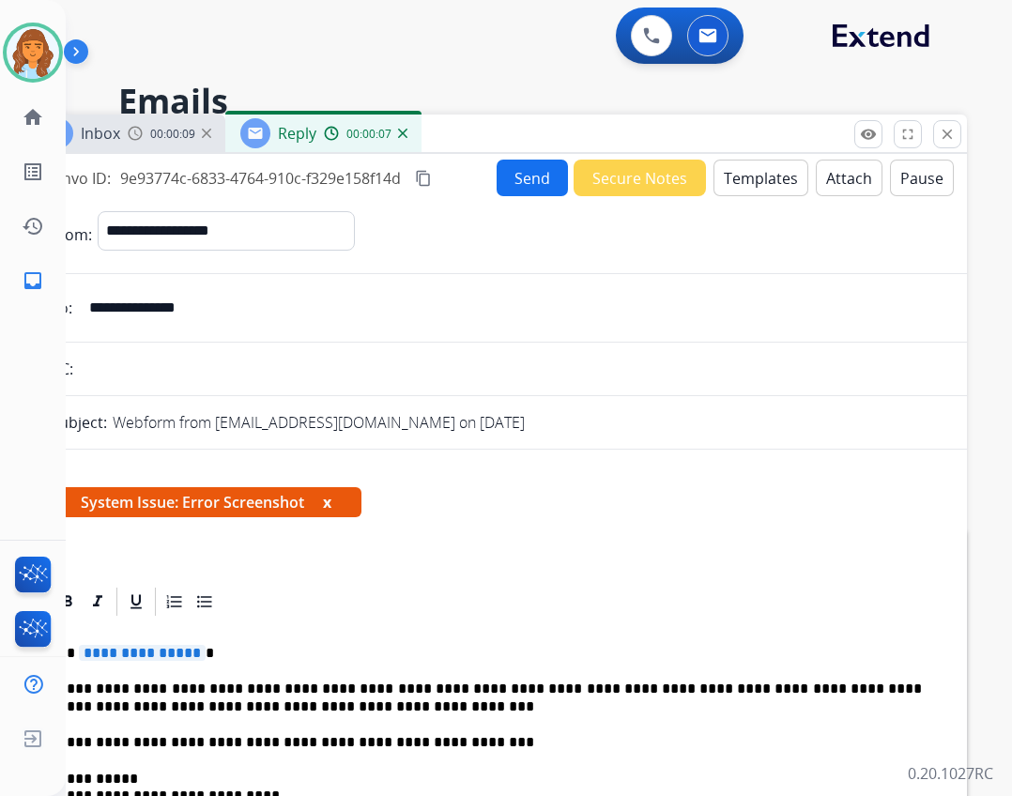
click at [117, 658] on span "**********" at bounding box center [142, 653] width 127 height 16
click at [497, 175] on div "Send Secure Notes Templates Attach Pause" at bounding box center [725, 178] width 457 height 37
click at [534, 186] on button "Send" at bounding box center [532, 178] width 71 height 37
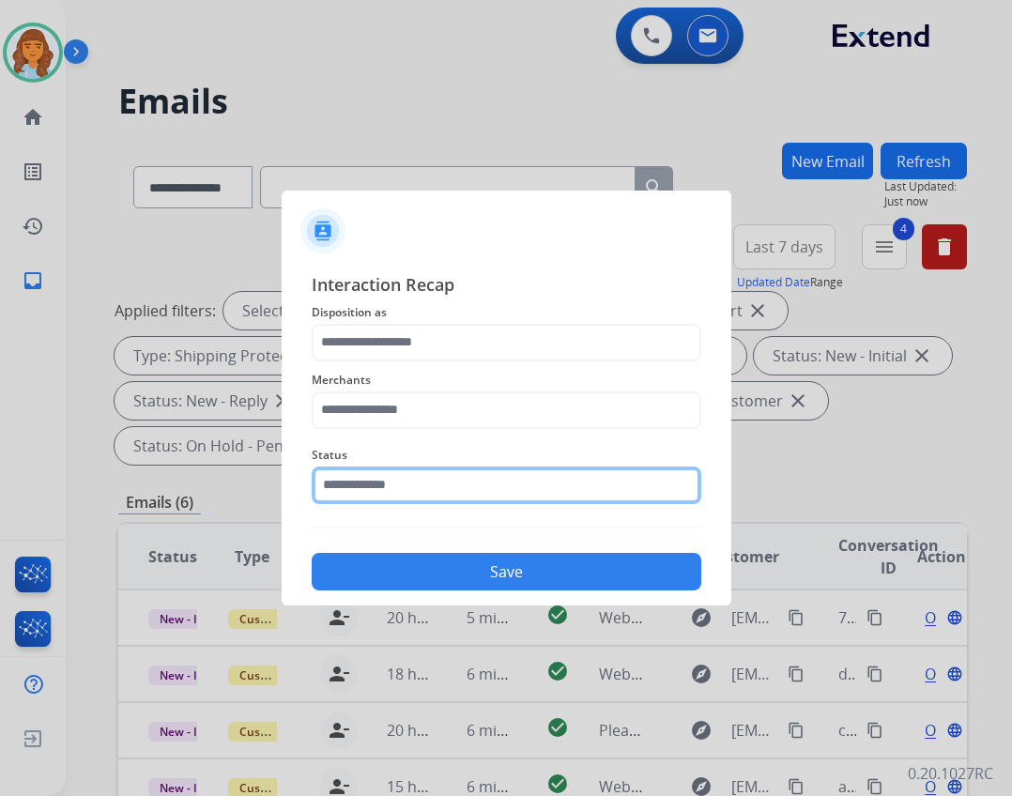
click at [427, 492] on input "text" at bounding box center [507, 485] width 390 height 38
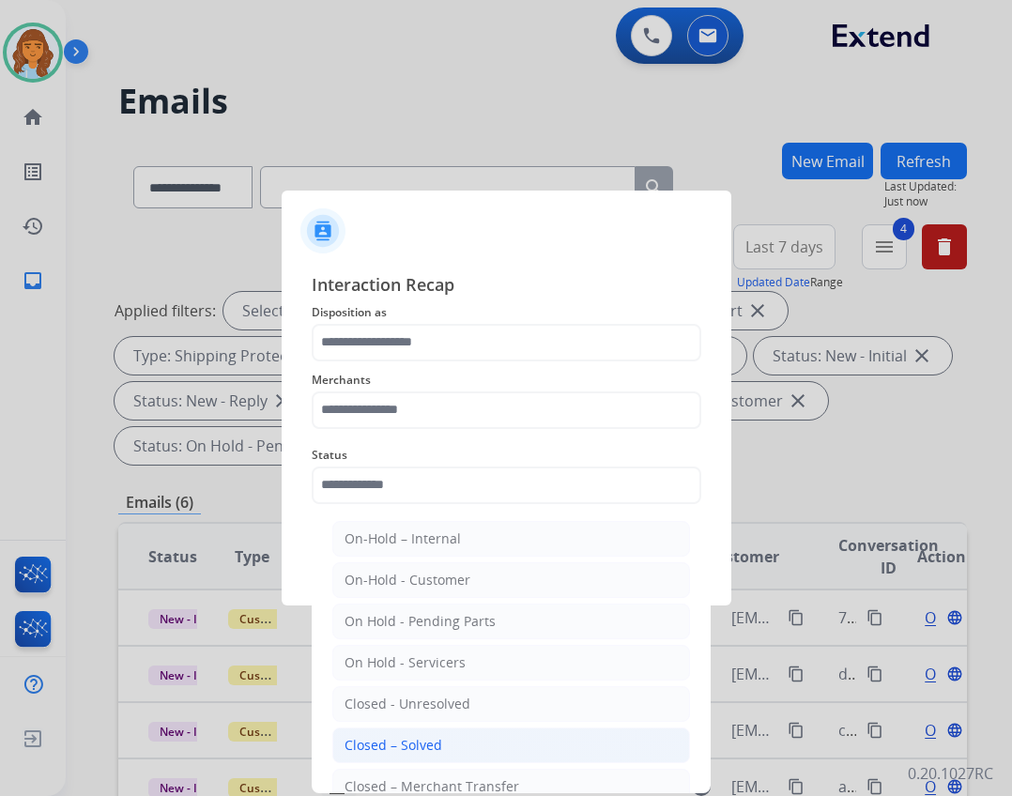
click at [462, 738] on li "Closed – Solved" at bounding box center [511, 745] width 358 height 36
type input "**********"
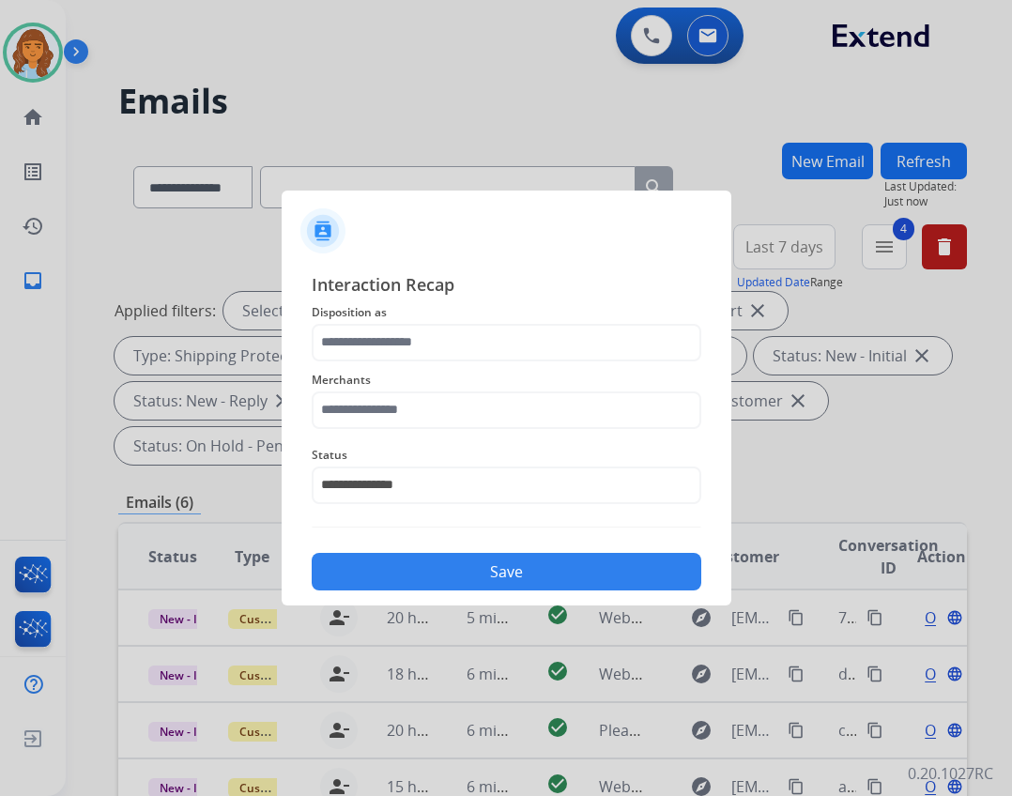
click at [442, 433] on div "Merchants" at bounding box center [507, 398] width 390 height 75
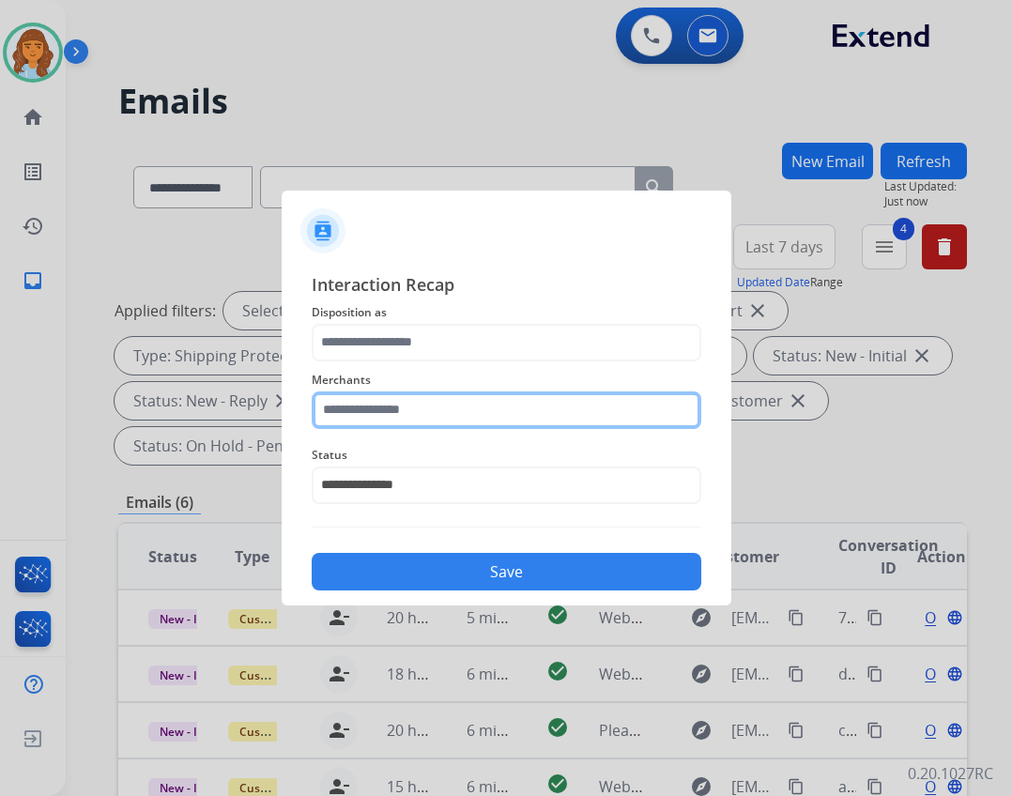
click at [434, 410] on input "text" at bounding box center [507, 410] width 390 height 38
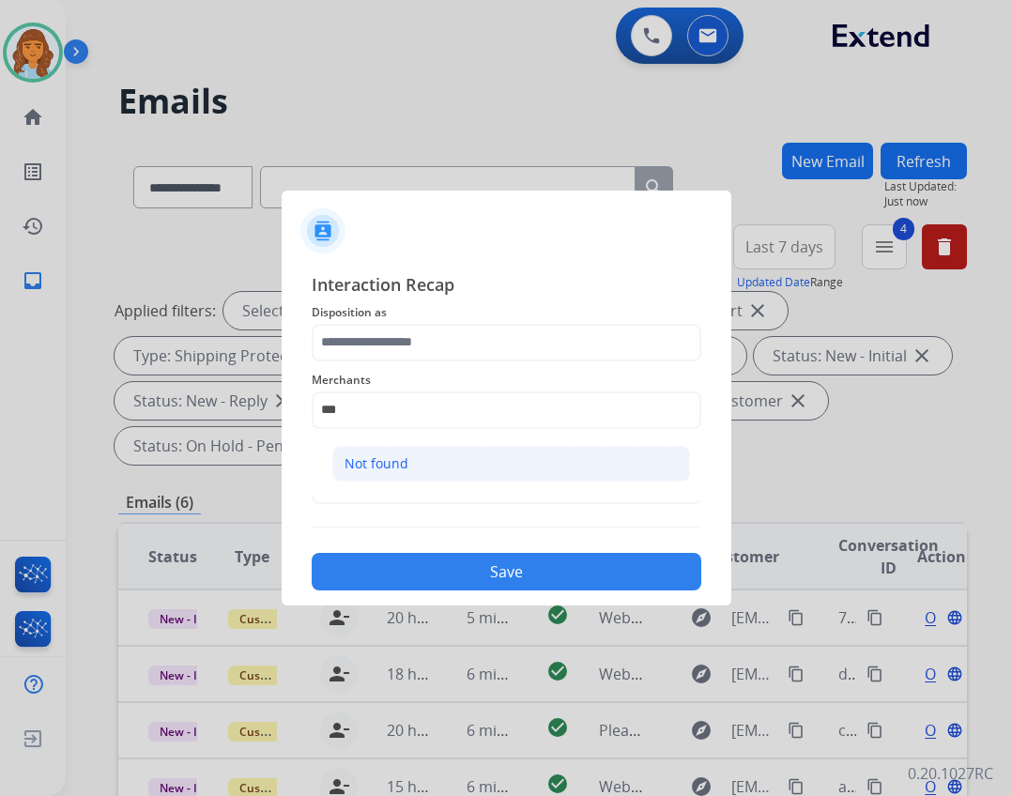
click at [439, 469] on li "Not found" at bounding box center [511, 464] width 358 height 36
type input "*********"
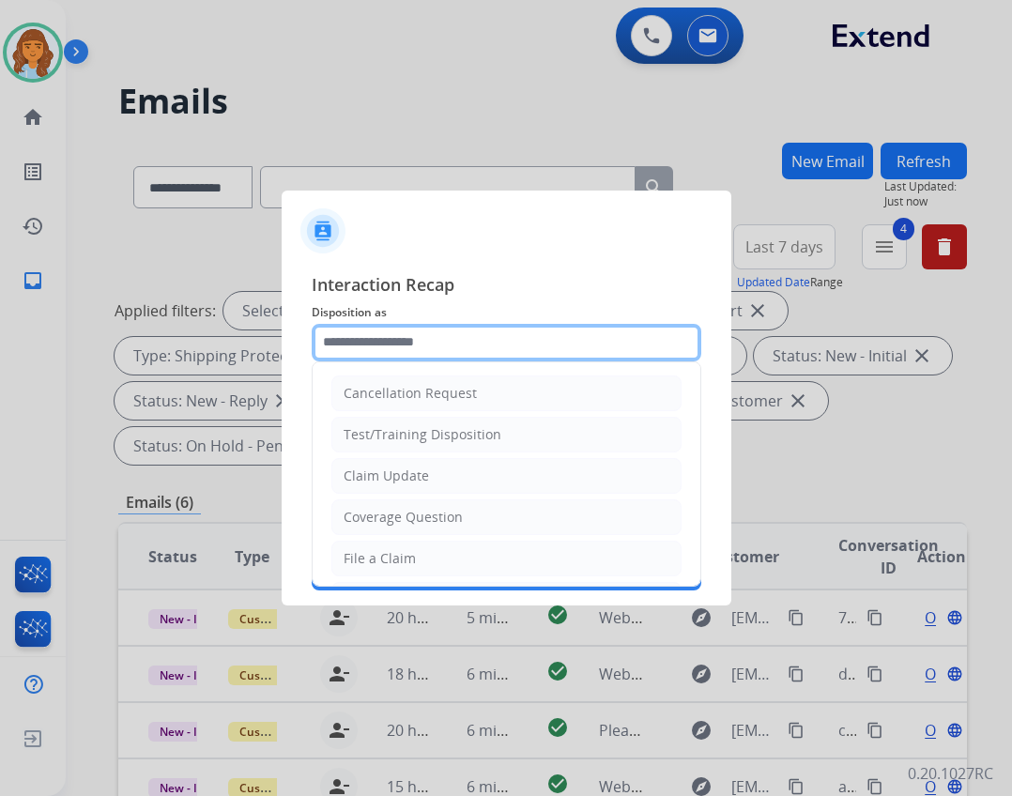
click at [466, 342] on input "text" at bounding box center [507, 343] width 390 height 38
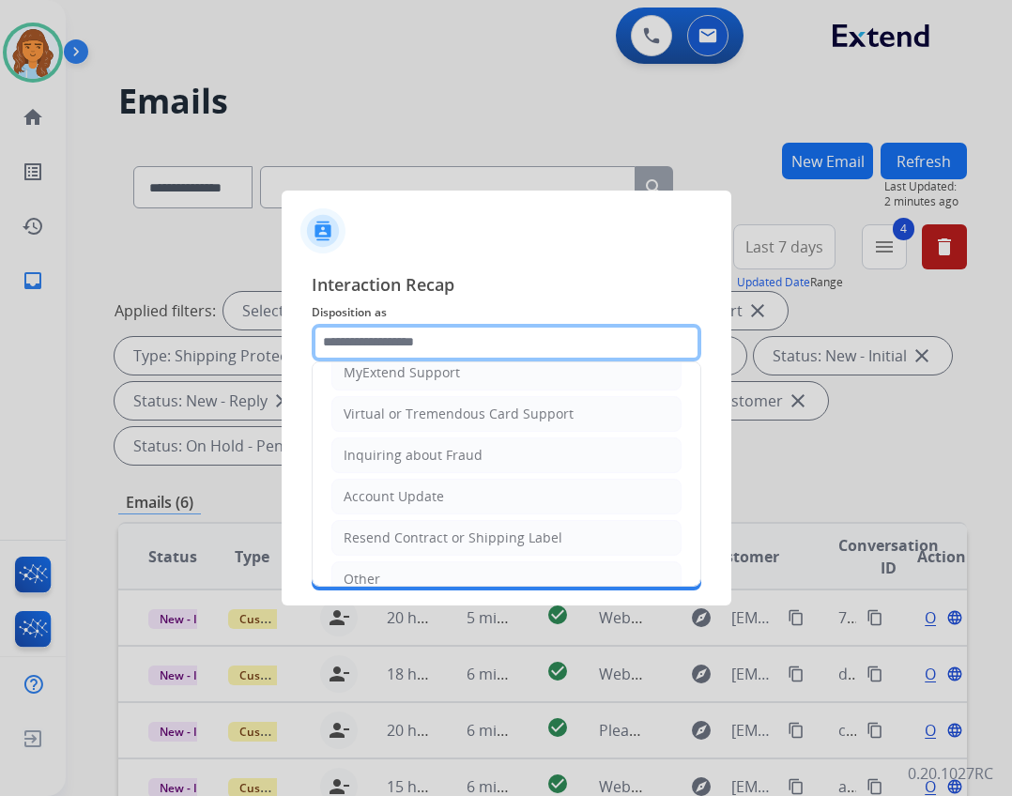
scroll to position [282, 0]
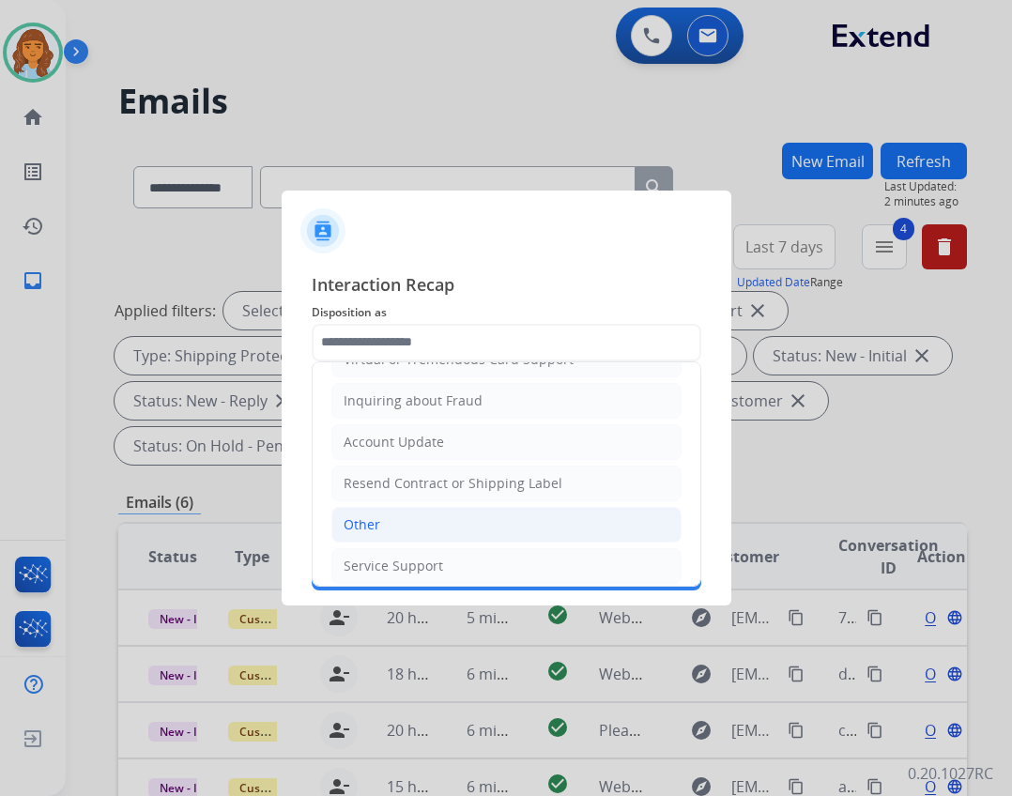
click at [422, 522] on li "Other" at bounding box center [506, 525] width 350 height 36
type input "*****"
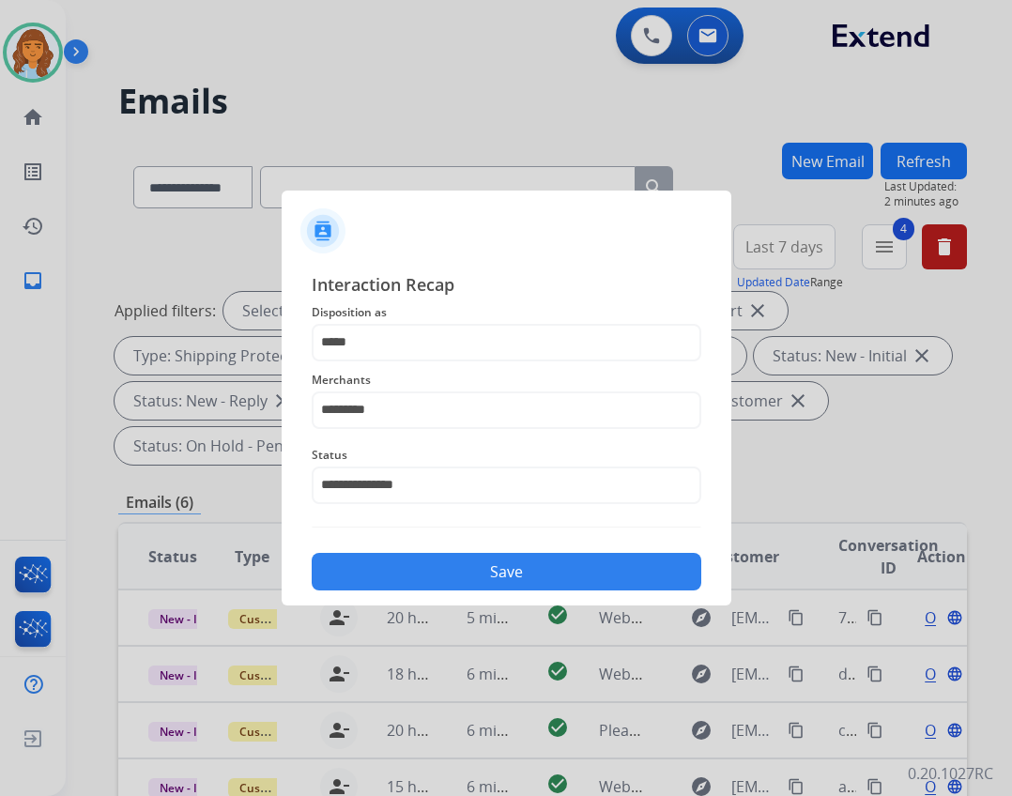
click at [519, 569] on button "Save" at bounding box center [507, 572] width 390 height 38
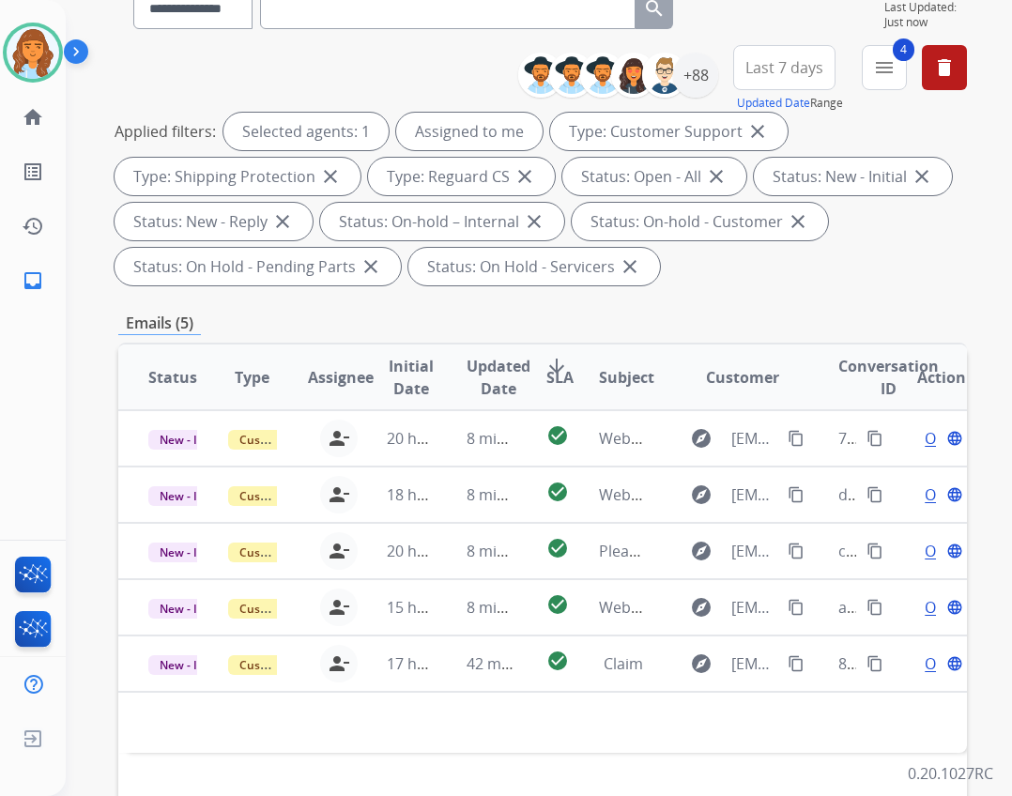
scroll to position [452, 0]
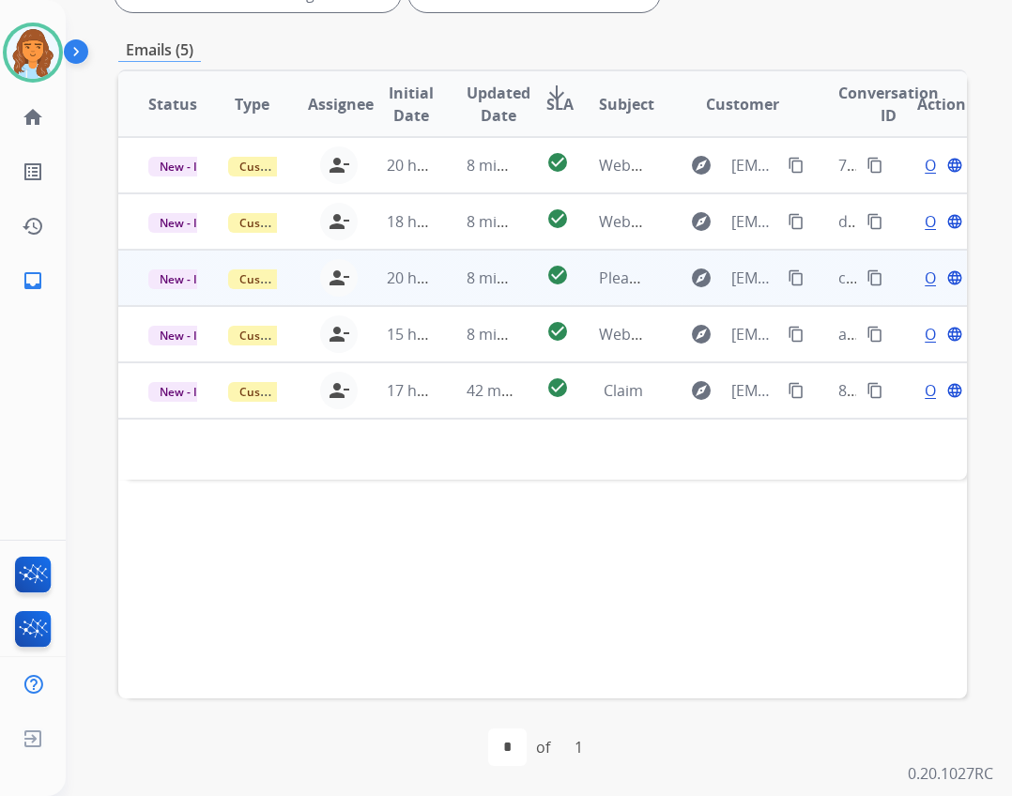
click at [652, 297] on td "explore katiesheehy20062011@gmail.com content_copy" at bounding box center [729, 278] width 160 height 56
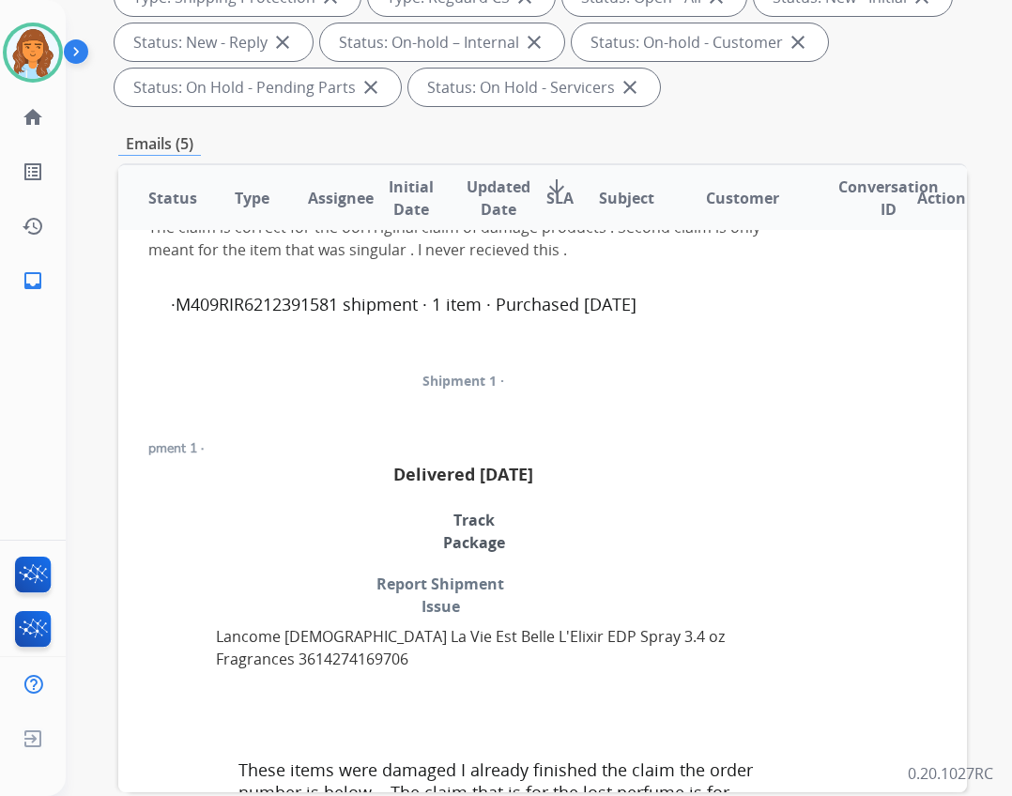
scroll to position [0, 0]
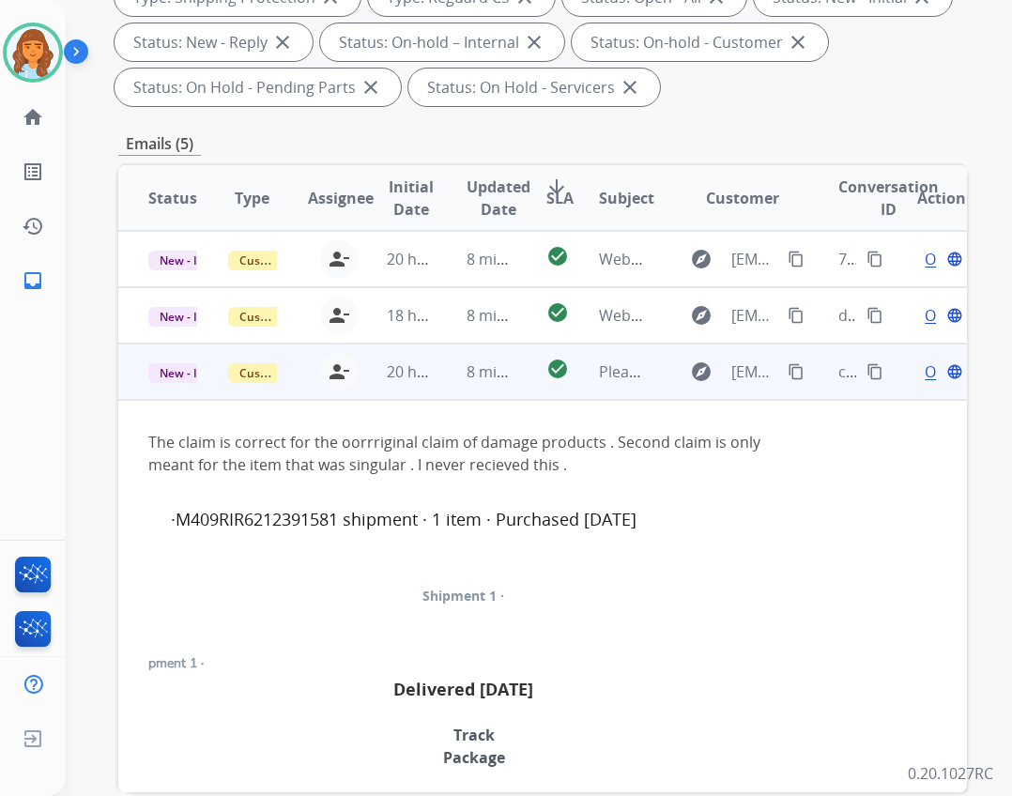
click at [917, 372] on div "Open language" at bounding box center [941, 371] width 49 height 23
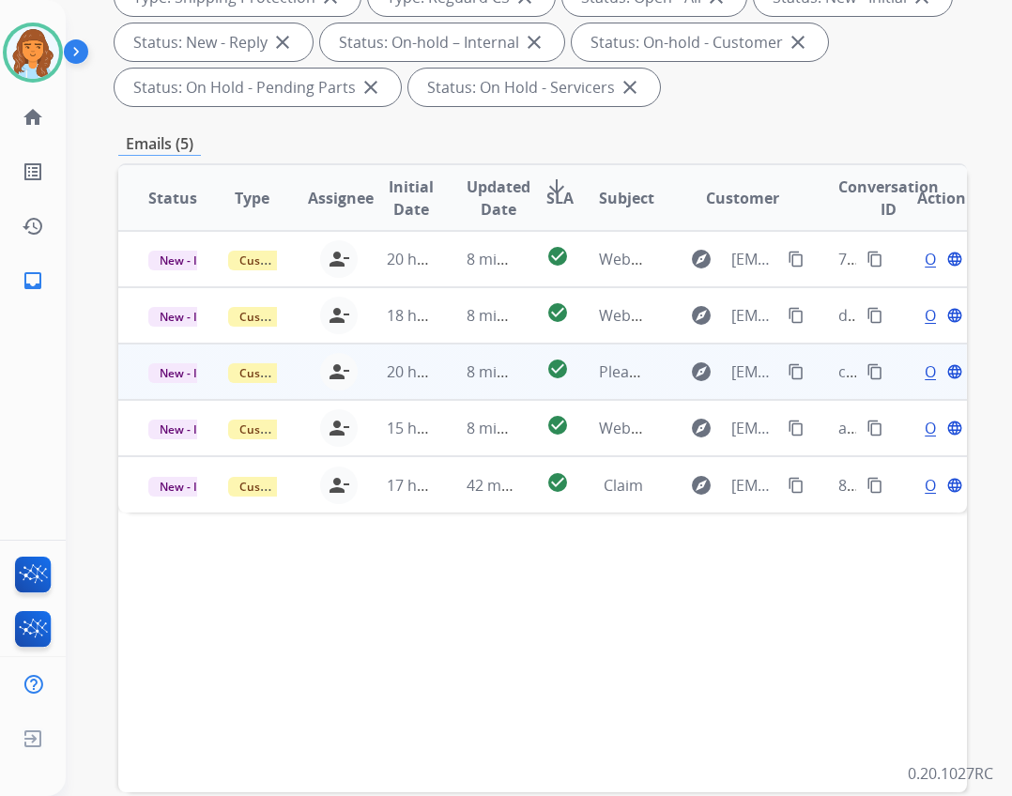
click at [917, 370] on div "Open language" at bounding box center [941, 371] width 49 height 23
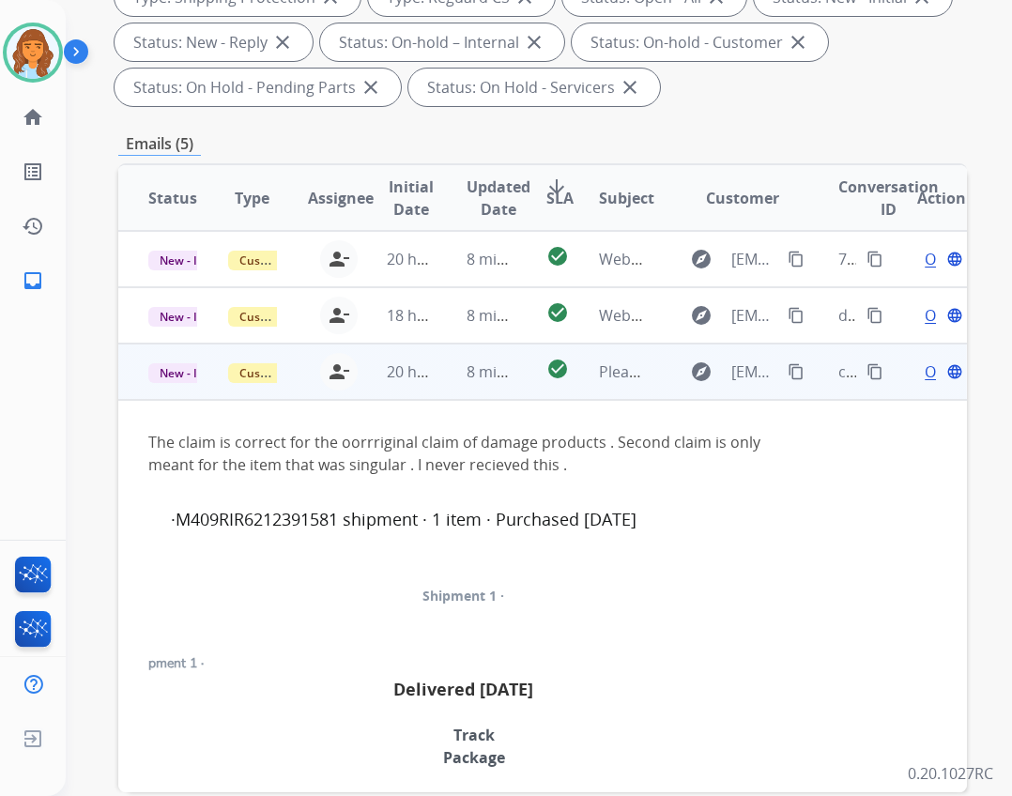
scroll to position [113, 0]
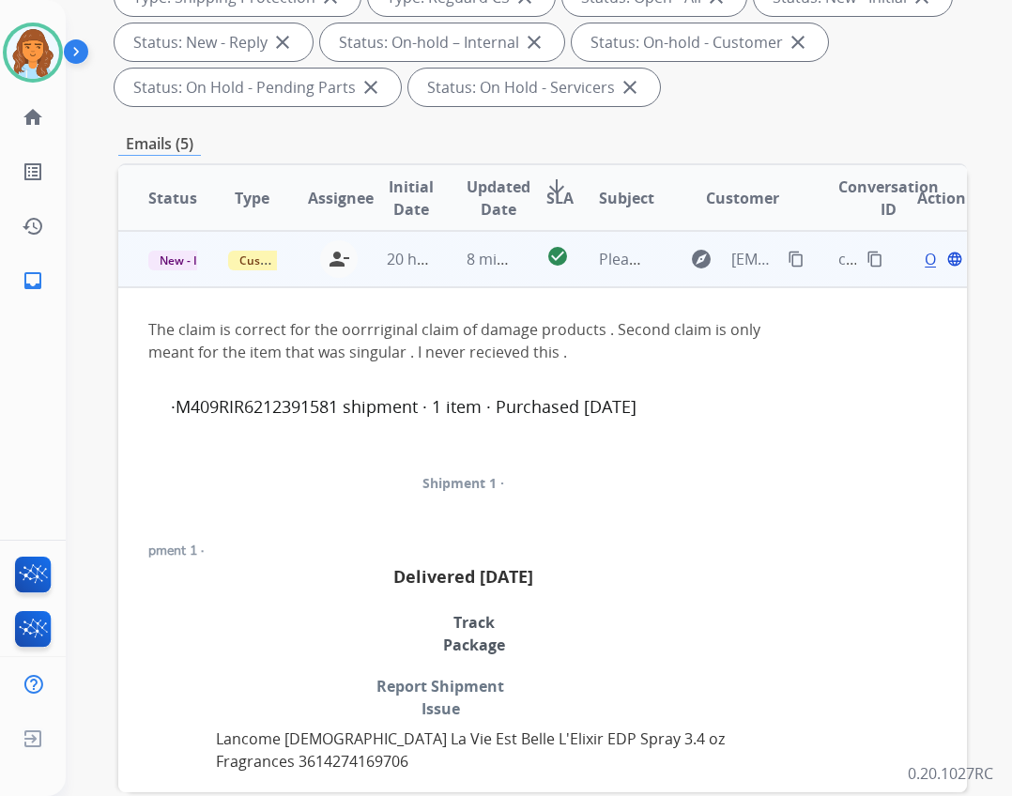
click at [925, 264] on span "Open" at bounding box center [944, 259] width 38 height 23
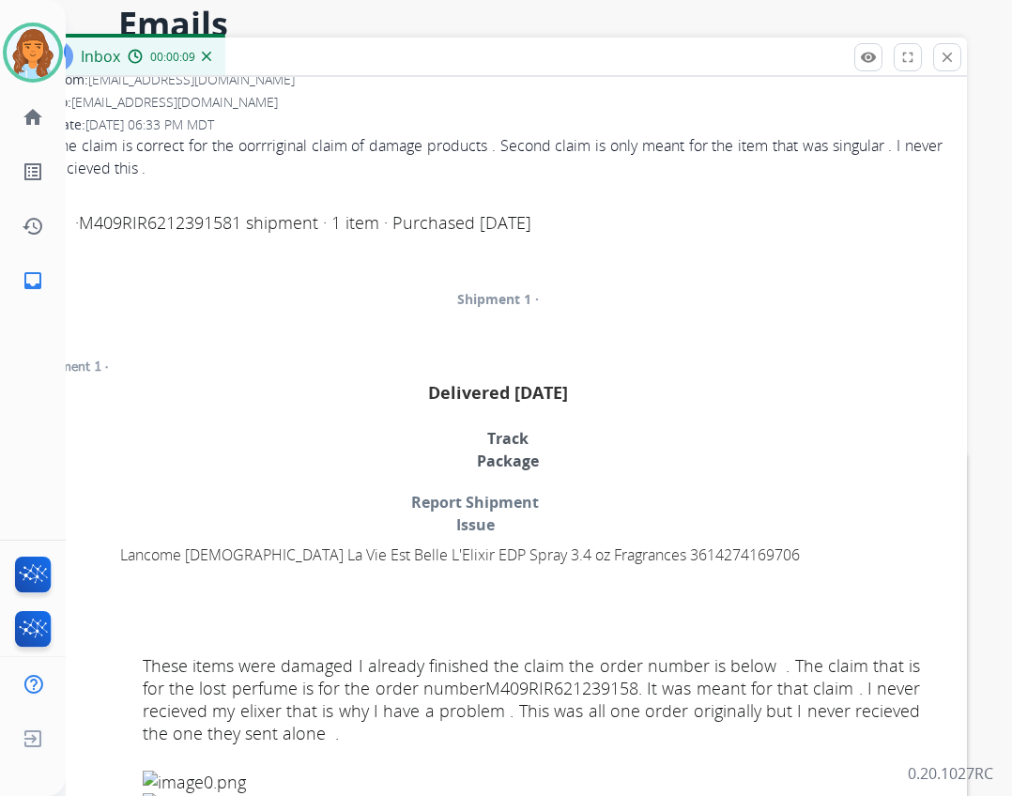
scroll to position [0, 0]
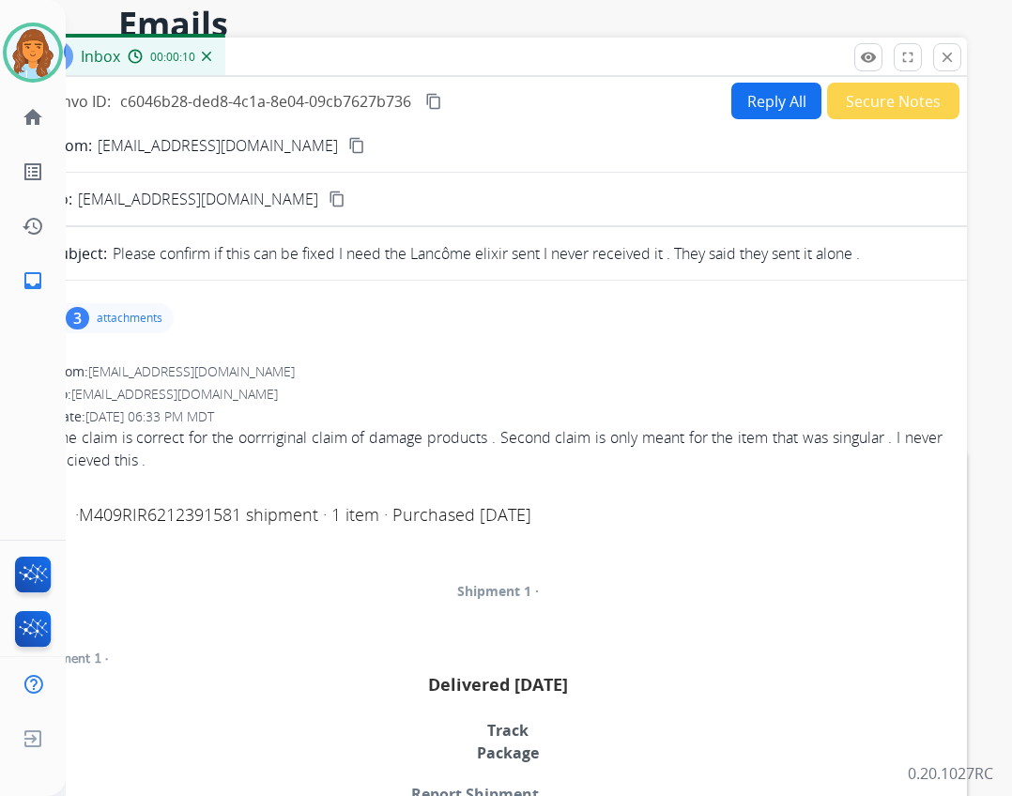
click at [743, 113] on button "Reply All" at bounding box center [776, 101] width 90 height 37
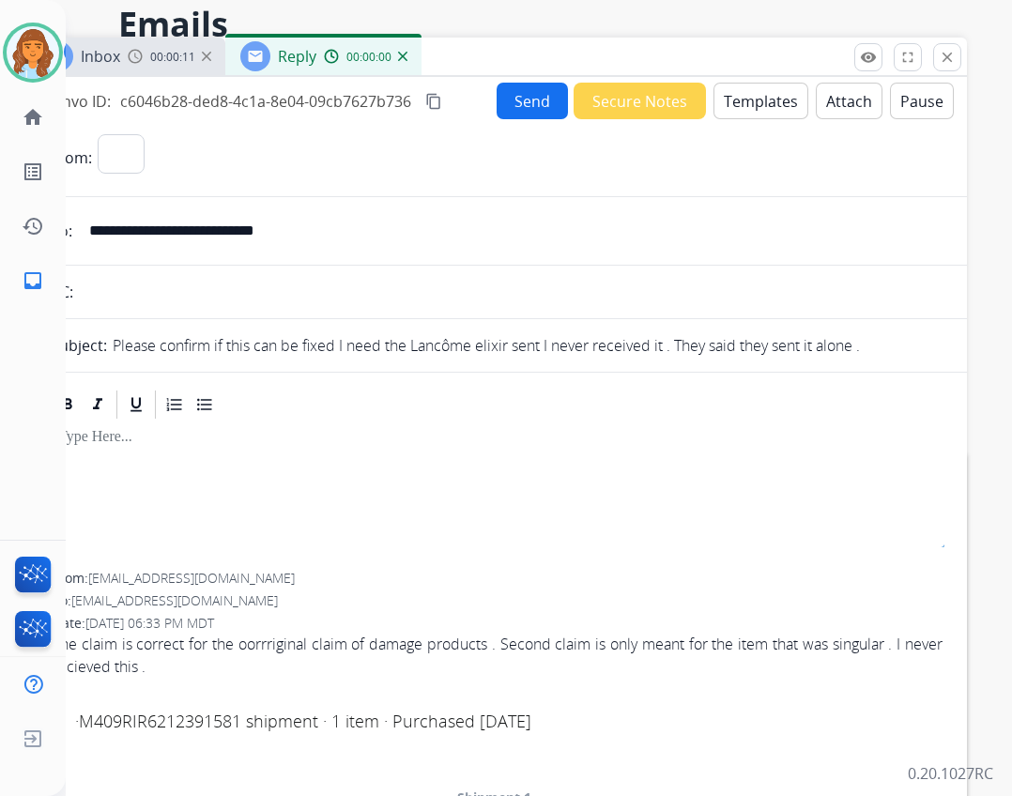
select select "**********"
click at [768, 115] on button "Templates" at bounding box center [760, 101] width 95 height 37
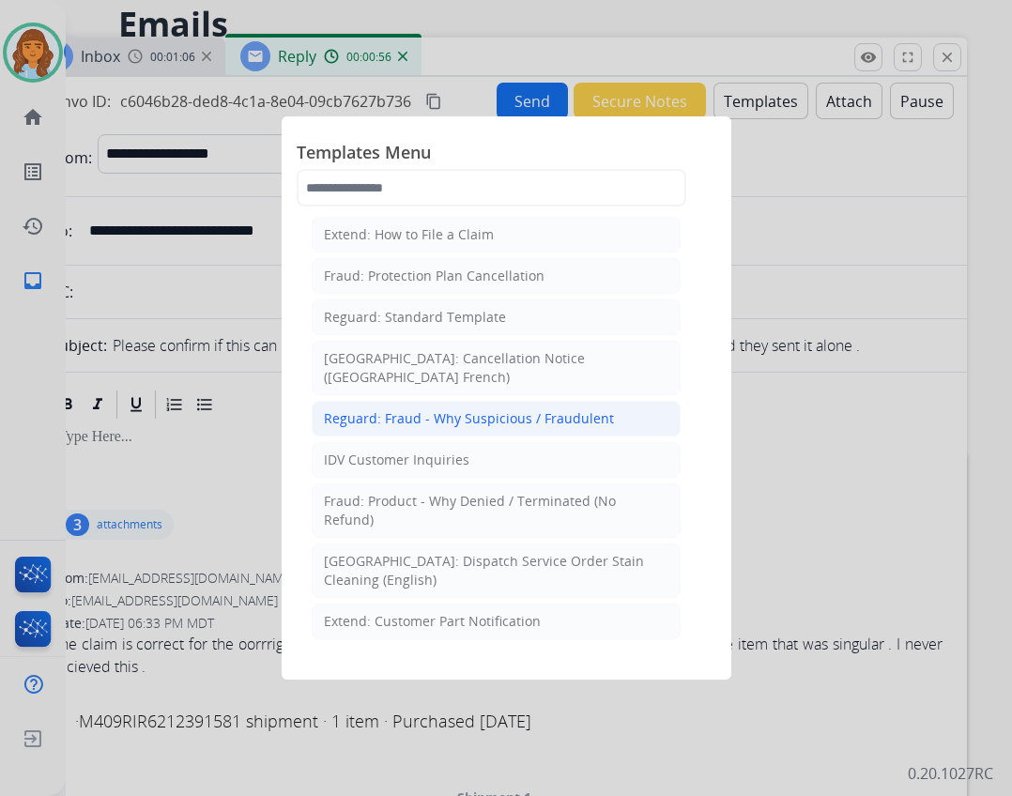
scroll to position [282, 0]
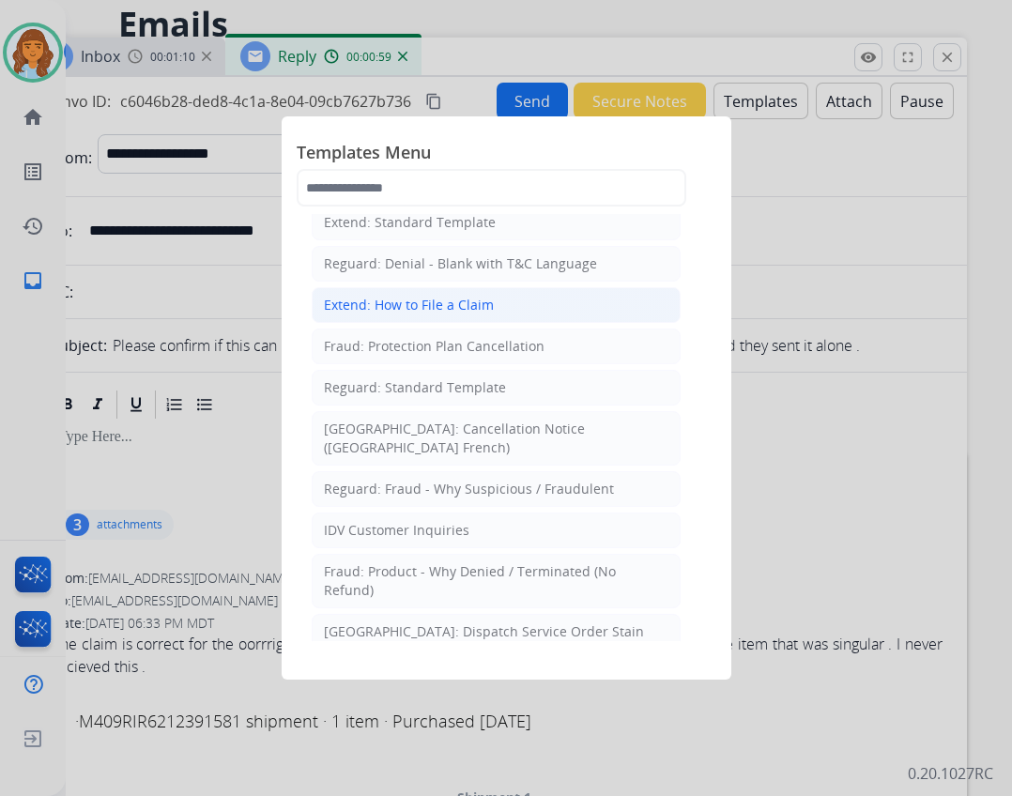
click at [461, 313] on div "Extend: How to File a Claim" at bounding box center [409, 305] width 170 height 19
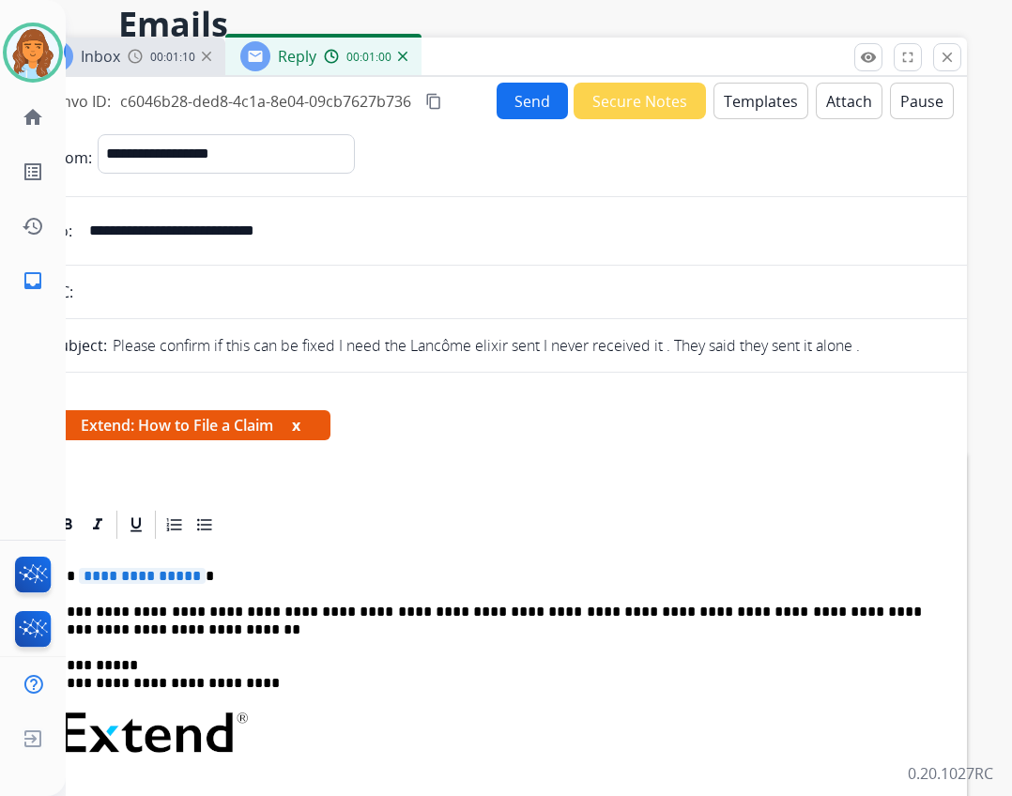
click at [161, 574] on span "**********" at bounding box center [142, 576] width 127 height 16
click at [525, 98] on button "Send" at bounding box center [532, 101] width 71 height 37
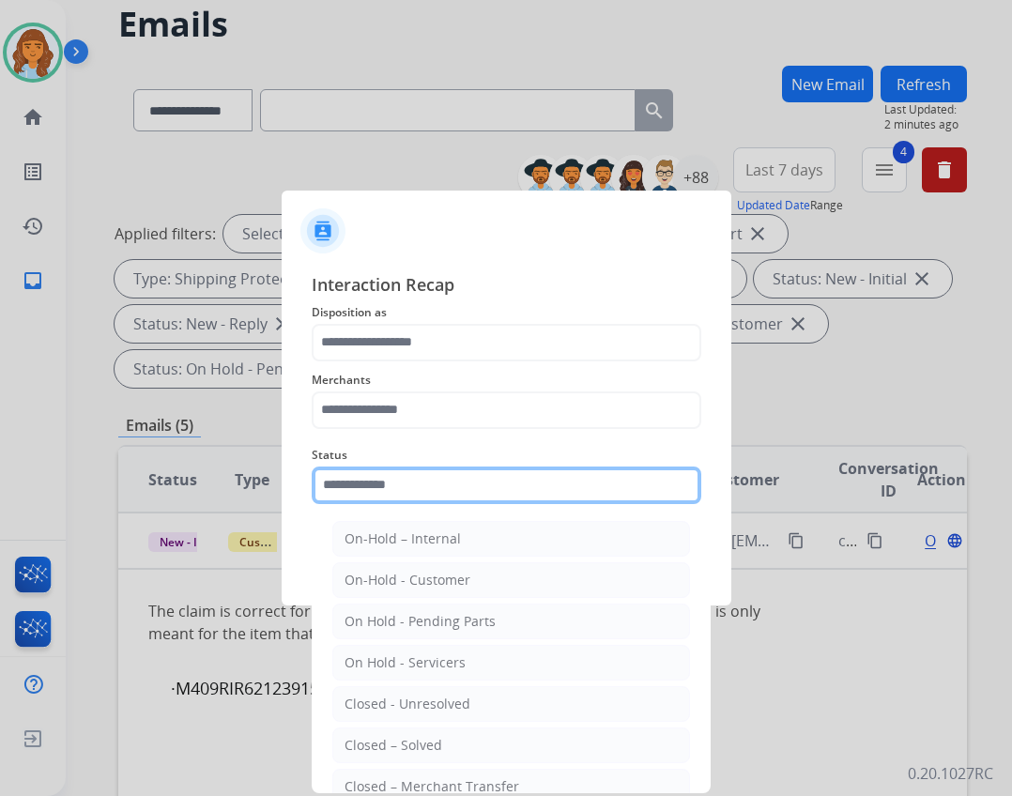
click at [443, 487] on input "text" at bounding box center [507, 485] width 390 height 38
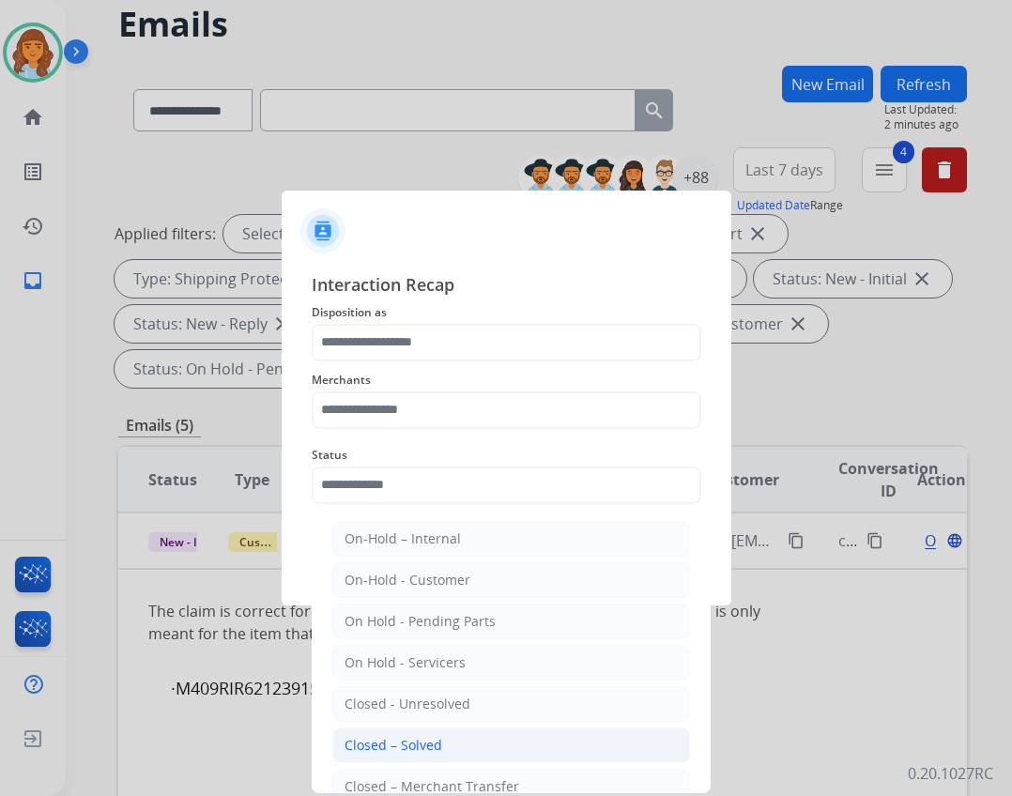
click at [423, 751] on div "Closed – Solved" at bounding box center [393, 745] width 98 height 19
type input "**********"
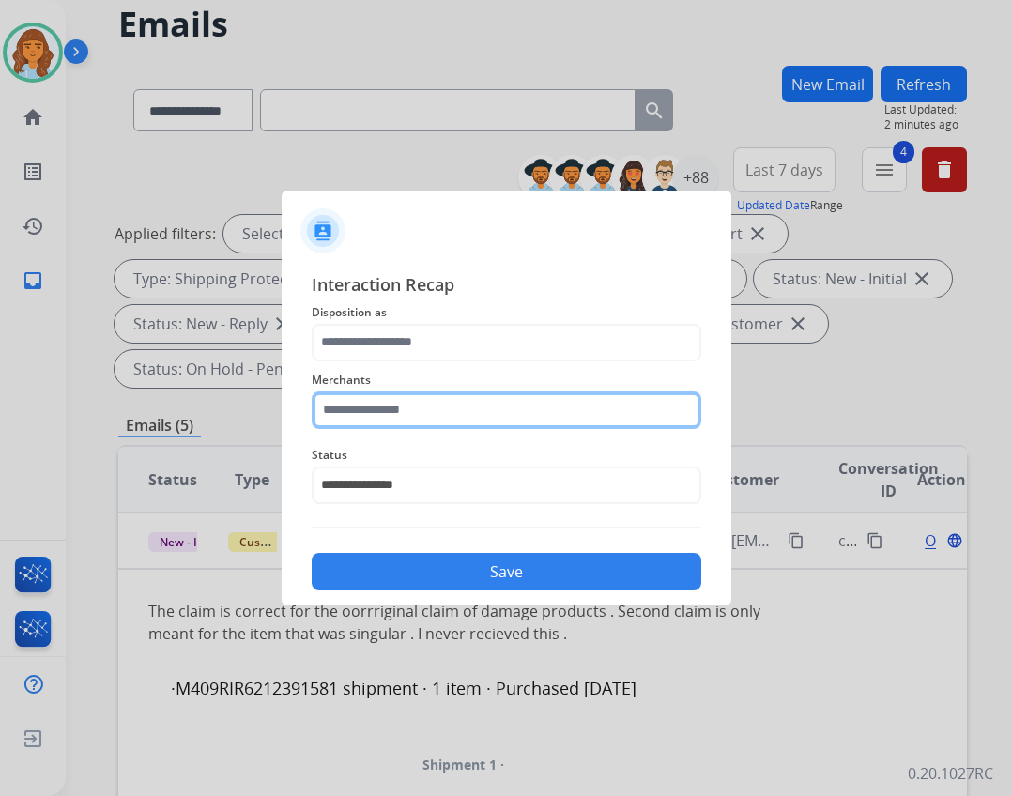
click at [503, 420] on input "text" at bounding box center [507, 410] width 390 height 38
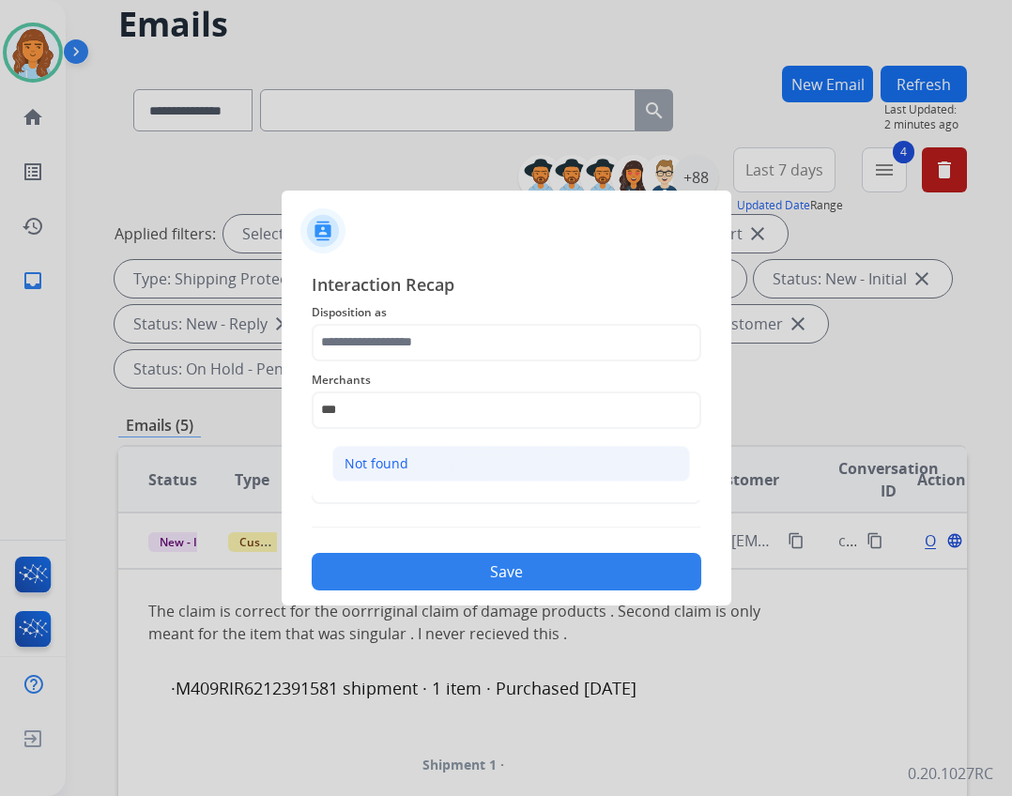
click at [482, 453] on li "Not found" at bounding box center [511, 464] width 358 height 36
type input "*********"
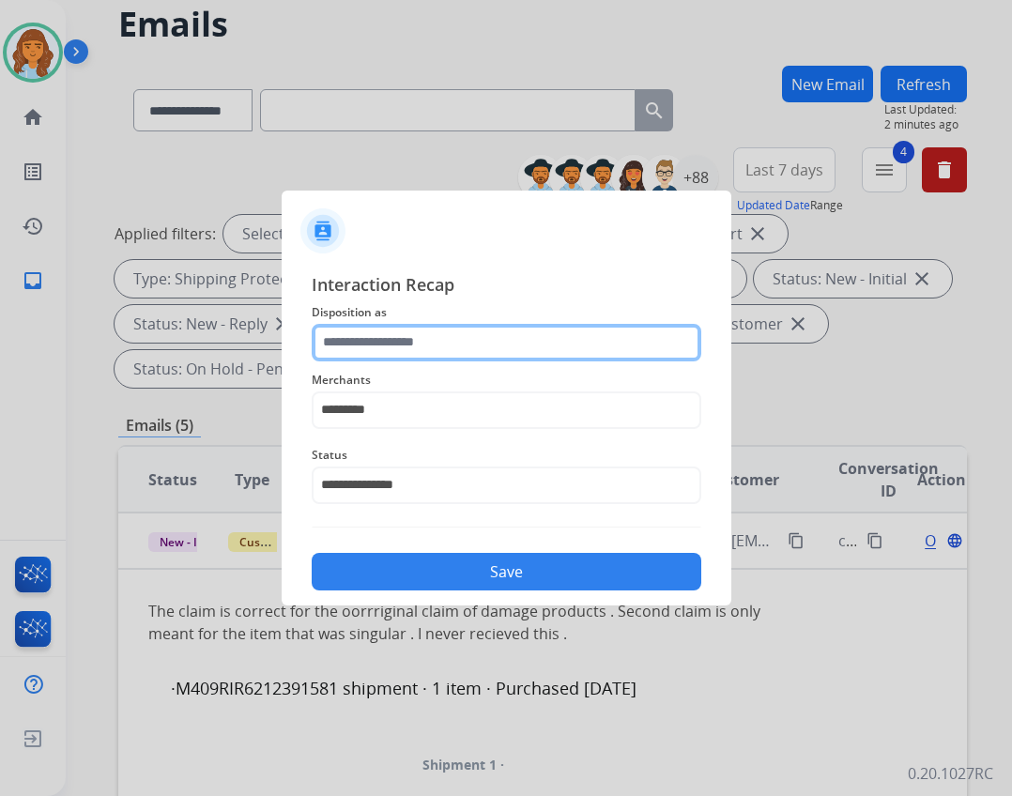
click at [494, 333] on input "text" at bounding box center [507, 343] width 390 height 38
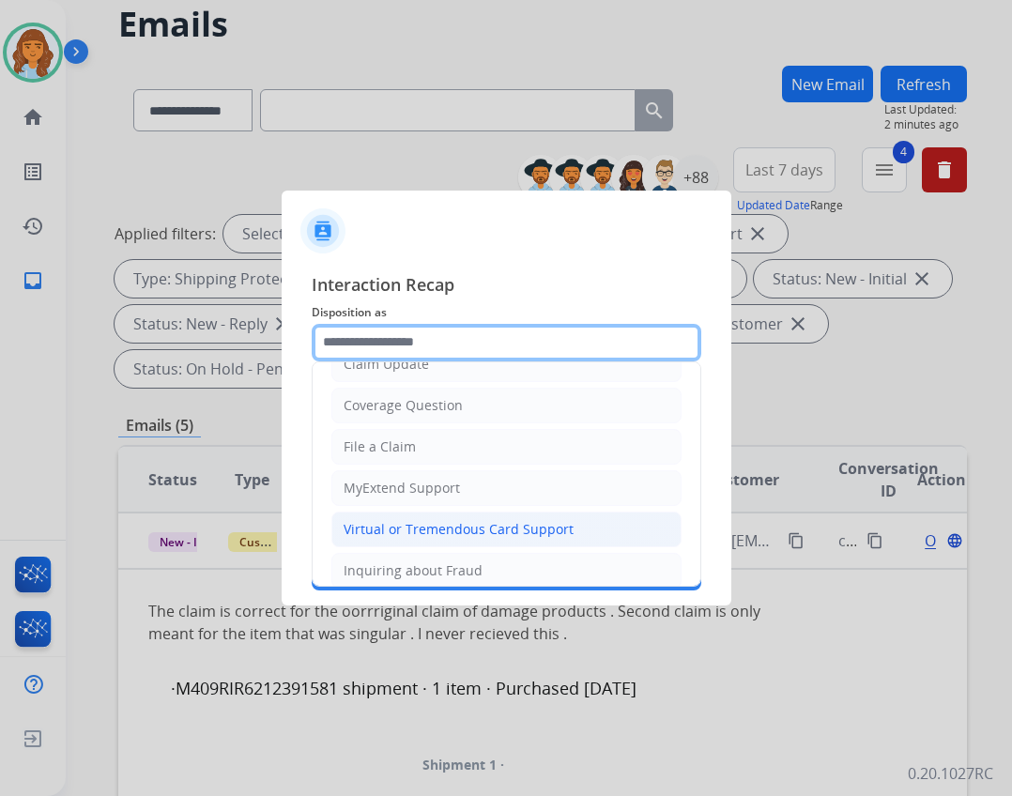
scroll to position [293, 0]
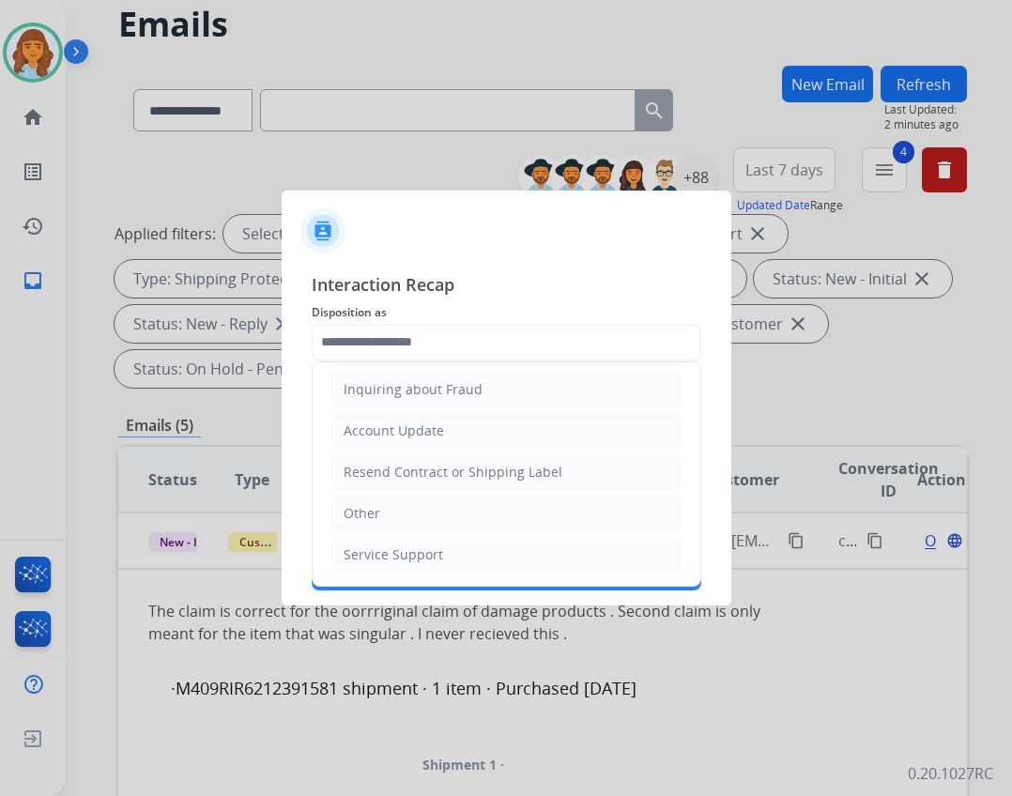
click at [470, 510] on li "Other" at bounding box center [506, 514] width 350 height 36
type input "*****"
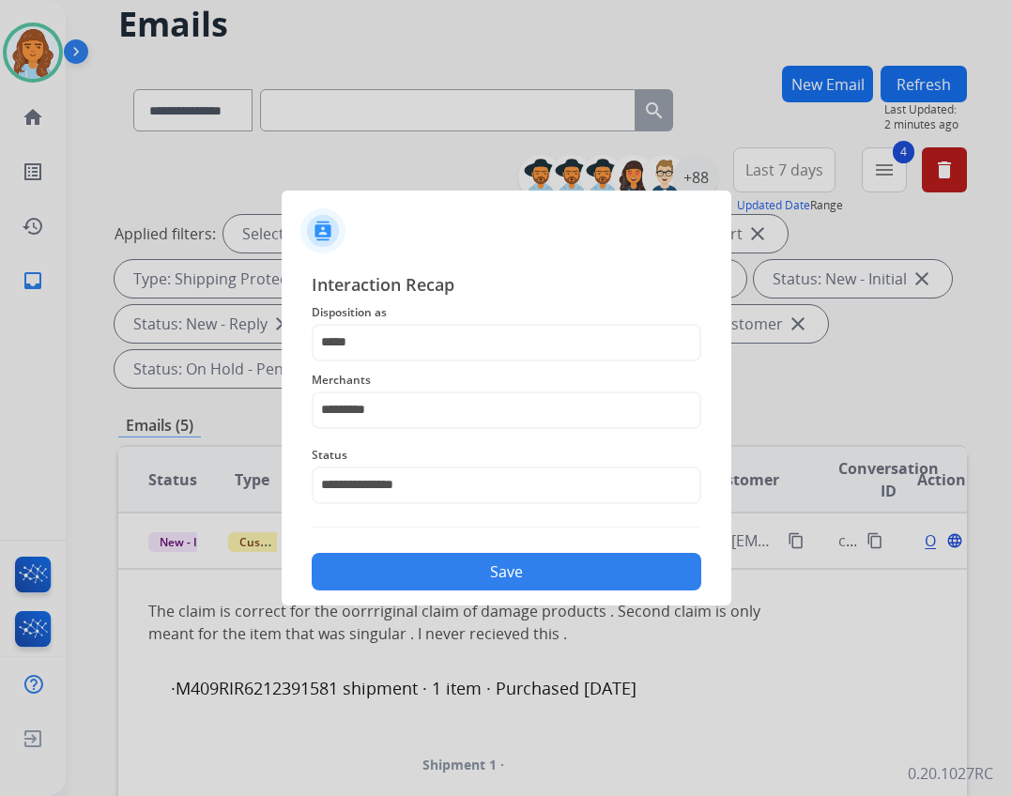
click at [503, 582] on button "Save" at bounding box center [507, 572] width 390 height 38
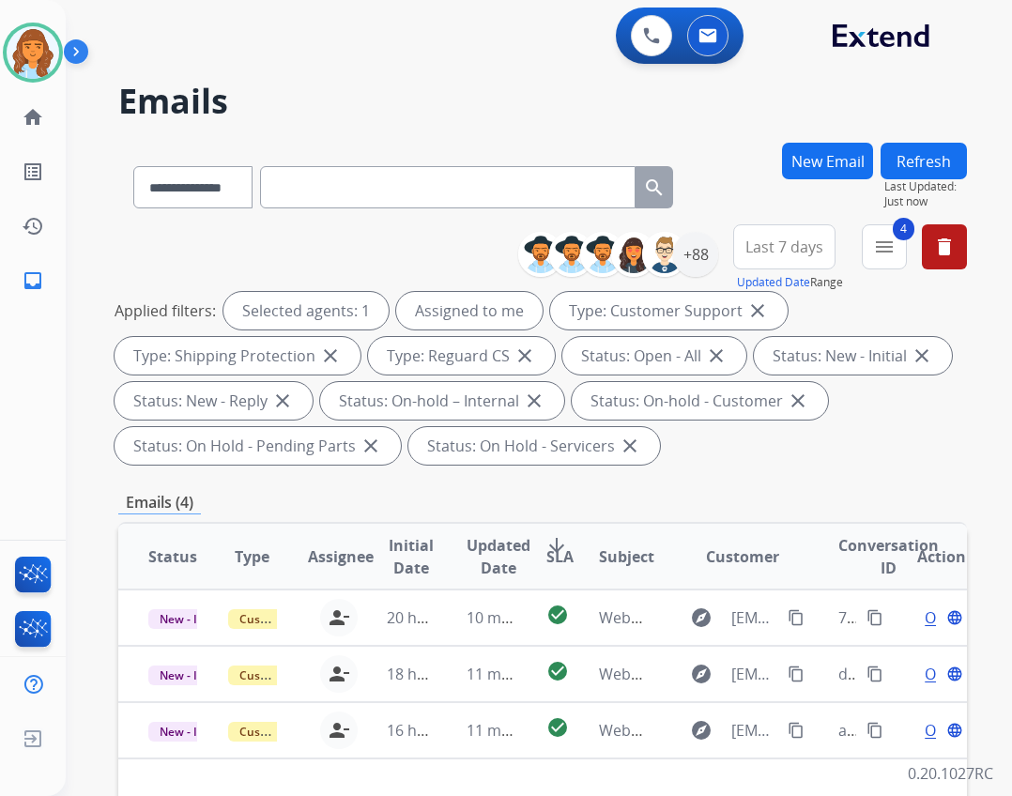
scroll to position [0, 0]
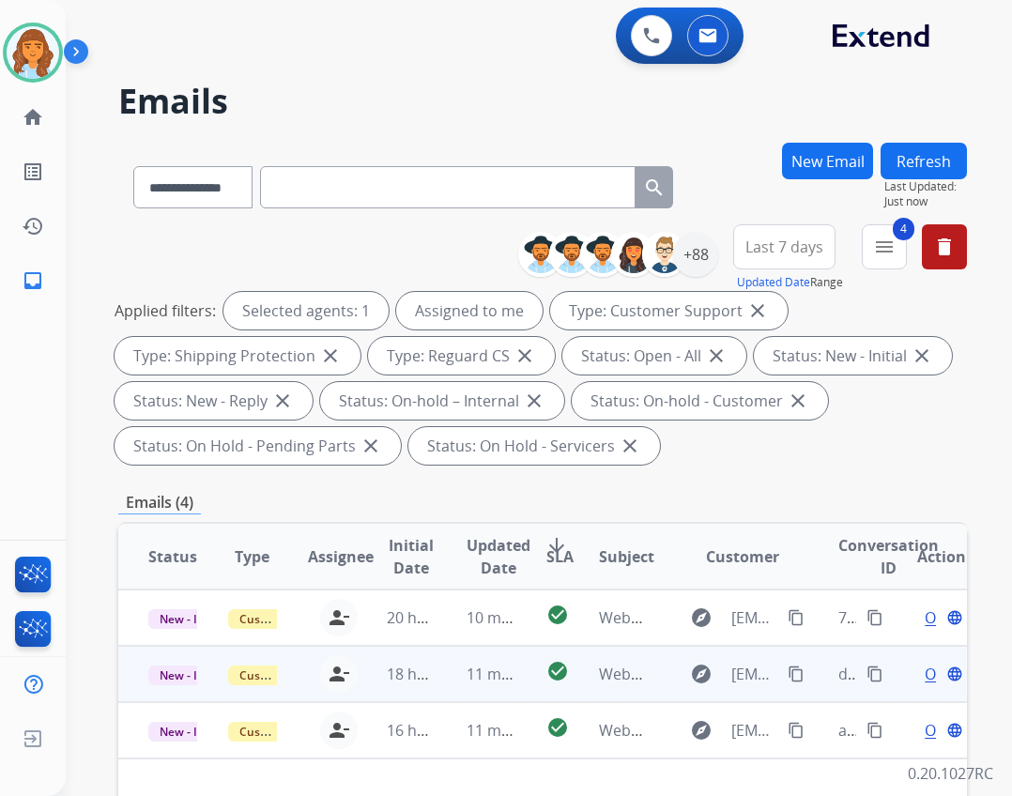
click at [472, 691] on td "11 minutes ago" at bounding box center [476, 674] width 80 height 56
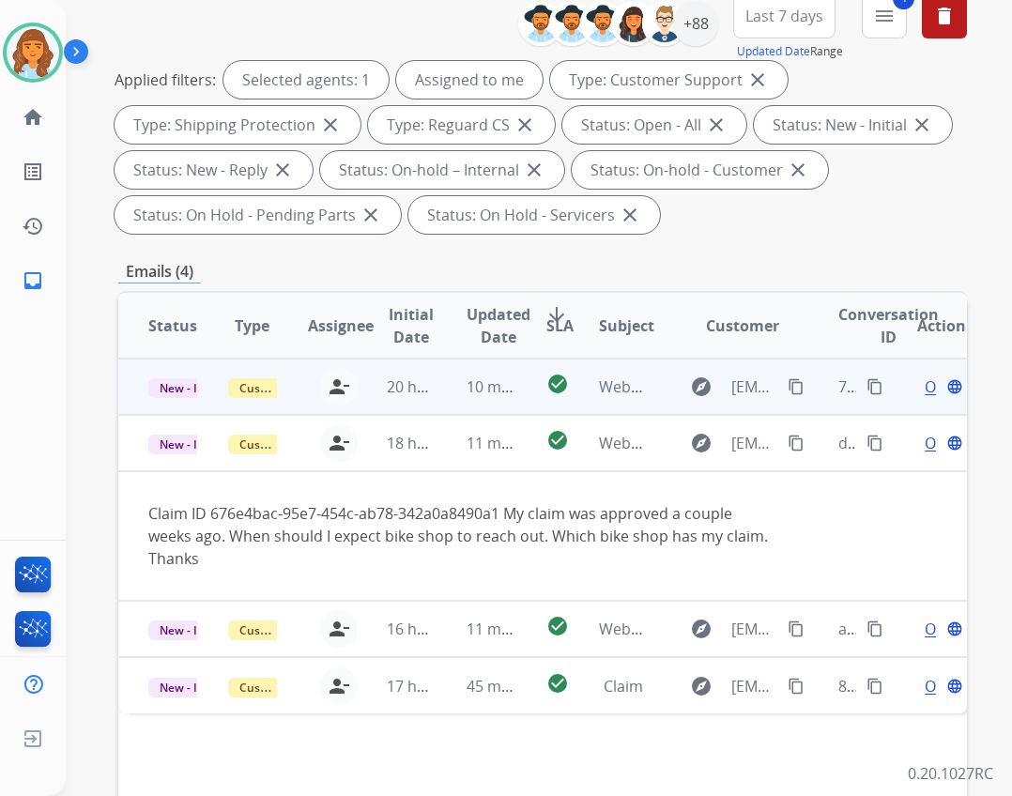
scroll to position [188, 0]
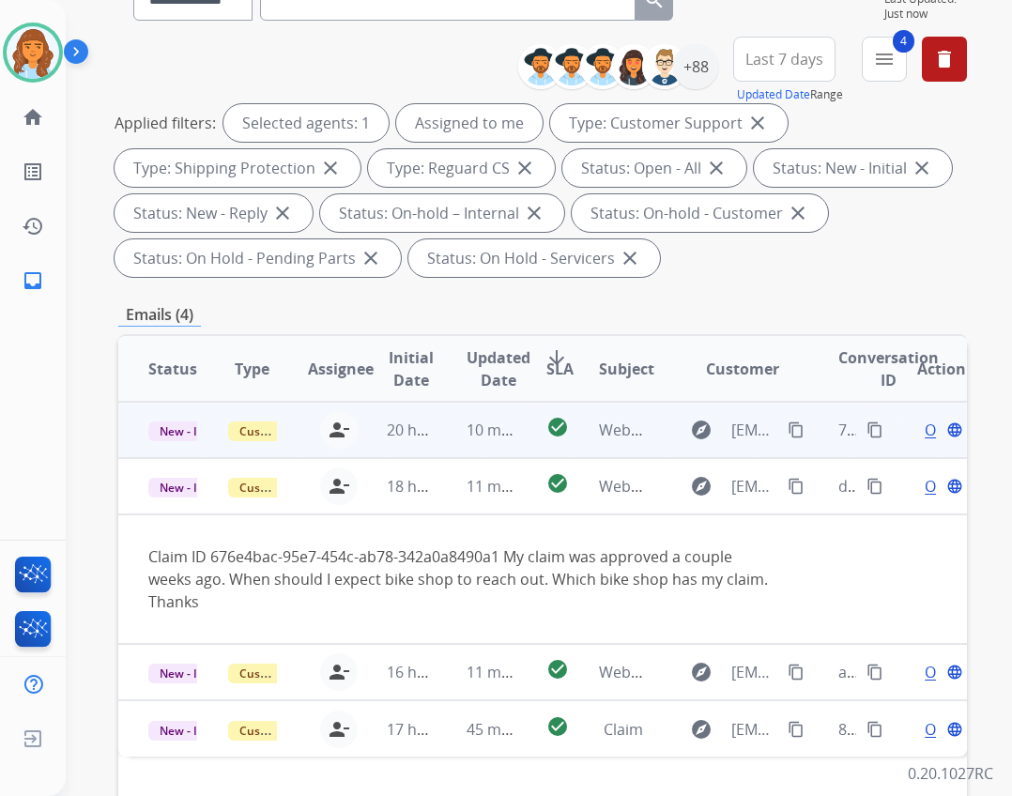
click at [625, 412] on td "Webform from Margocomstock@gmail.com on 10/04/2025" at bounding box center [609, 430] width 80 height 56
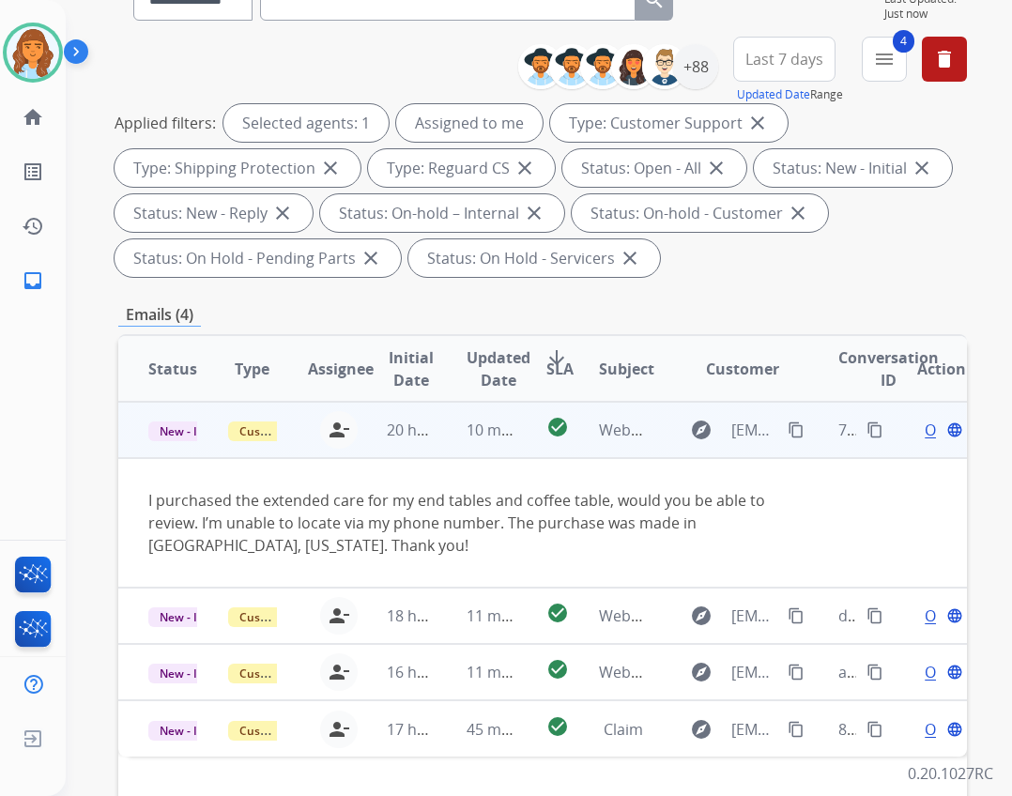
click at [903, 441] on td "Open language" at bounding box center [927, 430] width 80 height 56
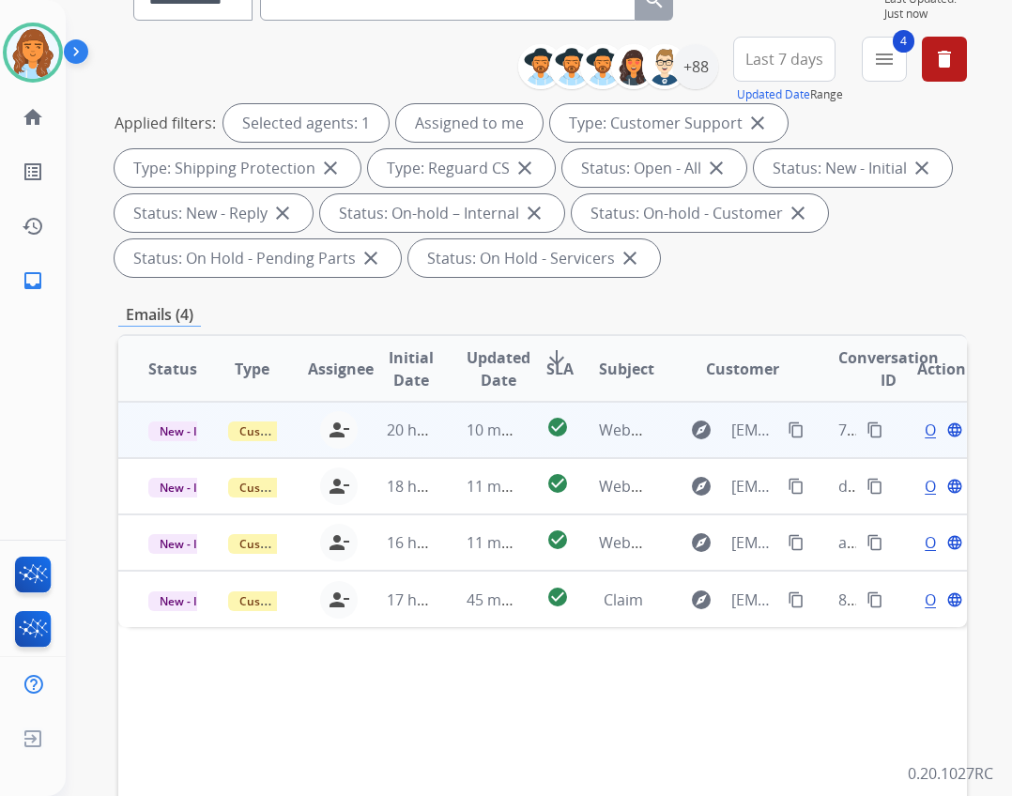
click at [903, 441] on td "Open language" at bounding box center [927, 430] width 80 height 56
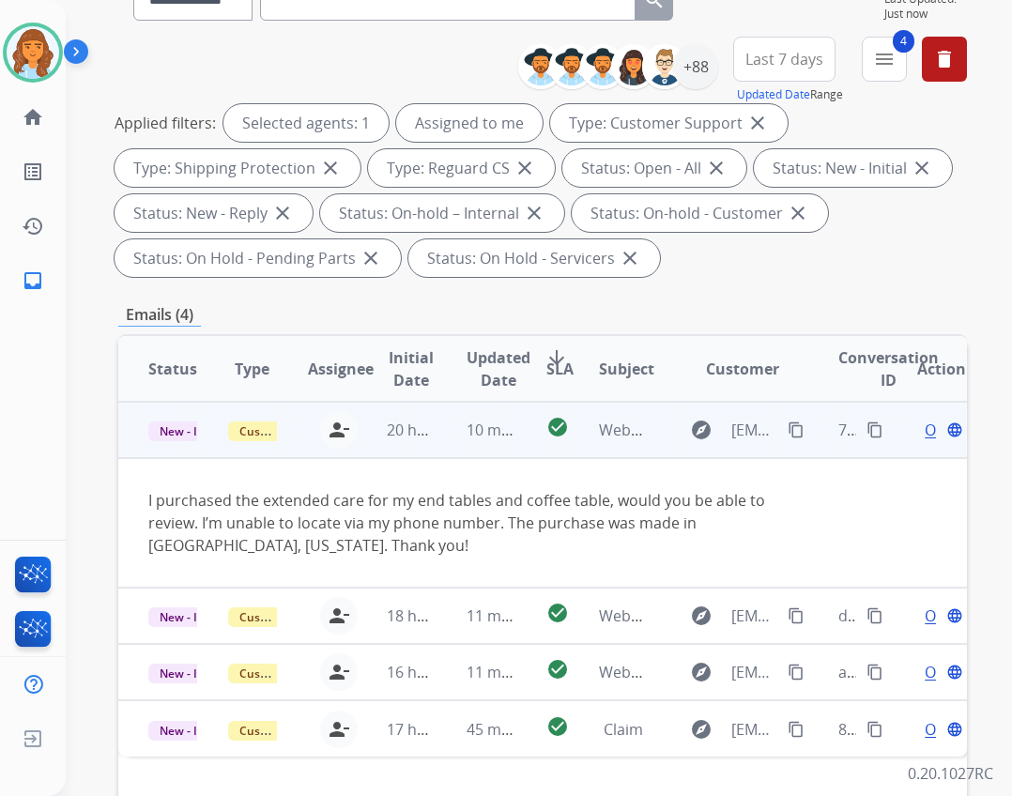
click at [917, 432] on div "Open language" at bounding box center [941, 430] width 49 height 23
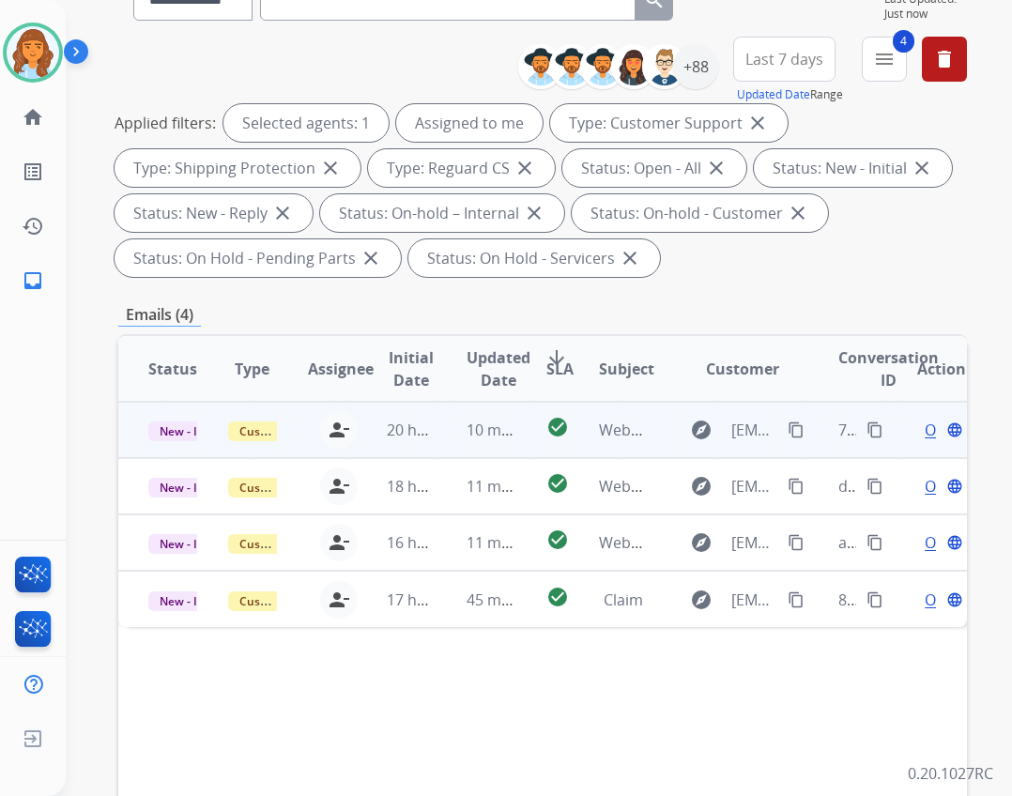
click at [917, 428] on div "Open language" at bounding box center [941, 430] width 49 height 23
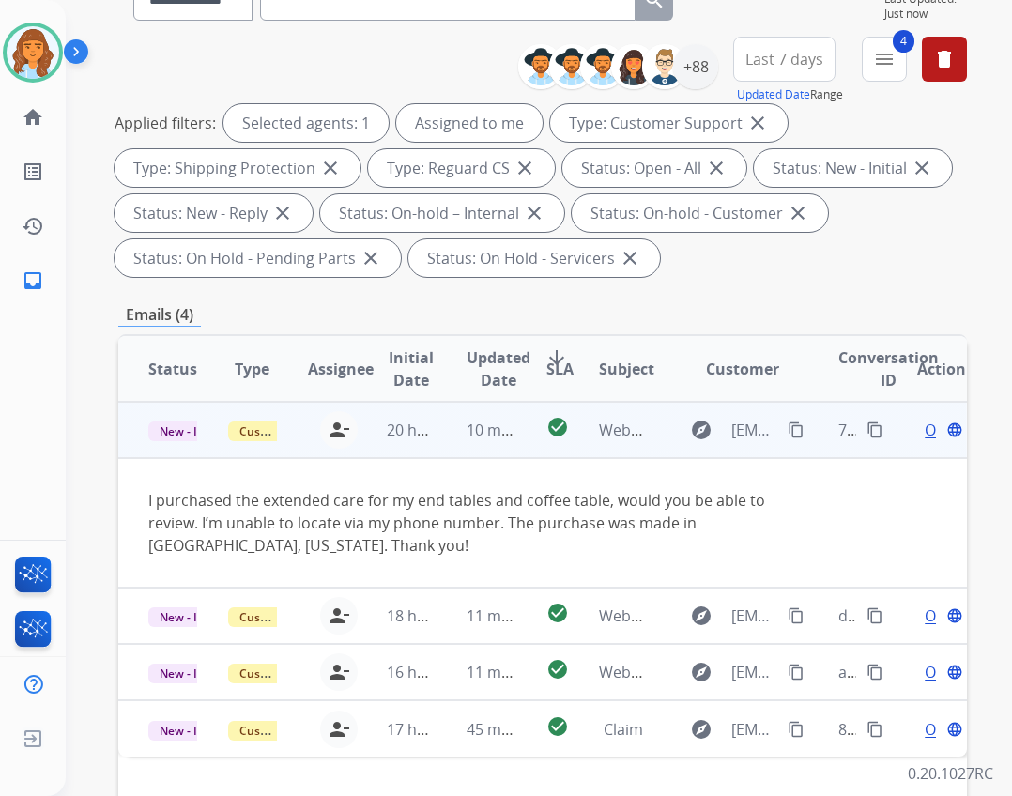
click at [925, 433] on span "Open" at bounding box center [944, 430] width 38 height 23
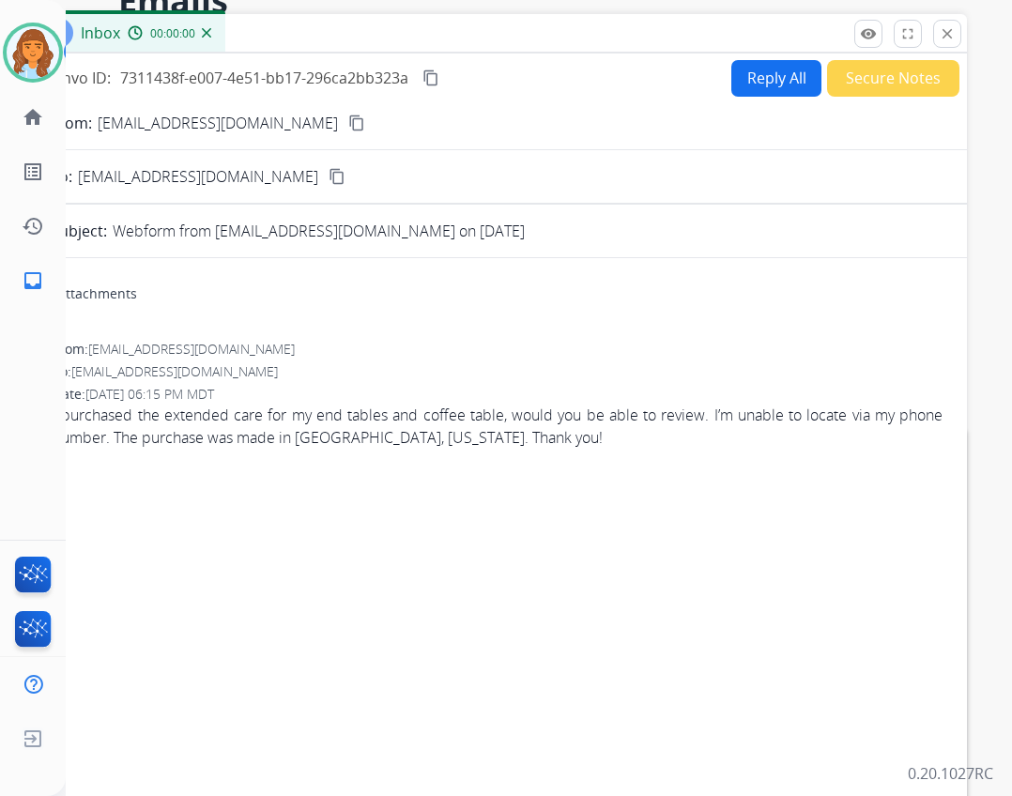
scroll to position [0, 0]
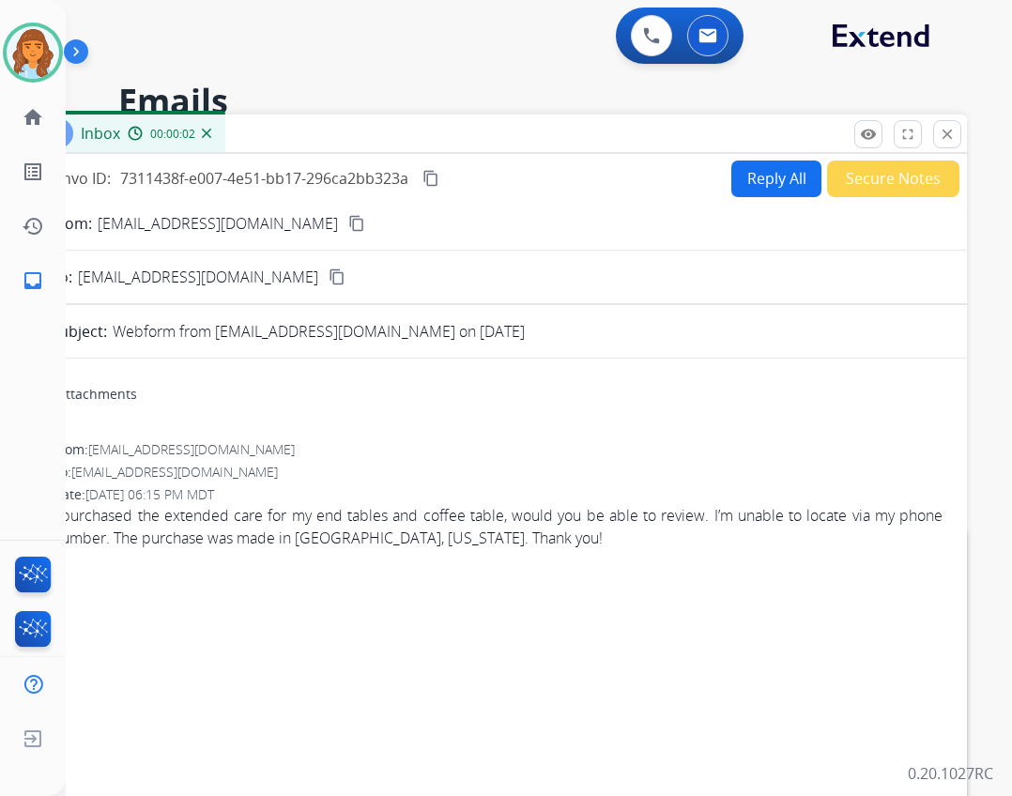
click at [759, 191] on button "Reply All" at bounding box center [776, 179] width 90 height 37
select select "**********"
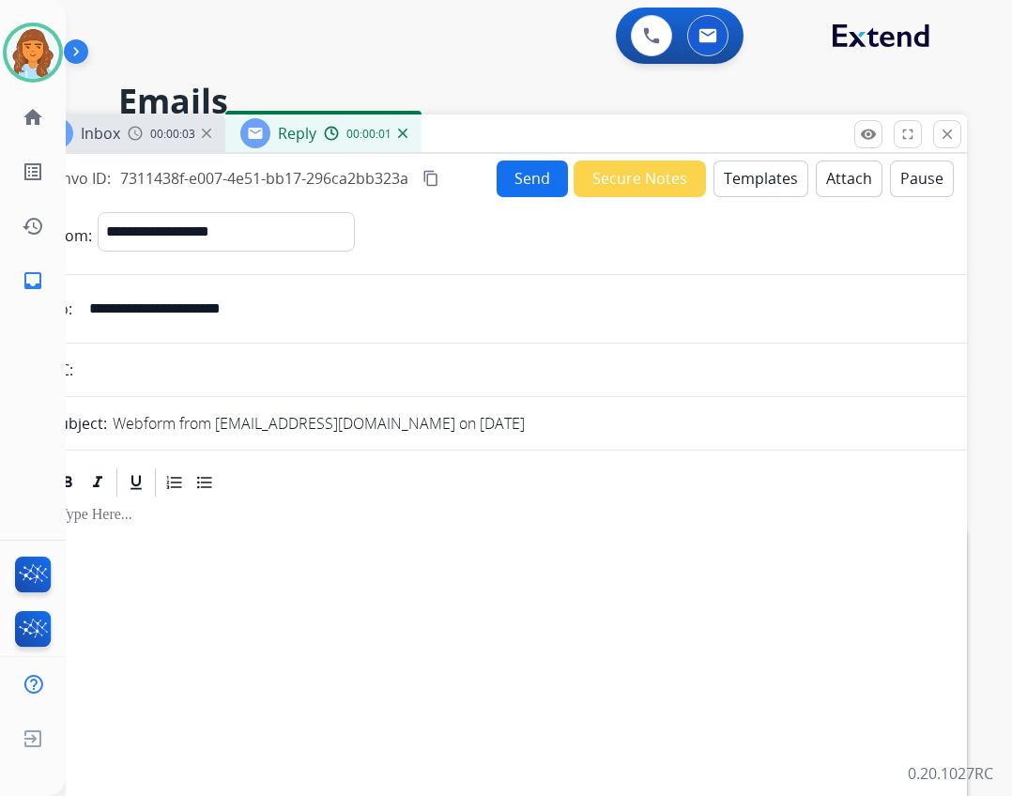
click at [822, 175] on button "Attach" at bounding box center [849, 179] width 67 height 37
click at [734, 184] on button "Templates" at bounding box center [760, 179] width 95 height 37
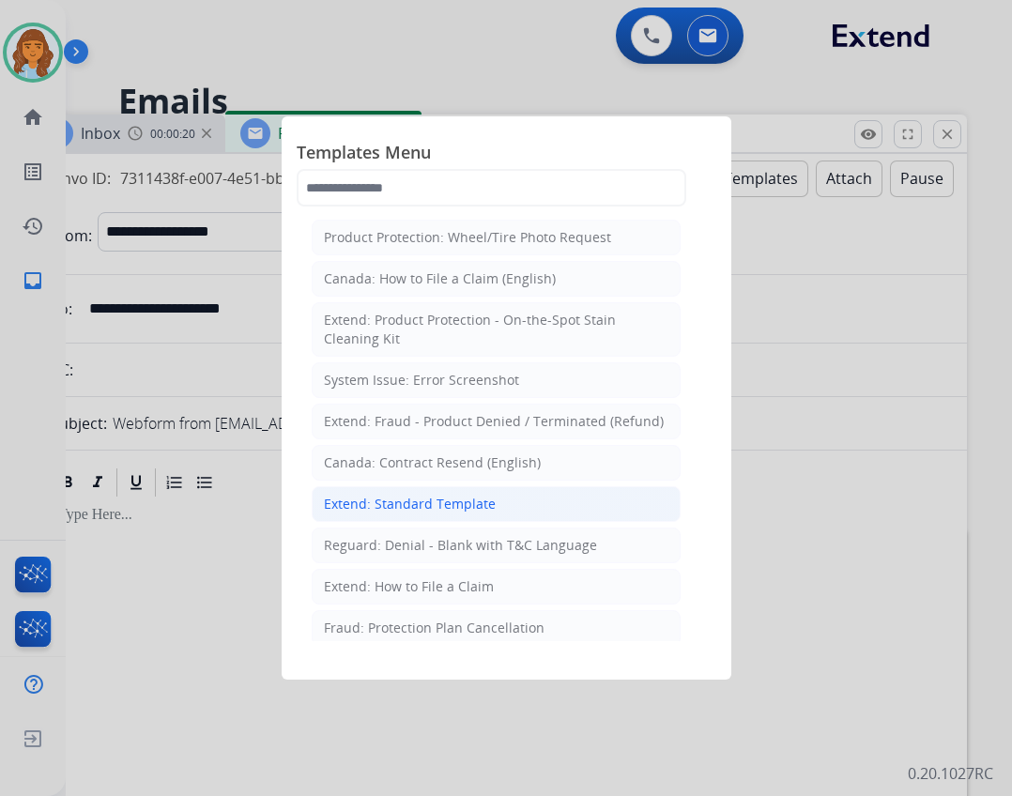
click at [420, 489] on li "Extend: Standard Template" at bounding box center [496, 504] width 369 height 36
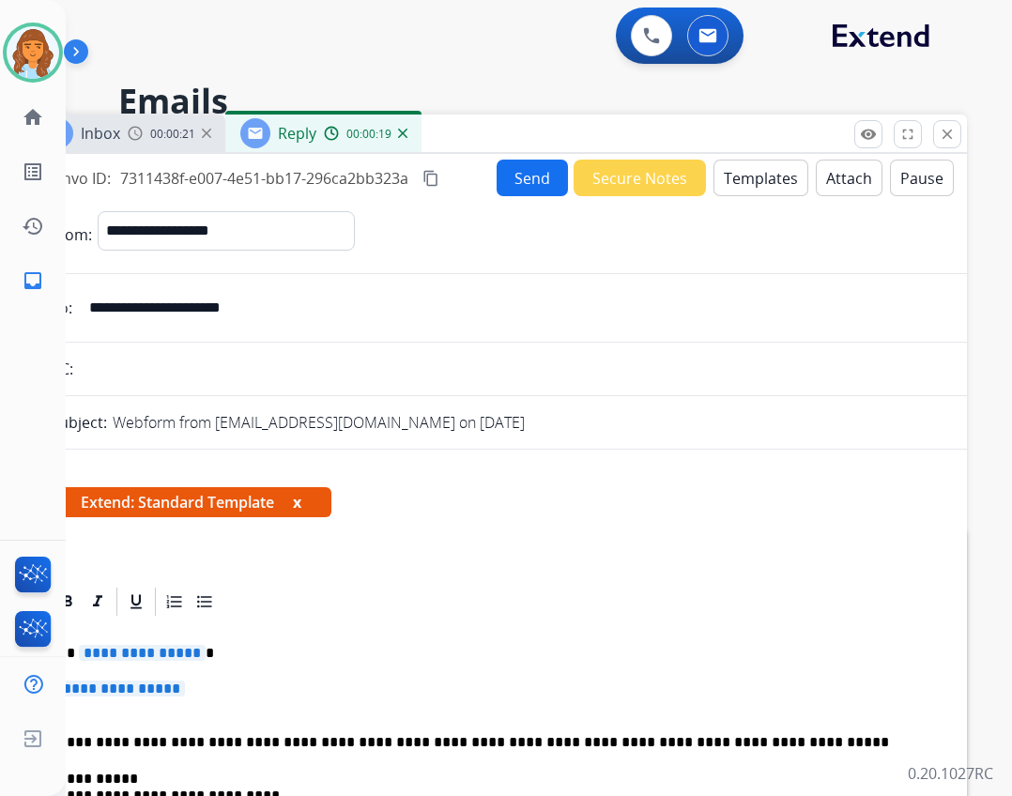
click at [115, 652] on span "**********" at bounding box center [142, 653] width 127 height 16
click at [111, 649] on p "*********" at bounding box center [490, 653] width 864 height 17
click at [121, 687] on span "**********" at bounding box center [121, 688] width 127 height 16
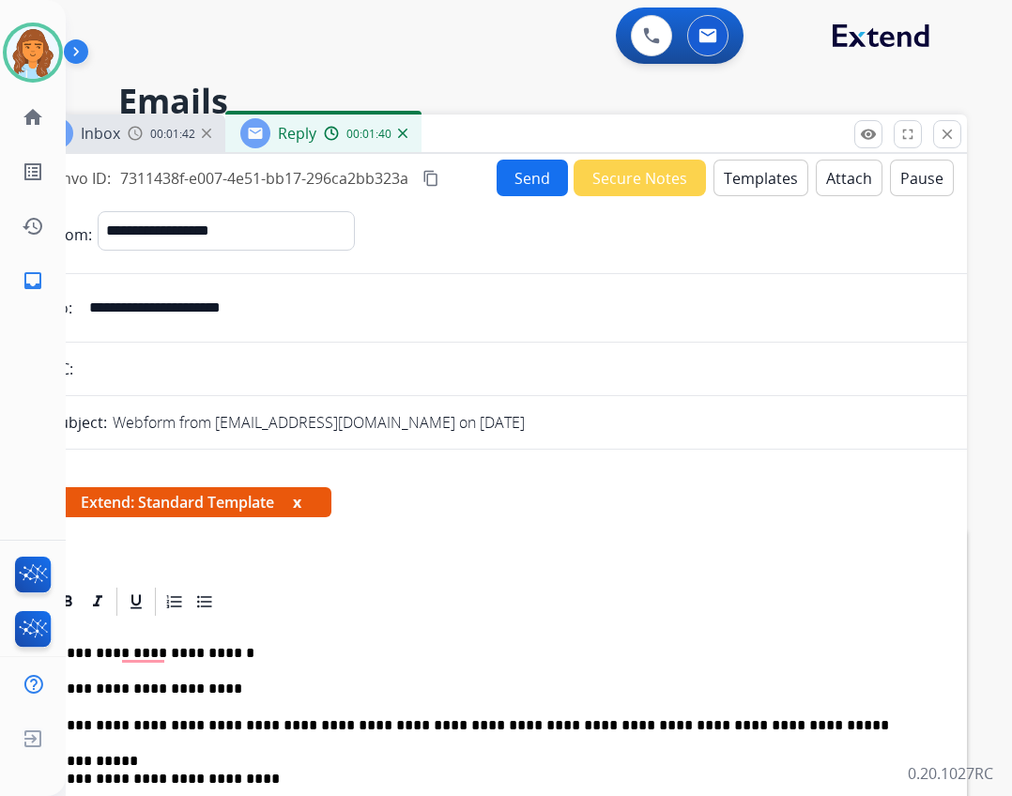
click at [214, 685] on p "**********" at bounding box center [490, 688] width 864 height 17
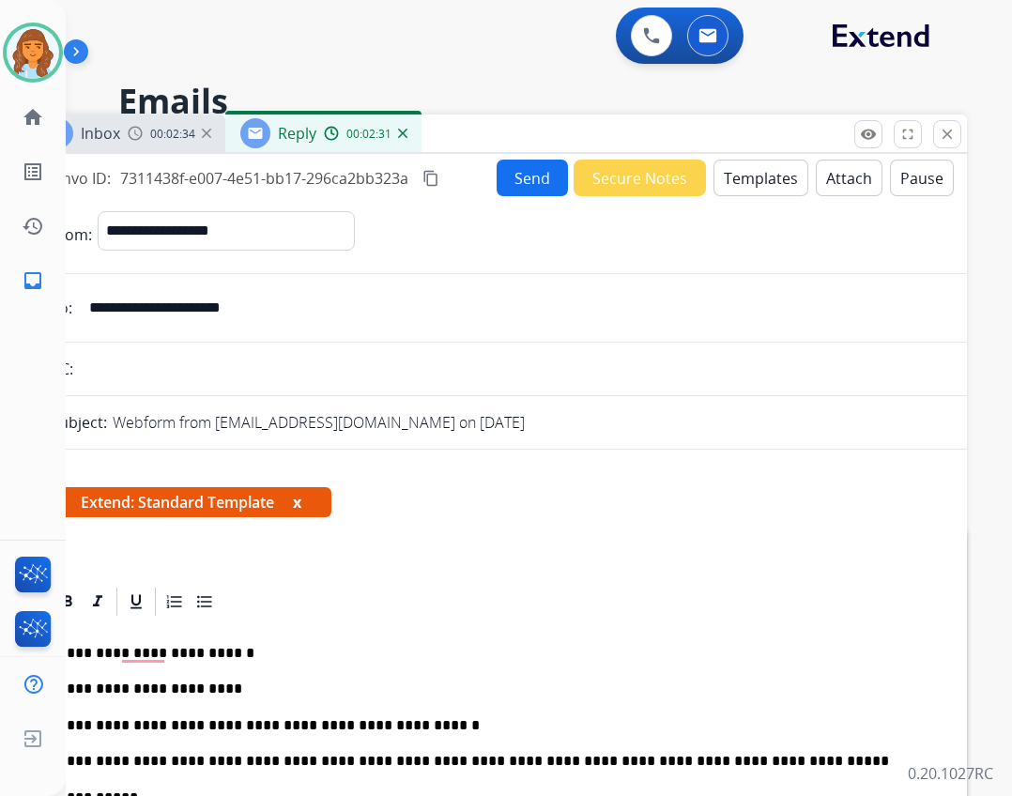
click at [299, 720] on p "**********" at bounding box center [490, 725] width 864 height 17
click at [517, 177] on button "Send" at bounding box center [532, 178] width 71 height 37
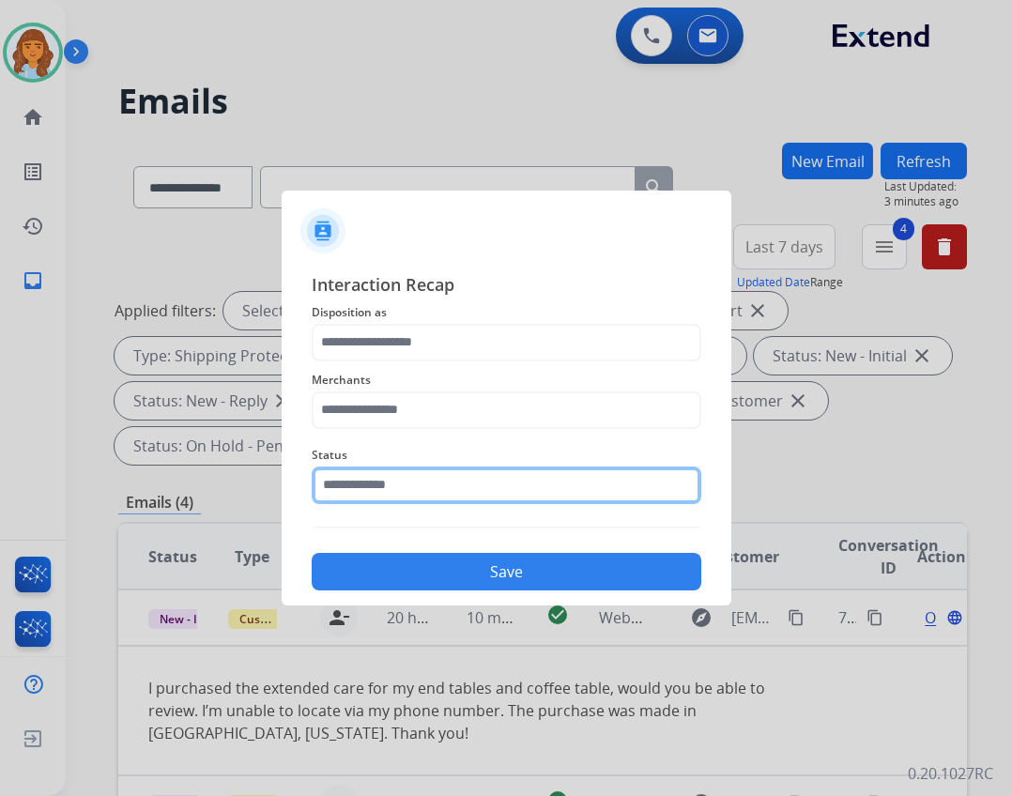
click at [443, 494] on input "text" at bounding box center [507, 485] width 390 height 38
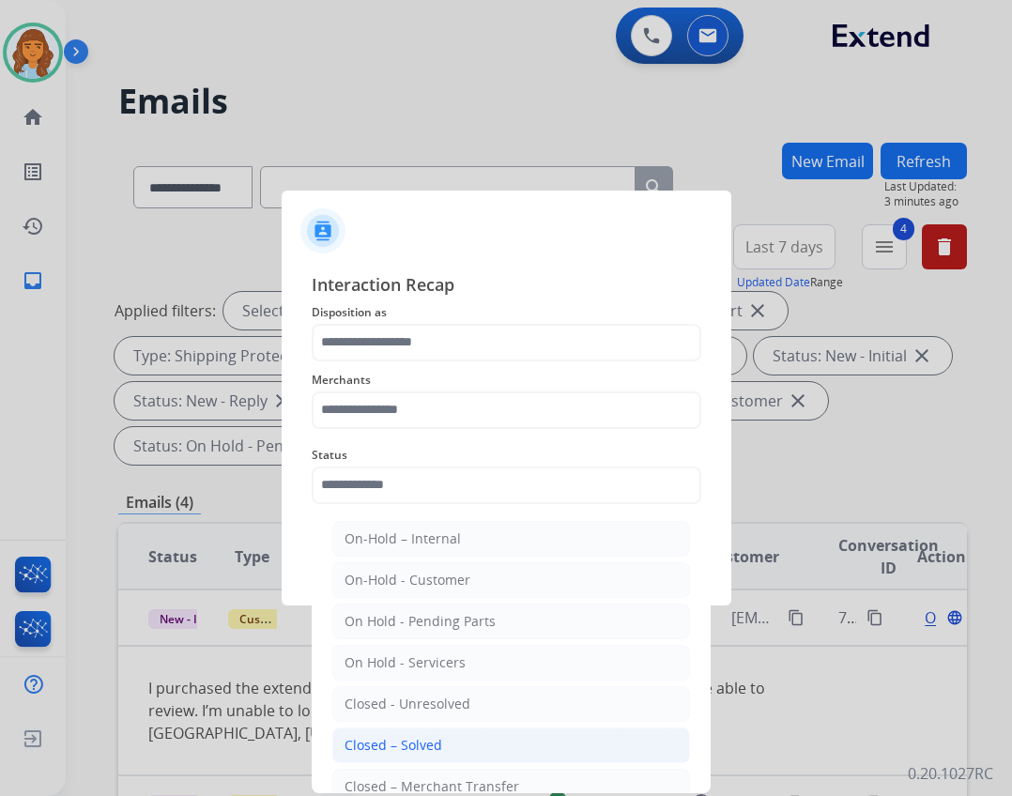
click at [485, 758] on li "Closed – Solved" at bounding box center [511, 745] width 358 height 36
type input "**********"
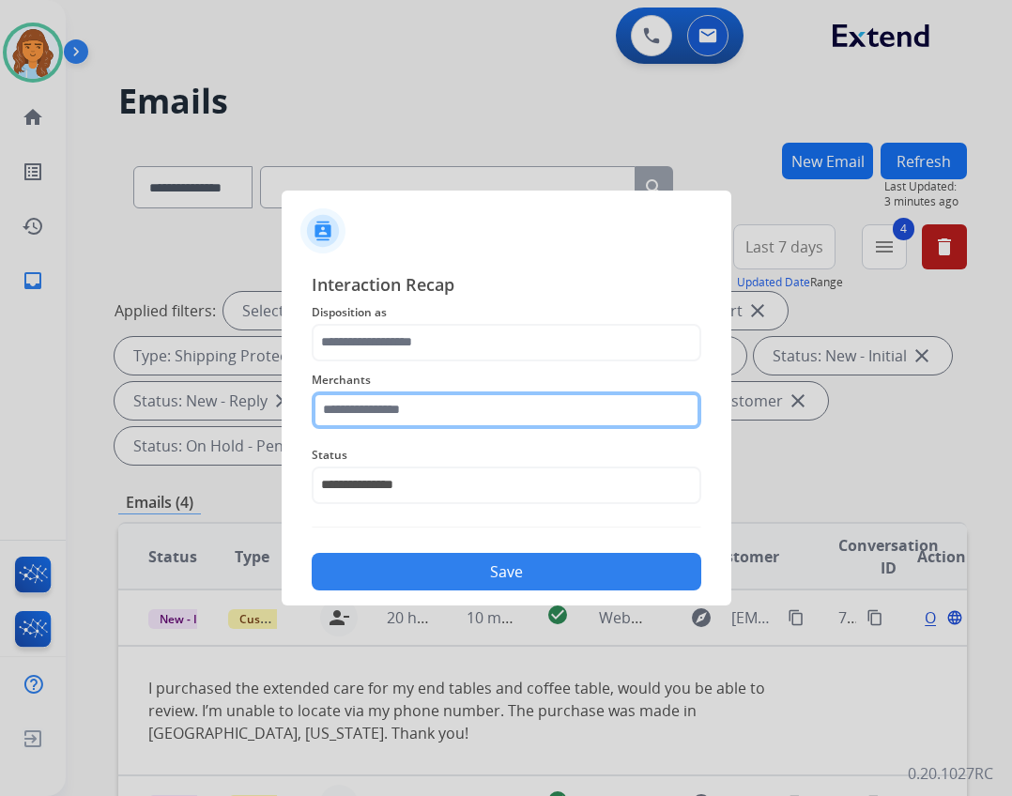
click at [405, 392] on input "text" at bounding box center [507, 410] width 390 height 38
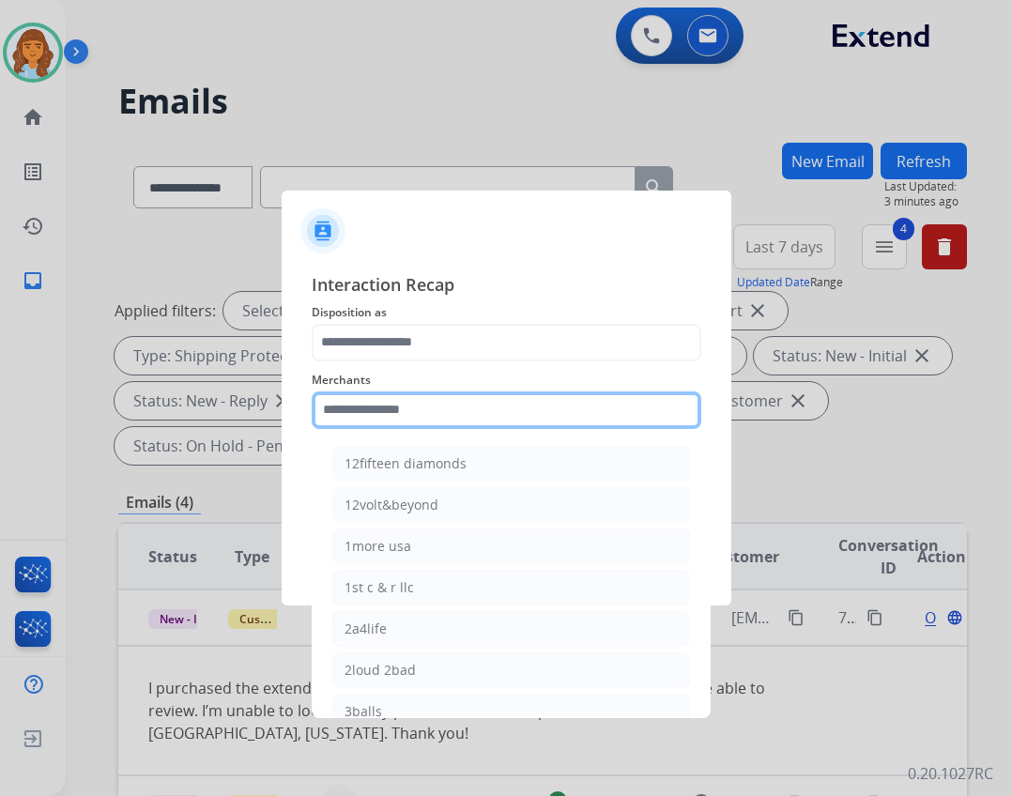
click at [396, 399] on input "text" at bounding box center [507, 410] width 390 height 38
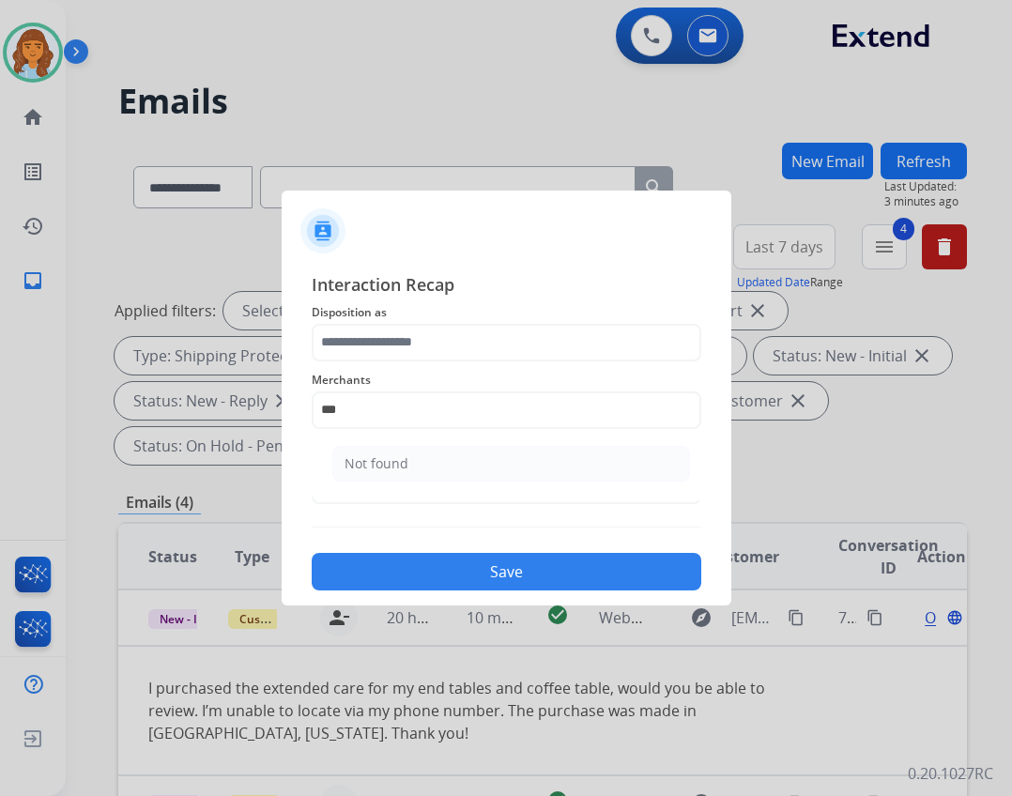
click at [384, 460] on div "Not found" at bounding box center [376, 463] width 64 height 19
type input "*********"
click at [353, 319] on span "Disposition as" at bounding box center [507, 312] width 390 height 23
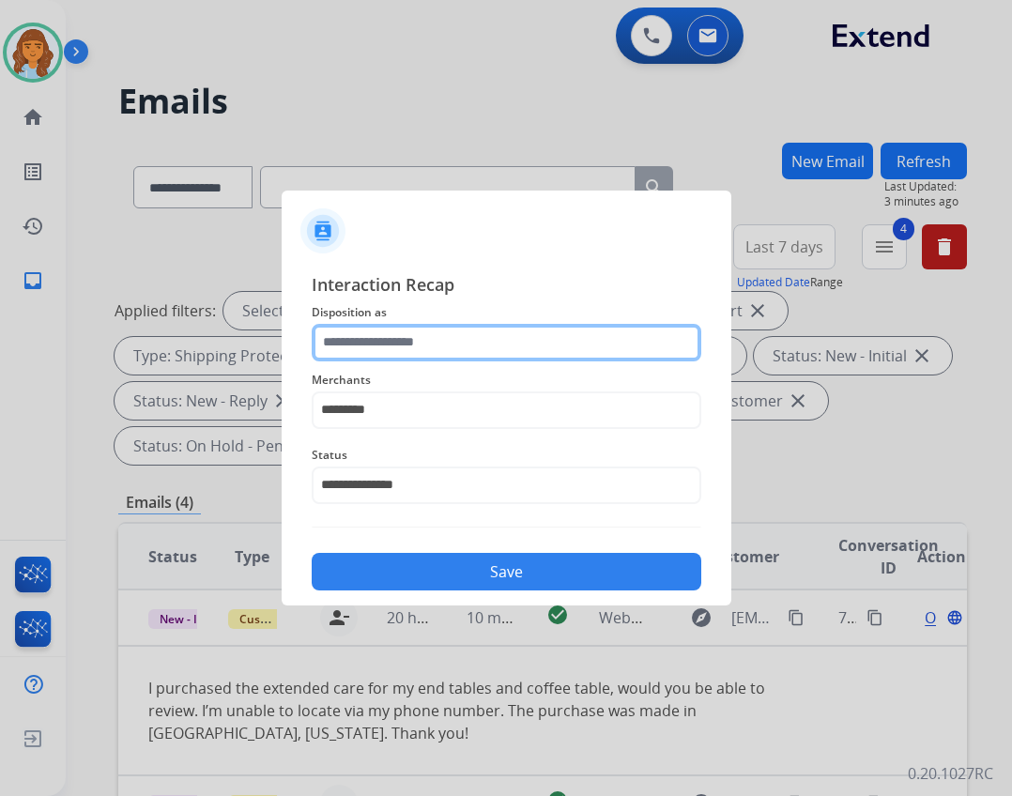
drag, startPoint x: 451, startPoint y: 375, endPoint x: 360, endPoint y: 336, distance: 98.0
click at [360, 336] on input "text" at bounding box center [507, 343] width 390 height 38
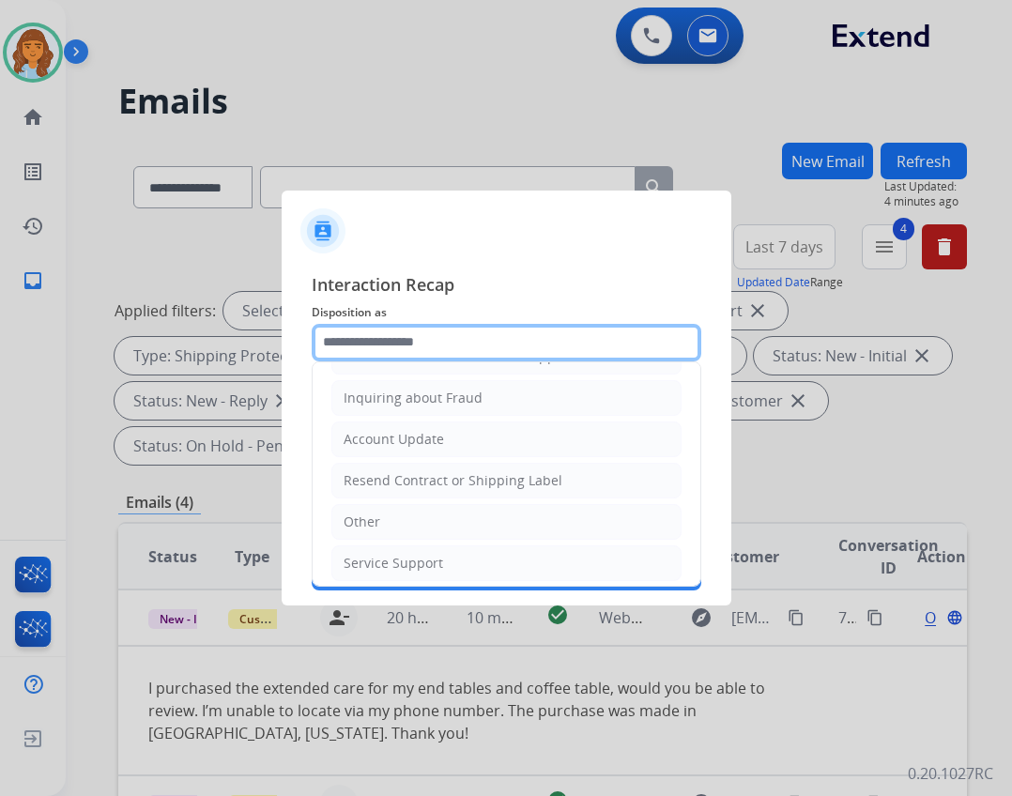
scroll to position [293, 0]
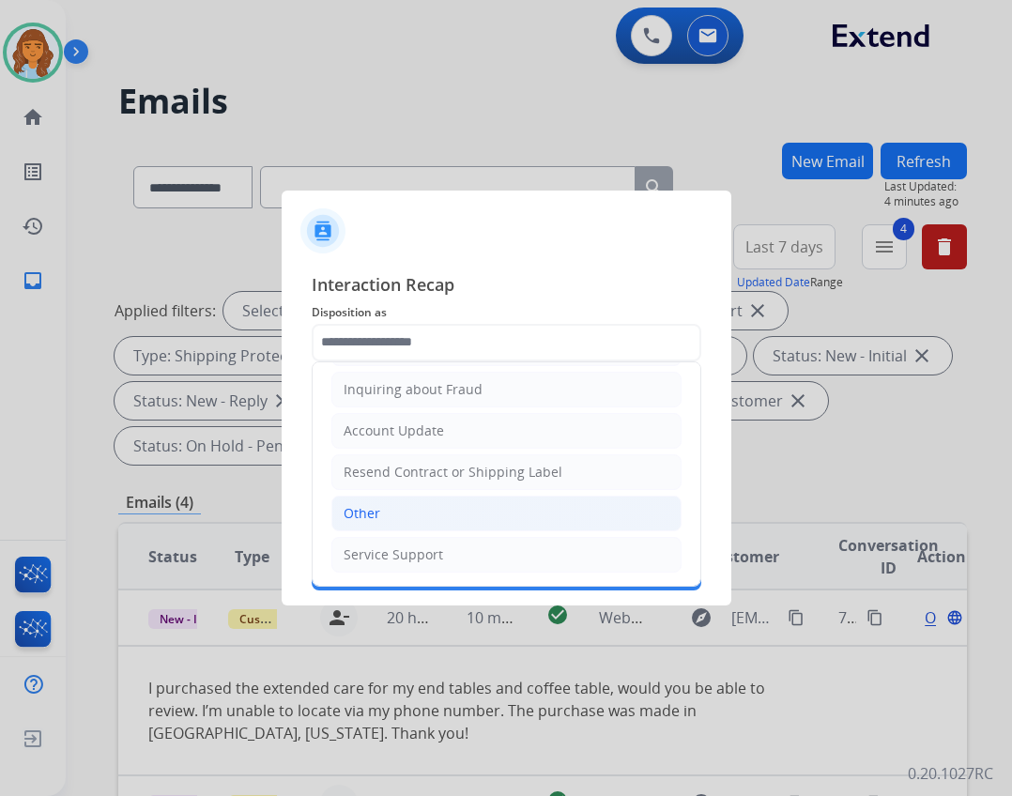
click at [389, 510] on li "Other" at bounding box center [506, 514] width 350 height 36
type input "*****"
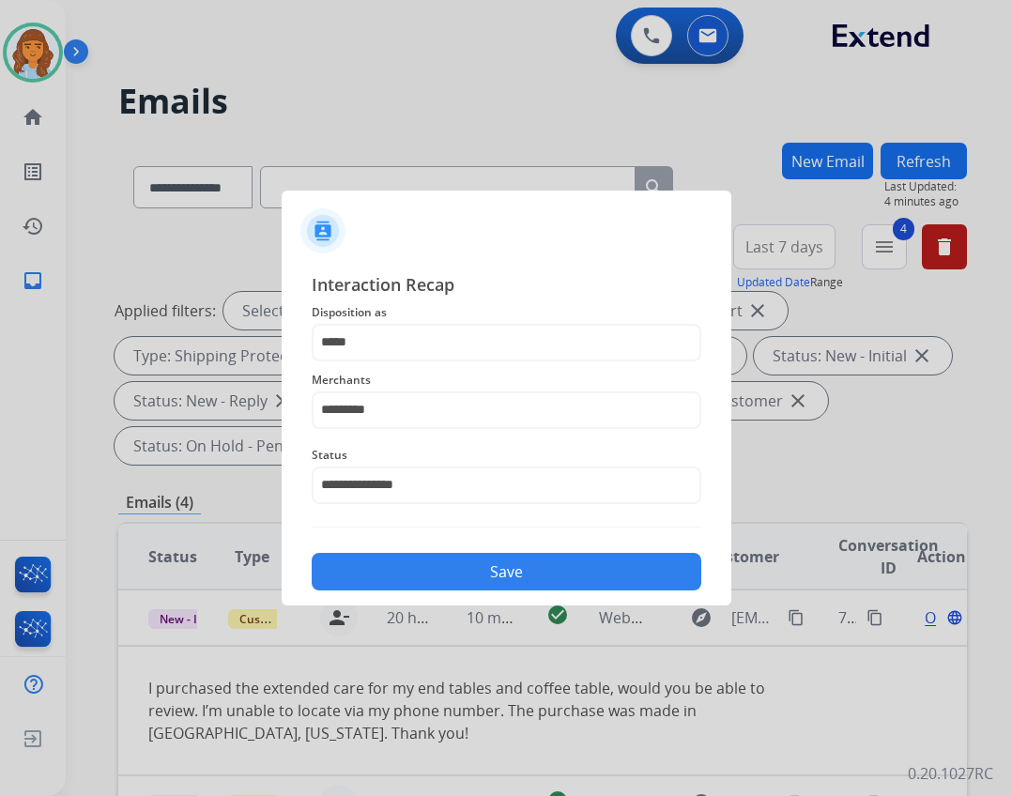
click at [399, 558] on button "Save" at bounding box center [507, 572] width 390 height 38
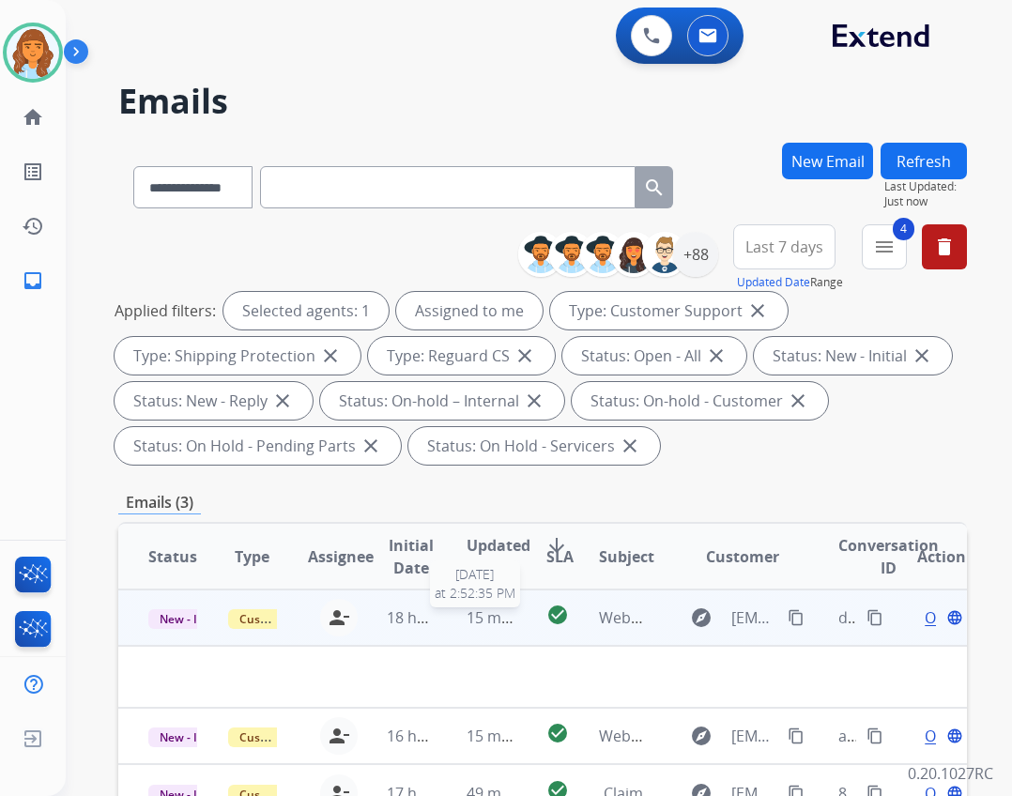
click at [481, 622] on span "15 minutes ago" at bounding box center [520, 617] width 109 height 21
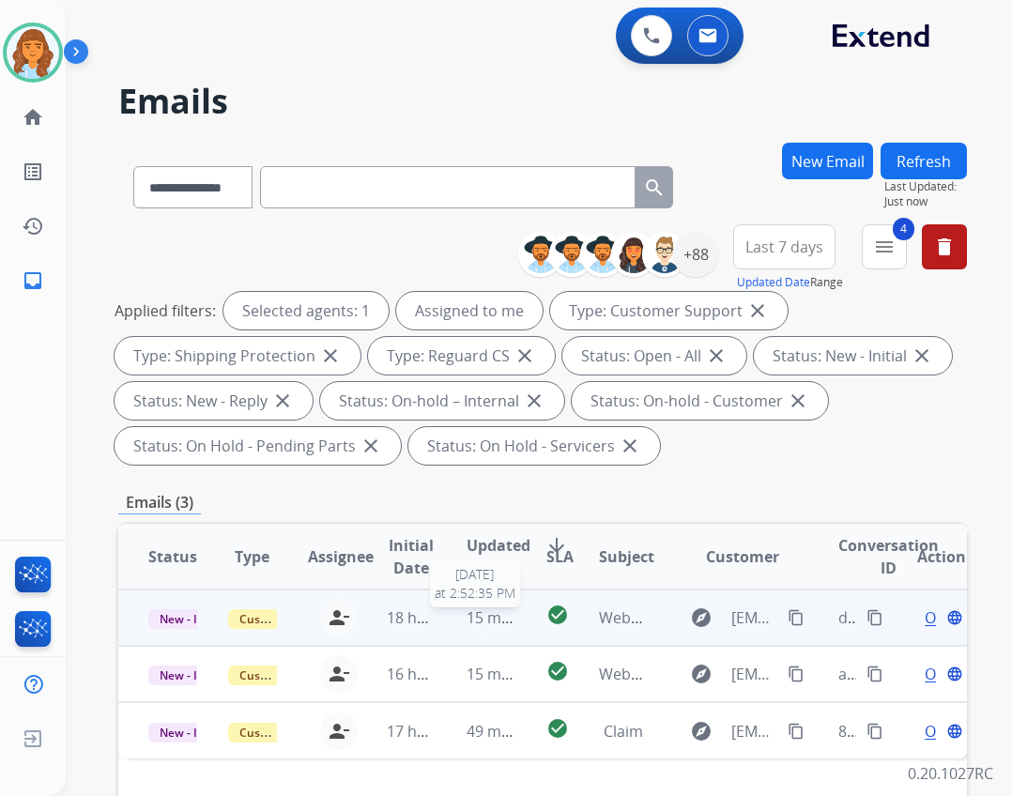
click at [481, 622] on span "15 minutes ago" at bounding box center [520, 617] width 109 height 21
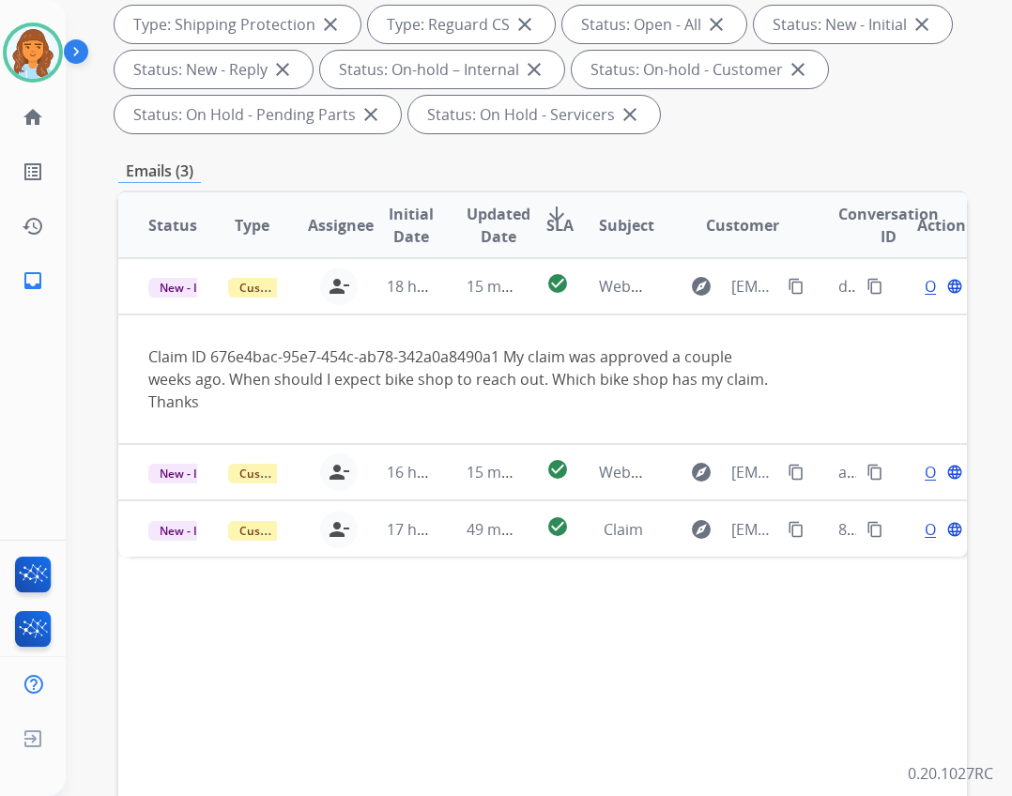
scroll to position [375, 0]
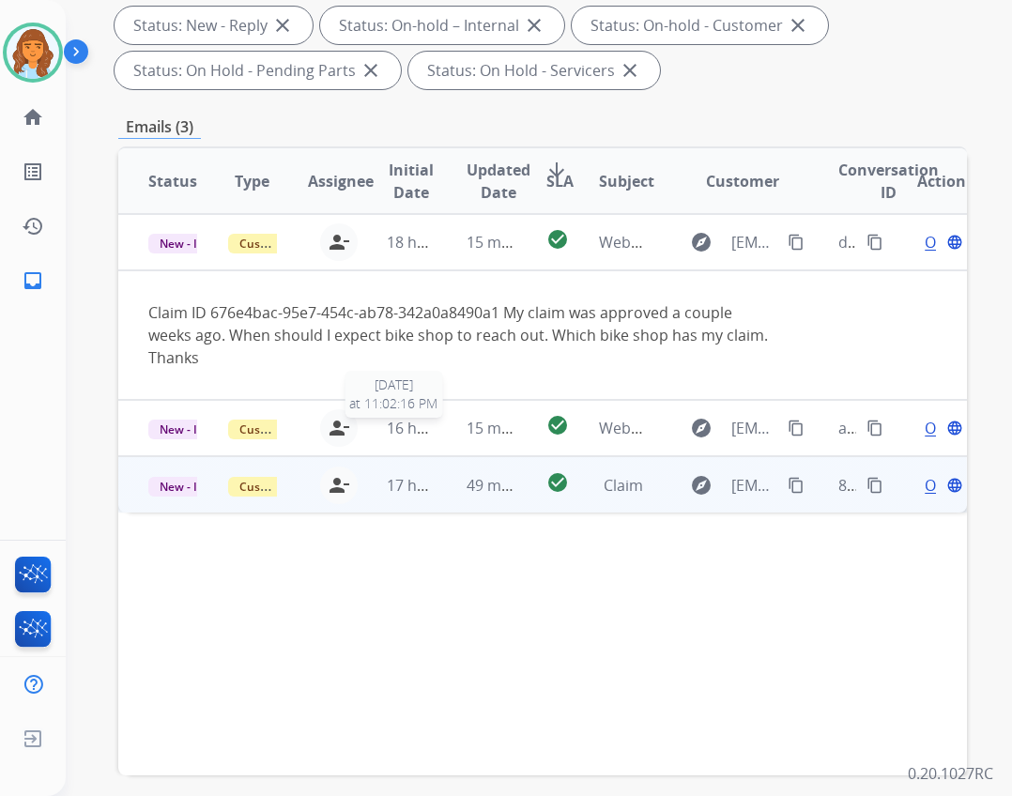
click at [410, 428] on span "16 hours ago" at bounding box center [433, 428] width 93 height 21
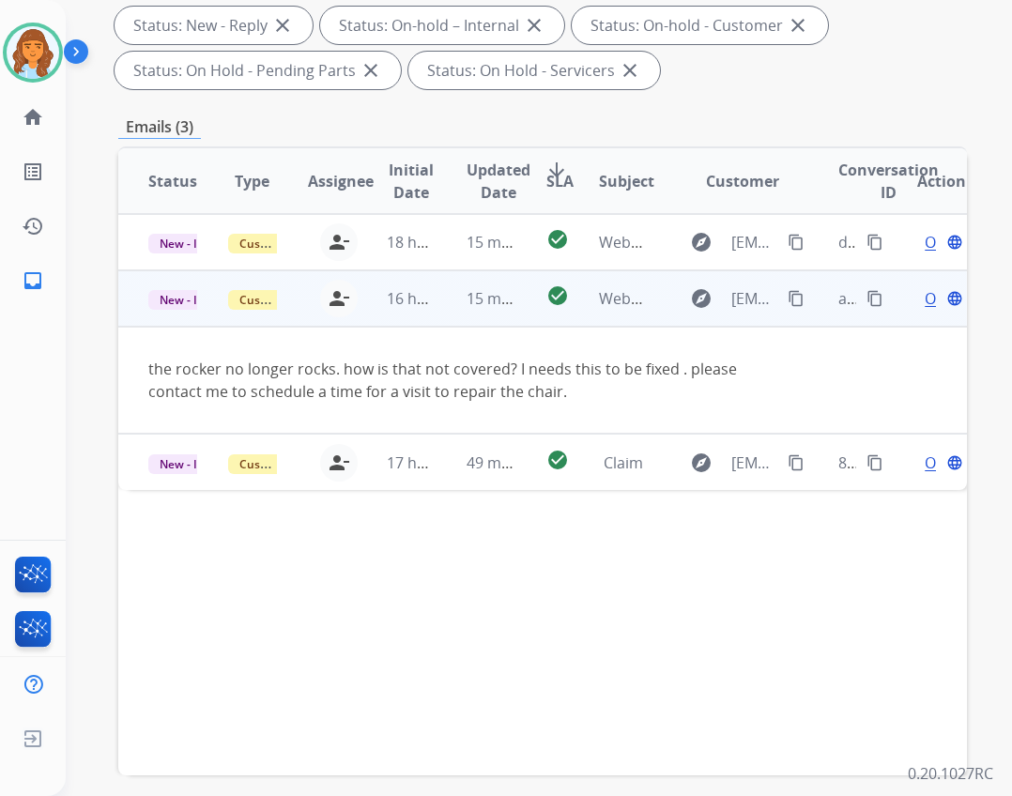
click at [925, 298] on span "Open" at bounding box center [944, 298] width 38 height 23
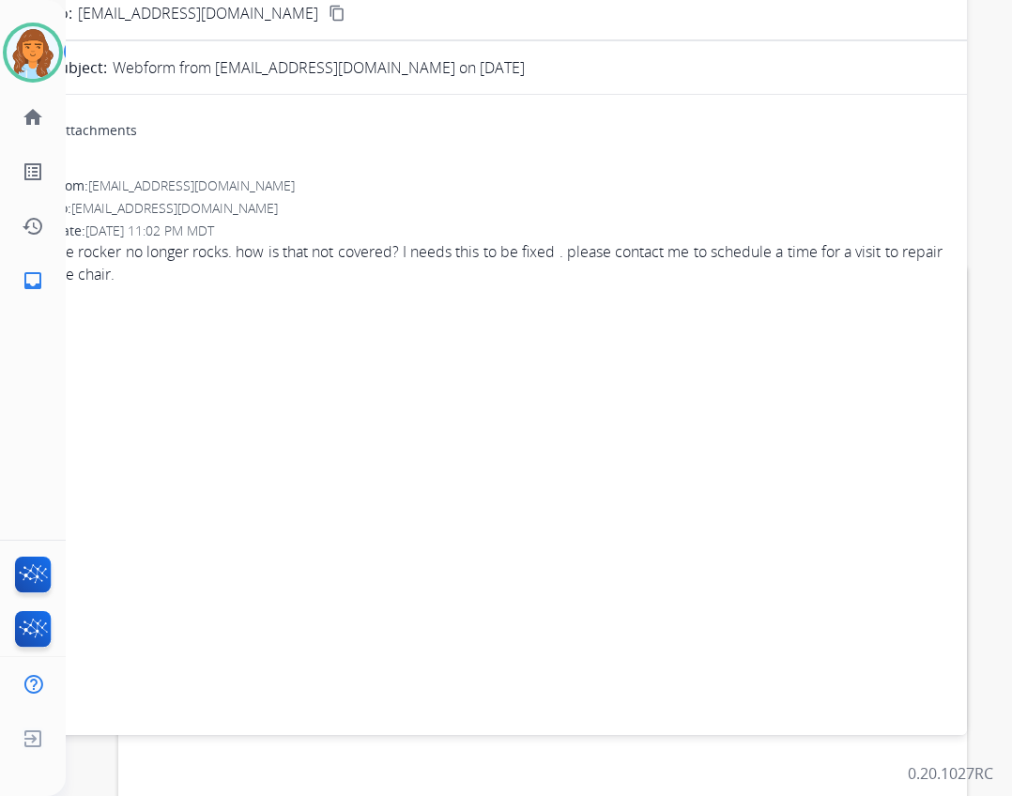
scroll to position [0, 0]
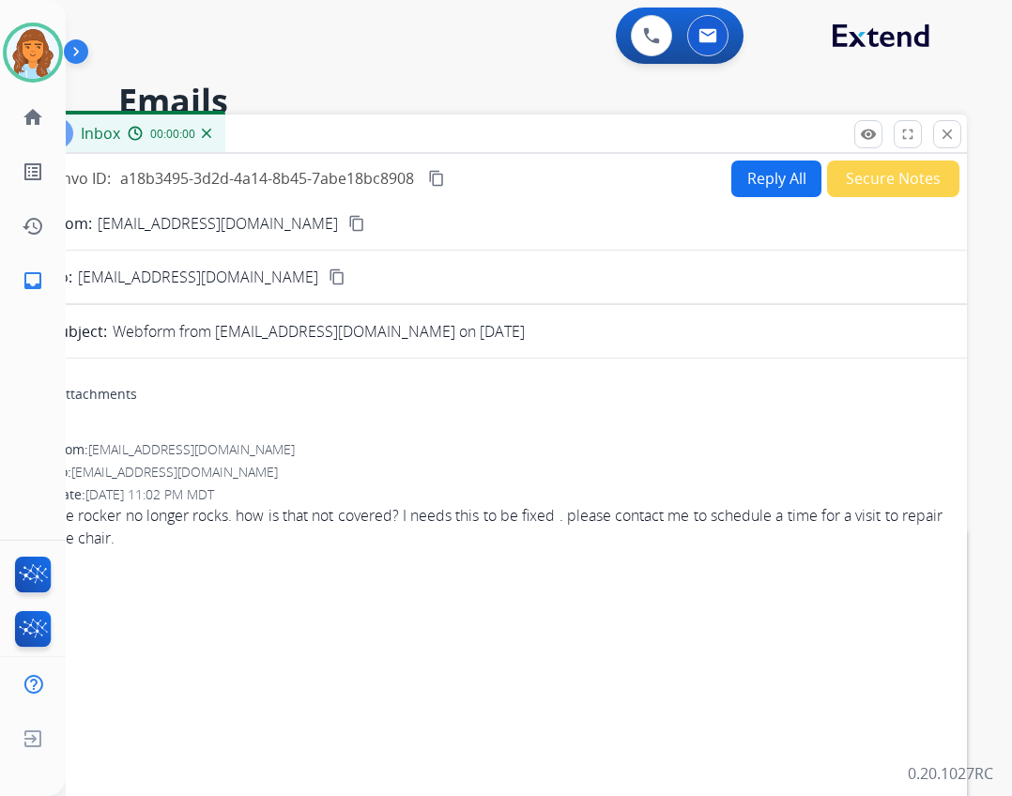
click at [771, 166] on button "Reply All" at bounding box center [776, 179] width 90 height 37
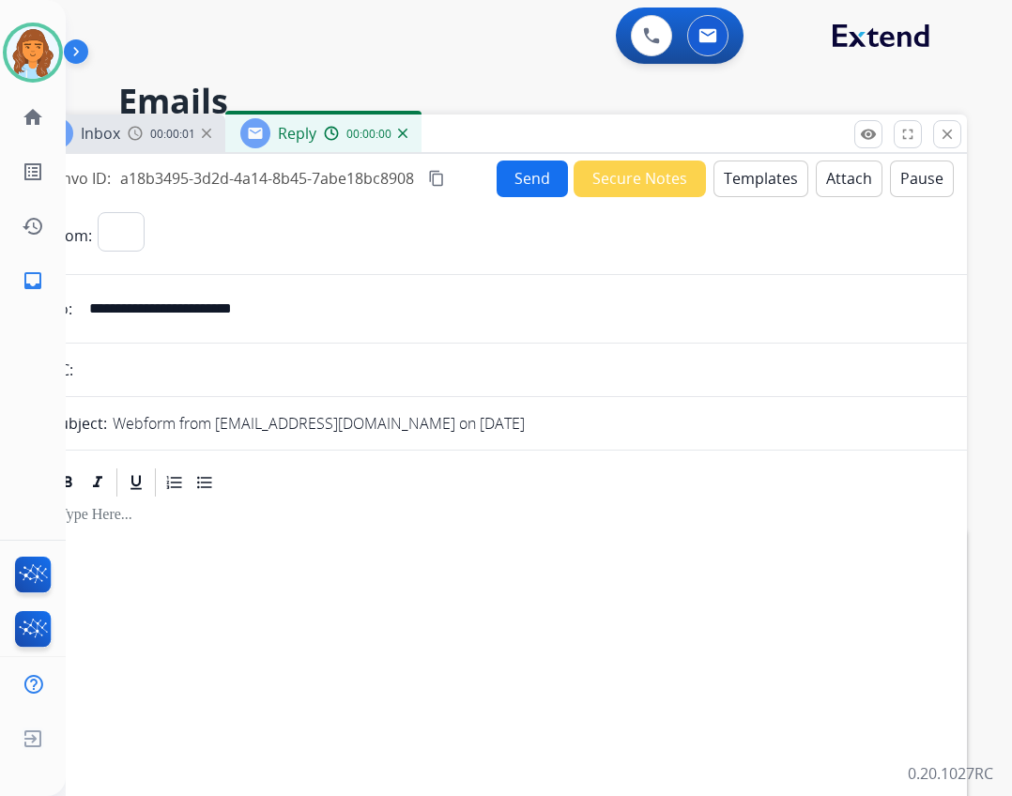
select select "**********"
click at [717, 181] on button "Templates" at bounding box center [760, 179] width 95 height 37
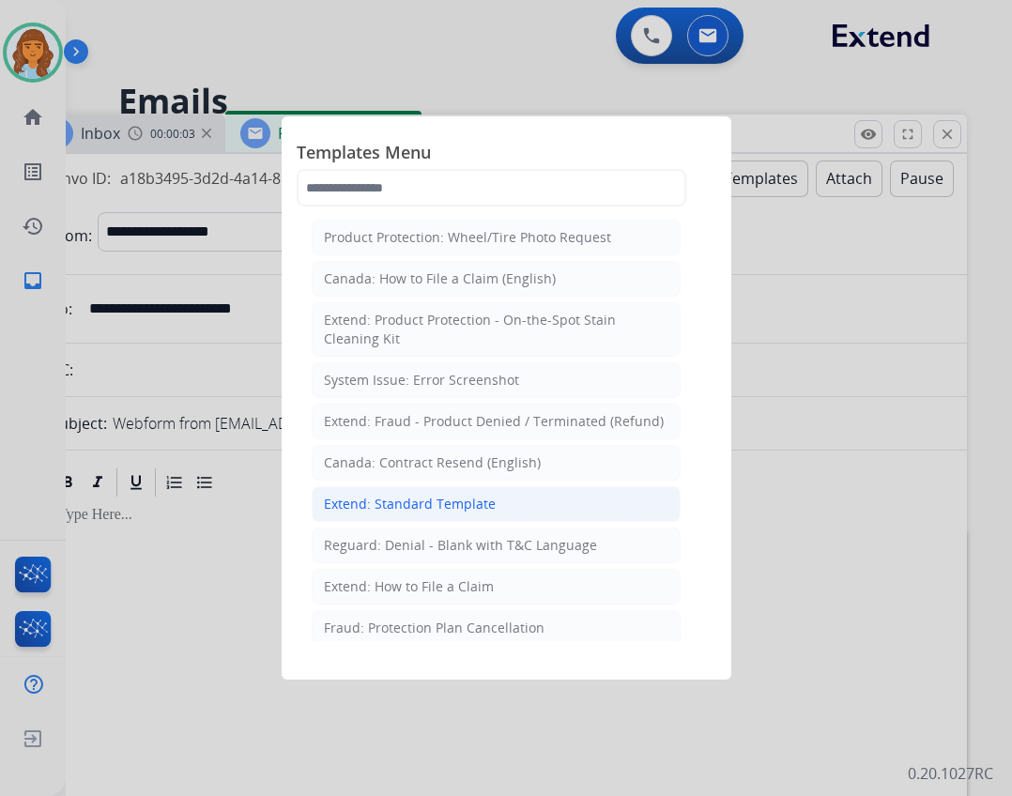
click at [514, 499] on li "Extend: Standard Template" at bounding box center [496, 504] width 369 height 36
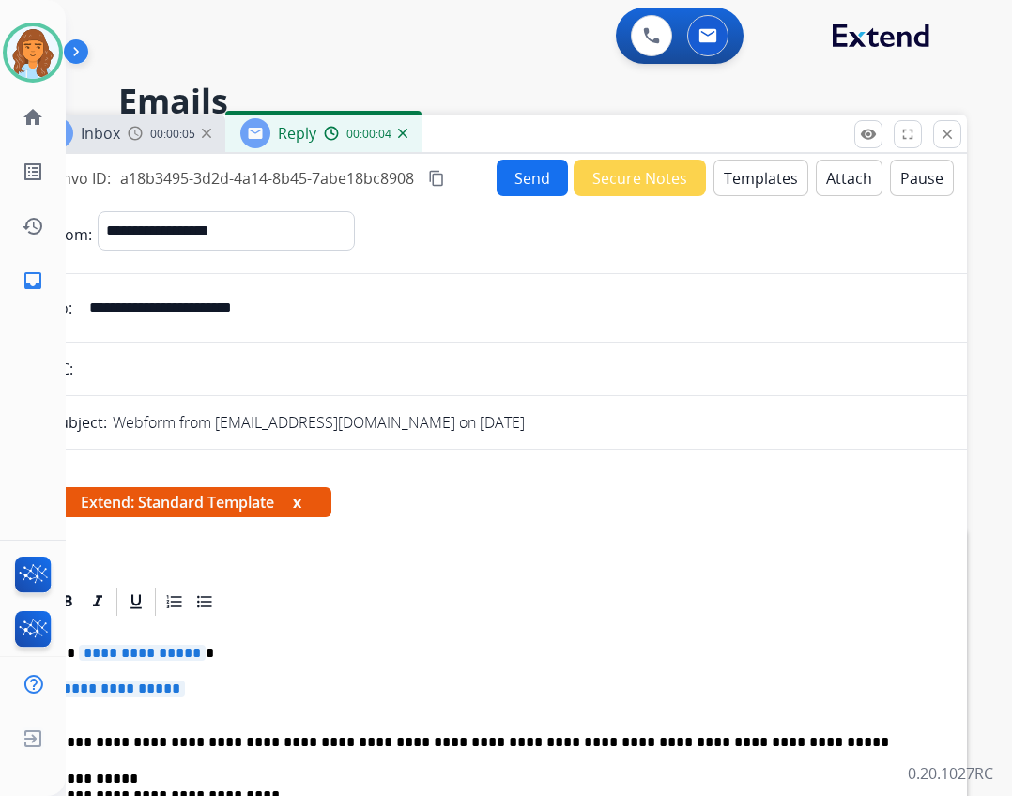
click at [770, 166] on button "Templates" at bounding box center [760, 178] width 95 height 37
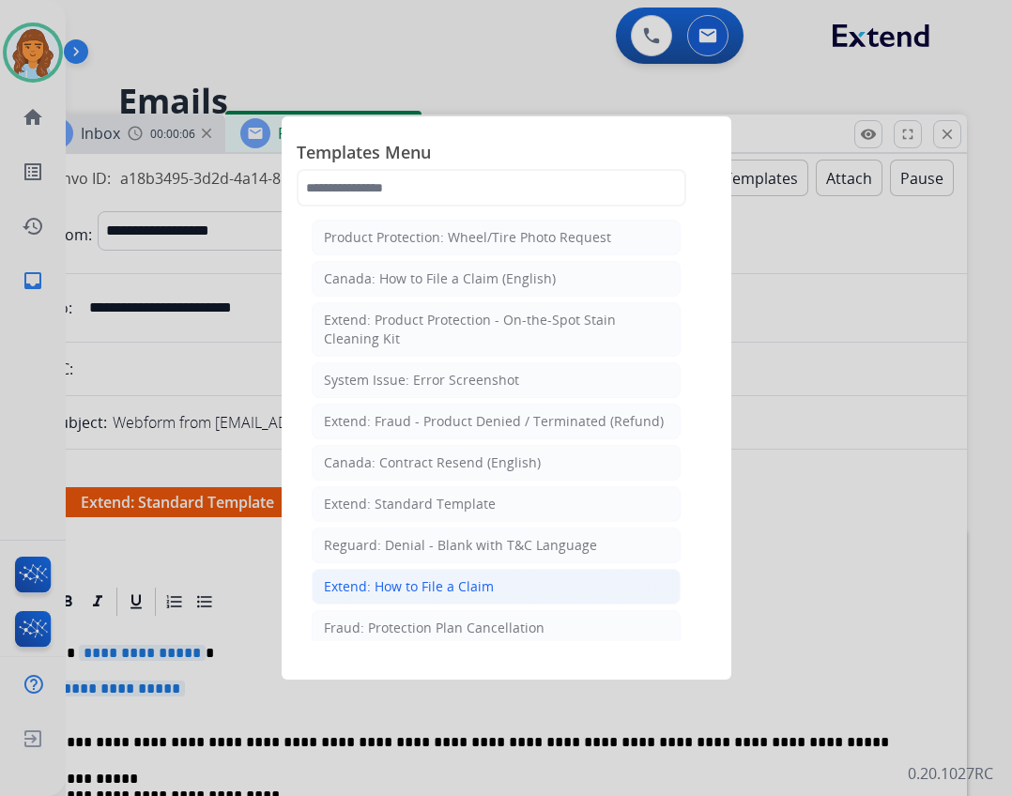
click at [553, 584] on li "Extend: How to File a Claim" at bounding box center [496, 587] width 369 height 36
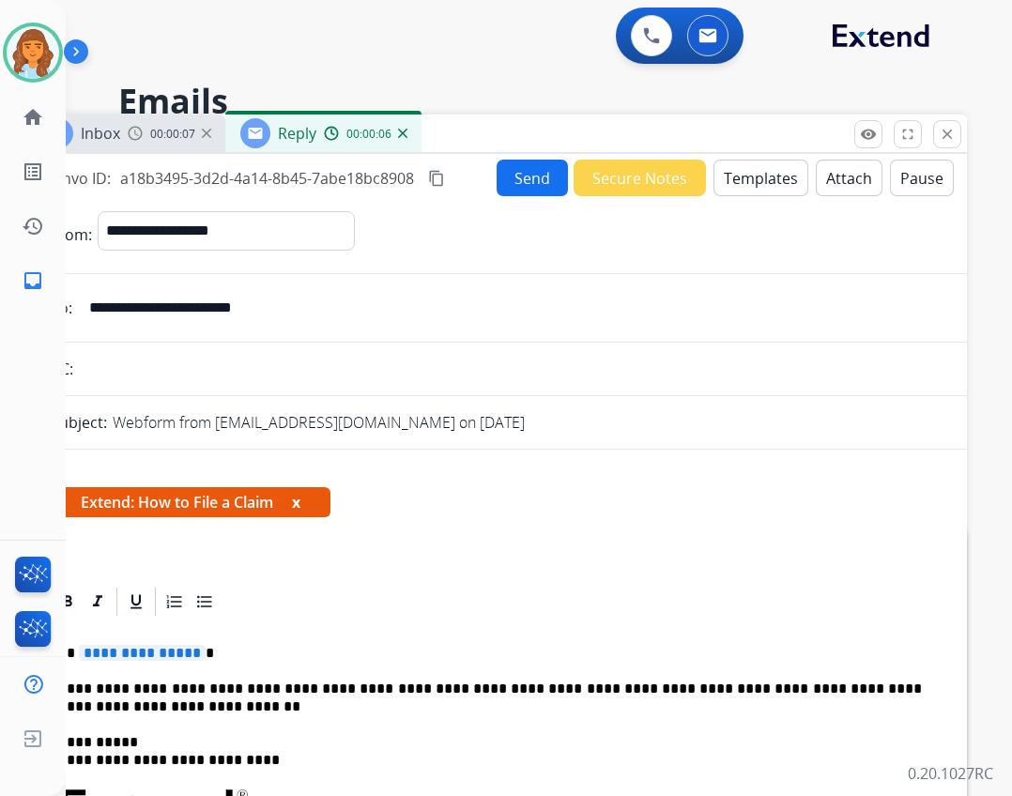
click at [260, 685] on p "**********" at bounding box center [490, 697] width 864 height 35
click at [255, 690] on p "**********" at bounding box center [490, 697] width 864 height 35
click at [106, 659] on span "**********" at bounding box center [142, 653] width 127 height 16
click at [512, 183] on button "Send" at bounding box center [532, 178] width 71 height 37
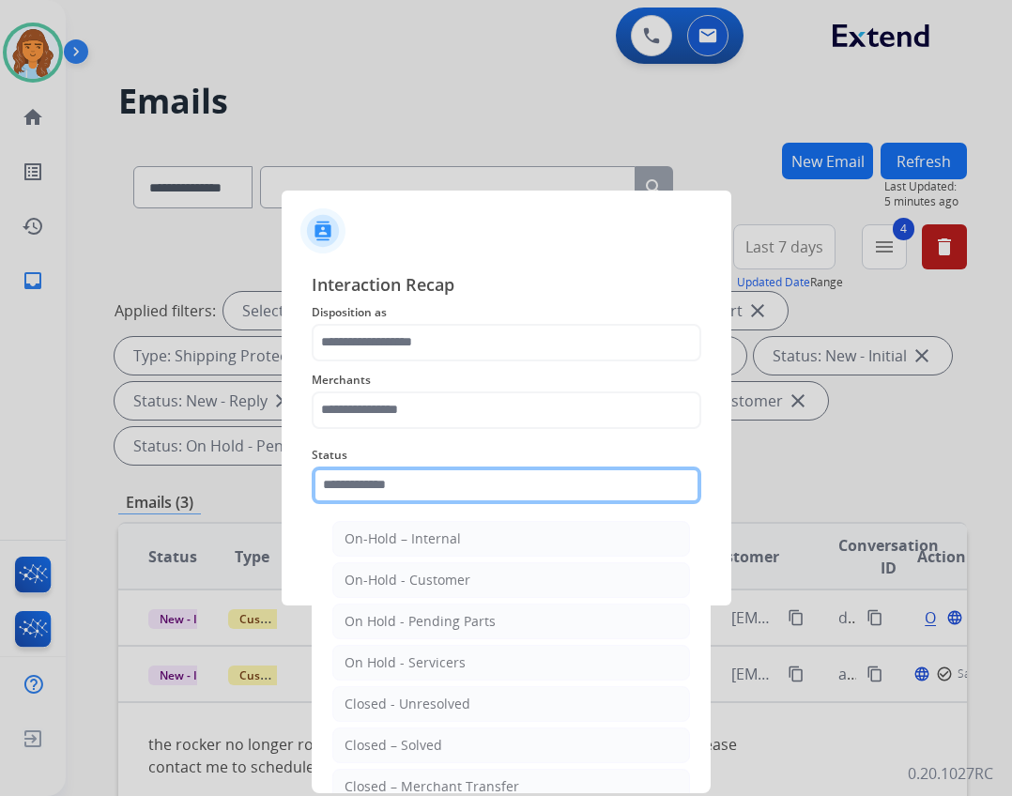
drag, startPoint x: 400, startPoint y: 489, endPoint x: 359, endPoint y: 461, distance: 49.2
click at [400, 490] on input "text" at bounding box center [507, 485] width 390 height 38
type input "*"
click at [460, 499] on input "*" at bounding box center [507, 485] width 390 height 38
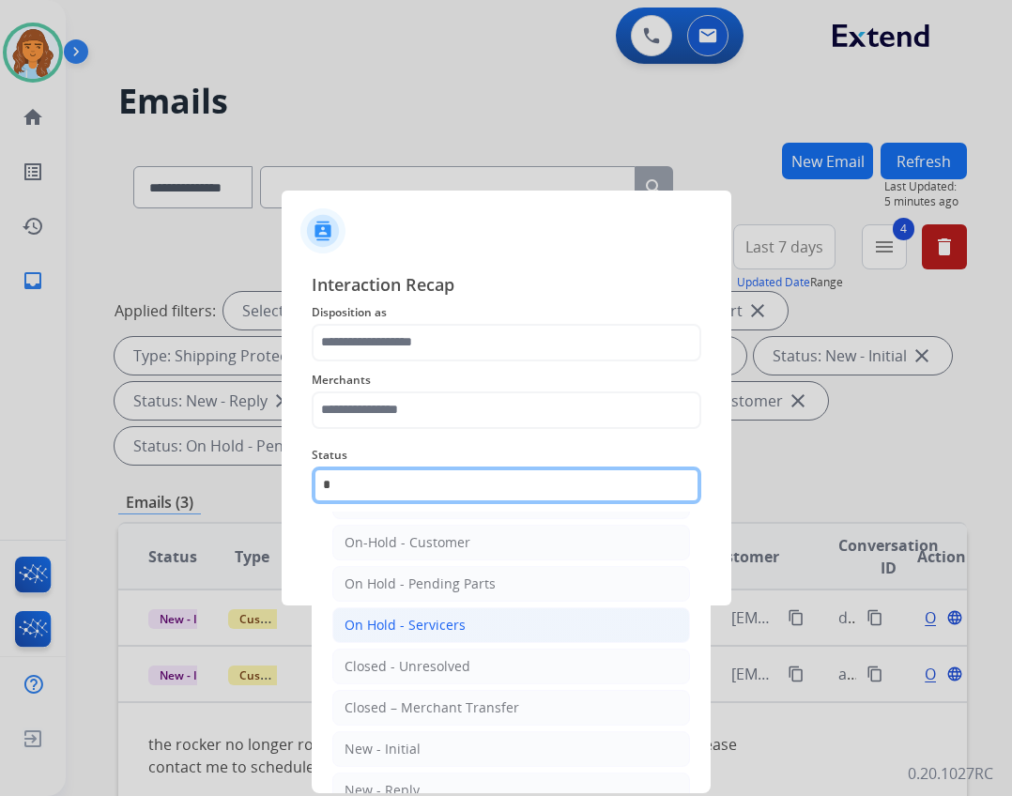
scroll to position [71, 0]
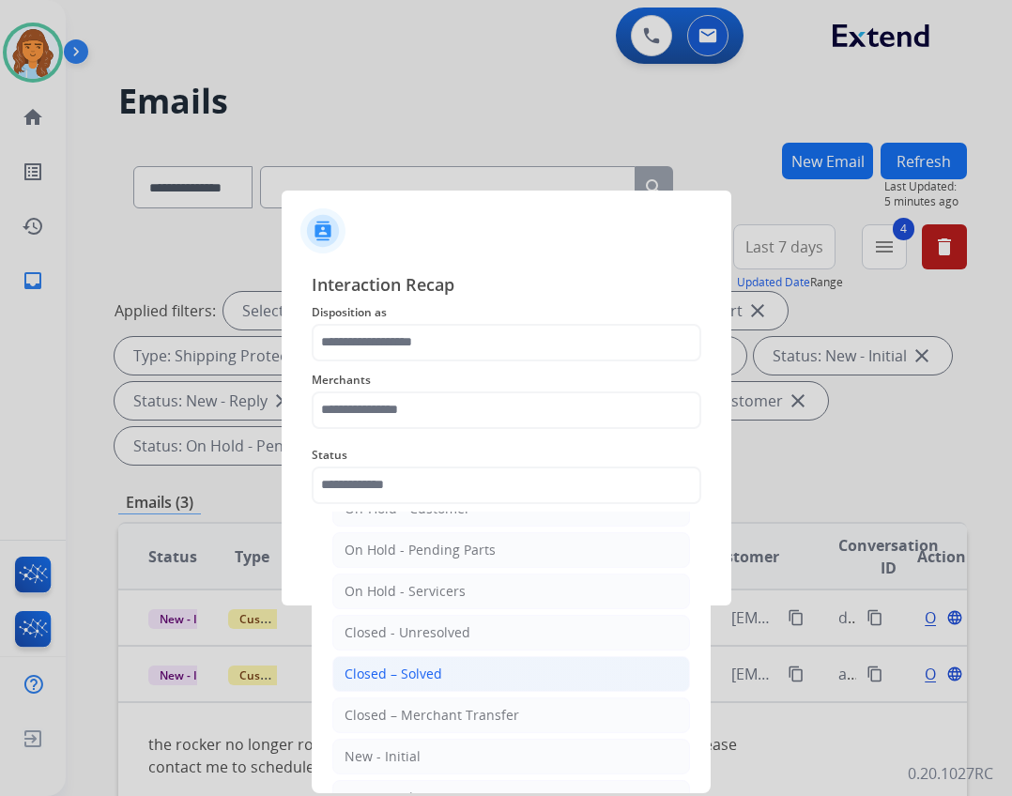
click at [420, 691] on li "Closed – Solved" at bounding box center [511, 674] width 358 height 36
type input "**********"
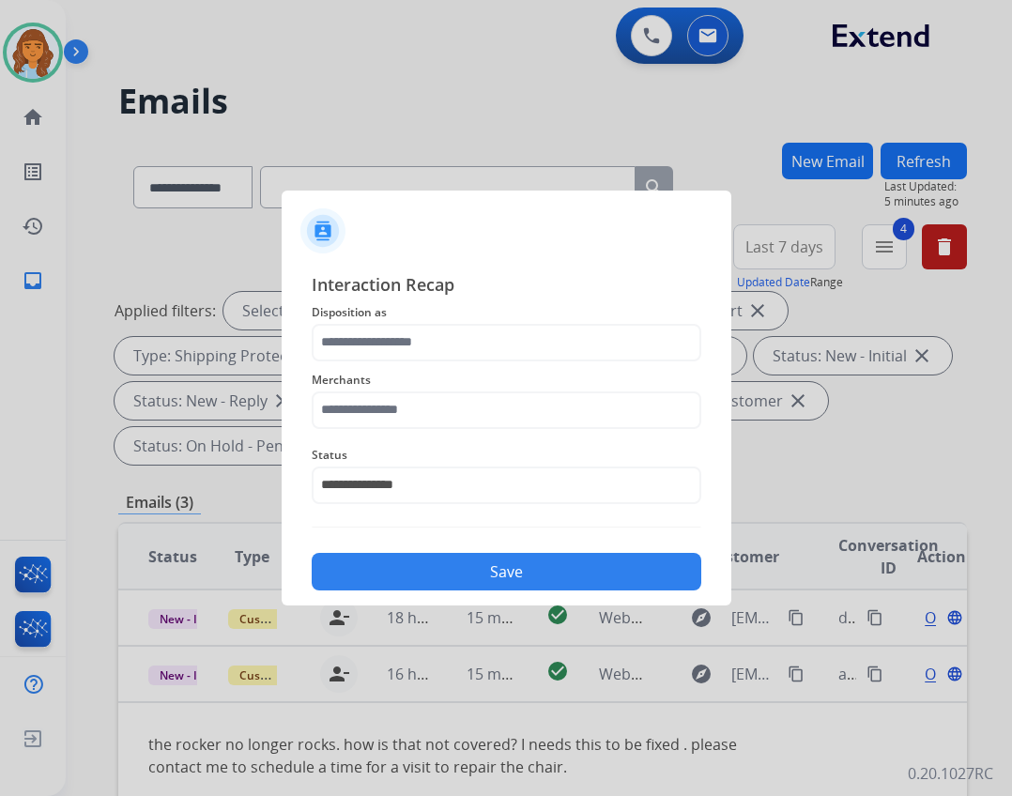
drag, startPoint x: 398, startPoint y: 598, endPoint x: 401, endPoint y: 557, distance: 41.4
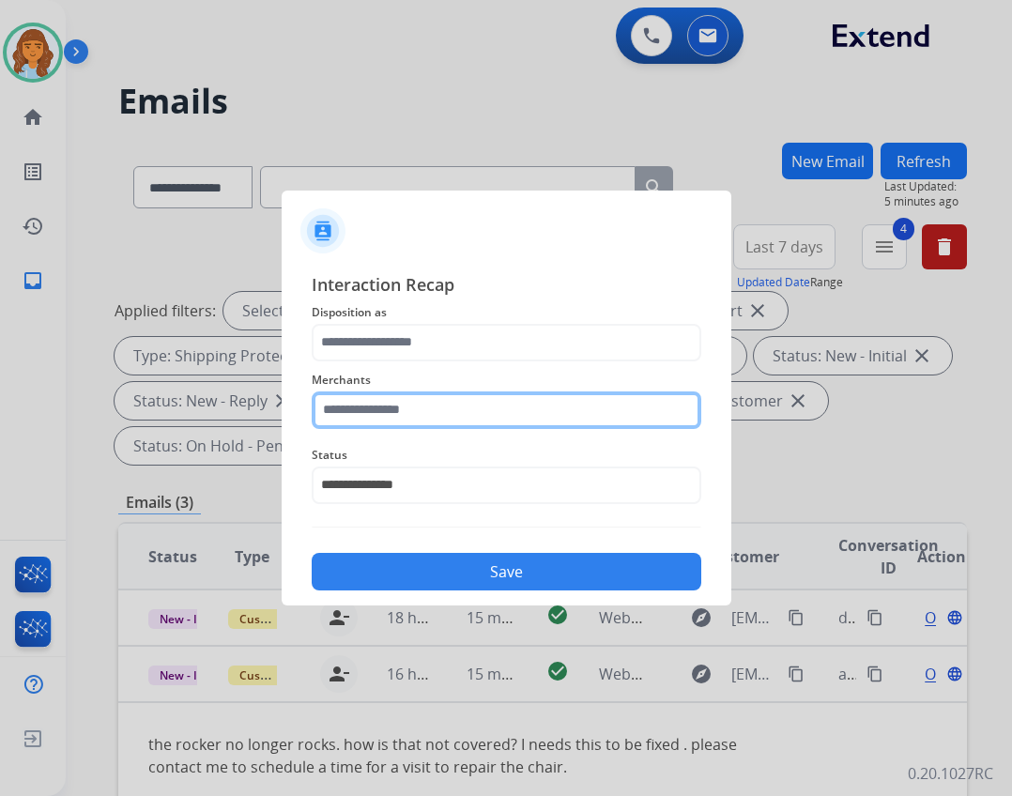
drag, startPoint x: 401, startPoint y: 557, endPoint x: 436, endPoint y: 416, distance: 145.2
click at [436, 416] on input "text" at bounding box center [507, 410] width 390 height 38
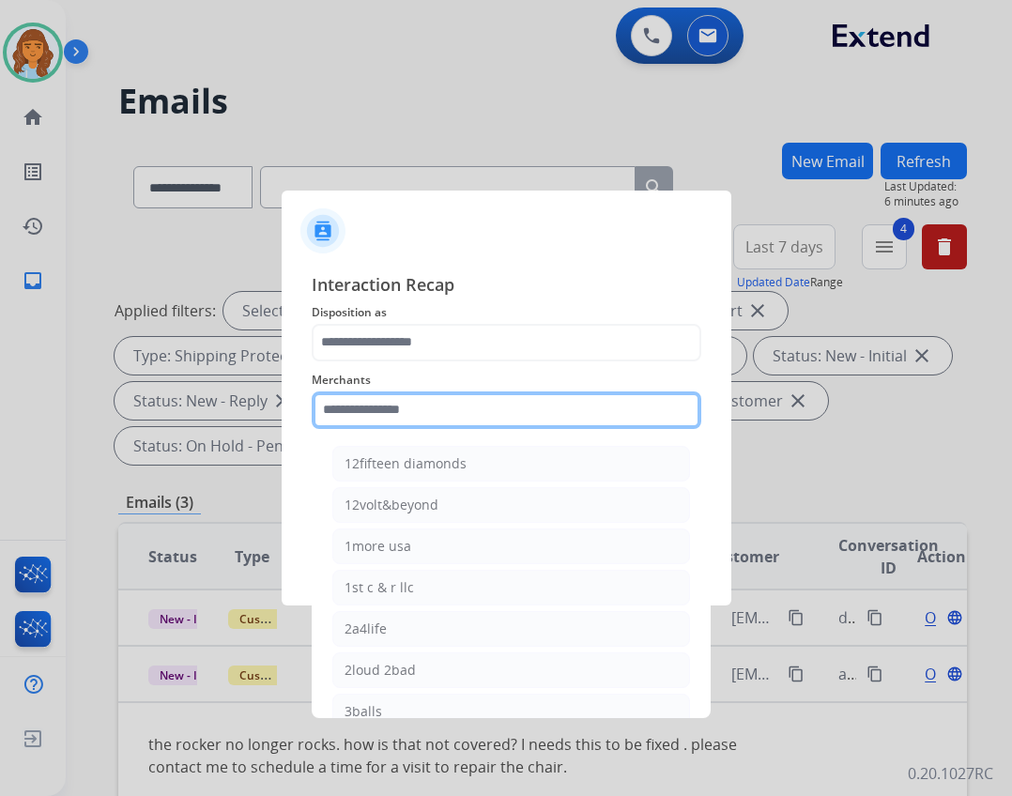
click at [496, 404] on input "text" at bounding box center [507, 410] width 390 height 38
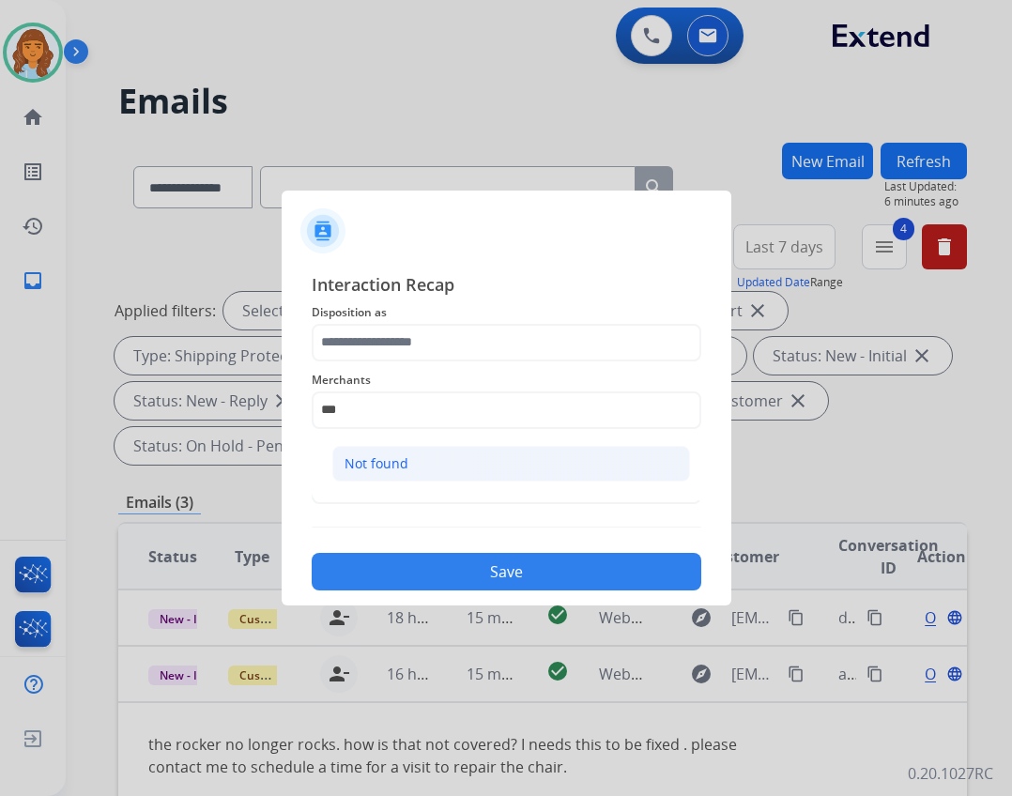
click at [413, 463] on li "Not found" at bounding box center [511, 464] width 358 height 36
type input "*********"
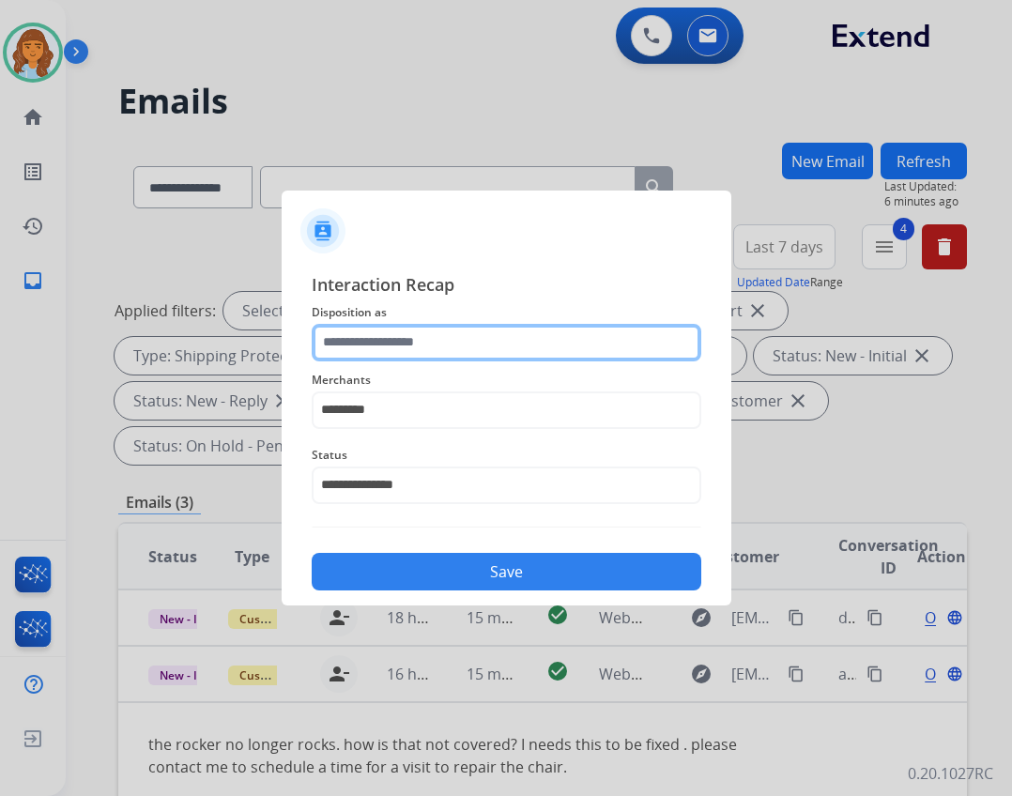
click at [399, 345] on input "text" at bounding box center [507, 343] width 390 height 38
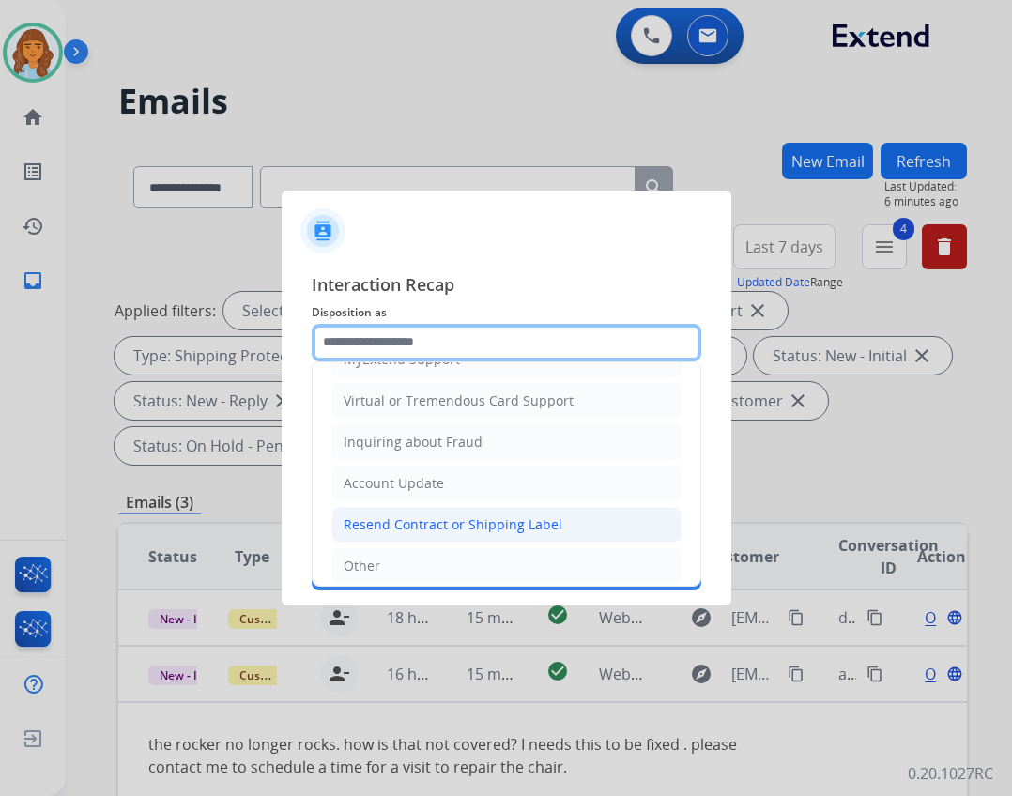
scroll to position [293, 0]
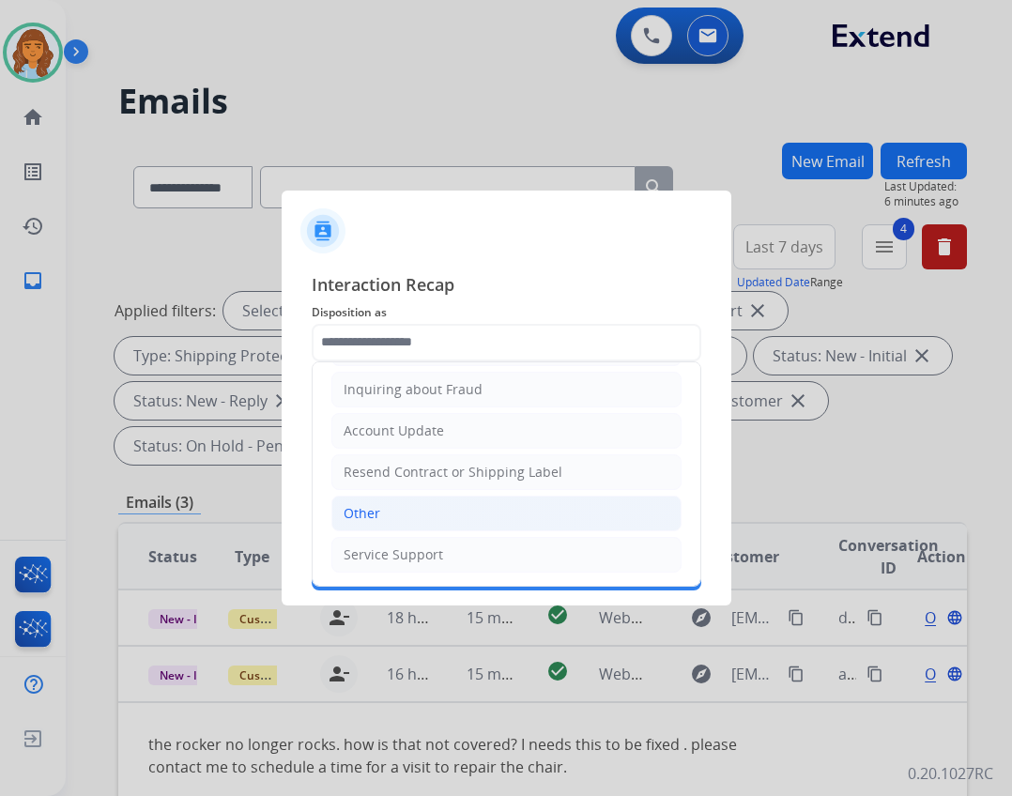
click at [439, 512] on li "Other" at bounding box center [506, 514] width 350 height 36
type input "*****"
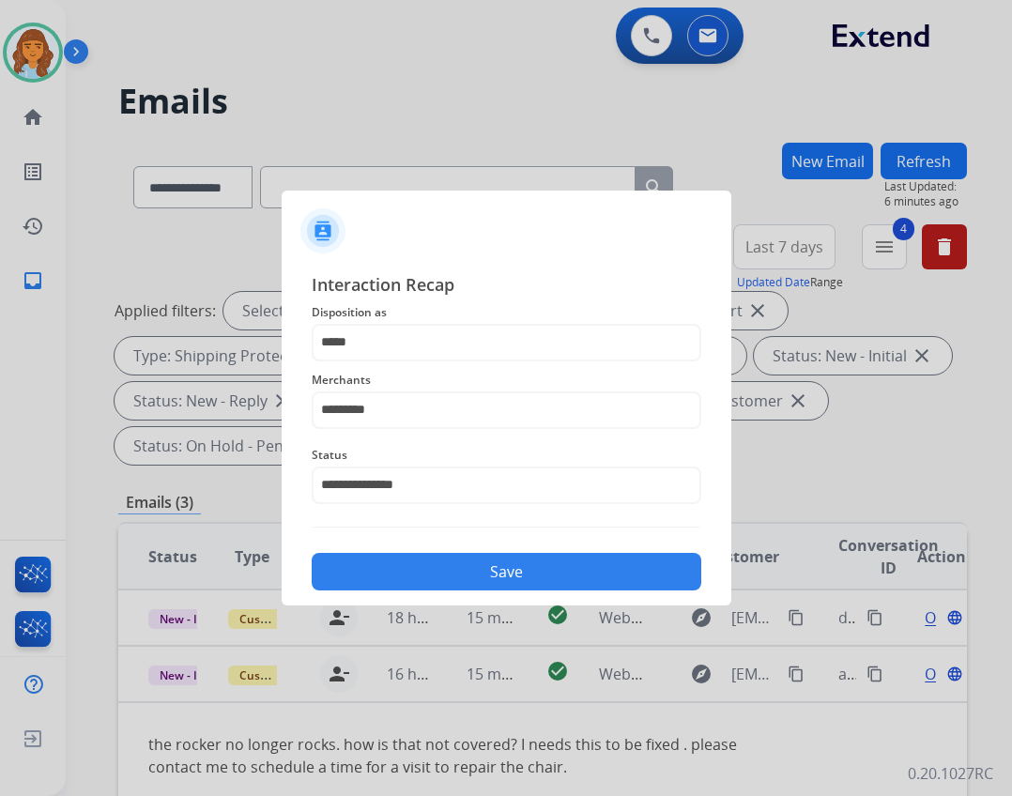
click at [467, 554] on button "Save" at bounding box center [507, 572] width 390 height 38
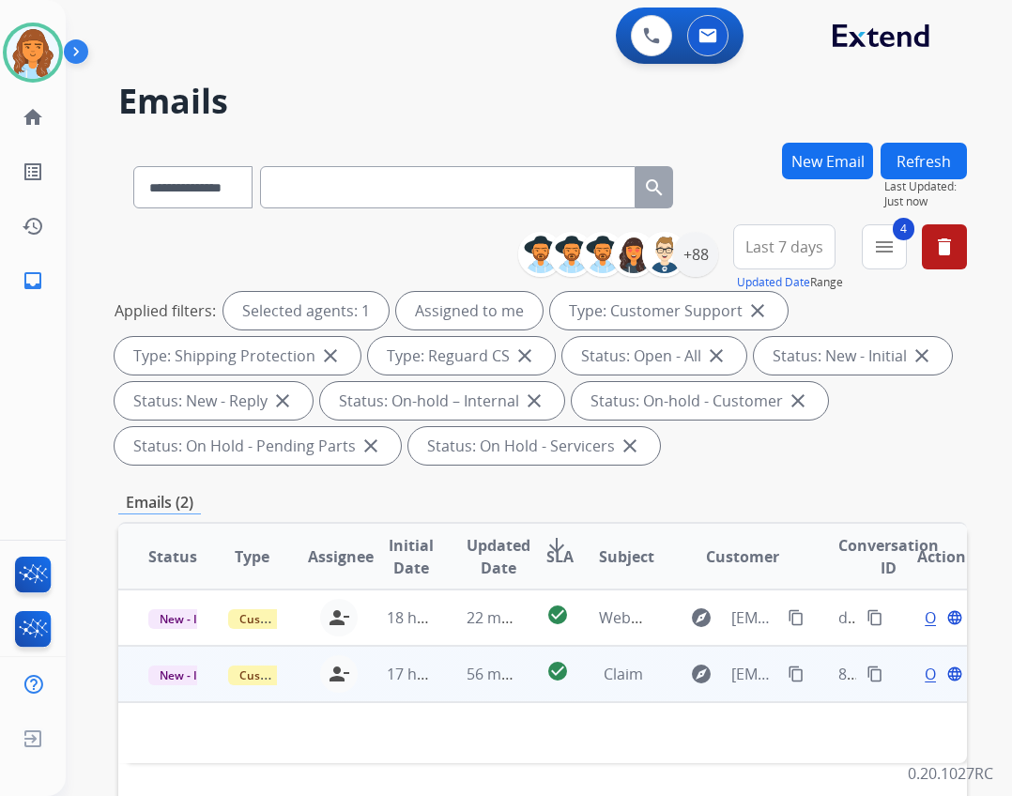
click at [466, 650] on td "56 minutes ago" at bounding box center [476, 674] width 80 height 56
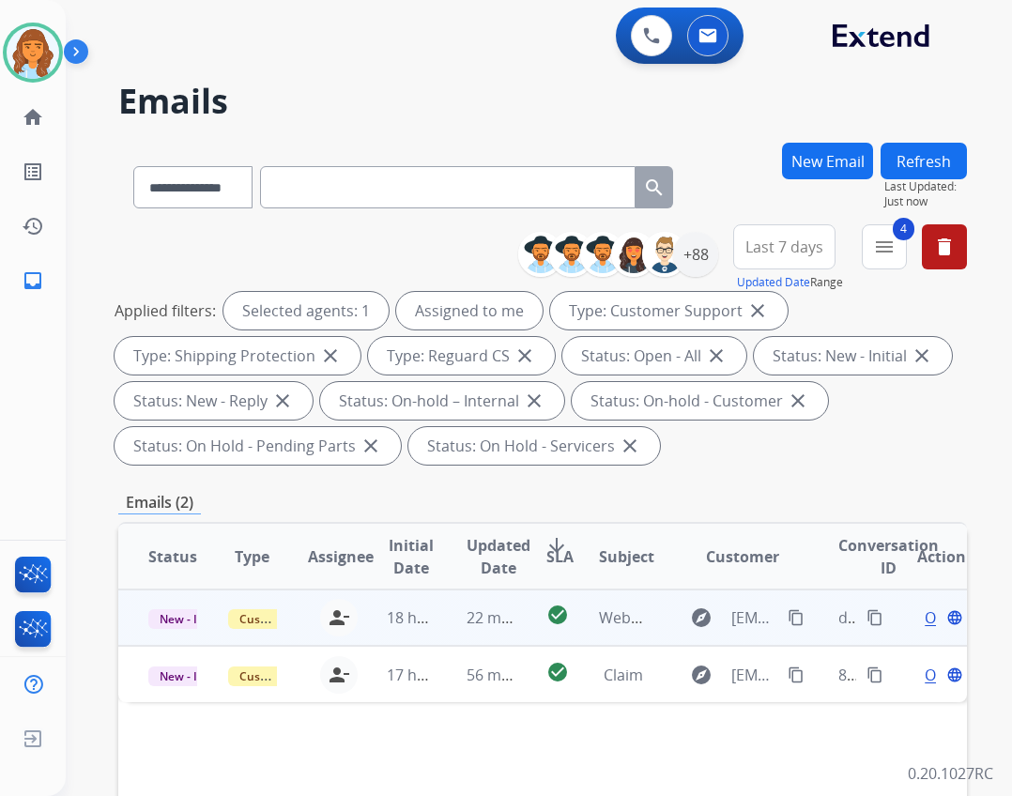
click at [474, 600] on td "22 minutes ago" at bounding box center [476, 617] width 80 height 56
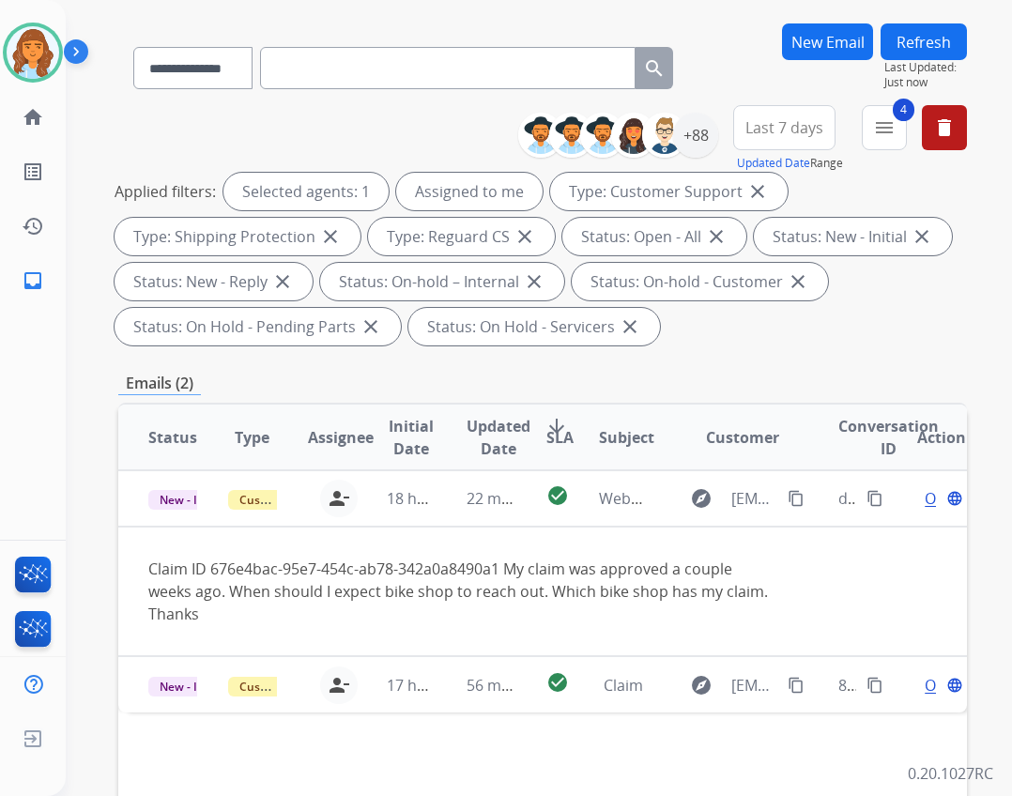
scroll to position [282, 0]
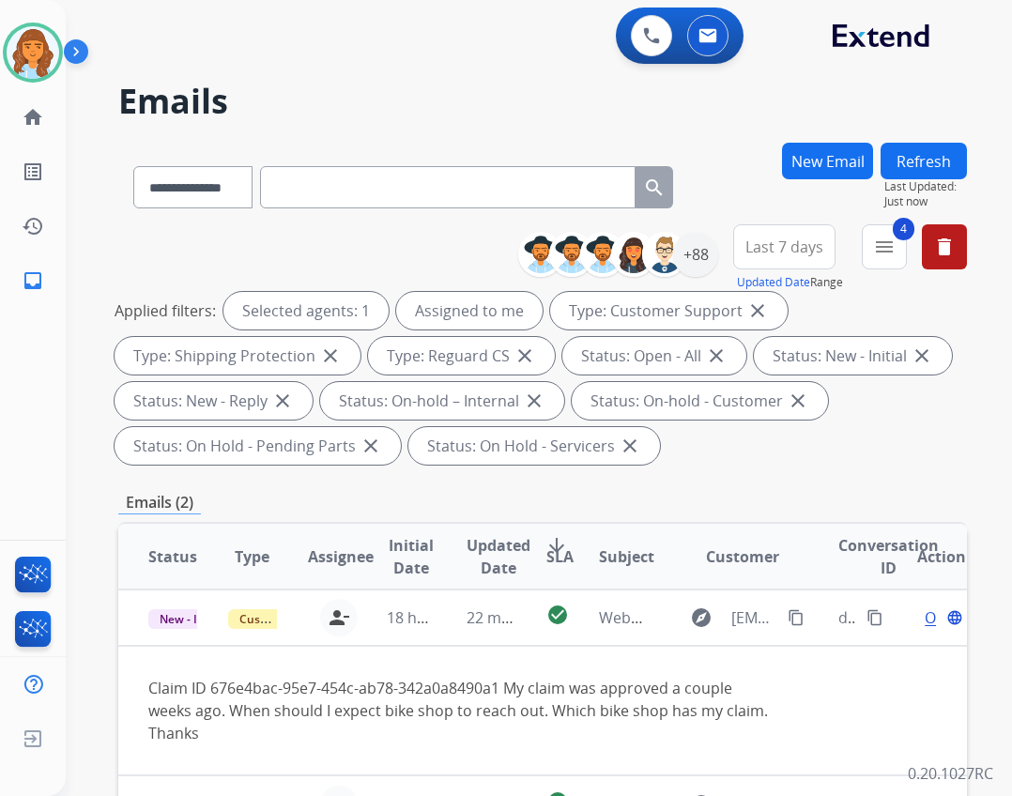
select select "**********"
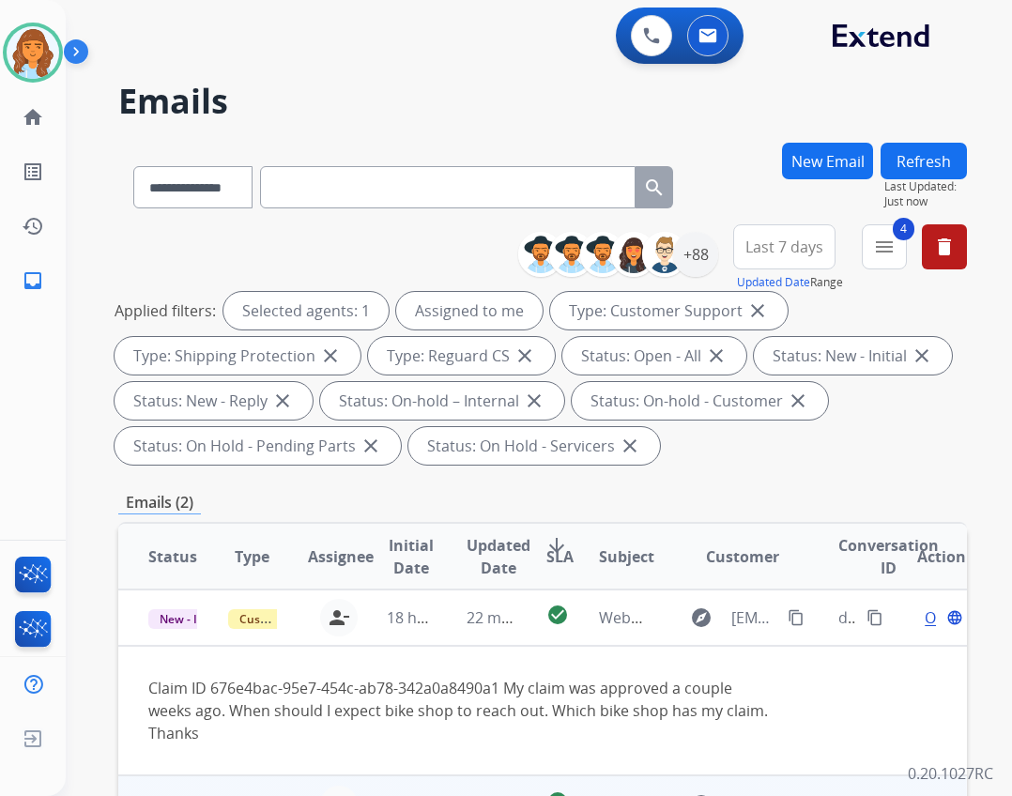
scroll to position [282, 0]
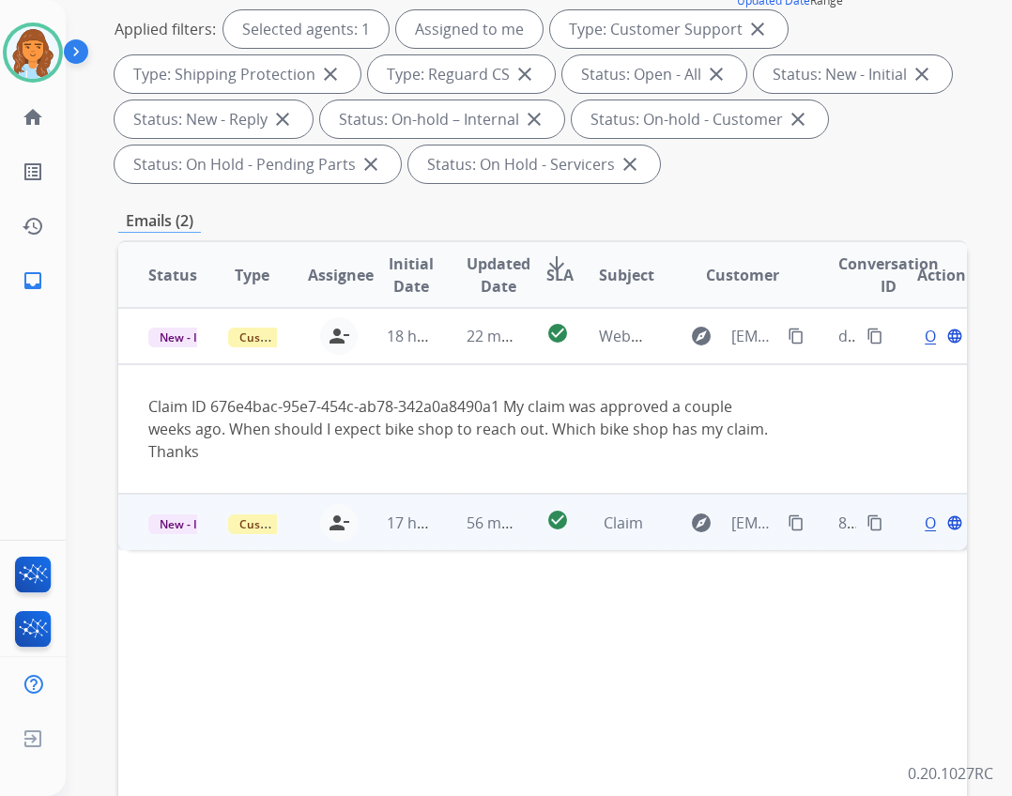
click at [578, 520] on td "Claim" at bounding box center [609, 522] width 80 height 56
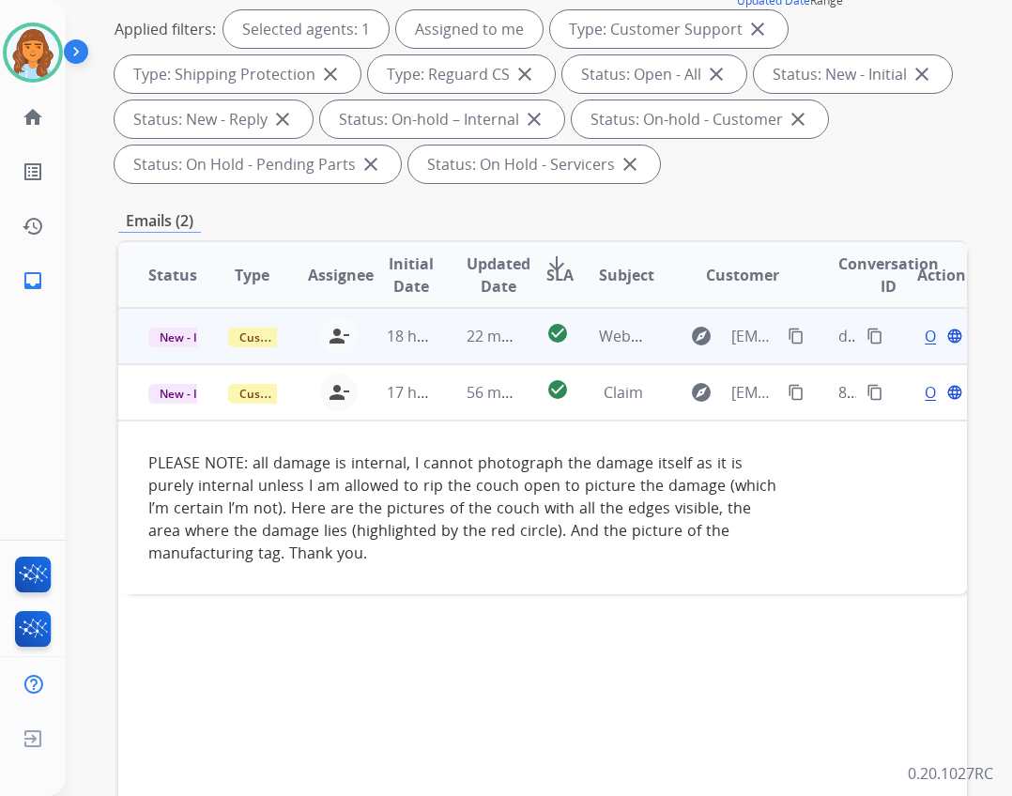
click at [516, 339] on td "check_circle" at bounding box center [543, 336] width 54 height 56
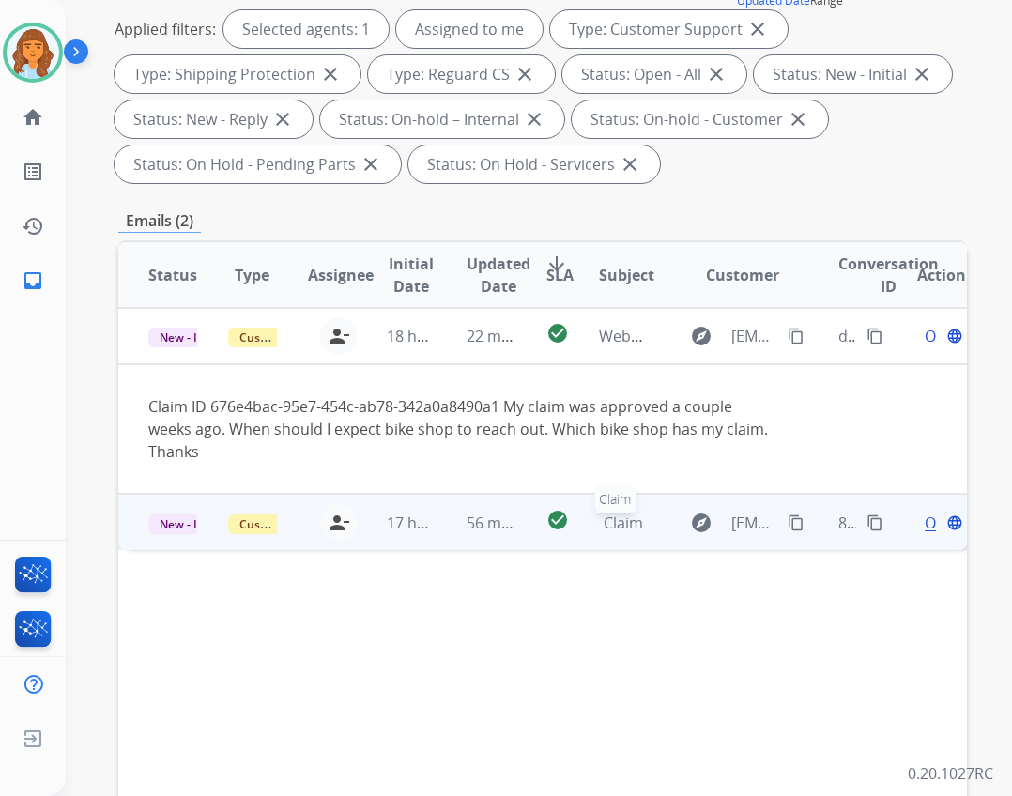
click at [610, 530] on span "Claim" at bounding box center [623, 522] width 39 height 21
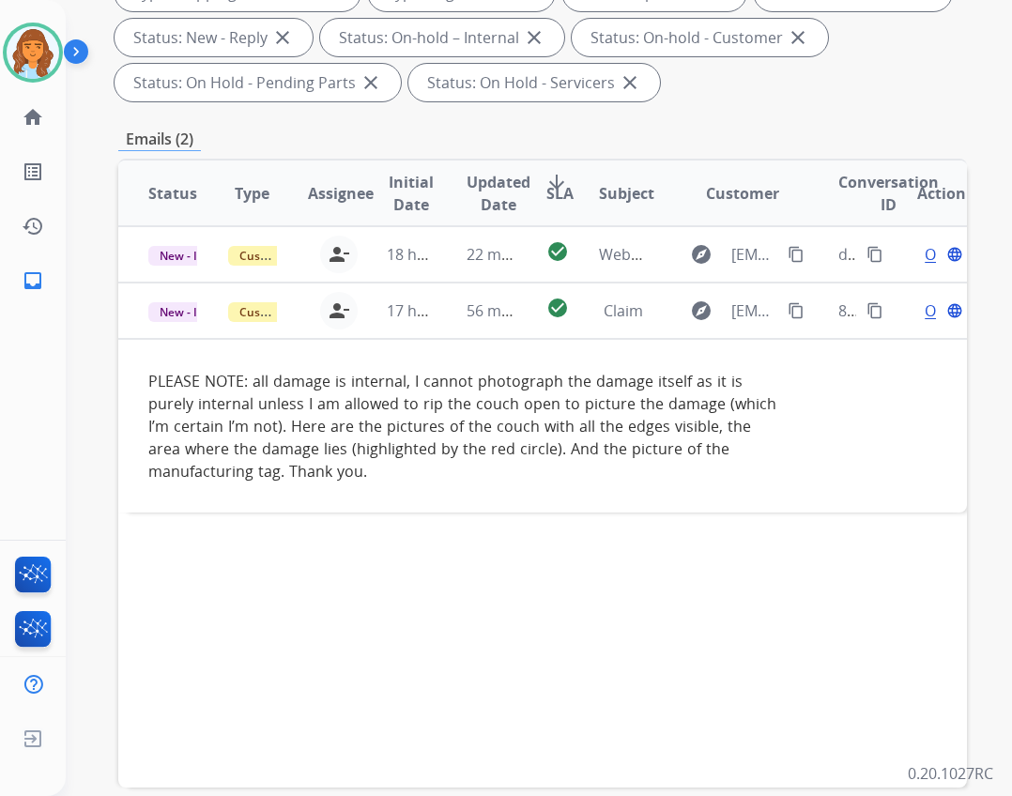
scroll to position [375, 0]
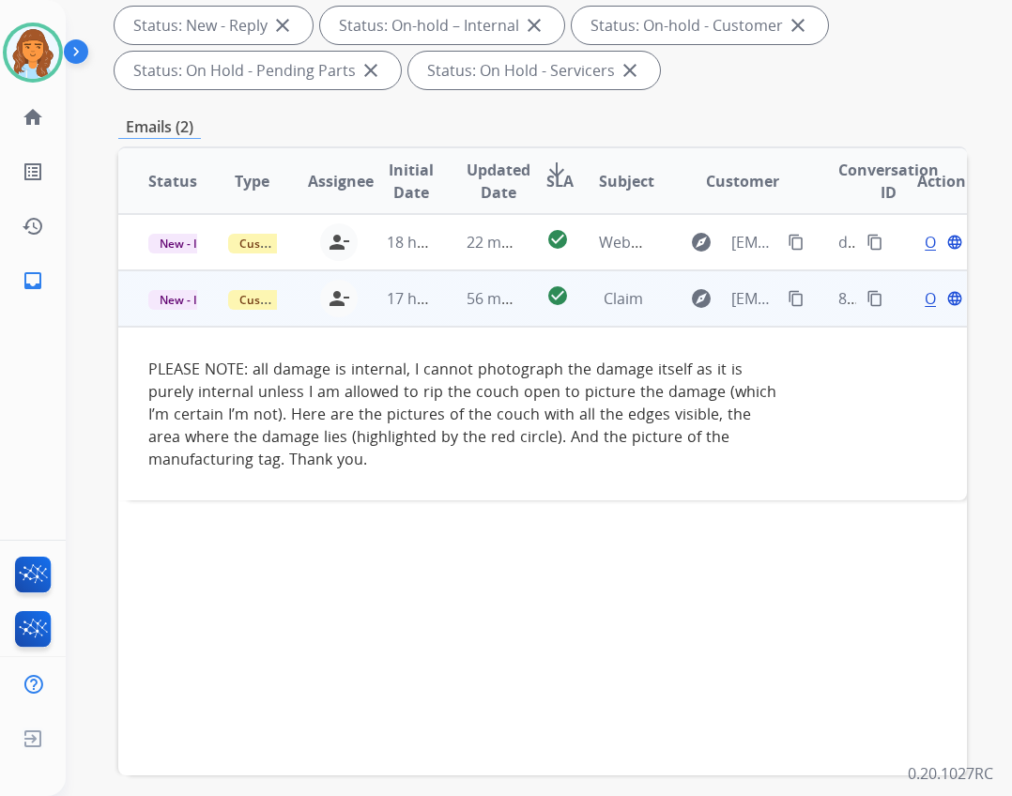
click at [791, 301] on button "content_copy" at bounding box center [796, 298] width 23 height 23
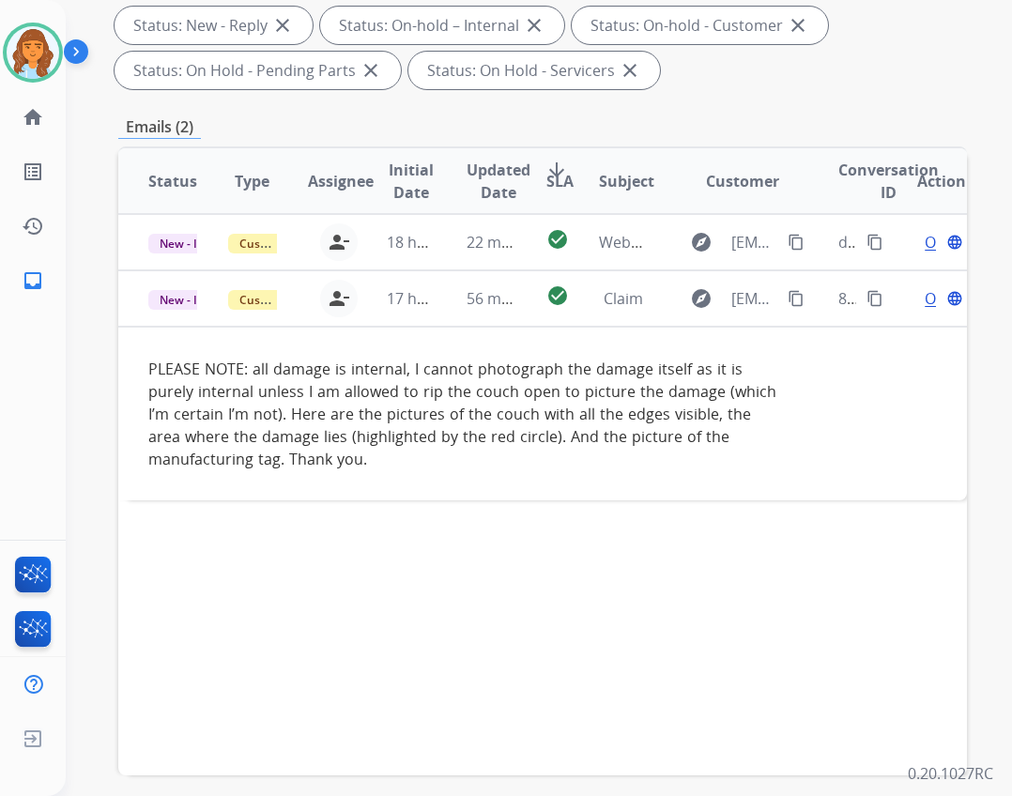
drag, startPoint x: 908, startPoint y: 300, endPoint x: 928, endPoint y: 329, distance: 34.9
click at [910, 310] on td "Open language" at bounding box center [927, 298] width 80 height 56
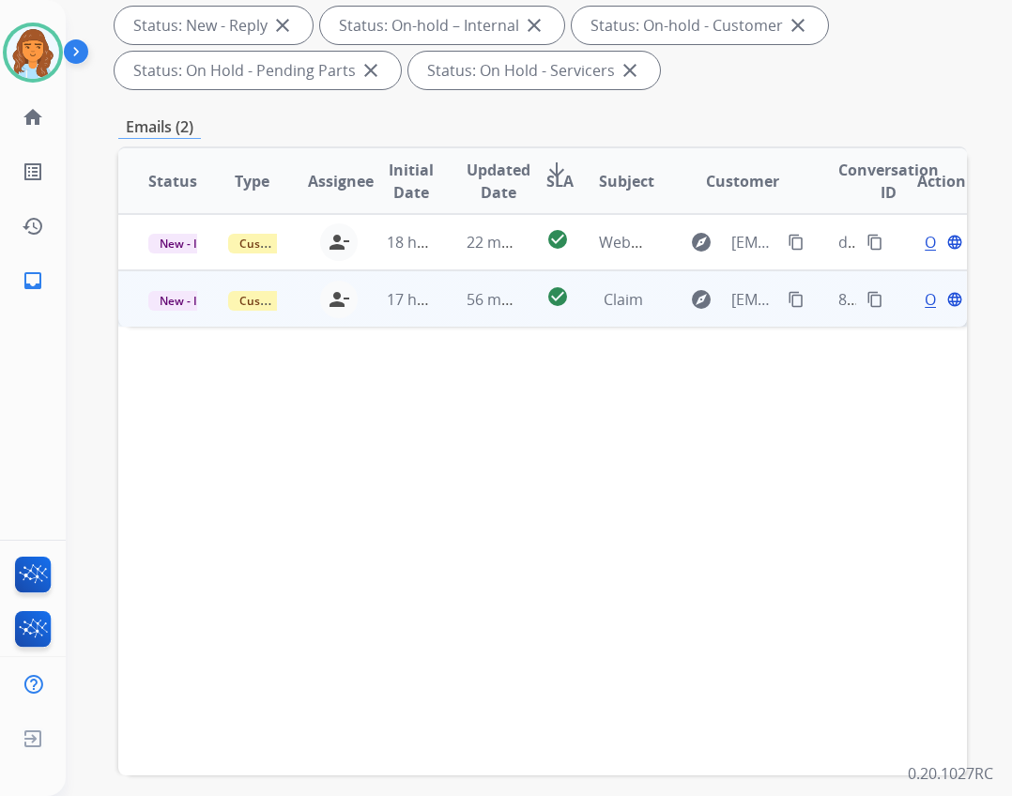
click at [917, 293] on div "Open language" at bounding box center [941, 299] width 49 height 23
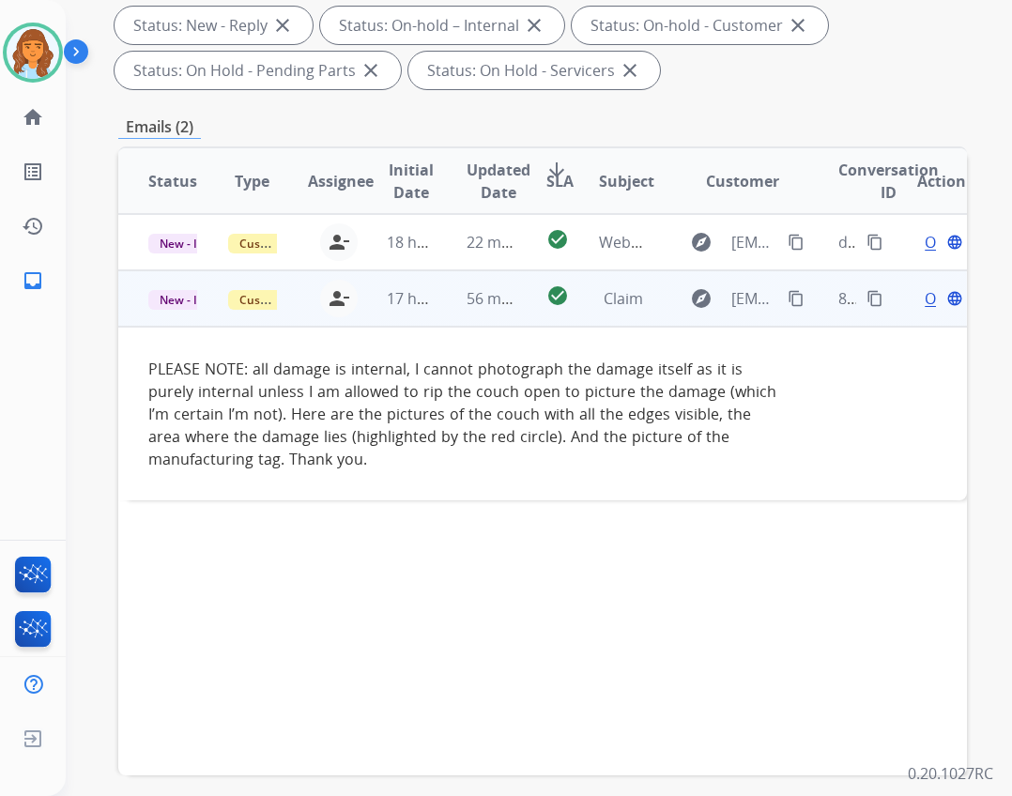
click at [925, 296] on span "Open" at bounding box center [944, 298] width 38 height 23
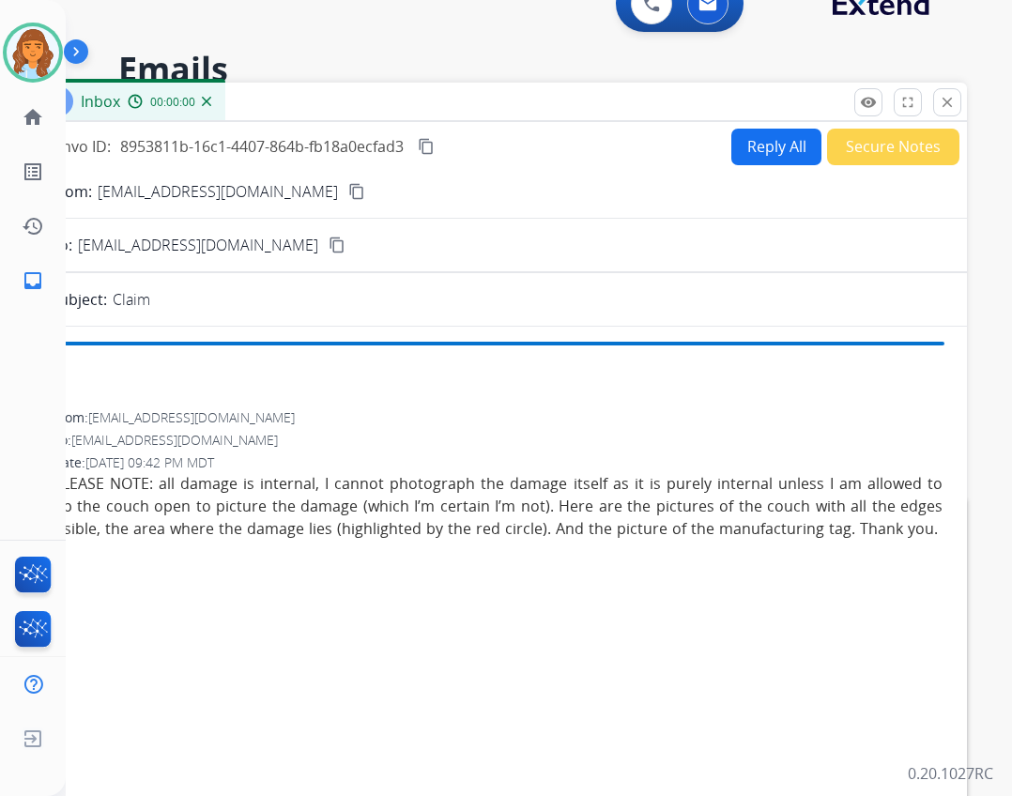
scroll to position [0, 0]
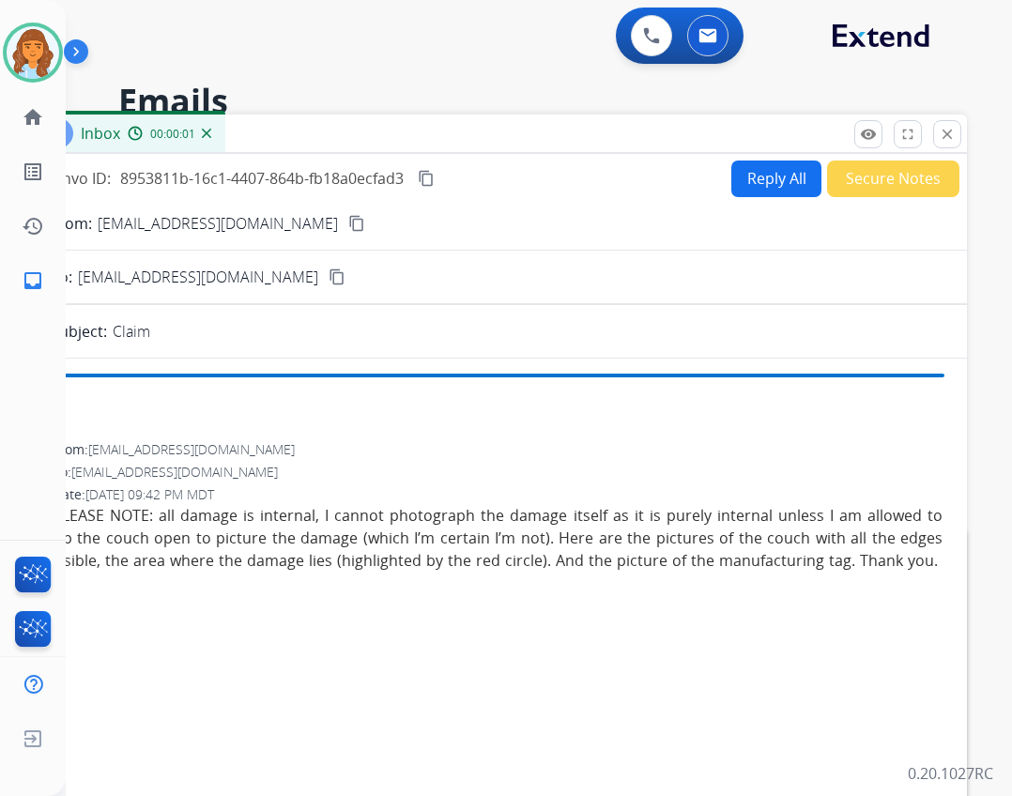
click at [748, 182] on button "Reply All" at bounding box center [776, 179] width 90 height 37
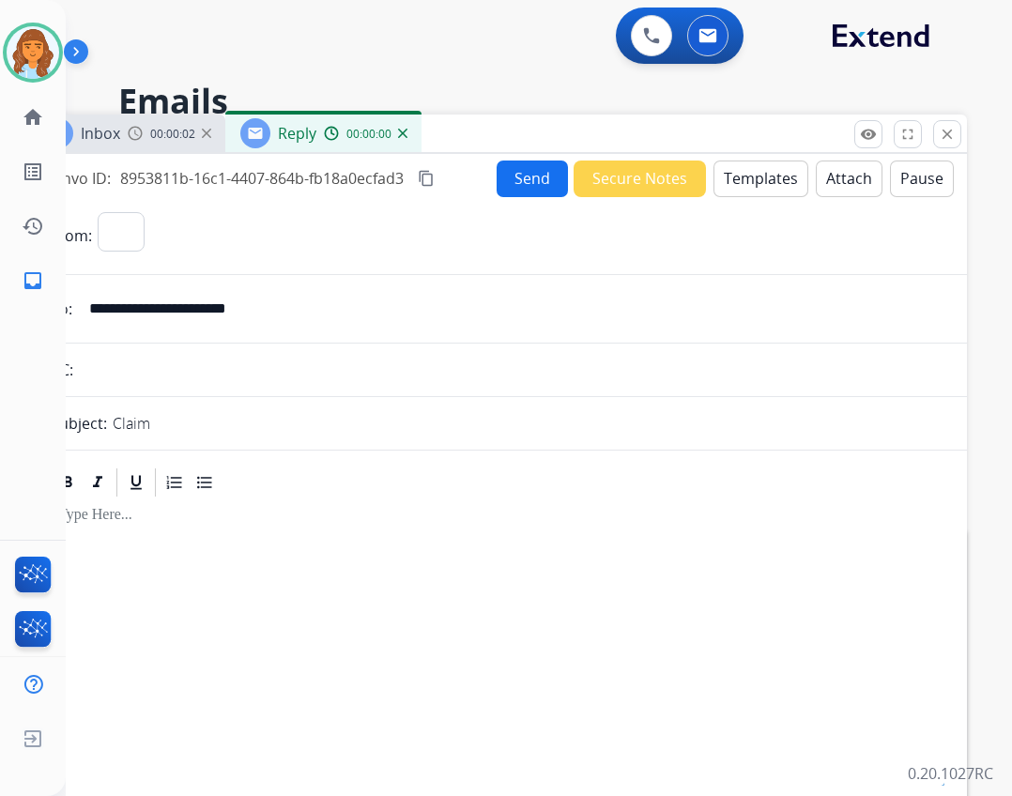
click at [728, 190] on button "Templates" at bounding box center [760, 179] width 95 height 37
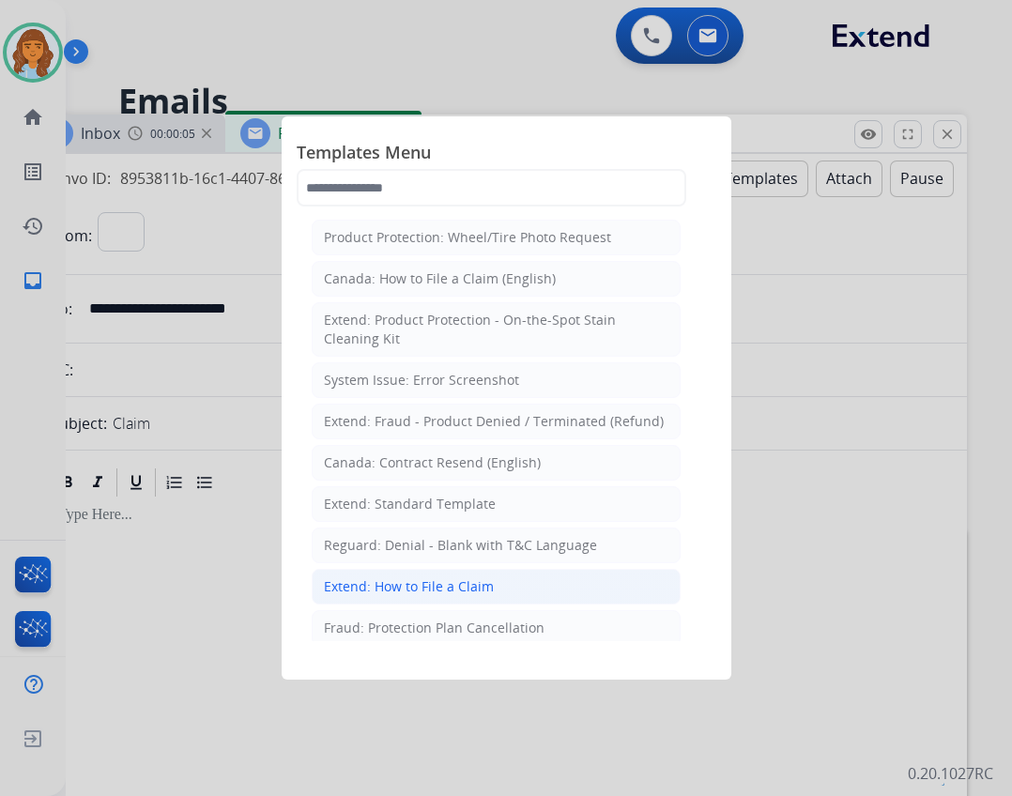
click at [437, 585] on div "Extend: How to File a Claim" at bounding box center [409, 586] width 170 height 19
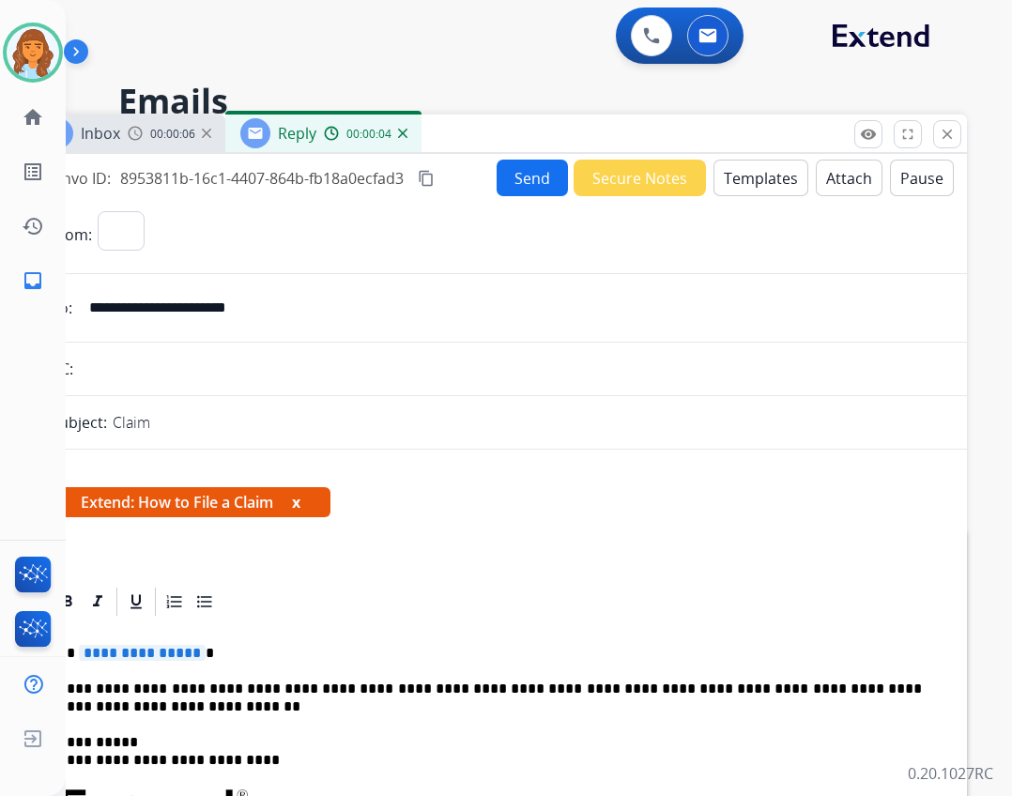
select select "**********"
click at [254, 687] on p "**********" at bounding box center [490, 697] width 864 height 35
click at [147, 653] on span "**********" at bounding box center [142, 653] width 127 height 16
click at [528, 179] on button "Send" at bounding box center [532, 178] width 71 height 37
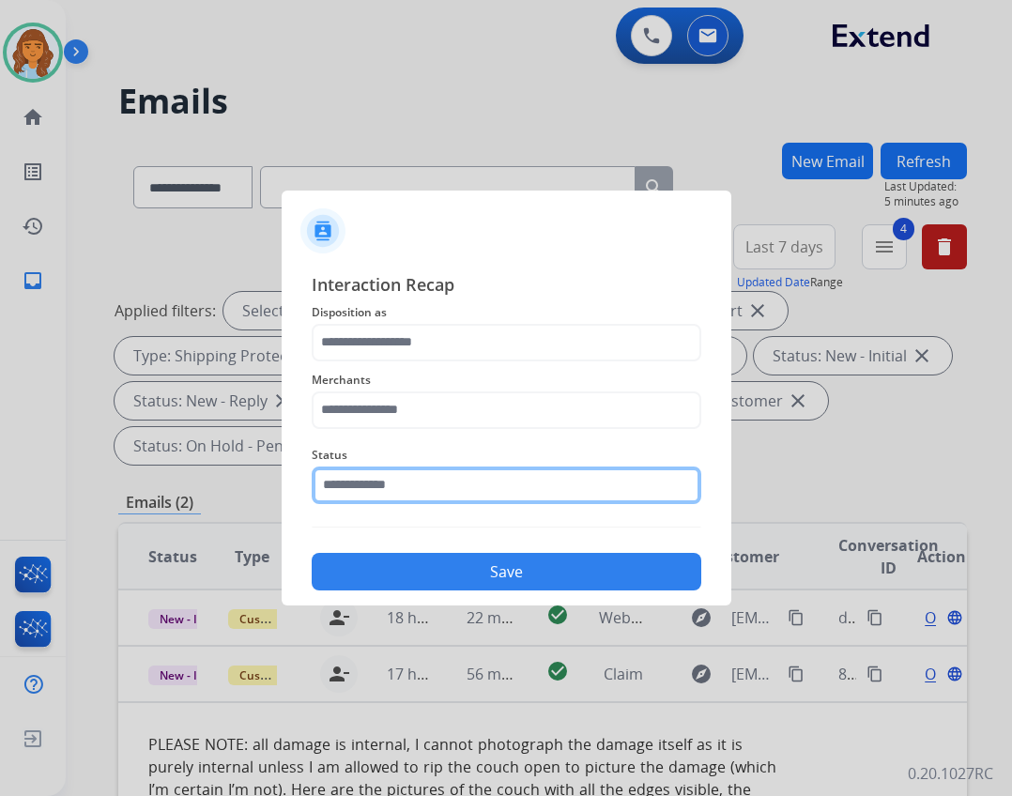
click at [400, 482] on input "text" at bounding box center [507, 485] width 390 height 38
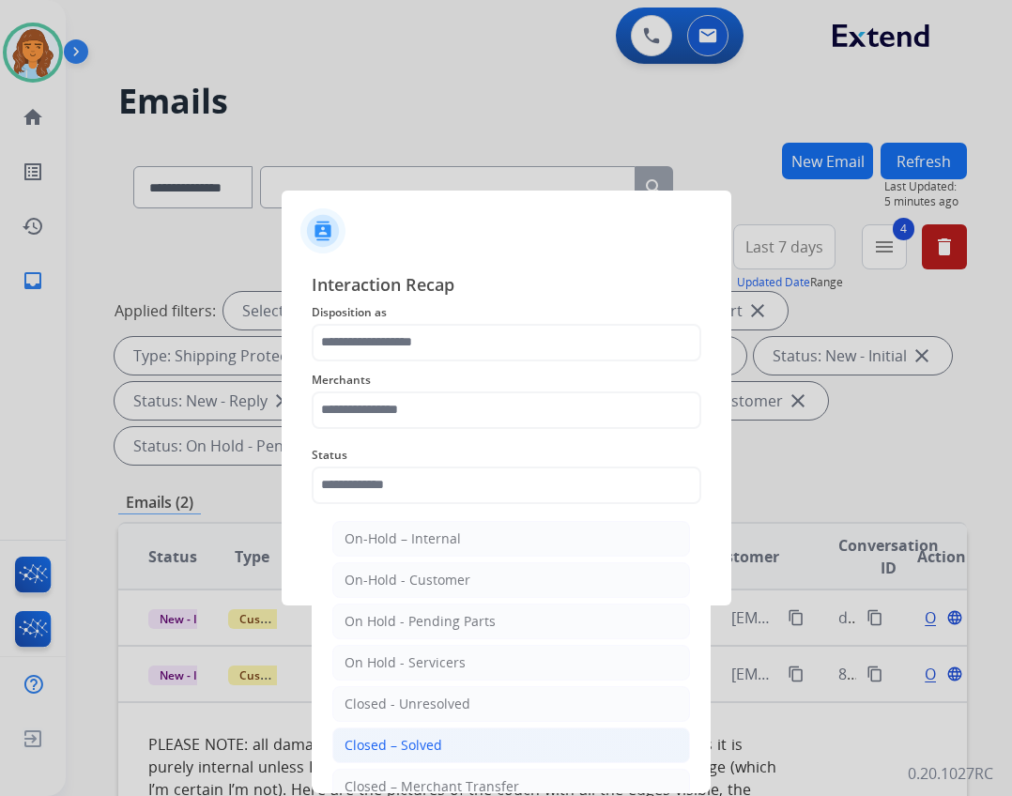
click at [541, 757] on li "Closed – Solved" at bounding box center [511, 745] width 358 height 36
type input "**********"
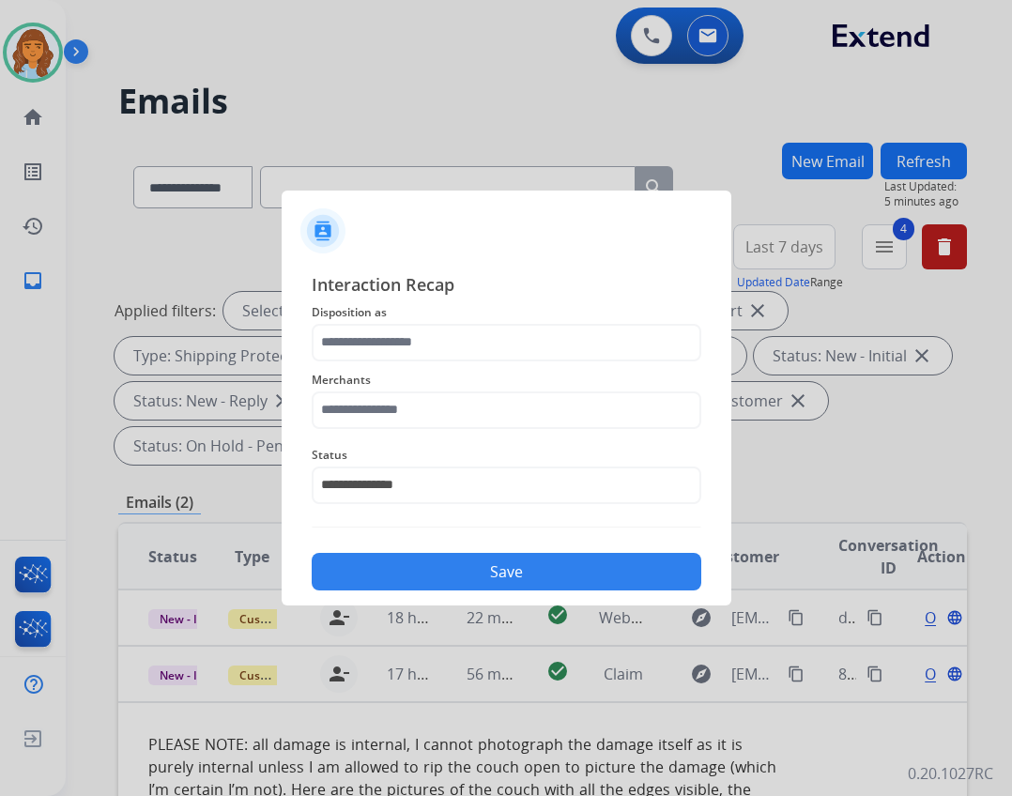
click at [442, 385] on span "Merchants" at bounding box center [507, 380] width 390 height 23
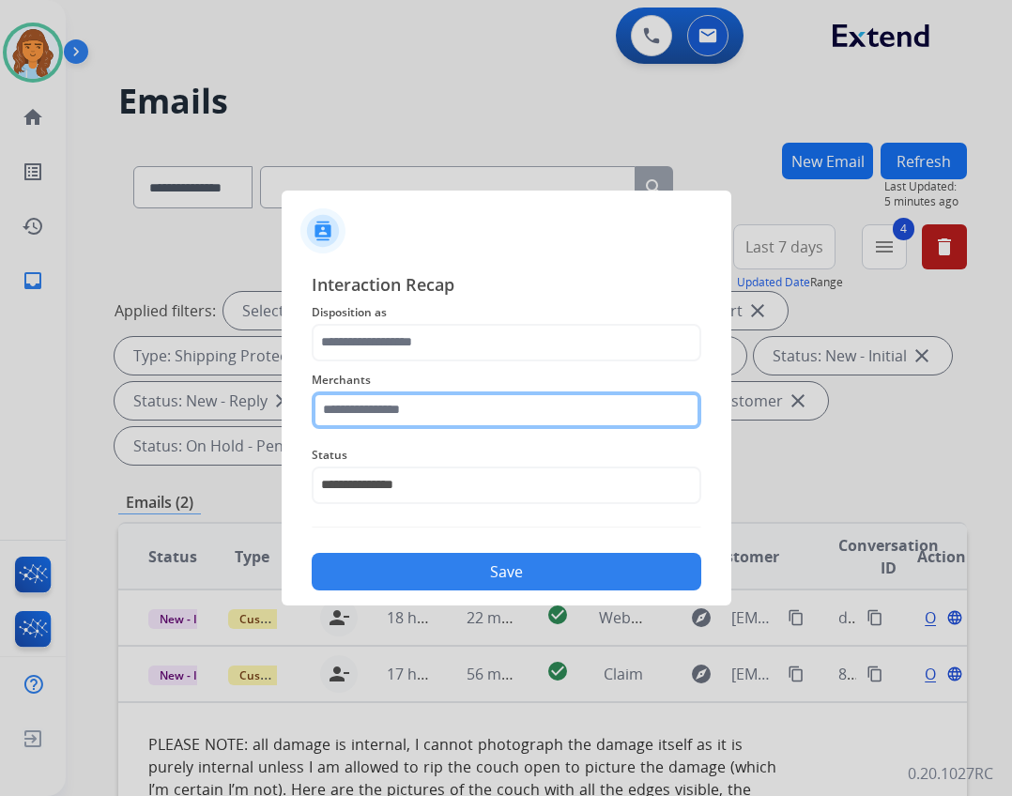
click at [440, 411] on input "text" at bounding box center [507, 410] width 390 height 38
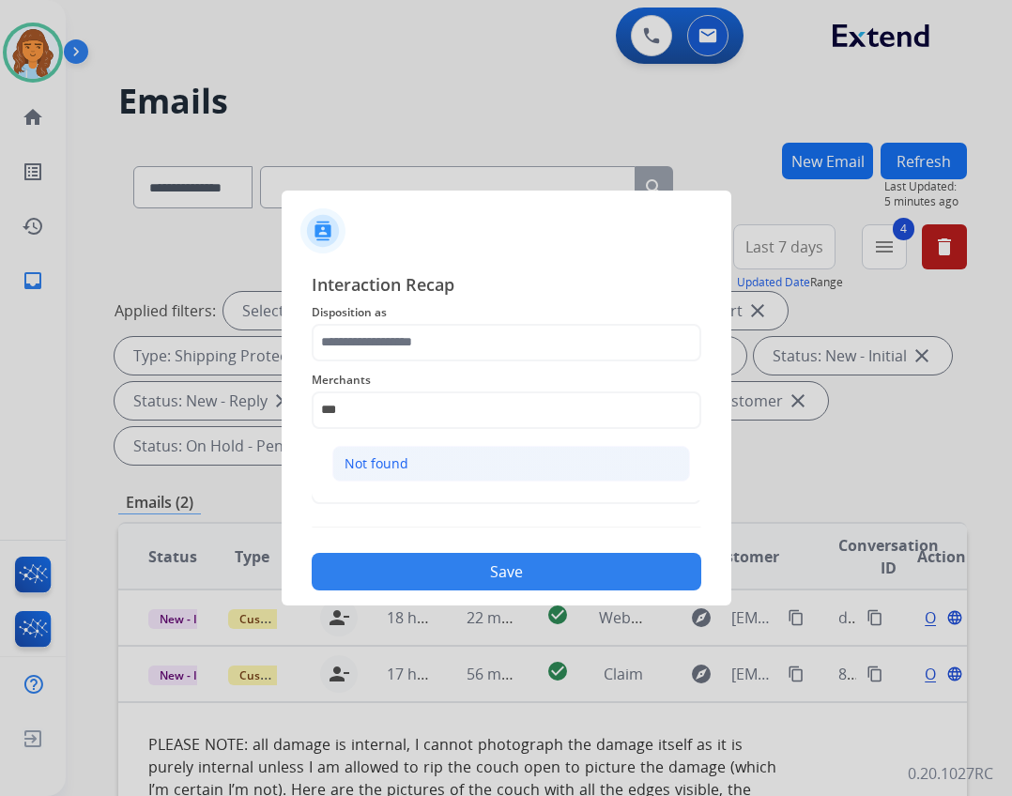
click at [436, 451] on li "Not found" at bounding box center [511, 464] width 358 height 36
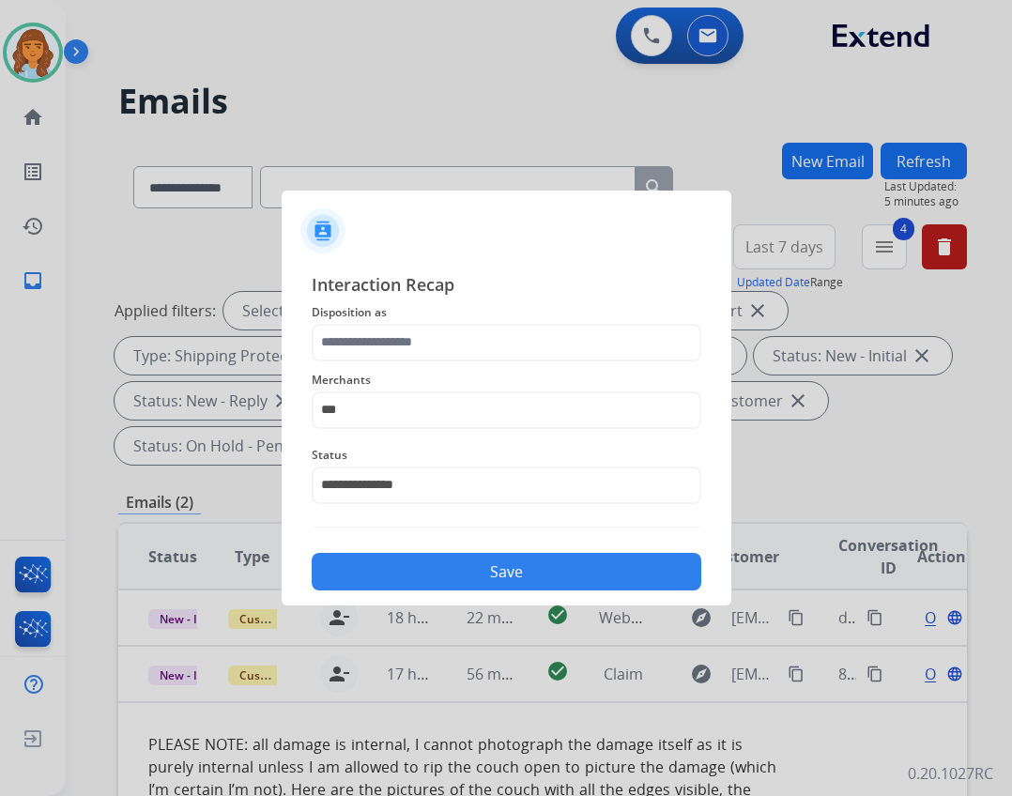
type input "*********"
click at [429, 457] on span "Status" at bounding box center [507, 455] width 390 height 23
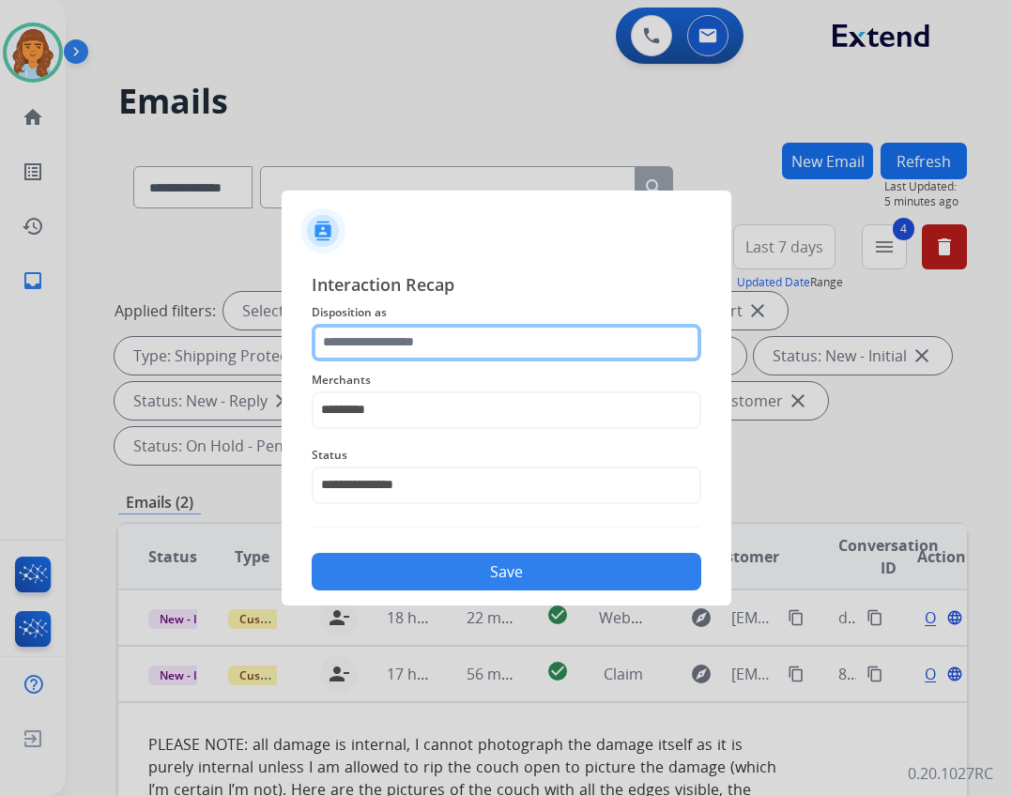
click at [436, 359] on input "text" at bounding box center [507, 343] width 390 height 38
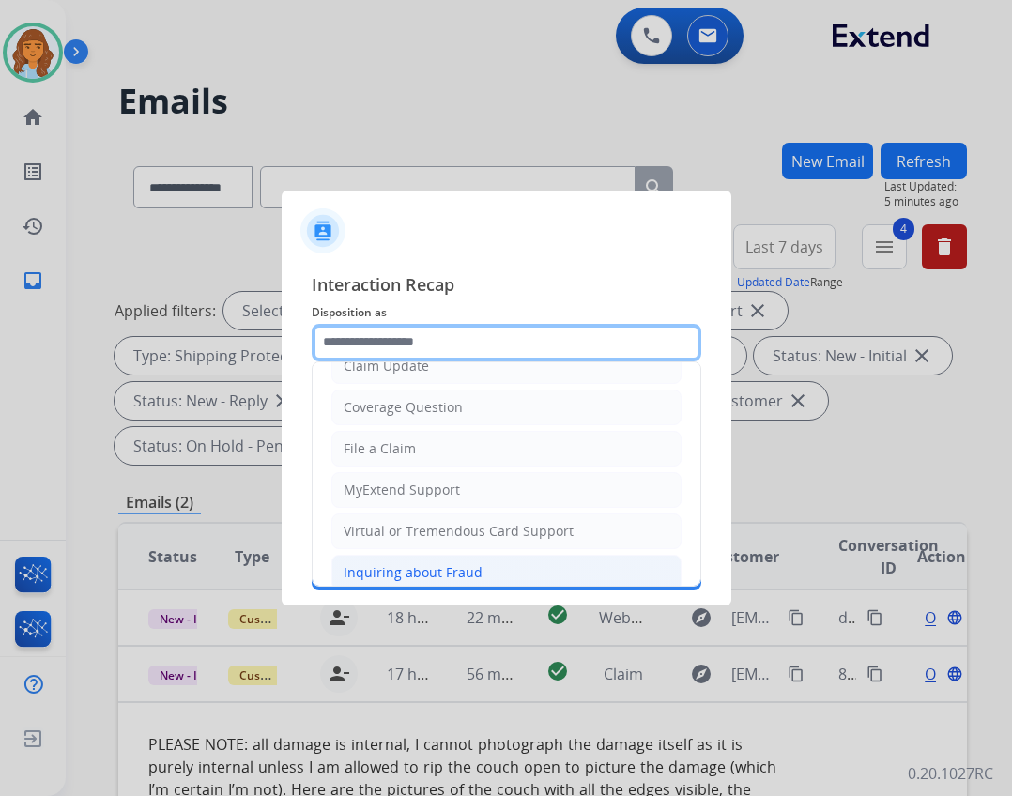
scroll to position [282, 0]
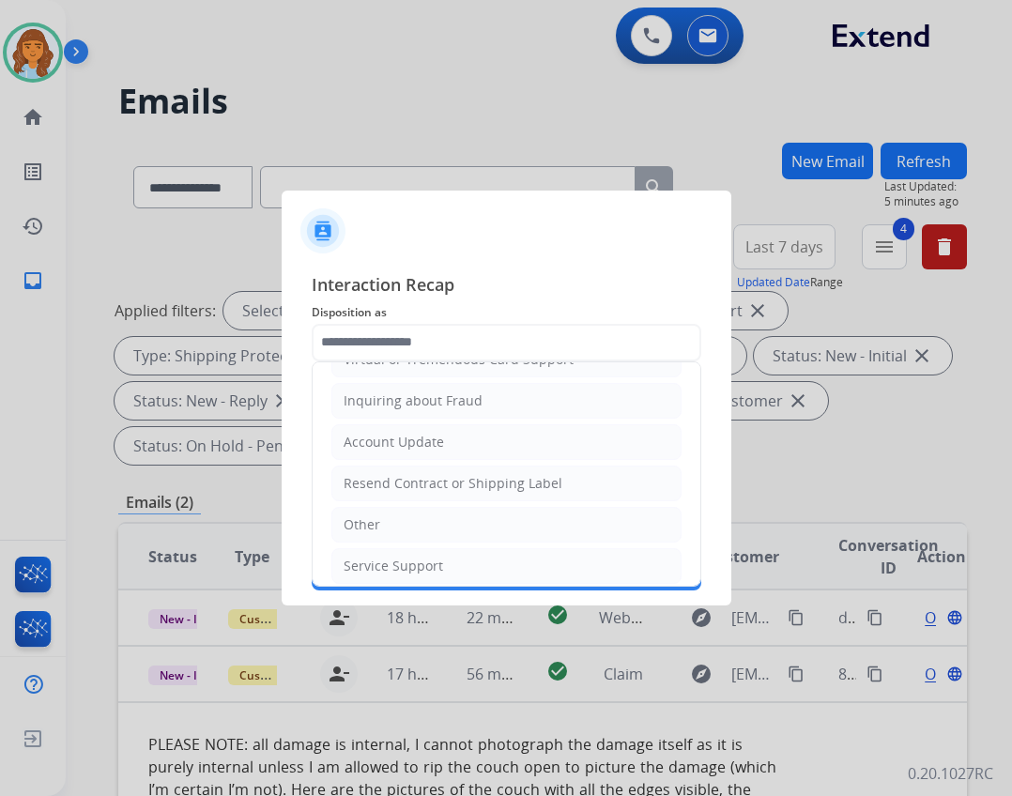
click at [428, 520] on li "Other" at bounding box center [506, 525] width 350 height 36
type input "*****"
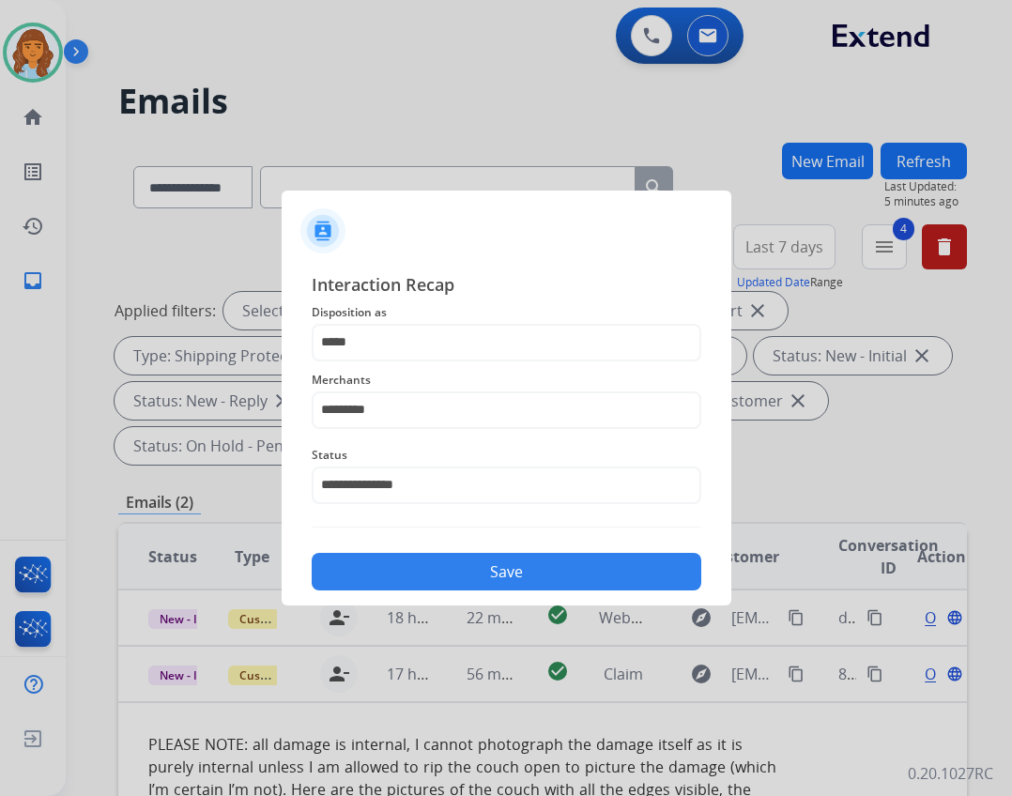
click at [517, 588] on button "Save" at bounding box center [507, 572] width 390 height 38
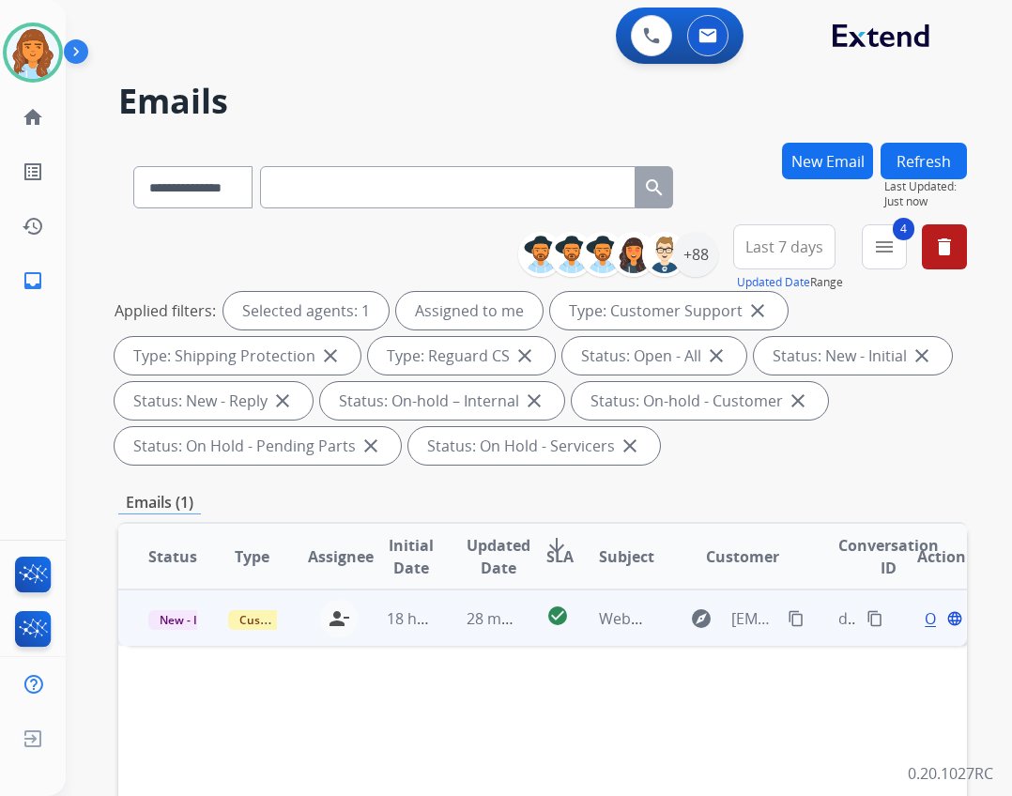
click at [518, 622] on td "check_circle" at bounding box center [543, 617] width 54 height 56
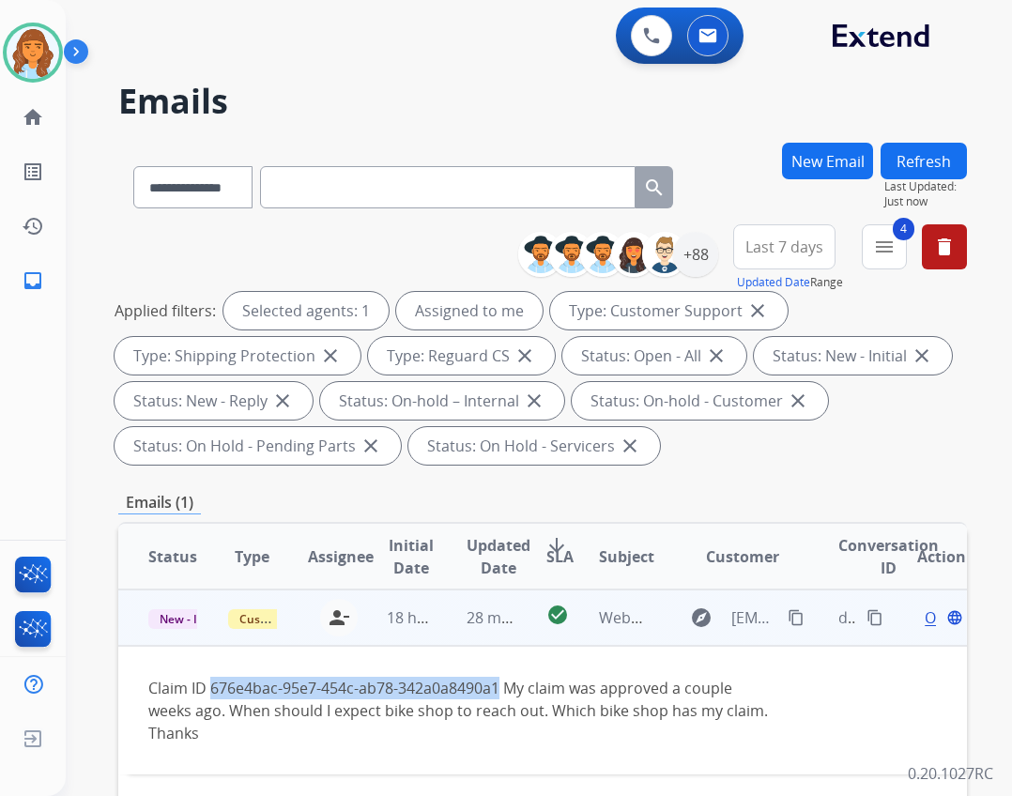
drag, startPoint x: 211, startPoint y: 689, endPoint x: 499, endPoint y: 685, distance: 288.2
click at [499, 685] on div "Claim ID 676e4bac-95e7-454c-ab78-342a0a8490a1 My claim was approved a couple we…" at bounding box center [463, 711] width 630 height 68
copy div "676e4bac-95e7-454c-ab78-342a0a8490a1"
click at [925, 618] on span "Open" at bounding box center [944, 617] width 38 height 23
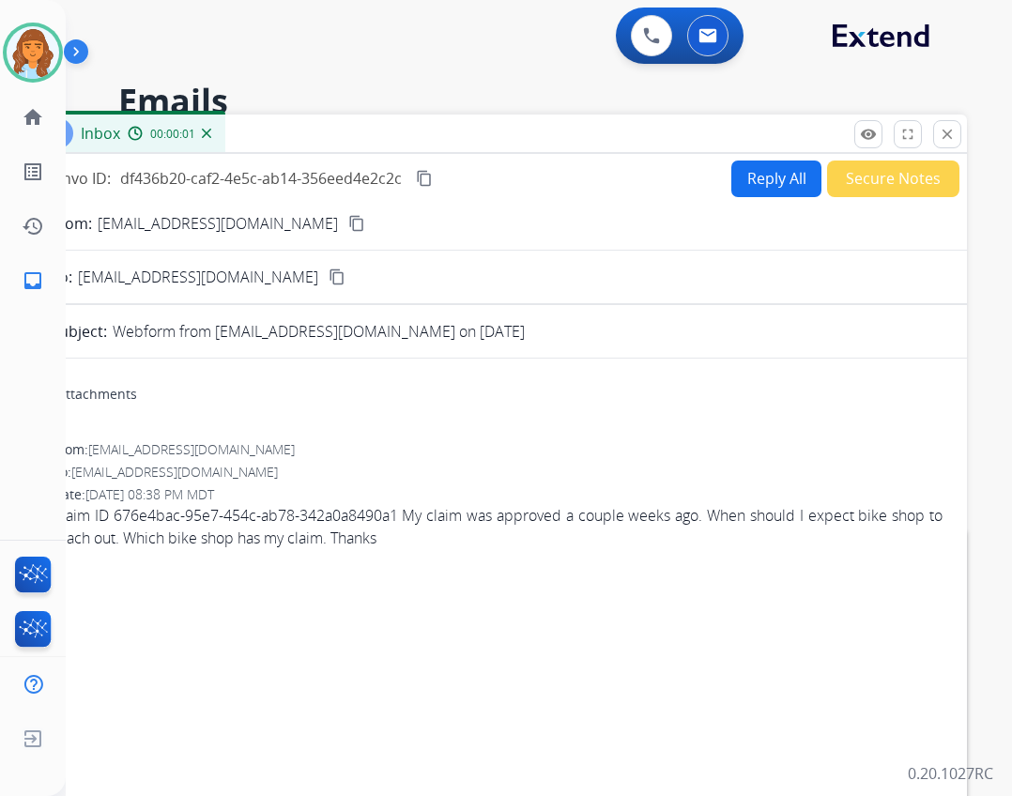
click at [731, 196] on button "Reply All" at bounding box center [776, 179] width 90 height 37
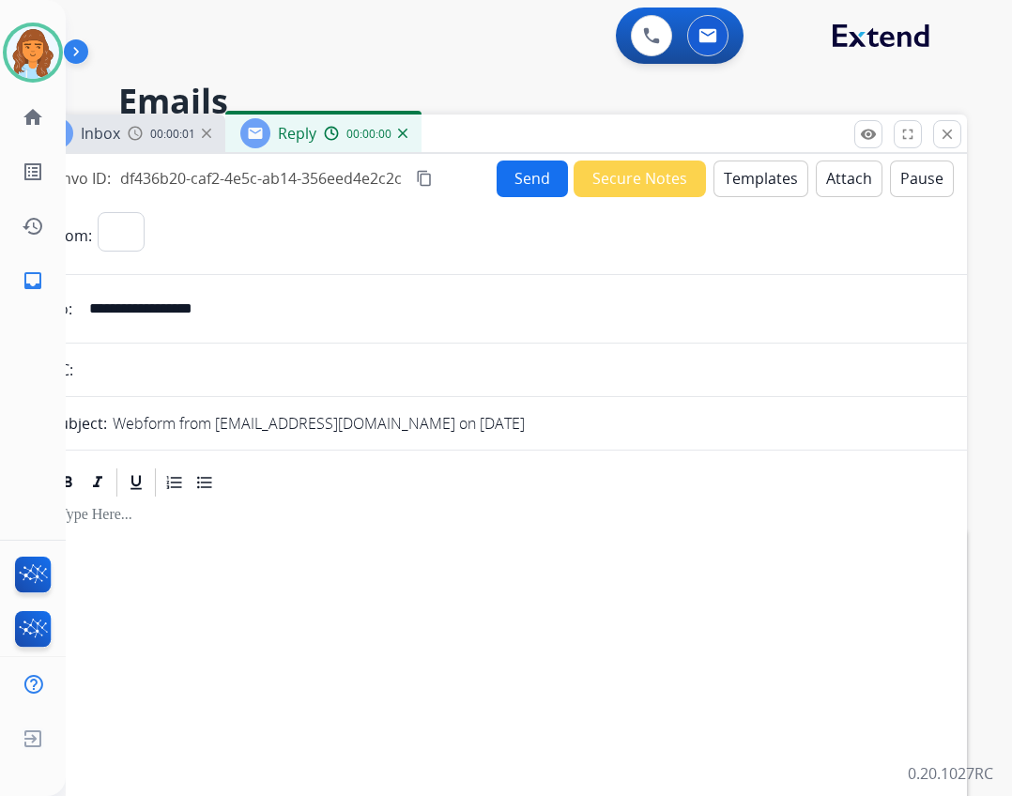
select select "**********"
click at [713, 182] on button "Templates" at bounding box center [760, 179] width 95 height 37
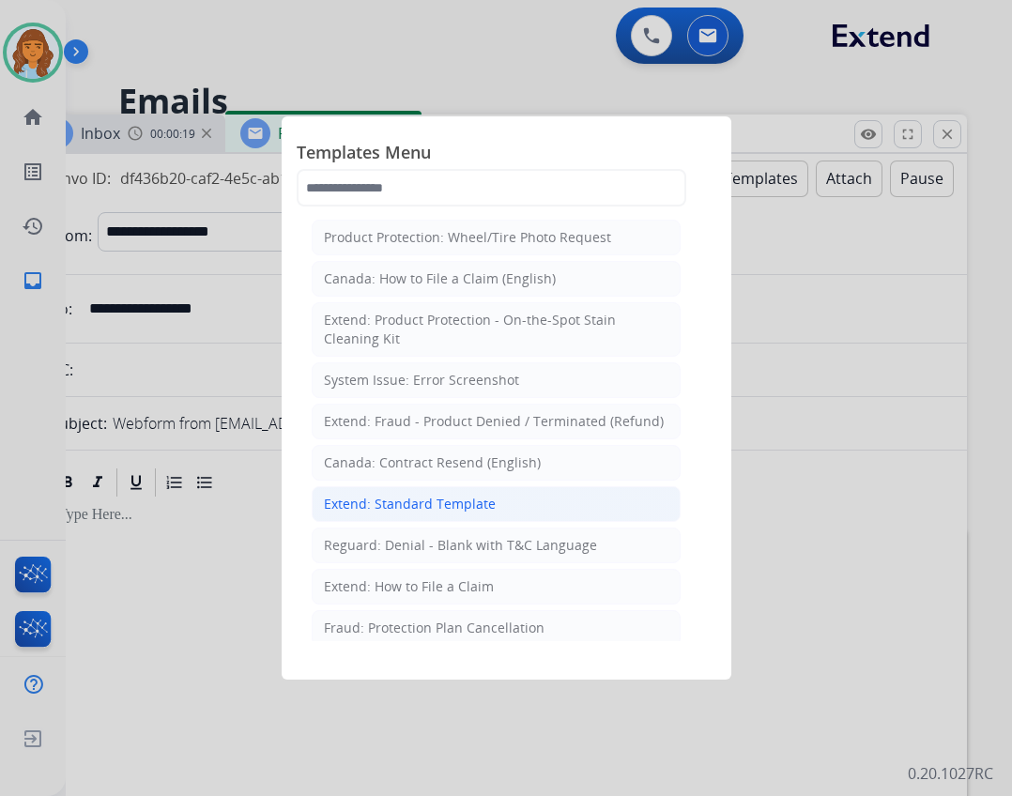
click at [469, 490] on li "Extend: Standard Template" at bounding box center [496, 504] width 369 height 36
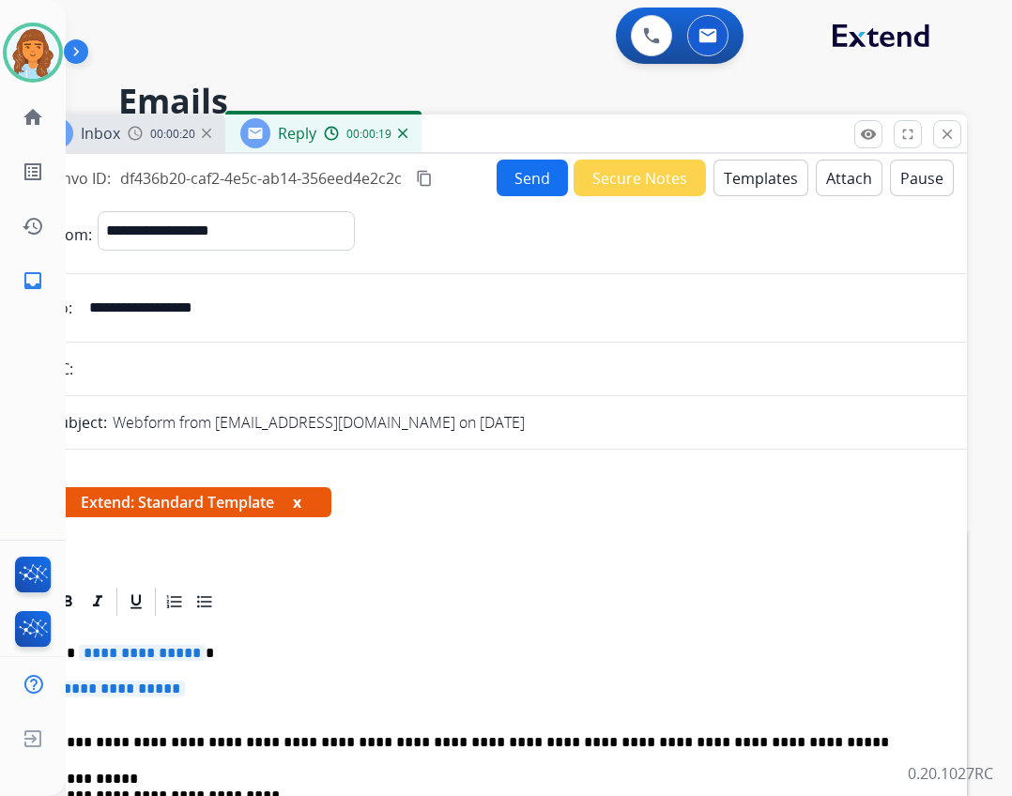
click at [151, 656] on span "**********" at bounding box center [142, 653] width 127 height 16
click at [145, 689] on span "**********" at bounding box center [121, 688] width 127 height 16
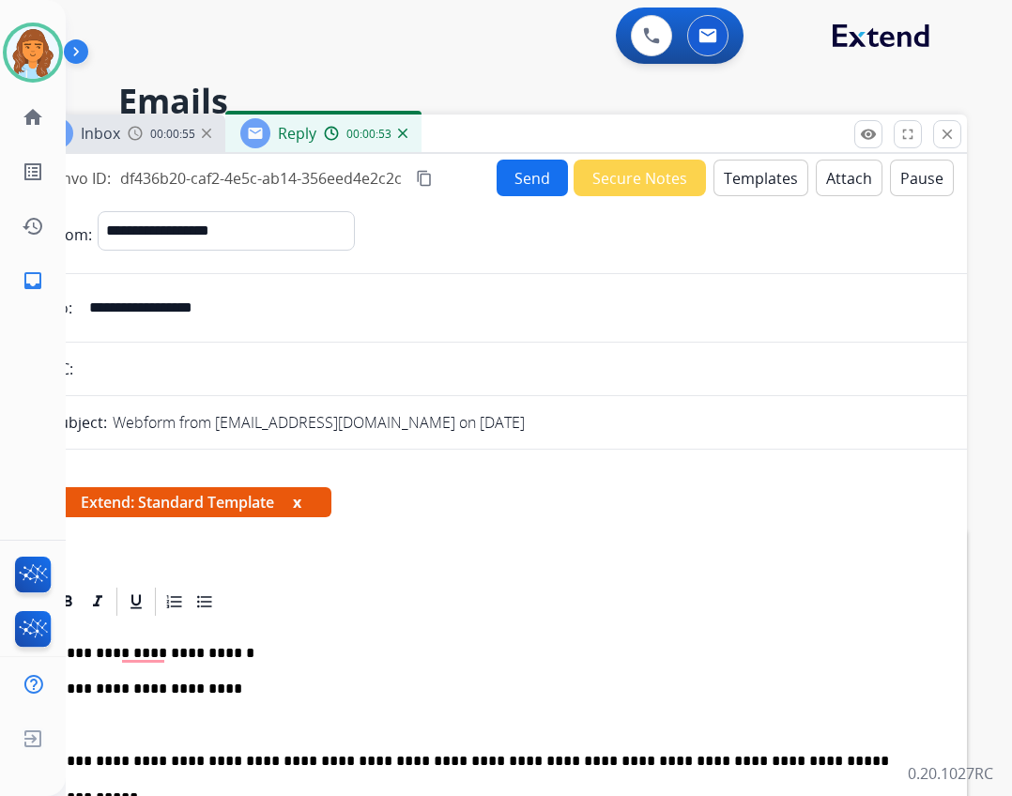
drag, startPoint x: 532, startPoint y: 112, endPoint x: 543, endPoint y: 112, distance: 10.3
click at [543, 112] on h2 "Emails" at bounding box center [542, 102] width 849 height 38
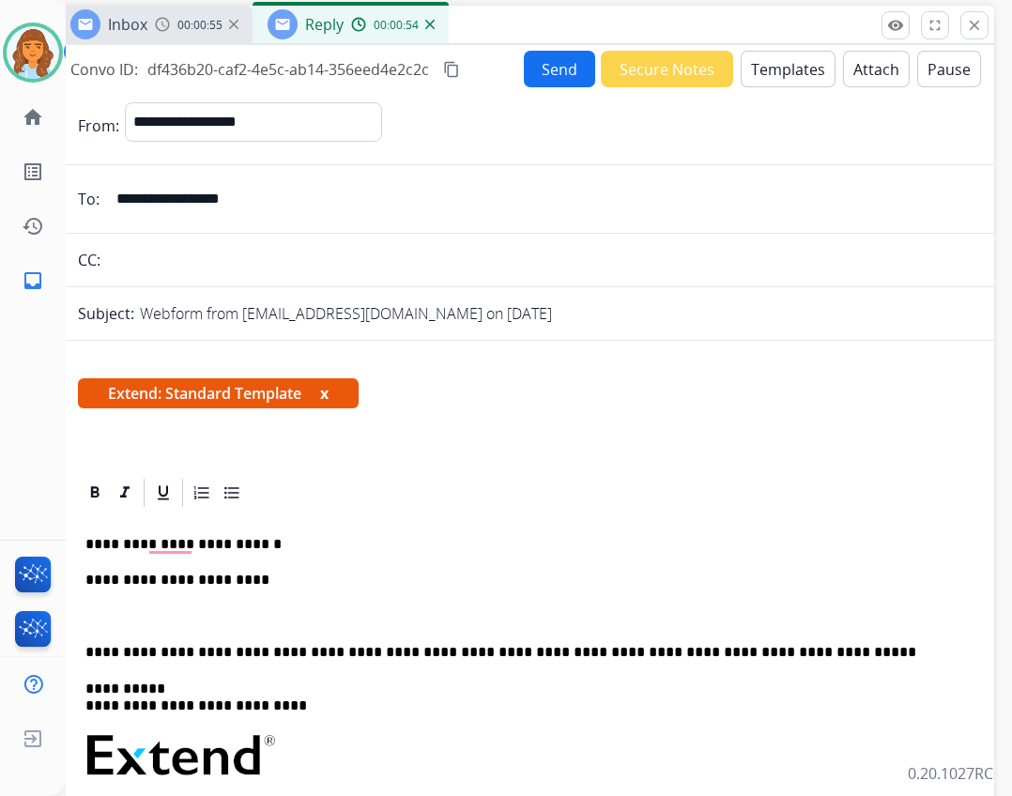
drag, startPoint x: 543, startPoint y: 144, endPoint x: 575, endPoint y: 21, distance: 127.3
click at [575, 21] on div "Inbox 00:00:55 Reply 00:00:54" at bounding box center [524, 25] width 939 height 39
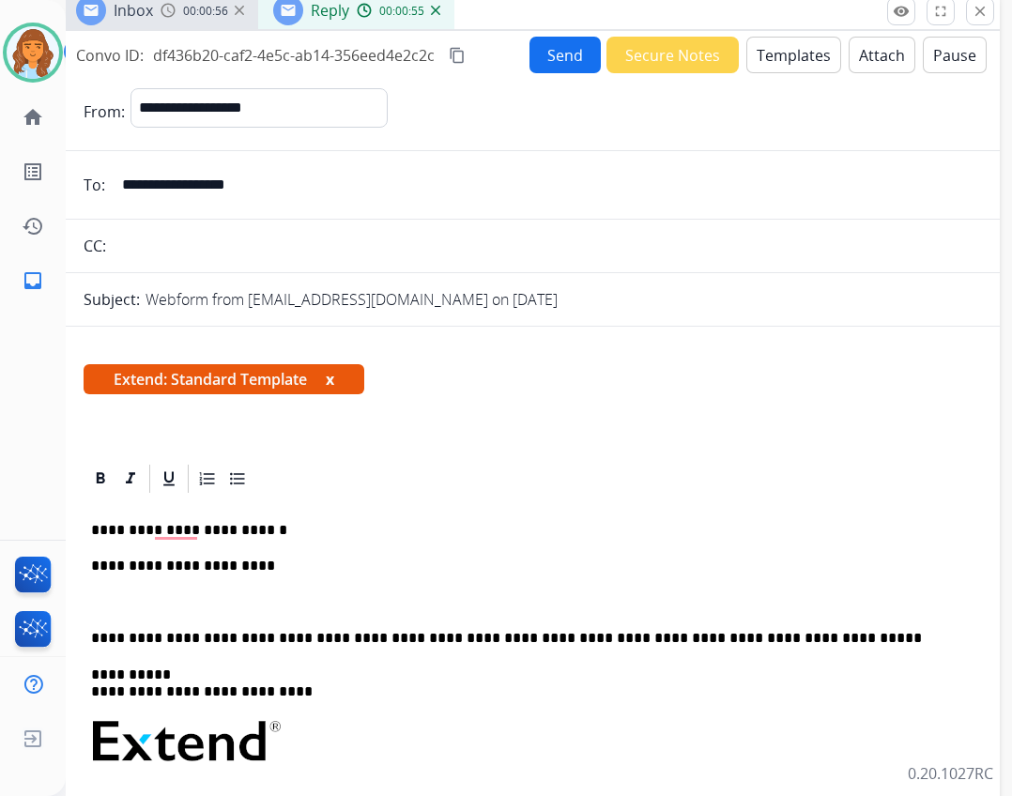
click at [358, 543] on div "**********" at bounding box center [531, 783] width 894 height 574
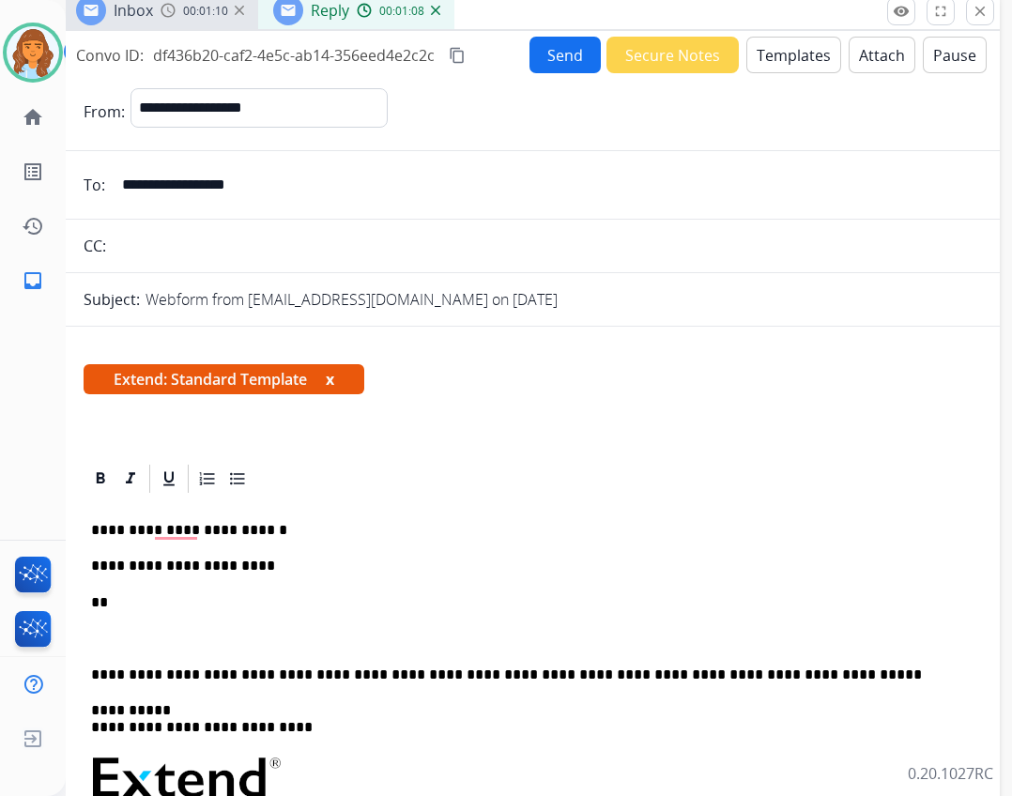
click at [338, 602] on p "**" at bounding box center [523, 602] width 864 height 17
click at [289, 600] on p "**********" at bounding box center [523, 602] width 864 height 17
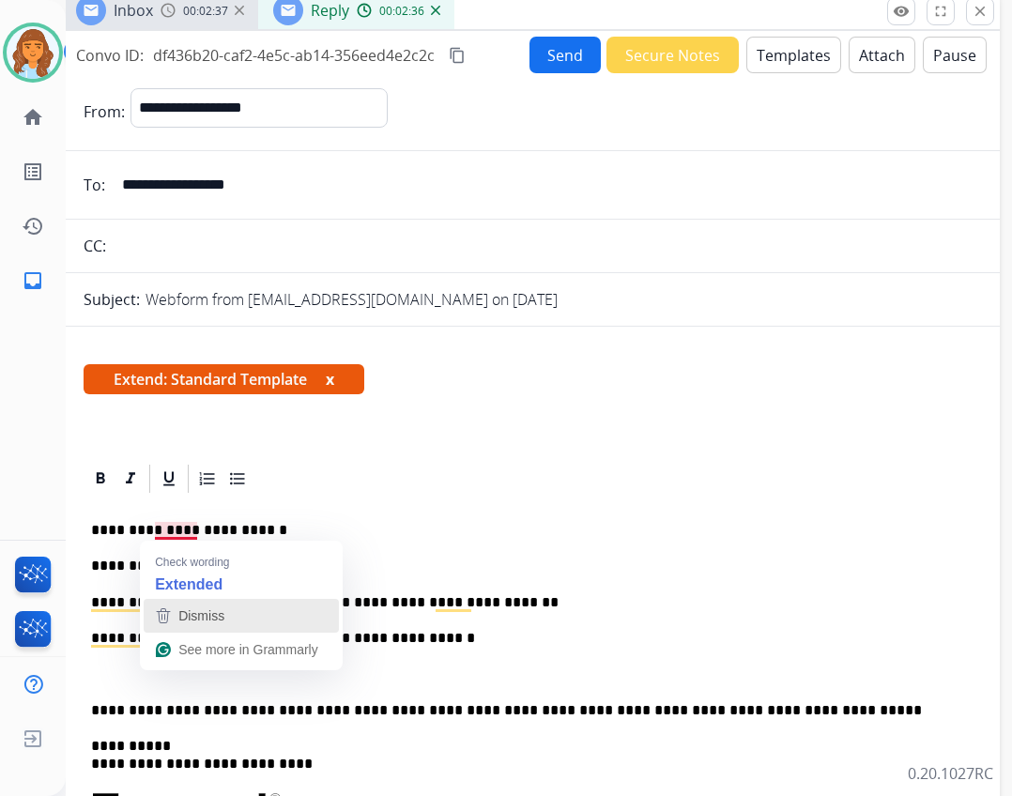
click at [178, 611] on span "Dismiss" at bounding box center [201, 615] width 46 height 15
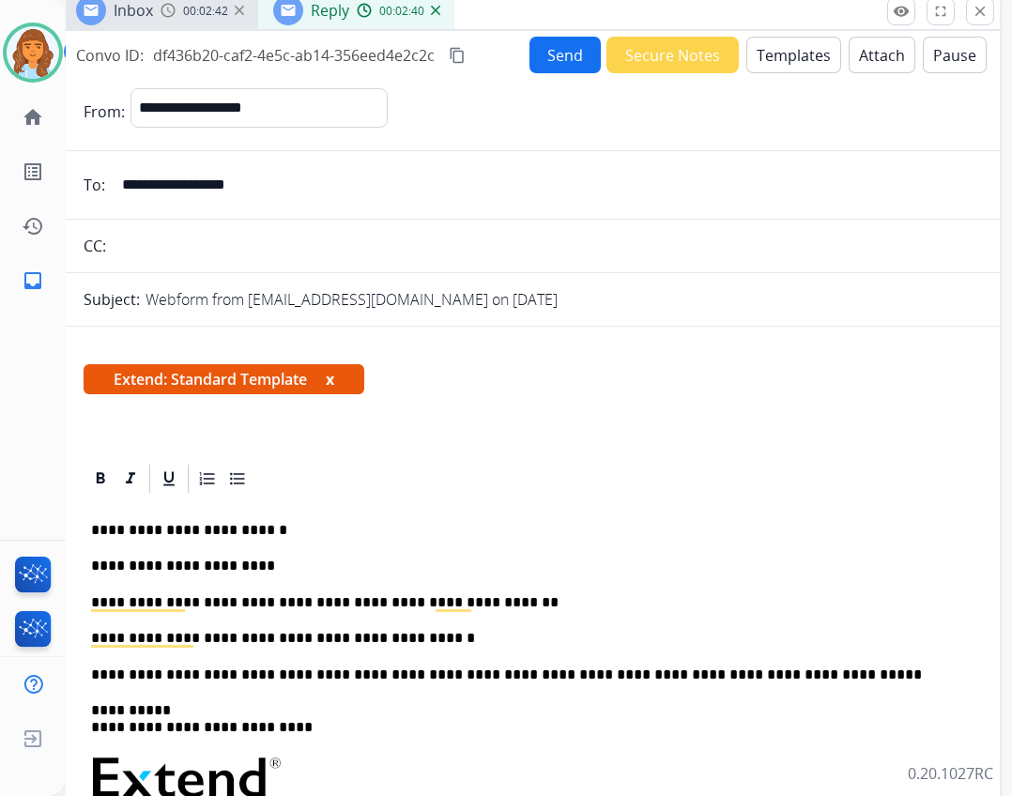
click at [559, 66] on button "Send" at bounding box center [564, 55] width 71 height 37
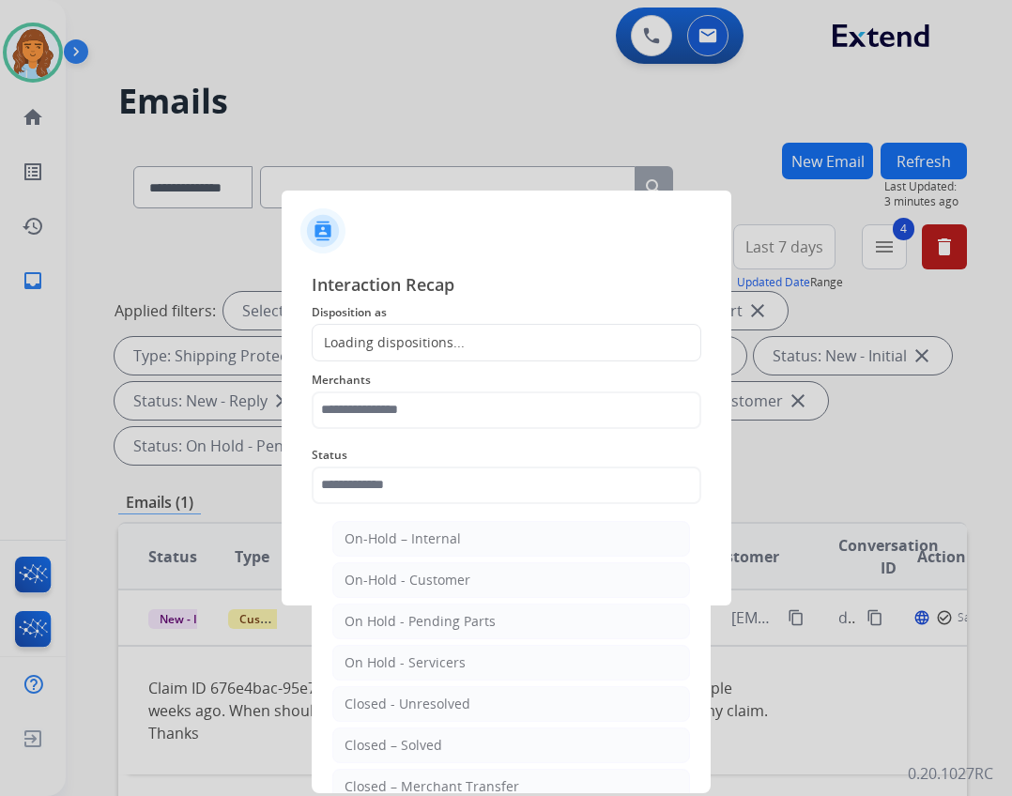
click at [388, 486] on input "text" at bounding box center [507, 485] width 390 height 38
click at [432, 749] on div "Closed – Solved" at bounding box center [393, 745] width 98 height 19
type input "**********"
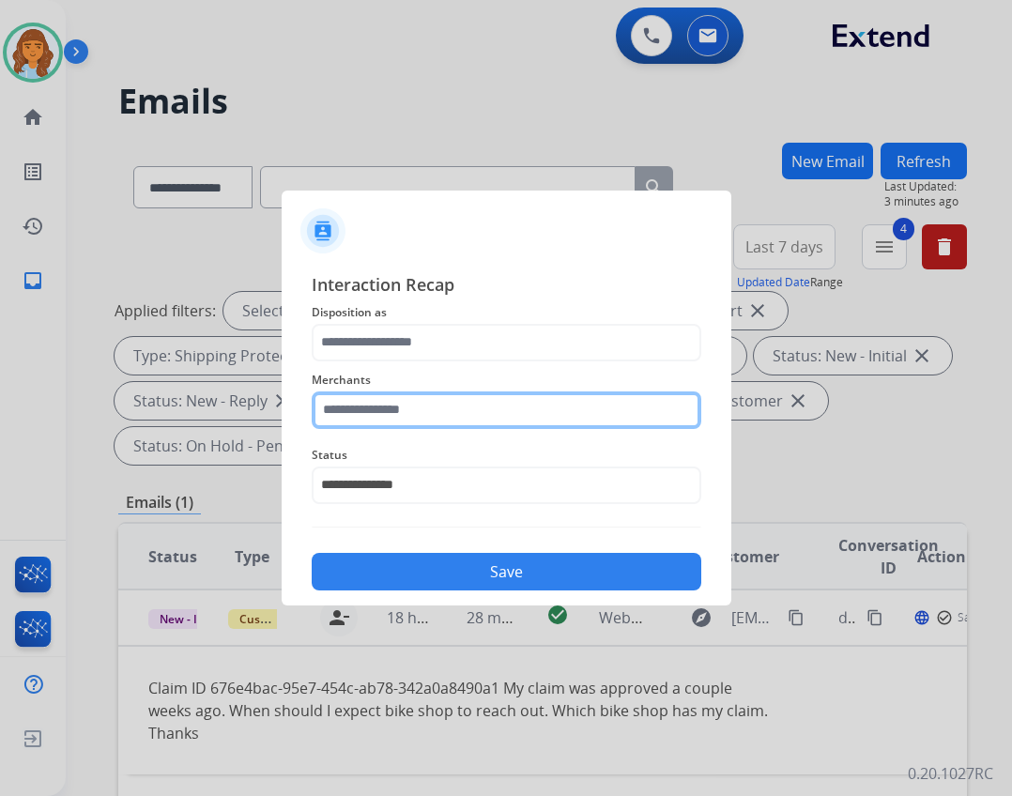
click at [420, 402] on input "text" at bounding box center [507, 410] width 390 height 38
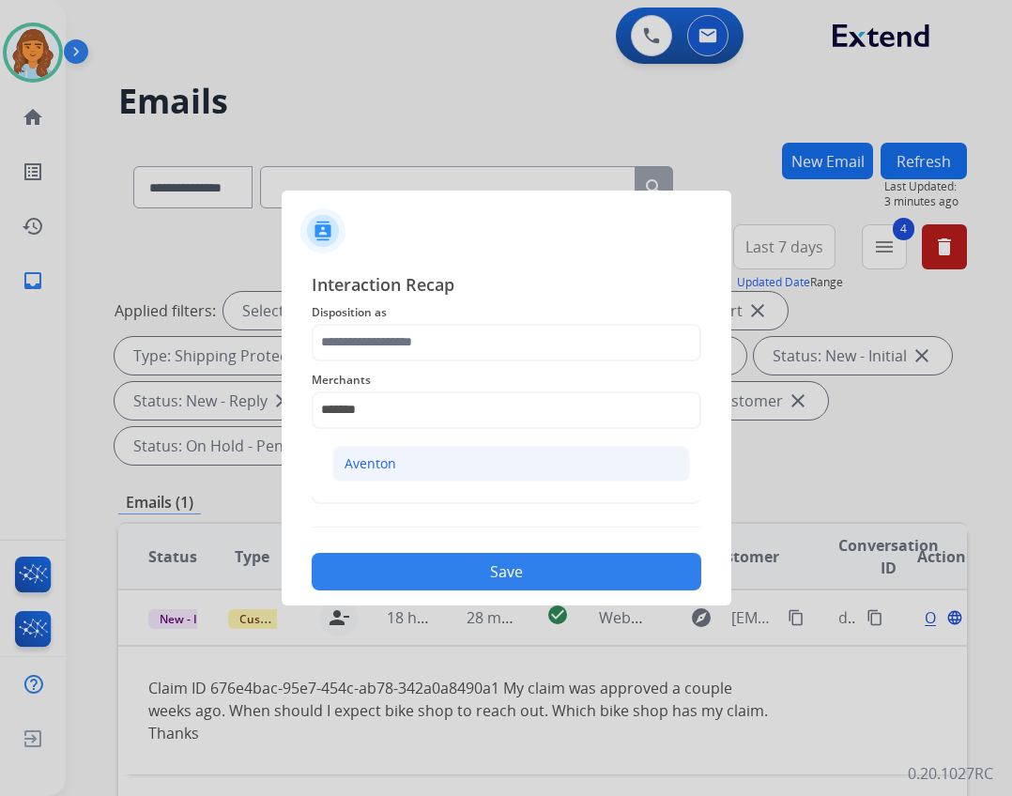
click at [485, 456] on li "Aventon" at bounding box center [511, 464] width 358 height 36
type input "*******"
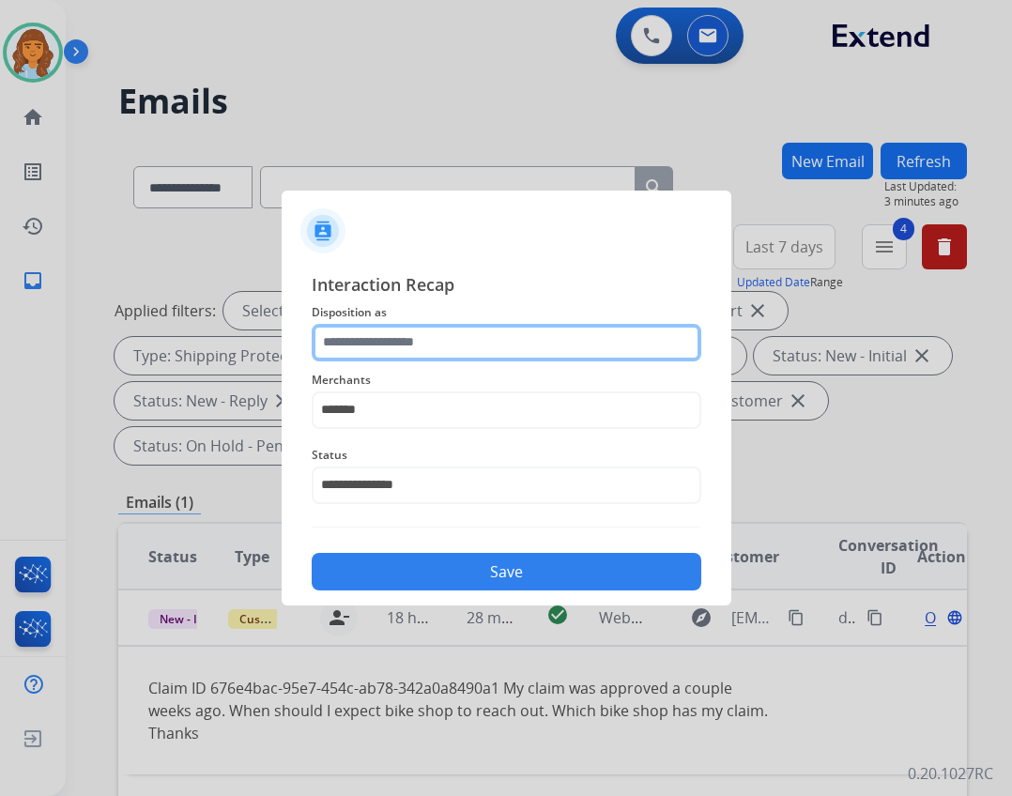
click at [480, 335] on input "text" at bounding box center [507, 343] width 390 height 38
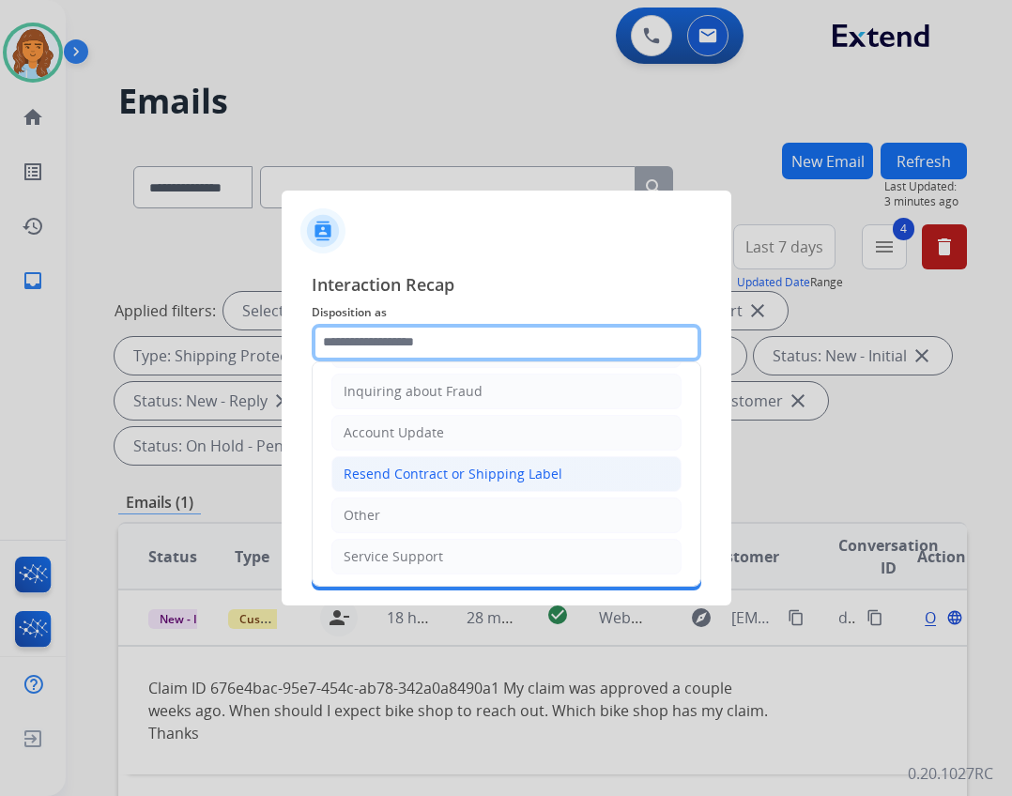
scroll to position [293, 0]
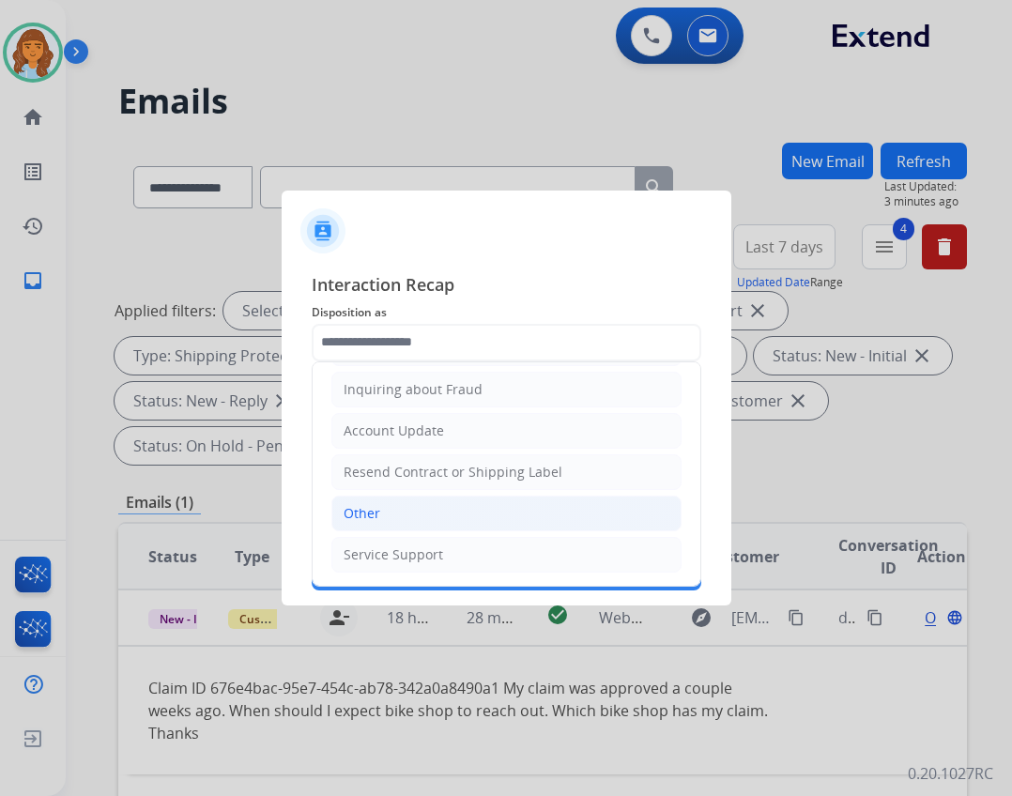
click at [473, 516] on li "Other" at bounding box center [506, 514] width 350 height 36
type input "*****"
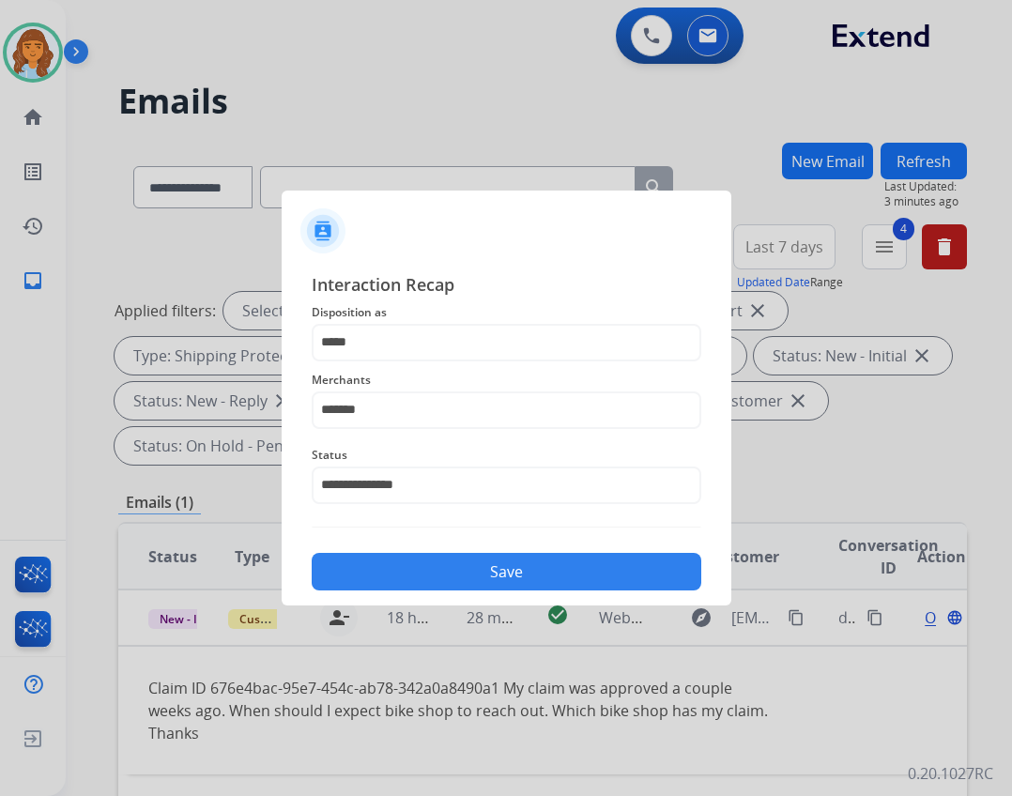
click at [486, 558] on button "Save" at bounding box center [507, 572] width 390 height 38
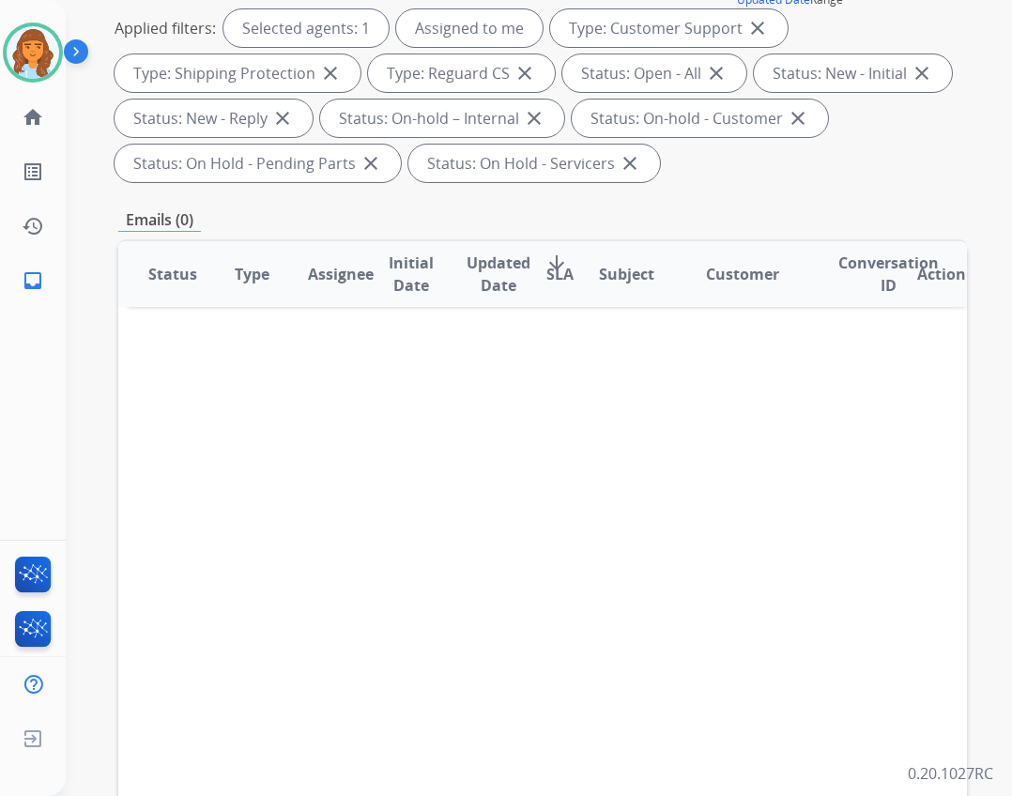
scroll to position [282, 0]
click at [49, 78] on div at bounding box center [33, 53] width 60 height 60
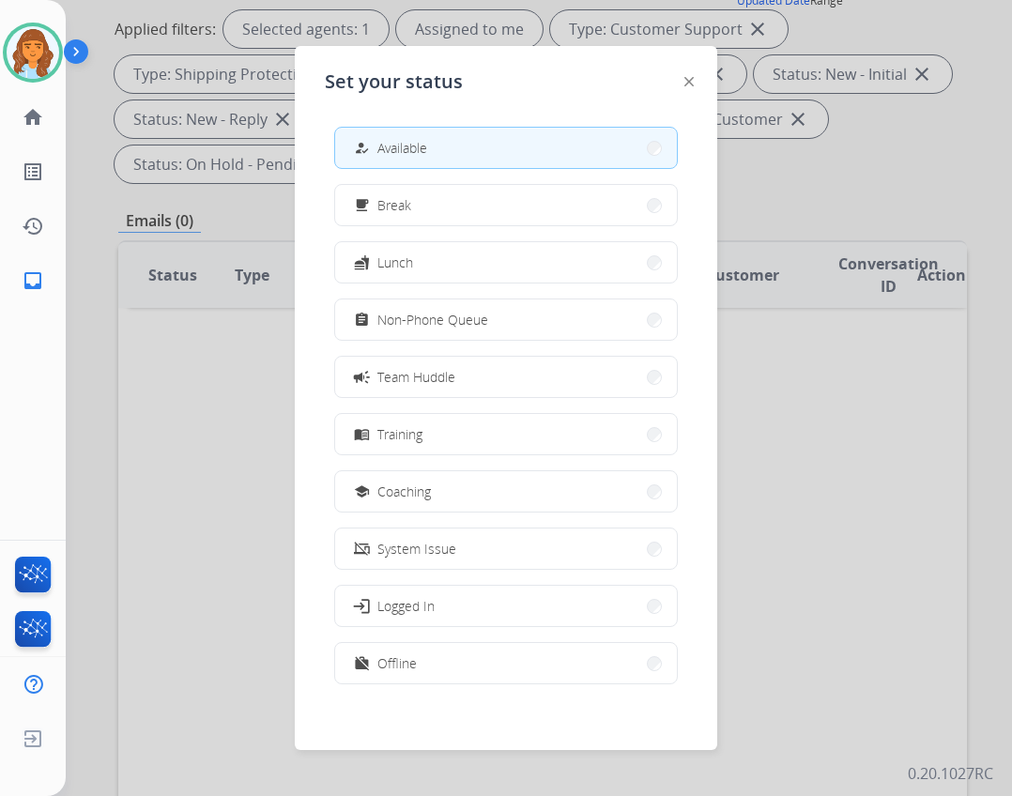
click at [401, 664] on span "Offline" at bounding box center [396, 663] width 39 height 20
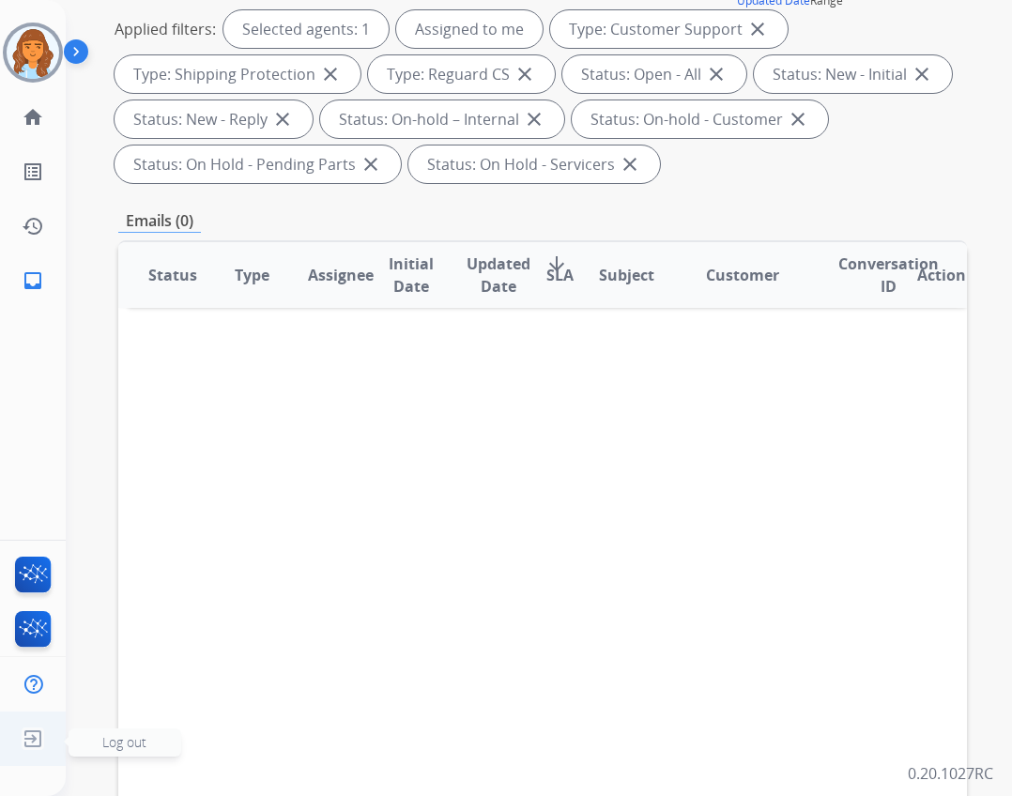
click at [26, 736] on img at bounding box center [33, 739] width 34 height 36
click at [21, 742] on img at bounding box center [33, 739] width 34 height 36
click at [111, 747] on span "Log out" at bounding box center [124, 742] width 44 height 18
